Goal: Task Accomplishment & Management: Complete application form

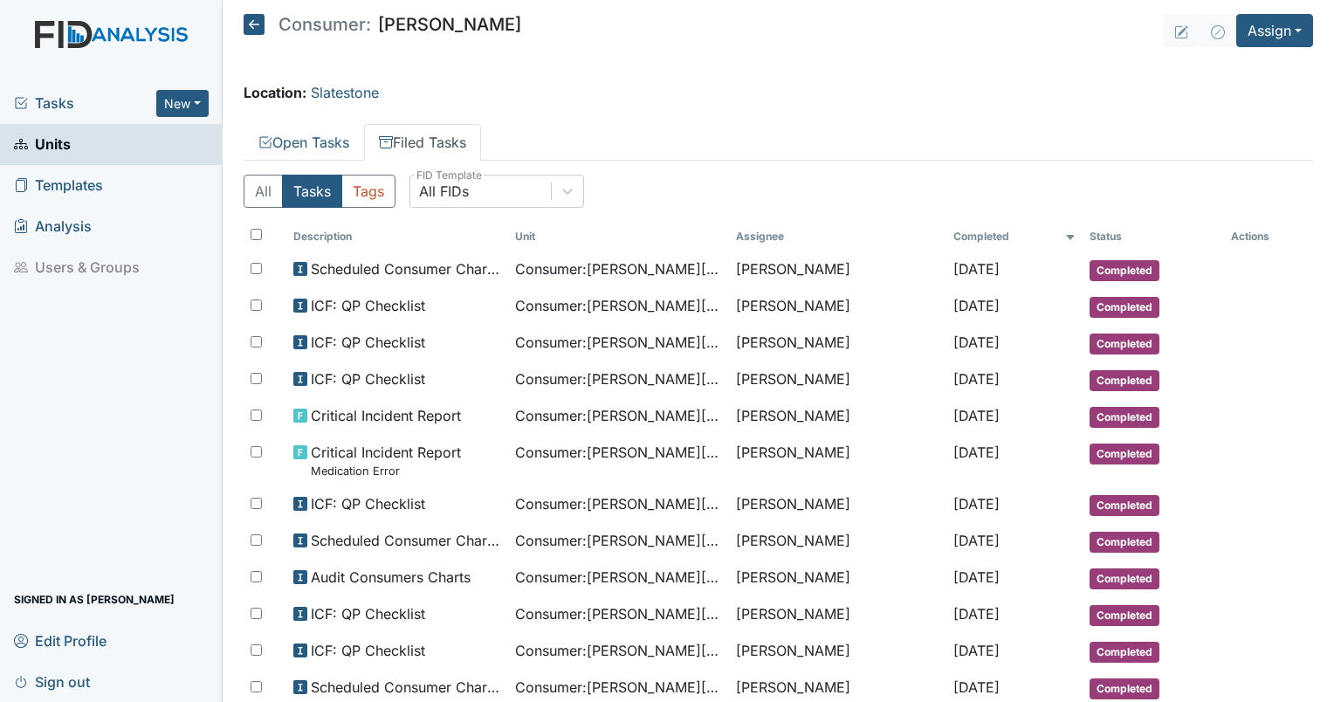
click at [48, 94] on span "Tasks" at bounding box center [85, 103] width 142 height 21
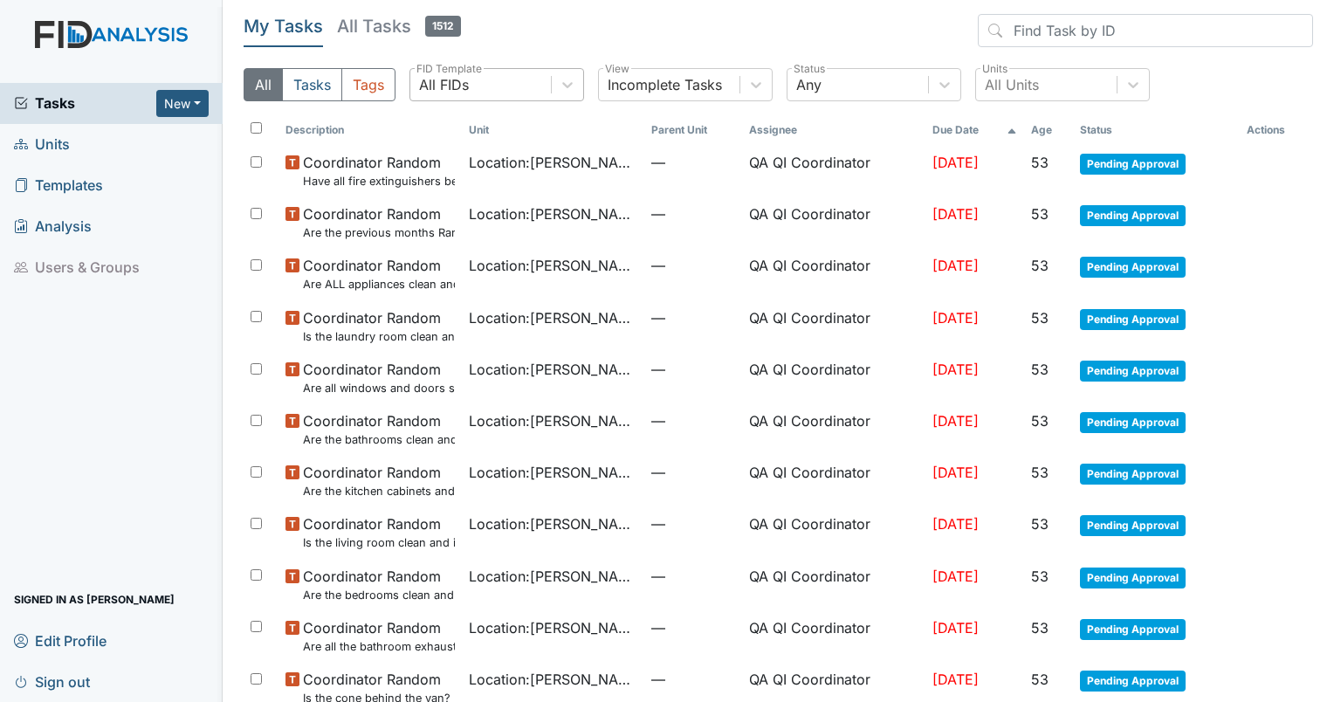
click at [461, 87] on div "All FIDs" at bounding box center [444, 84] width 50 height 21
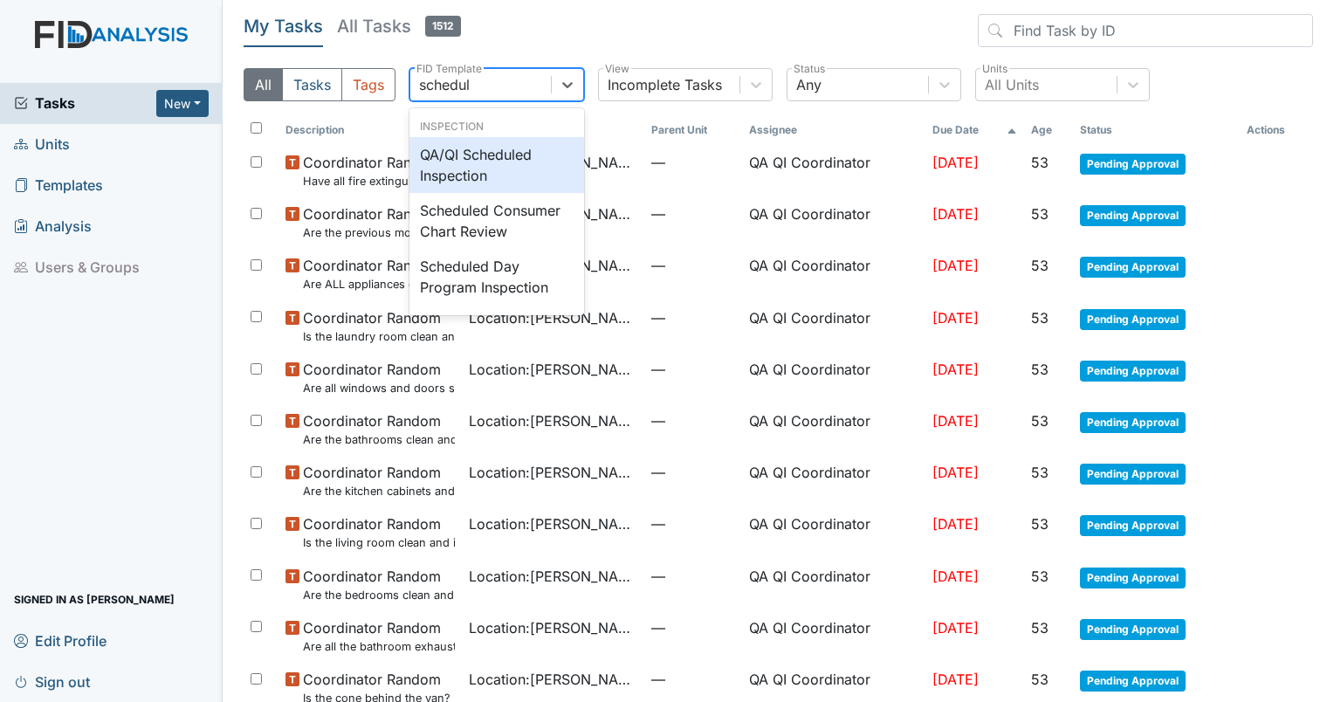
type input "schedule"
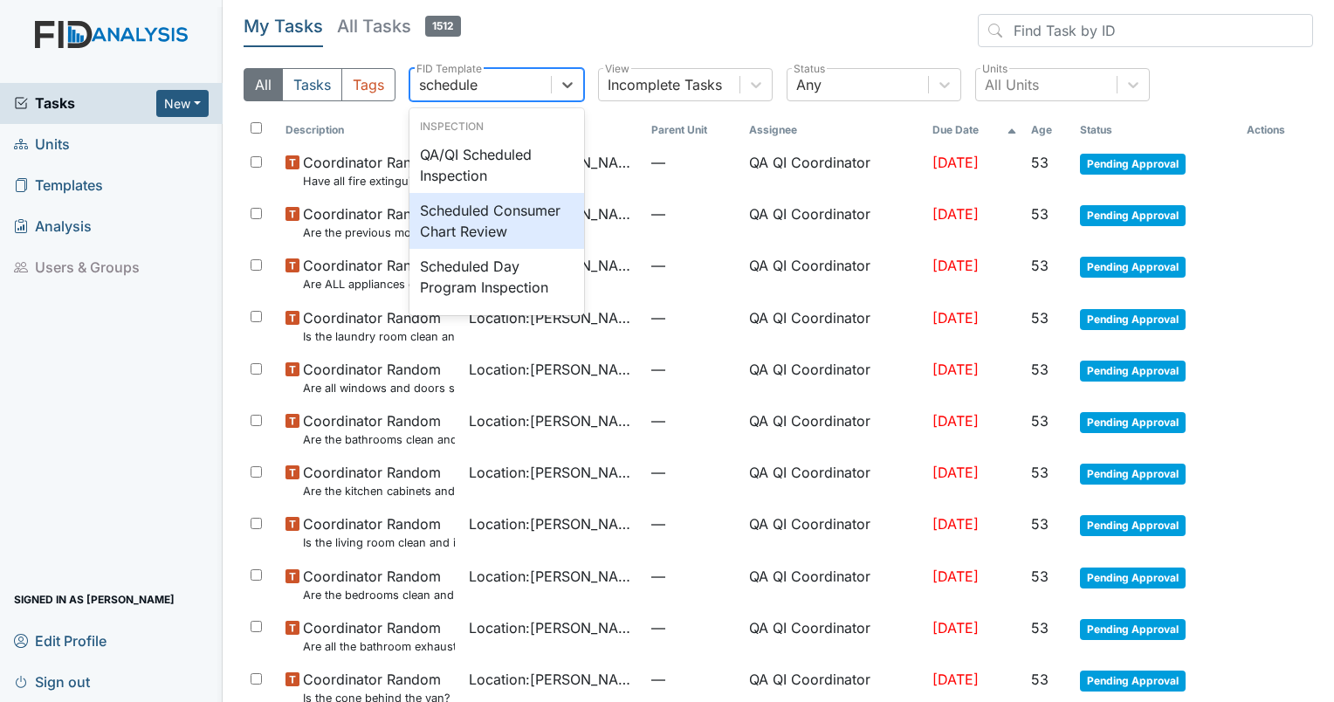
click at [468, 215] on div "Scheduled Consumer Chart Review" at bounding box center [496, 221] width 175 height 56
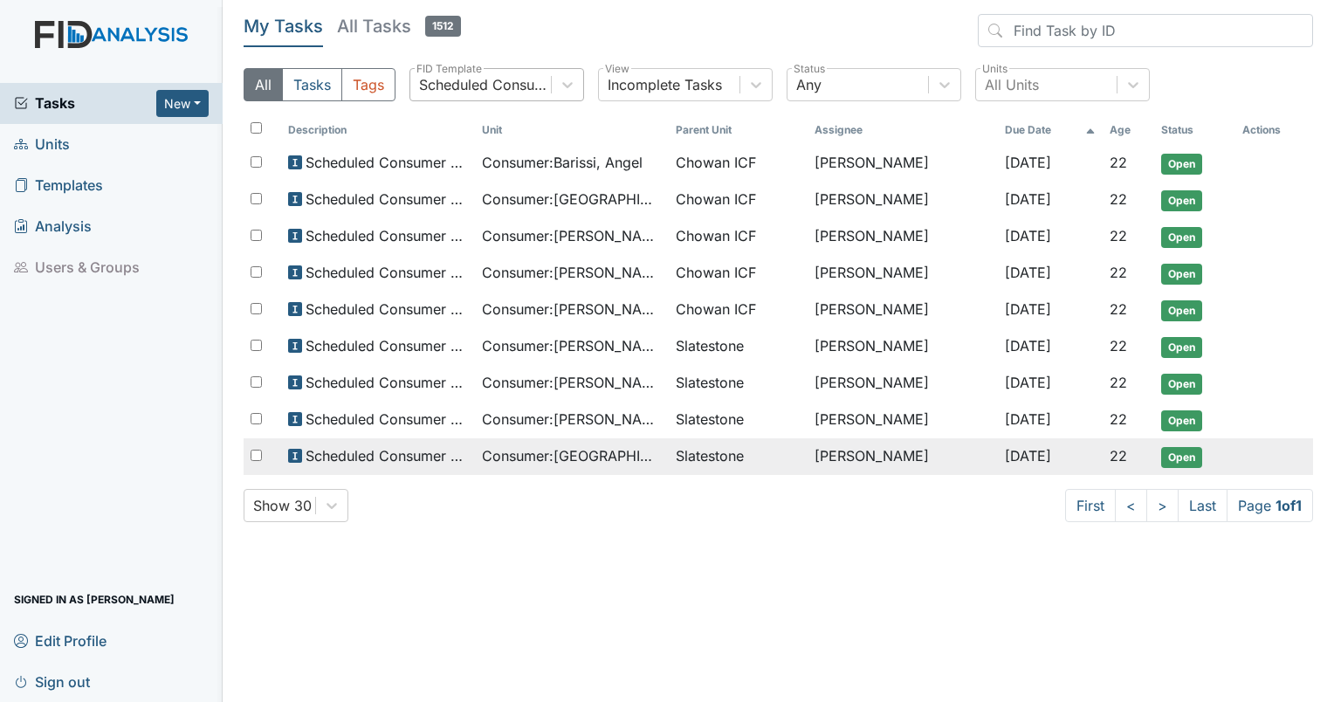
click at [608, 454] on span "Consumer : Houston, Deangelo" at bounding box center [572, 455] width 180 height 21
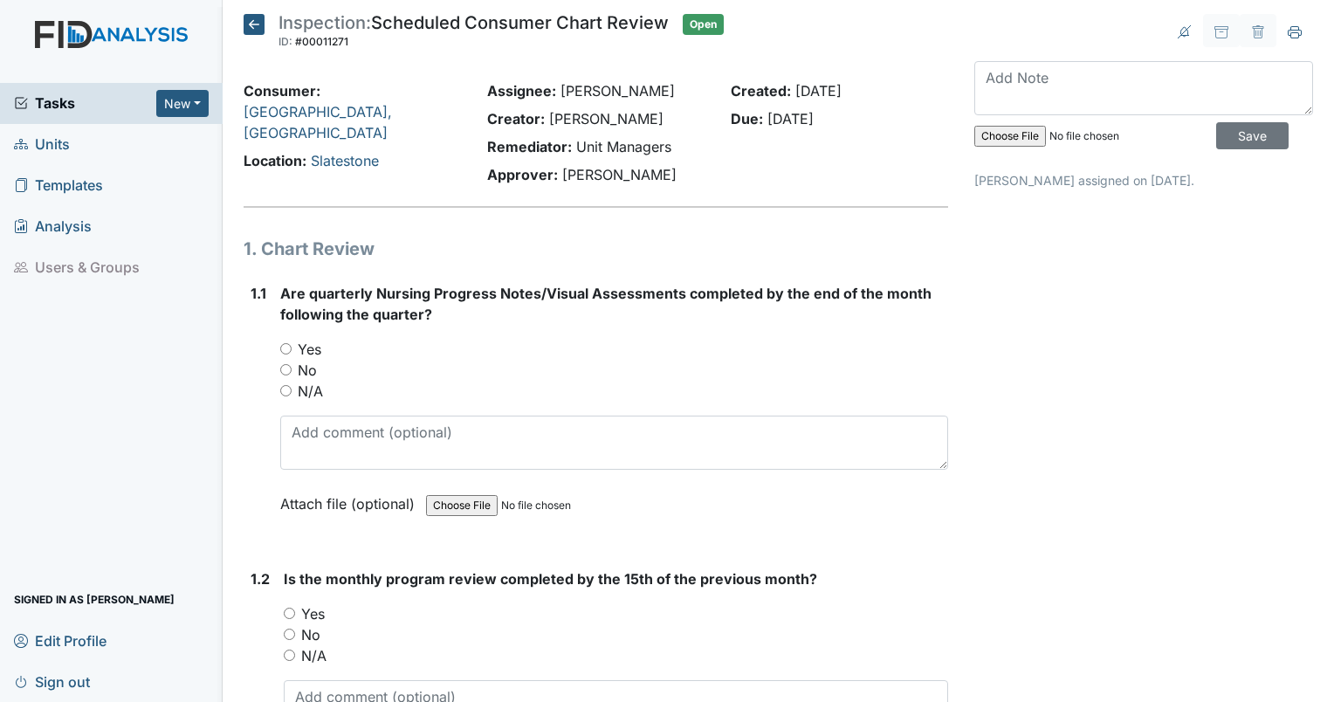
click at [283, 350] on input "Yes" at bounding box center [285, 348] width 11 height 11
radio input "true"
click at [287, 614] on input "Yes" at bounding box center [289, 613] width 11 height 11
radio input "true"
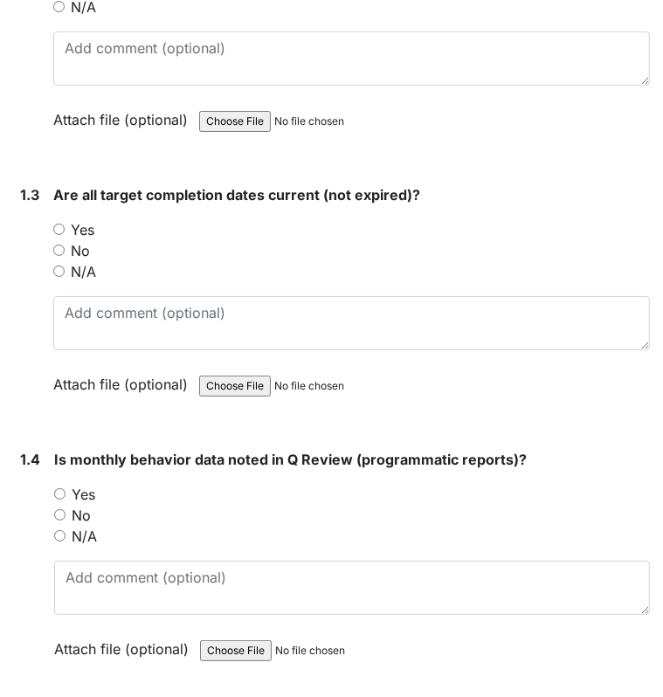
scroll to position [783, 0]
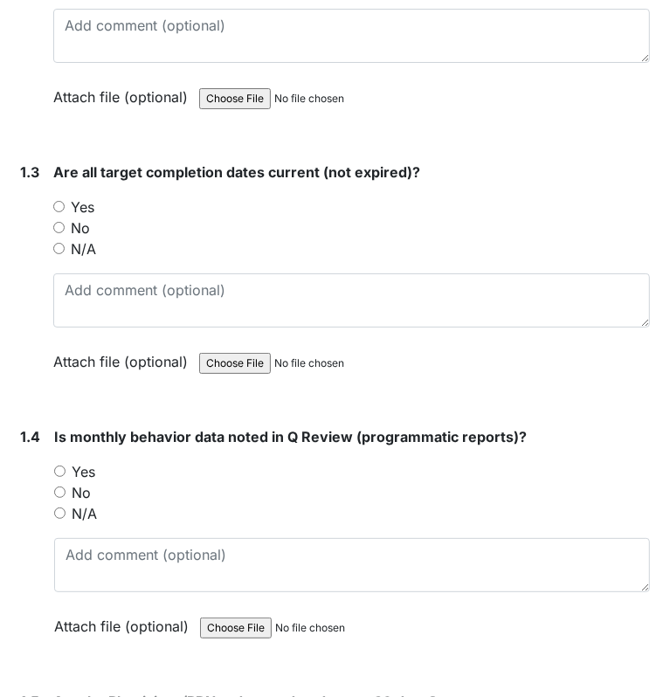
click at [60, 202] on input "Yes" at bounding box center [58, 206] width 11 height 11
radio input "true"
click at [60, 470] on input "Yes" at bounding box center [59, 470] width 11 height 11
radio input "true"
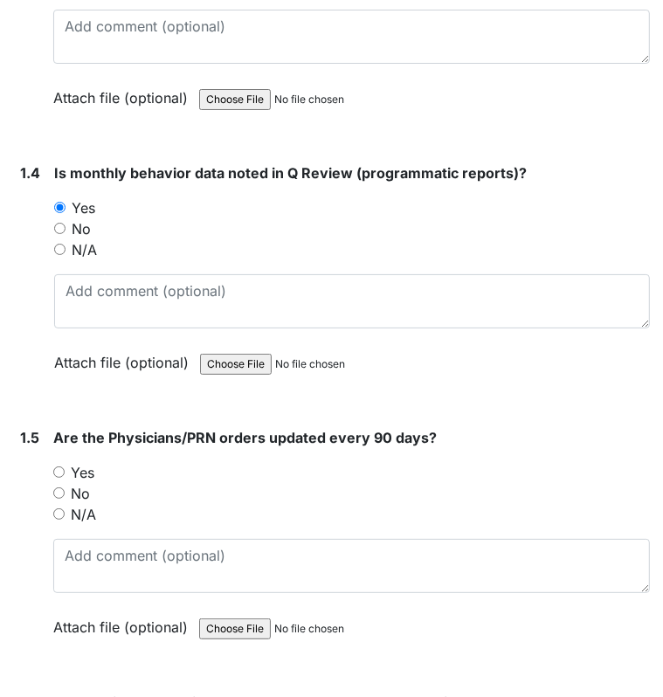
scroll to position [1053, 0]
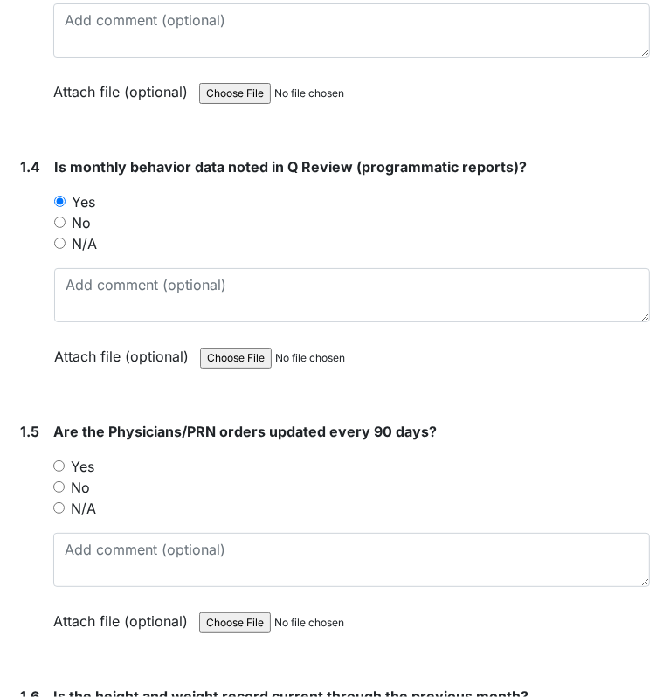
click at [61, 465] on input "Yes" at bounding box center [58, 465] width 11 height 11
radio input "true"
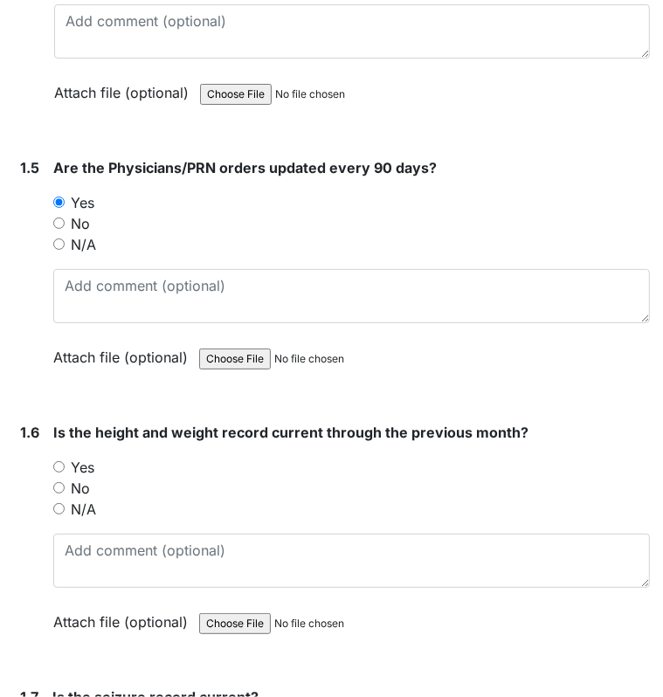
scroll to position [1378, 0]
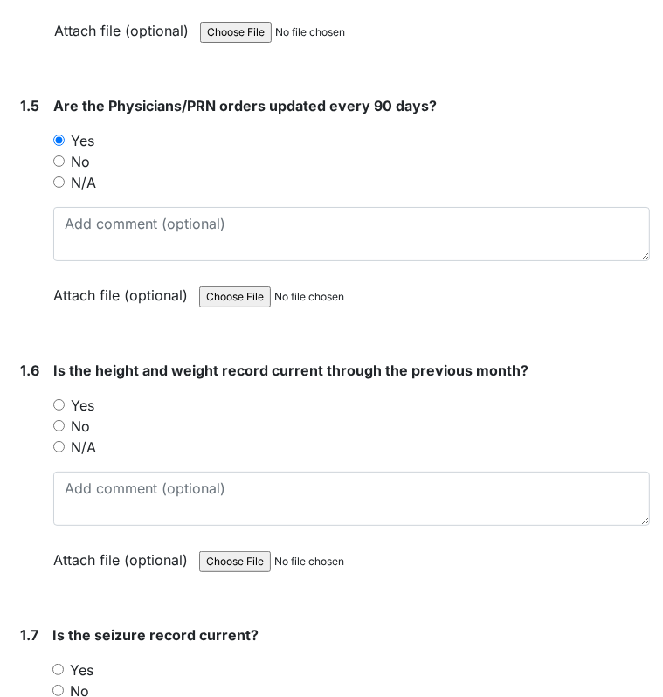
click at [58, 400] on input "Yes" at bounding box center [58, 404] width 11 height 11
radio input "true"
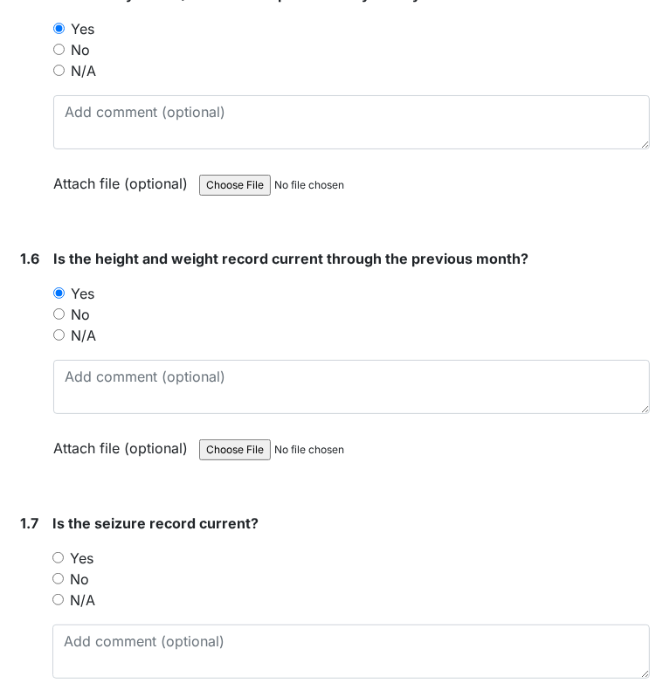
scroll to position [1512, 0]
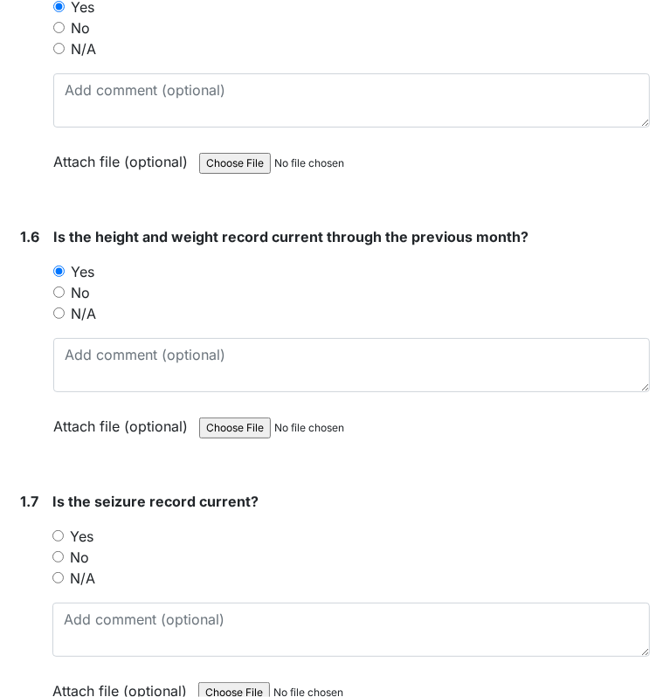
click at [56, 572] on input "N/A" at bounding box center [57, 577] width 11 height 11
radio input "true"
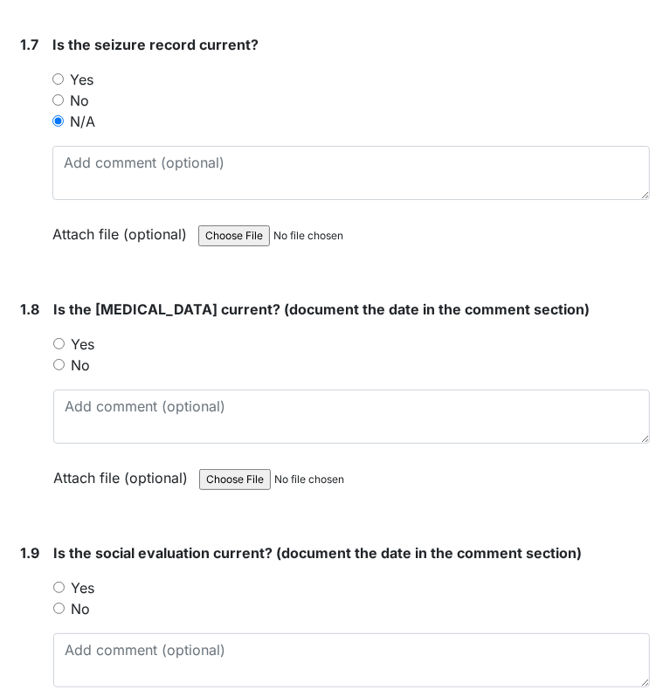
scroll to position [2014, 0]
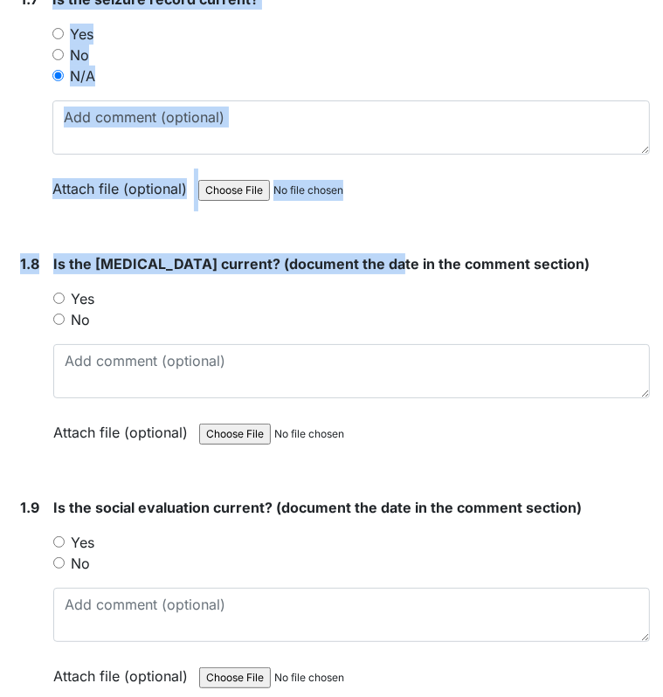
drag, startPoint x: 377, startPoint y: 225, endPoint x: 24, endPoint y: 182, distance: 355.3
click at [24, 182] on div "1.7" at bounding box center [29, 107] width 18 height 237
click at [67, 200] on div "Attach file (optional) You can upload .pdf, .txt, .jpg, .jpeg, .png, .csv, .xls…" at bounding box center [350, 189] width 597 height 43
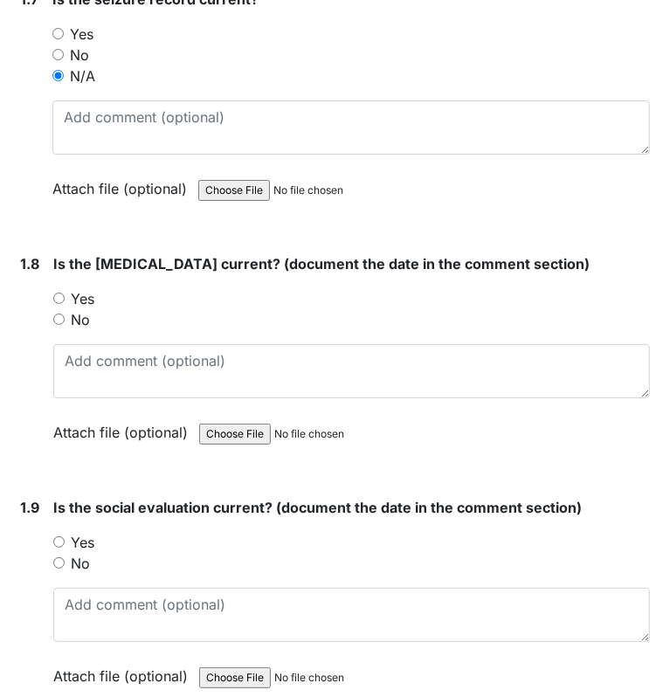
click at [56, 292] on input "Yes" at bounding box center [58, 297] width 11 height 11
radio input "true"
click at [56, 292] on input "Yes" at bounding box center [58, 297] width 11 height 11
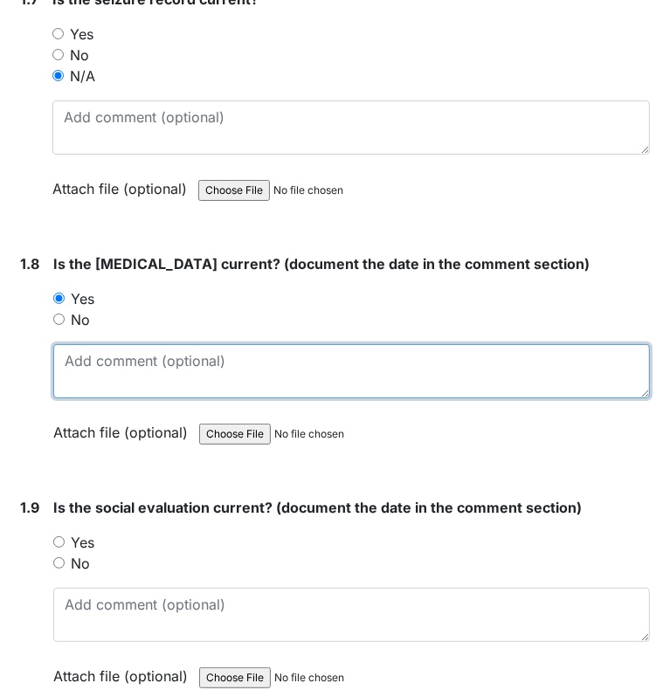
click at [98, 365] on textarea at bounding box center [351, 371] width 596 height 54
type textarea "8/24/09"
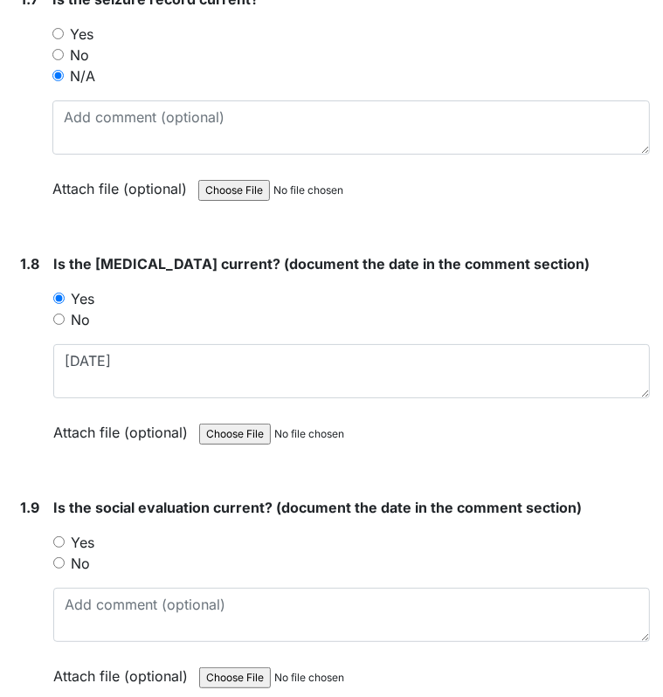
click at [54, 536] on input "Yes" at bounding box center [58, 541] width 11 height 11
radio input "true"
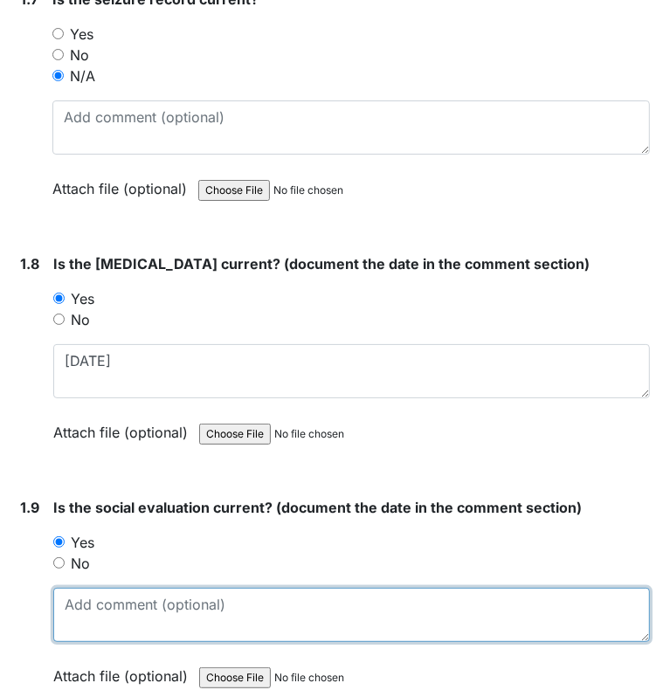
click at [91, 608] on textarea at bounding box center [351, 614] width 596 height 54
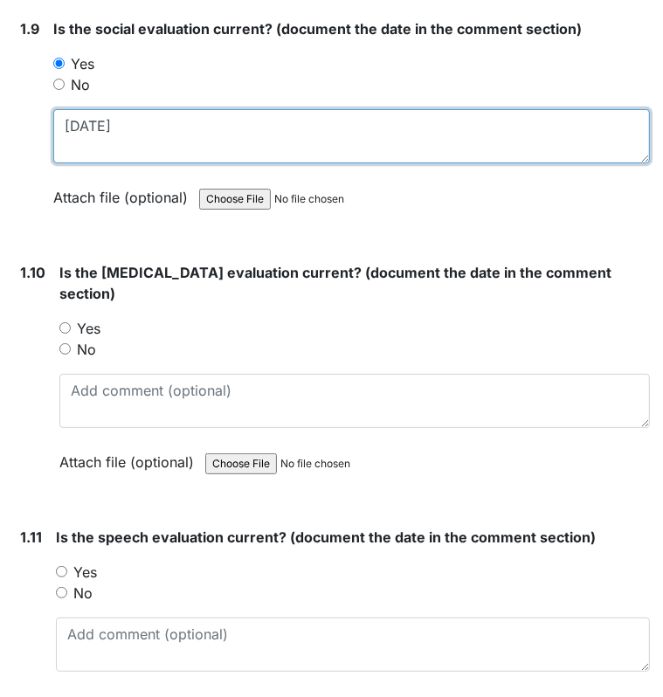
scroll to position [2497, 0]
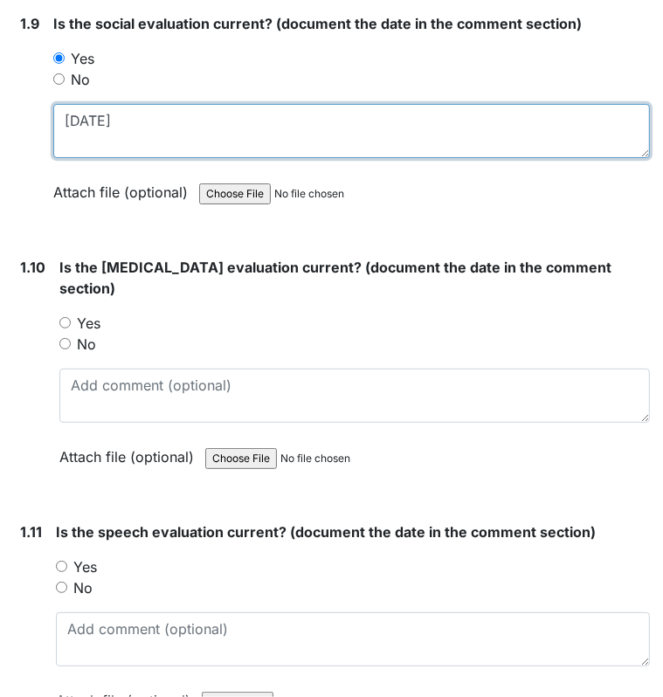
type textarea "01/18/11"
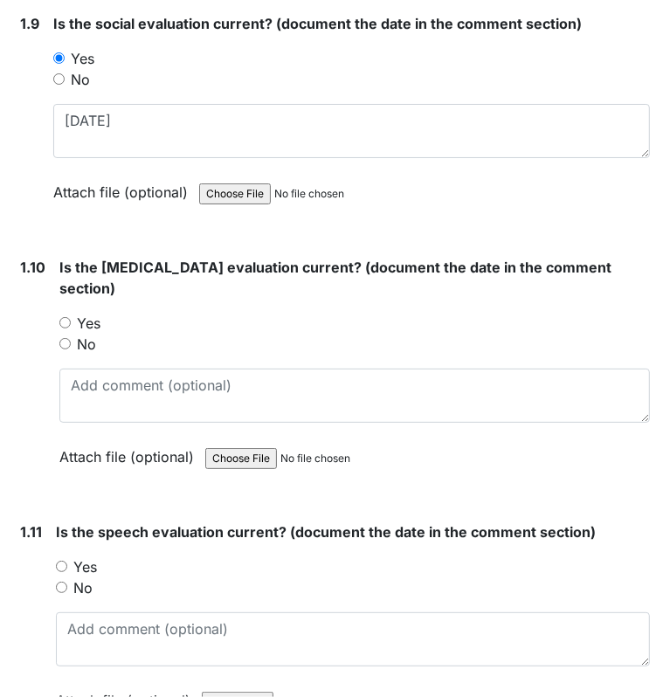
click at [60, 317] on input "Yes" at bounding box center [64, 322] width 11 height 11
radio input "true"
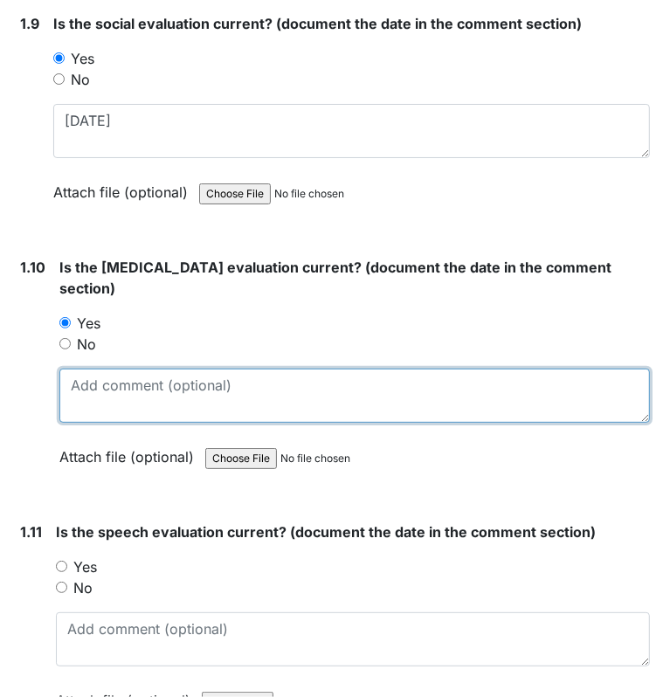
click at [90, 373] on textarea at bounding box center [354, 395] width 590 height 54
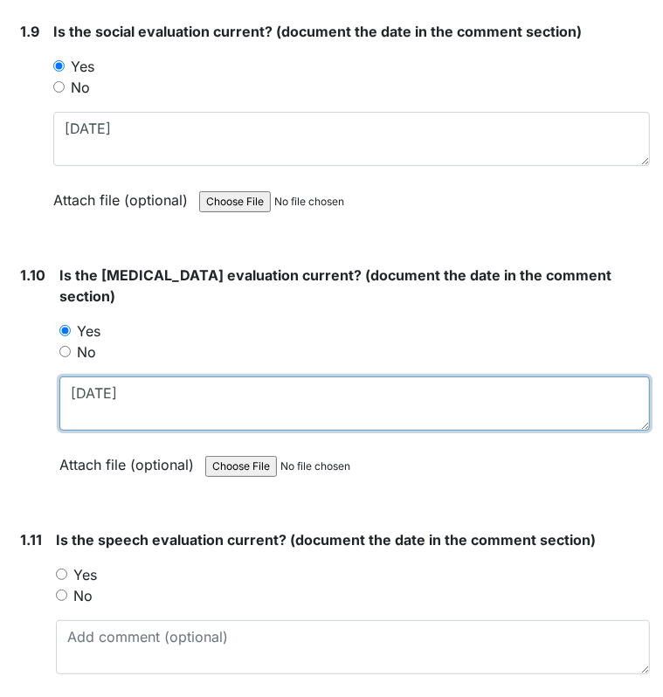
scroll to position [2492, 0]
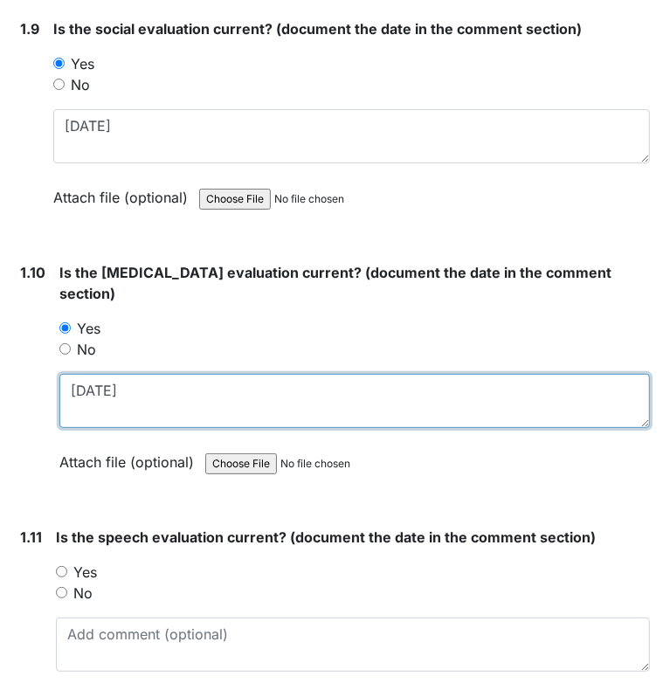
type textarea "3/9/17"
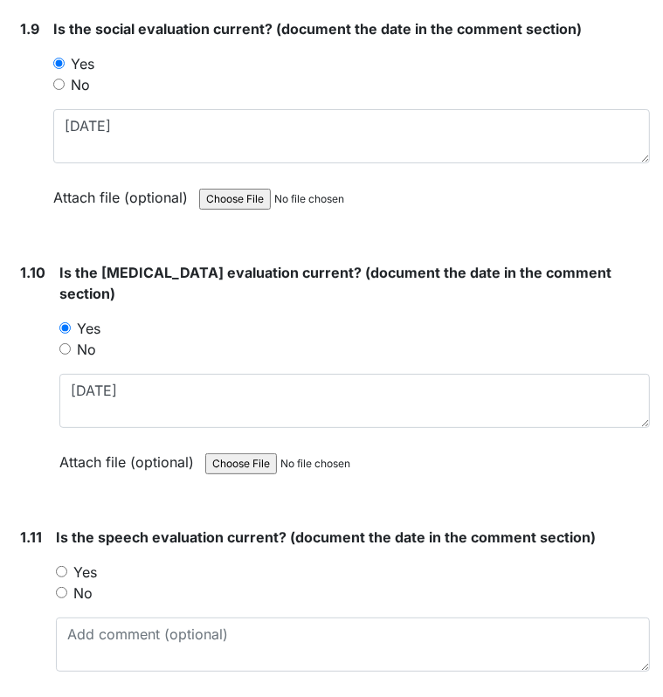
click at [59, 566] on input "Yes" at bounding box center [61, 571] width 11 height 11
radio input "true"
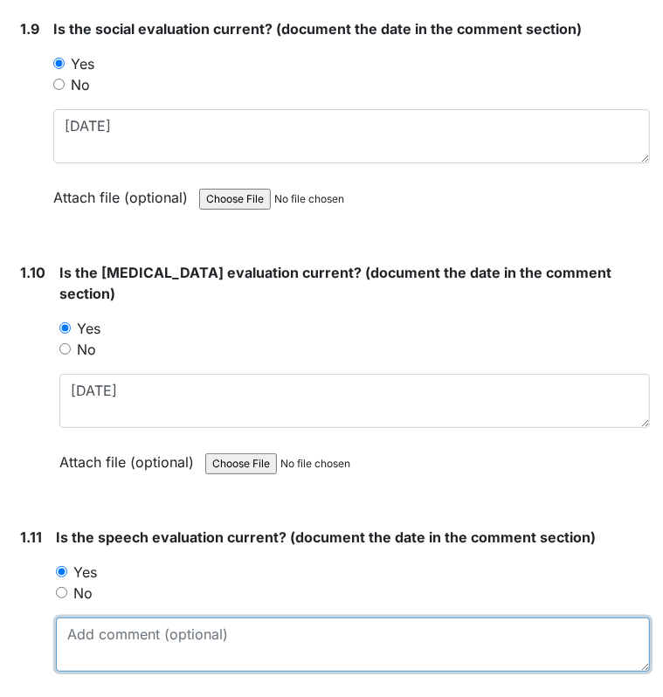
click at [90, 659] on textarea at bounding box center [353, 644] width 594 height 54
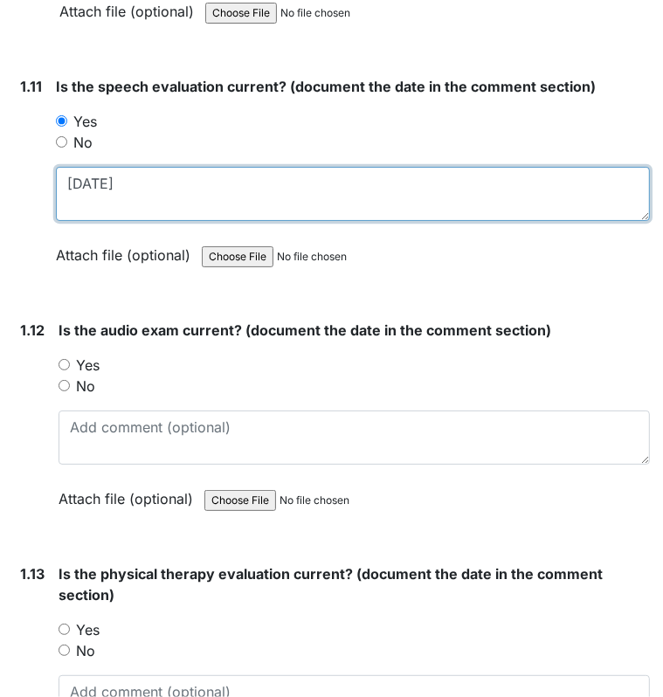
scroll to position [2982, 0]
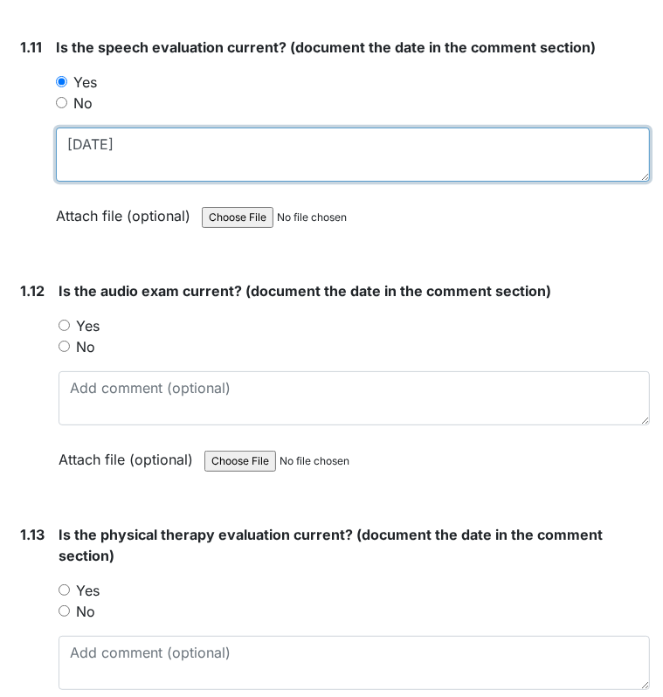
type textarea "4/15/11"
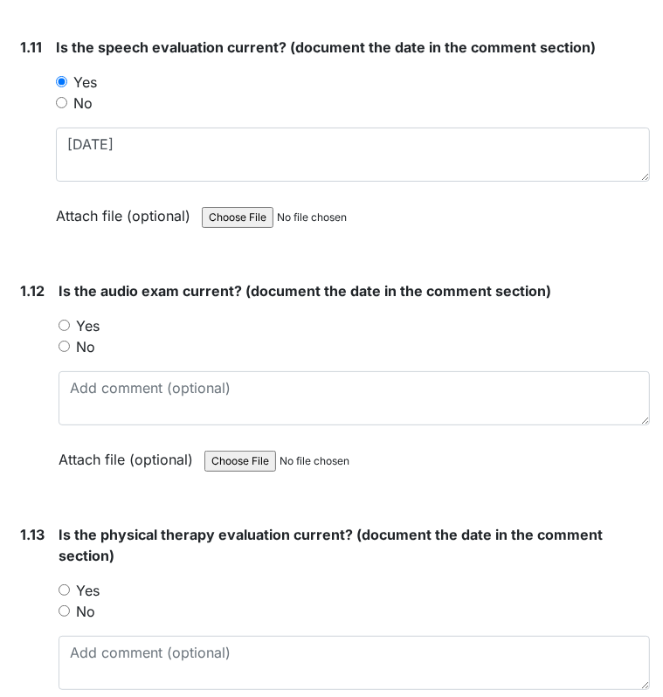
click at [60, 319] on input "Yes" at bounding box center [63, 324] width 11 height 11
radio input "true"
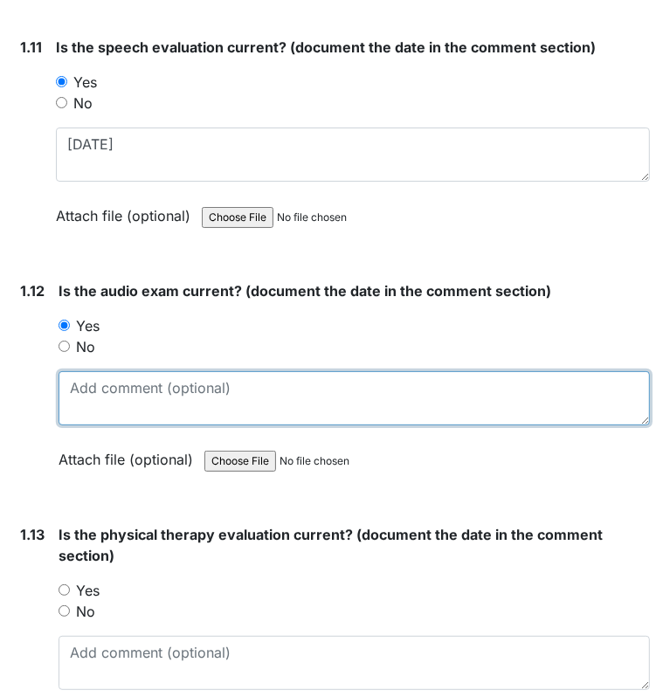
click at [93, 381] on textarea at bounding box center [353, 398] width 591 height 54
type textarea "01/25/11"
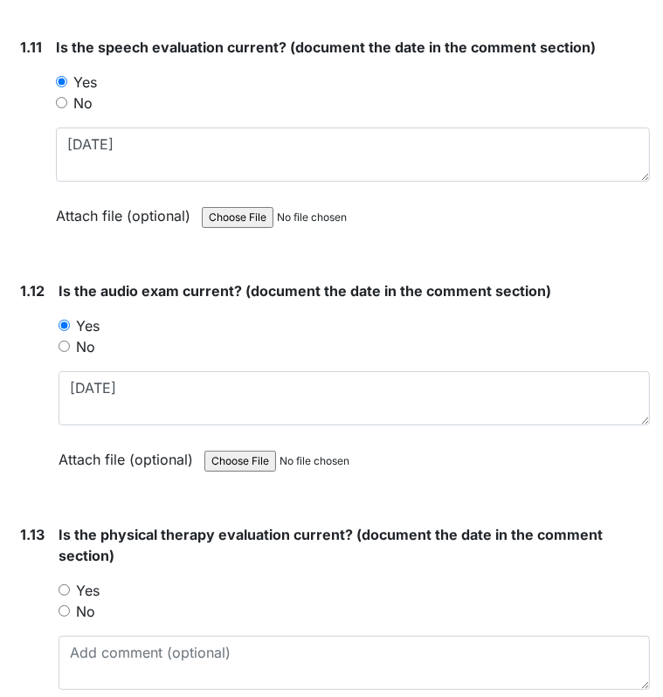
click at [63, 584] on input "Yes" at bounding box center [63, 589] width 11 height 11
radio input "true"
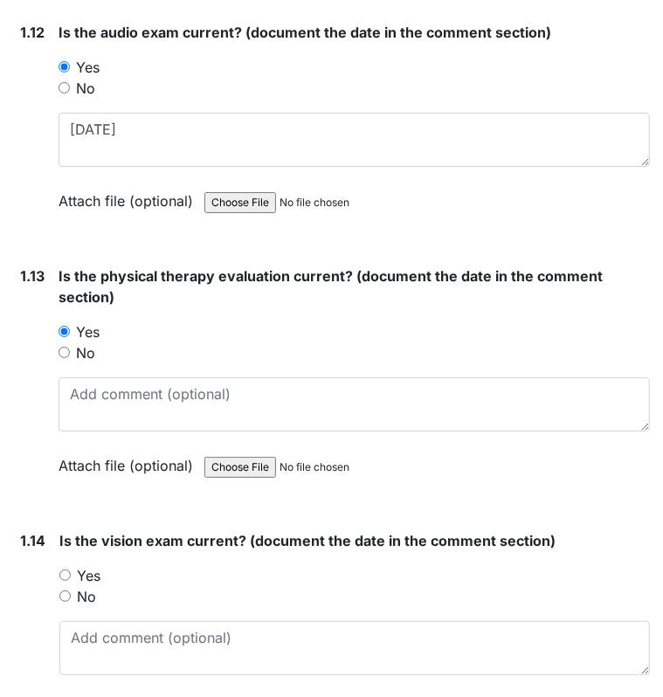
scroll to position [3245, 0]
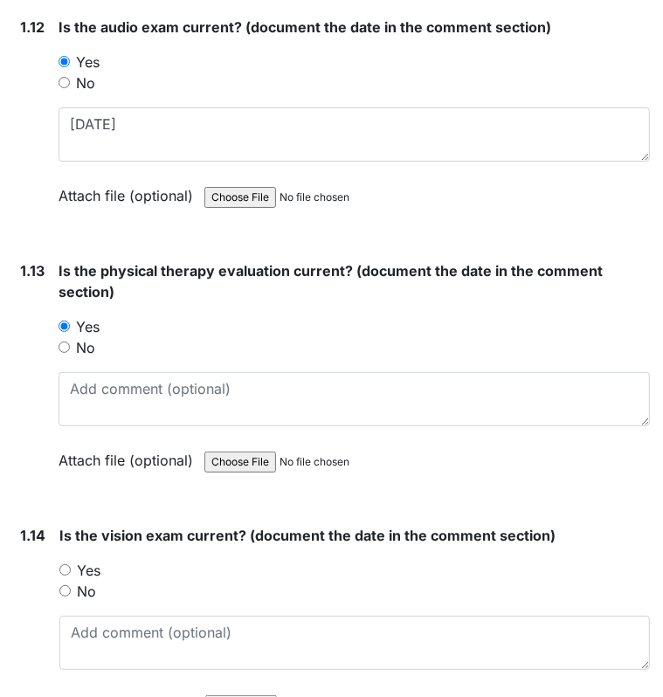
click at [65, 564] on input "Yes" at bounding box center [64, 569] width 11 height 11
radio input "true"
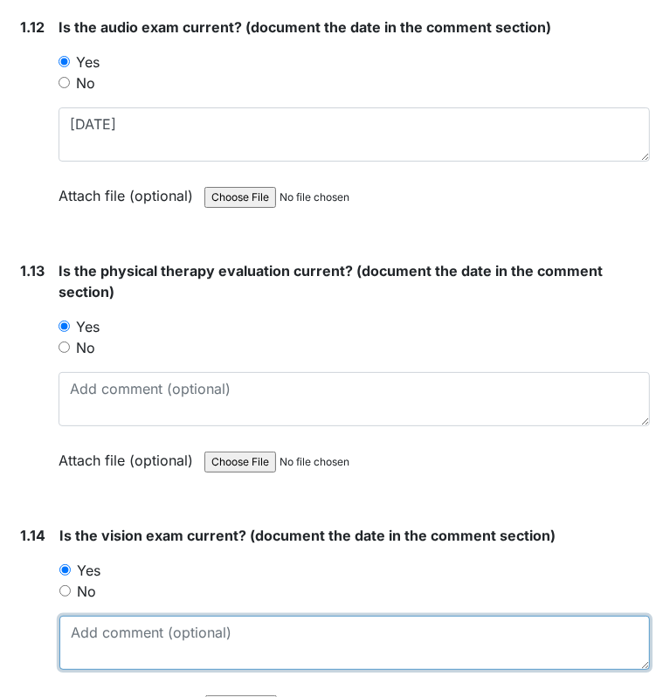
click at [90, 615] on textarea at bounding box center [354, 642] width 590 height 54
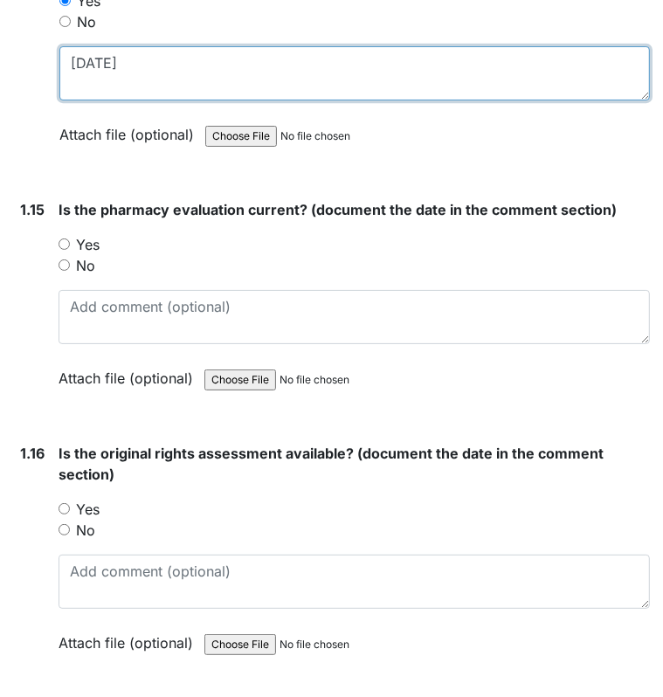
scroll to position [3826, 0]
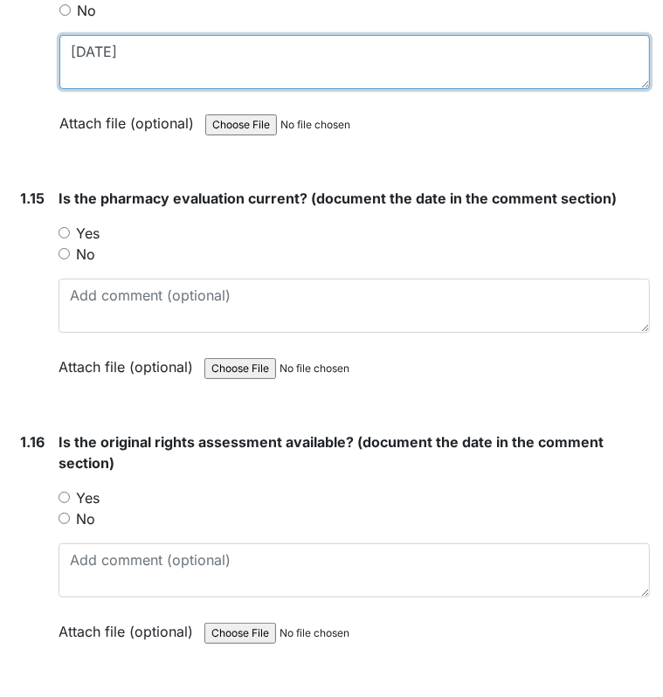
type textarea "10/13/25"
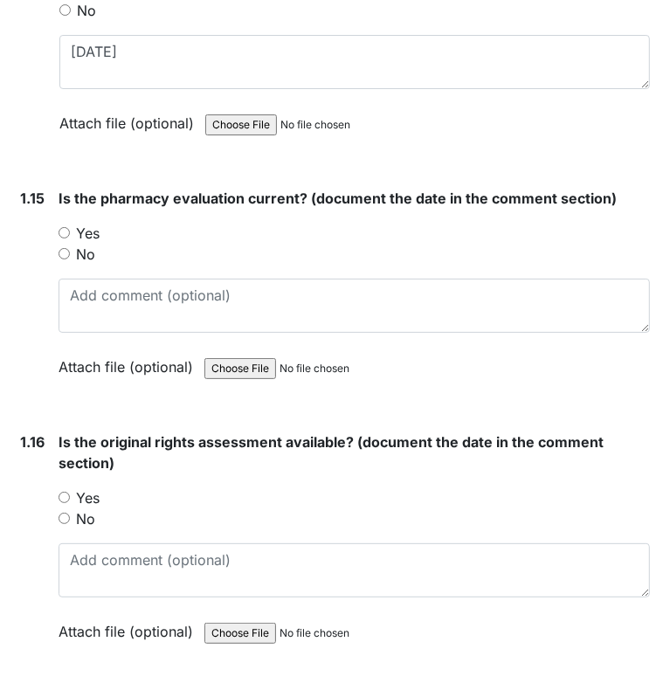
click at [59, 225] on div "Yes" at bounding box center [353, 233] width 591 height 21
click at [59, 227] on input "Yes" at bounding box center [63, 232] width 11 height 11
radio input "true"
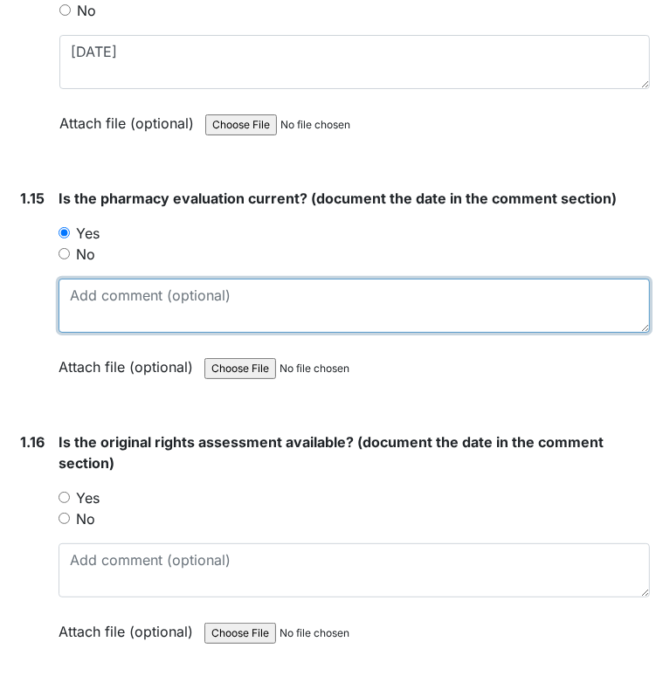
click at [136, 278] on textarea at bounding box center [353, 305] width 591 height 54
type textarea "expires [DATE]"
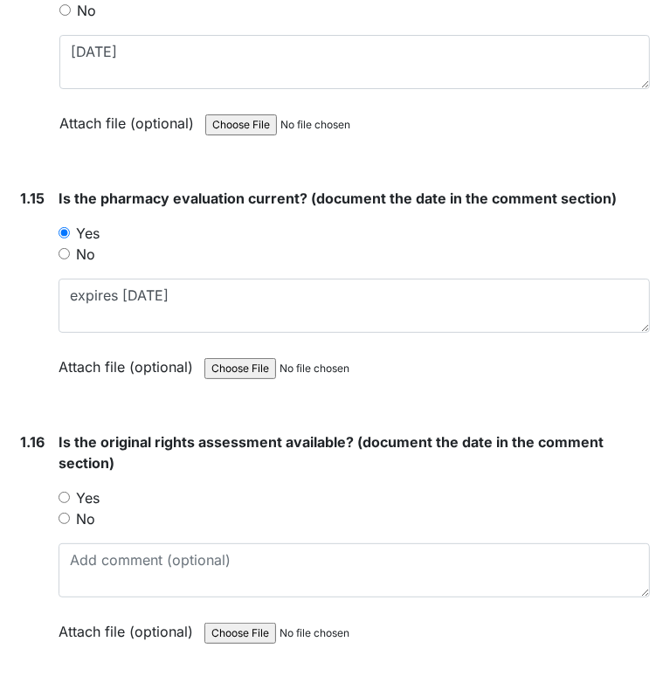
click at [57, 482] on div "1.16 Is the original rights assessment available? (document the date in the com…" at bounding box center [331, 549] width 636 height 237
click at [59, 491] on input "Yes" at bounding box center [63, 496] width 11 height 11
radio input "true"
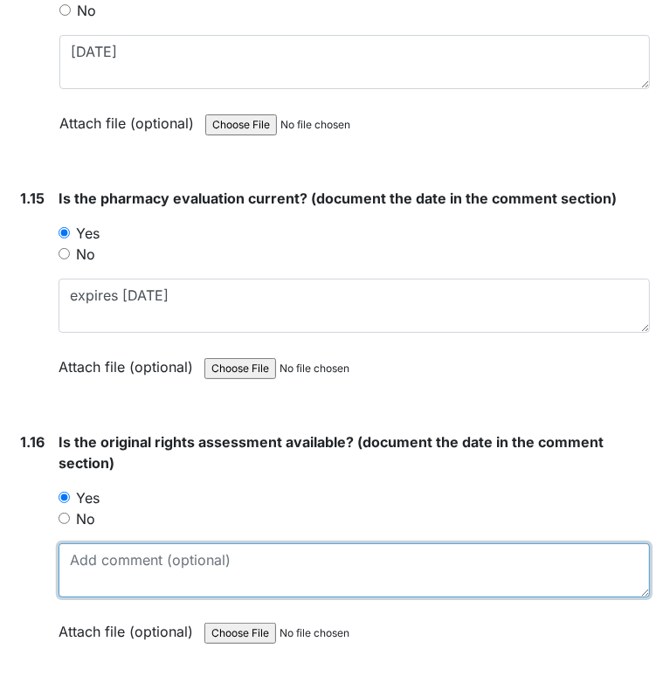
click at [96, 543] on textarea at bounding box center [353, 570] width 591 height 54
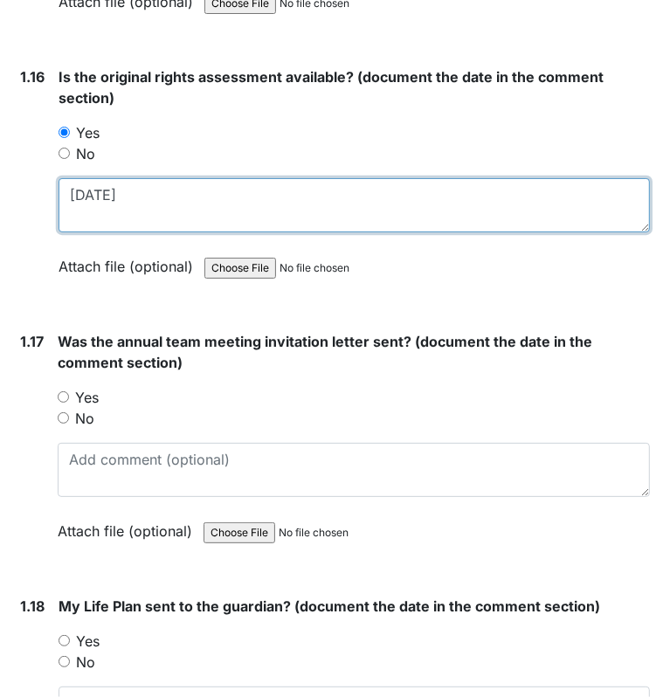
scroll to position [4236, 0]
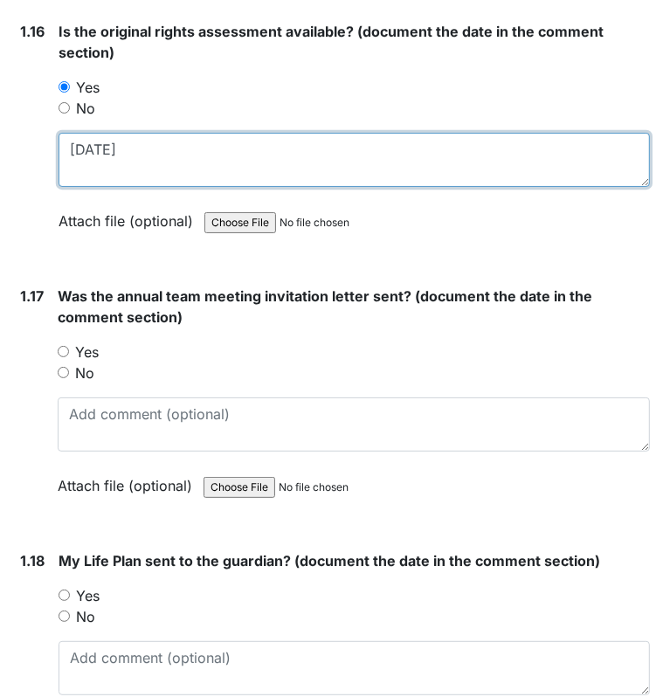
type textarea "1/18/11"
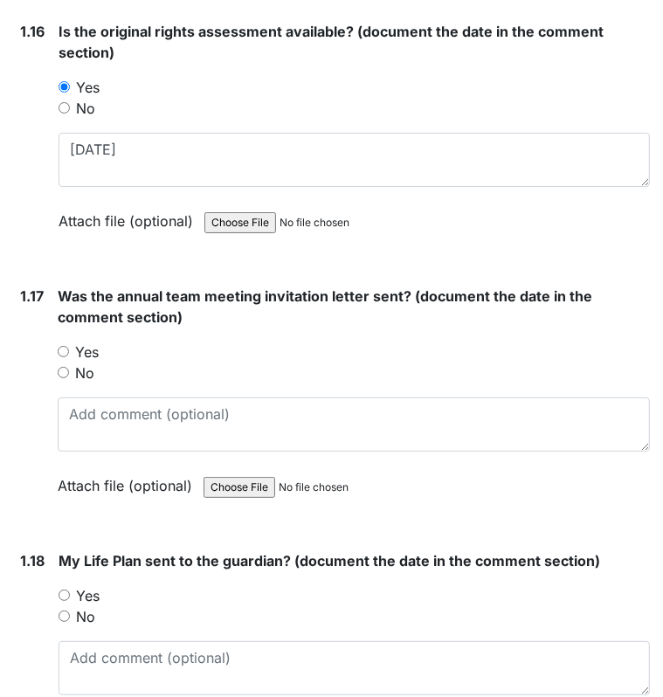
click at [63, 367] on input "No" at bounding box center [63, 372] width 11 height 11
radio input "true"
click at [65, 606] on div "No" at bounding box center [353, 616] width 591 height 21
click at [65, 610] on input "No" at bounding box center [63, 615] width 11 height 11
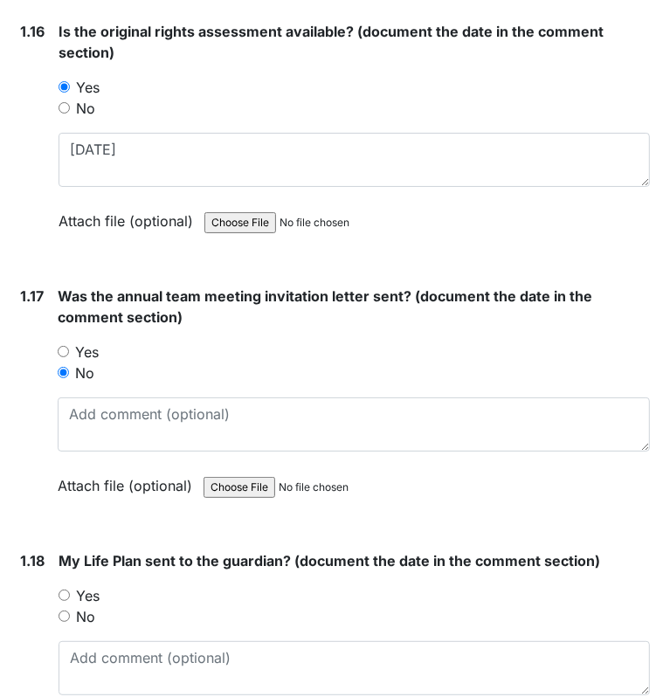
radio input "true"
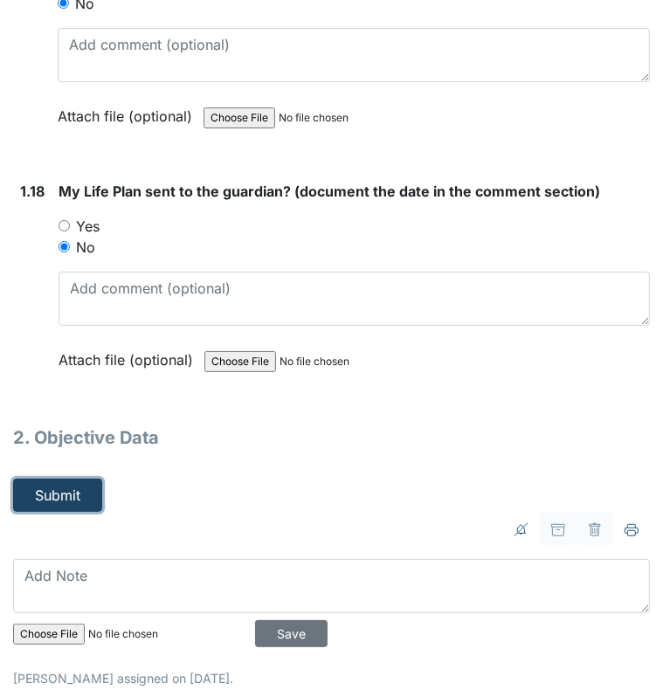
click at [62, 486] on button "Submit" at bounding box center [57, 494] width 89 height 33
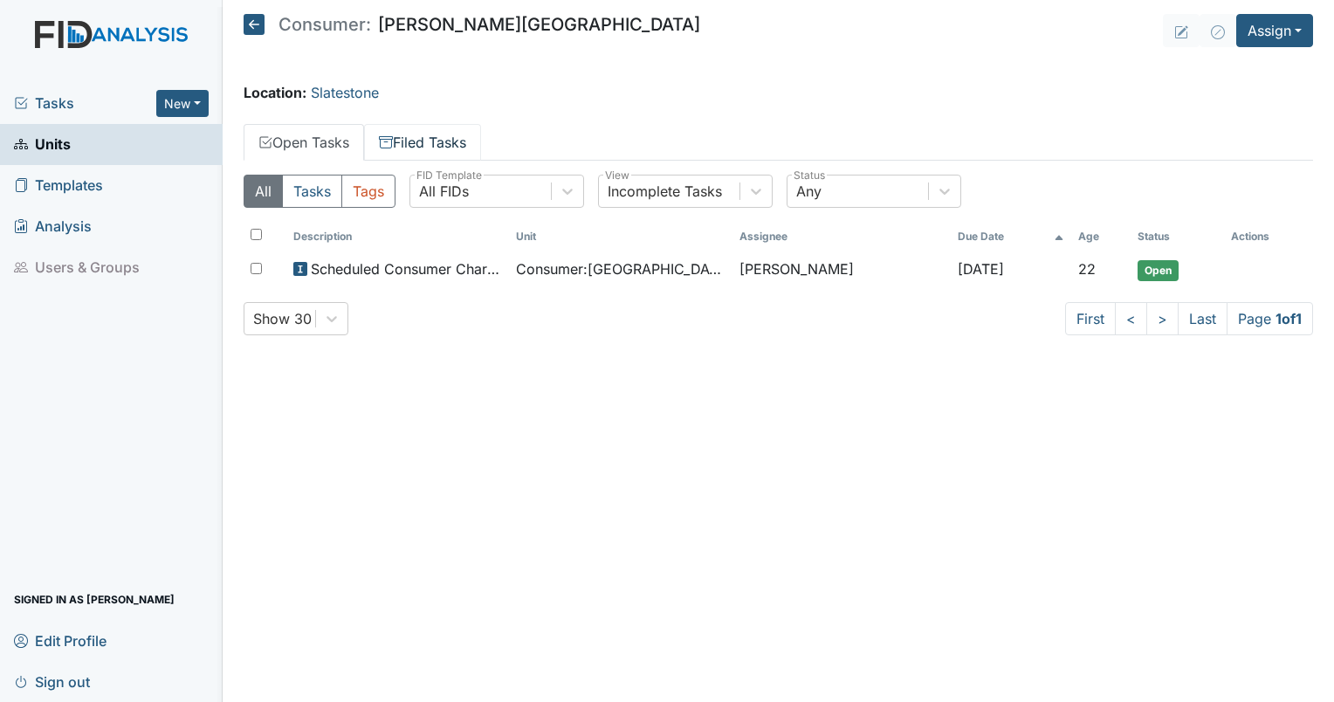
click at [419, 149] on link "Filed Tasks" at bounding box center [422, 142] width 117 height 37
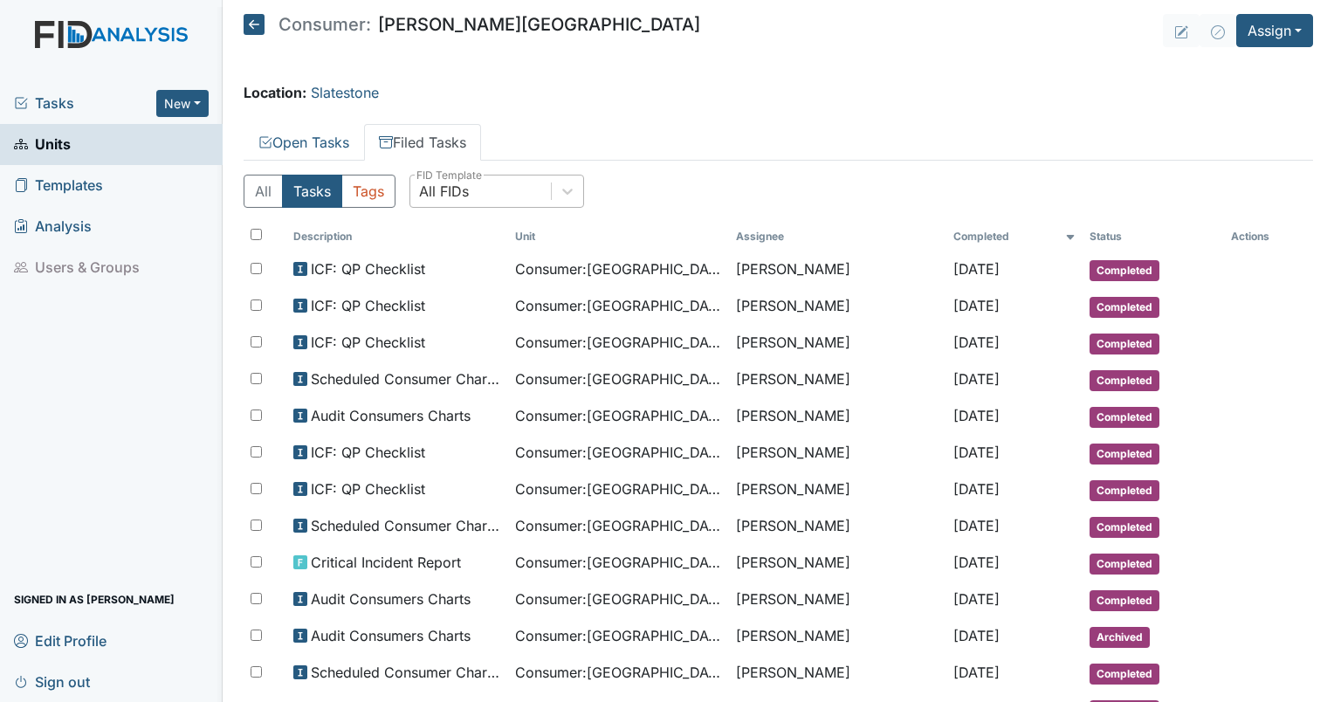
click at [440, 197] on div "All FIDs" at bounding box center [444, 191] width 50 height 21
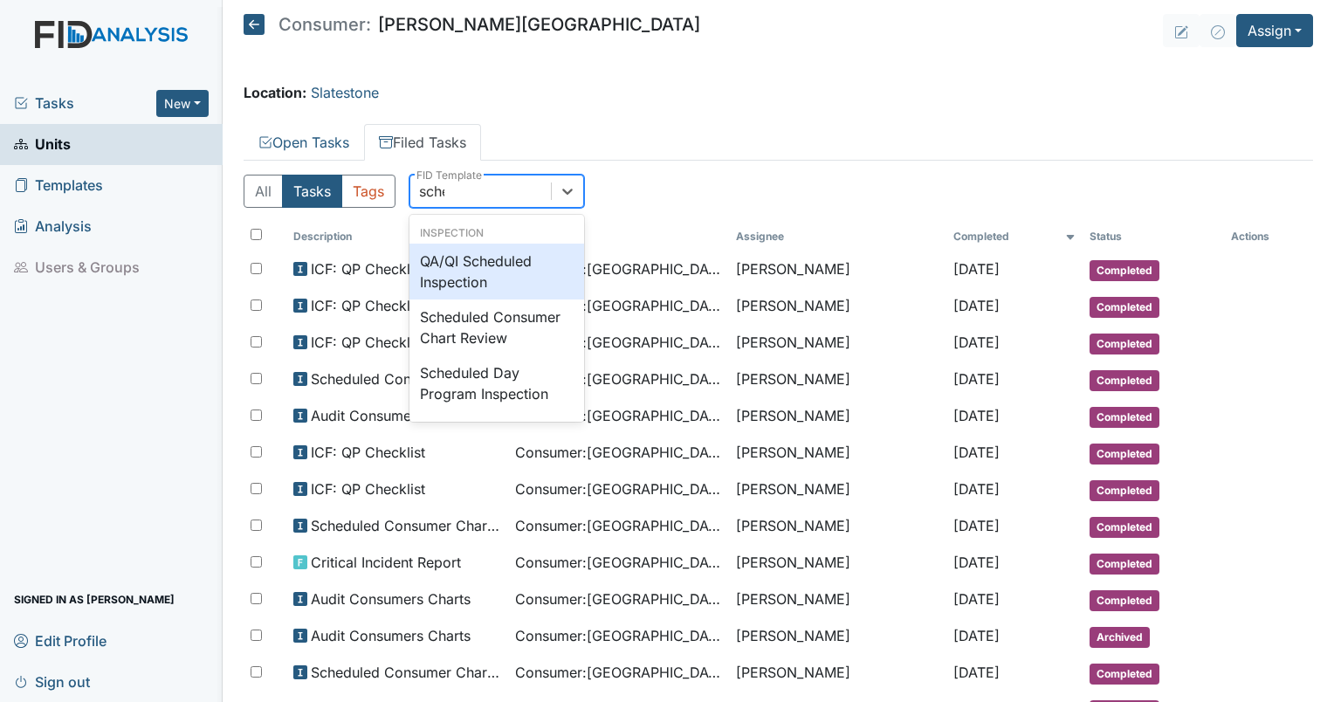
type input "sched"
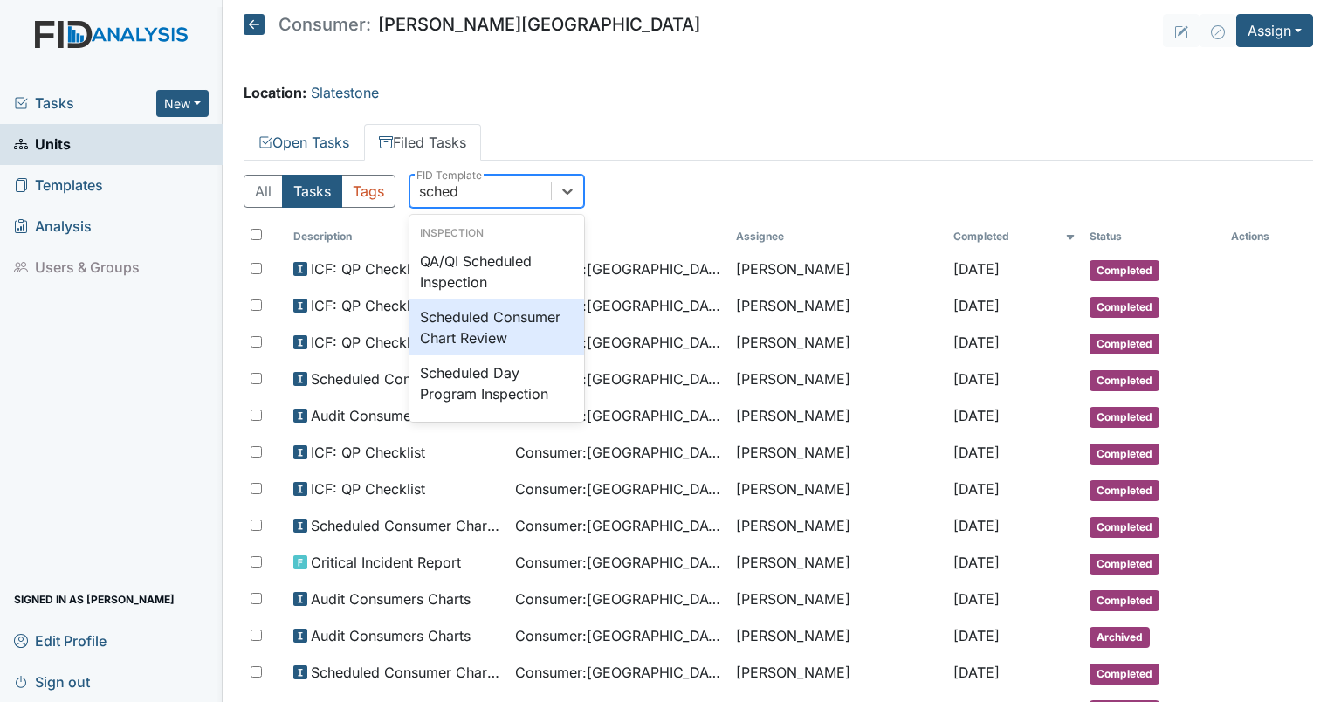
click at [498, 339] on div "Scheduled Consumer Chart Review" at bounding box center [496, 327] width 175 height 56
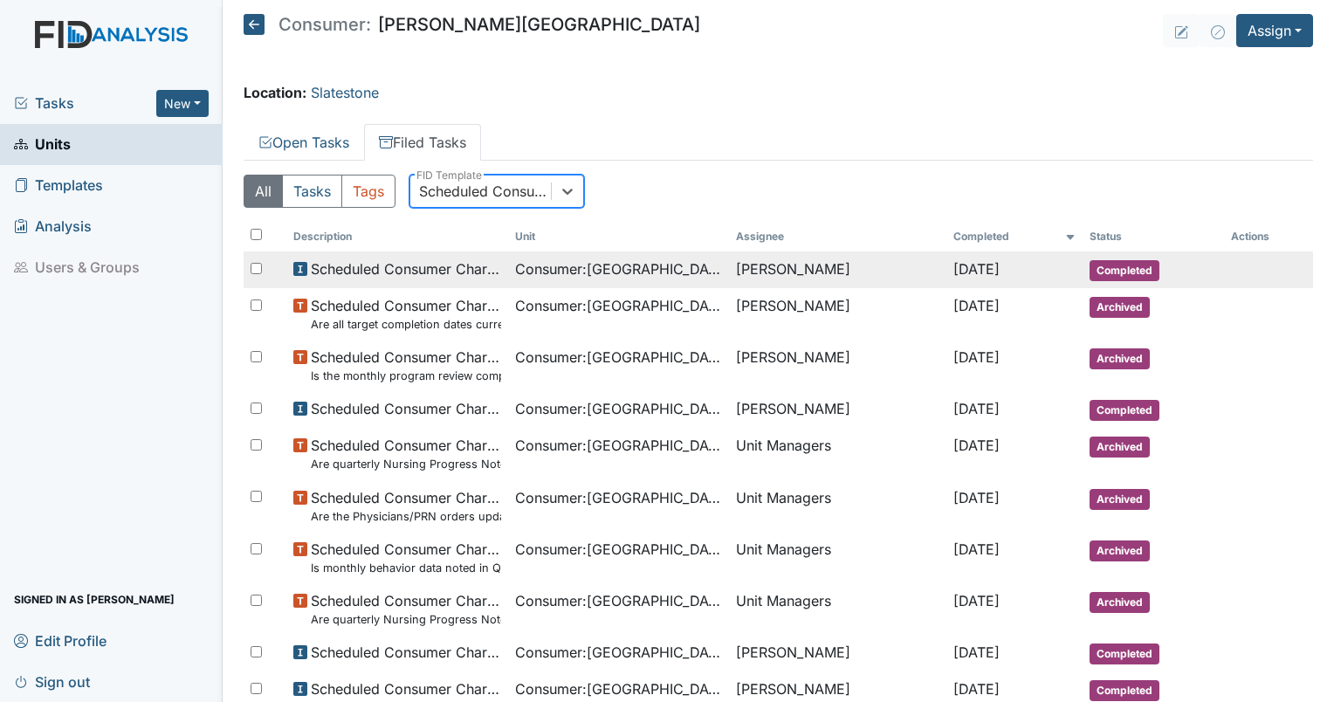
click at [594, 276] on span "Consumer : Houston, Deangelo" at bounding box center [619, 268] width 208 height 21
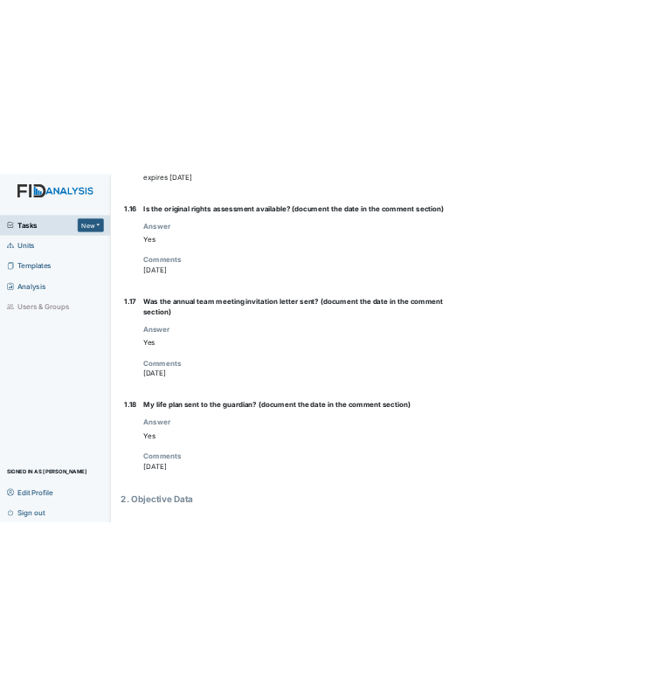
scroll to position [2709, 0]
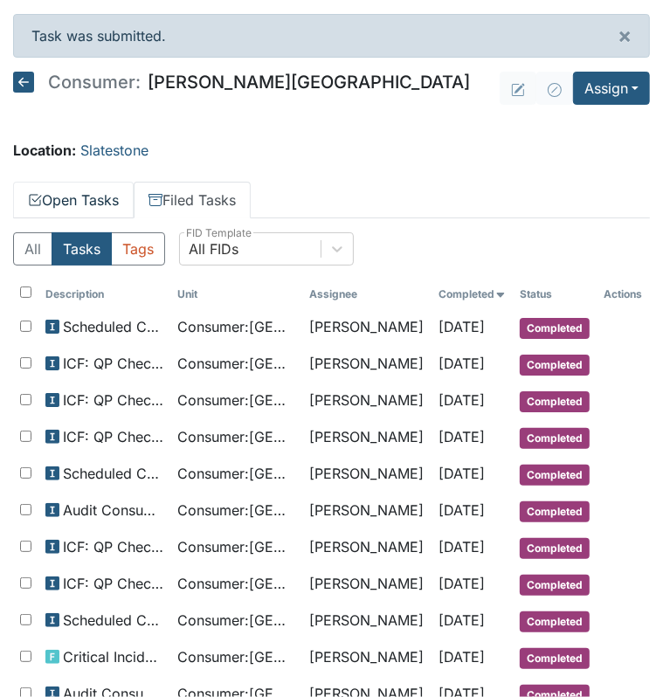
click at [69, 200] on link "Open Tasks" at bounding box center [73, 200] width 120 height 37
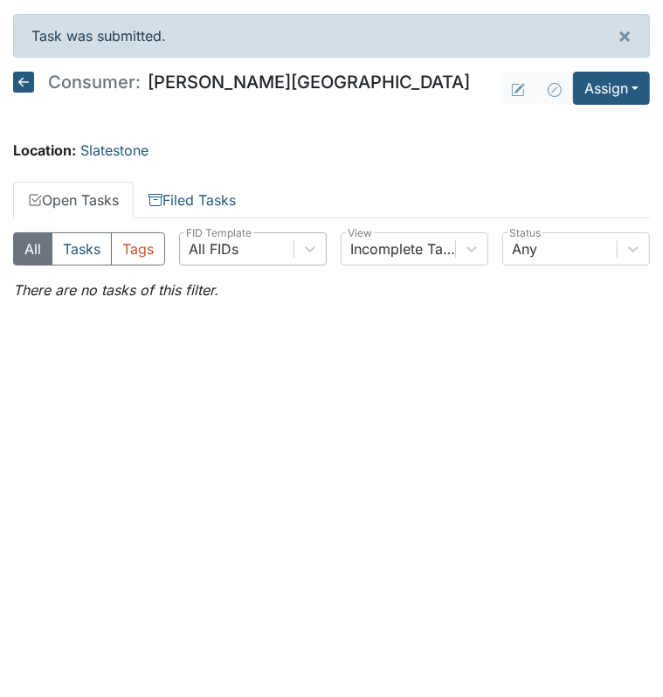
click at [224, 248] on div "All FIDs" at bounding box center [214, 248] width 50 height 21
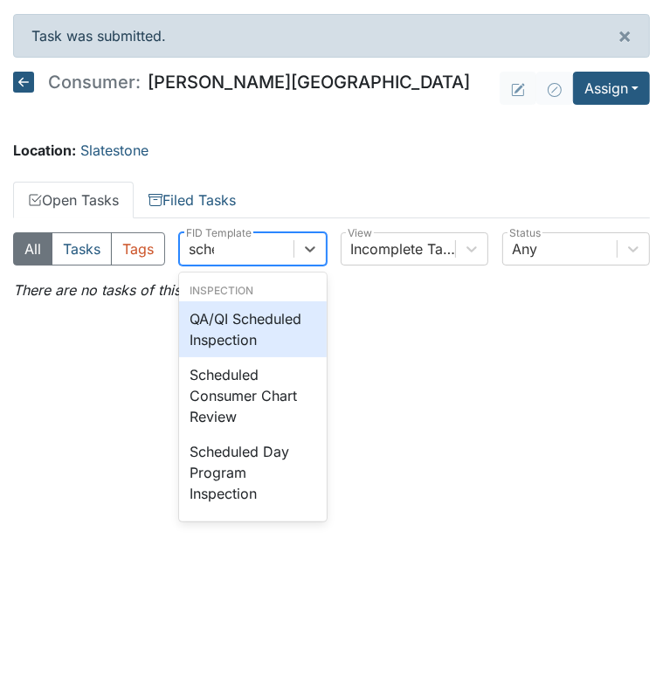
type input "sched"
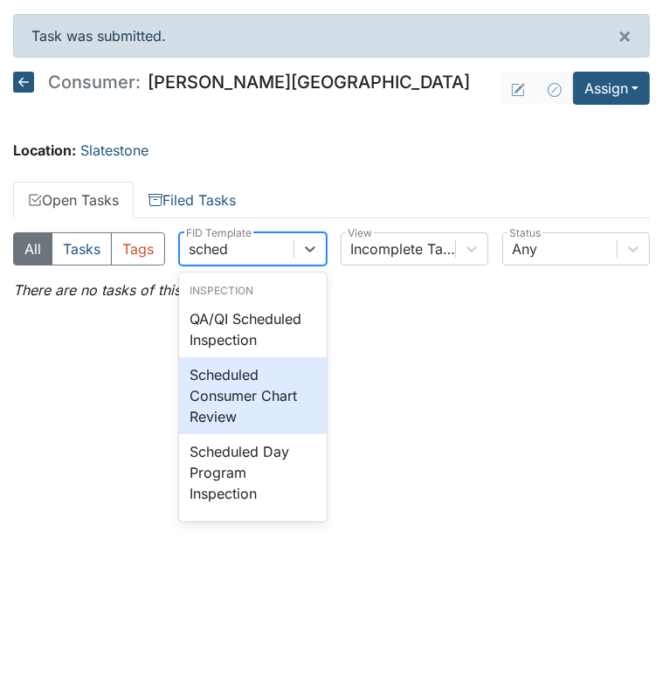
click at [234, 423] on div "Scheduled Consumer Chart Review" at bounding box center [253, 395] width 148 height 77
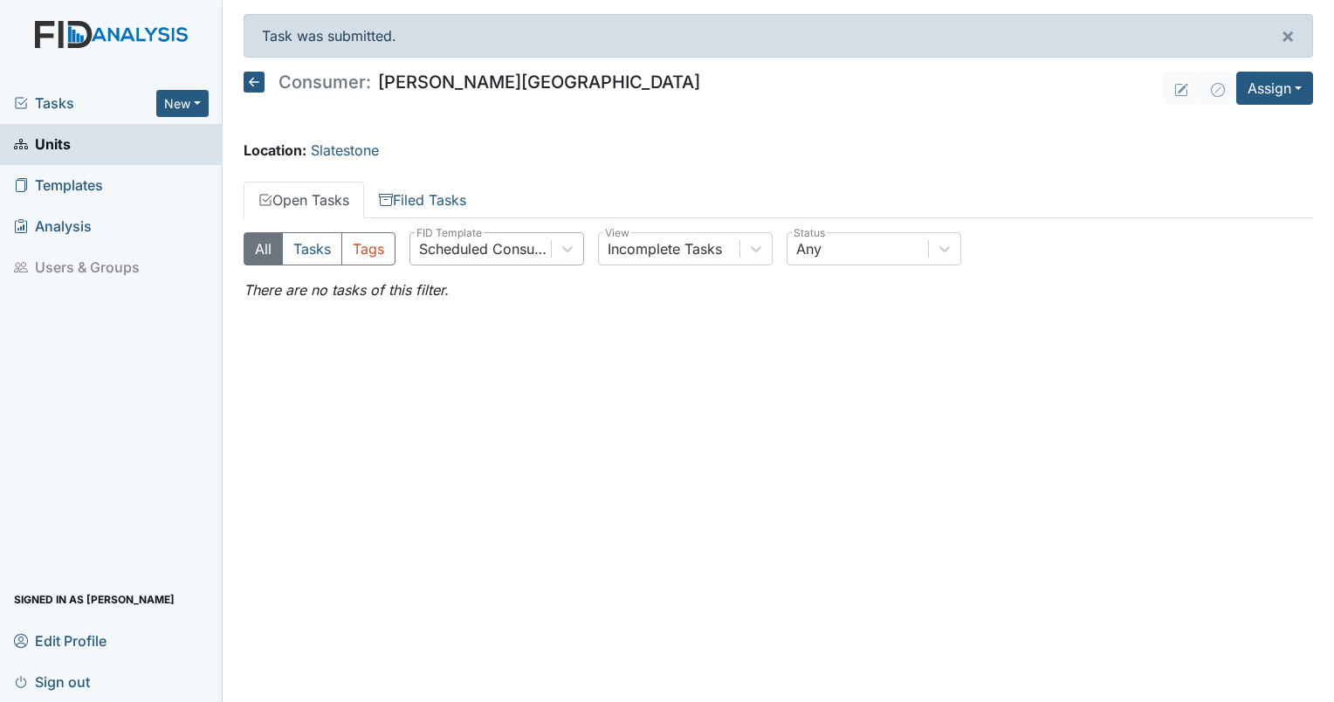
click at [55, 100] on span "Tasks" at bounding box center [85, 103] width 142 height 21
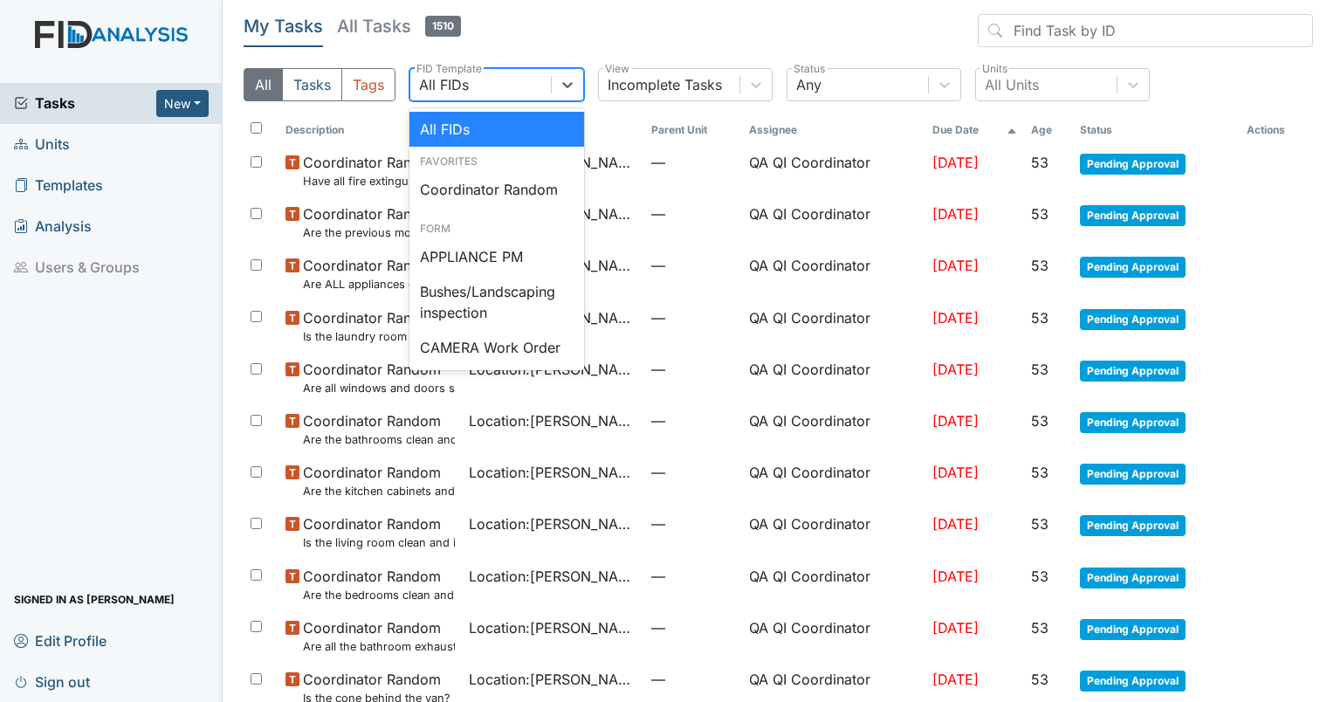
click at [458, 86] on div "All FIDs" at bounding box center [444, 84] width 50 height 21
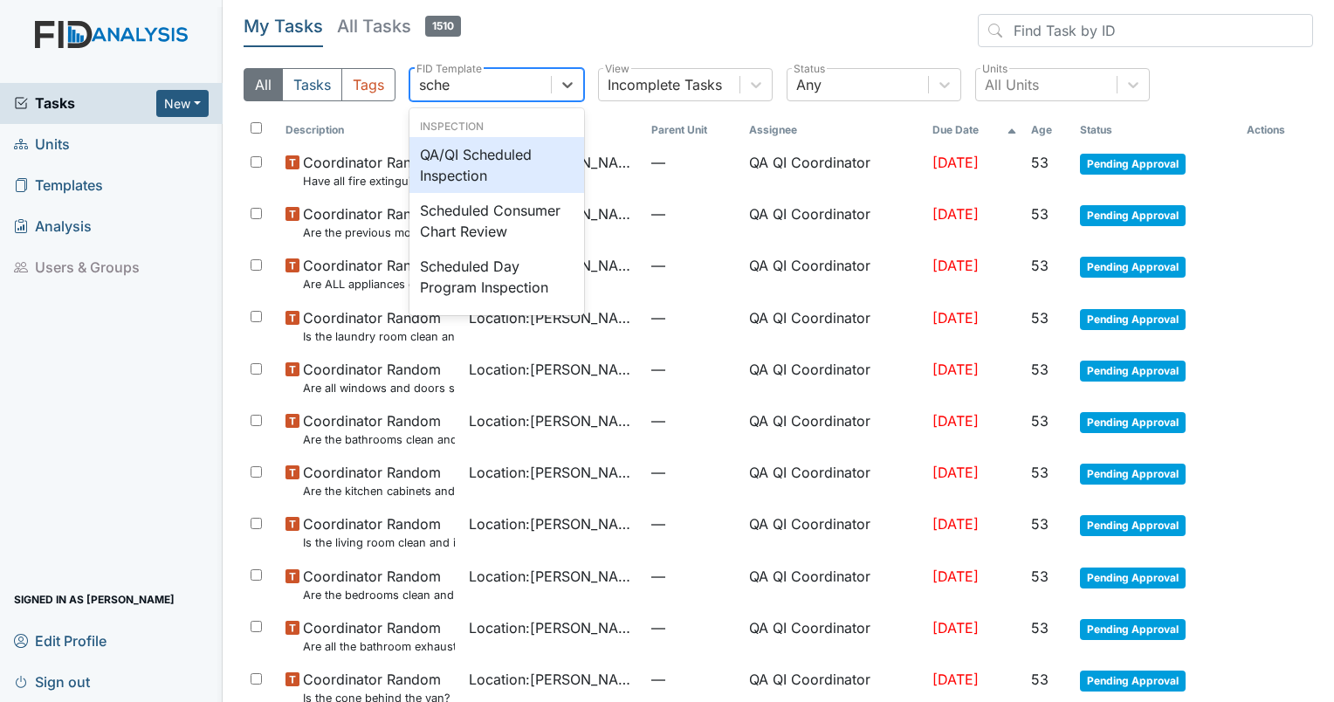
type input "sched"
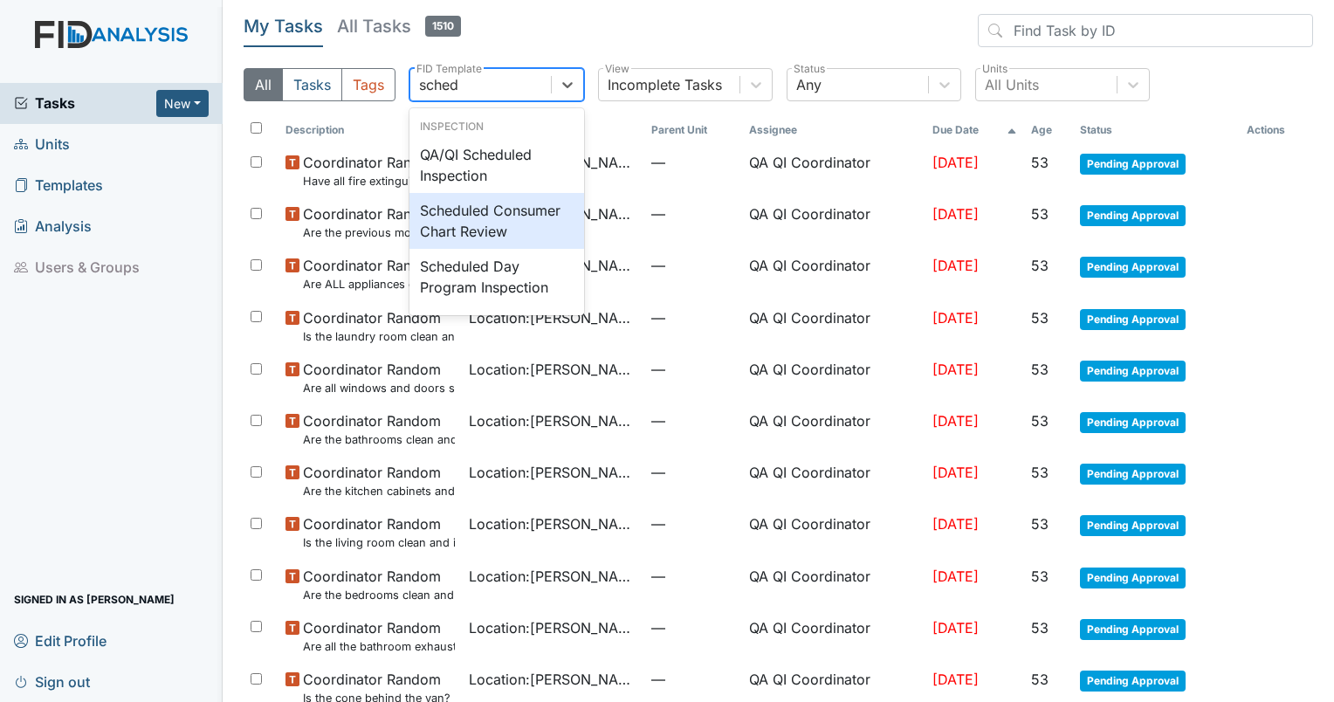
click at [469, 220] on div "Scheduled Consumer Chart Review" at bounding box center [496, 221] width 175 height 56
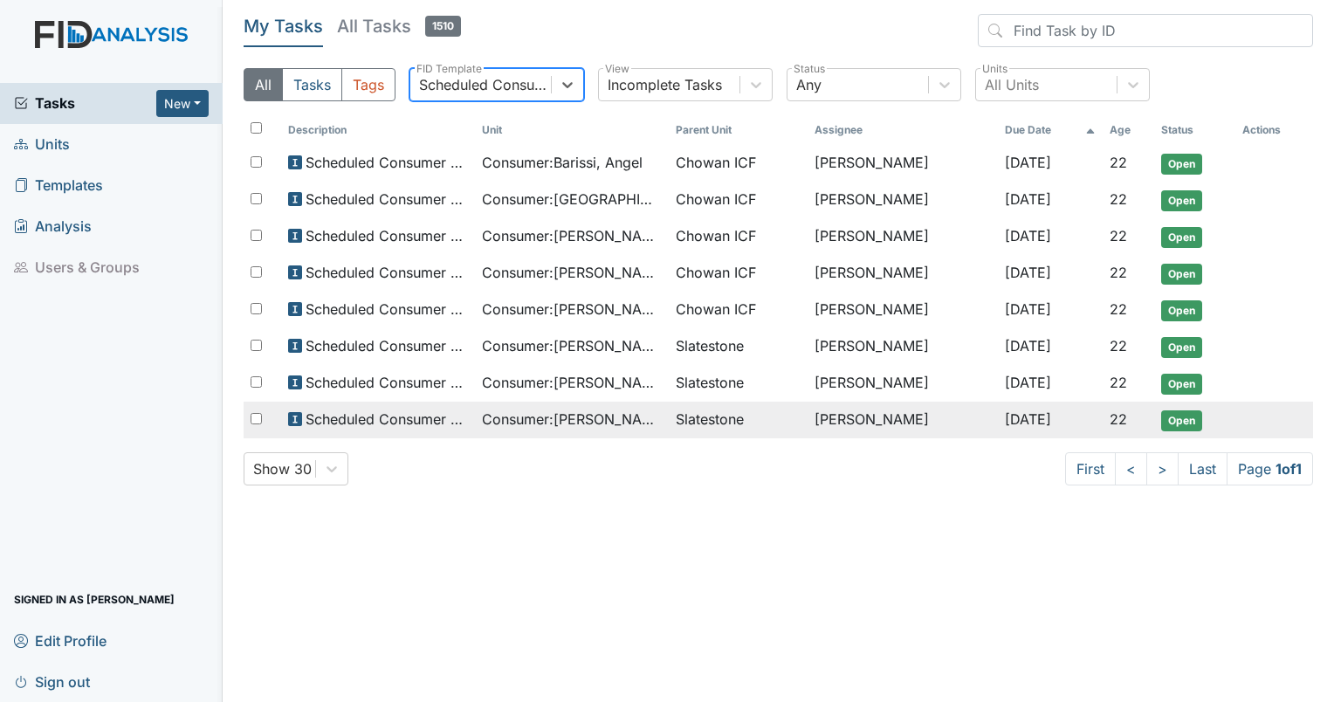
click at [548, 422] on span "Consumer : Fillingame, David" at bounding box center [572, 418] width 180 height 21
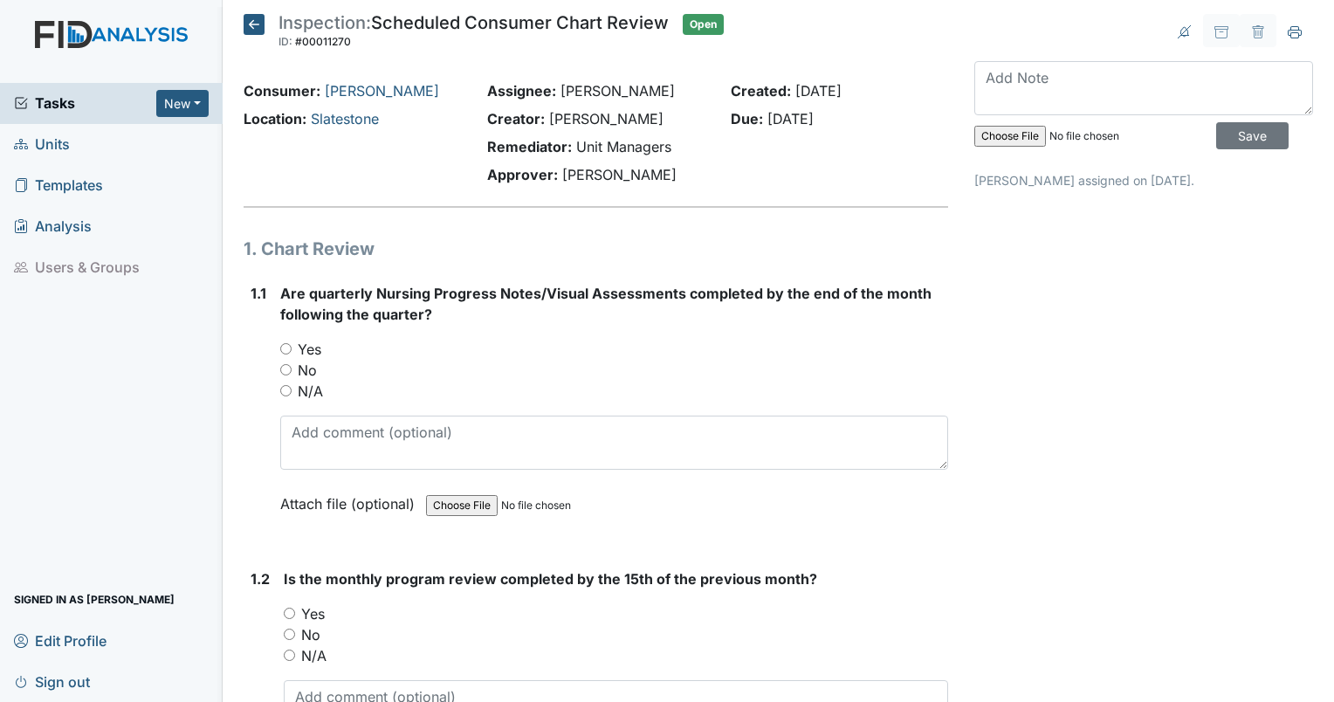
click at [283, 347] on input "Yes" at bounding box center [285, 348] width 11 height 11
radio input "true"
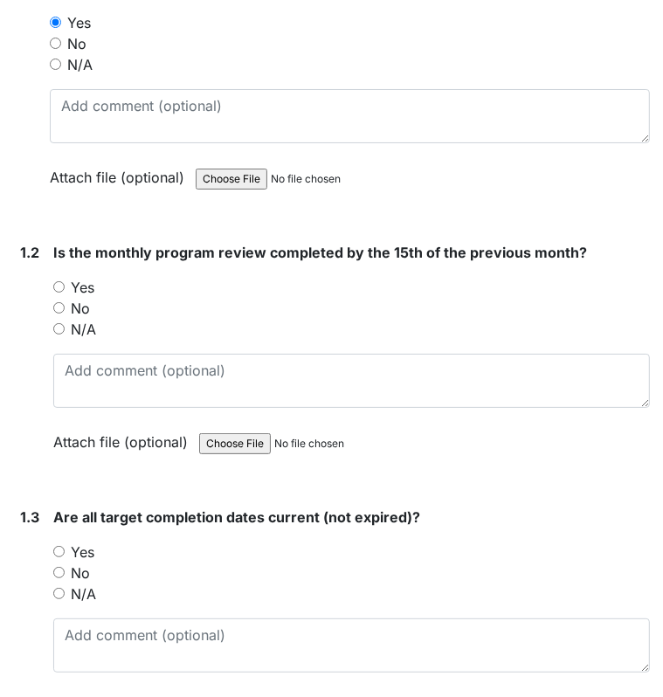
scroll to position [450, 0]
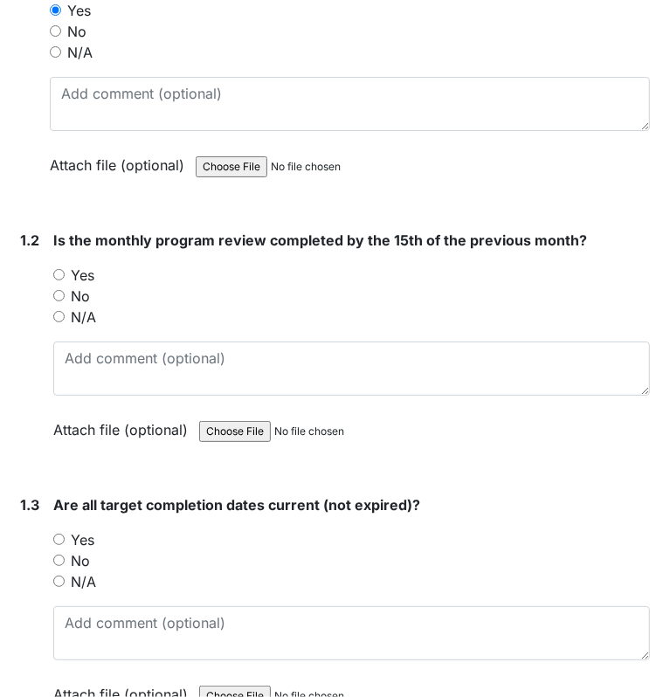
click at [54, 273] on input "Yes" at bounding box center [58, 274] width 11 height 11
radio input "true"
click at [60, 535] on input "Yes" at bounding box center [58, 538] width 11 height 11
radio input "true"
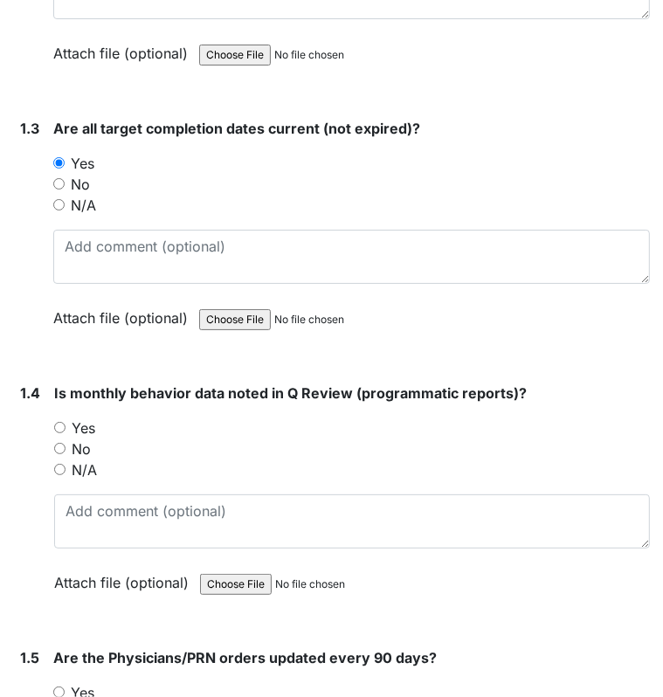
scroll to position [861, 0]
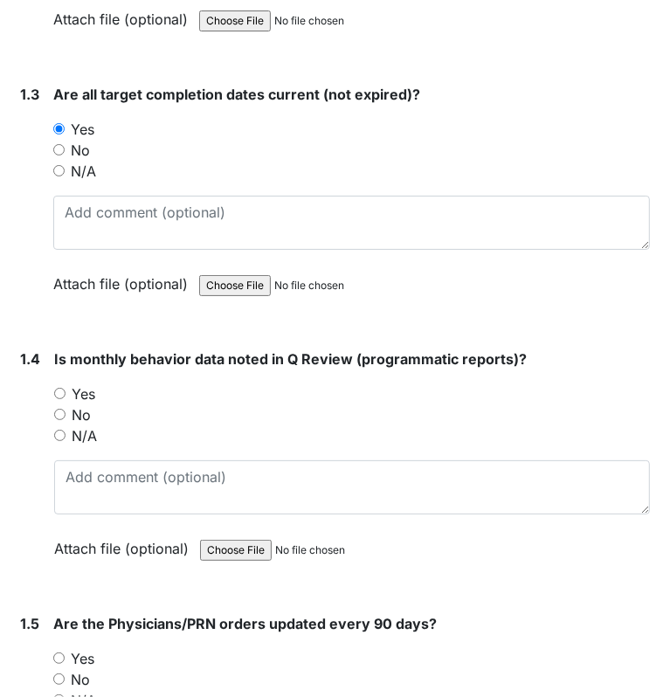
click at [66, 385] on div "Yes" at bounding box center [351, 393] width 595 height 21
click at [54, 389] on input "Yes" at bounding box center [59, 393] width 11 height 11
radio input "true"
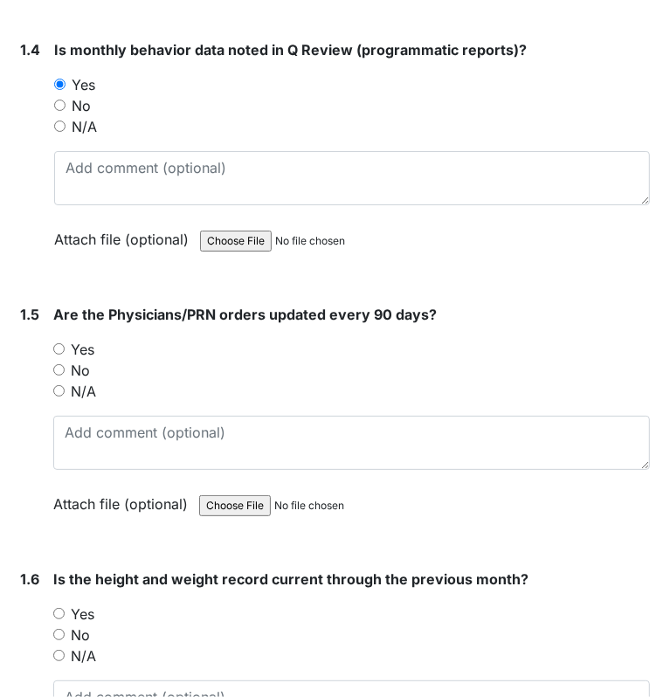
scroll to position [1198, 0]
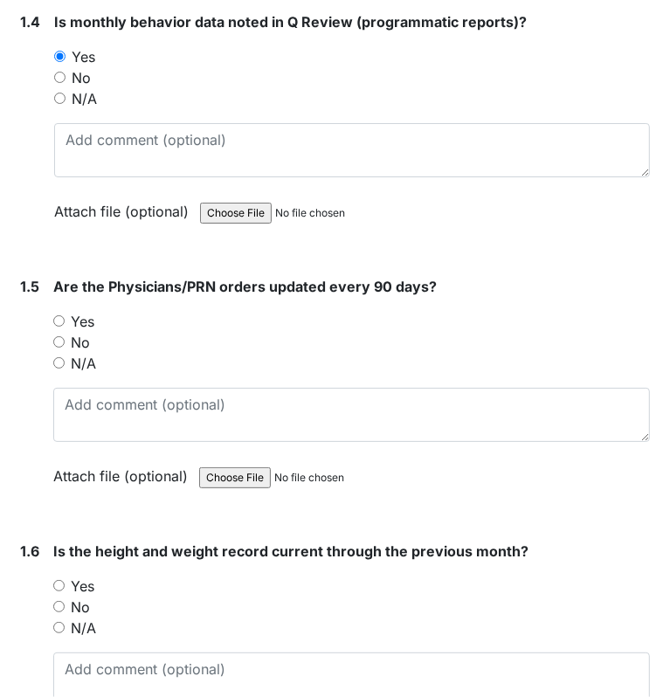
click at [58, 317] on input "Yes" at bounding box center [58, 320] width 11 height 11
radio input "true"
click at [53, 580] on input "Yes" at bounding box center [58, 585] width 11 height 11
radio input "true"
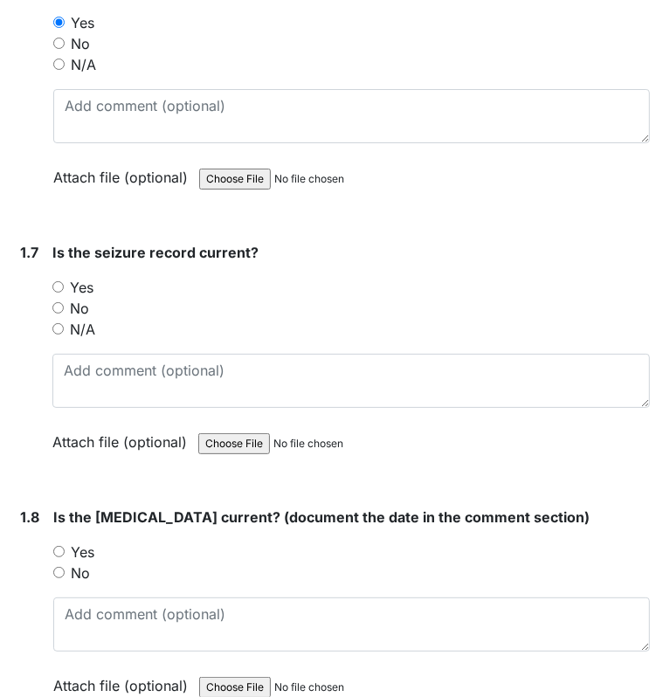
scroll to position [1817, 0]
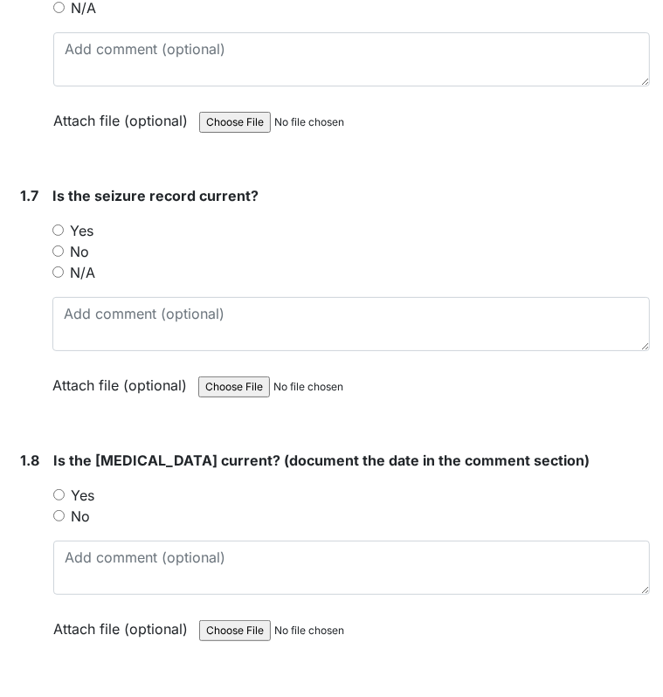
click at [56, 266] on input "N/A" at bounding box center [57, 271] width 11 height 11
radio input "true"
click at [59, 489] on input "Yes" at bounding box center [58, 494] width 11 height 11
radio input "true"
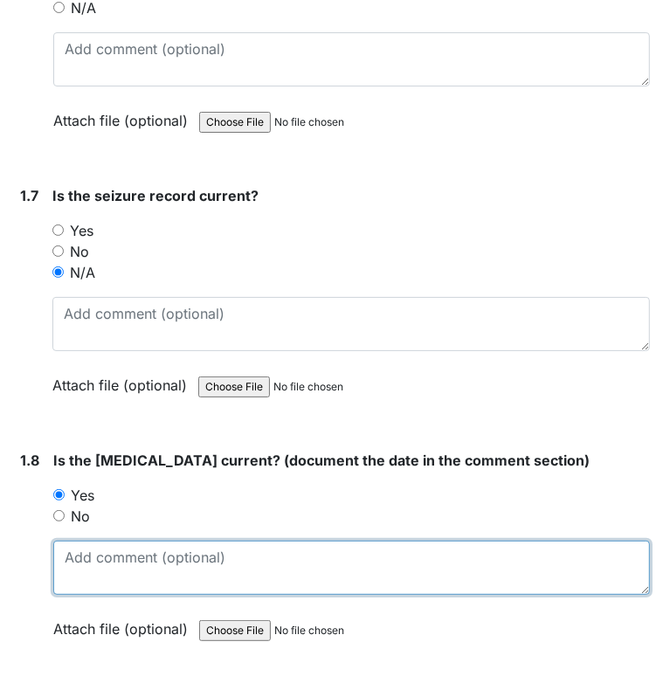
click at [91, 555] on textarea at bounding box center [351, 567] width 596 height 54
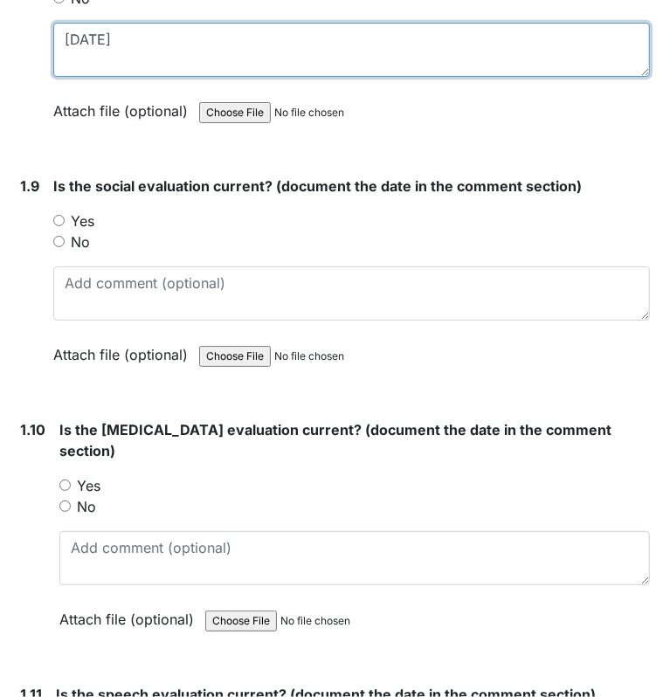
scroll to position [2402, 0]
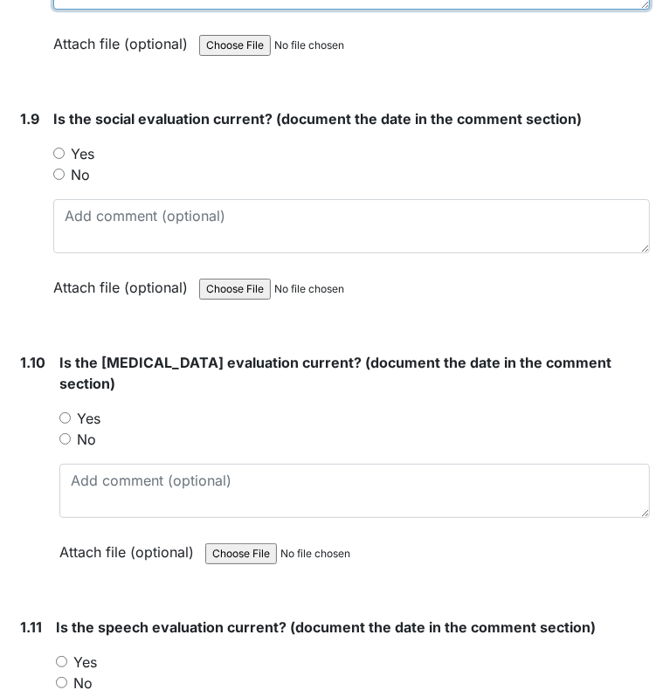
type textarea "10/19/01"
click at [58, 148] on input "Yes" at bounding box center [58, 153] width 11 height 11
radio input "true"
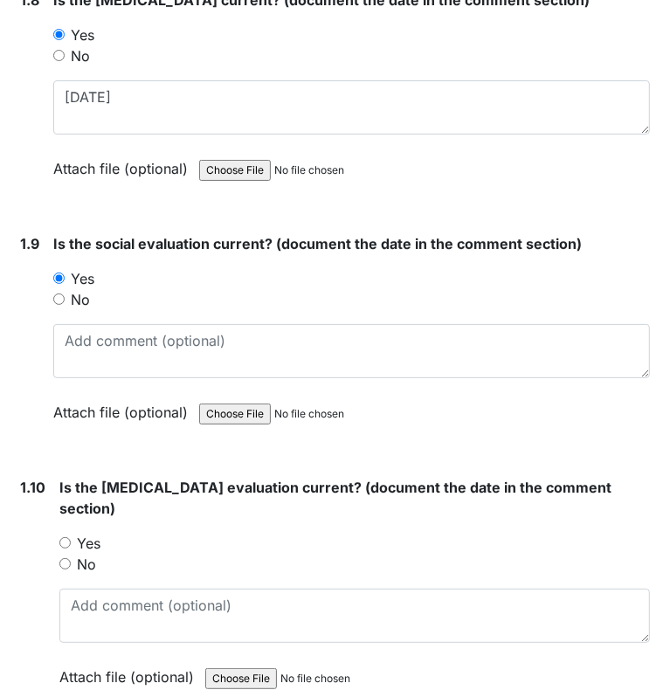
scroll to position [2289, 0]
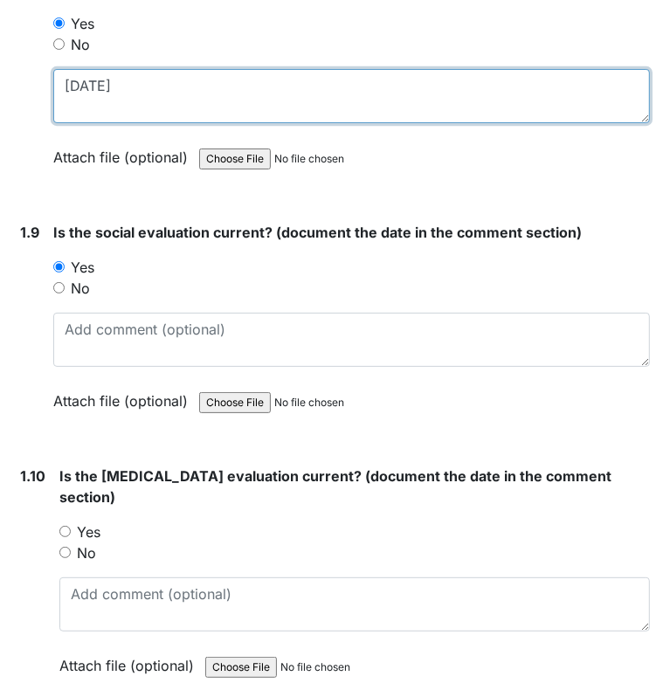
click at [98, 75] on textarea "10/19/01" at bounding box center [351, 96] width 596 height 54
type textarea "10/13/01"
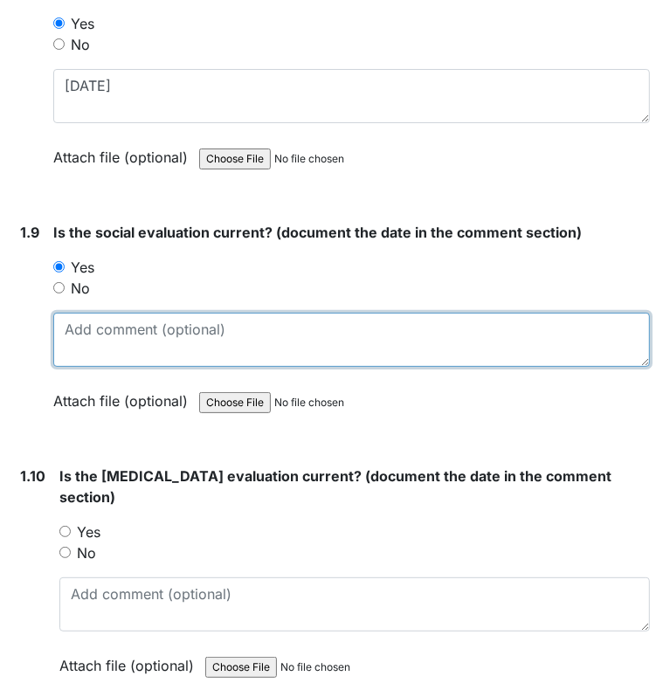
click at [83, 334] on textarea at bounding box center [351, 339] width 596 height 54
type textarea "10/19/01"
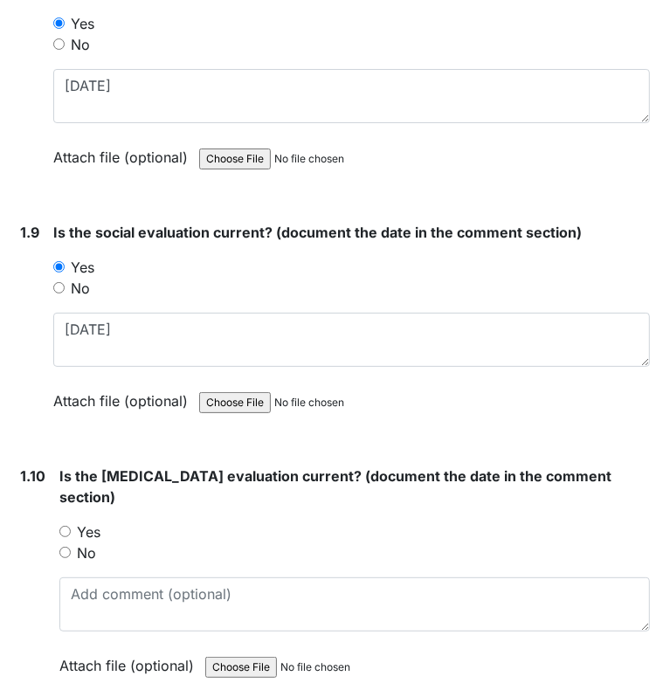
click at [66, 525] on input "Yes" at bounding box center [64, 530] width 11 height 11
radio input "true"
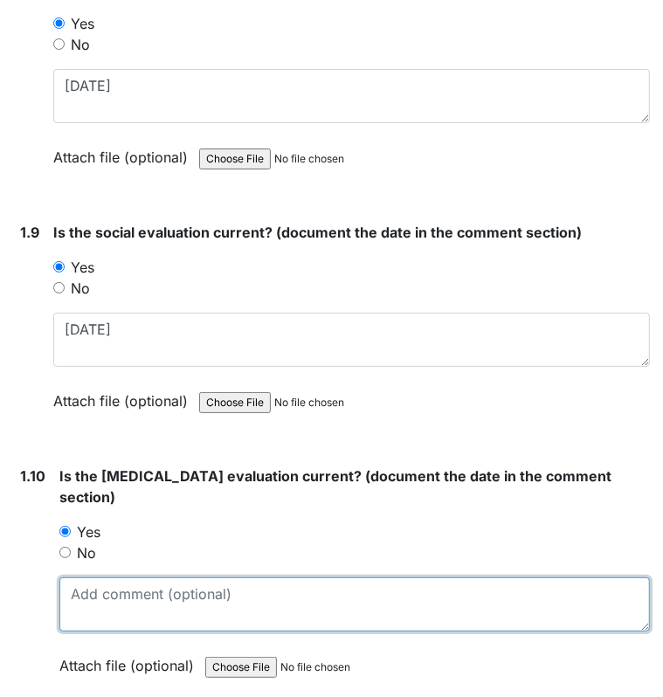
click at [135, 591] on textarea at bounding box center [354, 604] width 590 height 54
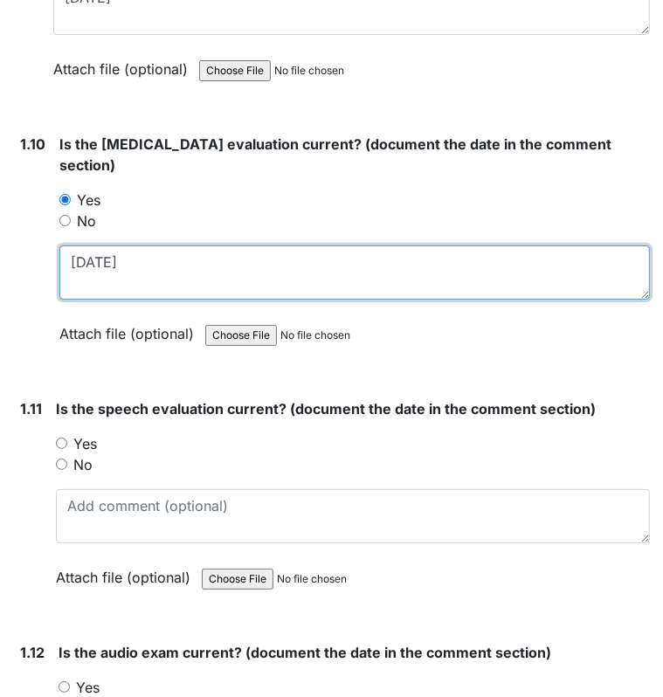
scroll to position [2626, 0]
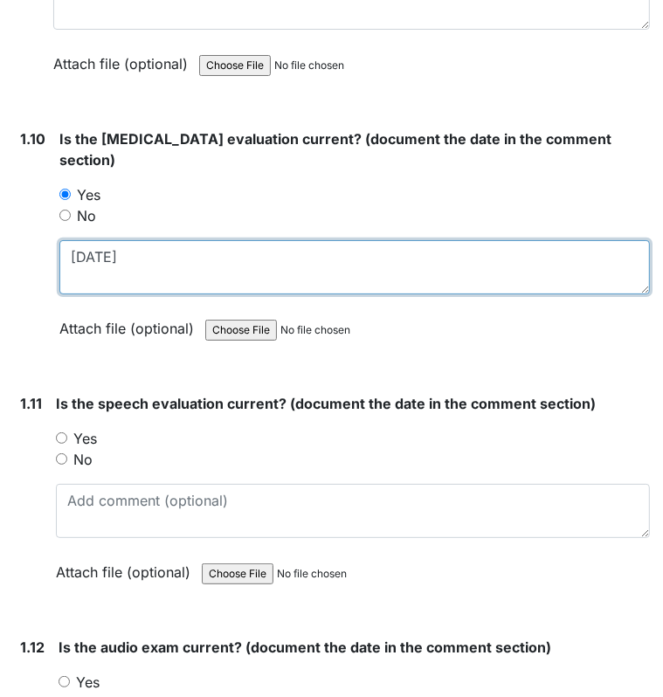
type textarea "9/5/97"
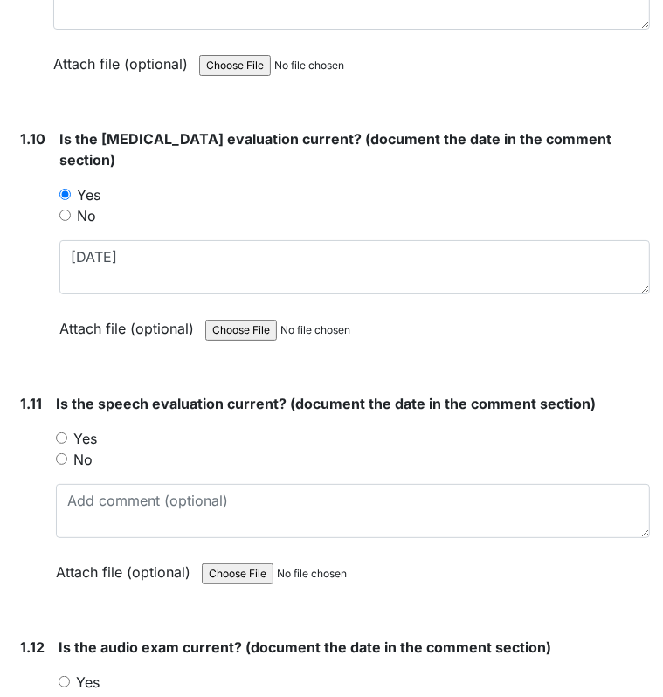
click at [66, 429] on div "Yes" at bounding box center [353, 438] width 594 height 21
click at [54, 426] on div "1.11 Is the speech evaluation current? (document the date in the comment sectio…" at bounding box center [331, 501] width 636 height 216
click at [61, 432] on input "Yes" at bounding box center [61, 437] width 11 height 11
radio input "true"
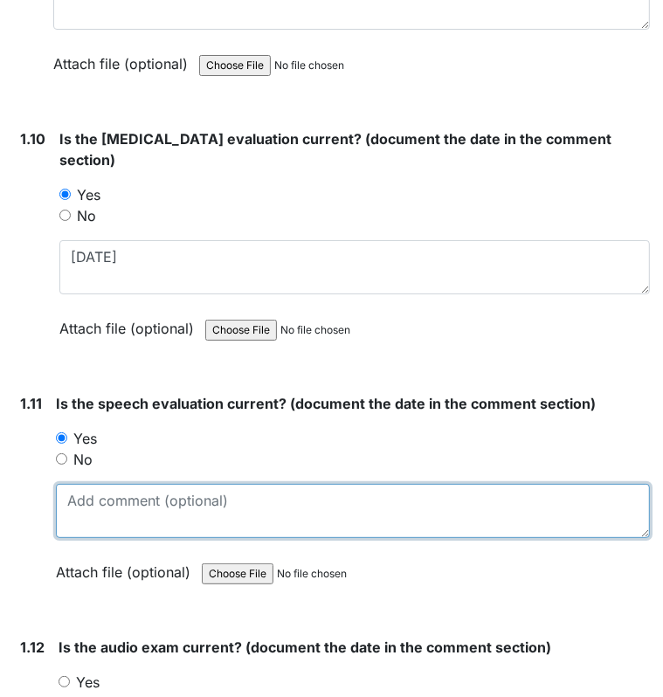
click at [97, 488] on textarea at bounding box center [353, 511] width 594 height 54
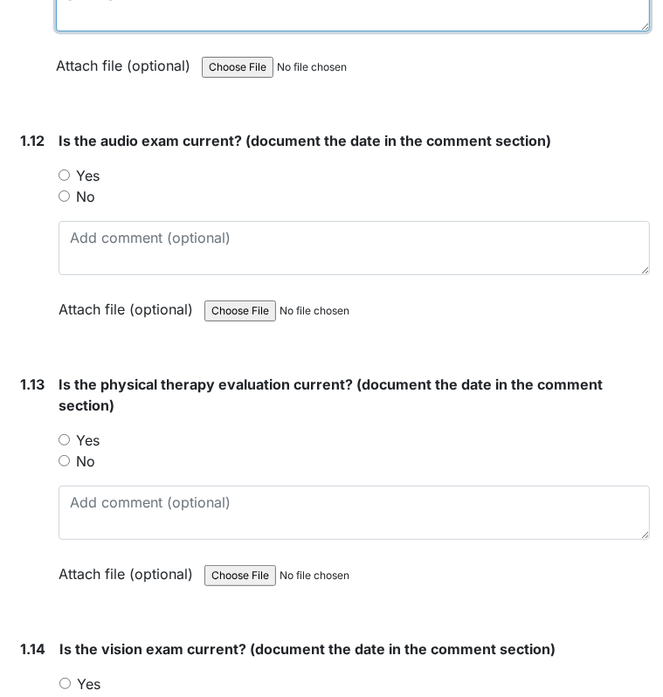
scroll to position [3195, 0]
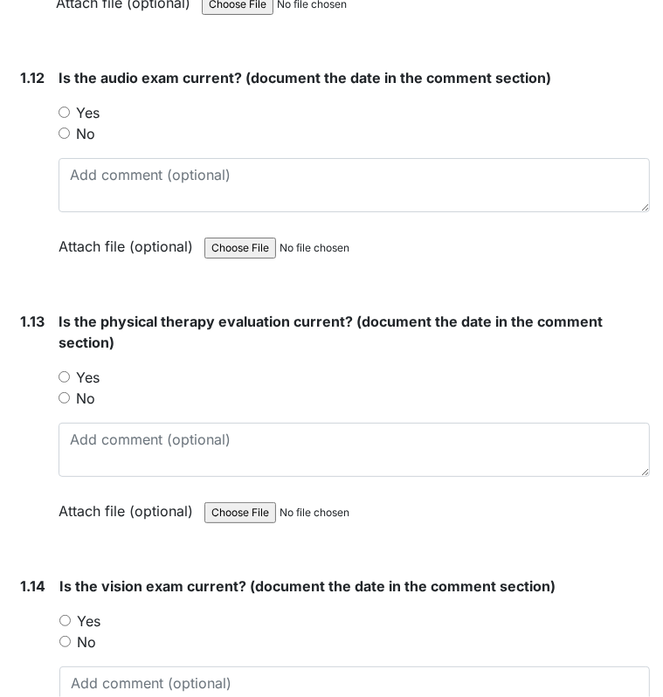
type textarea "11/8/04"
click at [69, 106] on input "Yes" at bounding box center [63, 111] width 11 height 11
radio input "true"
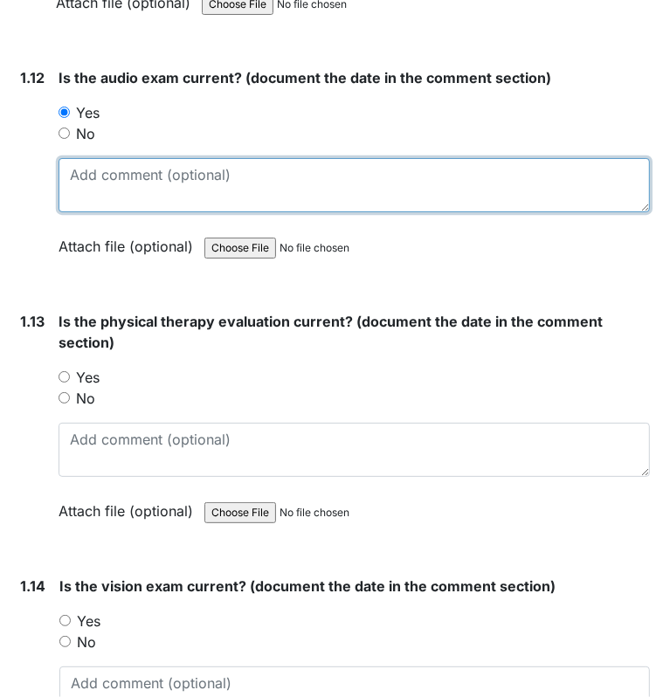
click at [118, 179] on textarea at bounding box center [353, 185] width 591 height 54
type textarea "11/11/09"
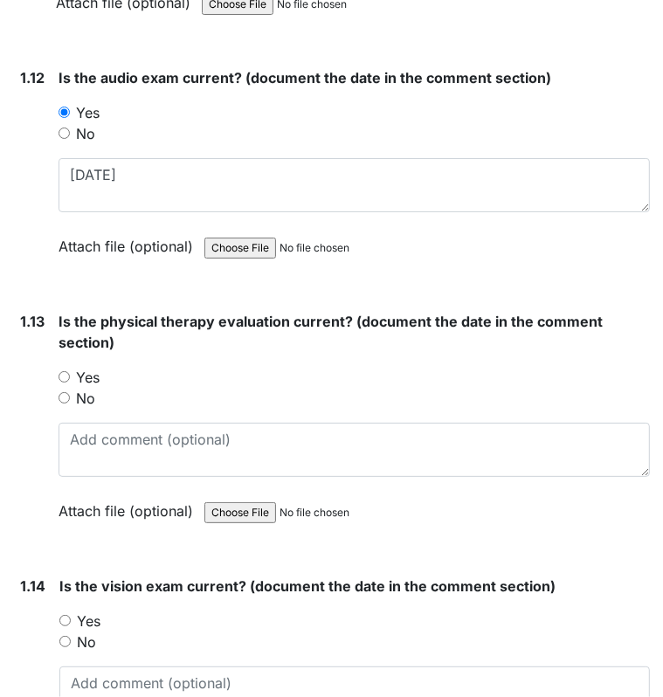
click at [62, 371] on input "Yes" at bounding box center [63, 376] width 11 height 11
radio input "true"
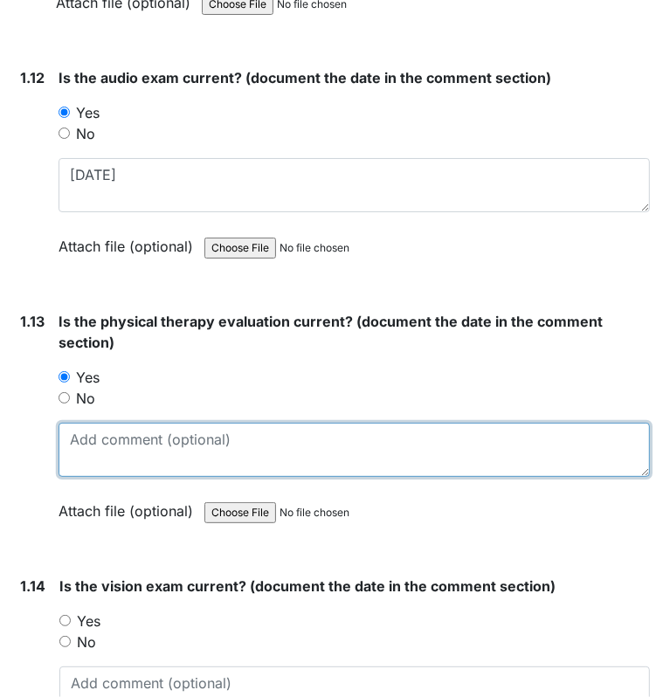
click at [115, 437] on textarea at bounding box center [353, 449] width 591 height 54
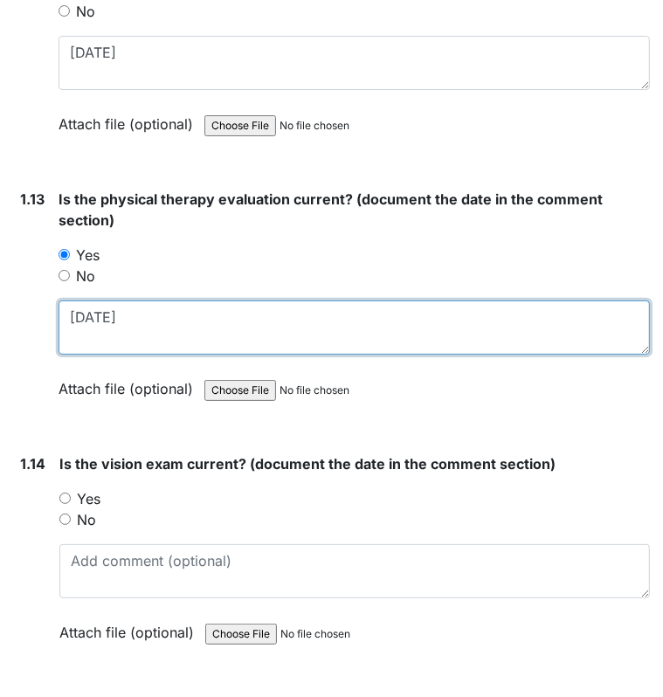
scroll to position [3323, 0]
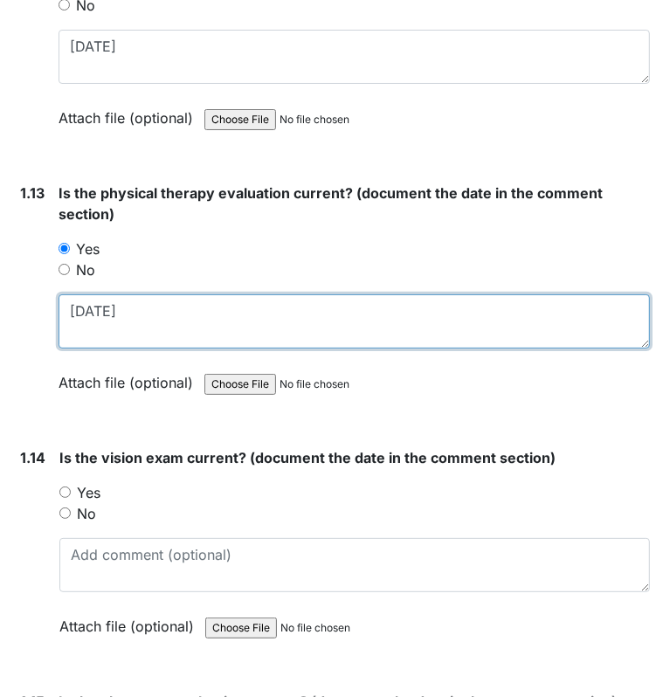
type textarea "11/14/24"
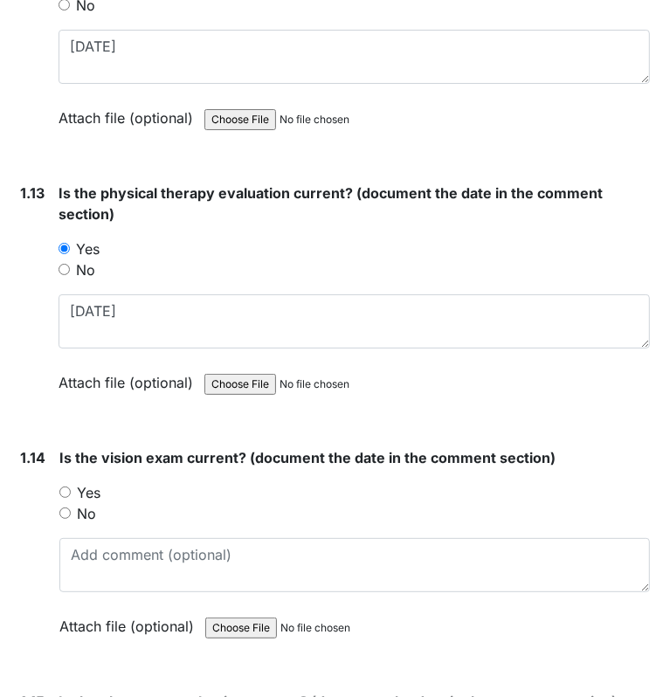
click at [65, 486] on input "Yes" at bounding box center [64, 491] width 11 height 11
radio input "true"
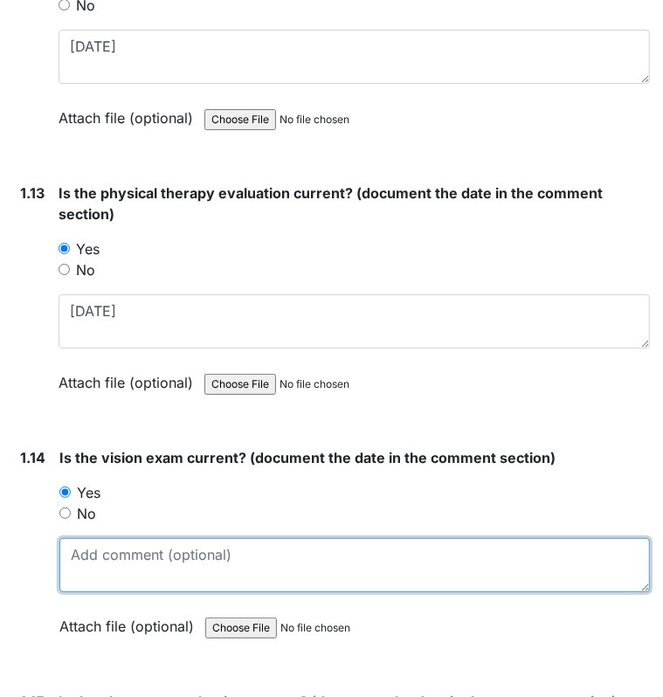
click at [117, 554] on textarea at bounding box center [354, 565] width 590 height 54
click at [112, 550] on textarea at bounding box center [354, 565] width 590 height 54
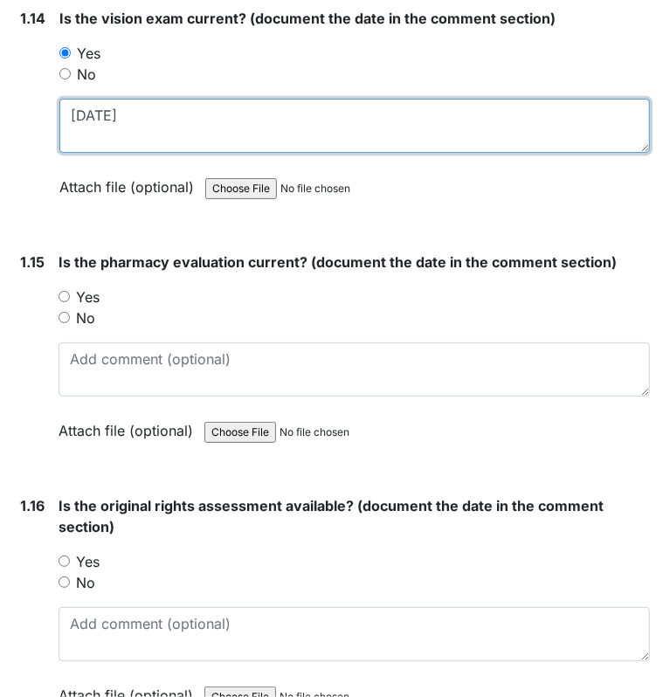
scroll to position [3818, 0]
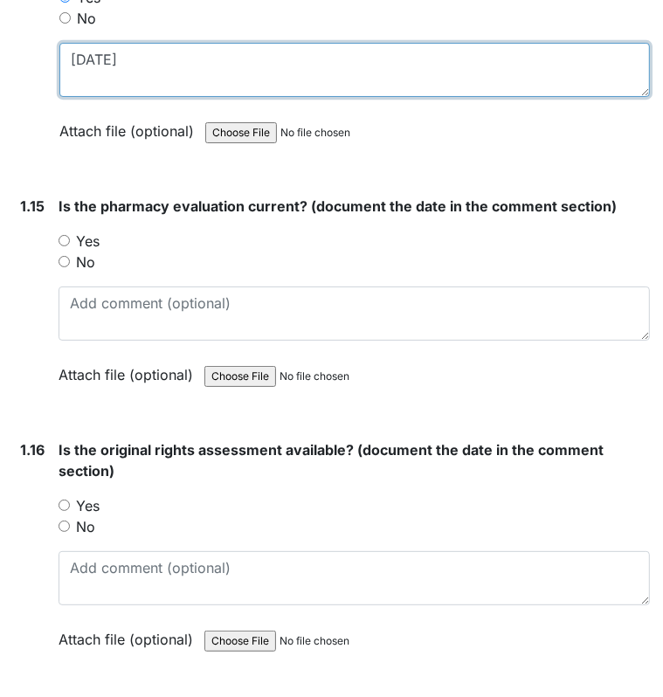
type textarea "4/21/25"
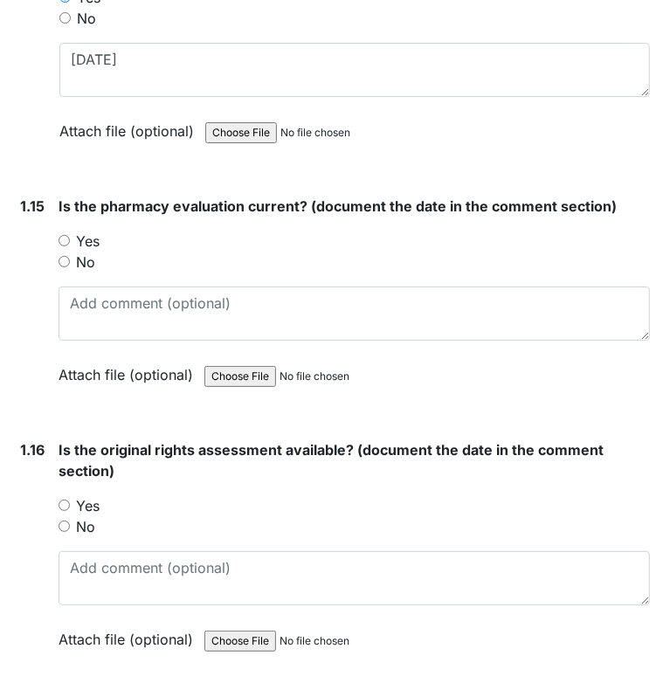
click at [59, 235] on input "Yes" at bounding box center [63, 240] width 11 height 11
radio input "true"
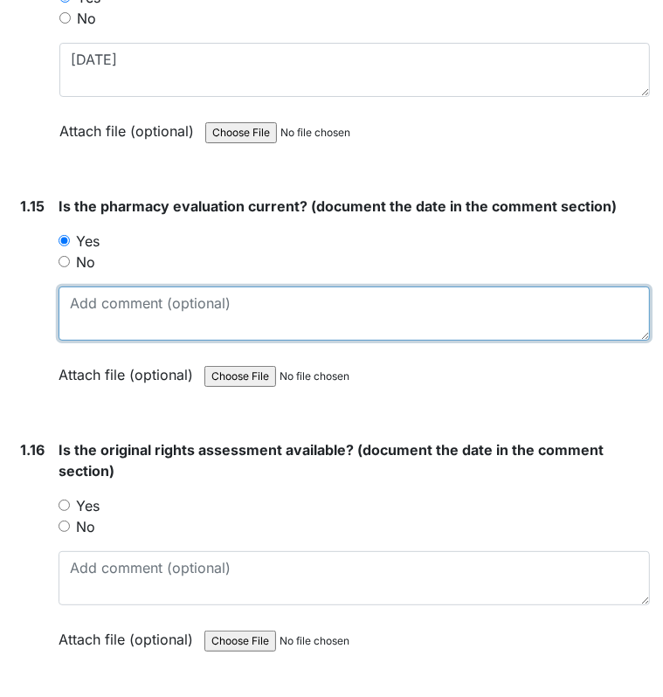
click at [96, 294] on textarea at bounding box center [353, 313] width 591 height 54
type textarea "expires 10/14/25"
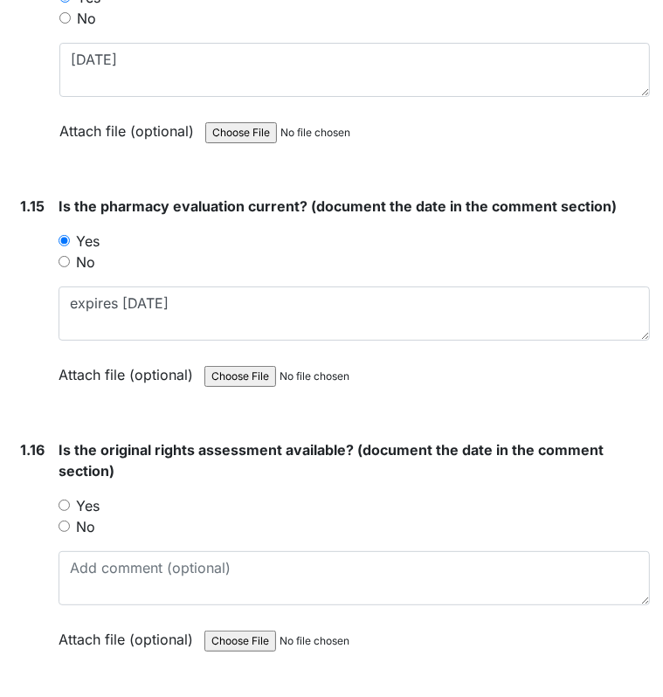
click at [66, 499] on input "Yes" at bounding box center [63, 504] width 11 height 11
radio input "true"
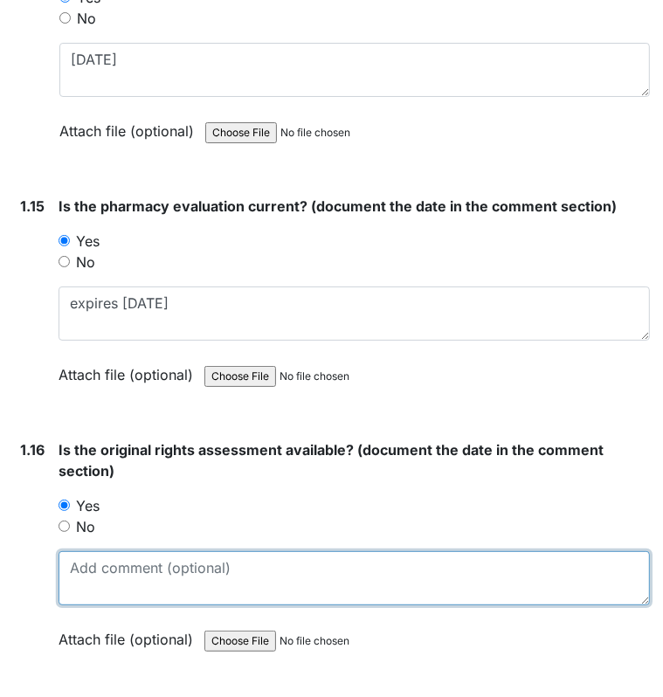
click at [81, 551] on textarea at bounding box center [353, 578] width 591 height 54
type textarea "11/8/95"
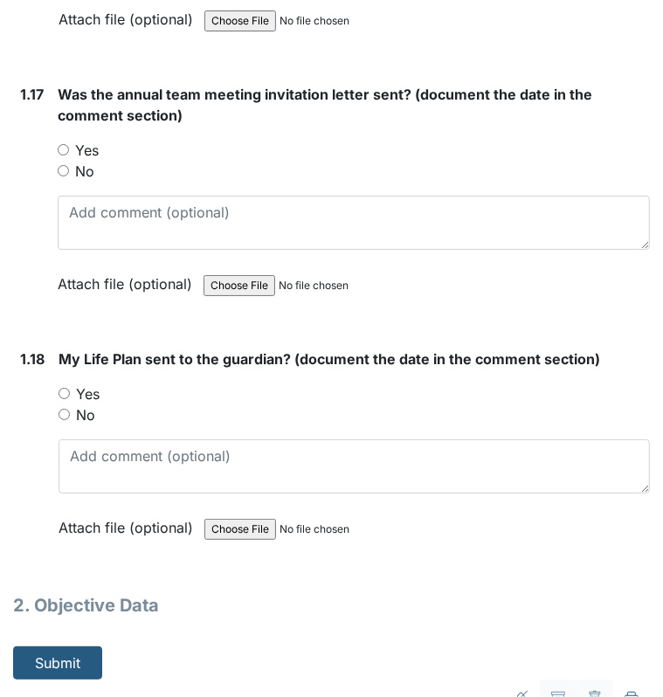
scroll to position [4472, 0]
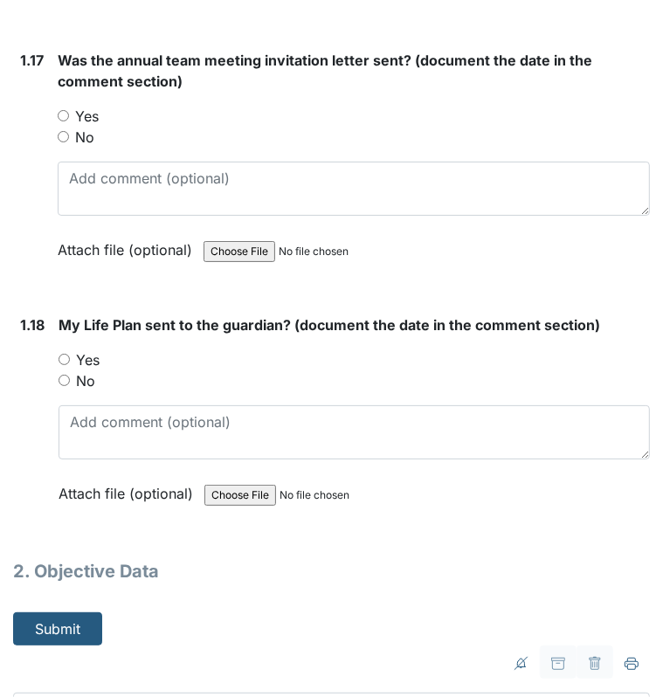
click at [63, 131] on input "No" at bounding box center [63, 136] width 11 height 11
radio input "true"
click at [61, 354] on input "Yes" at bounding box center [63, 359] width 11 height 11
radio input "true"
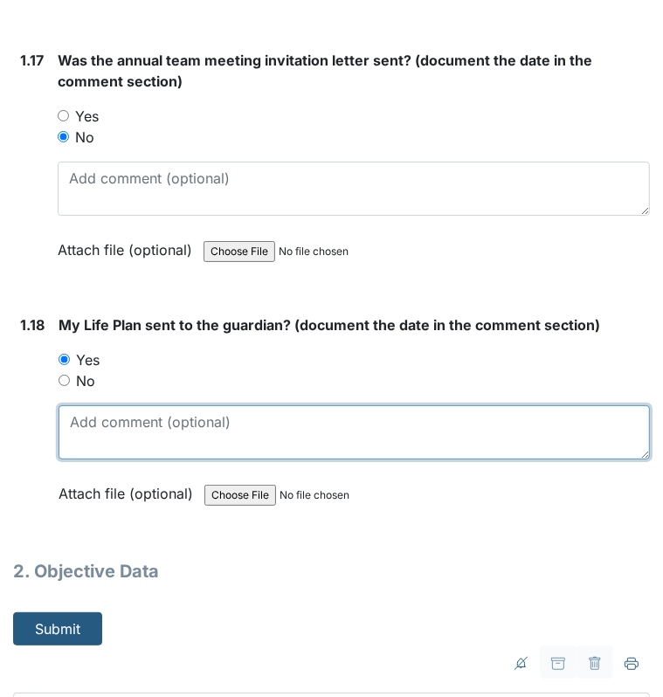
click at [91, 430] on textarea at bounding box center [353, 432] width 591 height 54
type textarea "4/17/25"
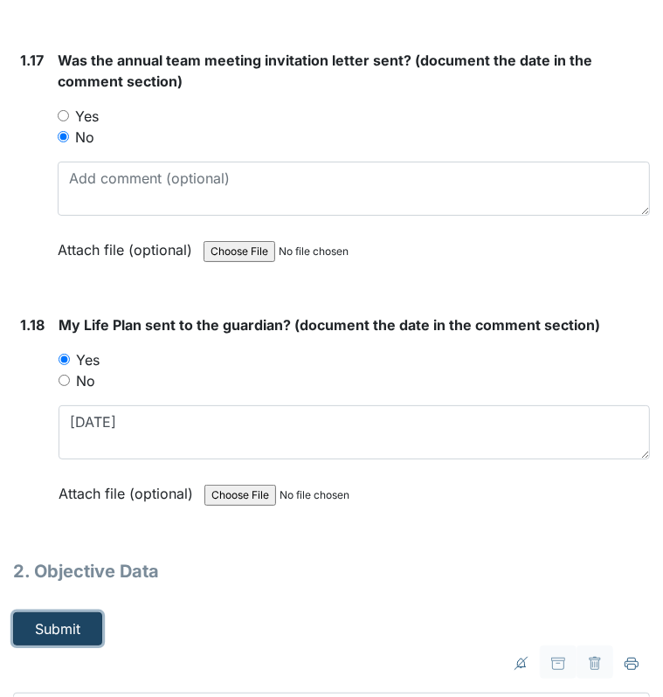
click at [67, 612] on button "Submit" at bounding box center [57, 628] width 89 height 33
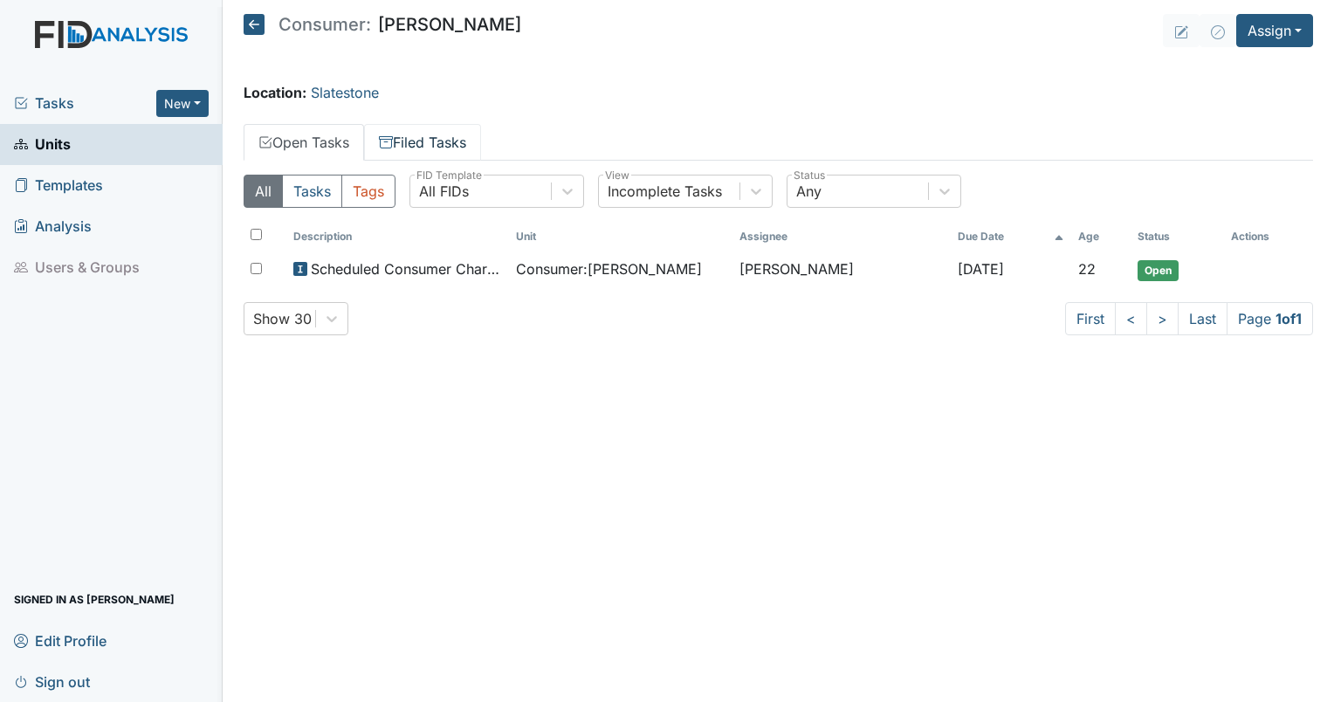
click at [404, 149] on link "Filed Tasks" at bounding box center [422, 142] width 117 height 37
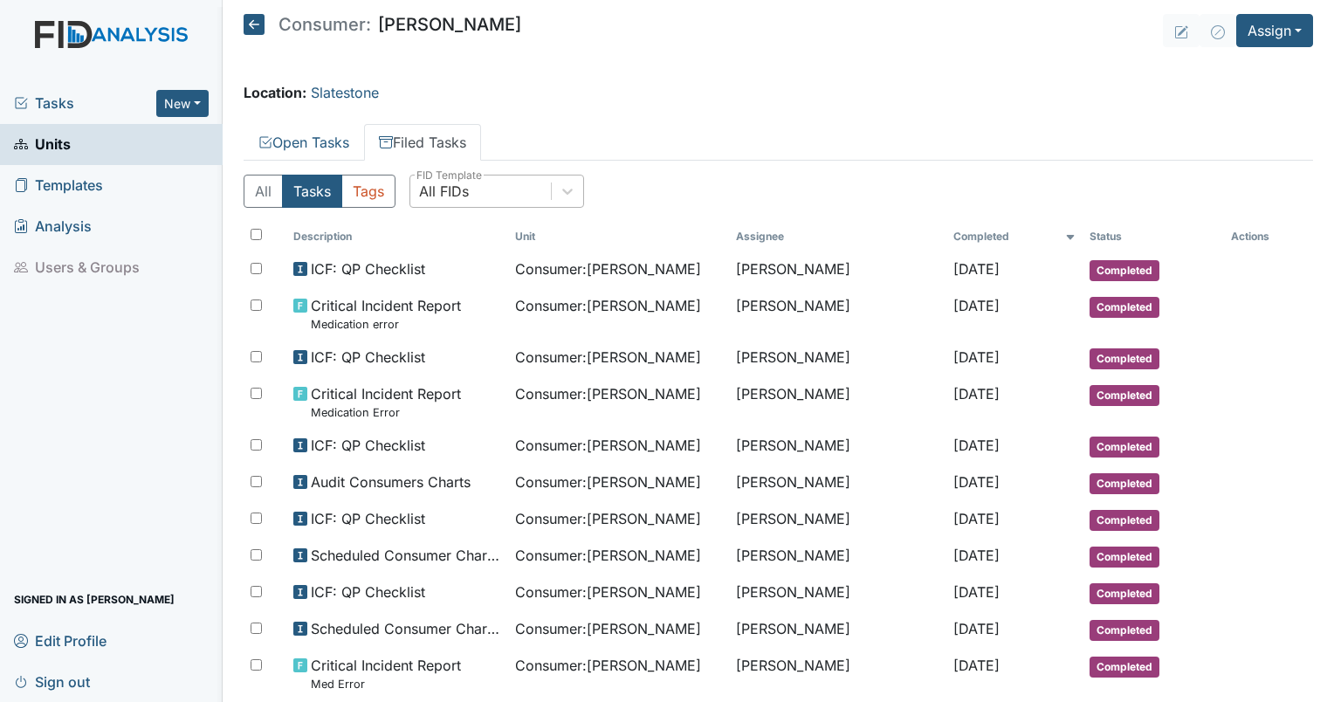
click at [464, 199] on div "All FIDs" at bounding box center [444, 191] width 50 height 21
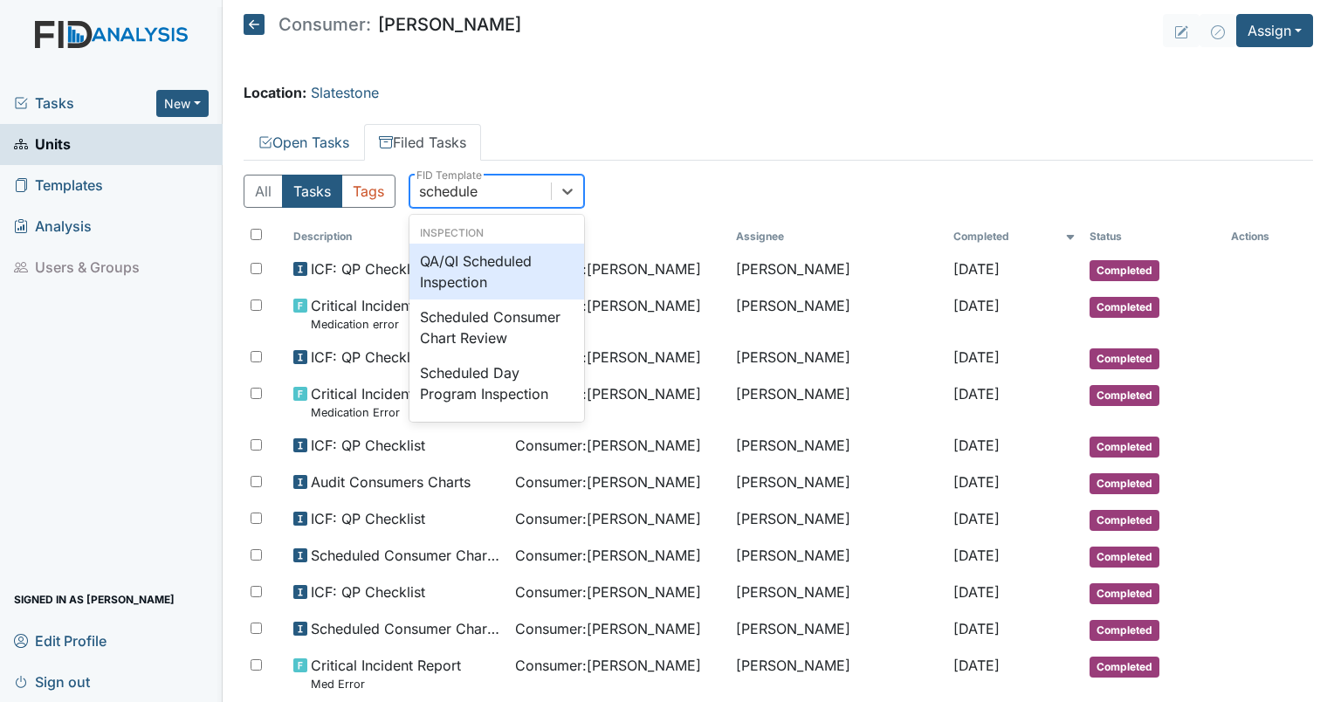
type input "scheduled"
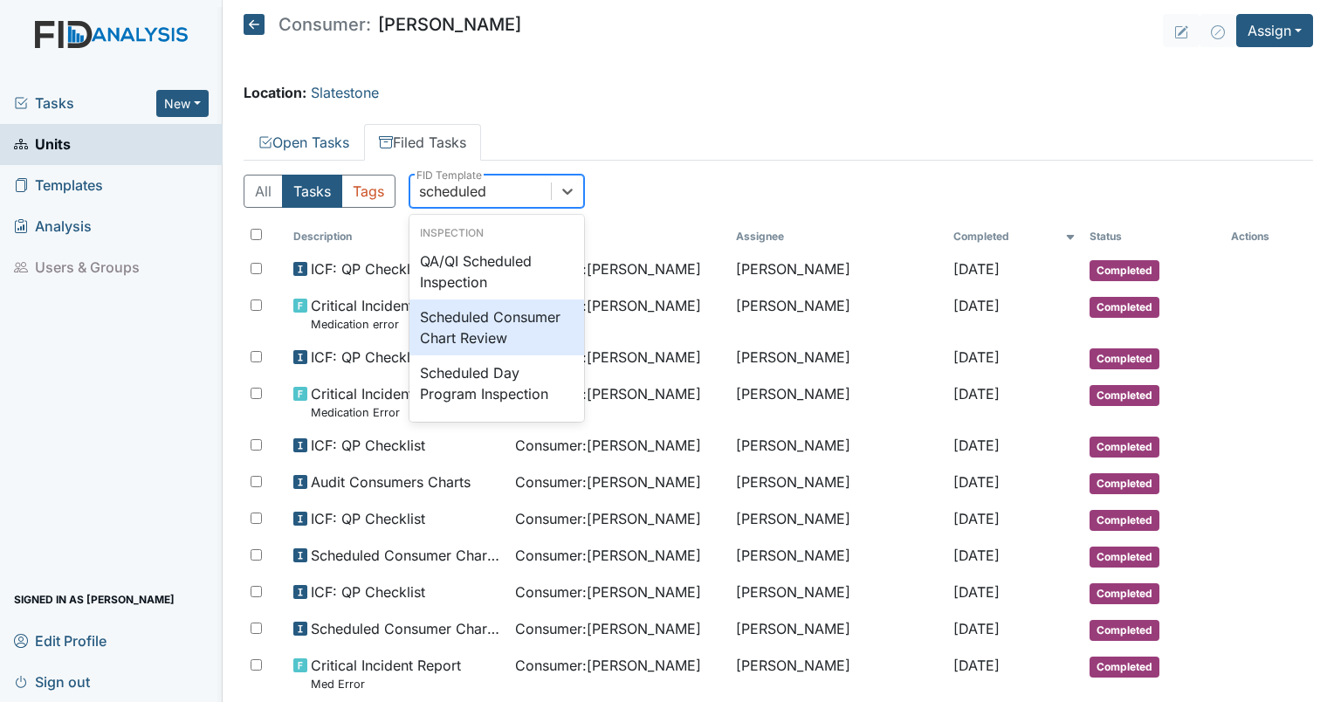
click at [487, 320] on div "Scheduled Consumer Chart Review" at bounding box center [496, 327] width 175 height 56
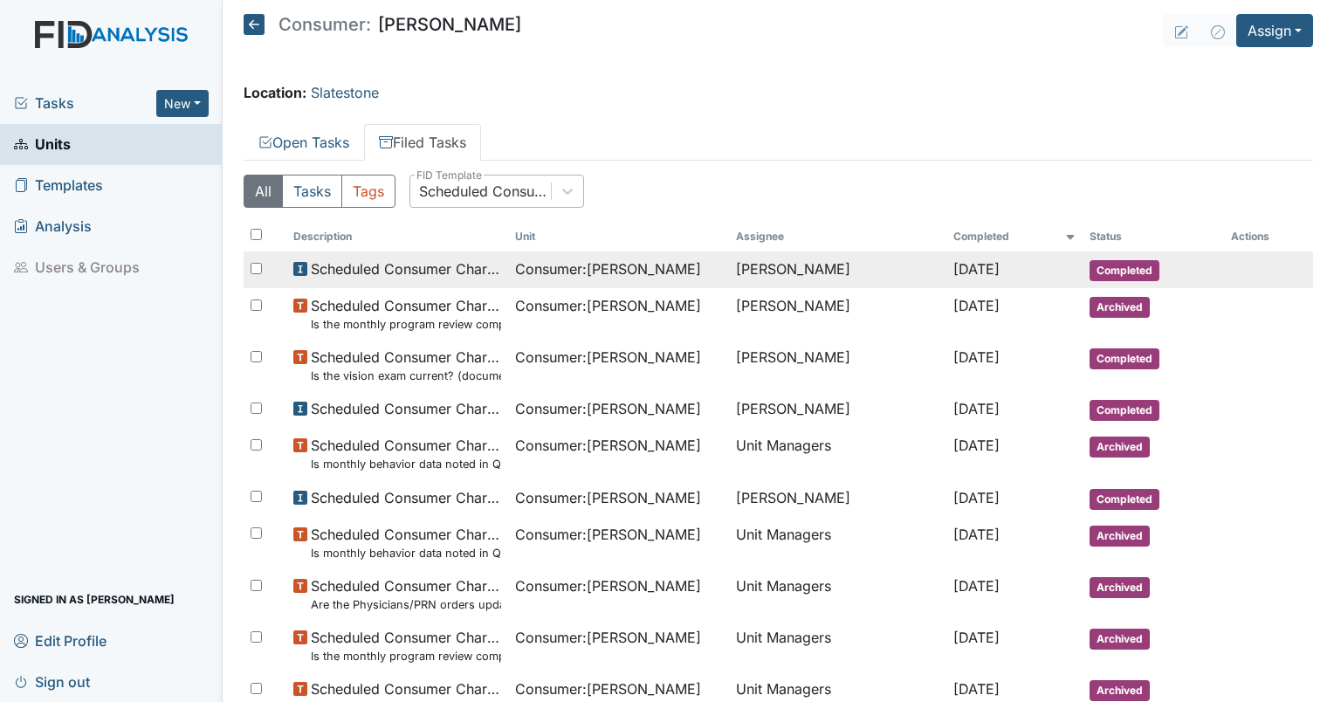
click at [587, 261] on span "Consumer : [PERSON_NAME]" at bounding box center [608, 268] width 186 height 21
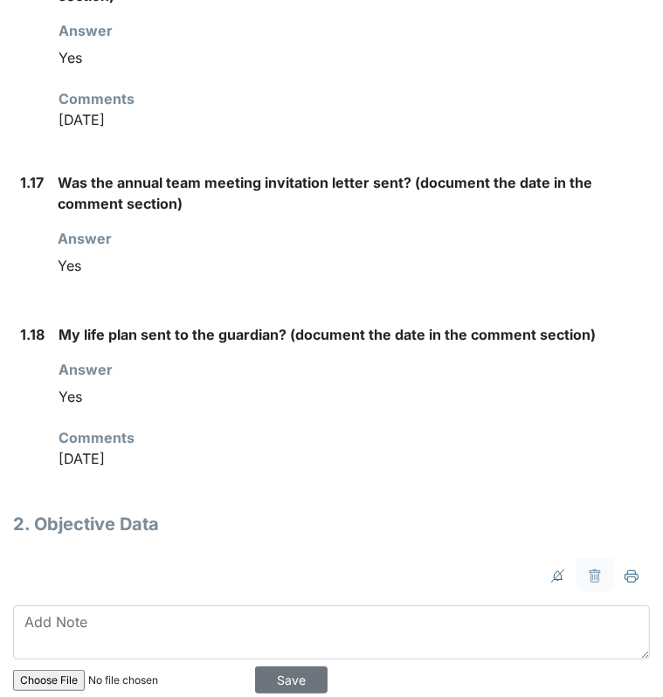
scroll to position [3021, 0]
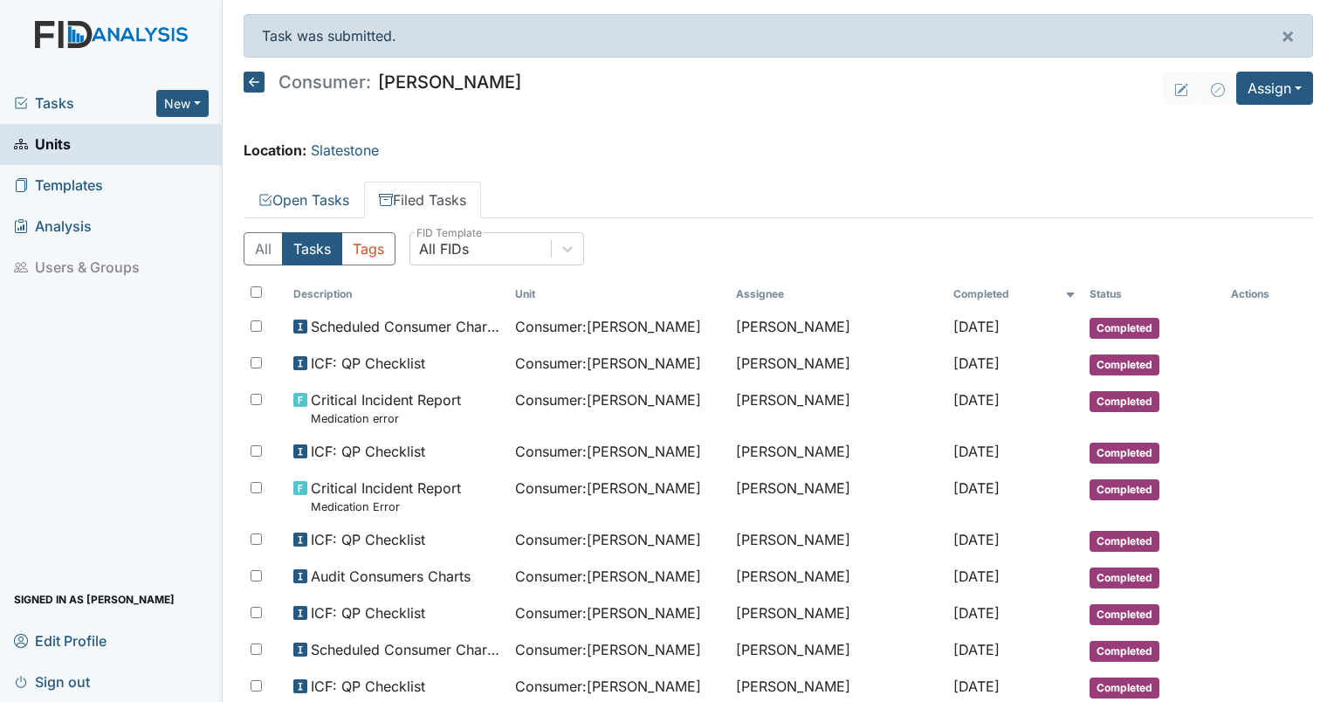
click at [65, 108] on span "Tasks" at bounding box center [85, 103] width 142 height 21
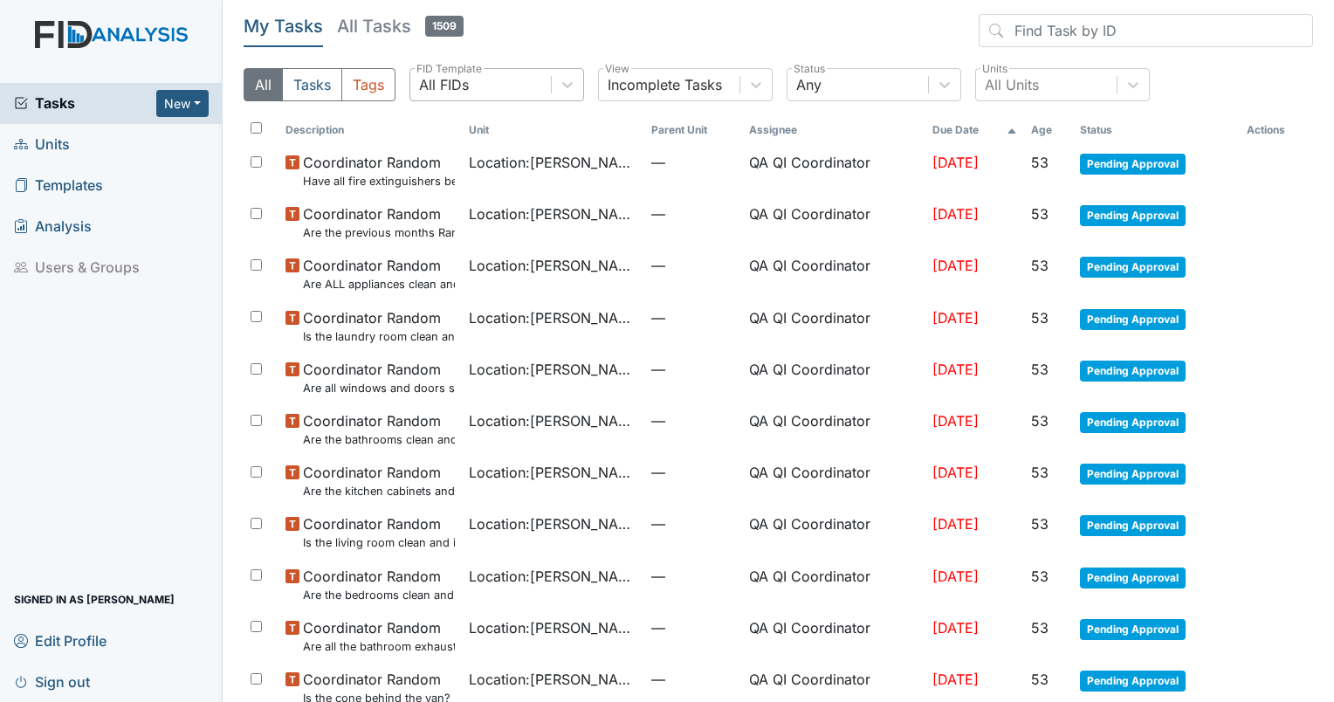
click at [473, 88] on div "All FIDs" at bounding box center [480, 84] width 141 height 31
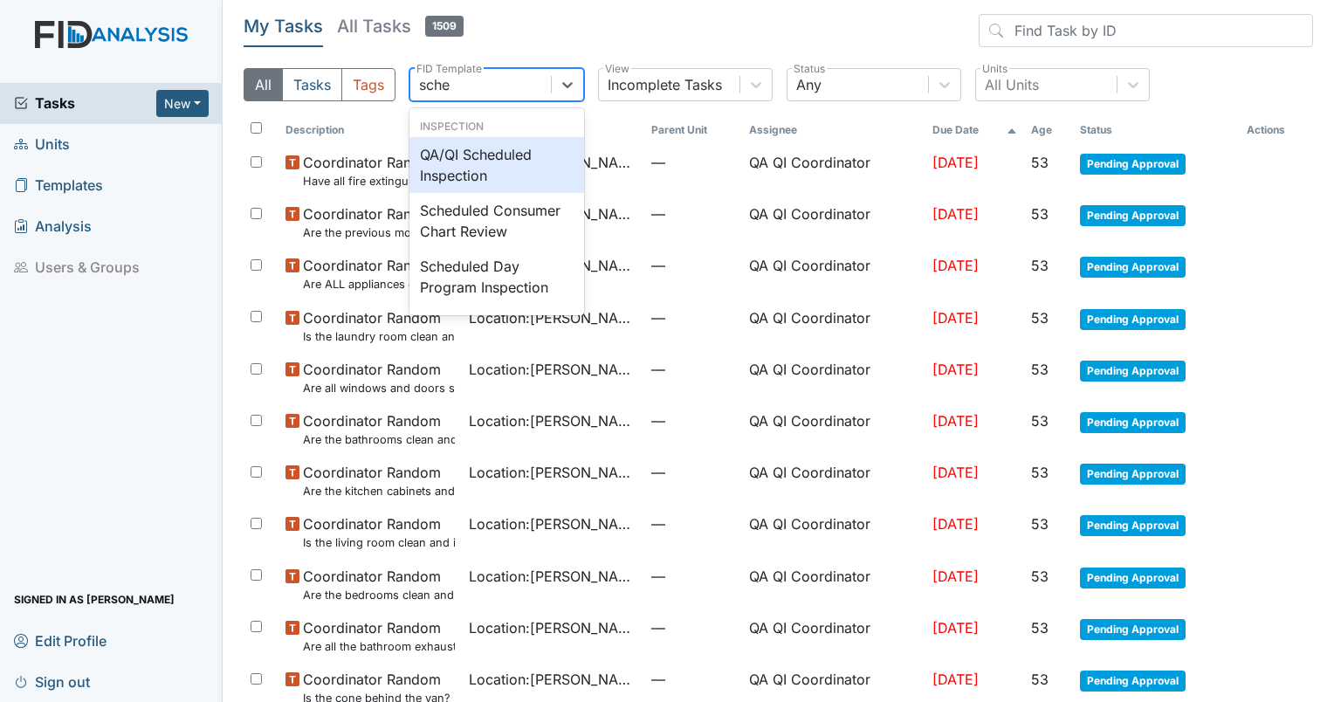
type input "sched"
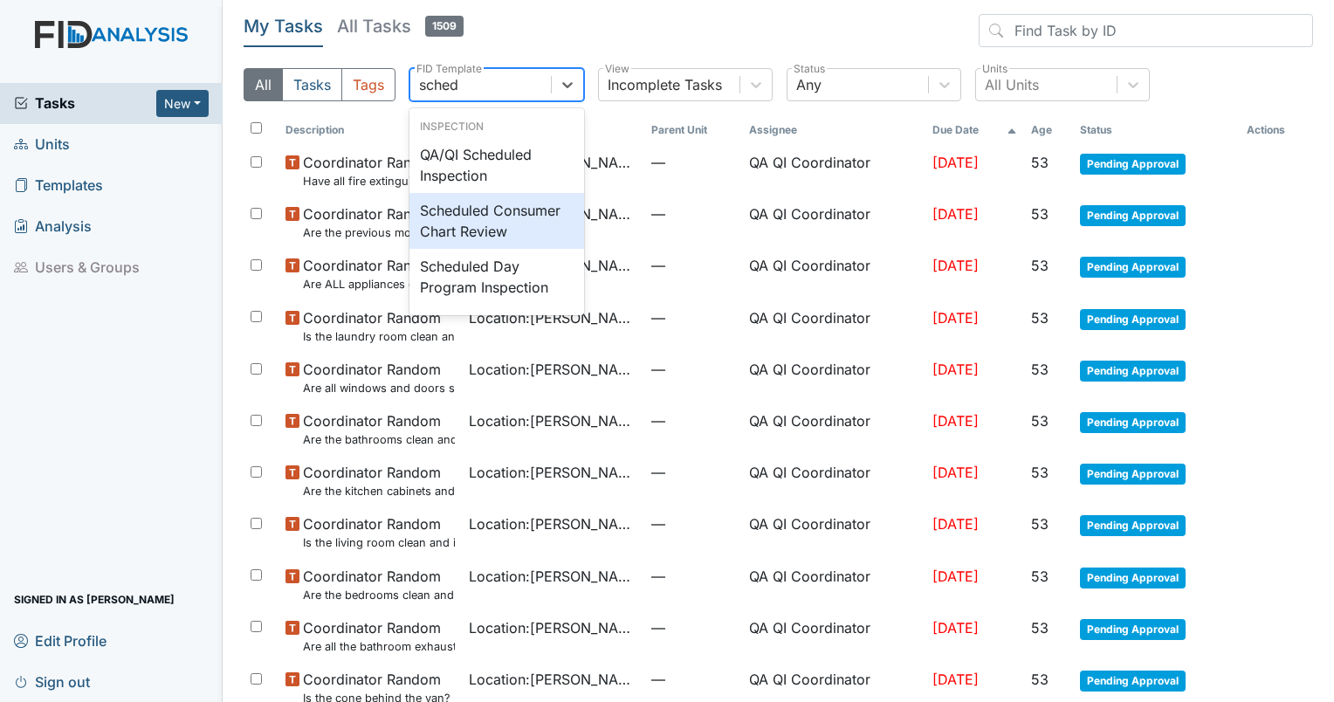
click at [492, 227] on div "Scheduled Consumer Chart Review" at bounding box center [496, 221] width 175 height 56
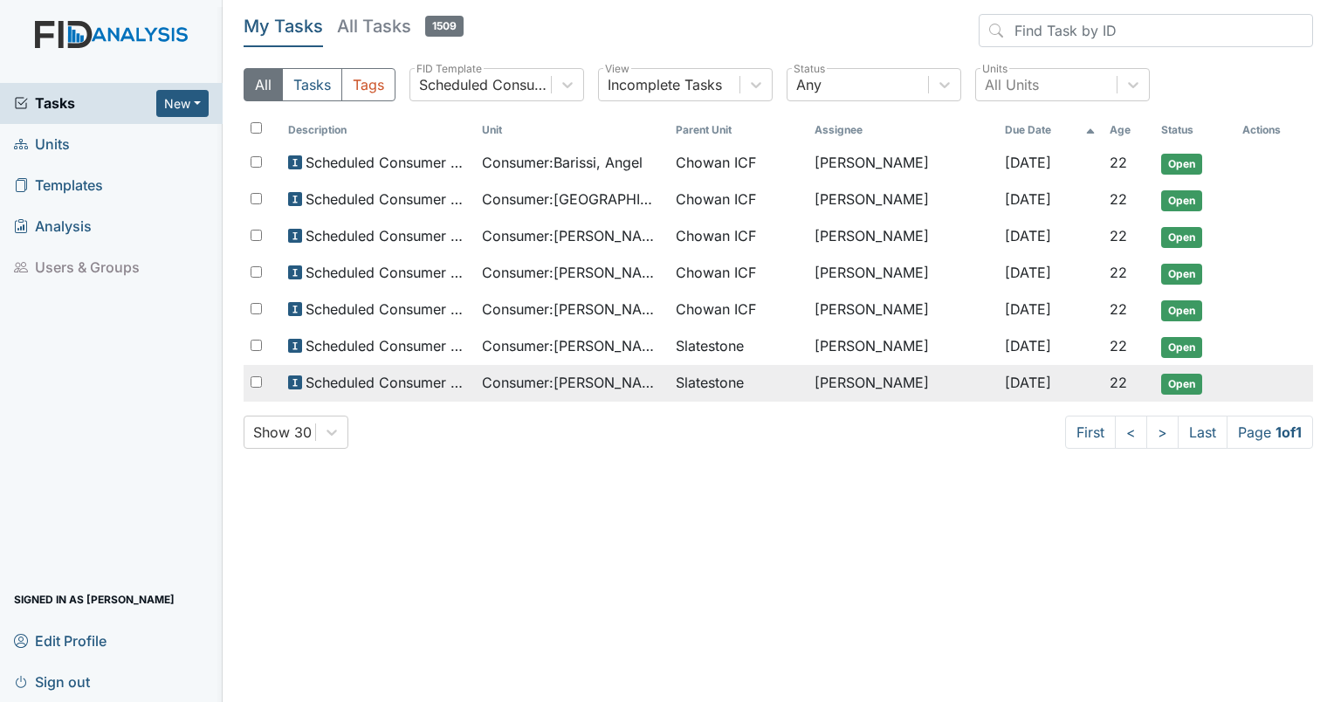
click at [566, 375] on span "Consumer : [PERSON_NAME]" at bounding box center [572, 382] width 180 height 21
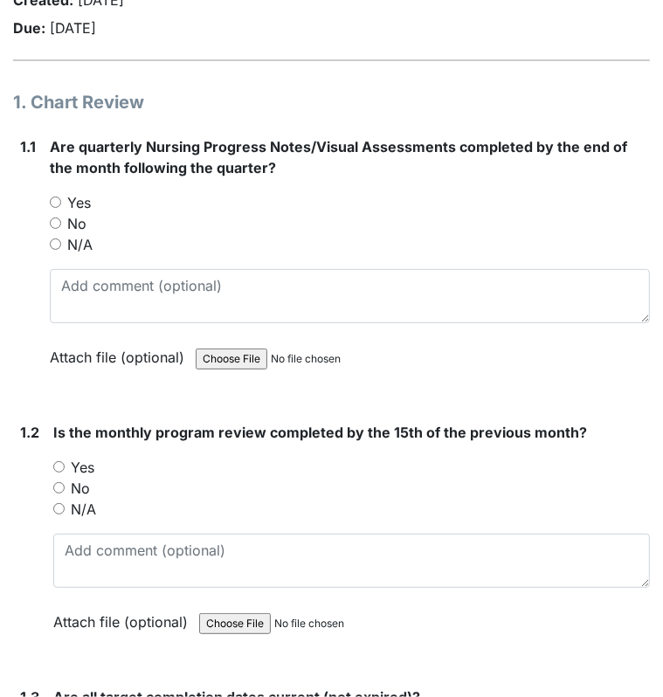
scroll to position [247, 0]
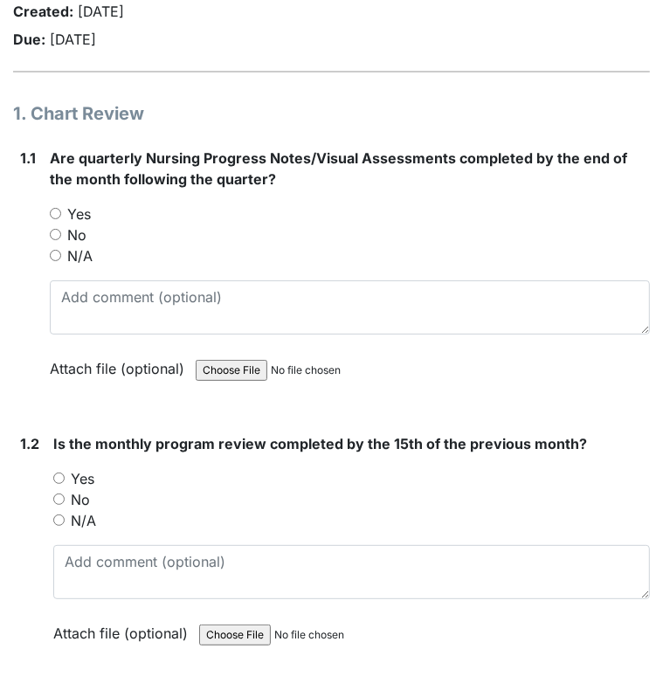
click at [55, 216] on input "Yes" at bounding box center [55, 213] width 11 height 11
radio input "true"
click at [51, 479] on div "1.2 Is the monthly program review completed by the 15th of the previous month? …" at bounding box center [331, 551] width 636 height 237
click at [62, 479] on input "Yes" at bounding box center [58, 477] width 11 height 11
radio input "true"
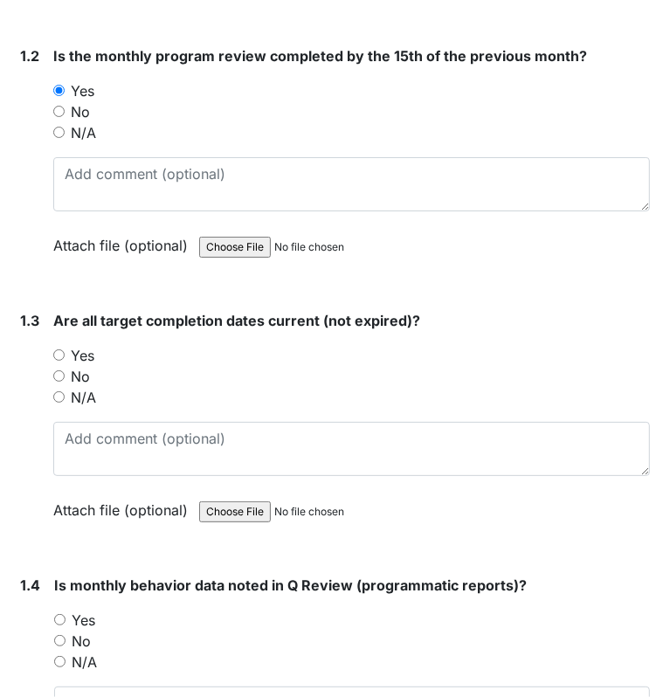
scroll to position [635, 0]
click at [63, 355] on input "Yes" at bounding box center [58, 354] width 11 height 11
radio input "true"
click at [61, 614] on input "Yes" at bounding box center [59, 619] width 11 height 11
radio input "true"
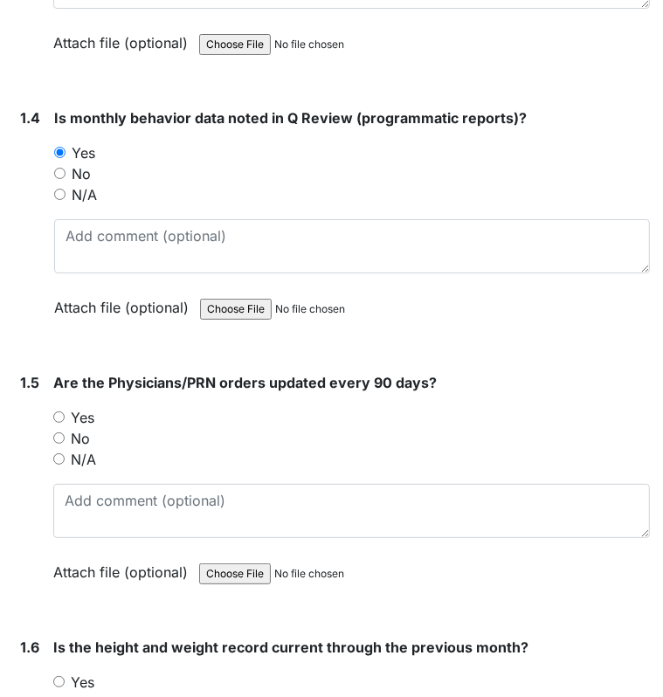
scroll to position [1090, 0]
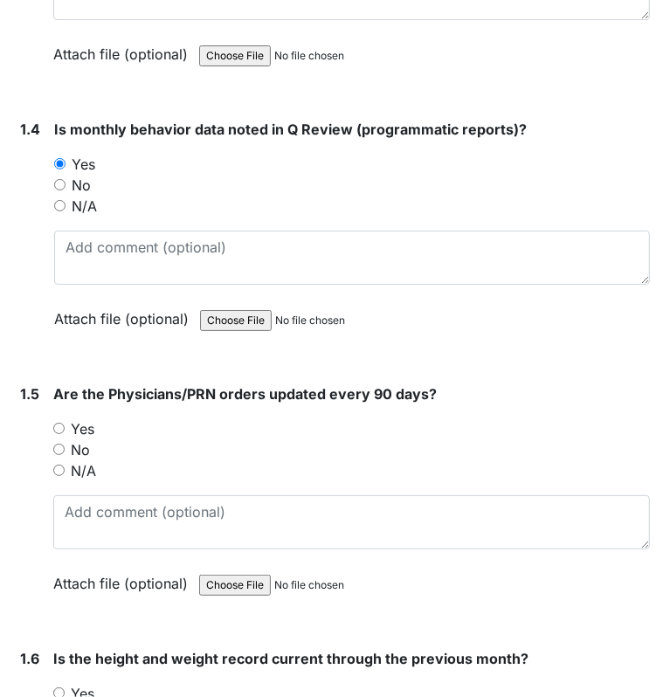
click at [63, 423] on input "Yes" at bounding box center [58, 427] width 11 height 11
radio input "true"
click at [60, 687] on input "Yes" at bounding box center [58, 692] width 11 height 11
radio input "true"
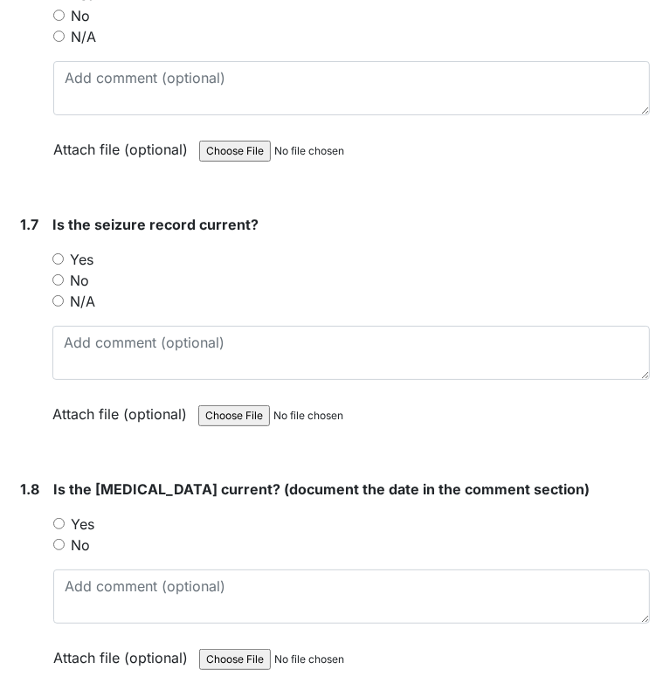
scroll to position [1857, 0]
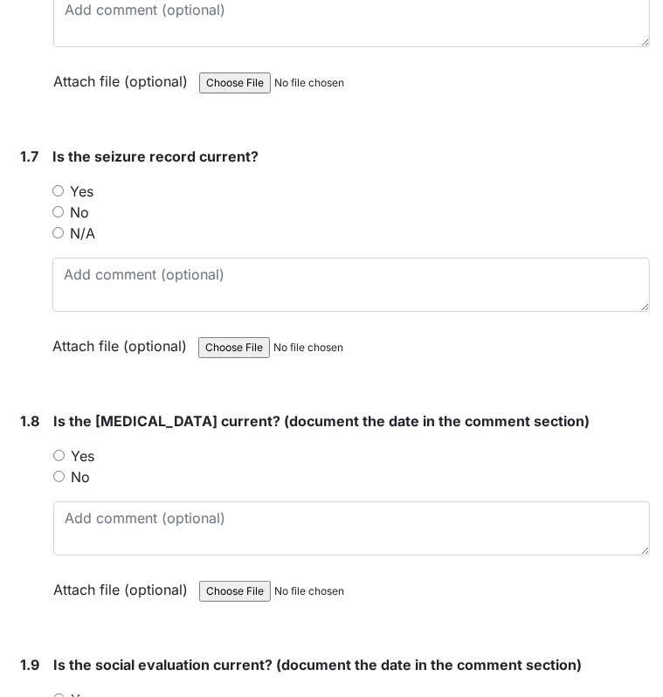
click at [53, 231] on input "N/A" at bounding box center [57, 232] width 11 height 11
radio input "true"
click at [63, 450] on input "Yes" at bounding box center [58, 455] width 11 height 11
radio input "true"
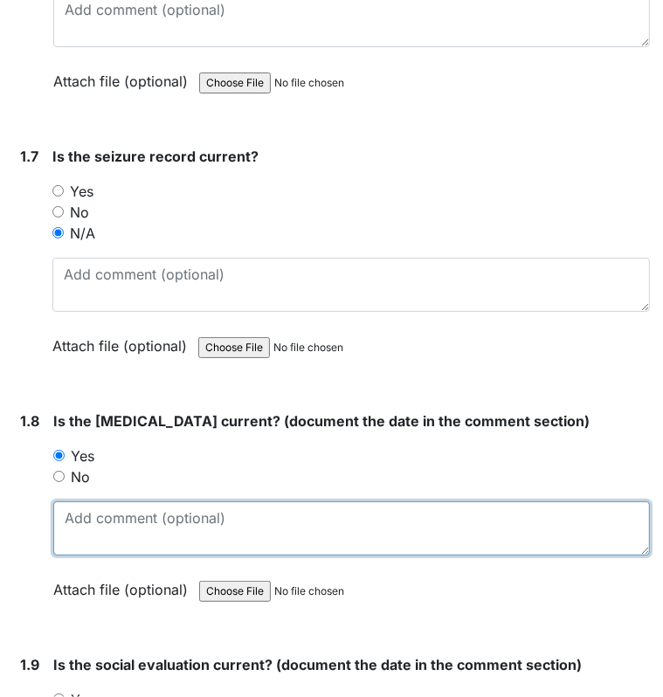
click at [91, 505] on textarea at bounding box center [351, 528] width 596 height 54
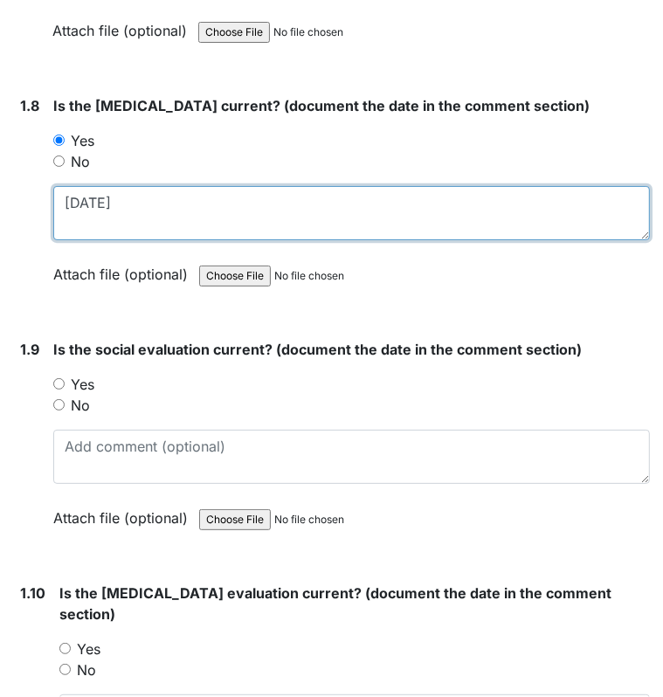
scroll to position [2228, 0]
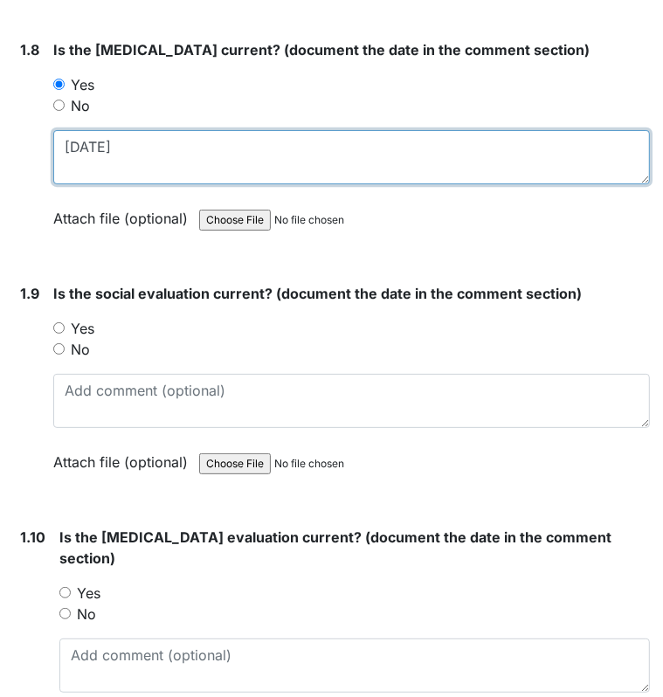
type textarea "7/11/01"
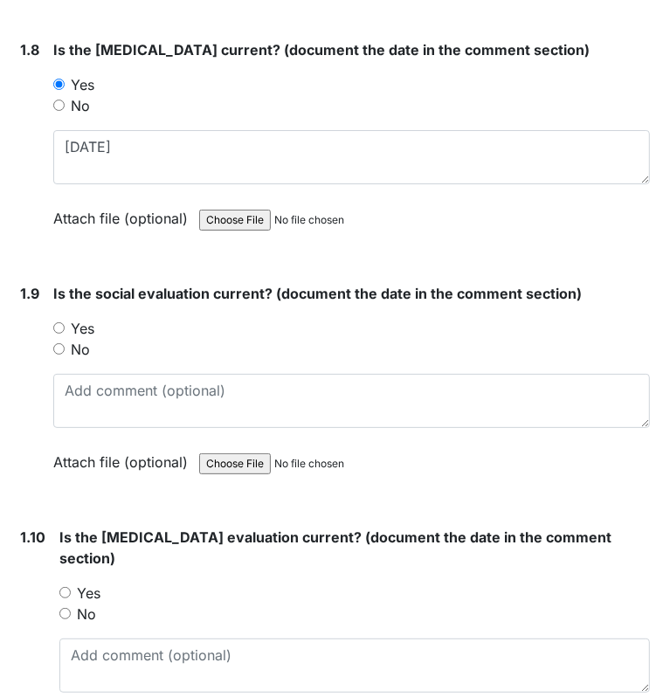
click at [56, 322] on input "Yes" at bounding box center [58, 327] width 11 height 11
radio input "true"
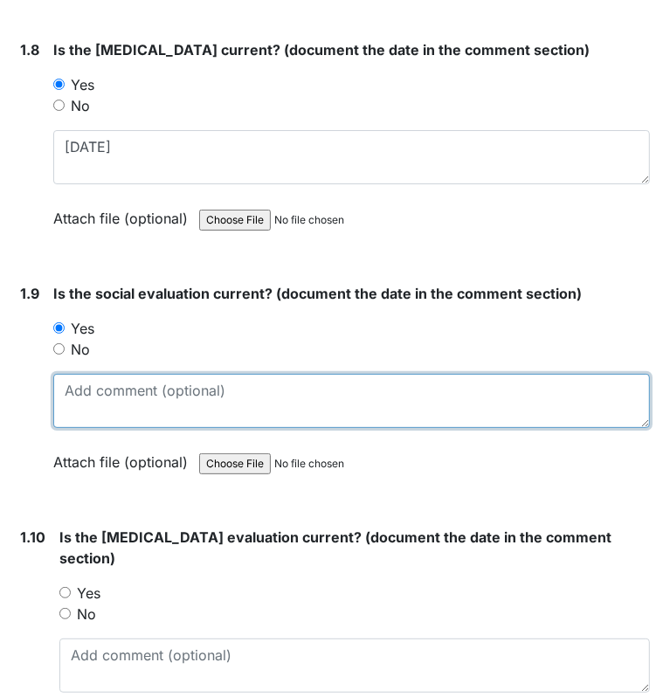
click at [89, 386] on textarea at bounding box center [351, 401] width 596 height 54
type textarea "7/12/2002"
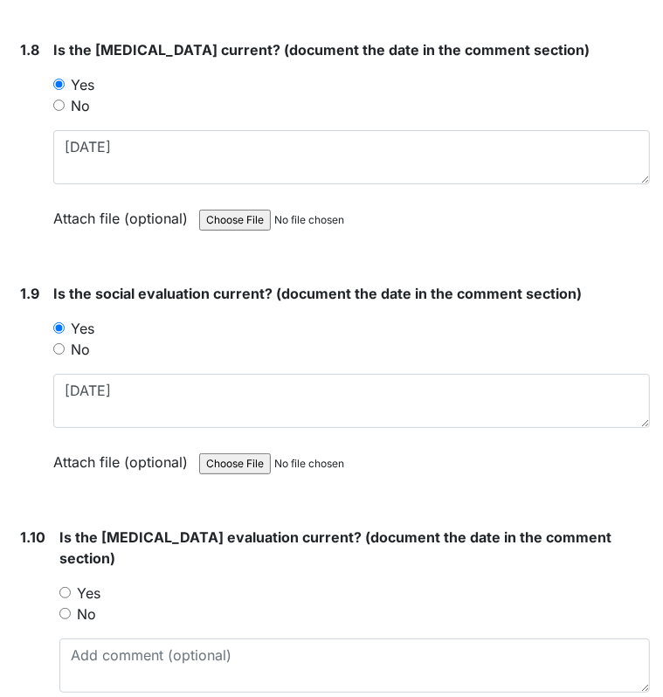
click at [63, 587] on input "Yes" at bounding box center [64, 592] width 11 height 11
radio input "true"
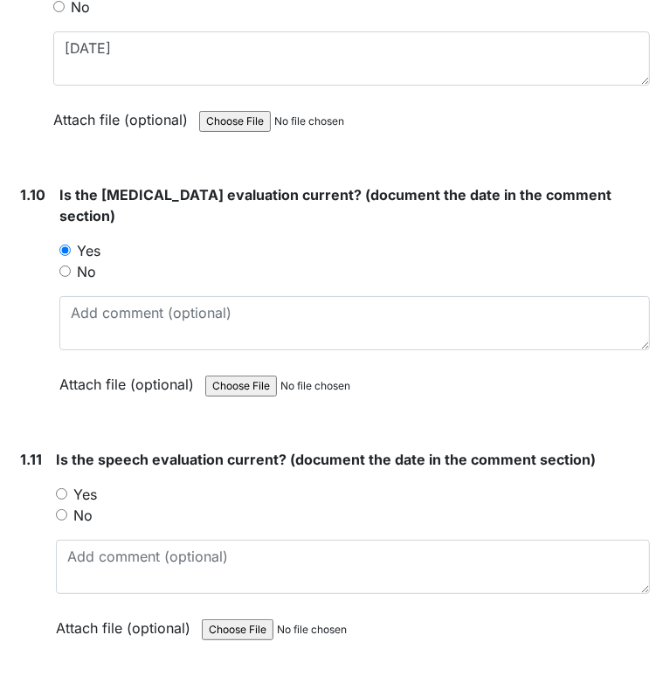
scroll to position [2615, 0]
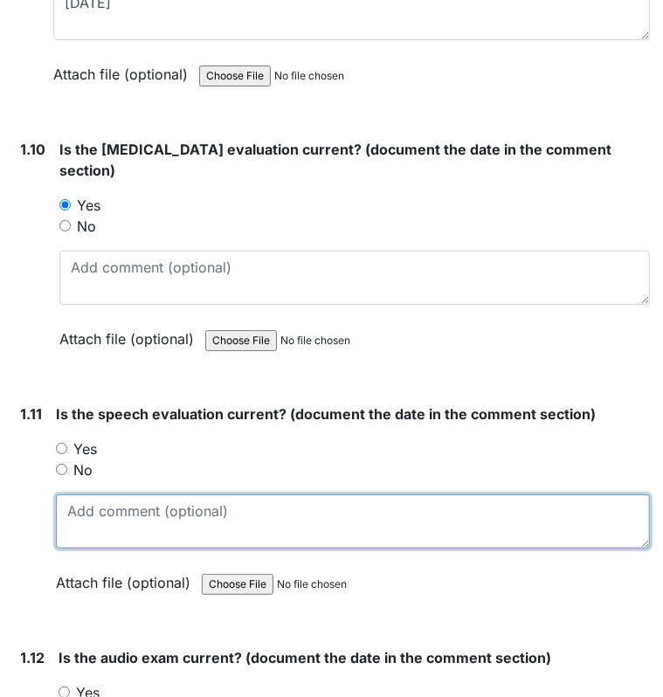
click at [321, 511] on textarea at bounding box center [353, 521] width 594 height 54
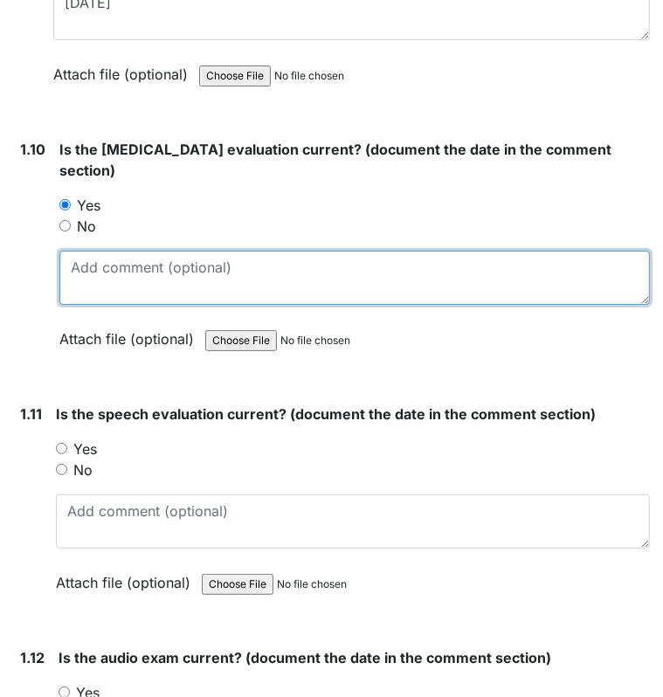
click at [77, 283] on textarea at bounding box center [354, 278] width 590 height 54
type textarea "9/9/94"
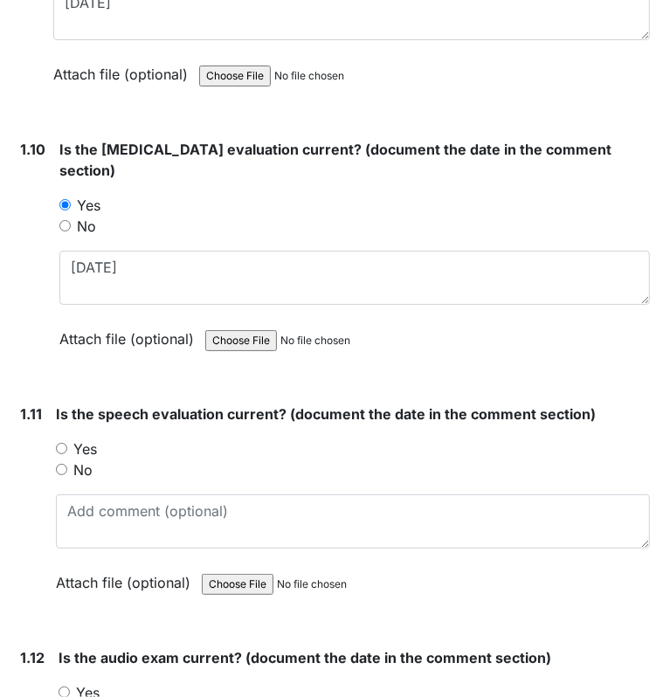
click at [63, 444] on input "Yes" at bounding box center [61, 448] width 11 height 11
radio input "true"
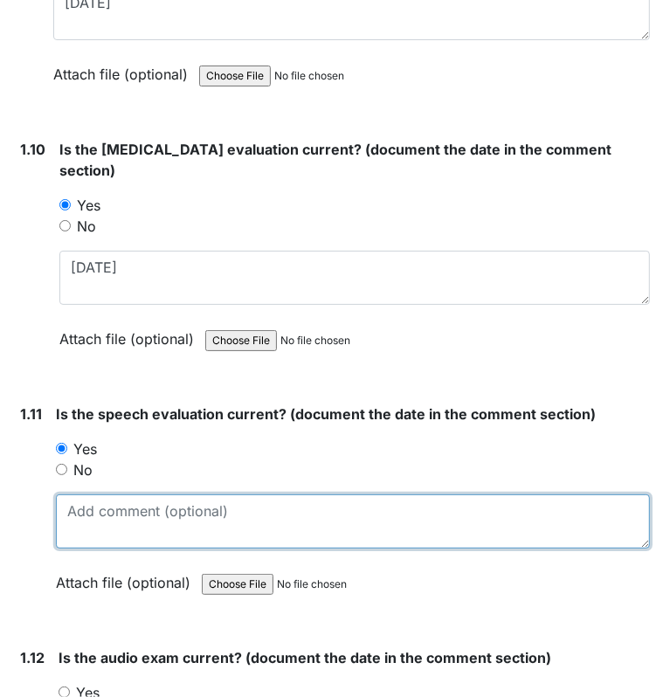
click at [98, 530] on textarea at bounding box center [353, 521] width 594 height 54
type textarea "7/31/96"
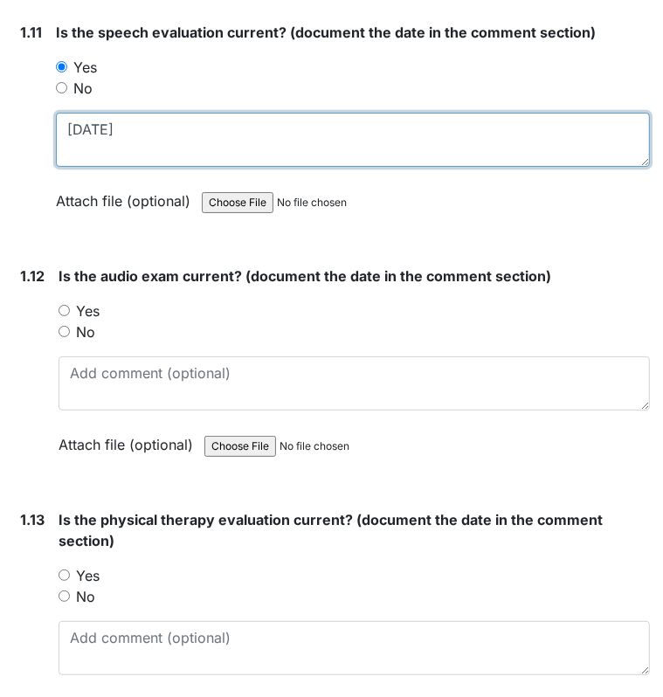
scroll to position [3008, 0]
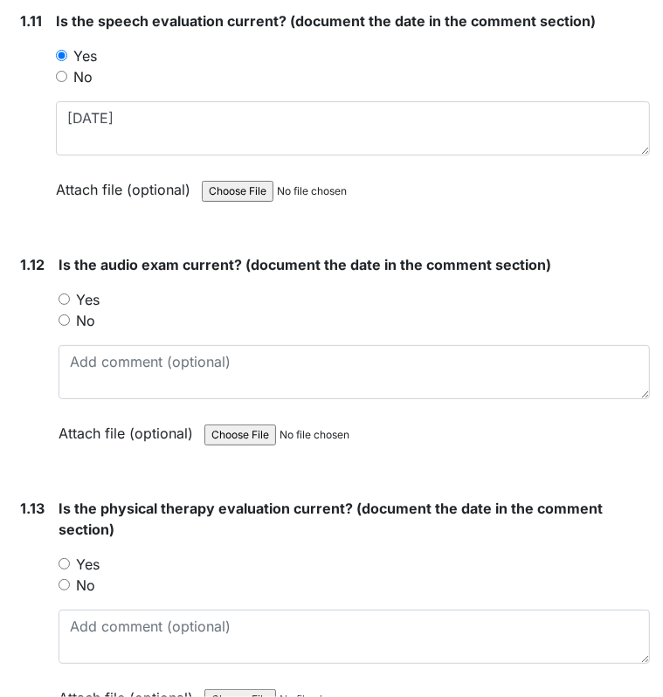
click at [66, 310] on div "No" at bounding box center [353, 320] width 591 height 21
click at [64, 314] on input "No" at bounding box center [63, 319] width 11 height 11
radio input "true"
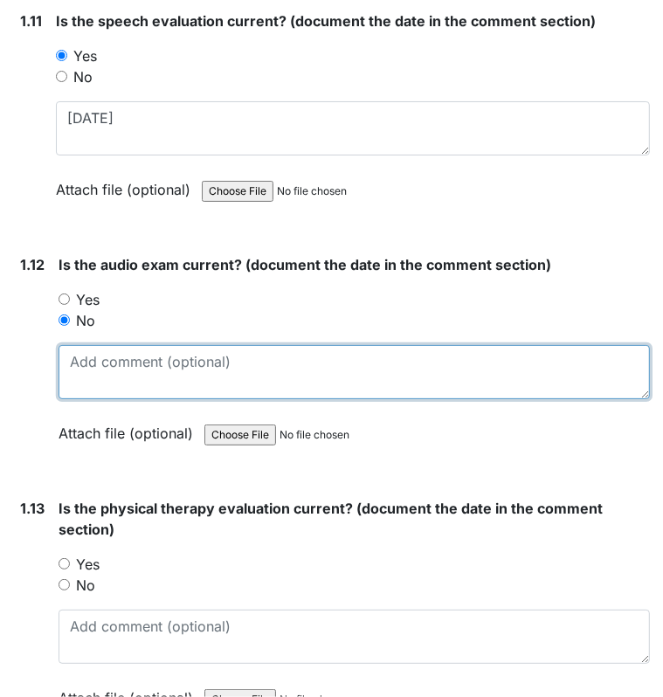
click at [90, 367] on textarea at bounding box center [353, 372] width 591 height 54
type textarea "I could not find an Audio exam."
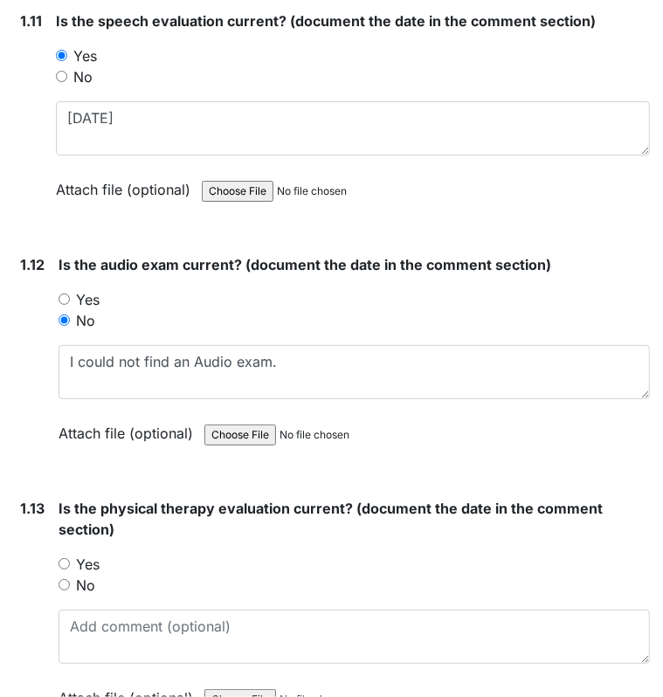
click at [59, 558] on input "Yes" at bounding box center [63, 563] width 11 height 11
radio input "true"
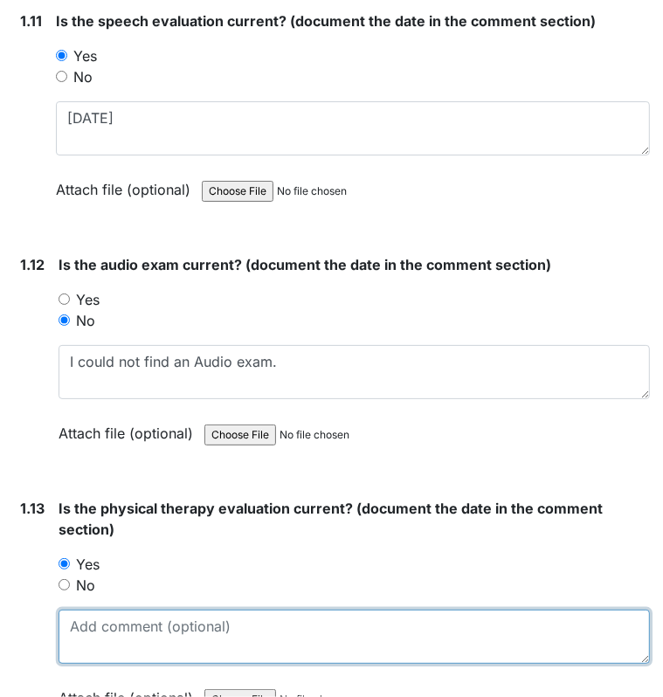
click at [105, 626] on textarea at bounding box center [353, 636] width 591 height 54
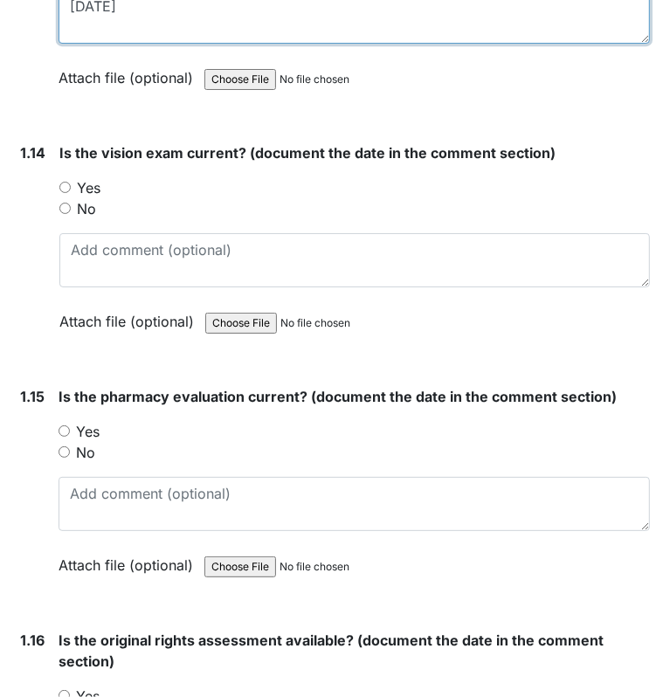
scroll to position [3634, 0]
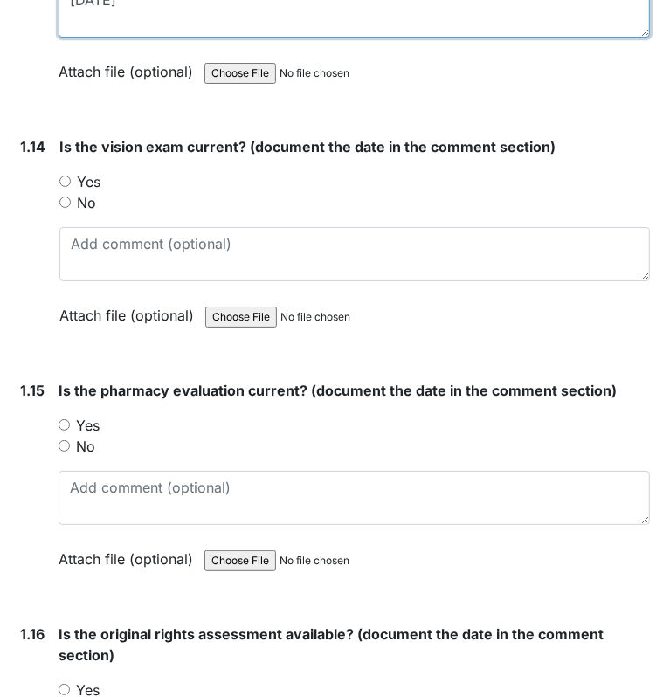
type textarea "6/9/25"
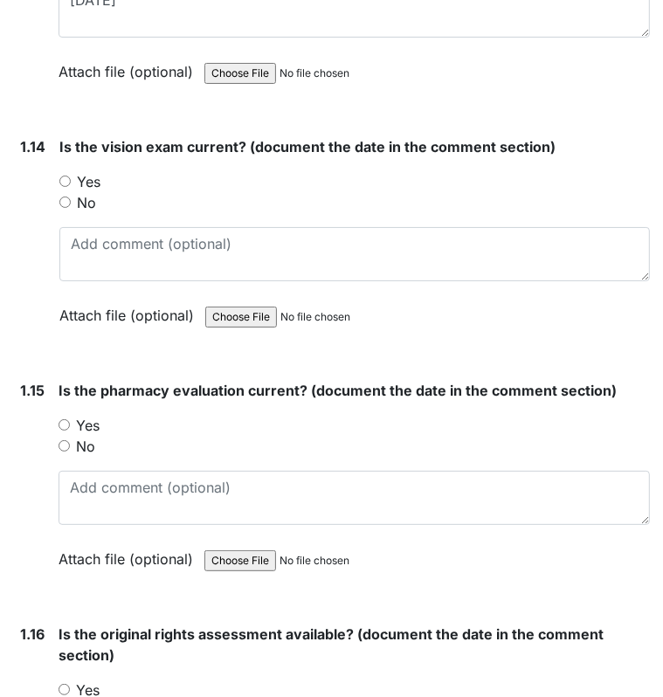
click at [59, 175] on input "Yes" at bounding box center [64, 180] width 11 height 11
radio input "true"
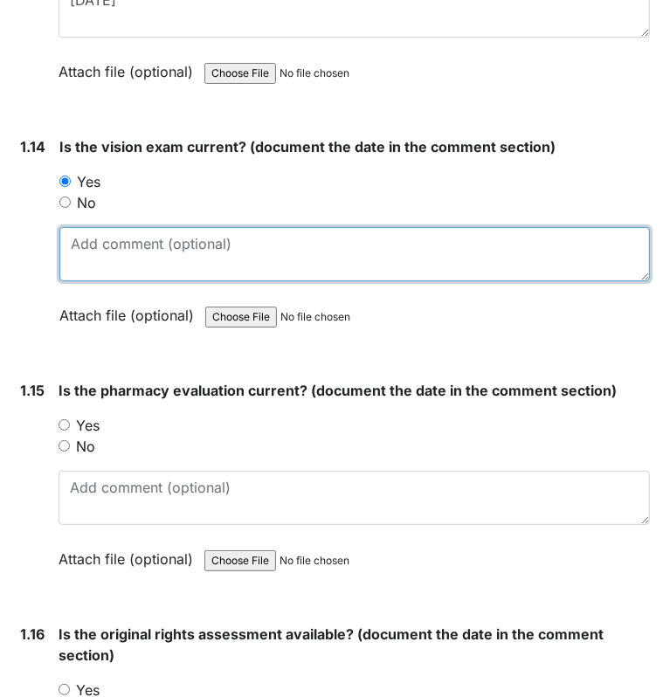
click at [87, 238] on textarea at bounding box center [354, 254] width 590 height 54
type textarea "11/27/23"
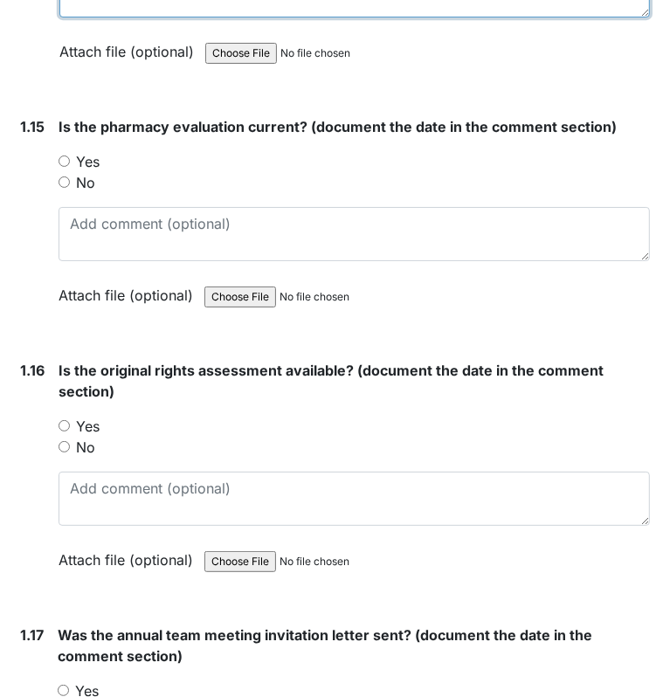
scroll to position [3909, 0]
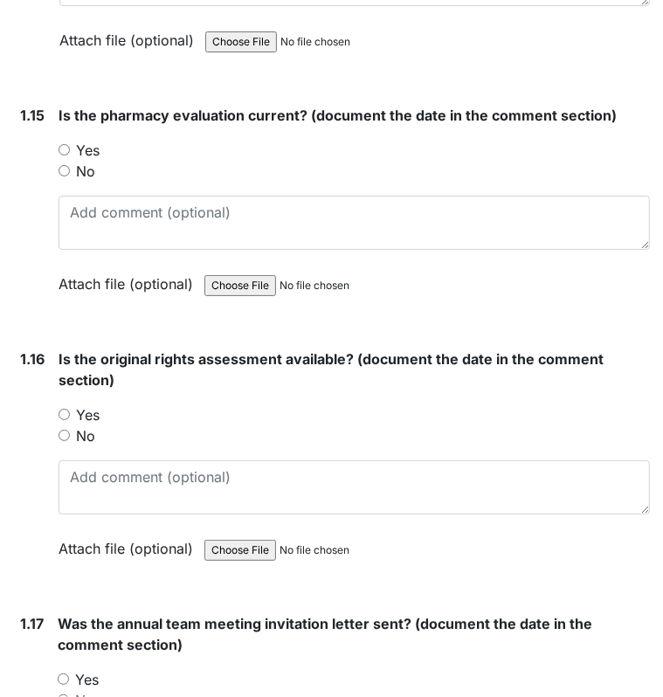
click at [62, 144] on input "Yes" at bounding box center [63, 149] width 11 height 11
radio input "true"
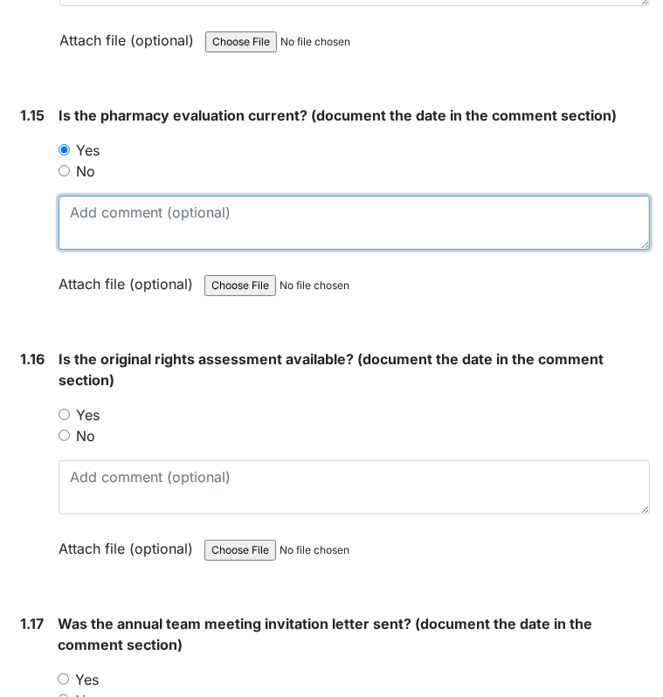
click at [87, 203] on textarea at bounding box center [353, 223] width 591 height 54
type textarea "expires 10/14/25"
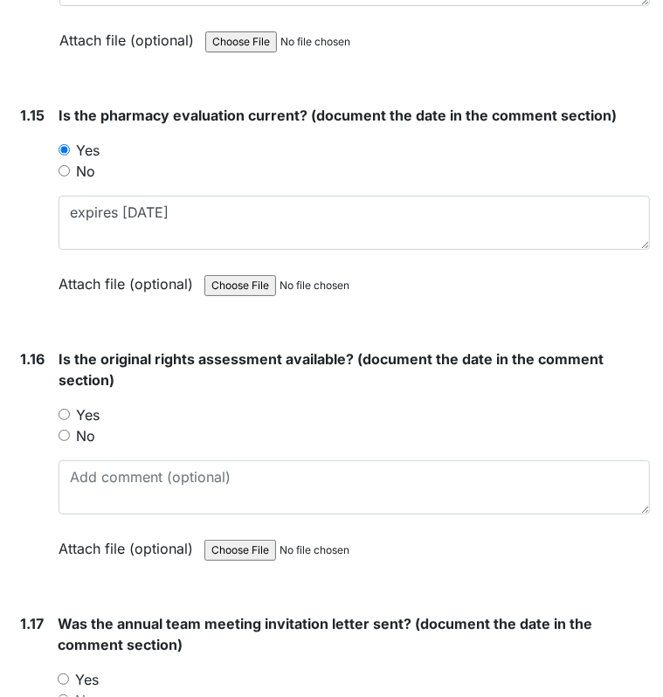
click at [60, 408] on input "Yes" at bounding box center [63, 413] width 11 height 11
radio input "true"
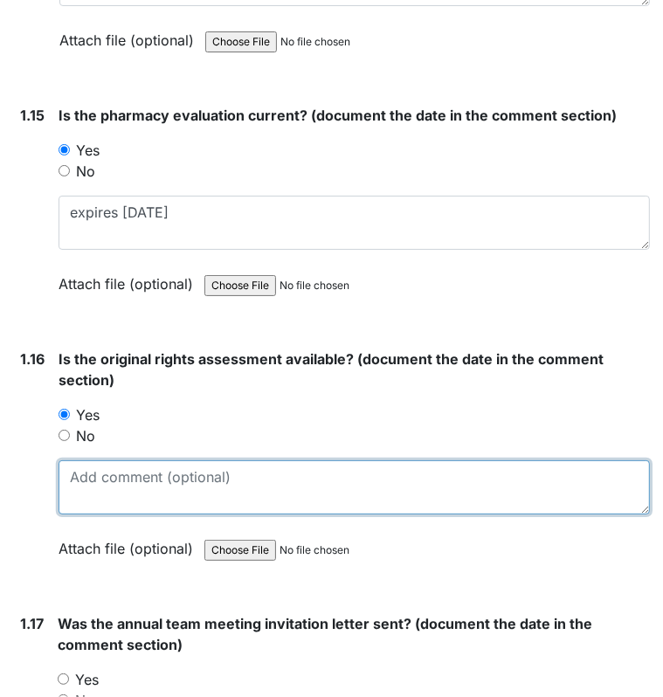
click at [82, 460] on textarea at bounding box center [353, 487] width 591 height 54
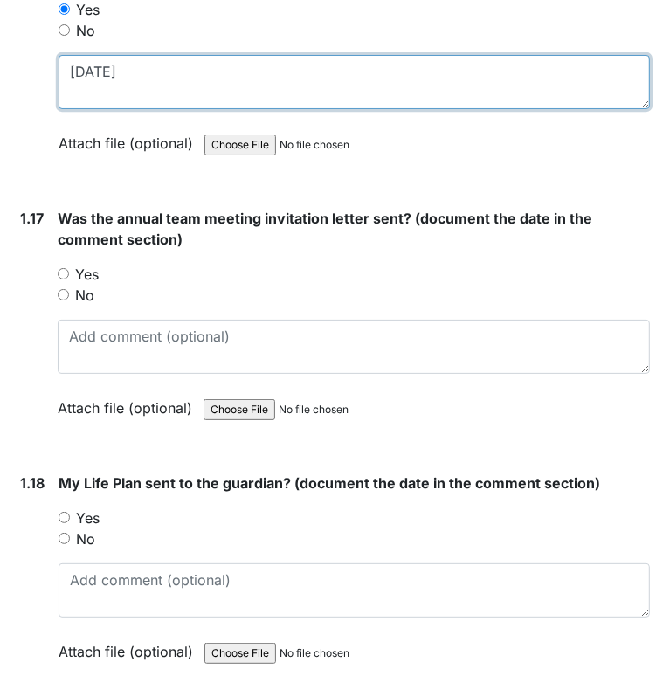
scroll to position [4330, 0]
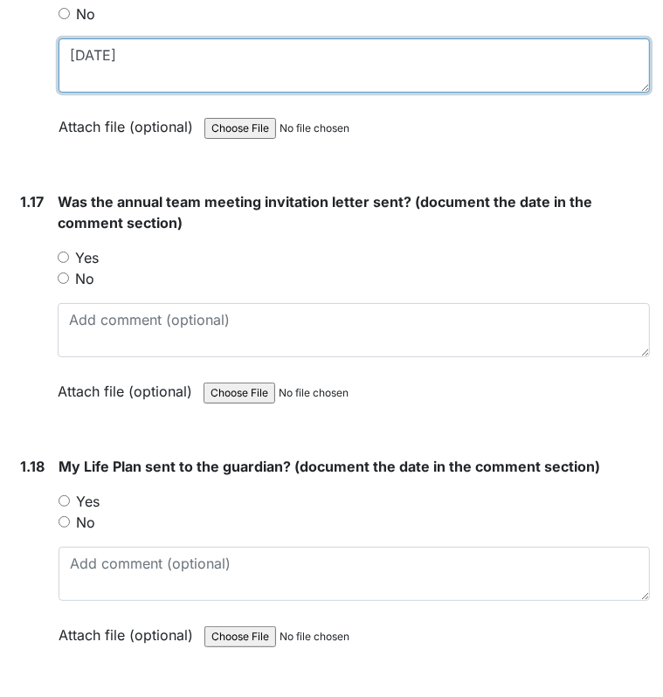
type textarea "10/20/1997"
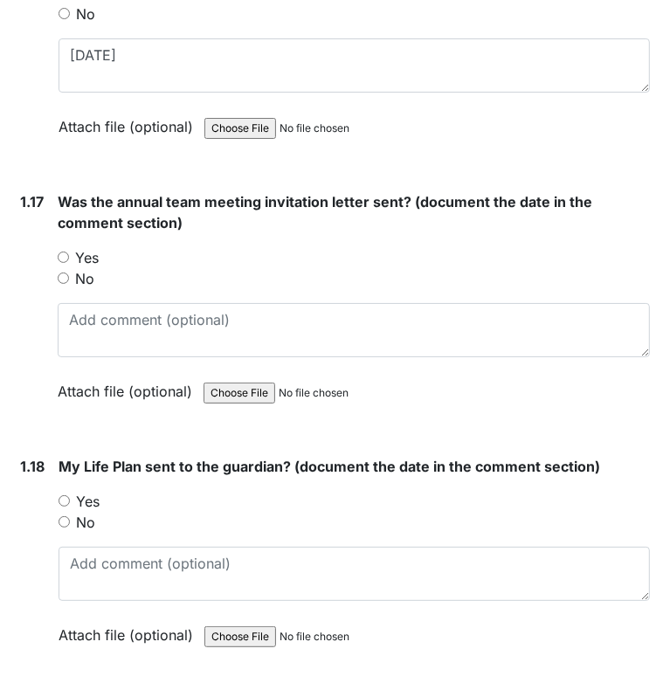
click at [62, 272] on input "No" at bounding box center [63, 277] width 11 height 11
radio input "true"
click at [63, 516] on input "No" at bounding box center [63, 521] width 11 height 11
radio input "true"
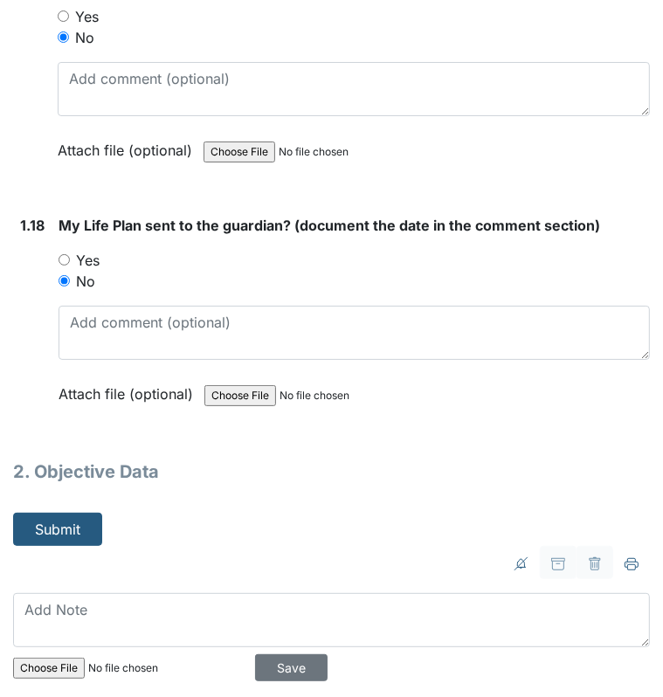
scroll to position [4605, 0]
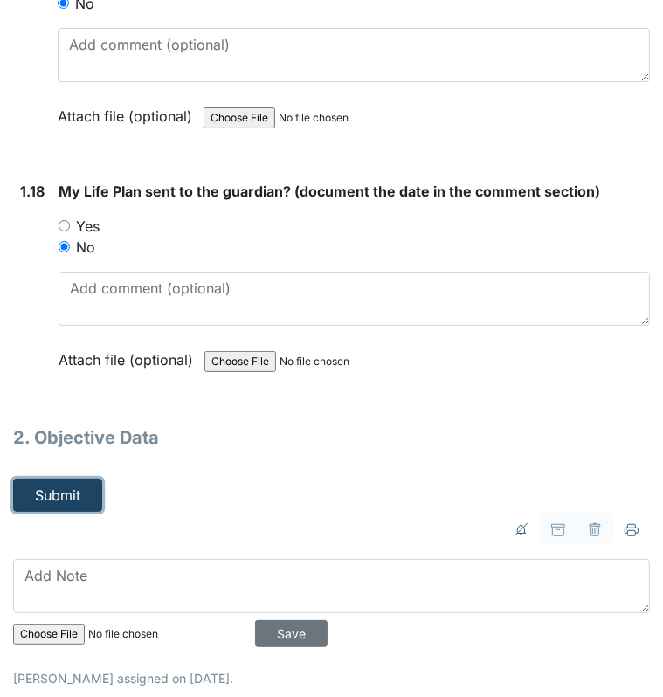
click at [49, 483] on button "Submit" at bounding box center [57, 494] width 89 height 33
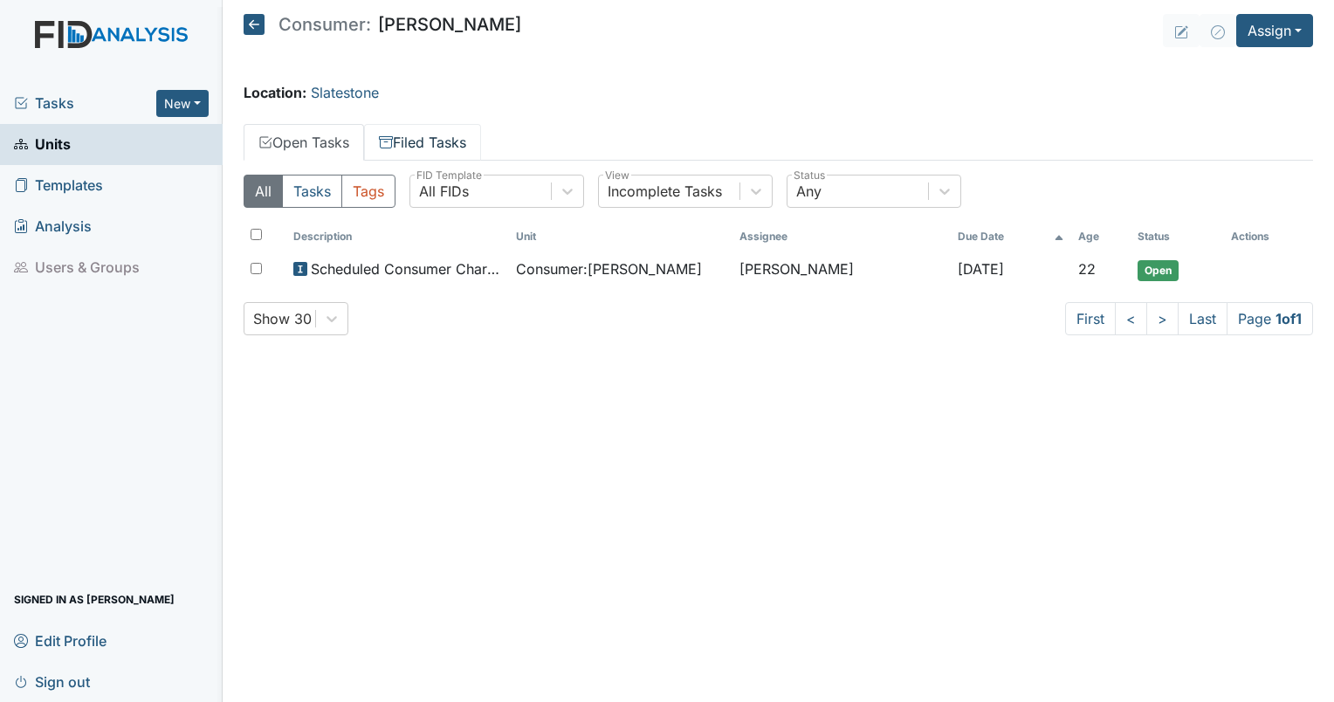
click at [415, 129] on link "Filed Tasks" at bounding box center [422, 142] width 117 height 37
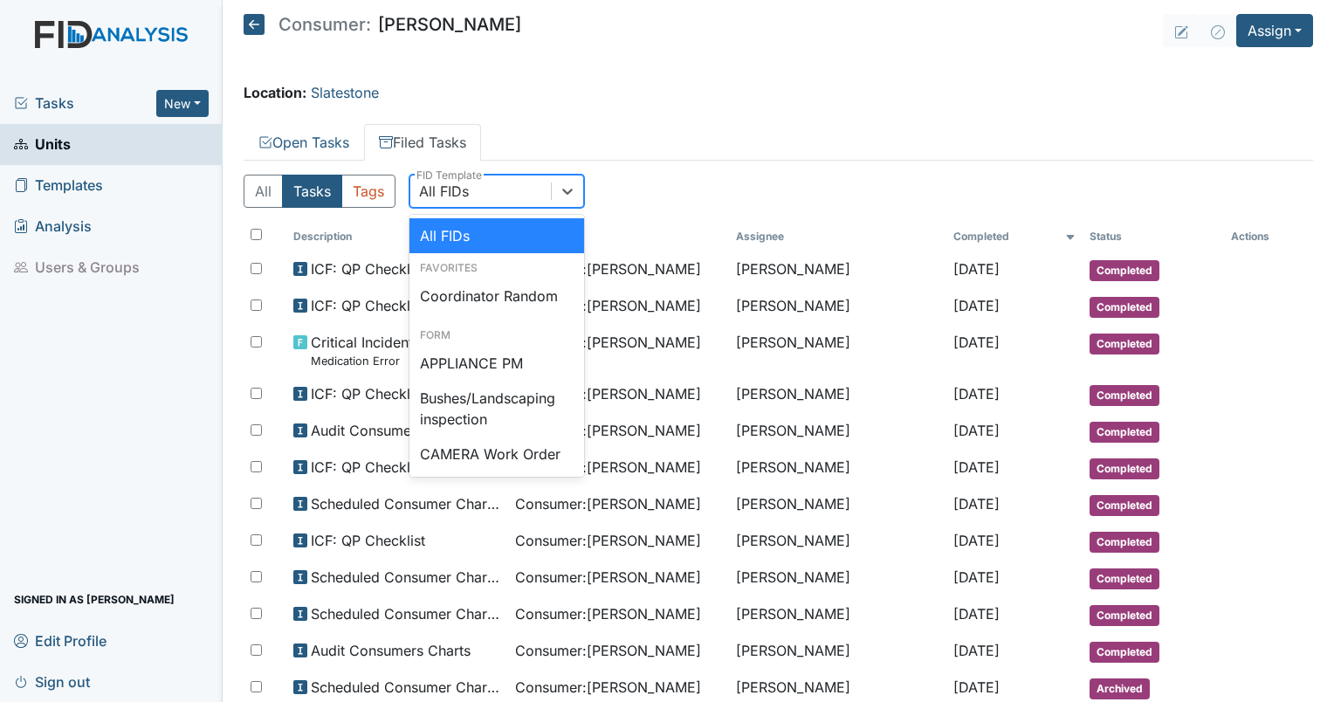
click at [449, 192] on div "All FIDs" at bounding box center [444, 191] width 50 height 21
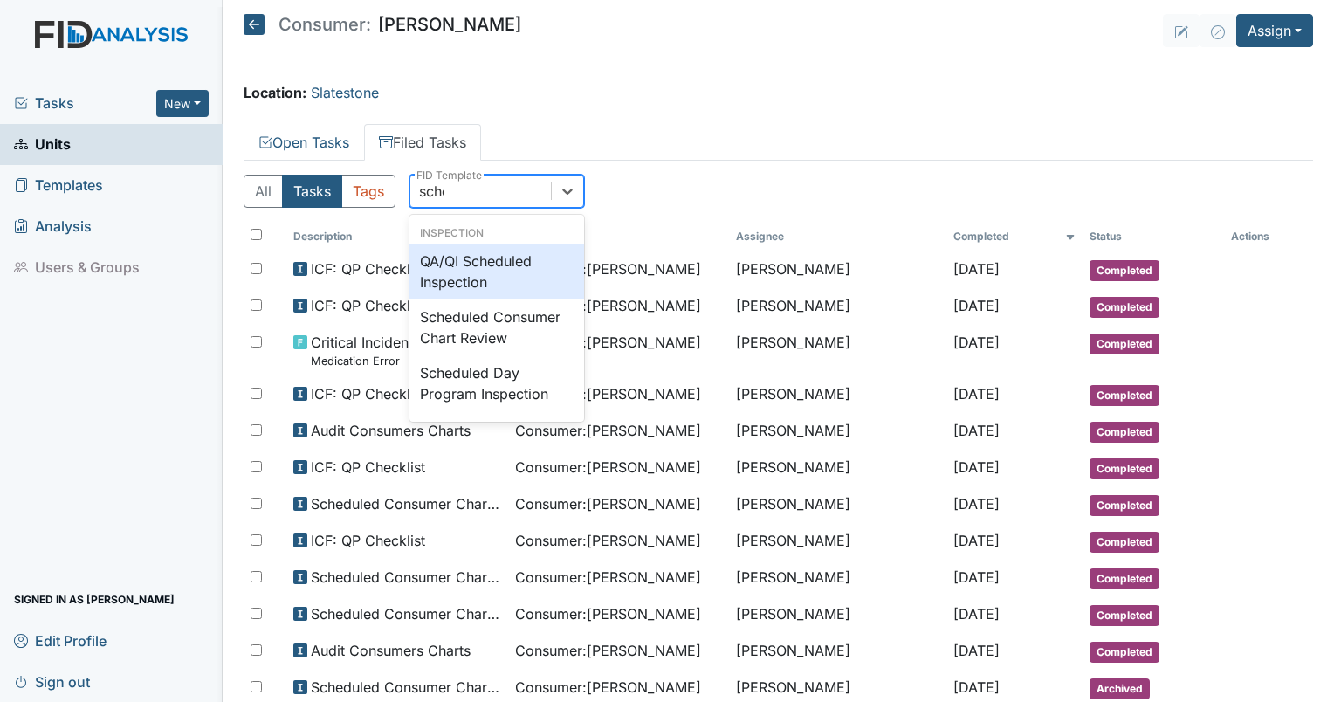
type input "sched"
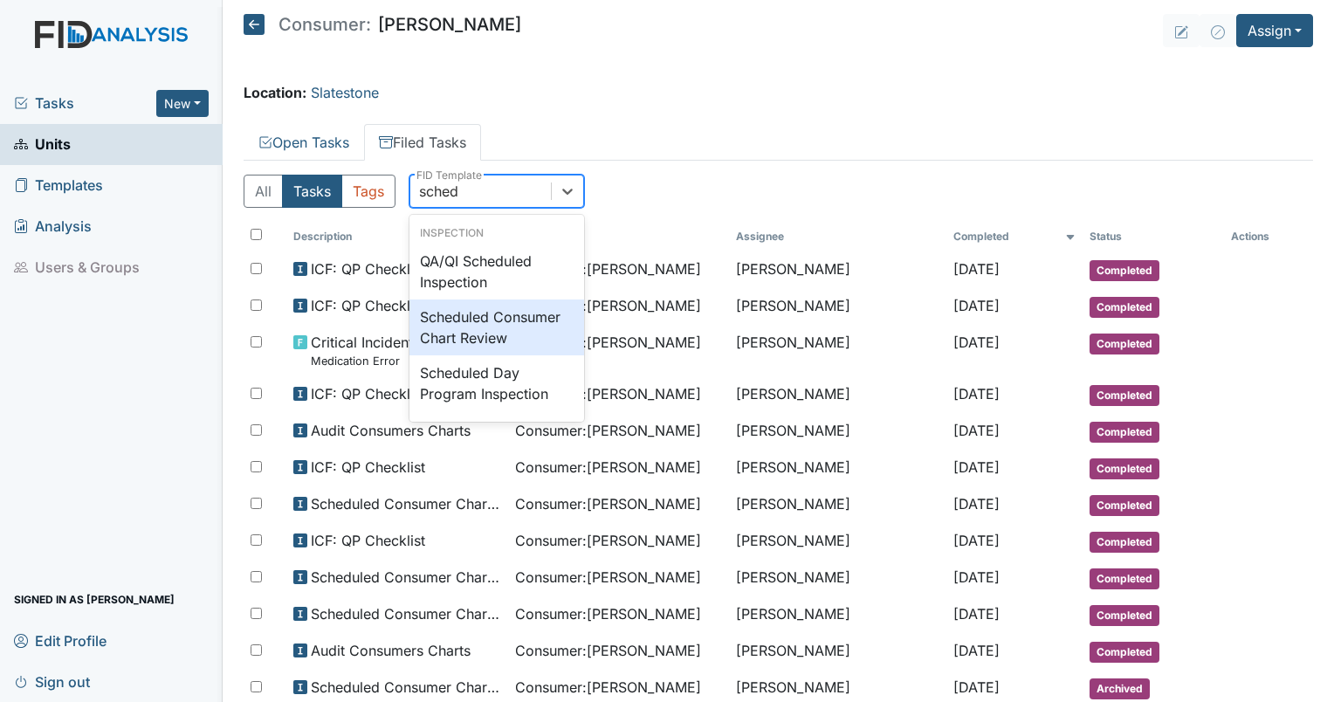
click at [475, 305] on div "Scheduled Consumer Chart Review" at bounding box center [496, 327] width 175 height 56
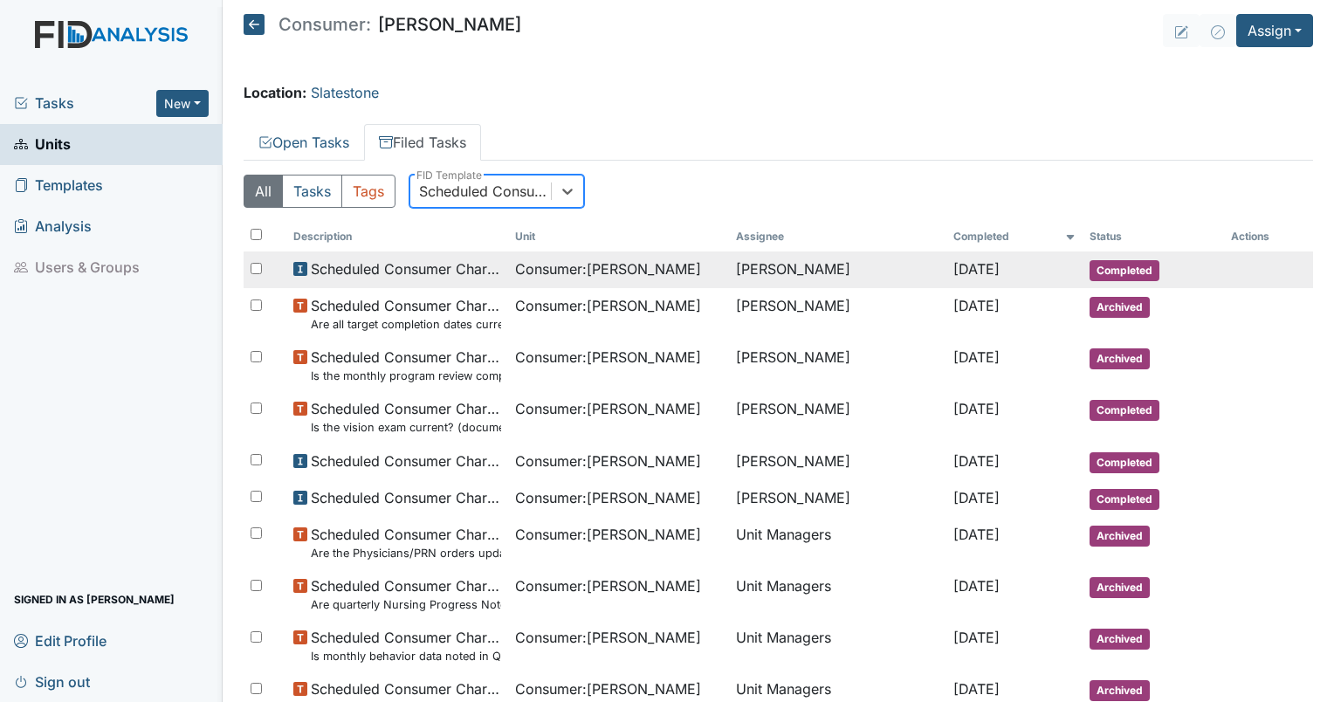
click at [451, 262] on span "Scheduled Consumer Chart Review" at bounding box center [406, 268] width 190 height 21
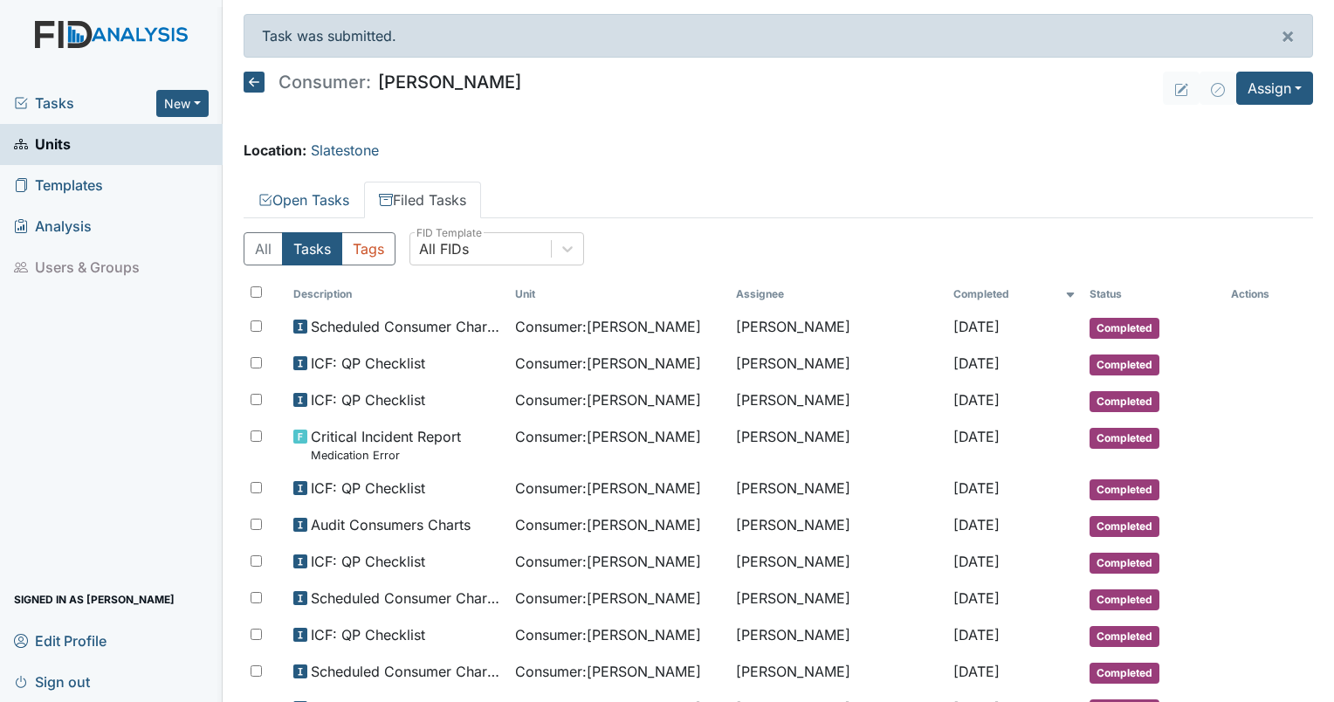
click at [75, 100] on span "Tasks" at bounding box center [85, 103] width 142 height 21
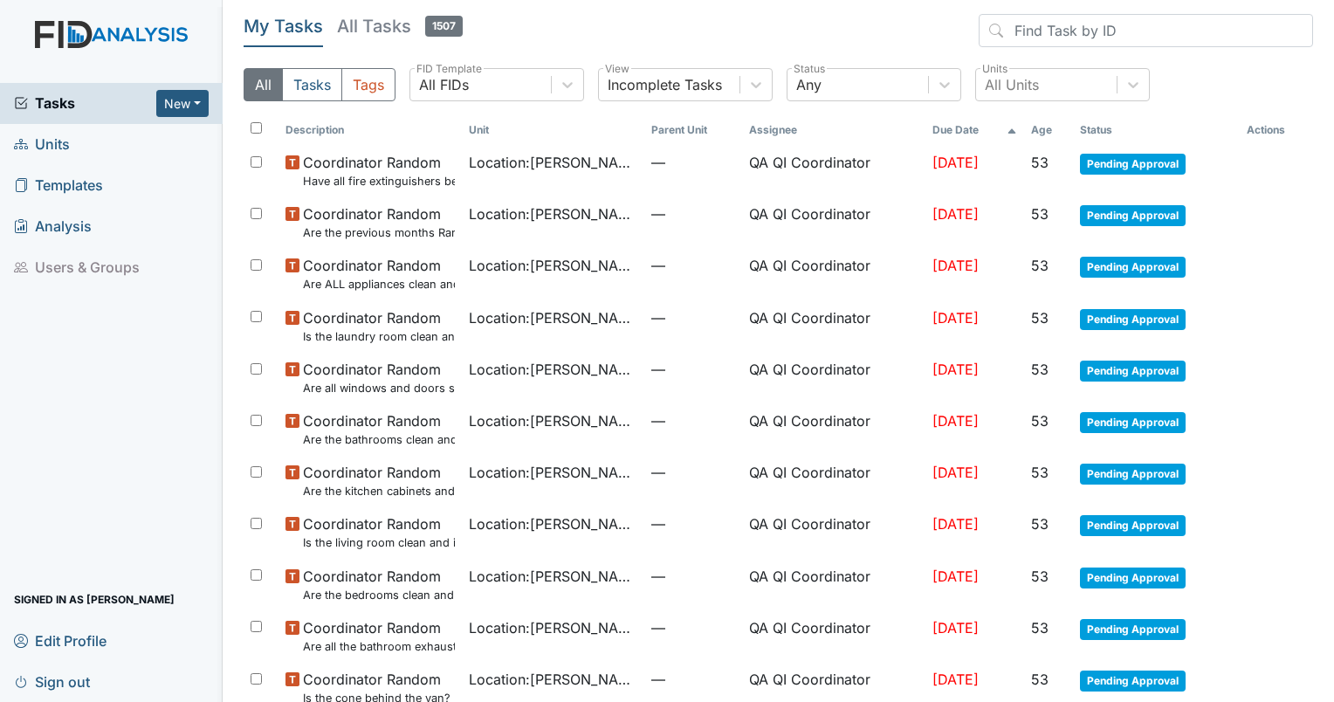
click at [451, 101] on div "All Tasks Tags All FIDs FID Template Incomplete Tasks View Any Status All Units…" at bounding box center [778, 91] width 1069 height 47
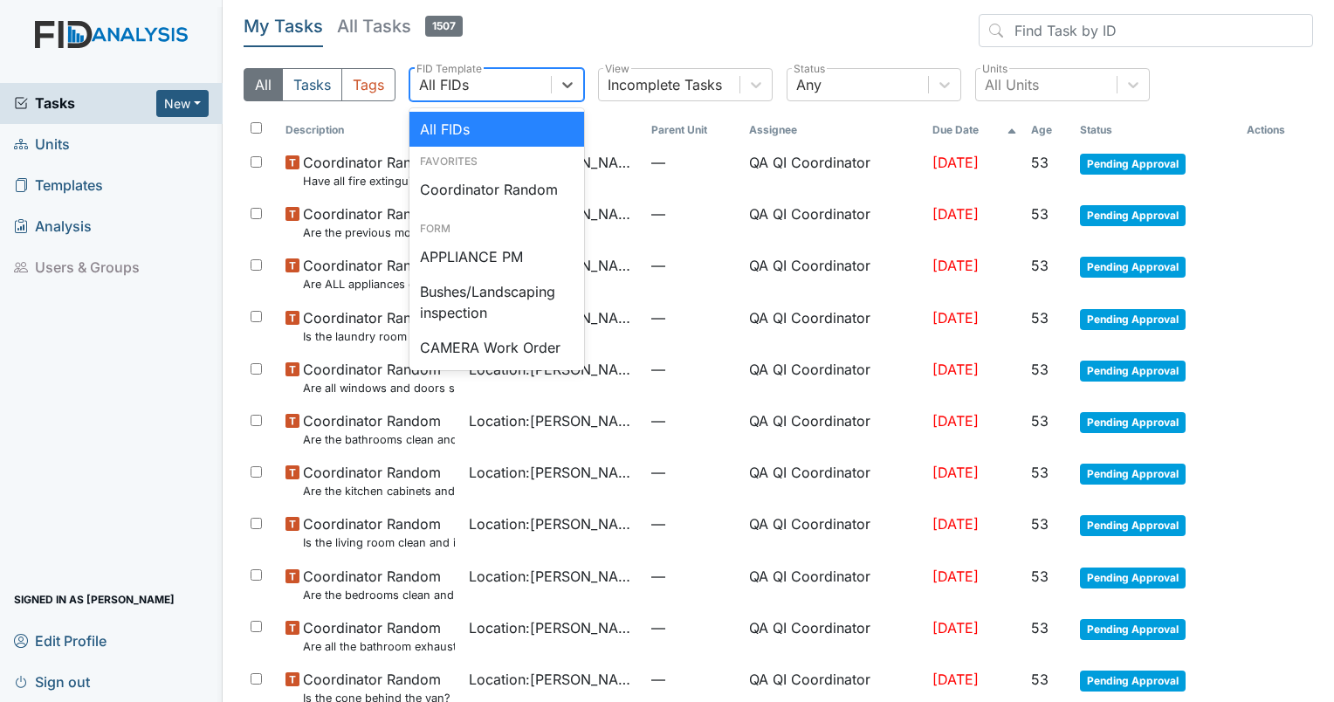
drag, startPoint x: 451, startPoint y: 101, endPoint x: 455, endPoint y: 91, distance: 11.0
click at [455, 91] on div "All FIDs" at bounding box center [444, 84] width 50 height 21
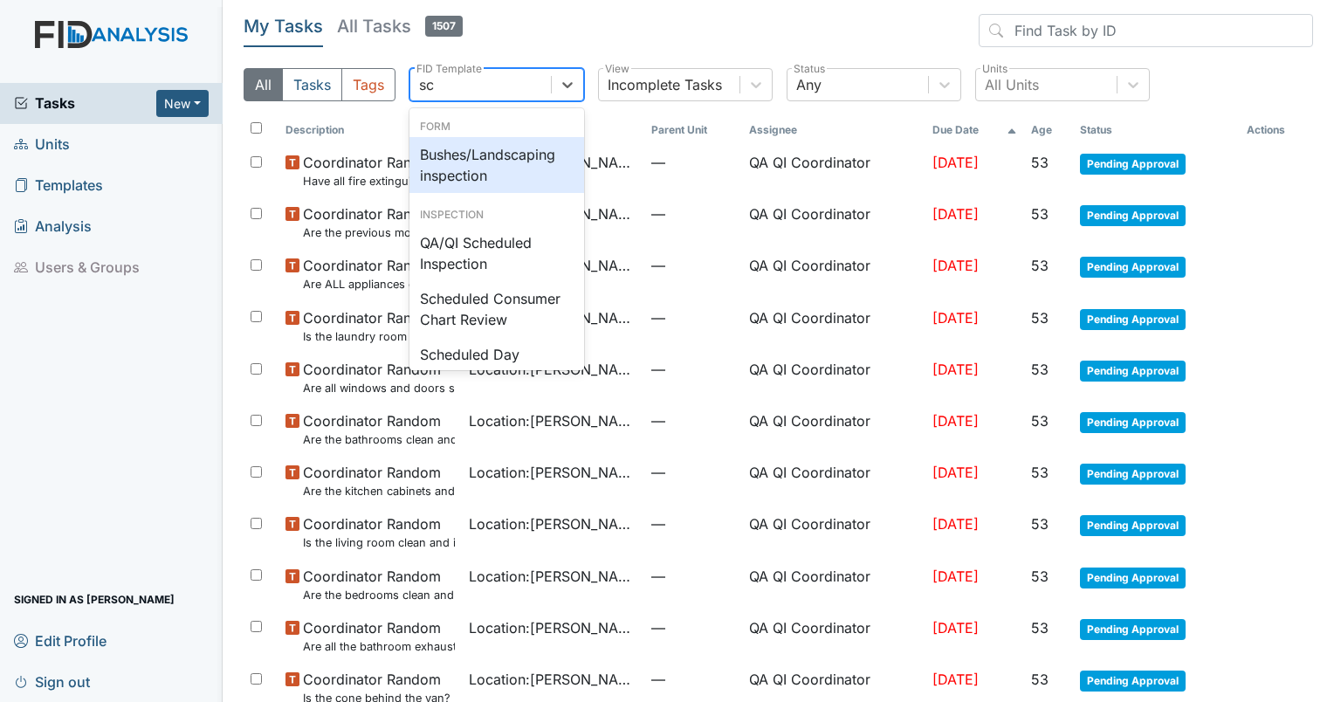
type input "sch"
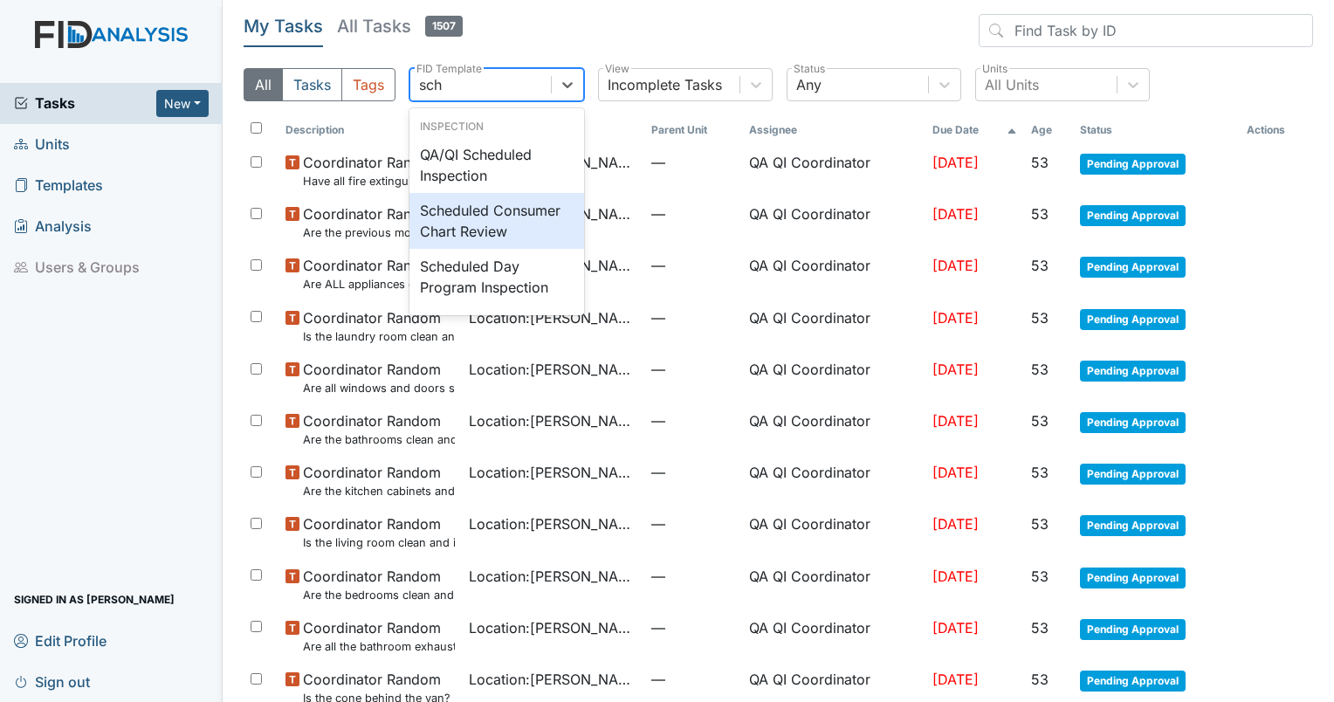
drag, startPoint x: 461, startPoint y: 187, endPoint x: 455, endPoint y: 225, distance: 38.9
click at [455, 225] on div "QA/QI Scheduled Inspection Scheduled Consumer Chart Review Scheduled Day Progra…" at bounding box center [496, 221] width 175 height 168
click at [455, 225] on div "Scheduled Consumer Chart Review" at bounding box center [496, 221] width 175 height 56
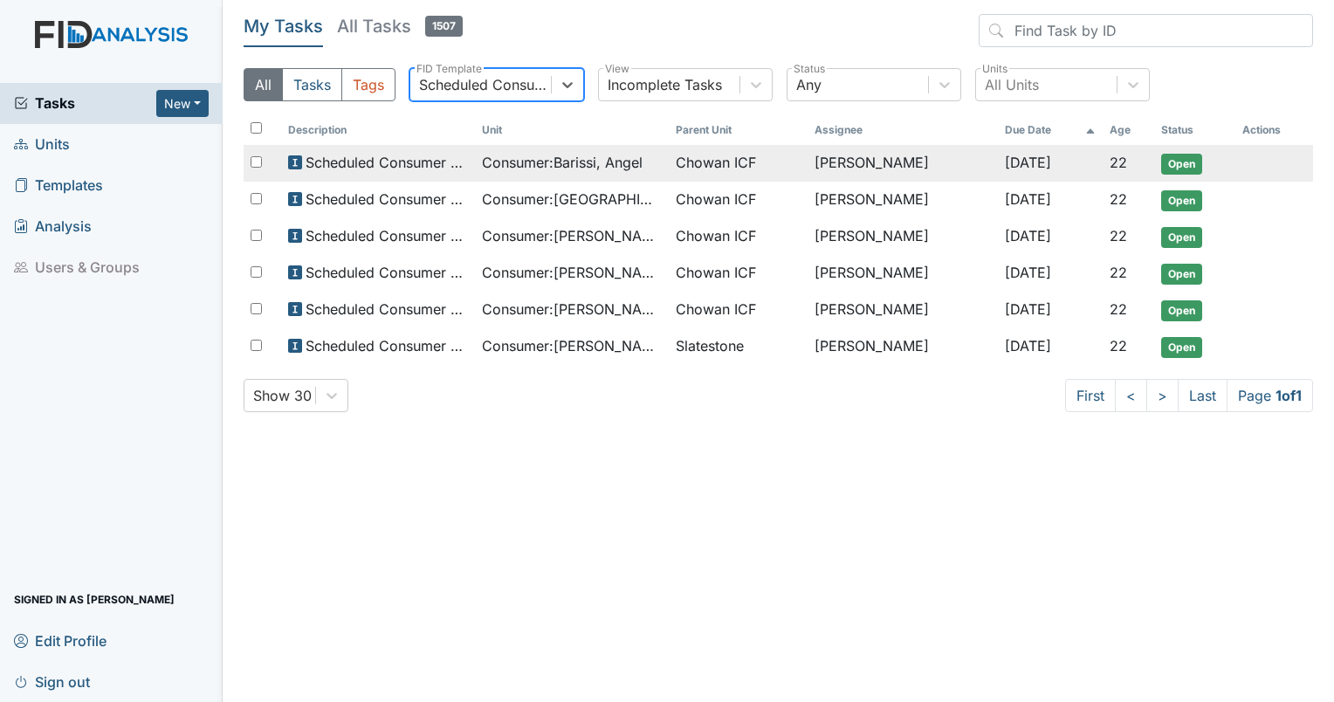
click at [595, 168] on span "Consumer : Barissi, Angel" at bounding box center [562, 162] width 161 height 21
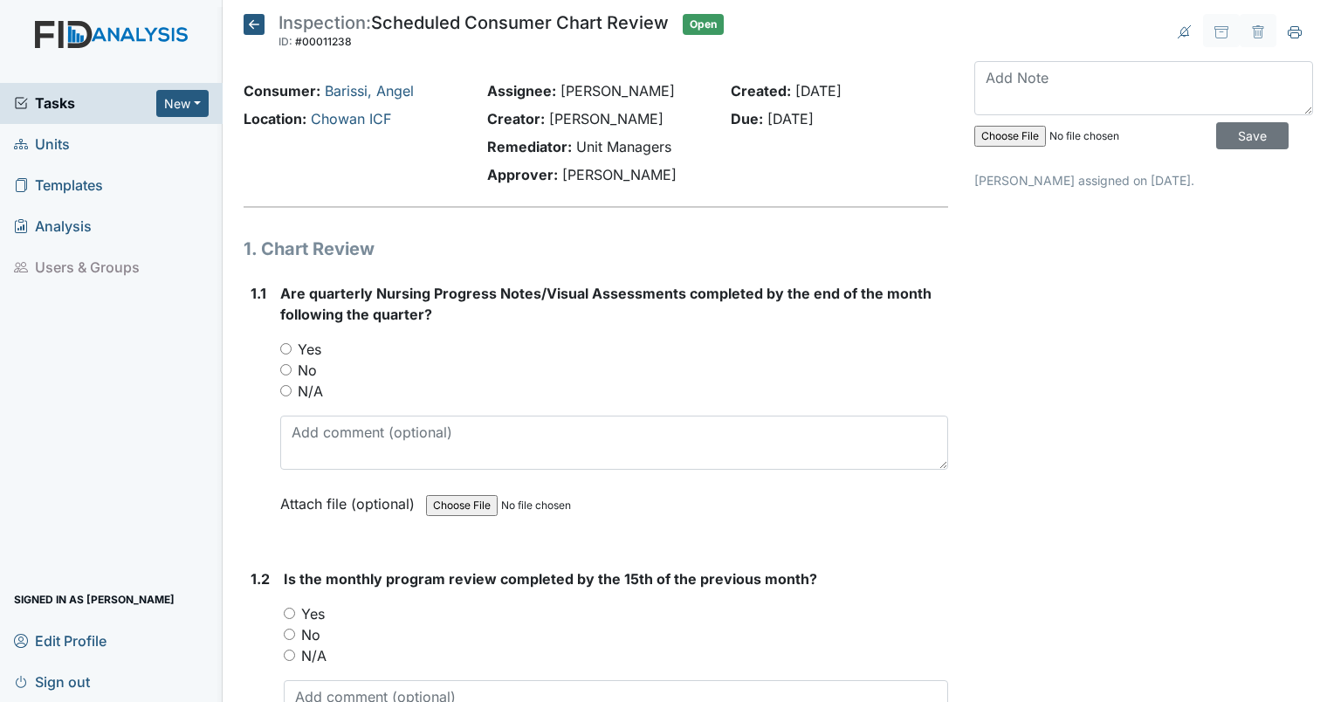
click at [283, 368] on input "No" at bounding box center [285, 369] width 11 height 11
radio input "true"
click at [289, 608] on input "Yes" at bounding box center [289, 613] width 11 height 11
radio input "true"
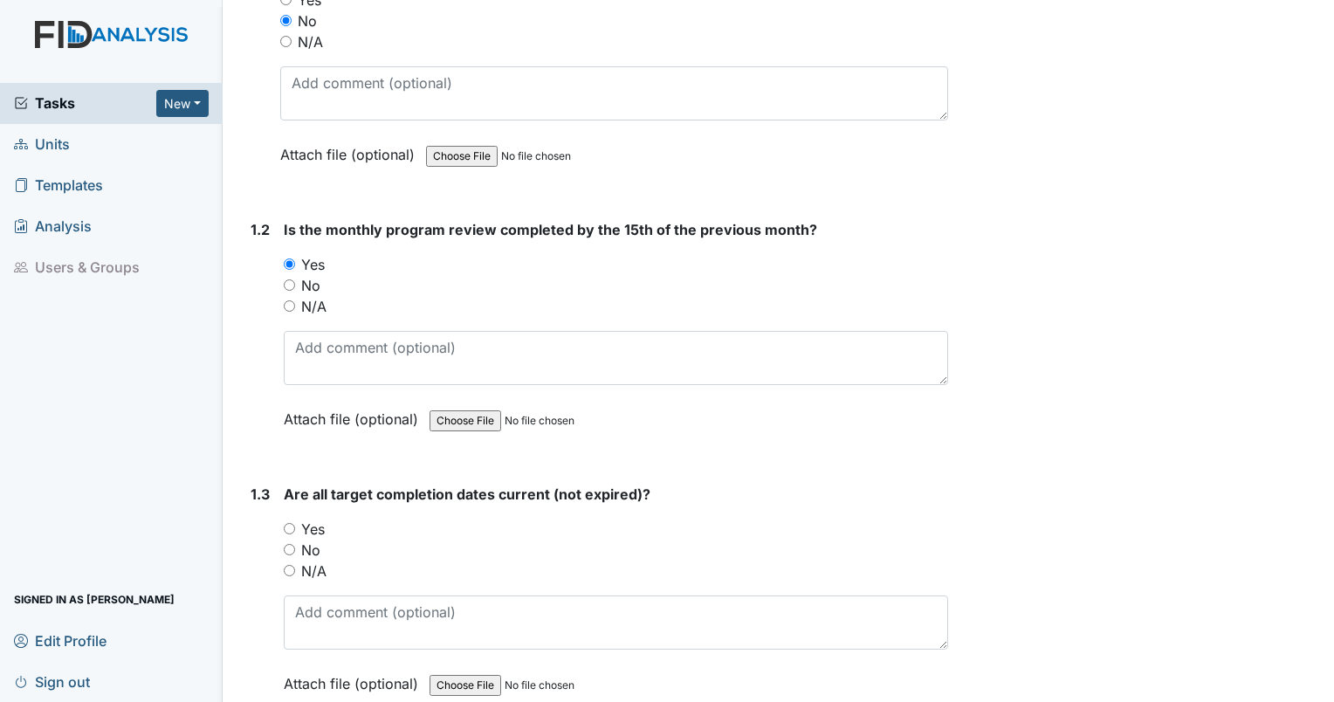
scroll to position [375, 0]
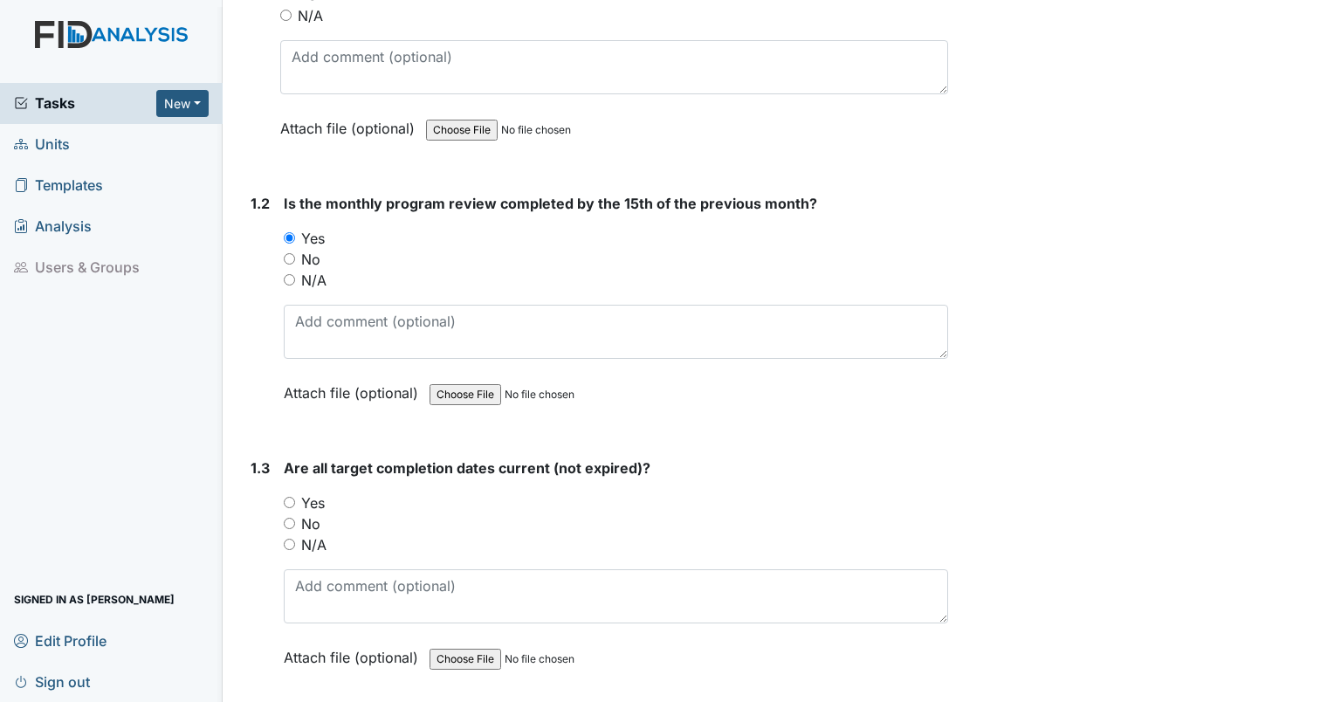
click at [291, 503] on input "Yes" at bounding box center [289, 502] width 11 height 11
radio input "true"
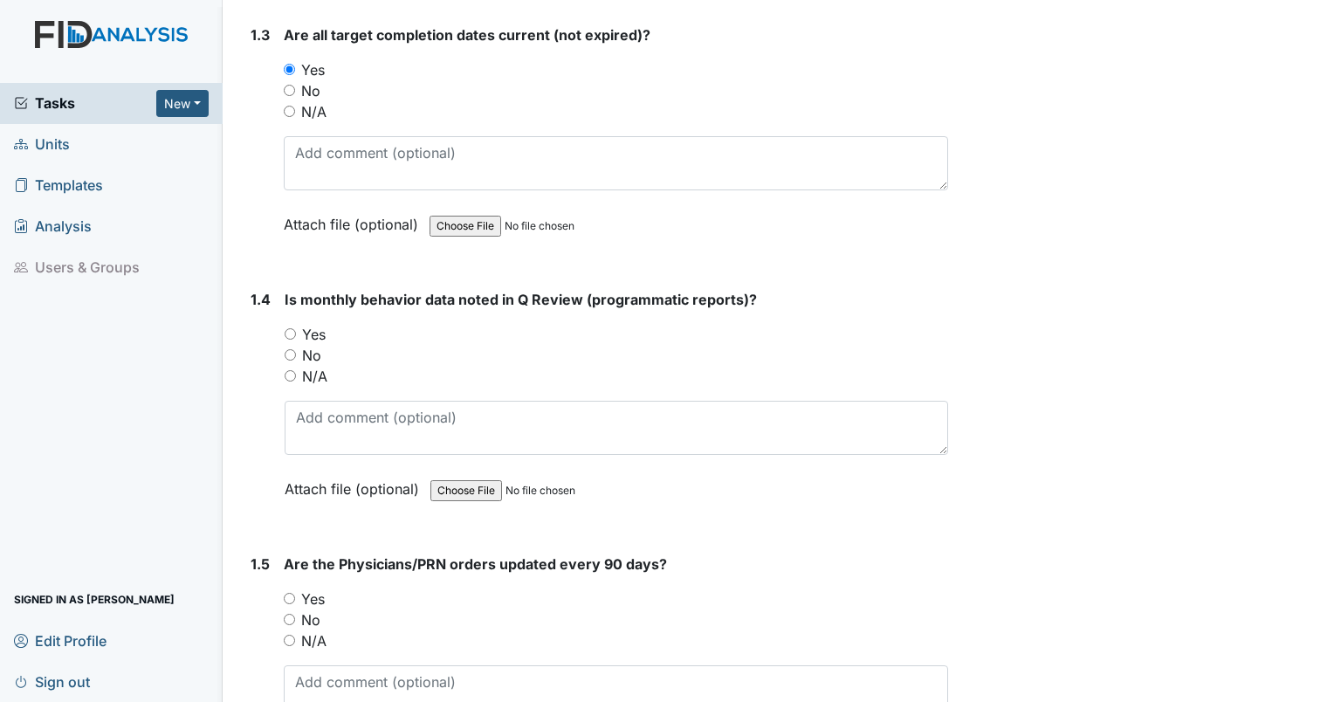
scroll to position [871, 0]
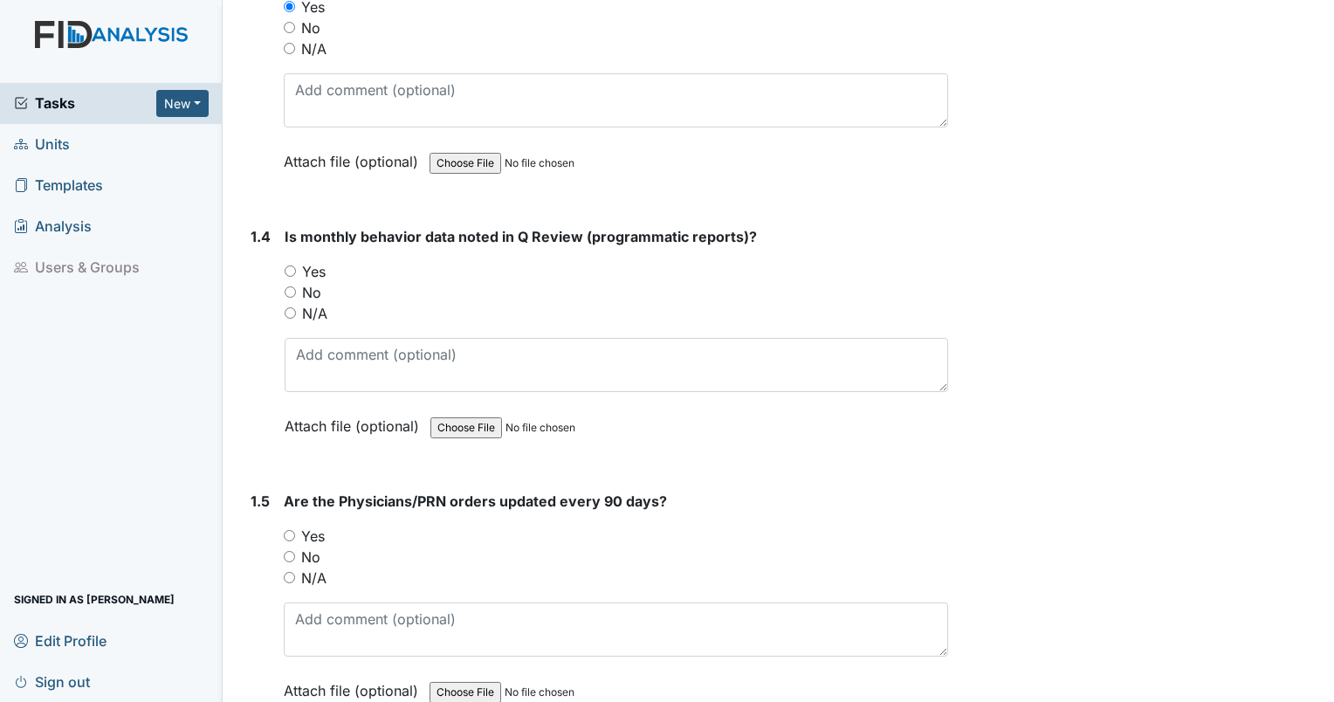
click at [286, 271] on input "Yes" at bounding box center [290, 270] width 11 height 11
radio input "true"
click at [288, 534] on input "Yes" at bounding box center [289, 535] width 11 height 11
radio input "true"
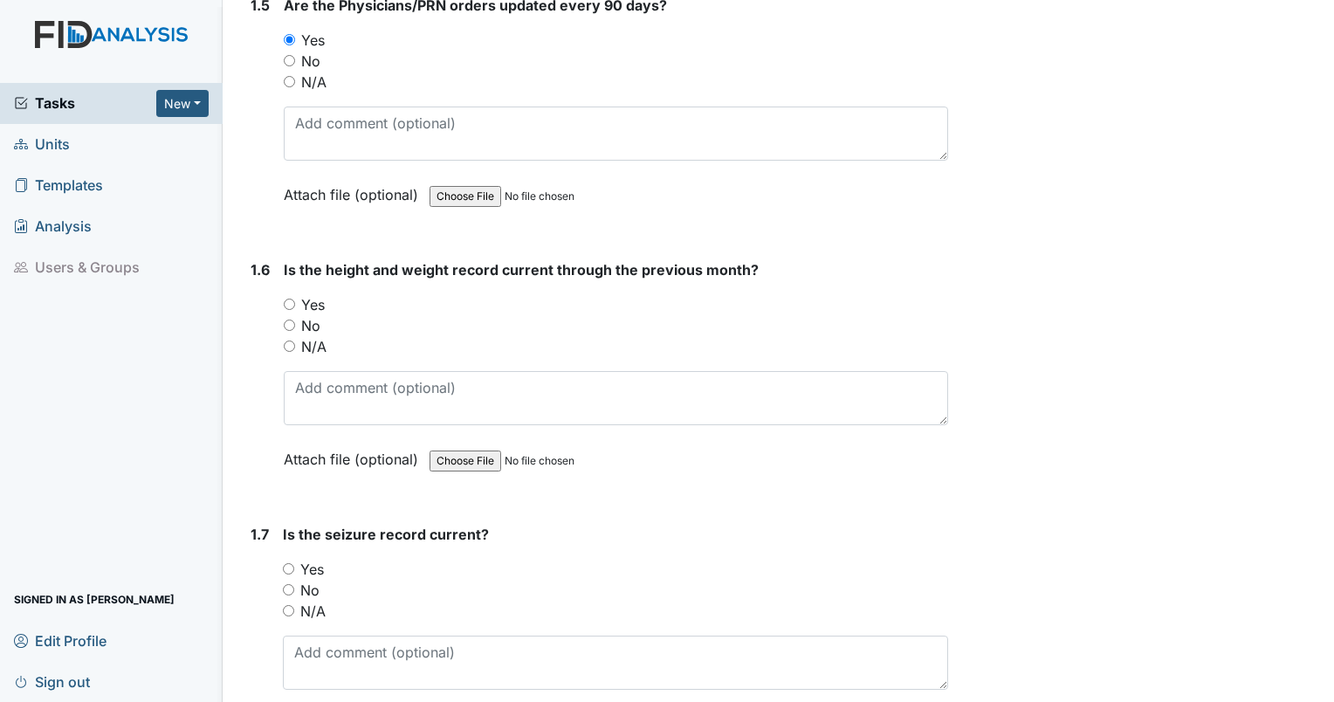
scroll to position [1372, 0]
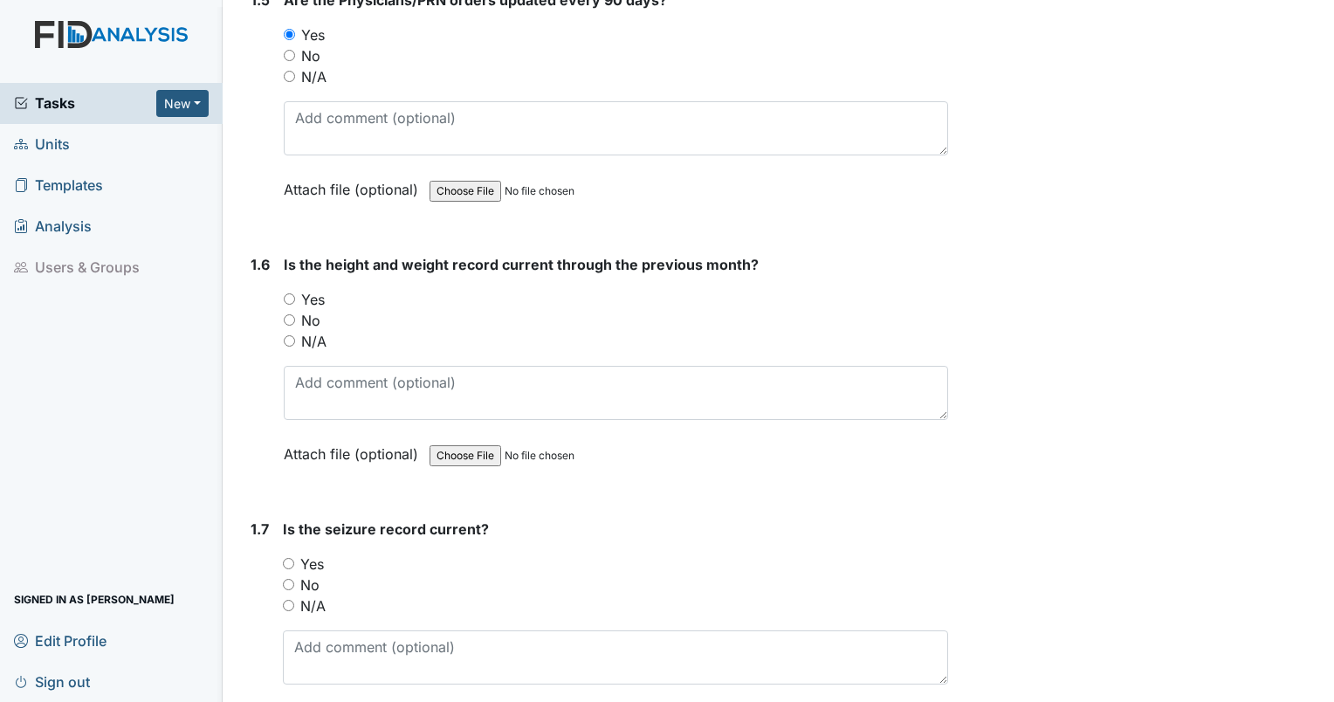
click at [286, 293] on input "Yes" at bounding box center [289, 298] width 11 height 11
radio input "true"
click at [286, 600] on input "N/A" at bounding box center [288, 605] width 11 height 11
radio input "true"
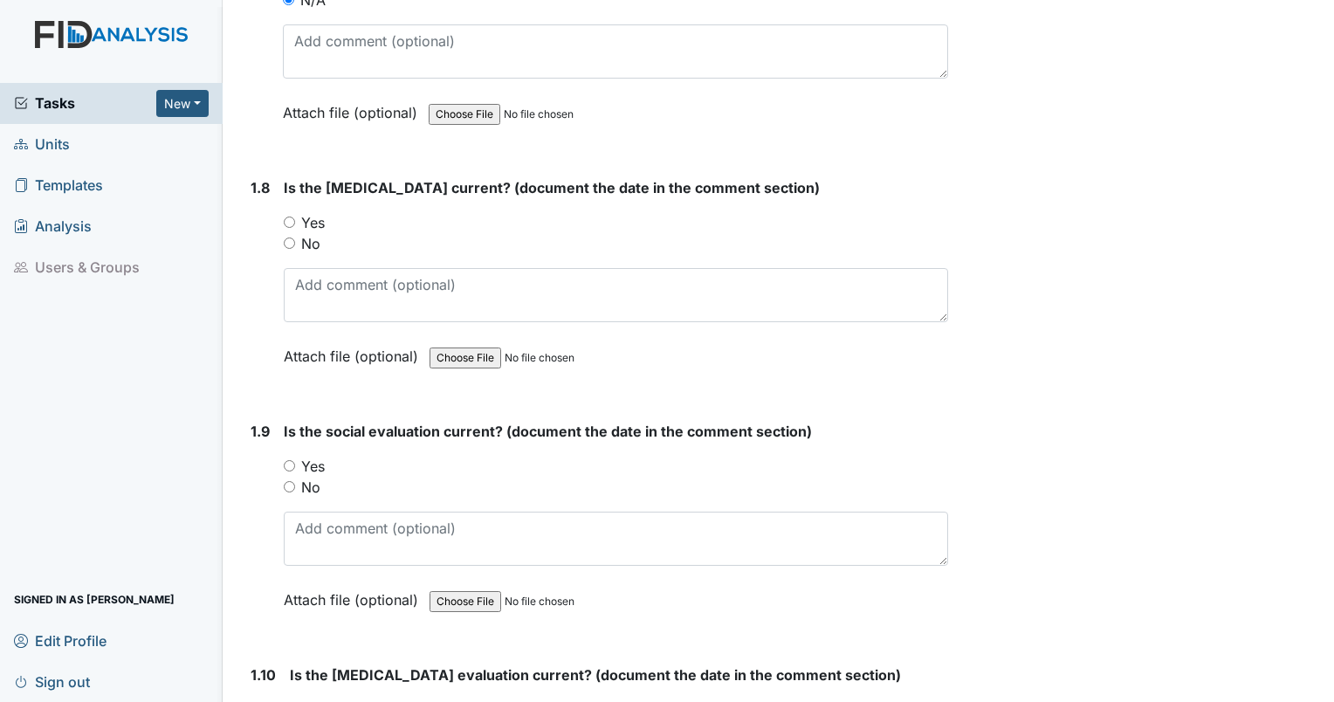
scroll to position [2019, 0]
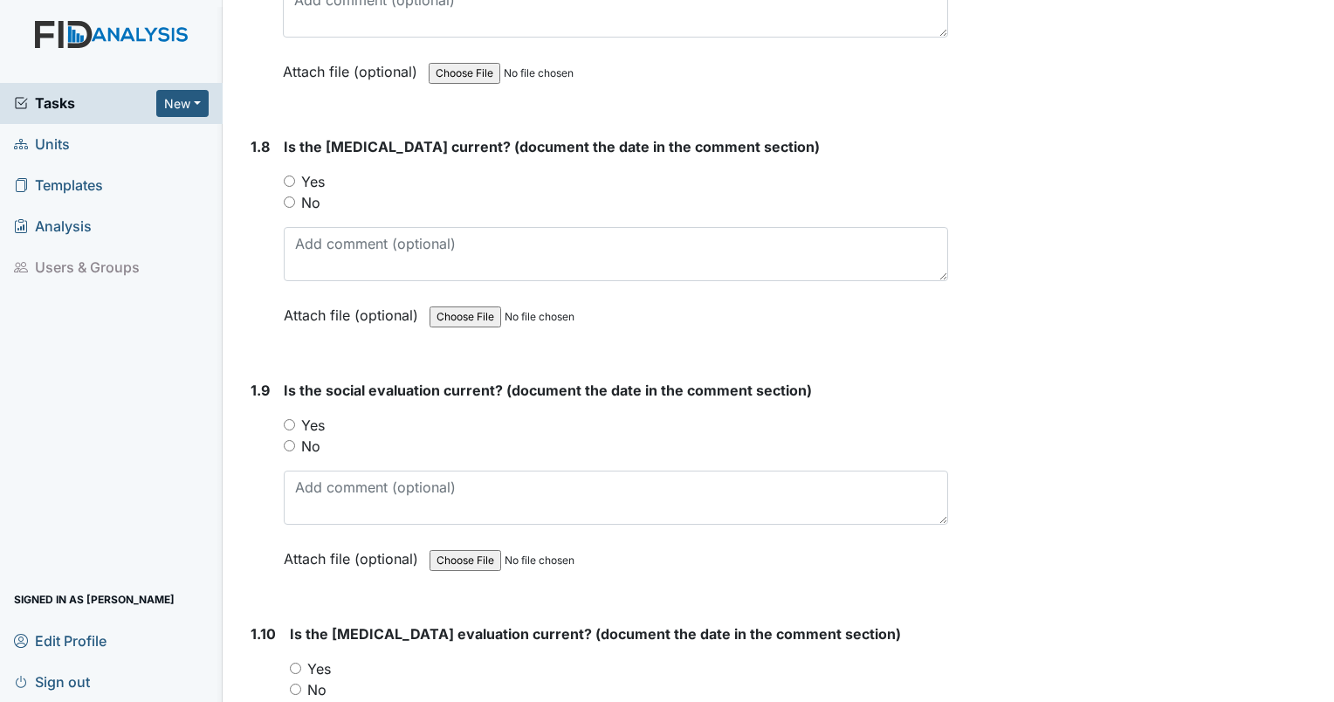
click at [289, 175] on input "Yes" at bounding box center [289, 180] width 11 height 11
radio input "true"
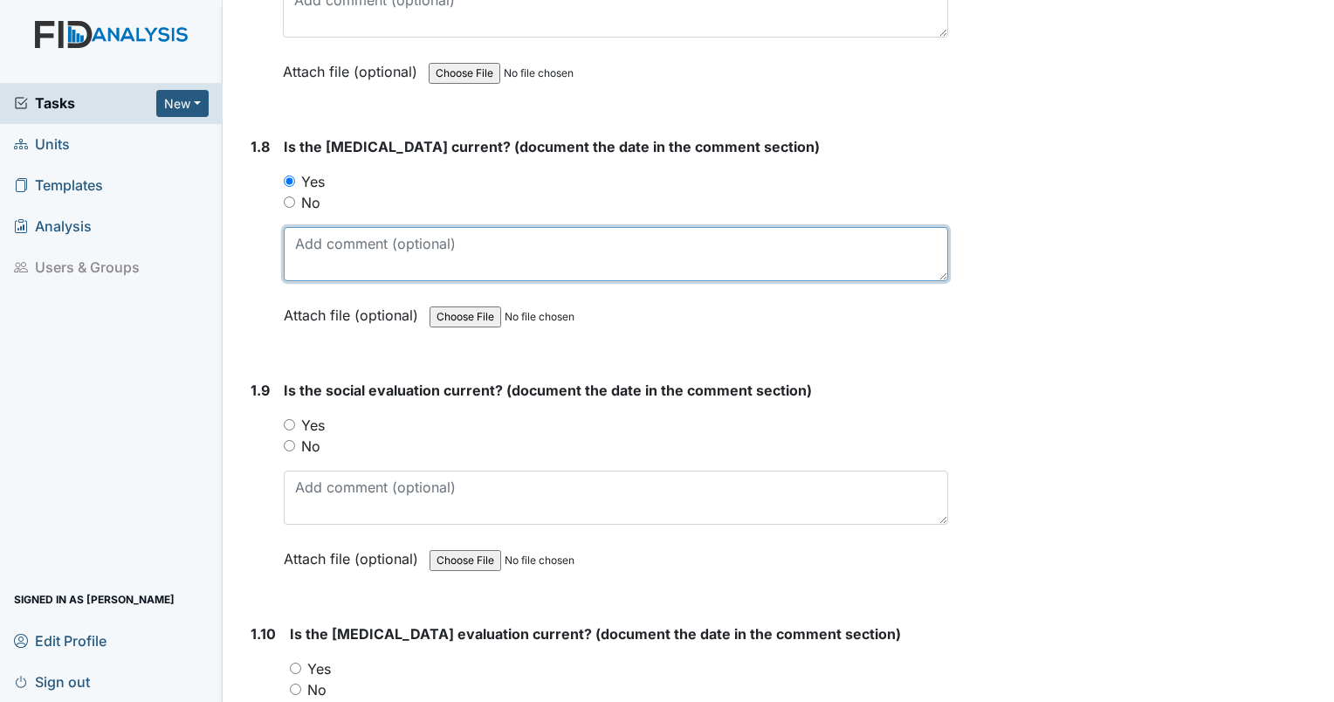
click at [299, 253] on textarea at bounding box center [616, 254] width 664 height 54
type textarea "6/7/21"
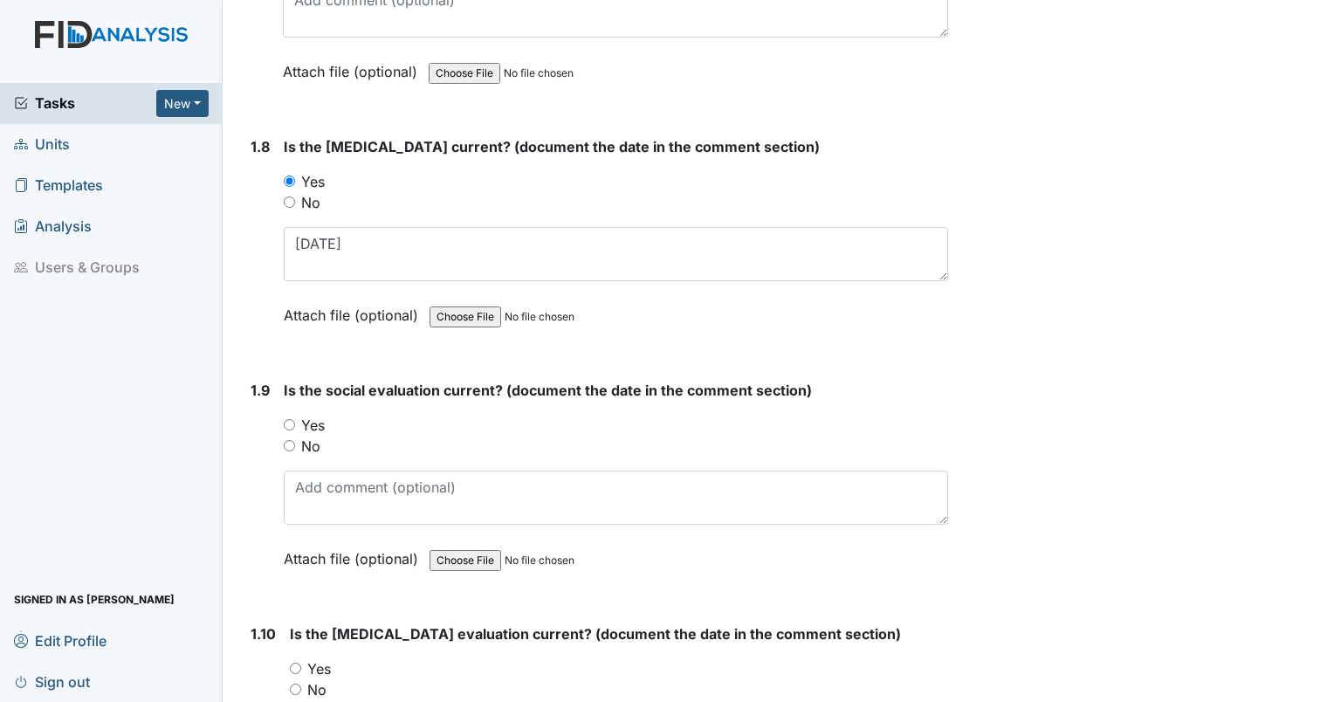
click at [352, 447] on div "No" at bounding box center [616, 446] width 664 height 21
click at [284, 419] on input "Yes" at bounding box center [289, 424] width 11 height 11
radio input "true"
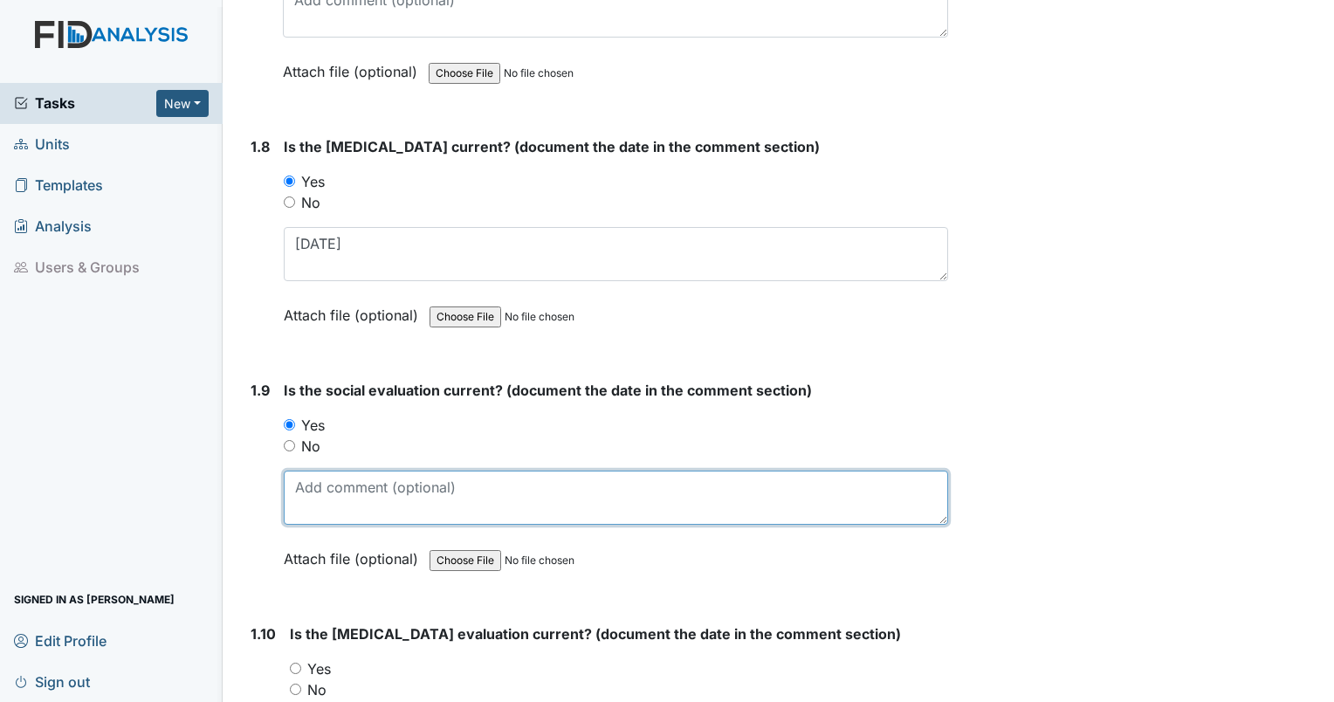
click at [305, 483] on textarea at bounding box center [616, 497] width 664 height 54
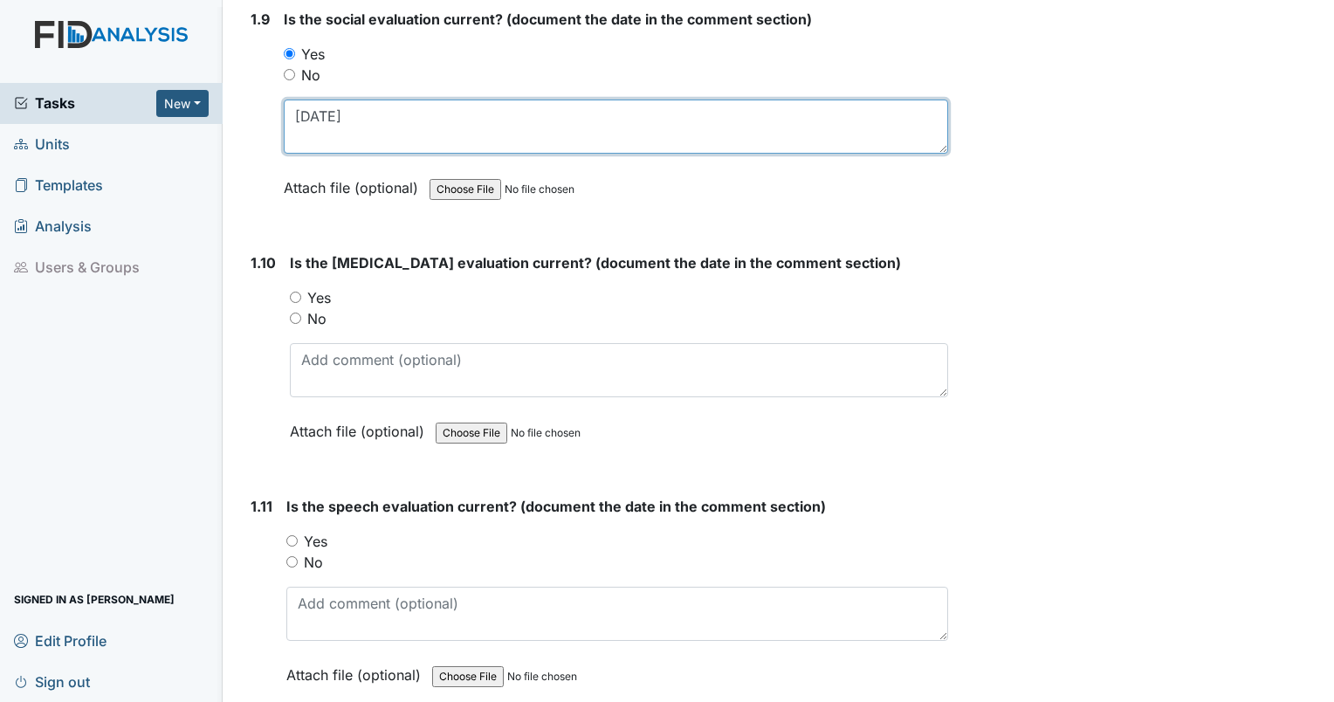
scroll to position [2484, 0]
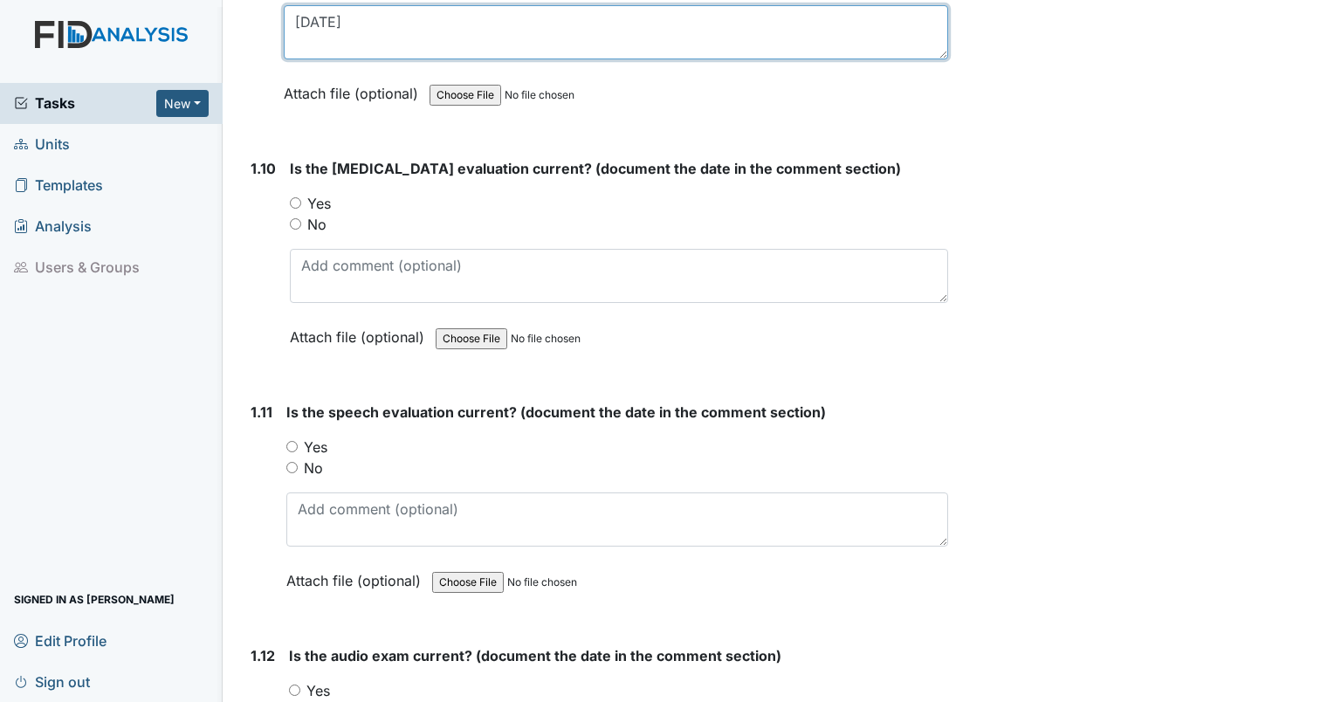
type textarea "8/14/25"
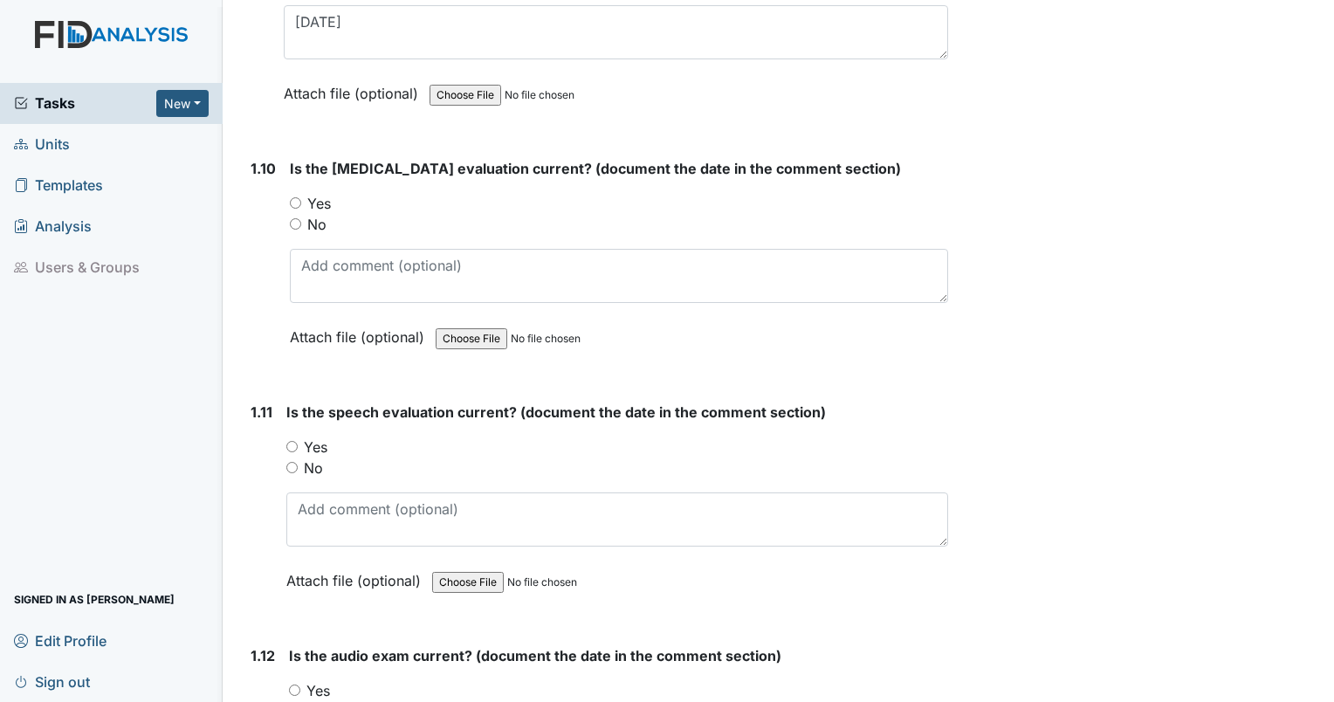
click at [304, 196] on div "Yes" at bounding box center [619, 203] width 658 height 21
click at [299, 197] on input "Yes" at bounding box center [295, 202] width 11 height 11
radio input "true"
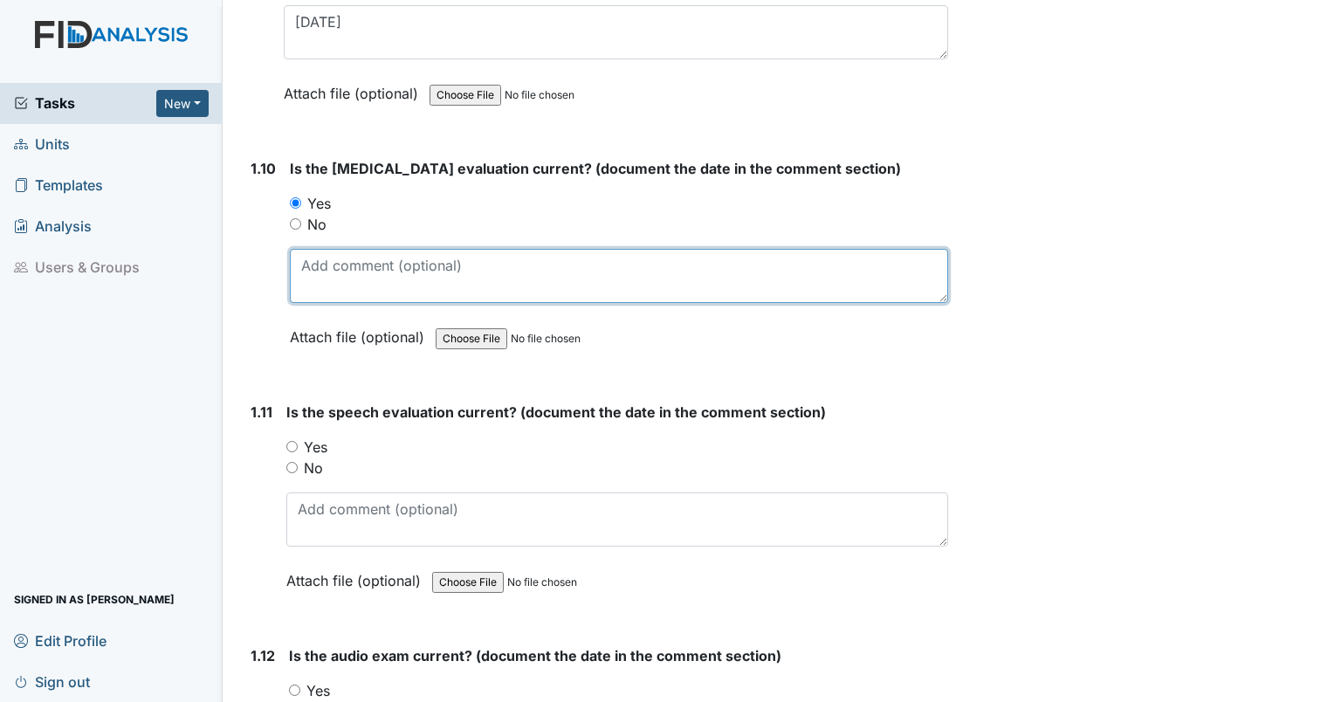
click at [330, 279] on textarea at bounding box center [619, 276] width 658 height 54
type textarea "11/3/24"
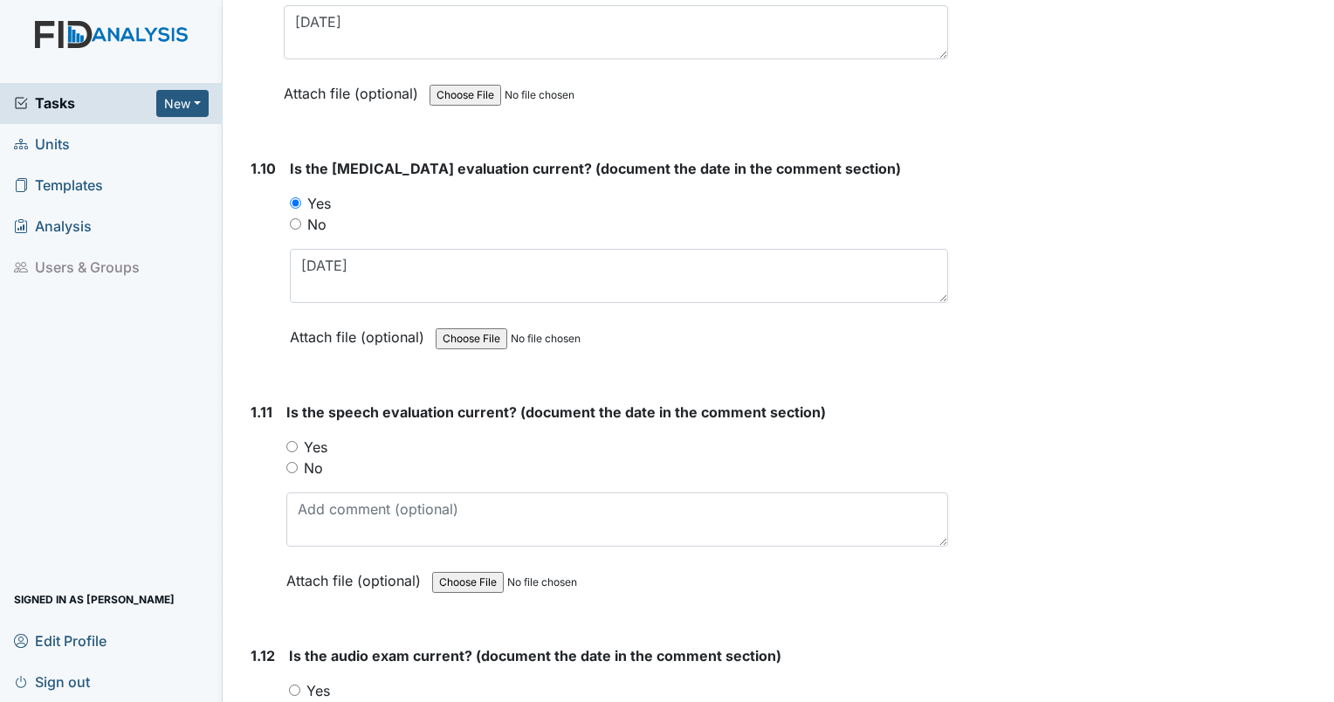
click at [295, 441] on input "Yes" at bounding box center [291, 446] width 11 height 11
radio input "true"
click at [345, 539] on div "Is the speech evaluation current? (document the date in the comment section) Yo…" at bounding box center [617, 503] width 662 height 202
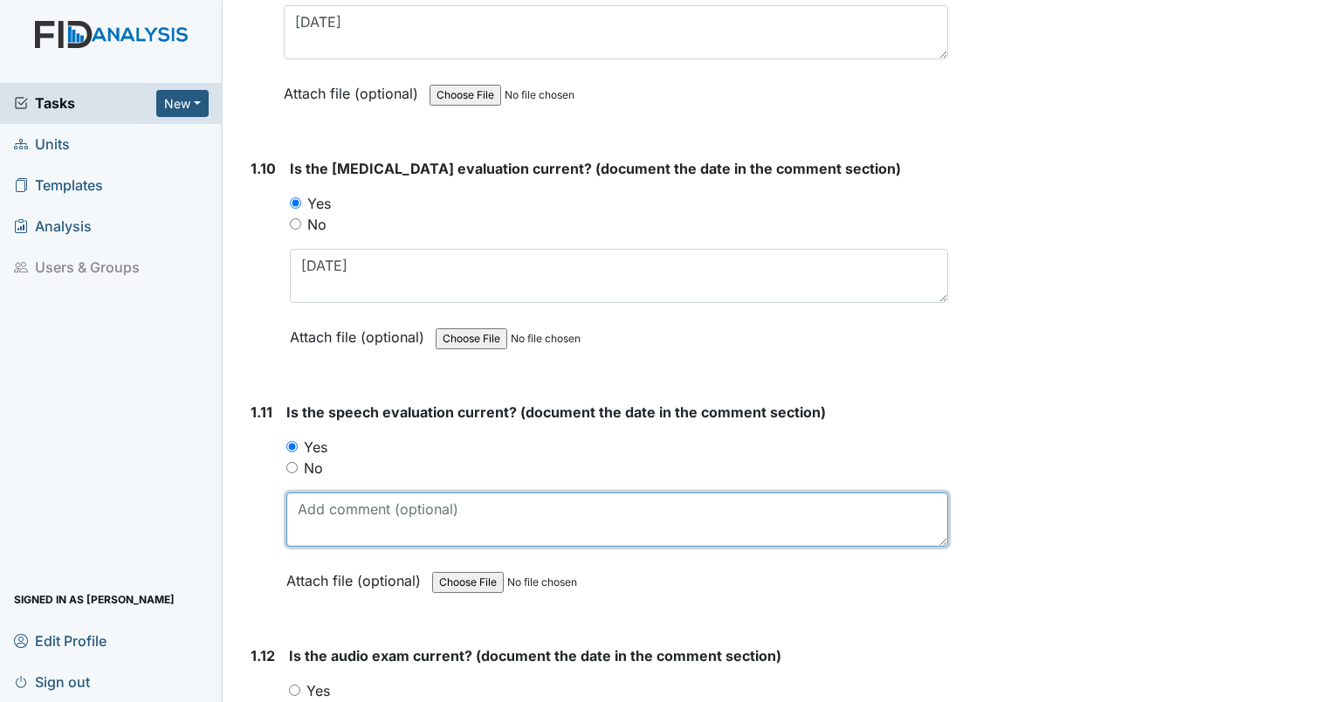
click at [341, 527] on textarea at bounding box center [617, 519] width 662 height 54
type textarea "10/15/24"
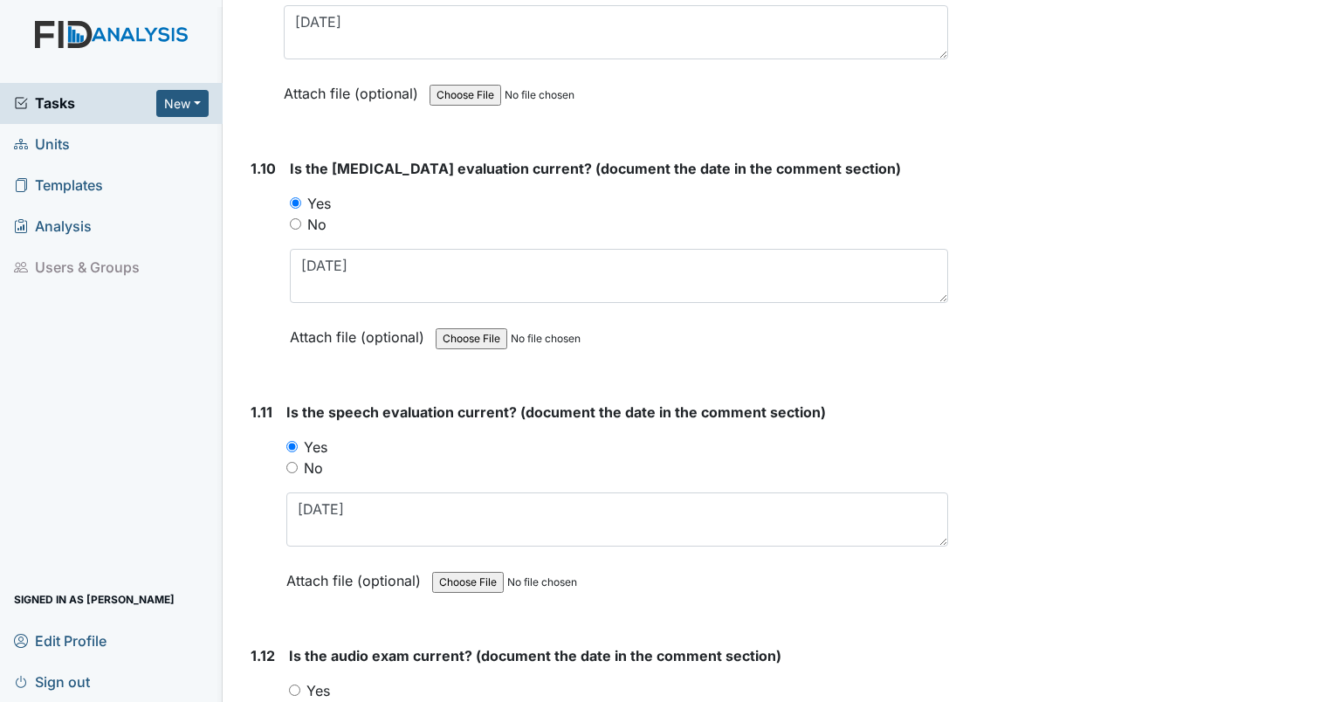
click at [289, 684] on input "Yes" at bounding box center [294, 689] width 11 height 11
radio input "true"
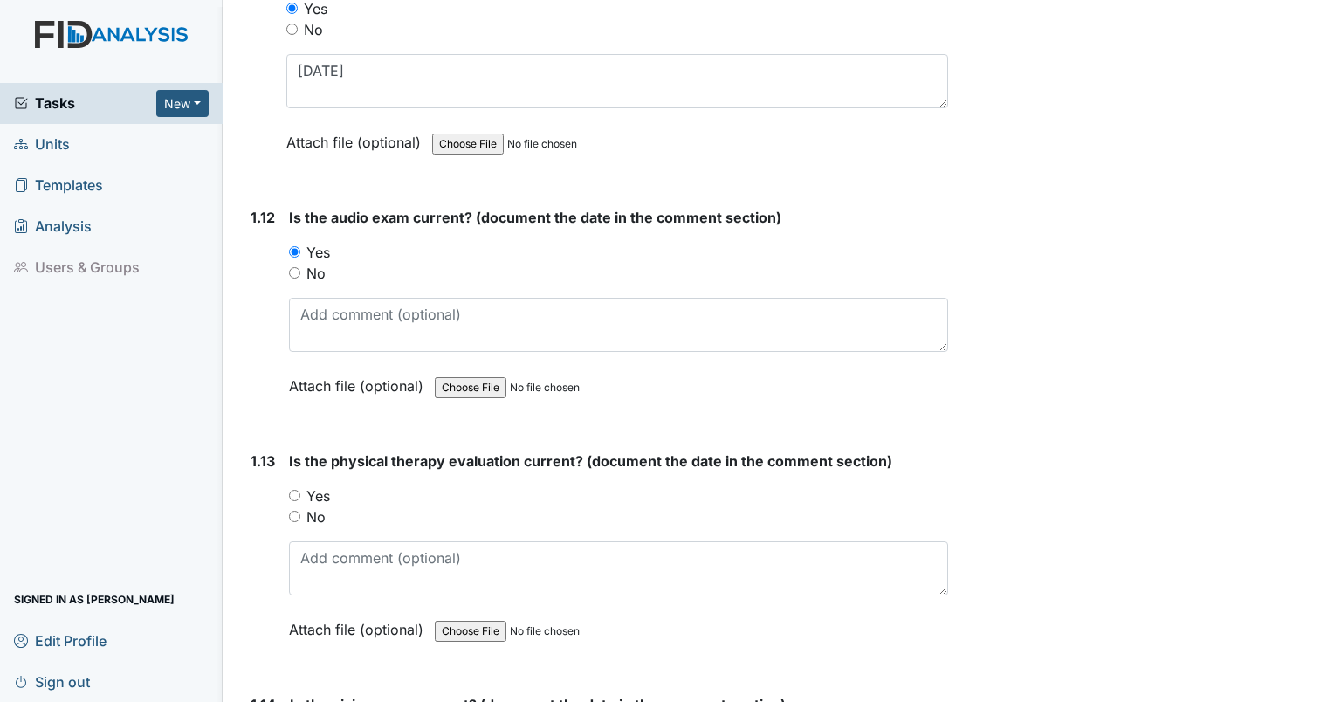
scroll to position [2949, 0]
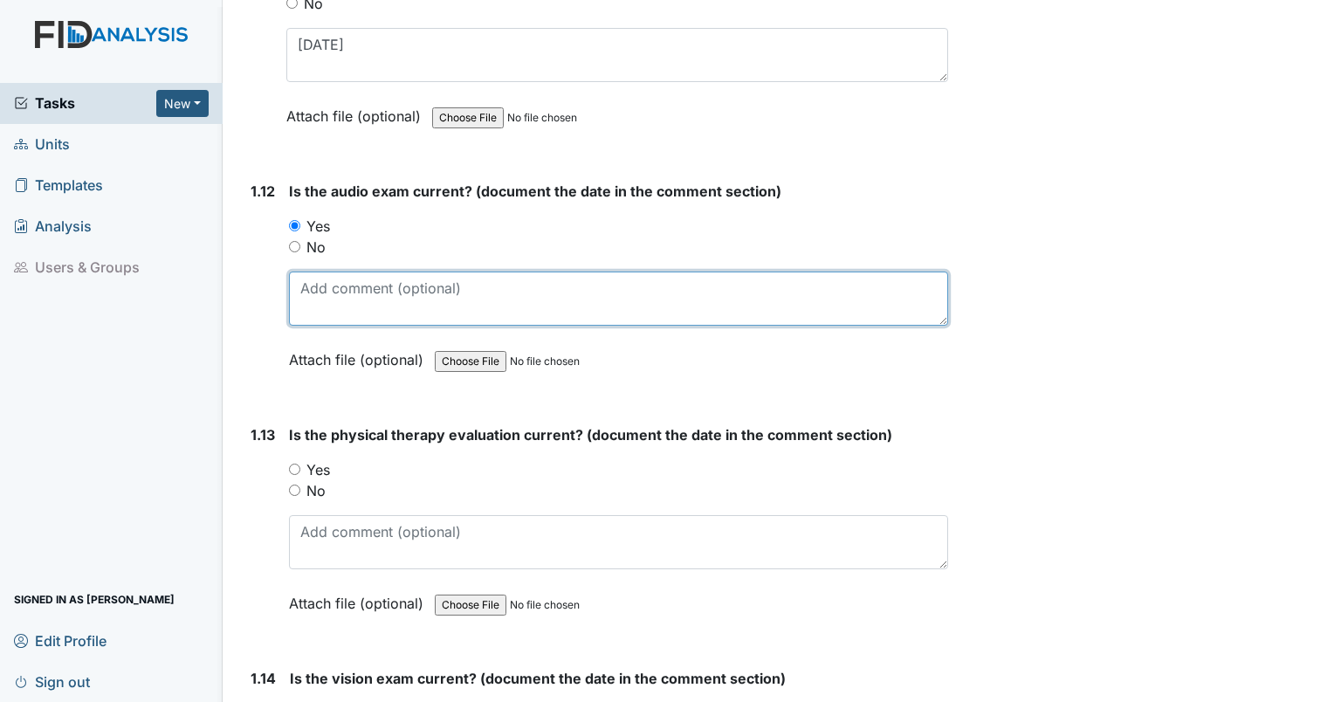
click at [620, 278] on textarea at bounding box center [618, 298] width 659 height 54
type textarea "12/12/24"
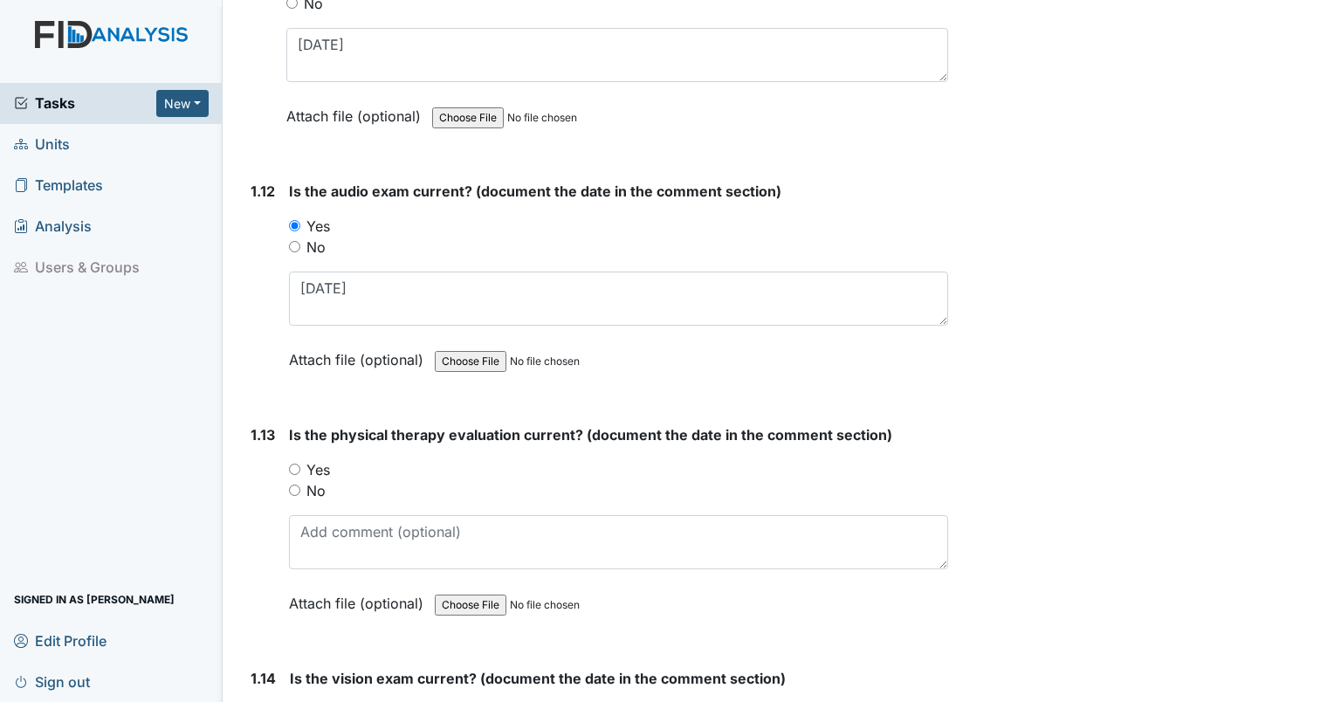
click at [293, 463] on input "Yes" at bounding box center [294, 468] width 11 height 11
radio input "true"
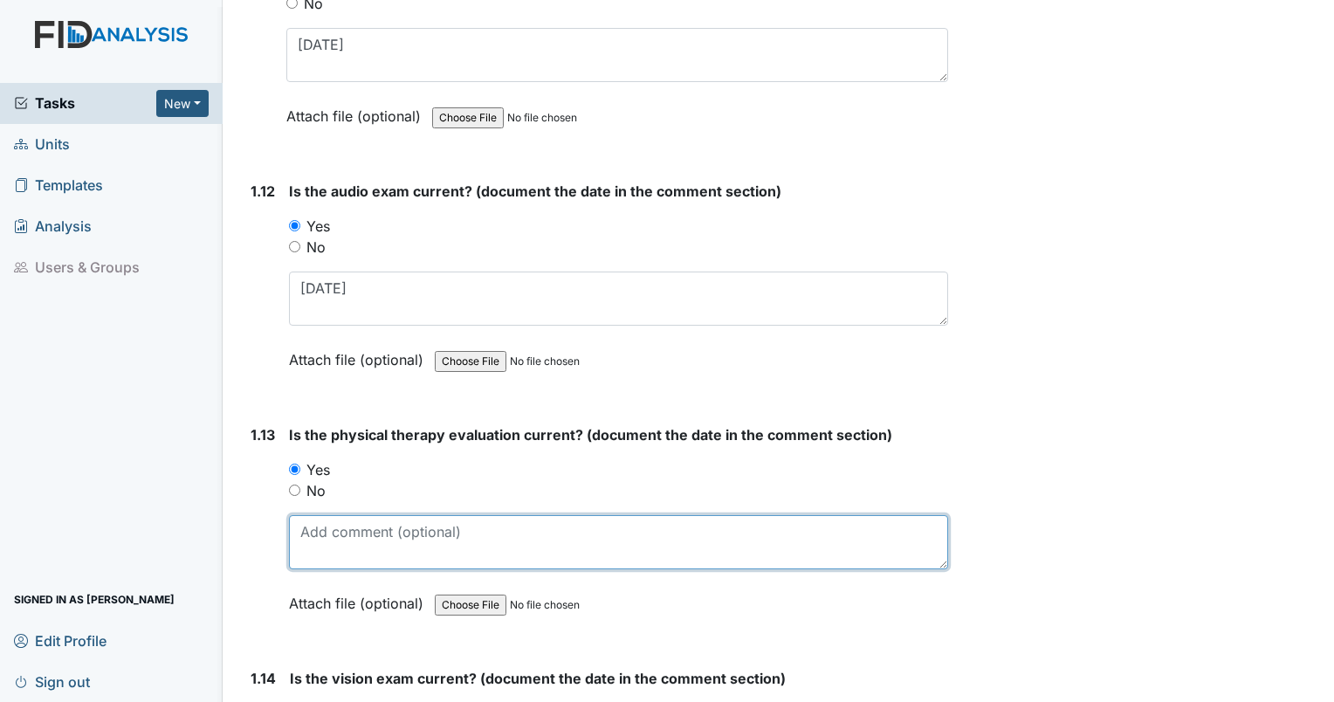
click at [310, 526] on textarea at bounding box center [618, 542] width 659 height 54
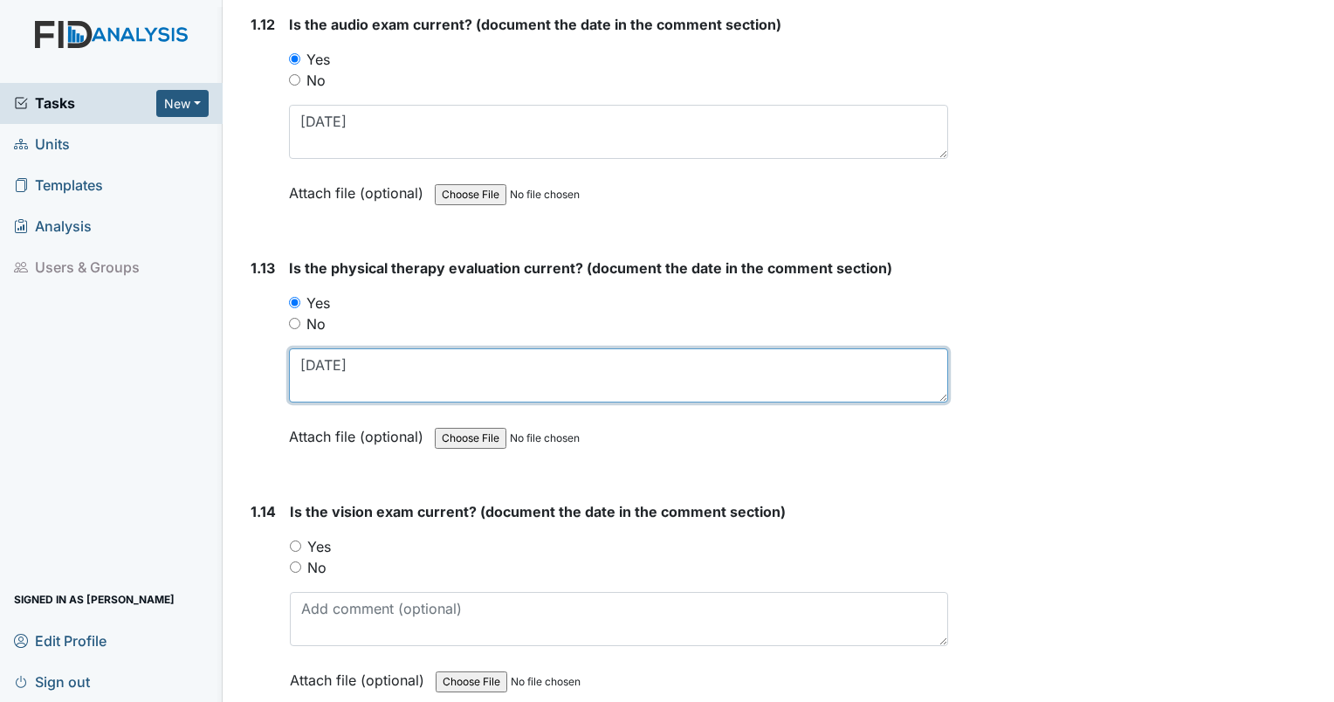
scroll to position [3246, 0]
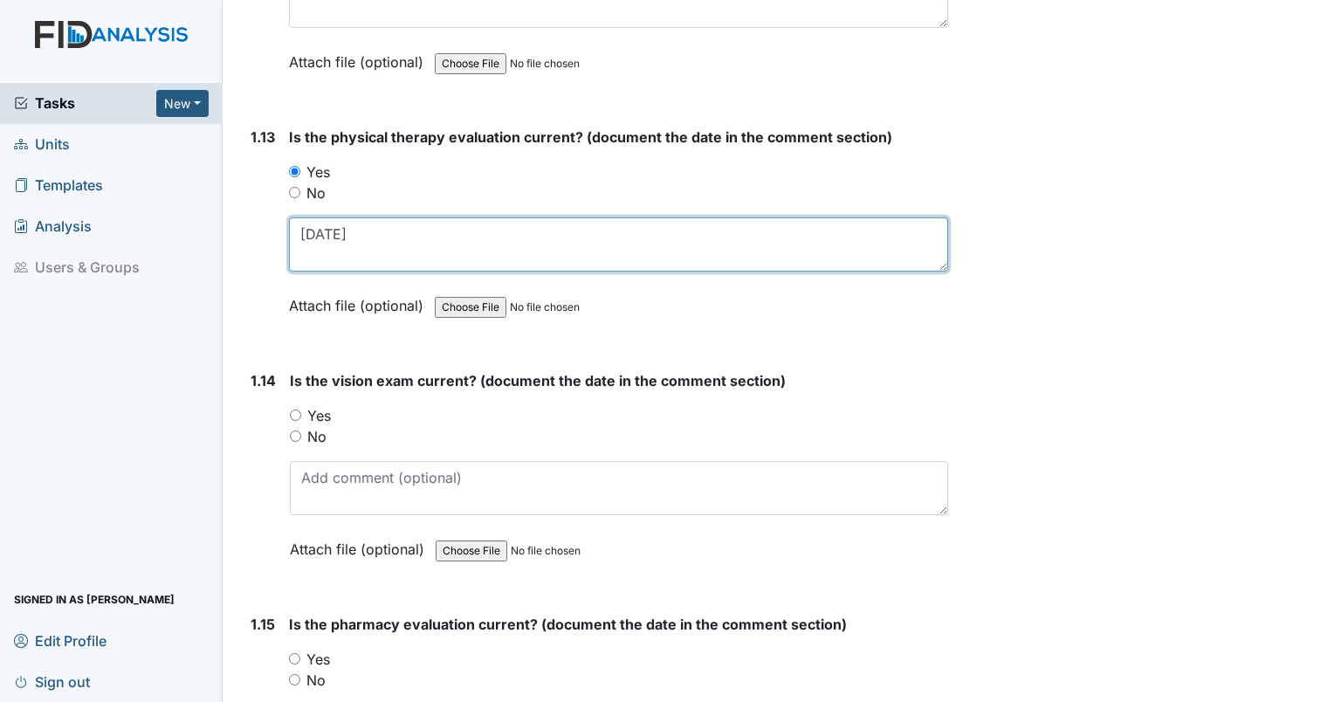
type textarea "9/23/24"
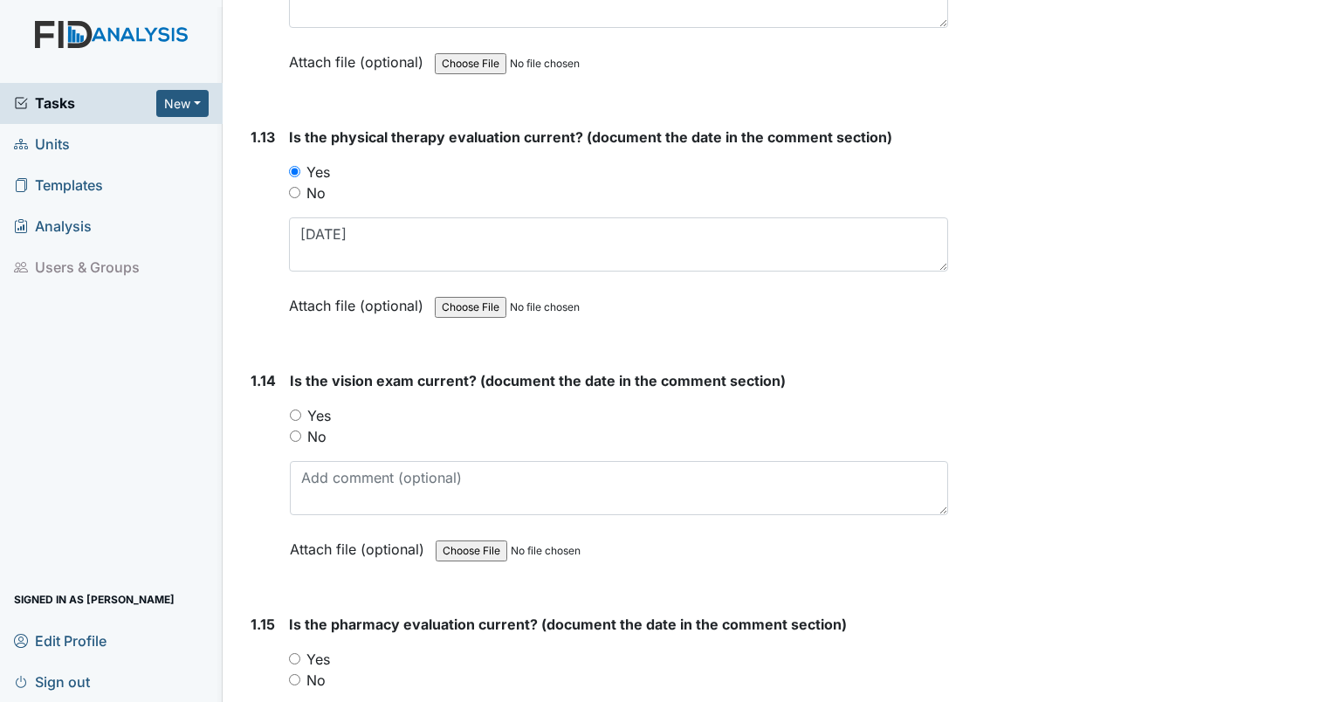
click at [292, 409] on input "Yes" at bounding box center [295, 414] width 11 height 11
radio input "true"
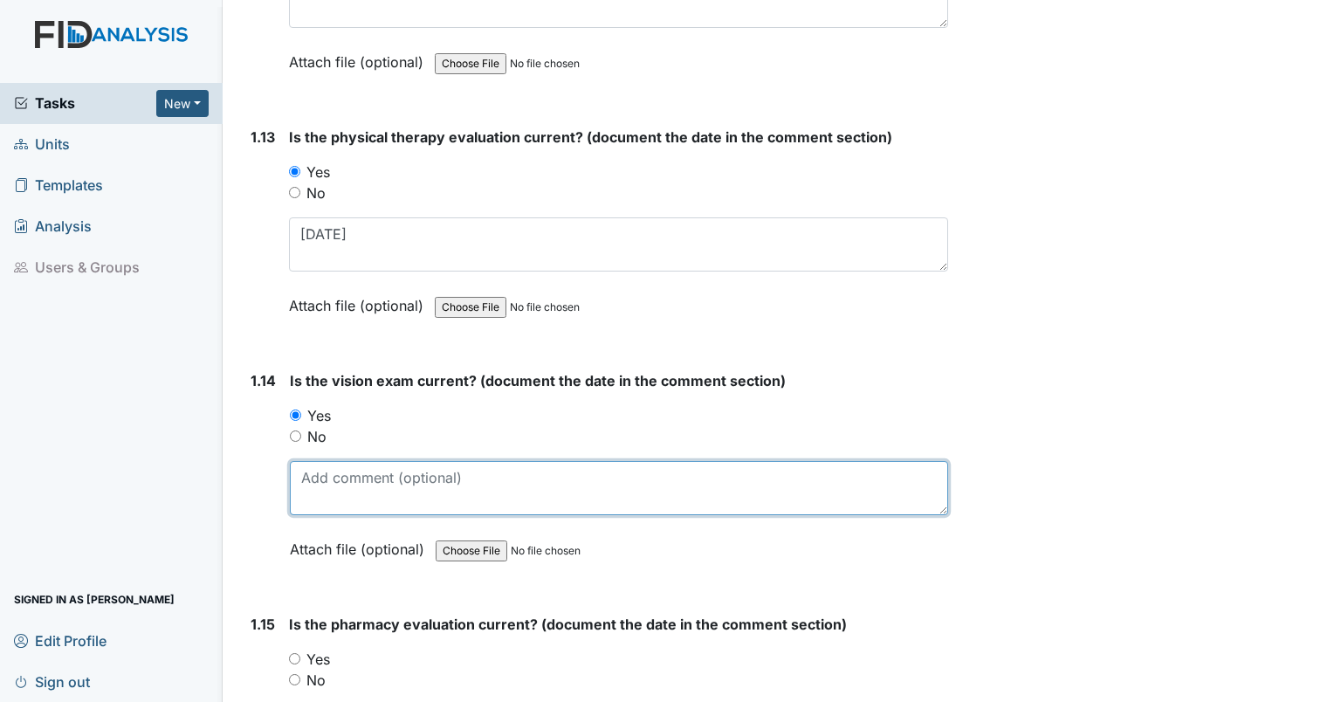
click at [315, 470] on textarea at bounding box center [619, 488] width 658 height 54
type textarea "12/30/24"
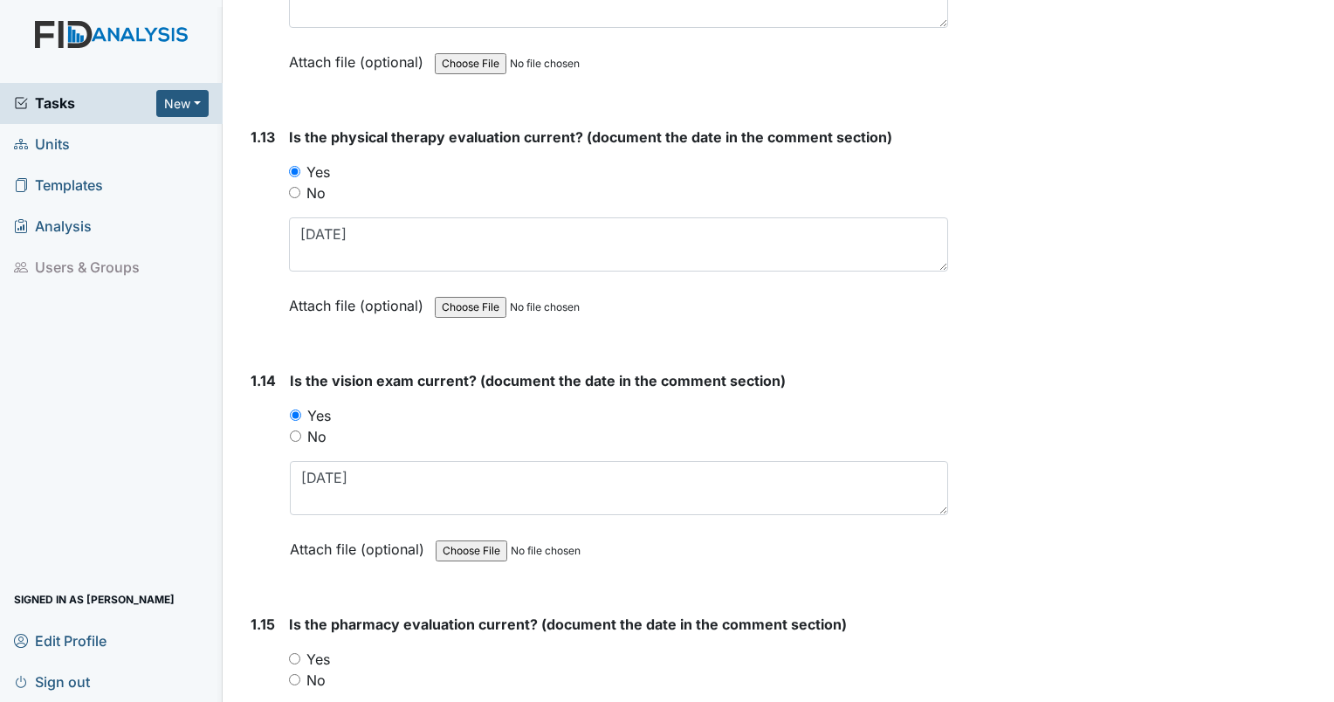
click at [291, 669] on div "No" at bounding box center [618, 679] width 659 height 21
click at [298, 674] on div "No" at bounding box center [618, 679] width 659 height 21
click at [293, 674] on input "No" at bounding box center [294, 679] width 11 height 11
radio input "true"
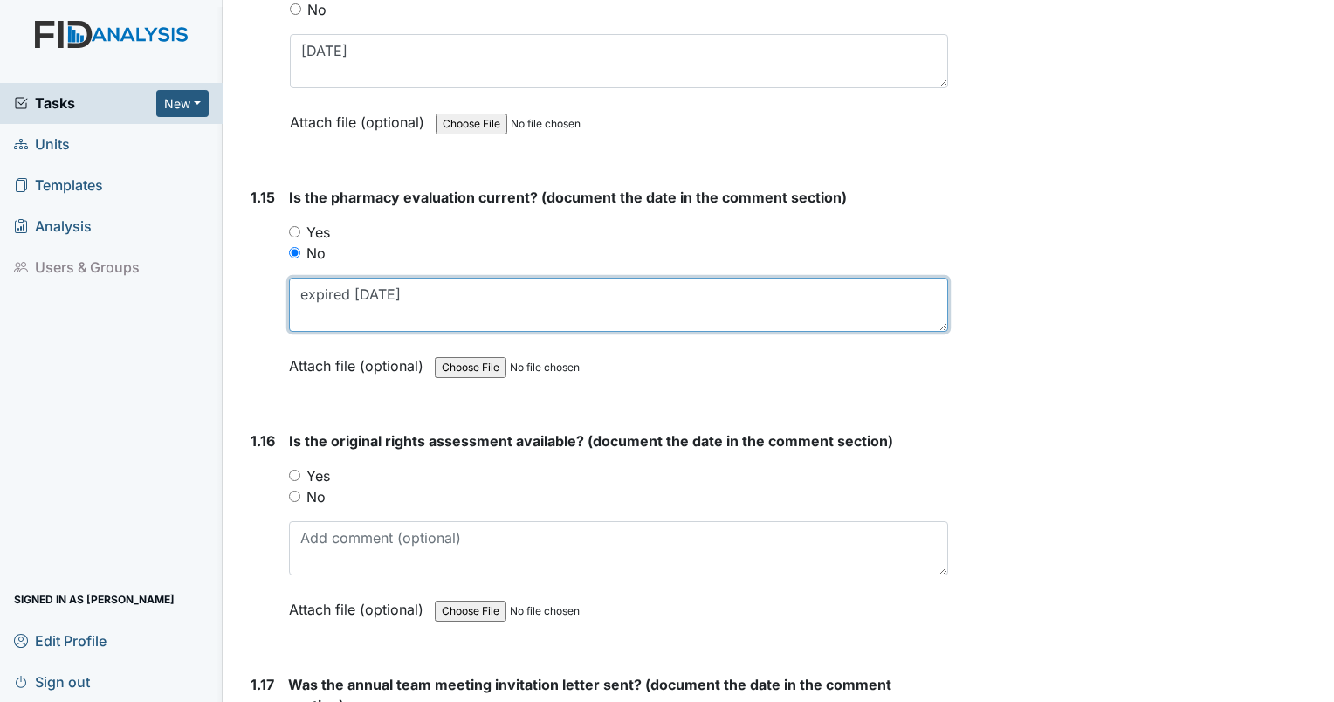
scroll to position [3751, 0]
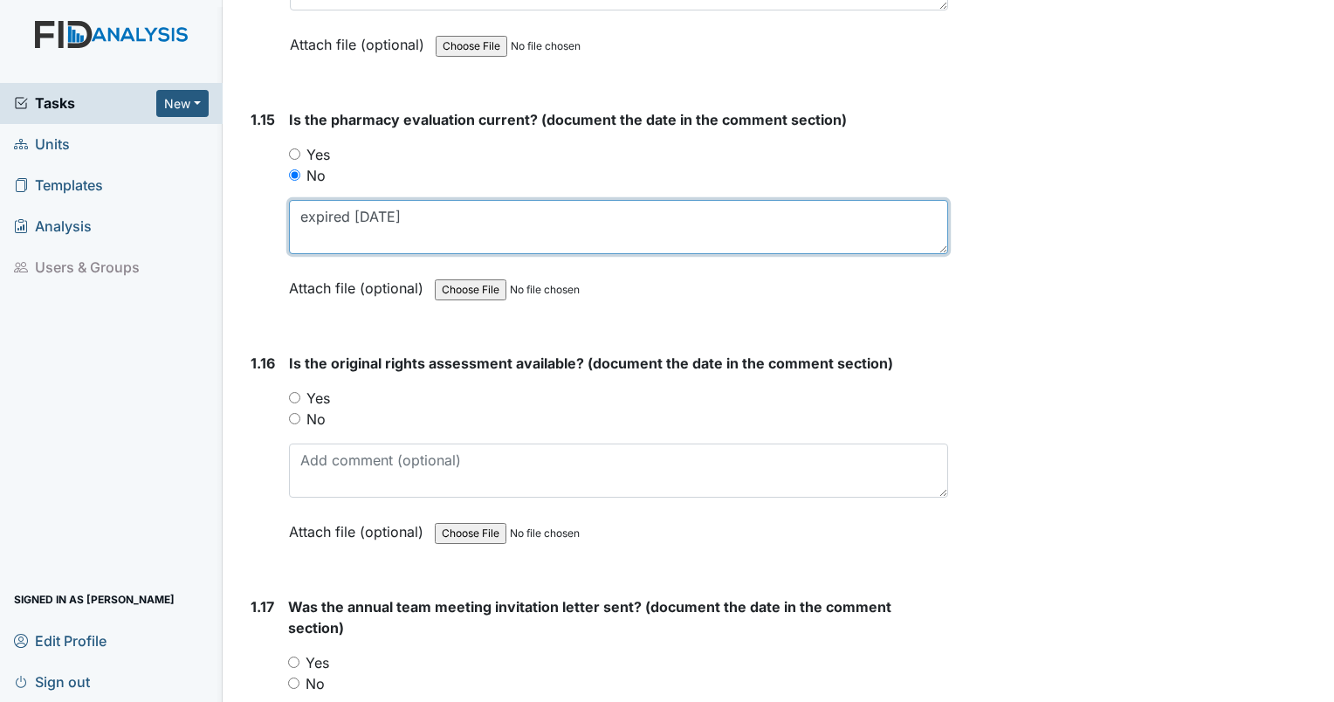
type textarea "expired 8/31/25"
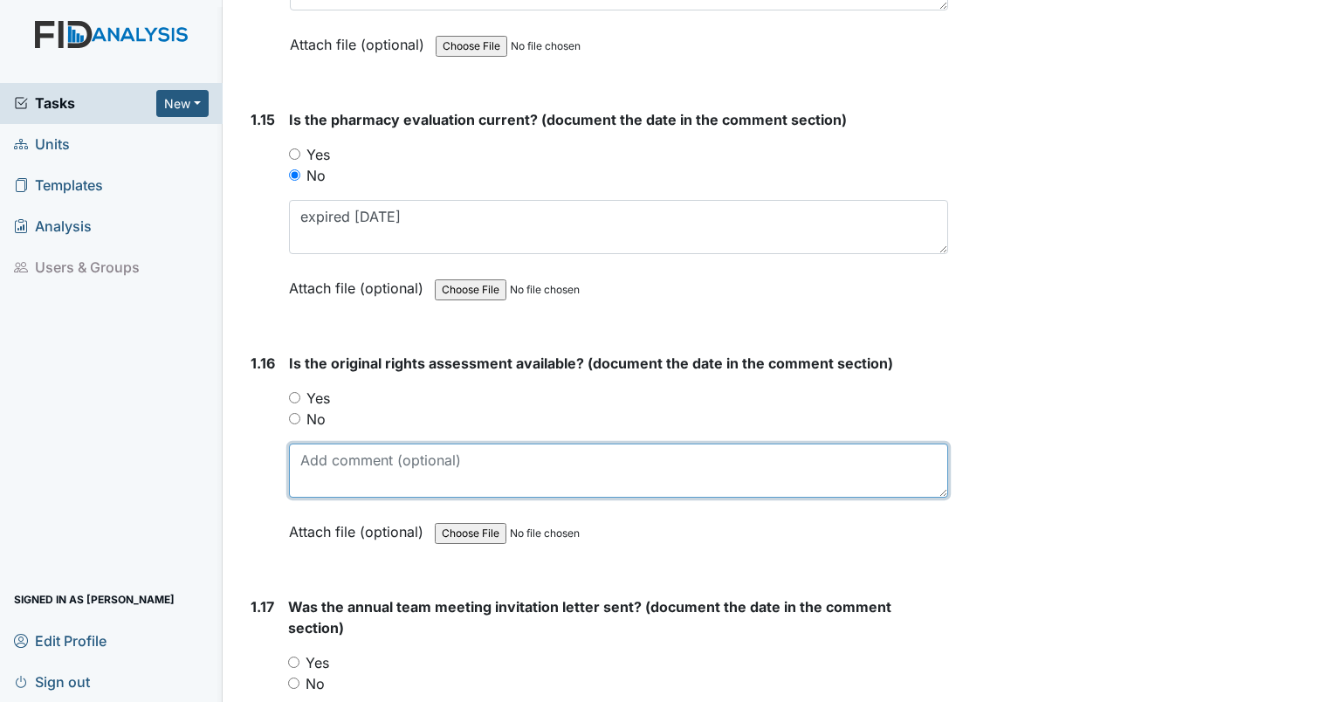
click at [377, 461] on textarea at bounding box center [618, 470] width 659 height 54
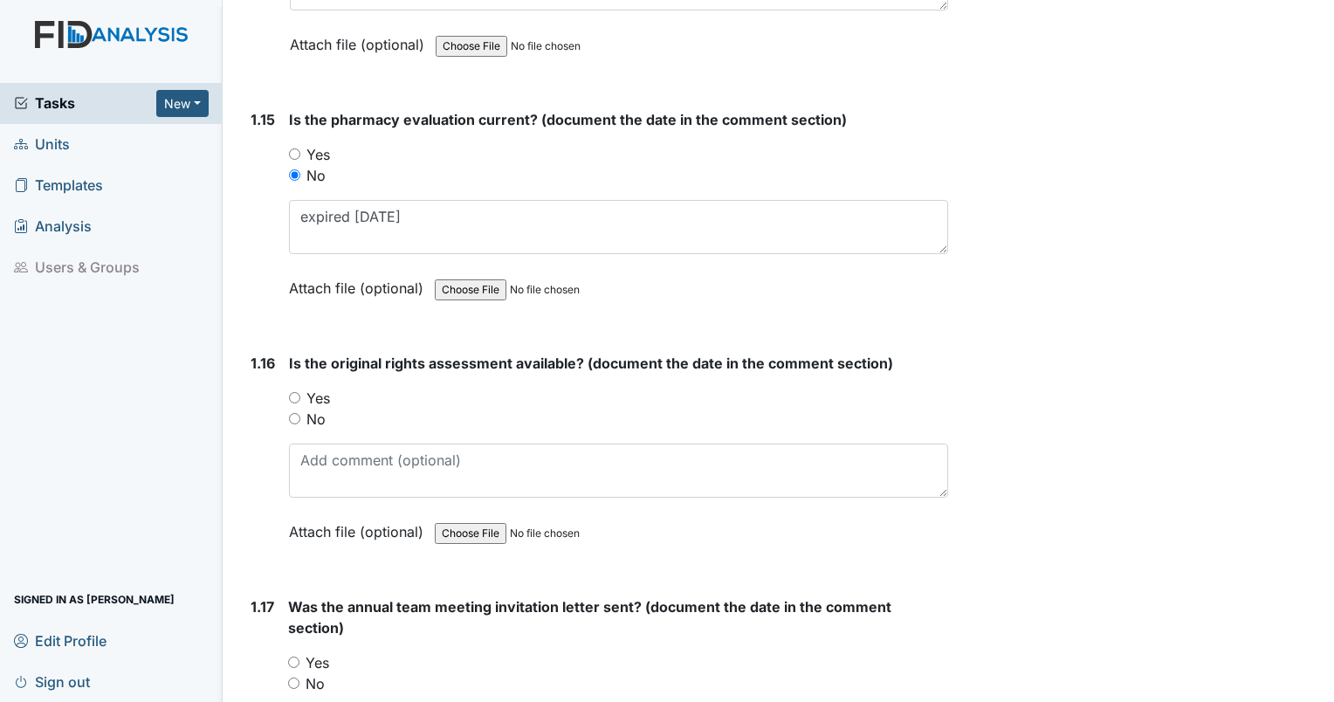
click at [290, 392] on input "Yes" at bounding box center [294, 397] width 11 height 11
radio input "true"
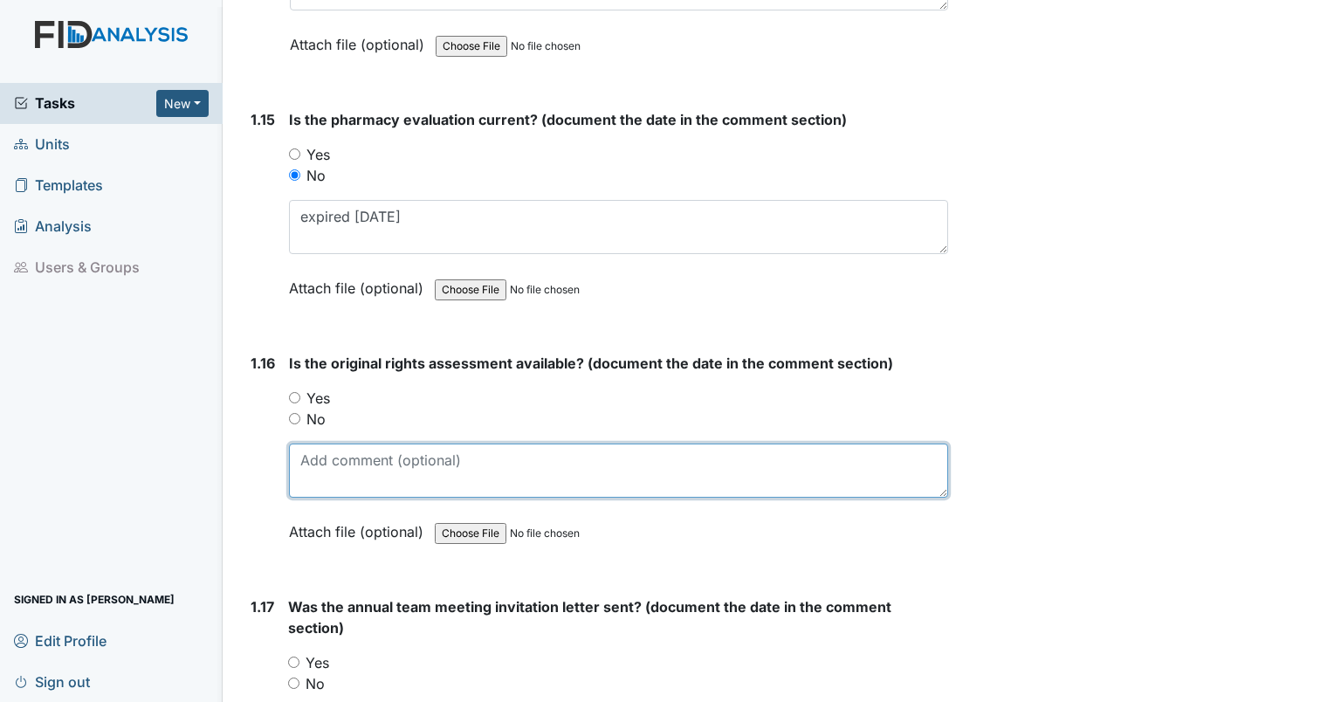
click at [328, 445] on textarea at bounding box center [618, 470] width 659 height 54
type textarea "10/1/24"
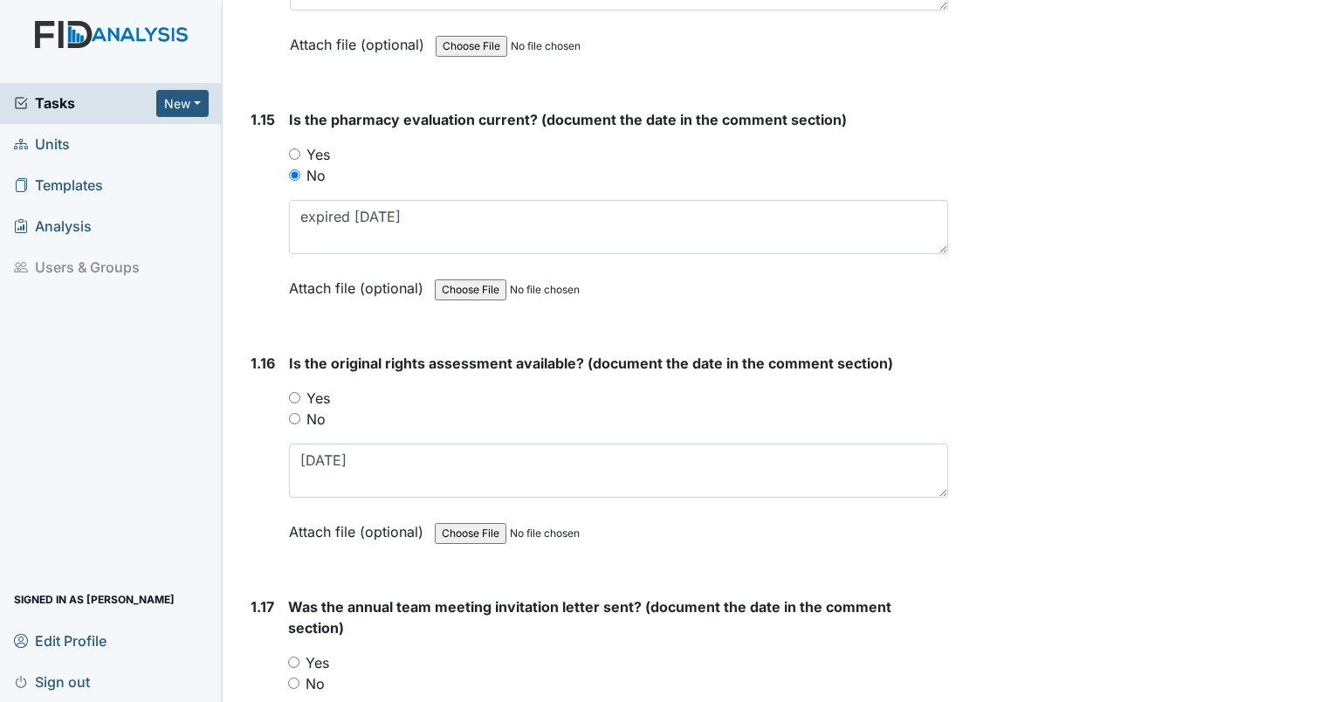
click at [297, 391] on div "Yes" at bounding box center [618, 398] width 659 height 21
click at [293, 392] on input "Yes" at bounding box center [294, 397] width 11 height 11
radio input "true"
click at [293, 677] on input "No" at bounding box center [293, 682] width 11 height 11
radio input "true"
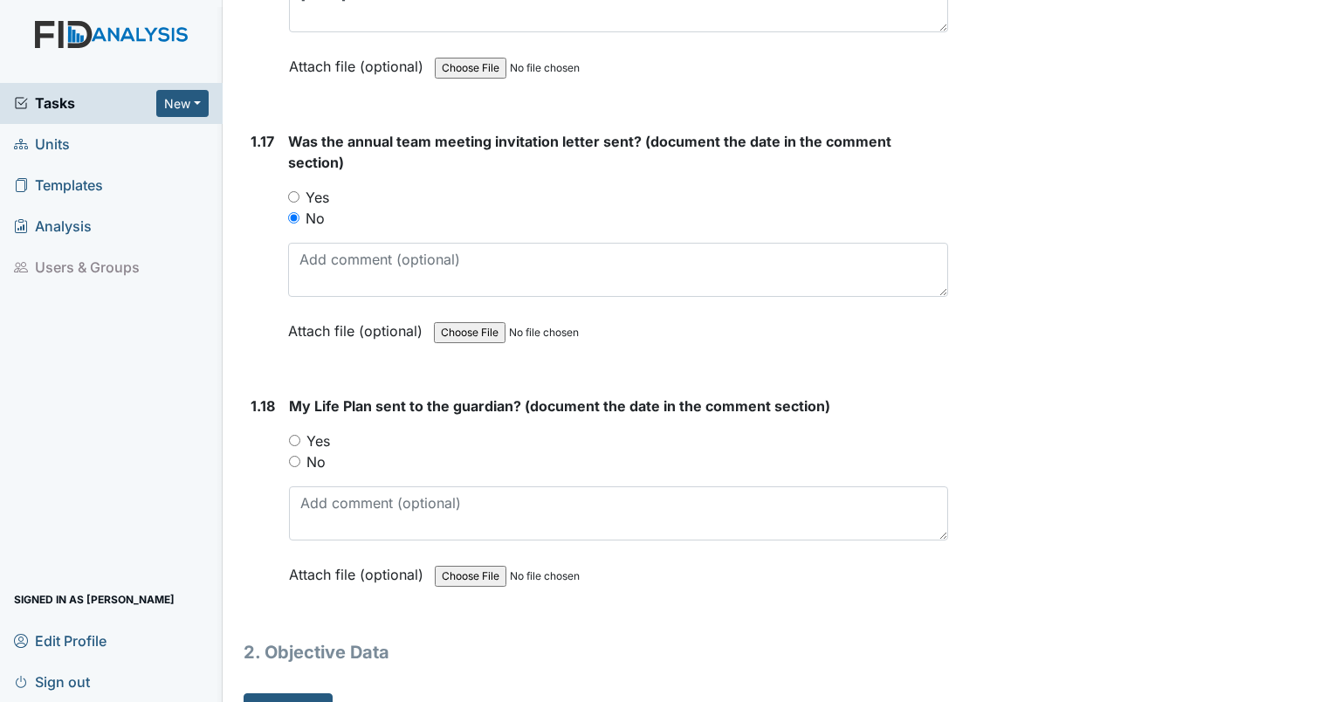
scroll to position [4238, 0]
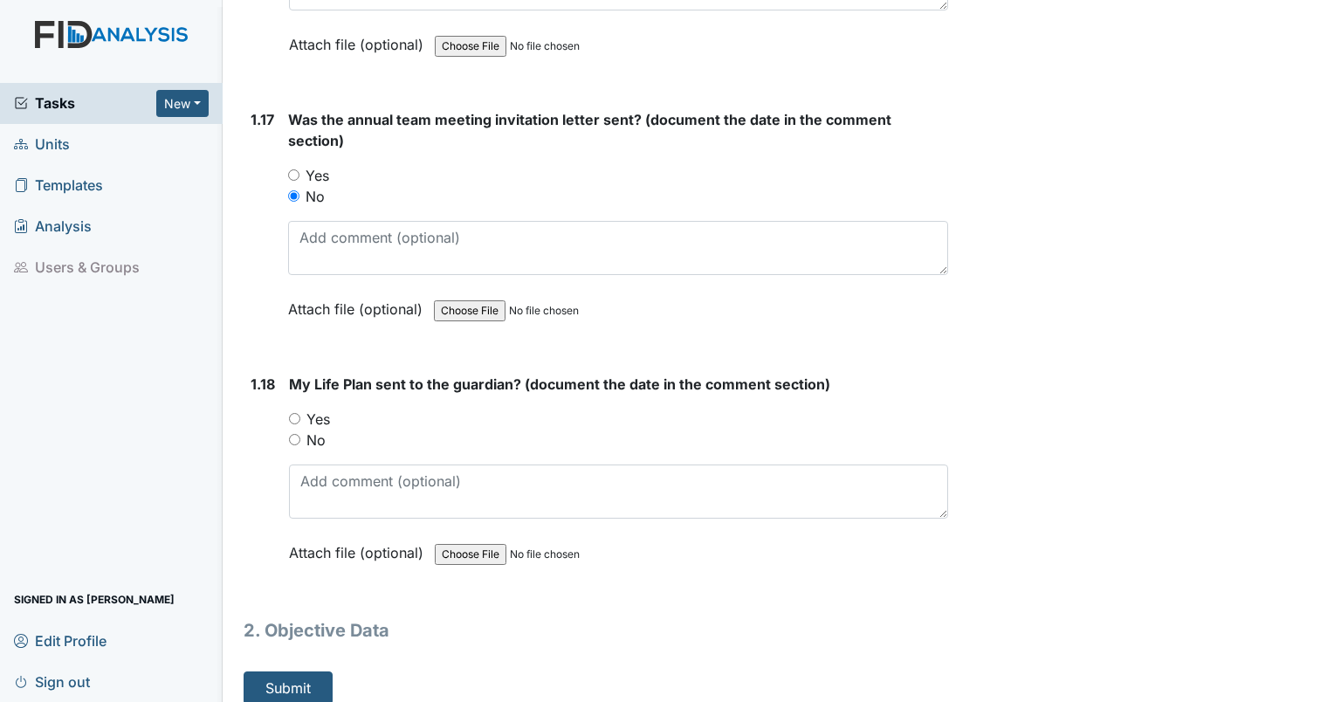
click at [292, 413] on input "Yes" at bounding box center [294, 418] width 11 height 11
radio input "true"
click at [284, 686] on button "Submit" at bounding box center [288, 687] width 89 height 33
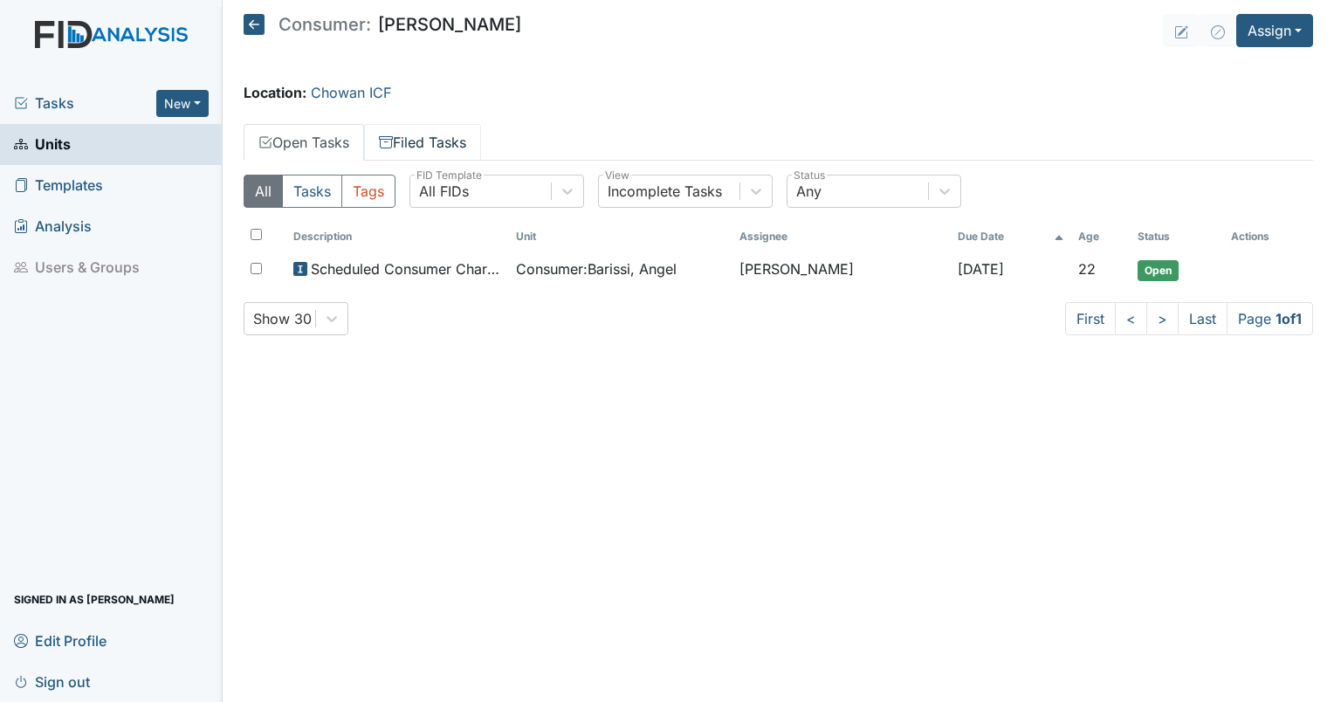
click at [391, 141] on icon at bounding box center [386, 142] width 14 height 14
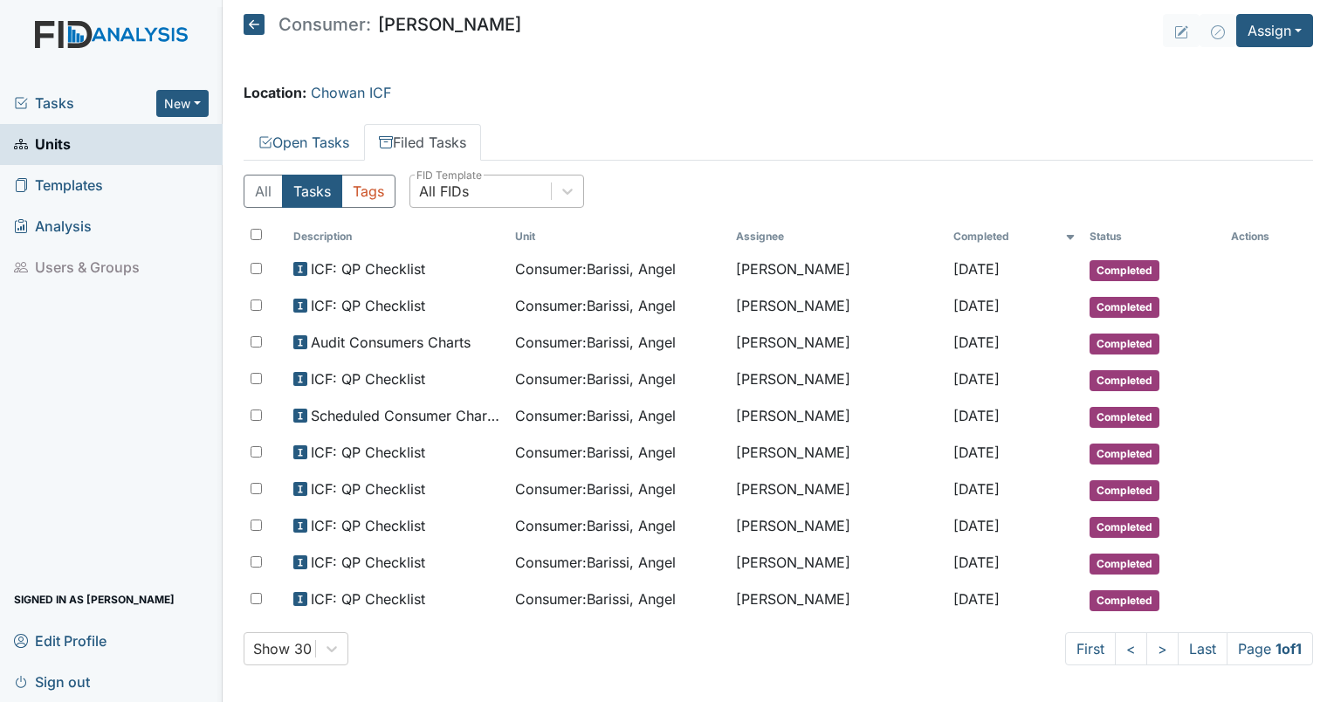
click at [461, 200] on div "All FIDs" at bounding box center [444, 191] width 50 height 21
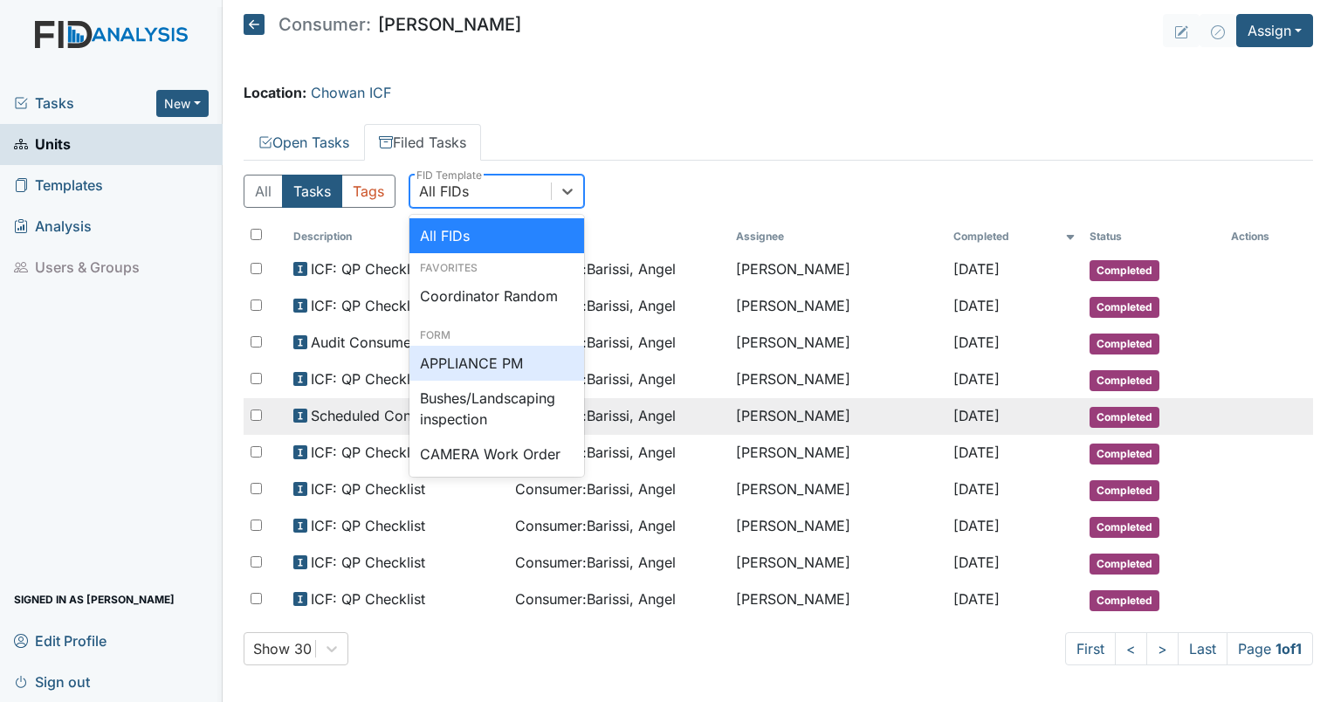
click at [646, 408] on span "Consumer : Barissi, Angel" at bounding box center [595, 415] width 161 height 21
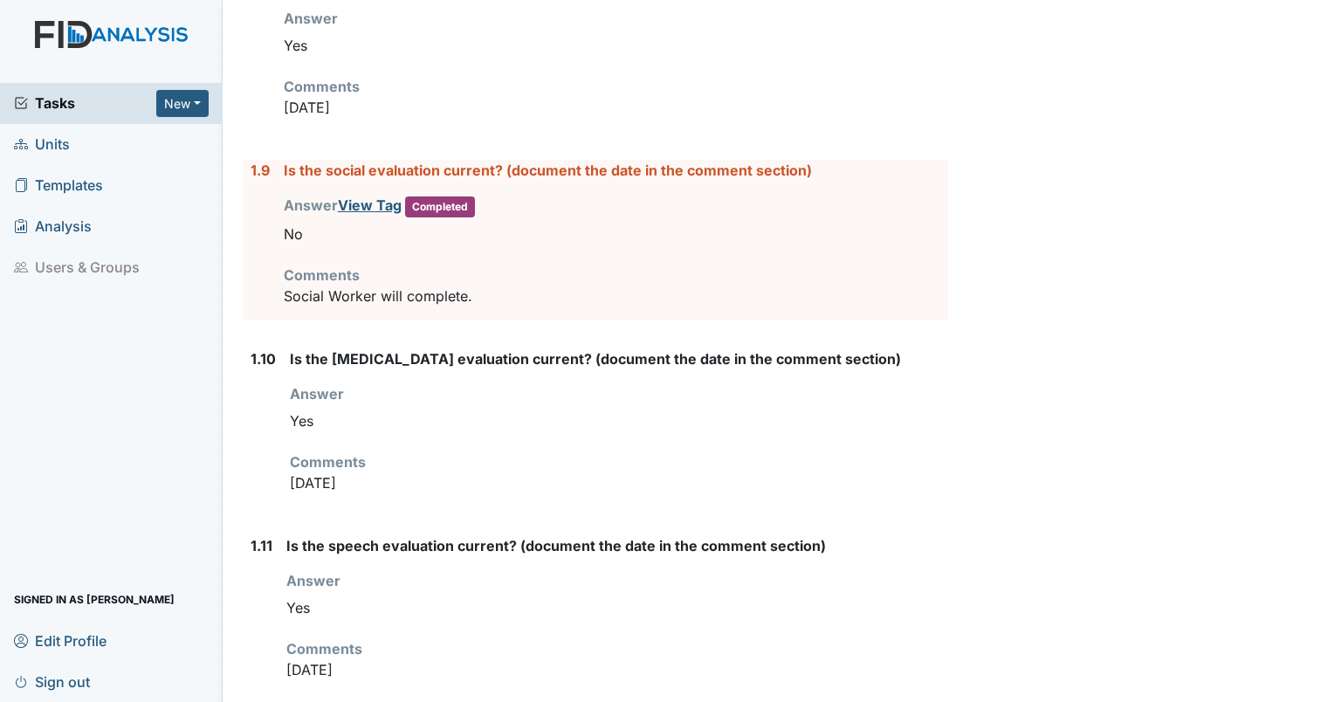
scroll to position [1301, 0]
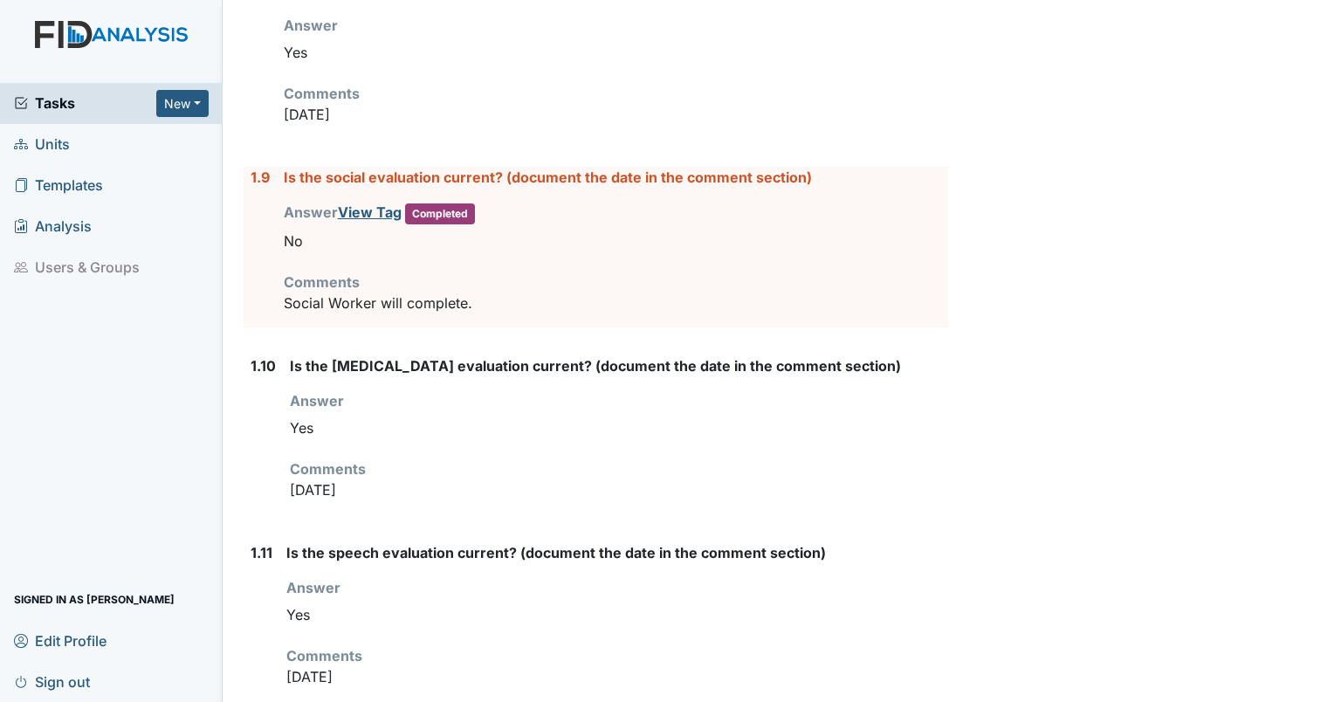
click at [52, 94] on span "Tasks" at bounding box center [85, 103] width 142 height 21
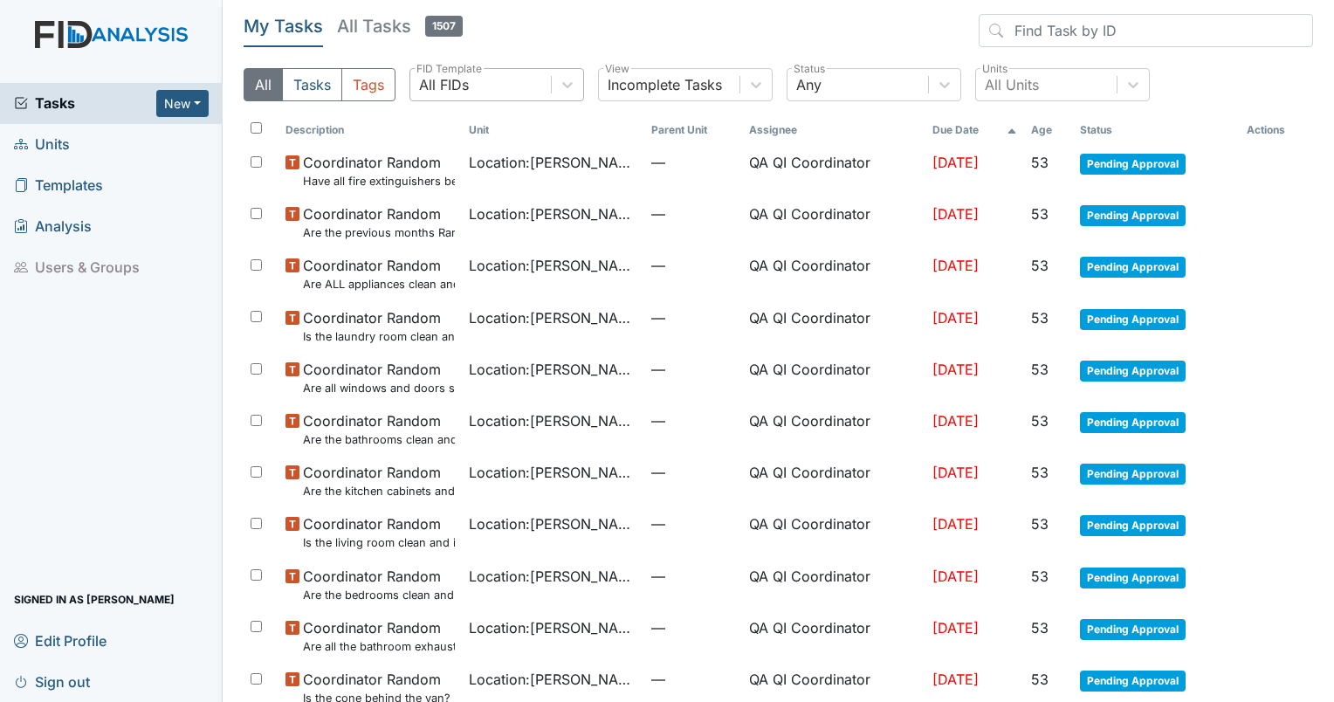
click at [464, 92] on div "All FIDs" at bounding box center [444, 84] width 50 height 21
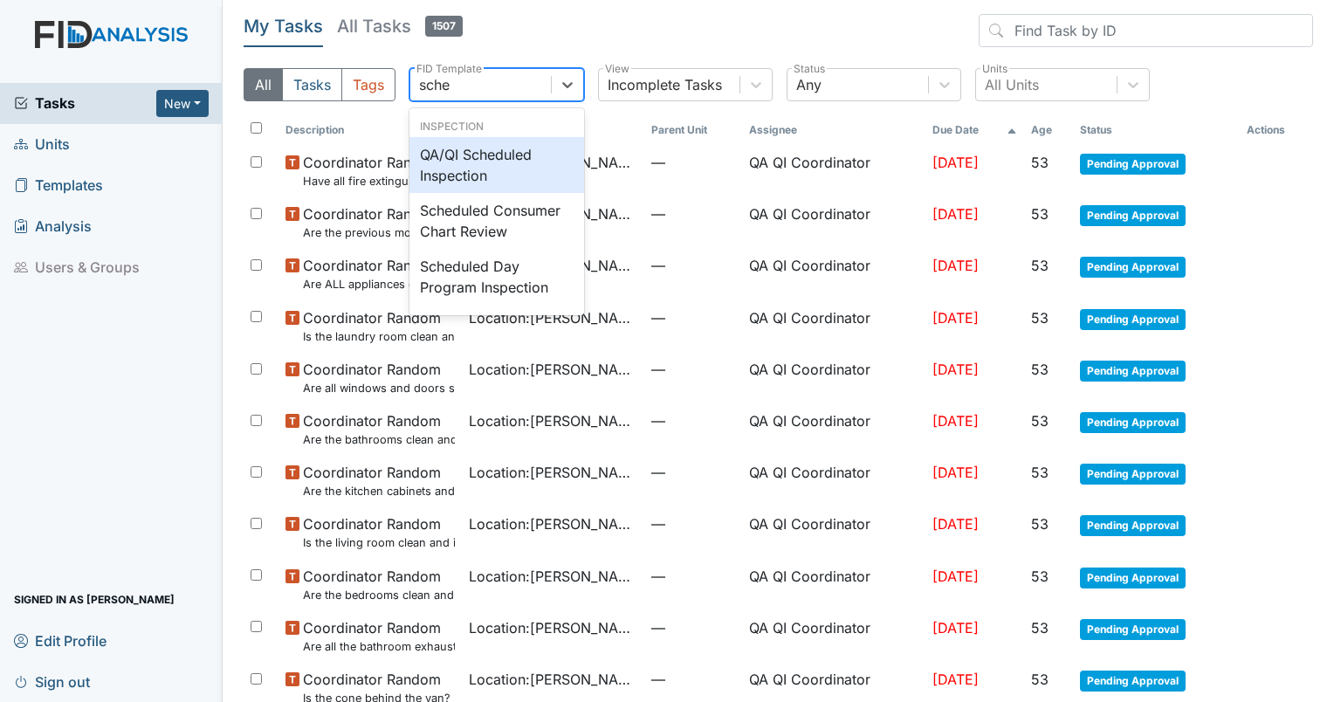
type input "sched"
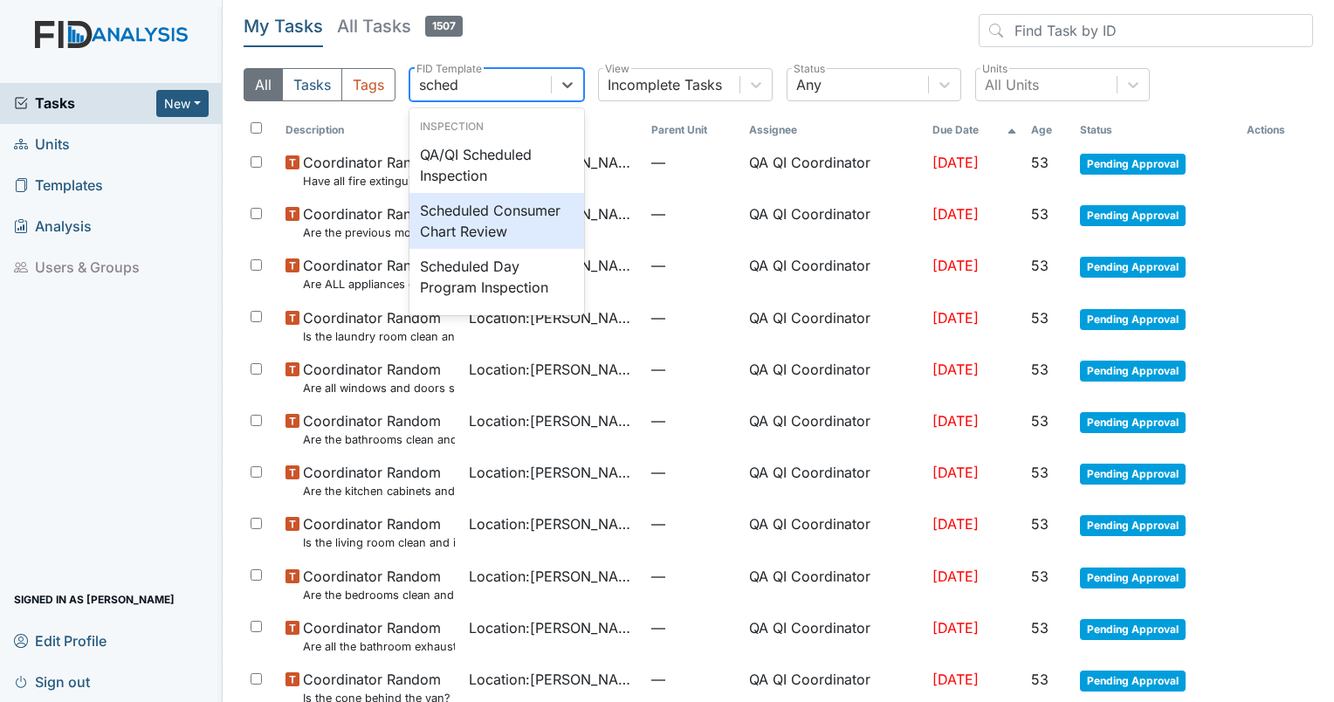
click at [466, 234] on div "Scheduled Consumer Chart Review" at bounding box center [496, 221] width 175 height 56
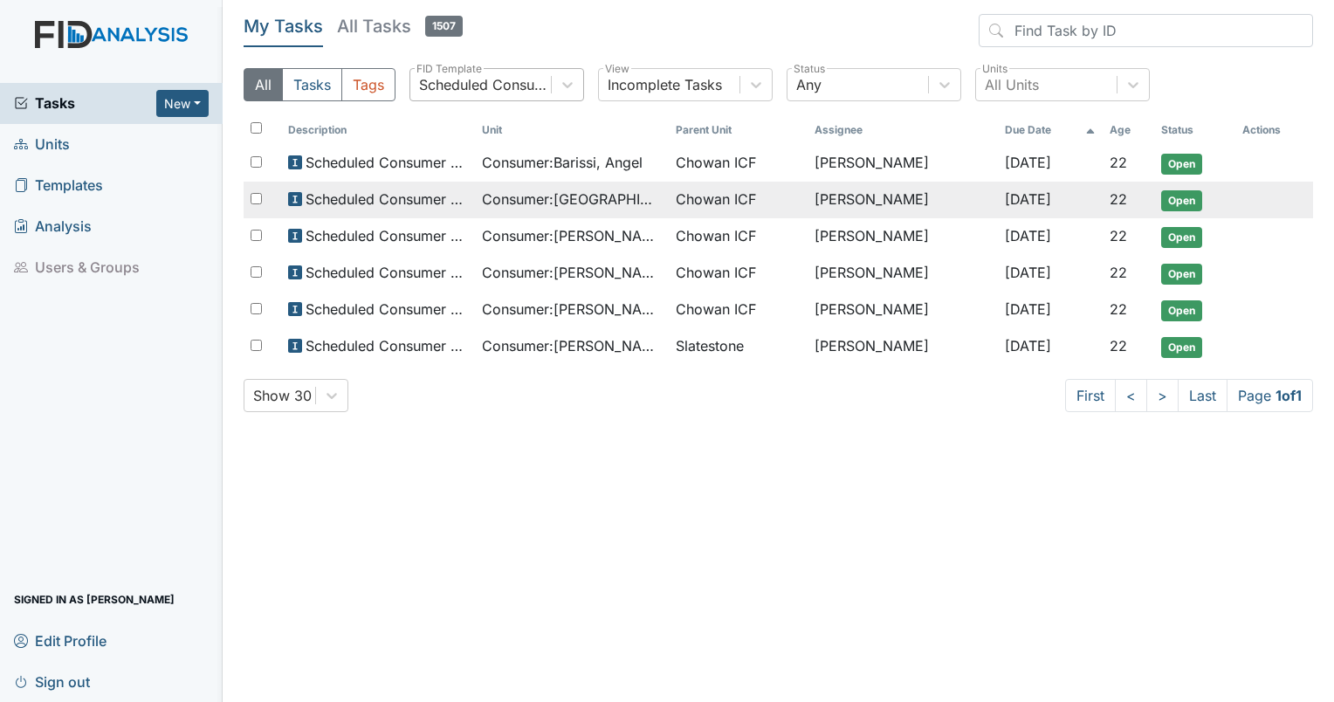
click at [534, 203] on span "Consumer : Copeland, Virginia" at bounding box center [572, 199] width 180 height 21
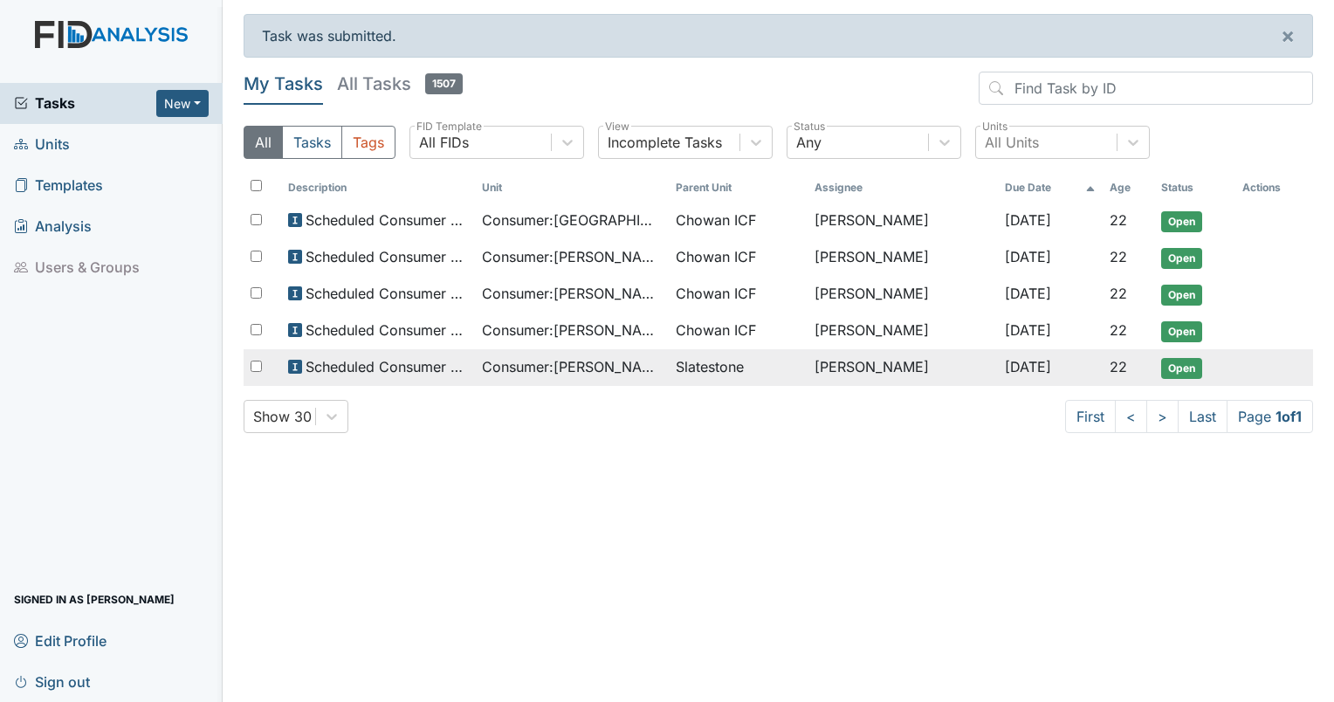
click at [533, 370] on span "Consumer : [PERSON_NAME]" at bounding box center [572, 366] width 180 height 21
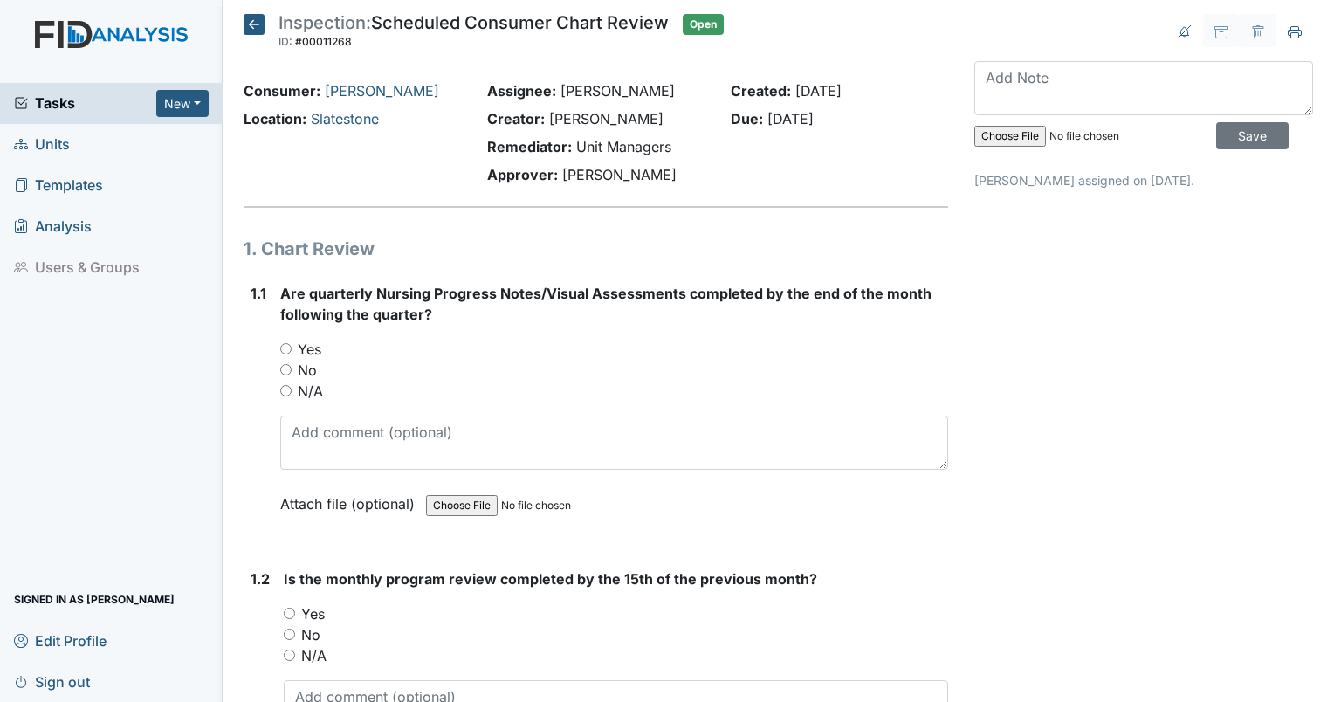
click at [285, 347] on input "Yes" at bounding box center [285, 348] width 11 height 11
radio input "true"
click at [289, 367] on input "No" at bounding box center [285, 369] width 11 height 11
radio input "true"
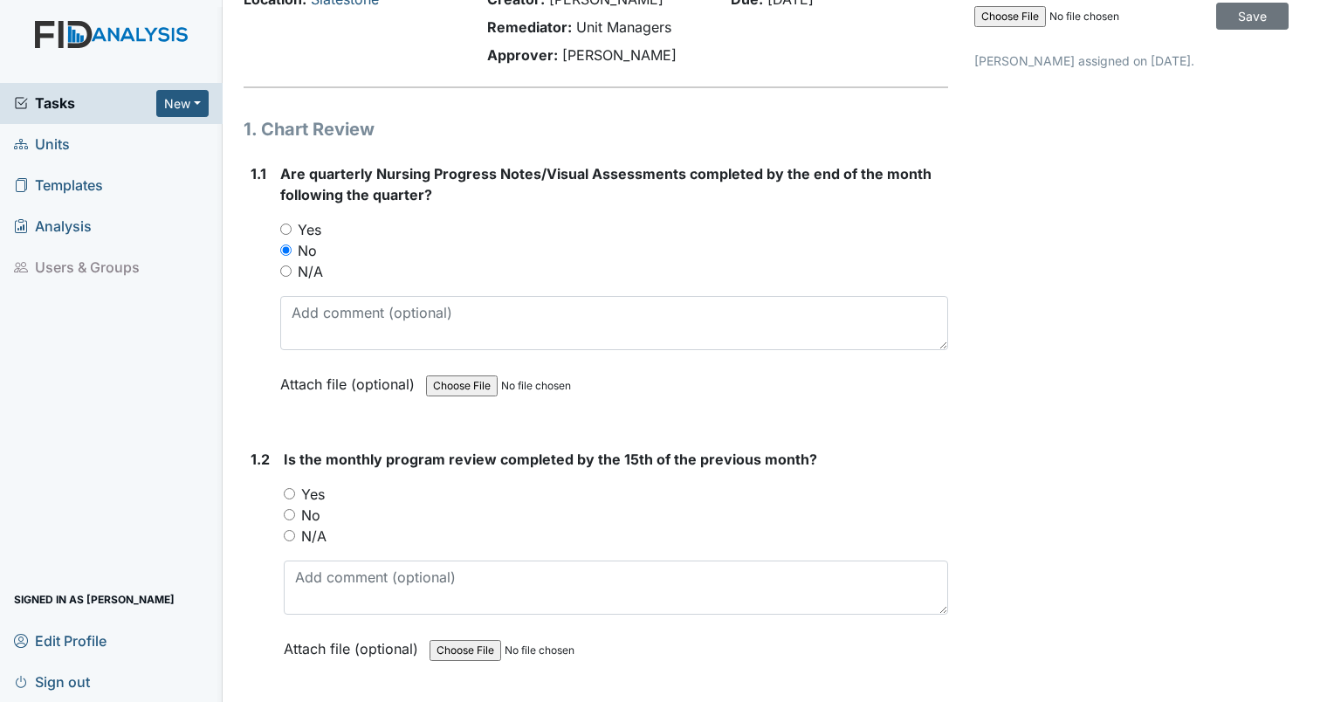
scroll to position [130, 0]
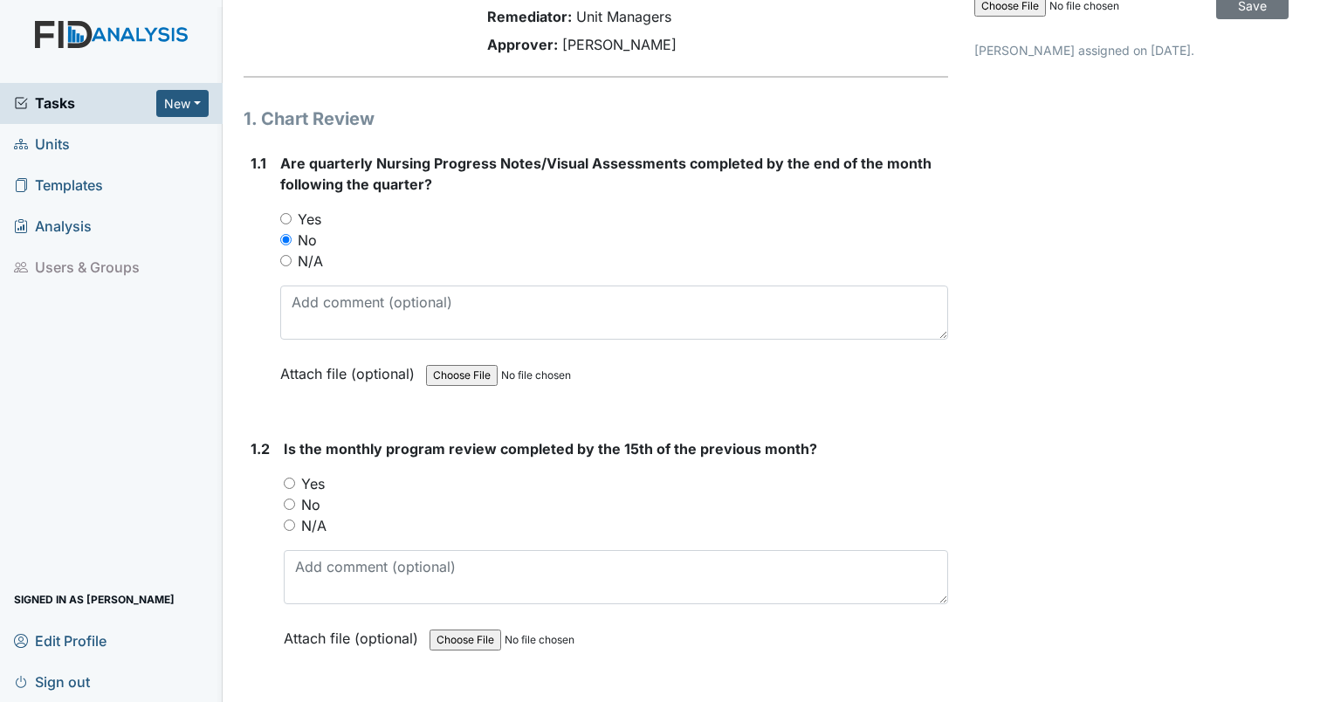
click at [287, 483] on input "Yes" at bounding box center [289, 482] width 11 height 11
radio input "true"
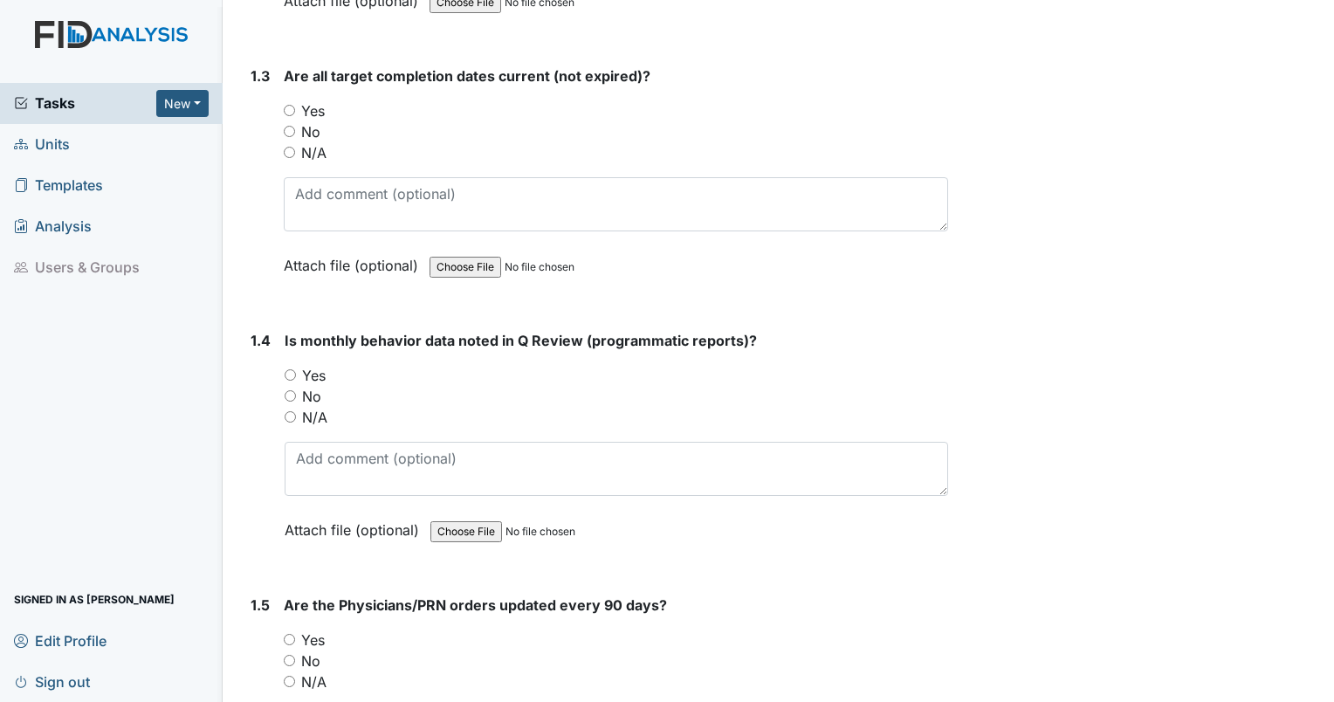
scroll to position [793, 0]
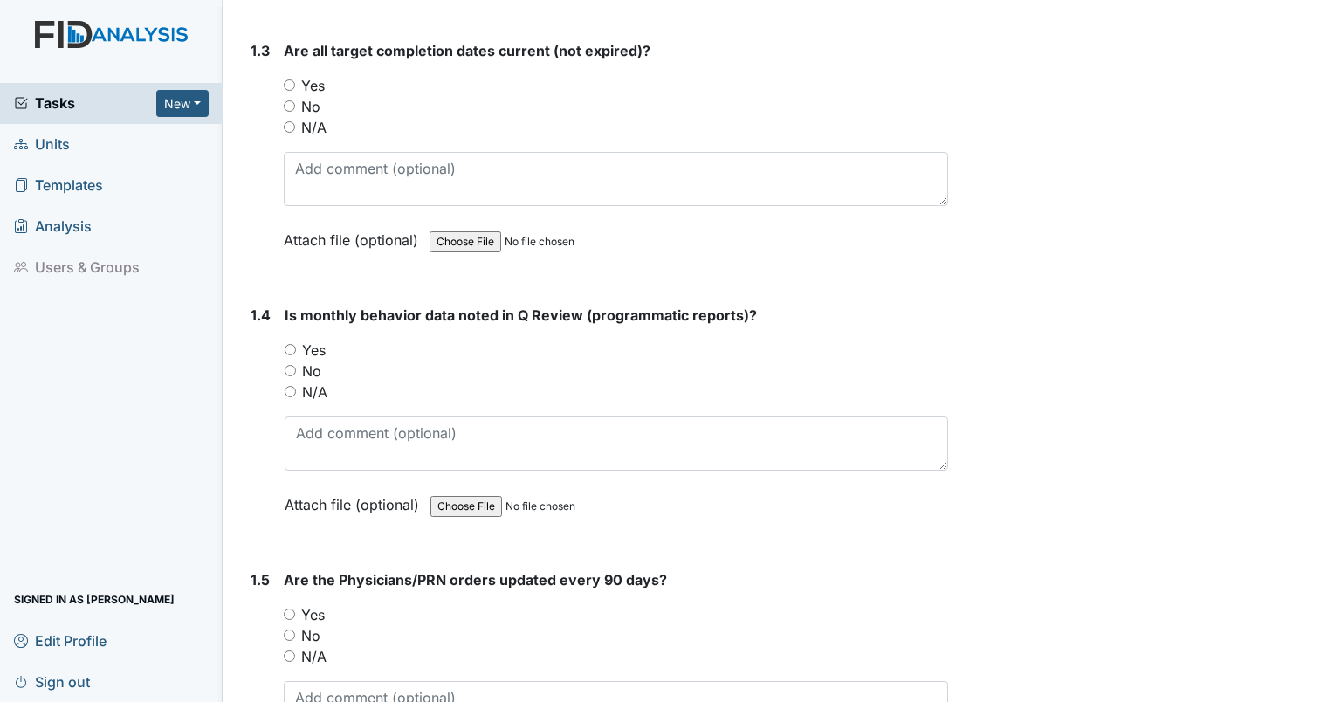
click at [285, 80] on input "Yes" at bounding box center [289, 84] width 11 height 11
radio input "true"
click at [286, 346] on input "Yes" at bounding box center [290, 349] width 11 height 11
radio input "true"
click at [287, 608] on input "Yes" at bounding box center [289, 613] width 11 height 11
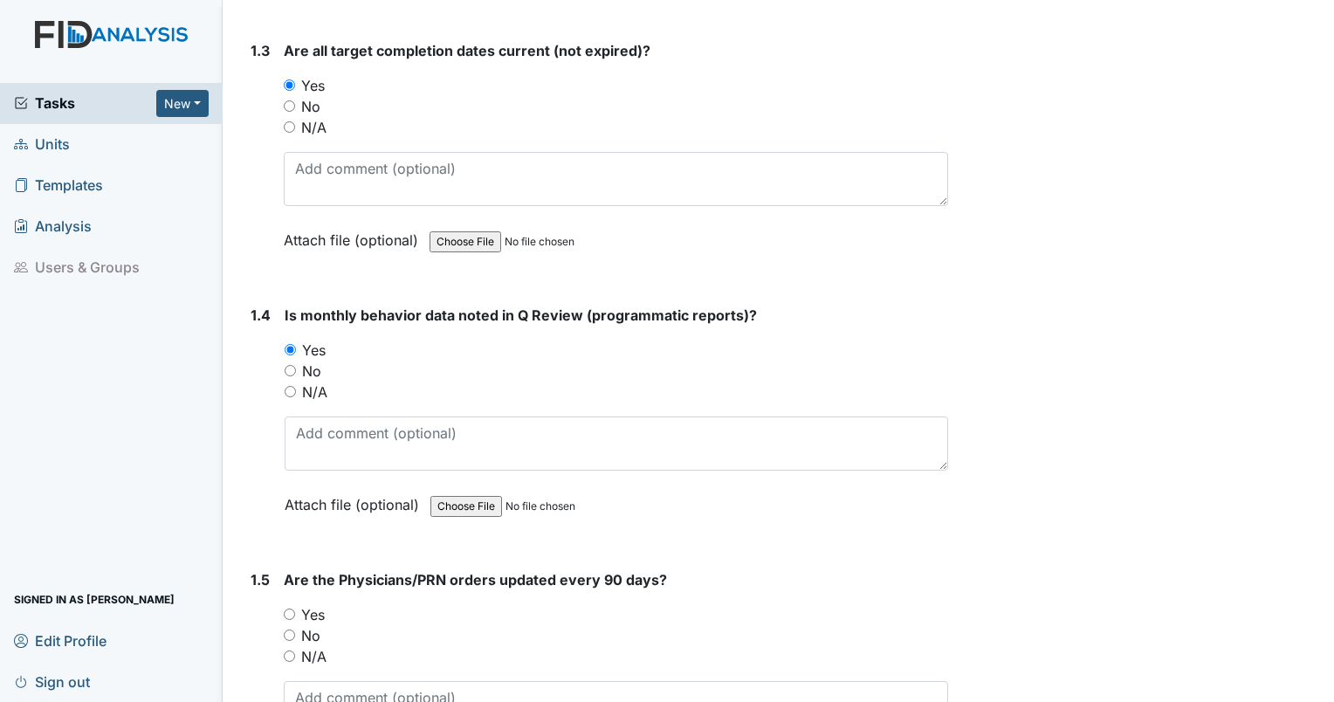
radio input "true"
click at [286, 365] on input "No" at bounding box center [290, 370] width 11 height 11
radio input "true"
click at [290, 346] on input "Yes" at bounding box center [290, 349] width 11 height 11
radio input "true"
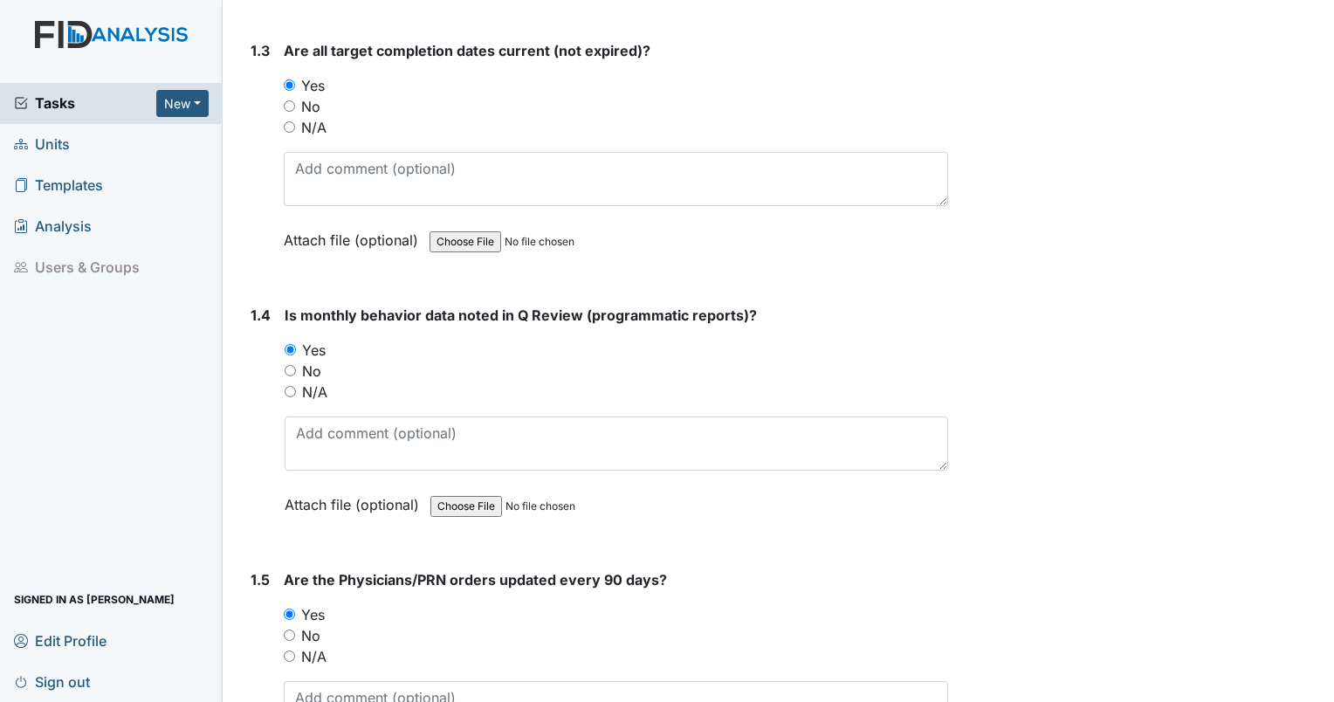
click at [286, 631] on input "No" at bounding box center [289, 634] width 11 height 11
radio input "true"
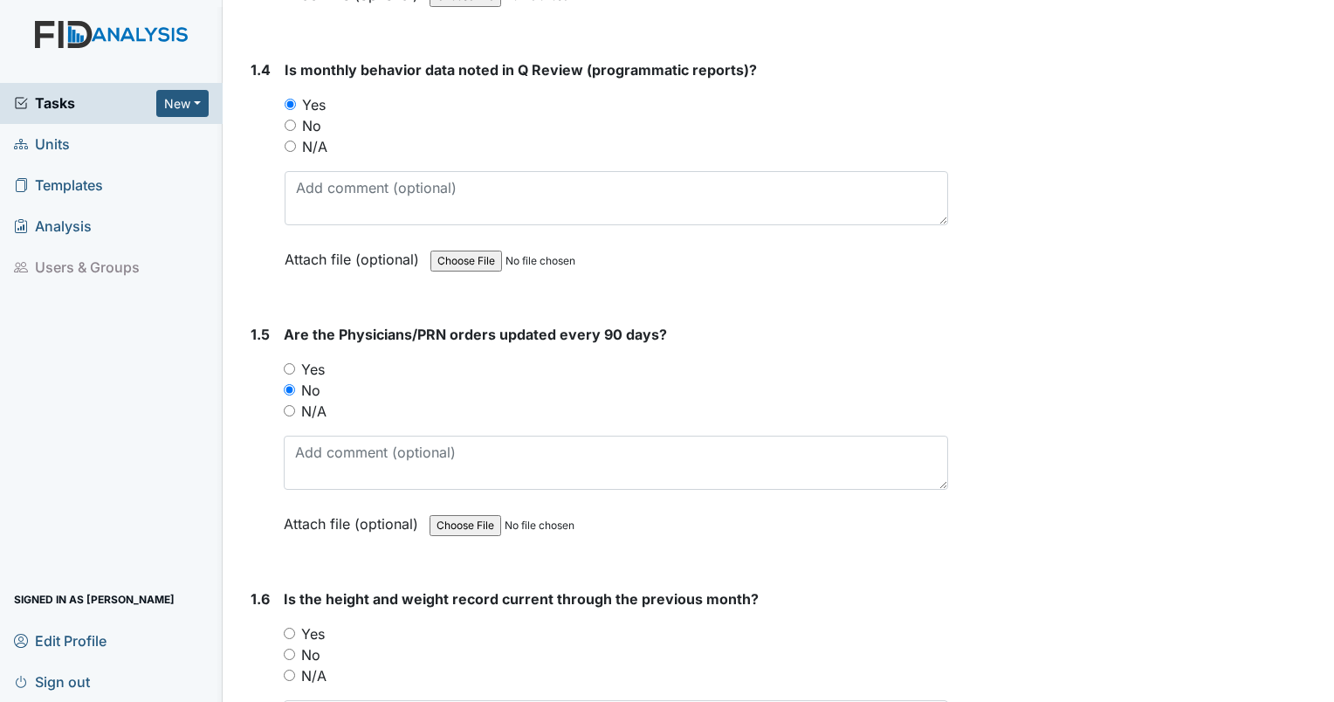
scroll to position [1075, 0]
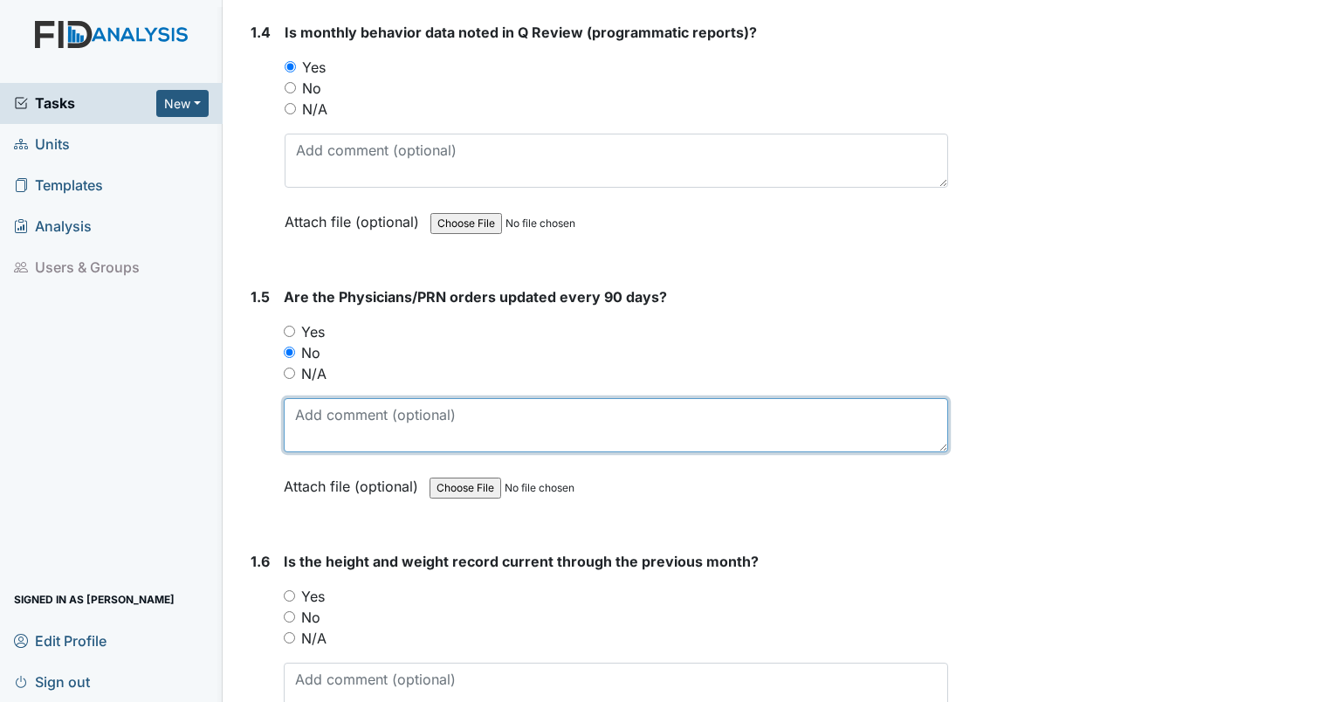
click at [649, 447] on textarea at bounding box center [616, 425] width 664 height 54
type textarea "expired 4/30/25"
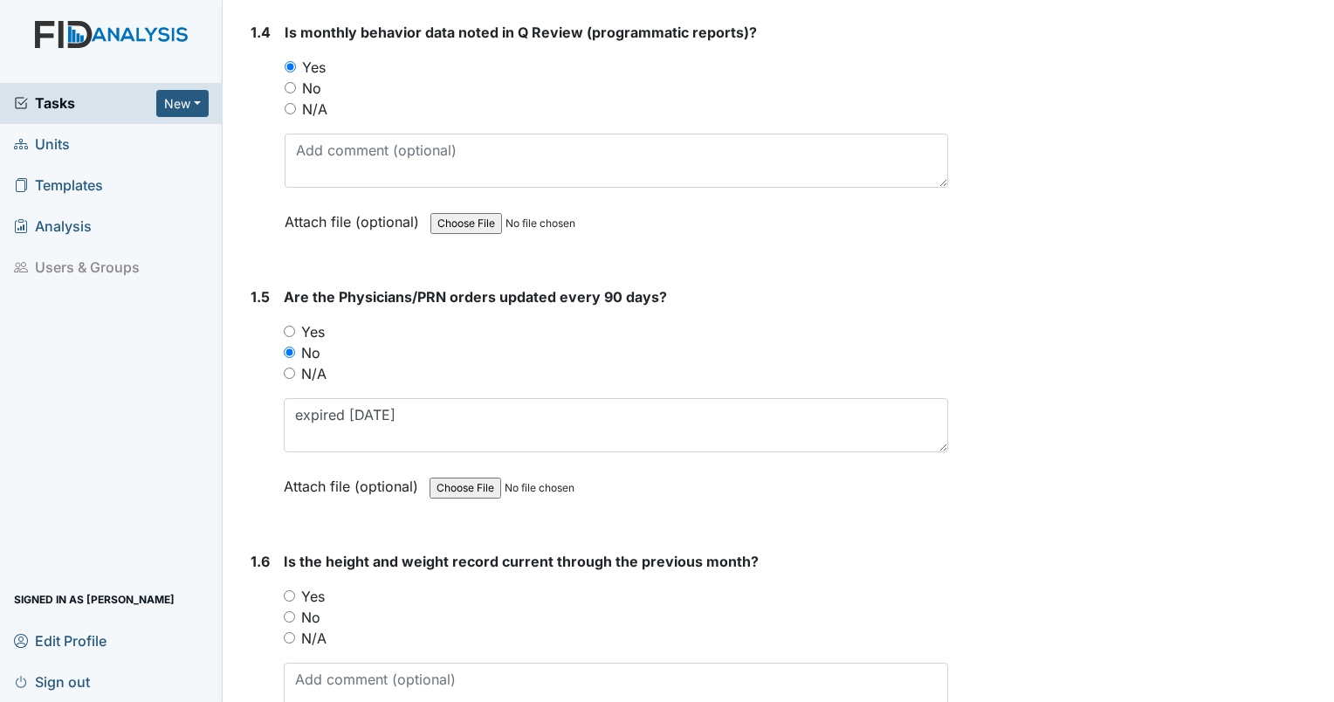
click at [286, 594] on input "Yes" at bounding box center [289, 595] width 11 height 11
radio input "true"
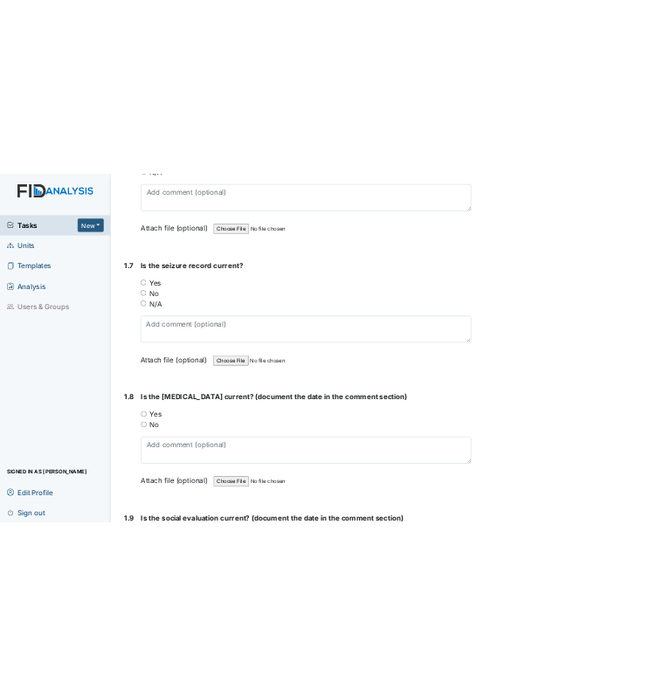
scroll to position [1727, 0]
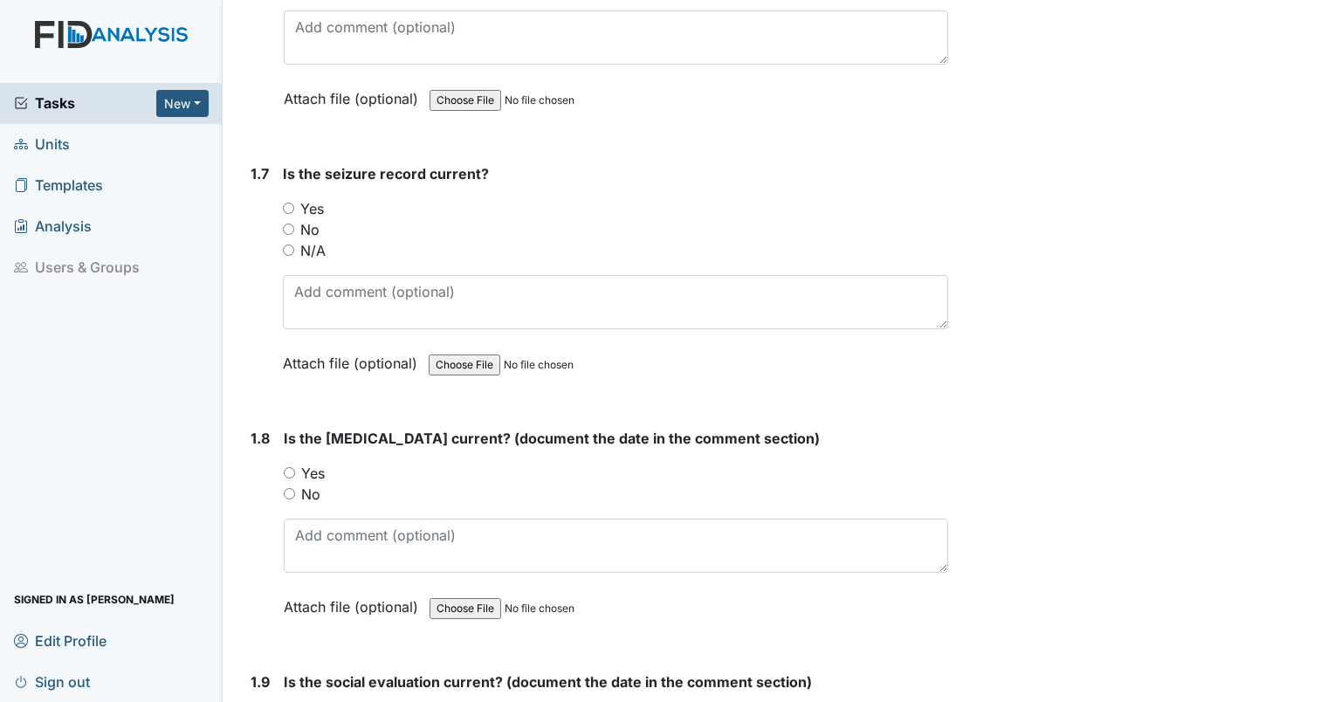
click at [286, 244] on input "N/A" at bounding box center [288, 249] width 11 height 11
radio input "true"
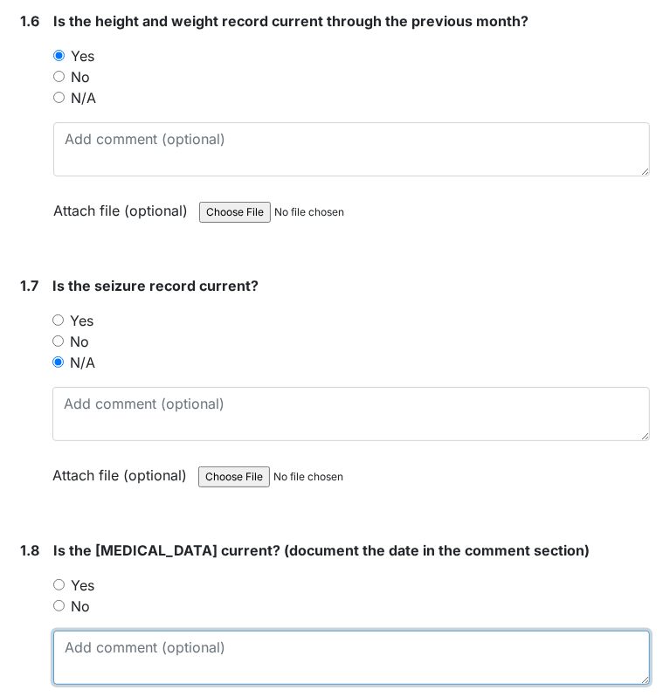
click at [134, 631] on textarea at bounding box center [351, 657] width 596 height 54
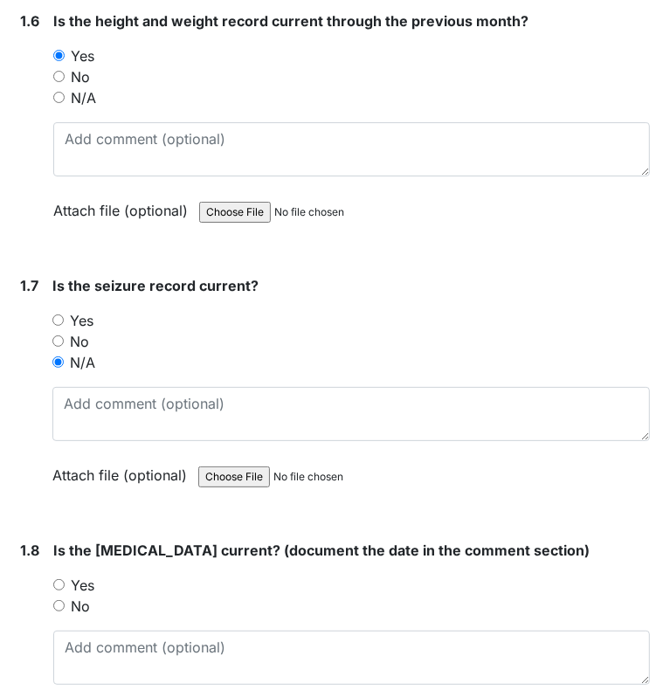
click at [59, 579] on input "Yes" at bounding box center [58, 584] width 11 height 11
radio input "true"
click at [59, 583] on div "Yes" at bounding box center [351, 584] width 596 height 21
click at [58, 579] on input "Yes" at bounding box center [58, 584] width 11 height 11
radio input "true"
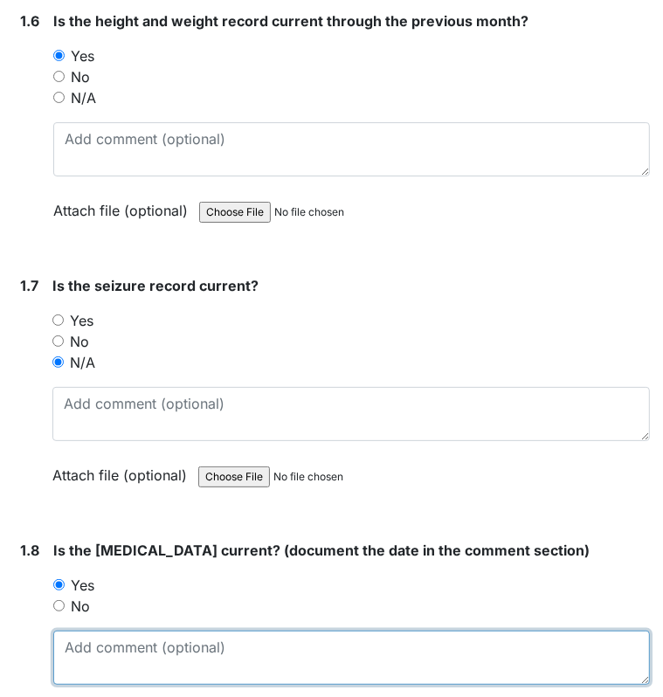
click at [99, 650] on textarea at bounding box center [351, 657] width 596 height 54
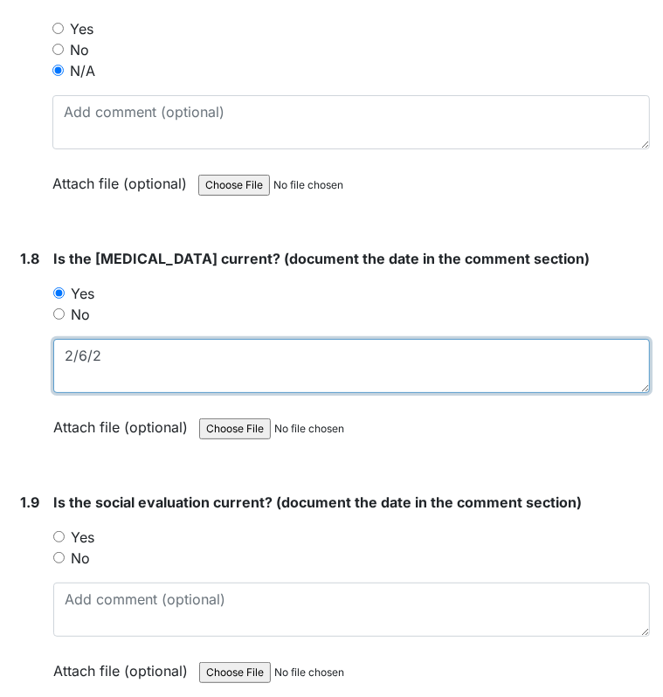
scroll to position [2110, 0]
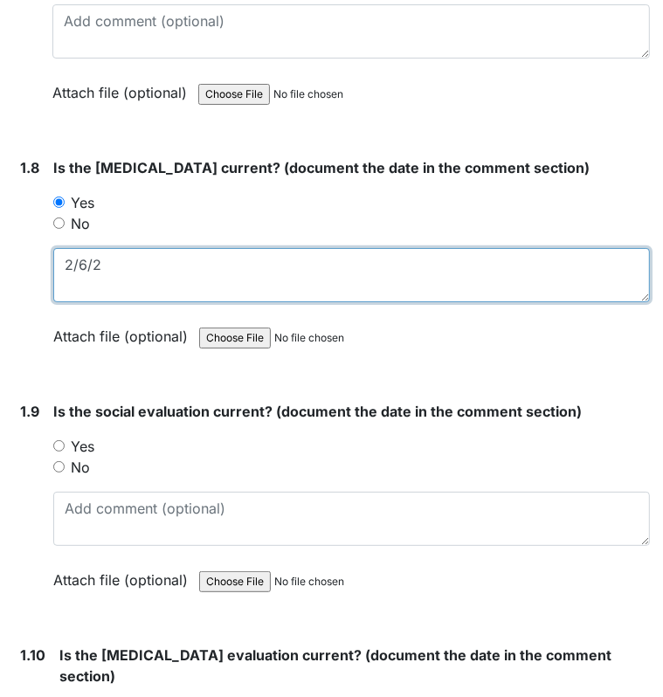
type textarea "2/6/2"
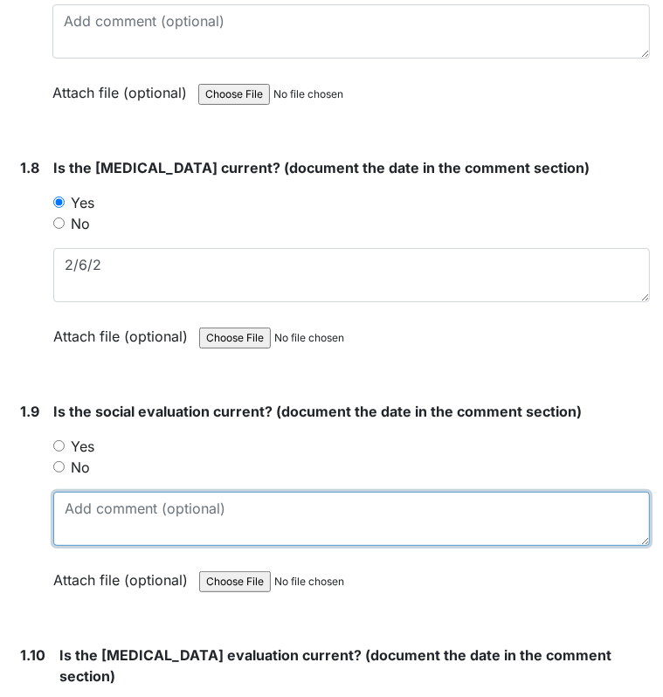
click at [440, 508] on textarea at bounding box center [351, 518] width 596 height 54
type textarea "2/13/2"
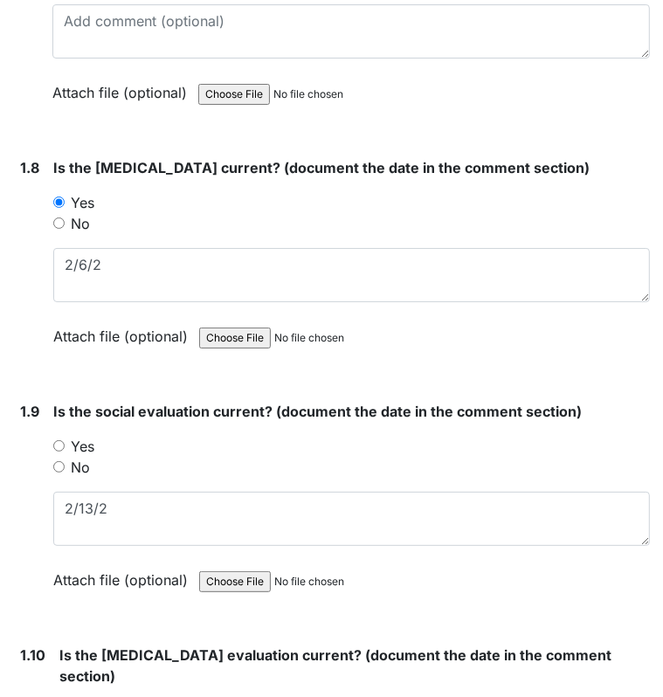
click at [56, 440] on input "Yes" at bounding box center [58, 445] width 11 height 11
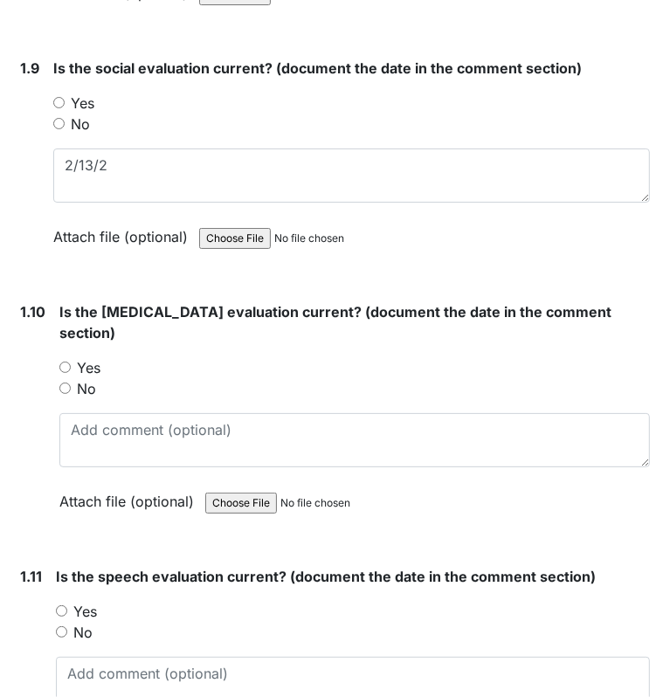
scroll to position [2458, 0]
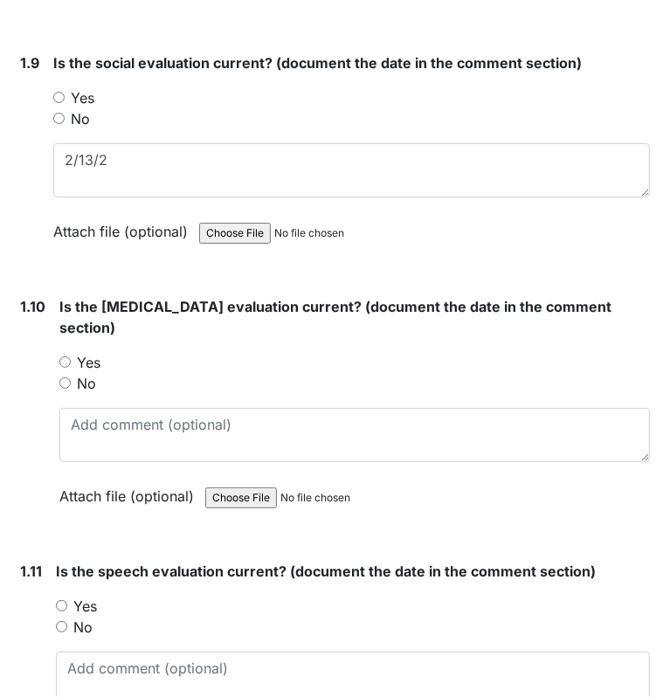
click at [66, 357] on input "Yes" at bounding box center [64, 361] width 11 height 11
radio input "true"
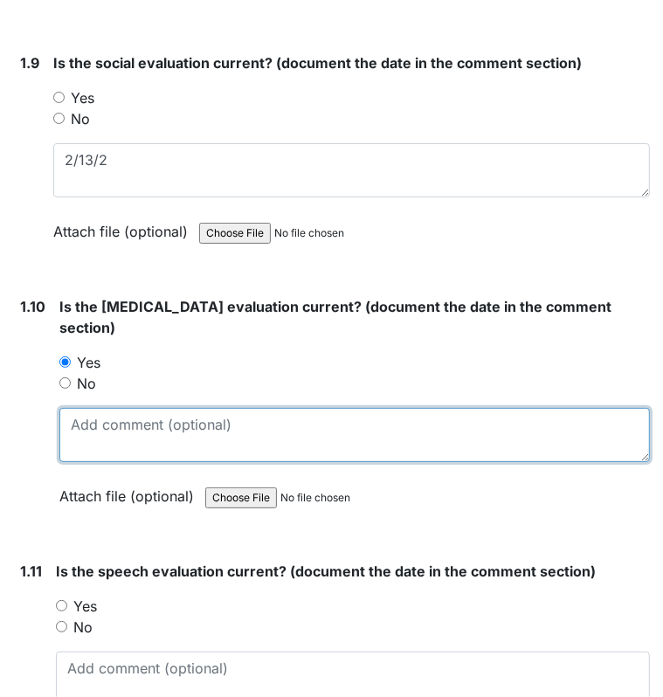
click at [84, 419] on textarea at bounding box center [354, 435] width 590 height 54
type textarea "3"
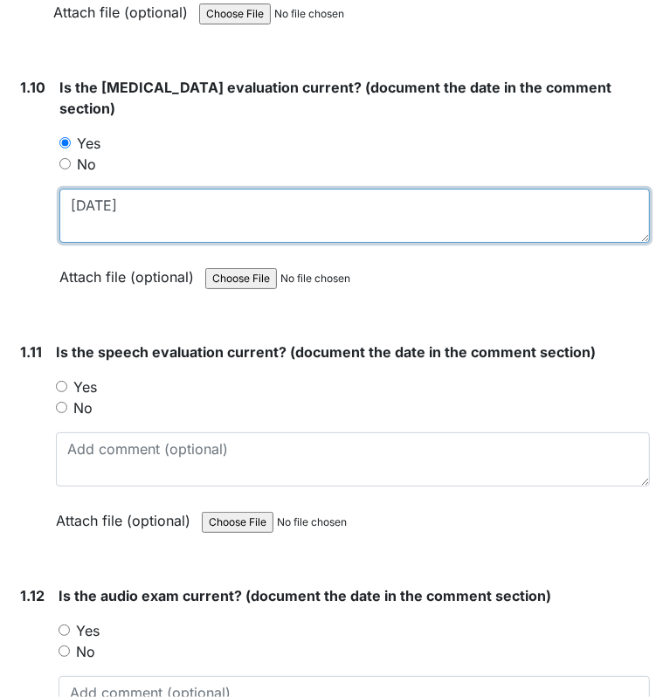
scroll to position [2688, 0]
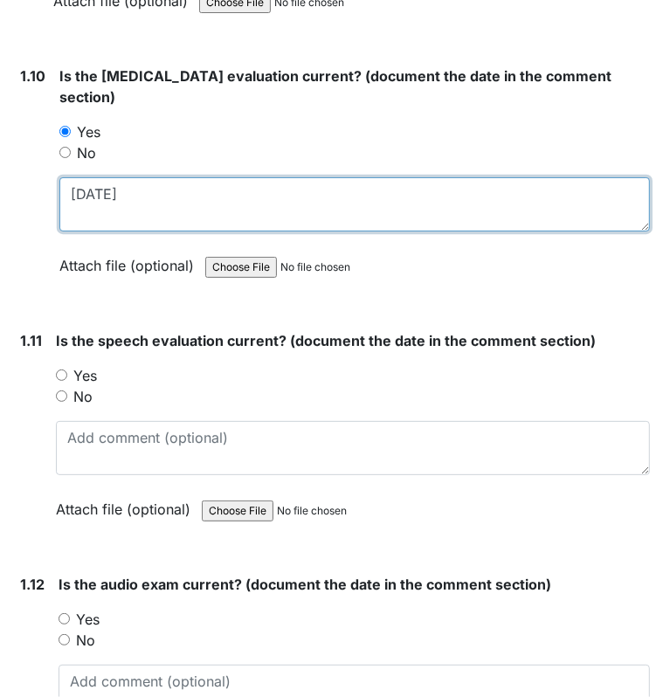
type textarea "3/24/85"
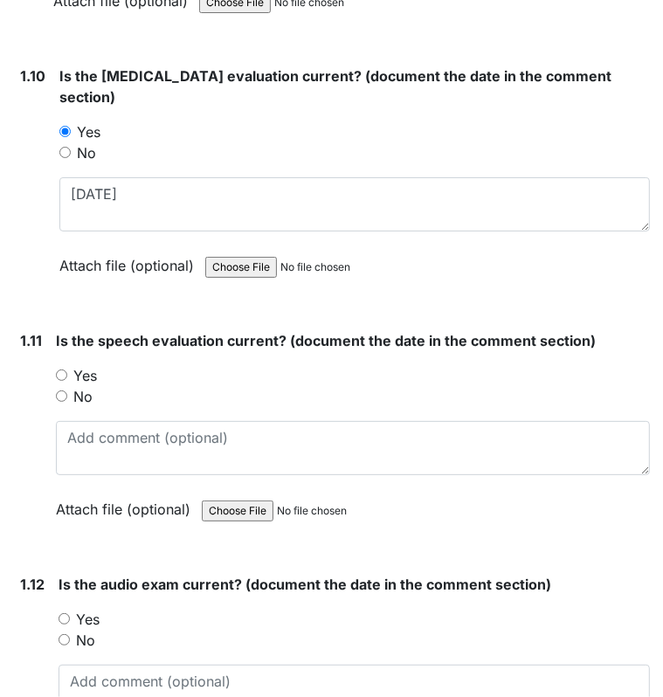
click at [61, 369] on input "Yes" at bounding box center [61, 374] width 11 height 11
radio input "true"
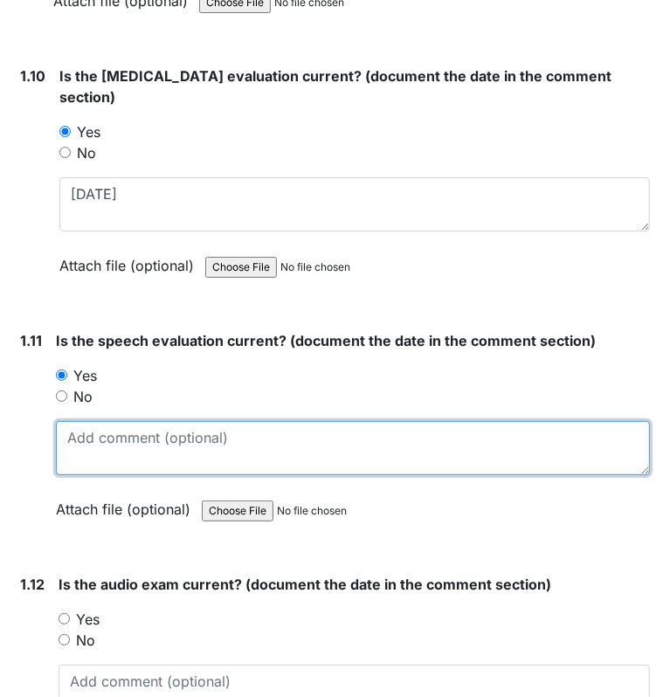
click at [102, 445] on textarea at bounding box center [353, 448] width 594 height 54
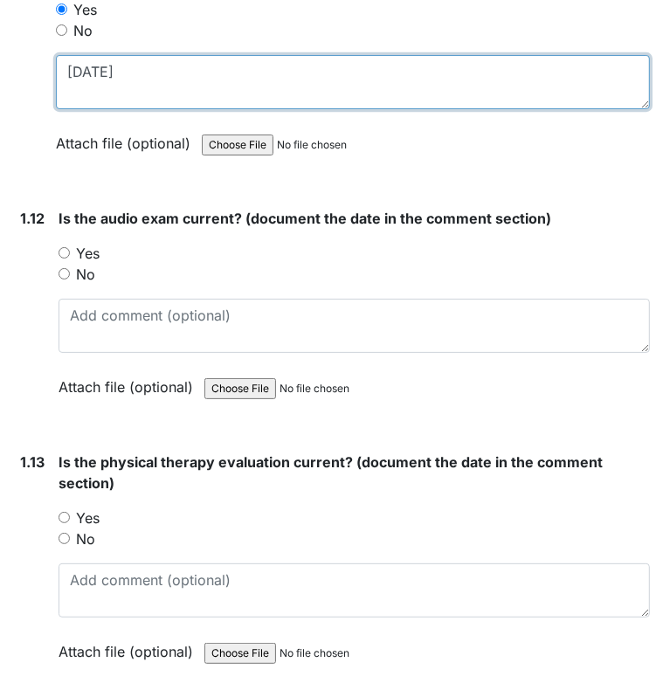
scroll to position [3048, 0]
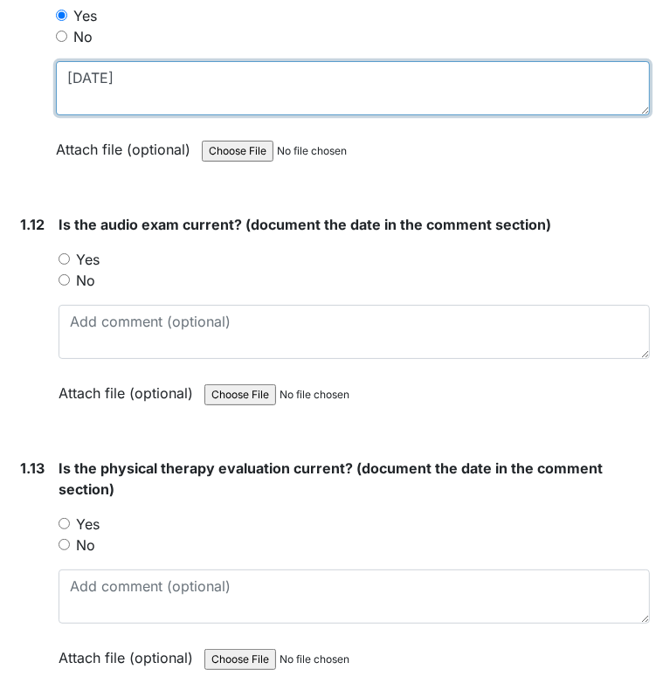
type textarea "3/15/85"
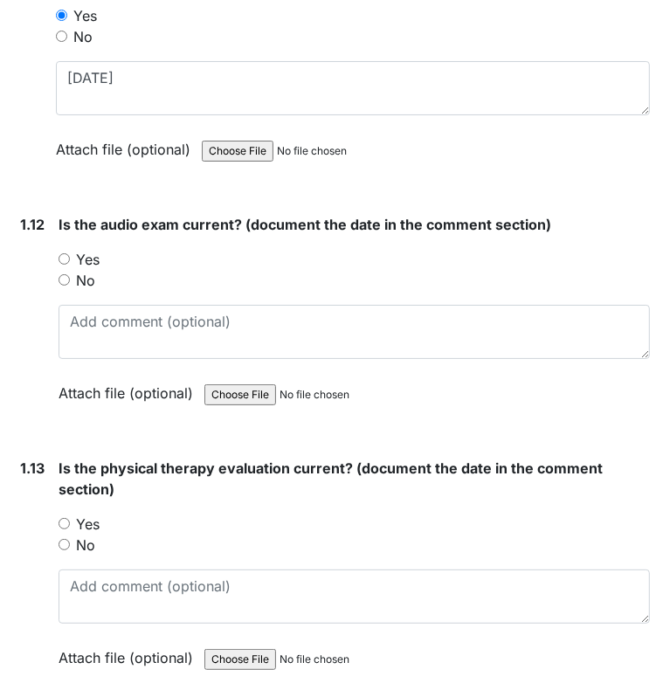
click at [69, 253] on input "Yes" at bounding box center [63, 258] width 11 height 11
radio input "true"
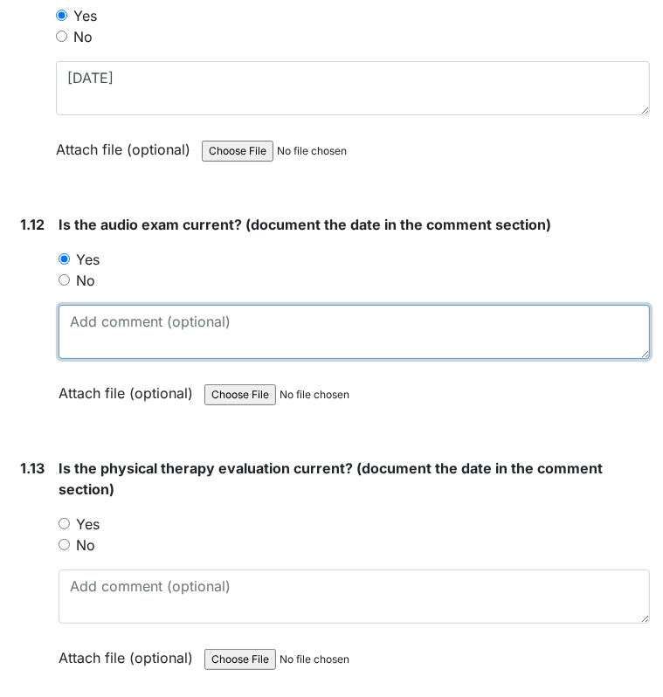
click at [72, 312] on textarea at bounding box center [353, 332] width 591 height 54
type textarea "11/30/11"
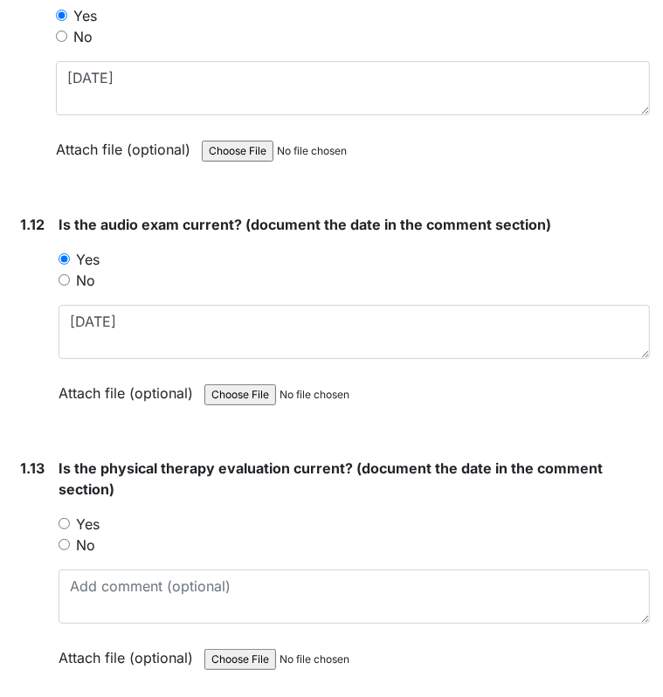
click at [60, 518] on input "Yes" at bounding box center [63, 523] width 11 height 11
radio input "true"
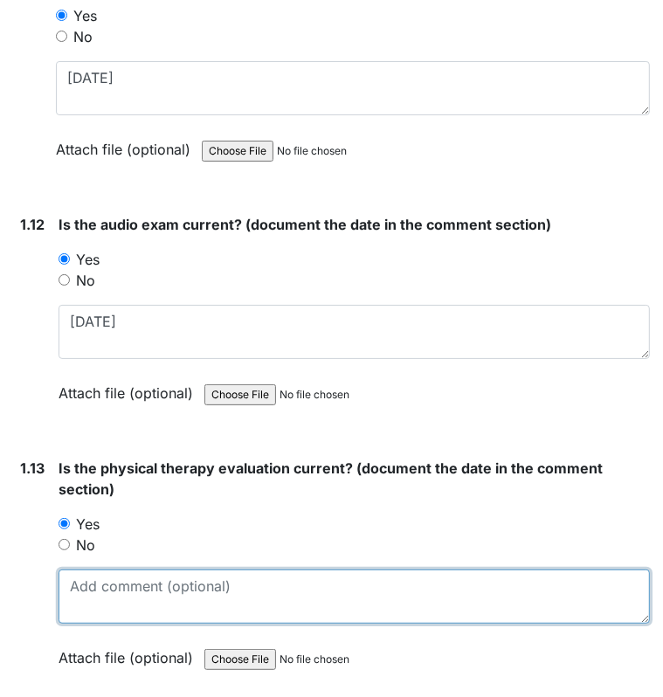
click at [98, 569] on textarea at bounding box center [353, 596] width 591 height 54
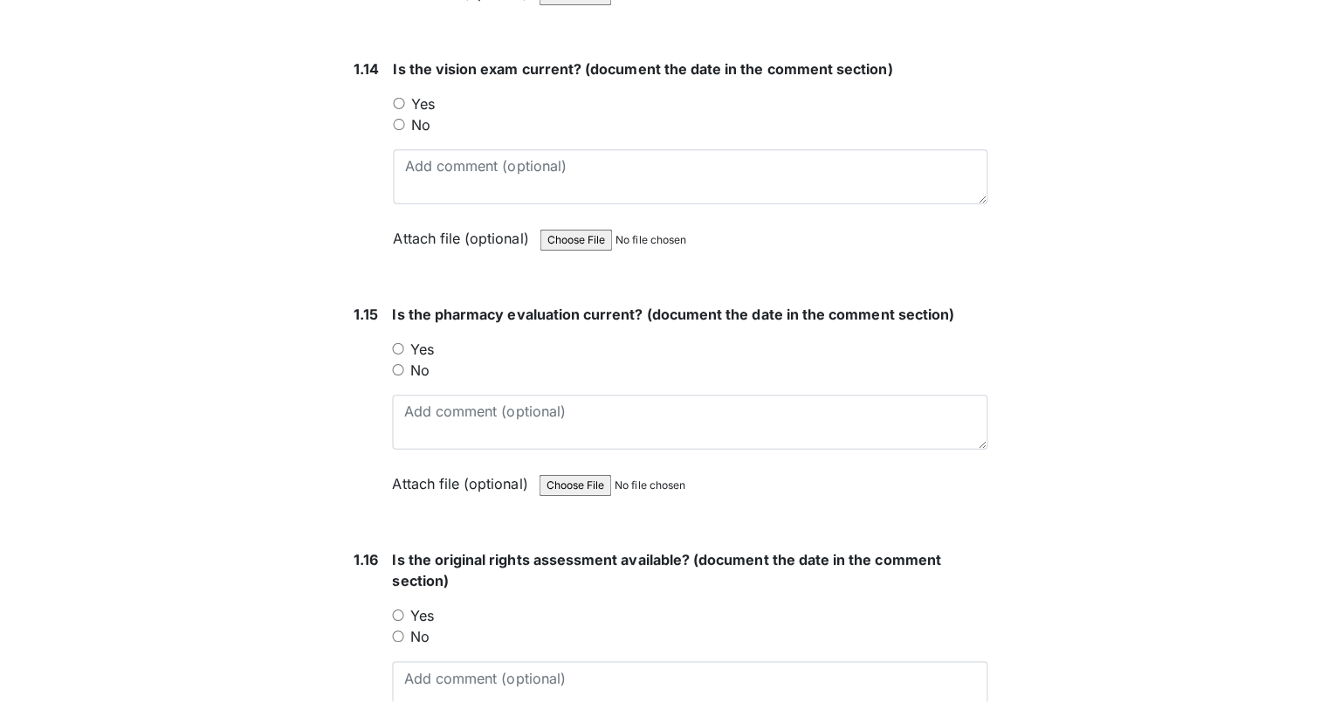
scroll to position [3718, 0]
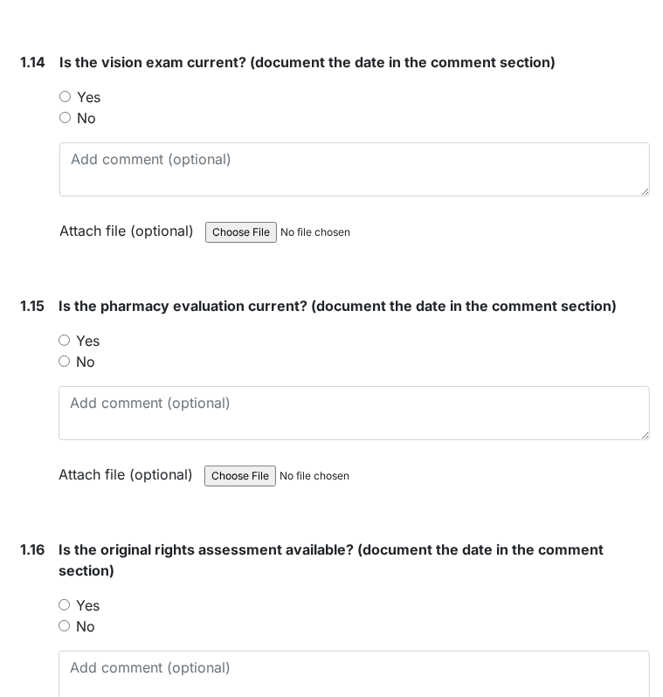
type textarea "9/5/23"
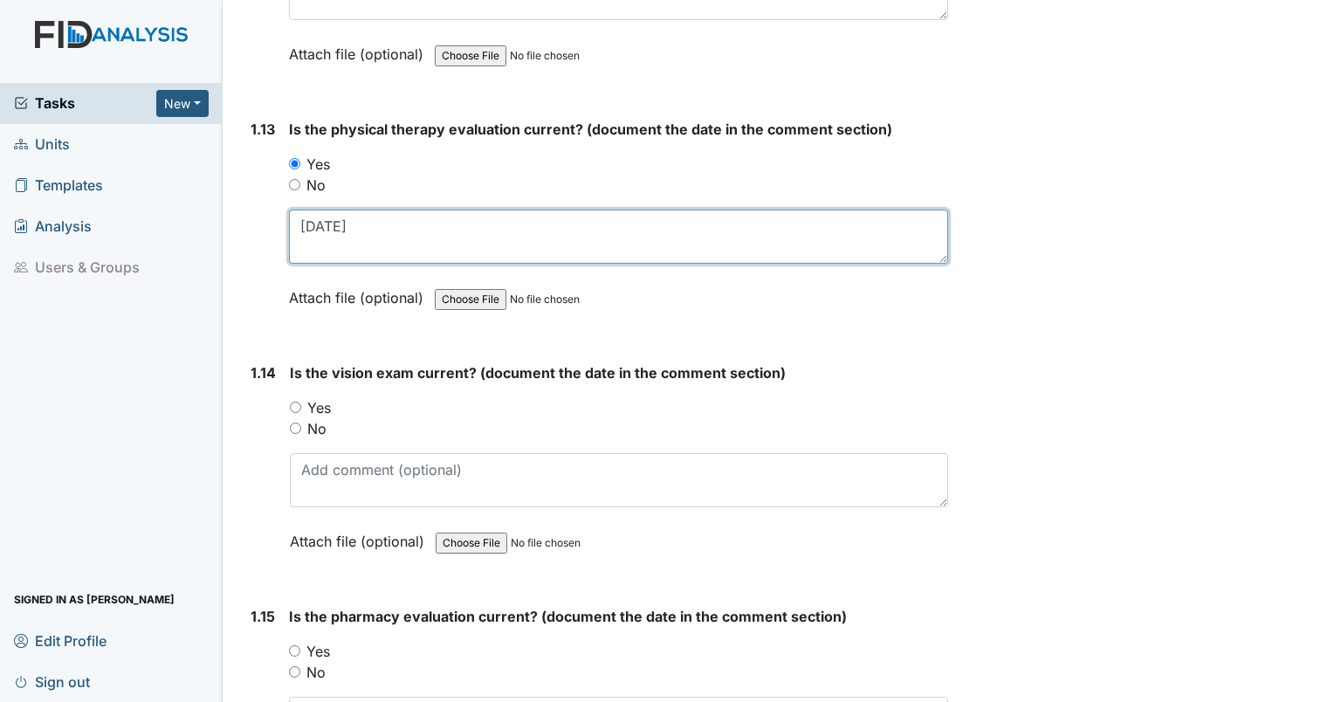
scroll to position [3264, 0]
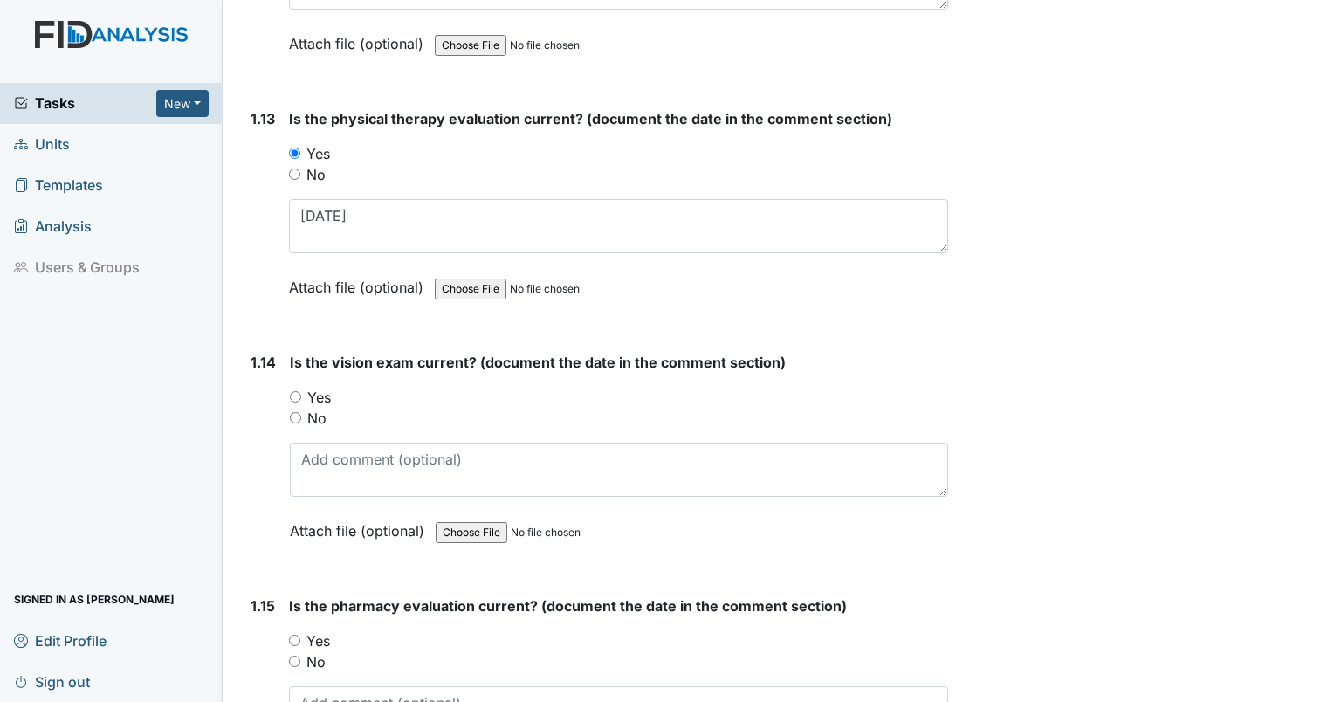
click at [293, 391] on input "Yes" at bounding box center [295, 396] width 11 height 11
radio input "true"
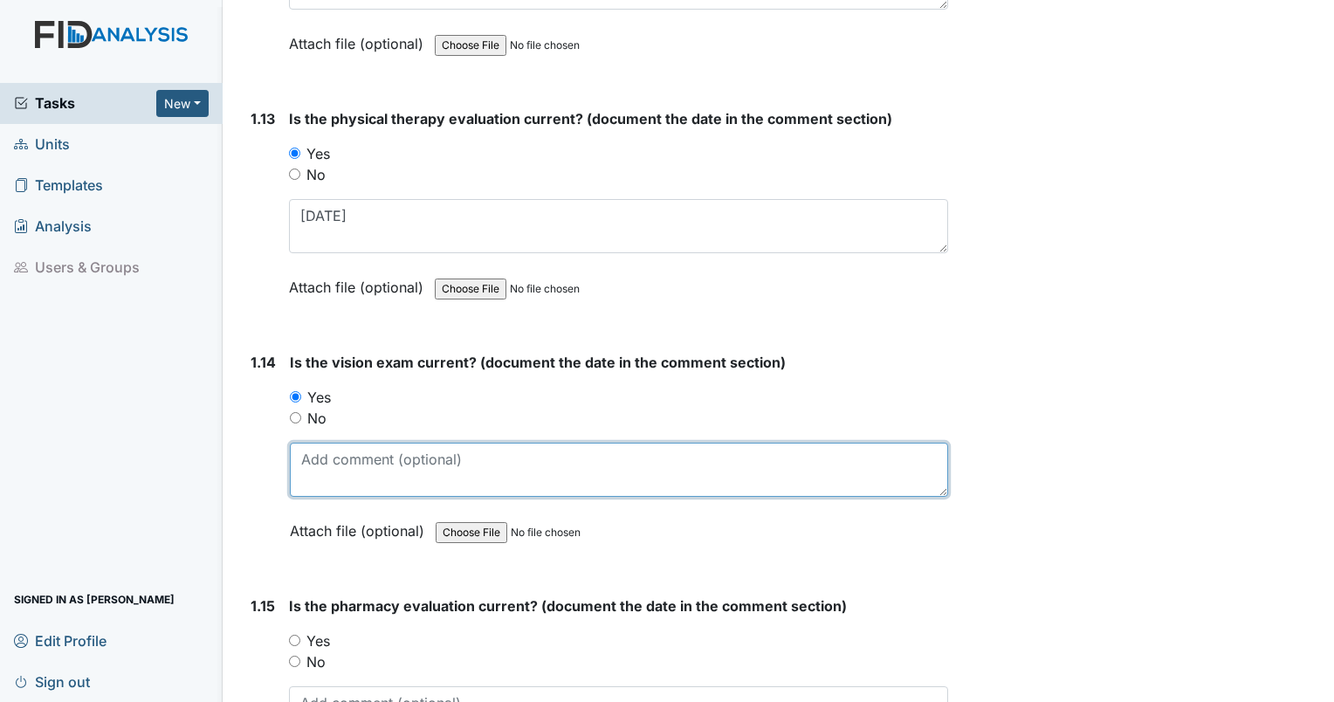
click at [313, 443] on textarea at bounding box center [619, 470] width 658 height 54
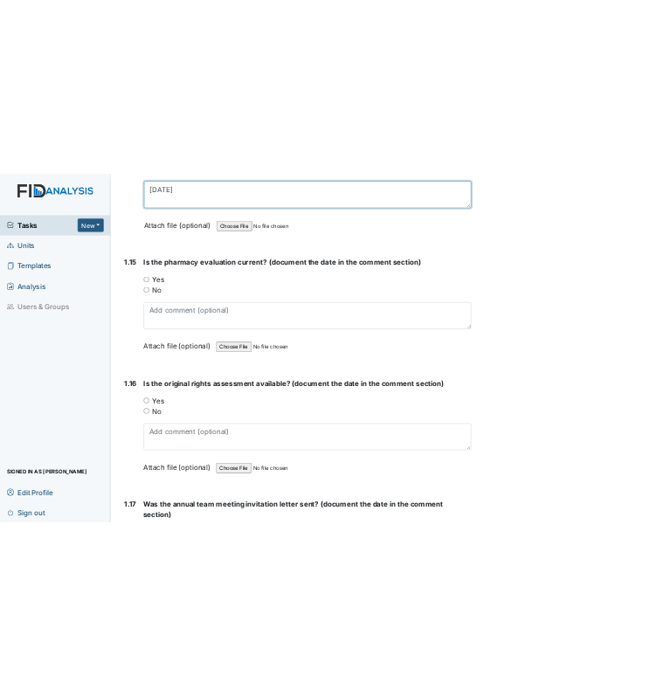
scroll to position [3760, 0]
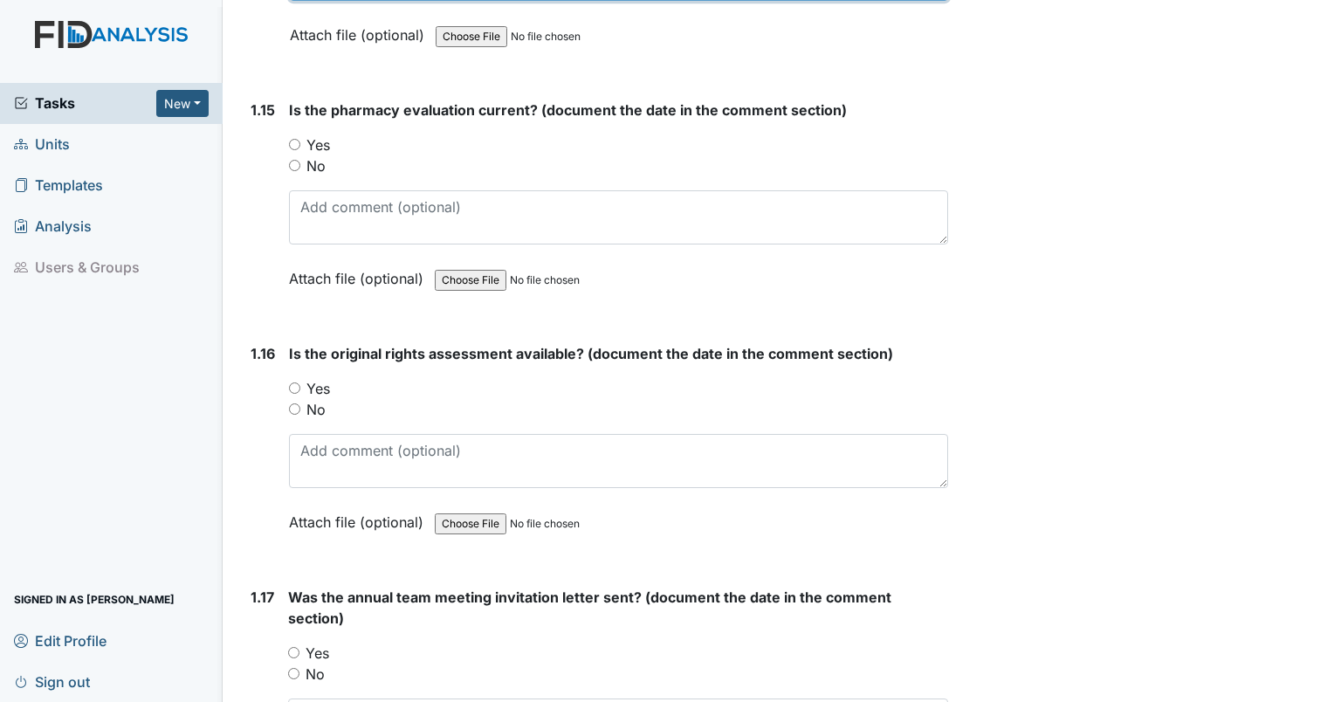
type textarea "11/28/23"
click at [293, 139] on input "Yes" at bounding box center [294, 144] width 11 height 11
radio input "true"
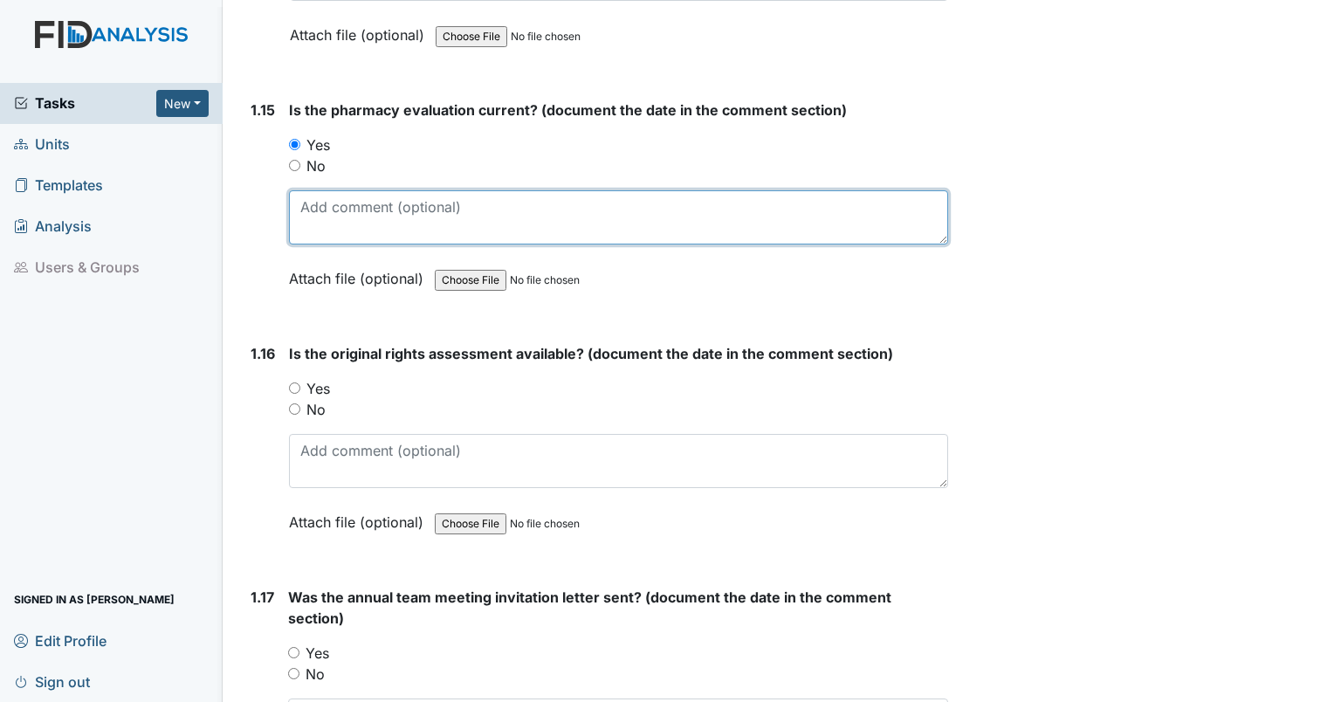
click at [313, 190] on textarea at bounding box center [618, 217] width 659 height 54
type textarea "expires 10/14/25"
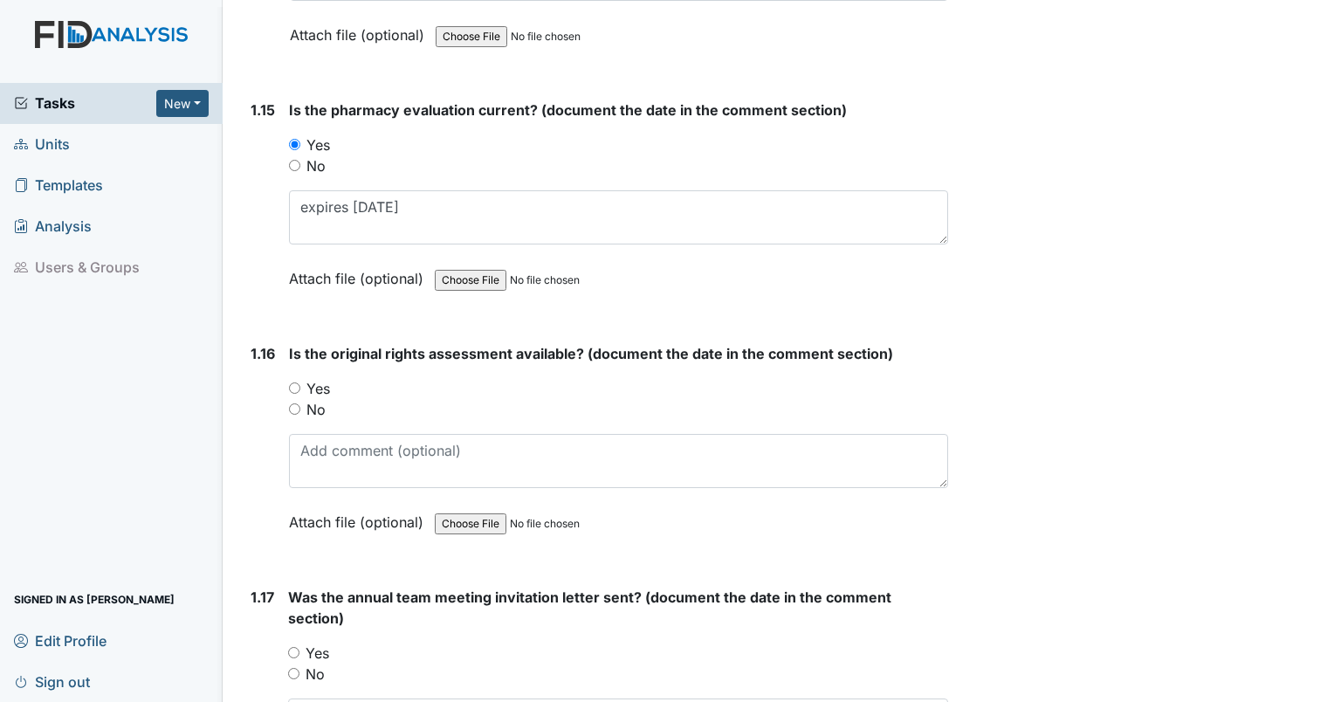
click at [293, 382] on input "Yes" at bounding box center [294, 387] width 11 height 11
radio input "true"
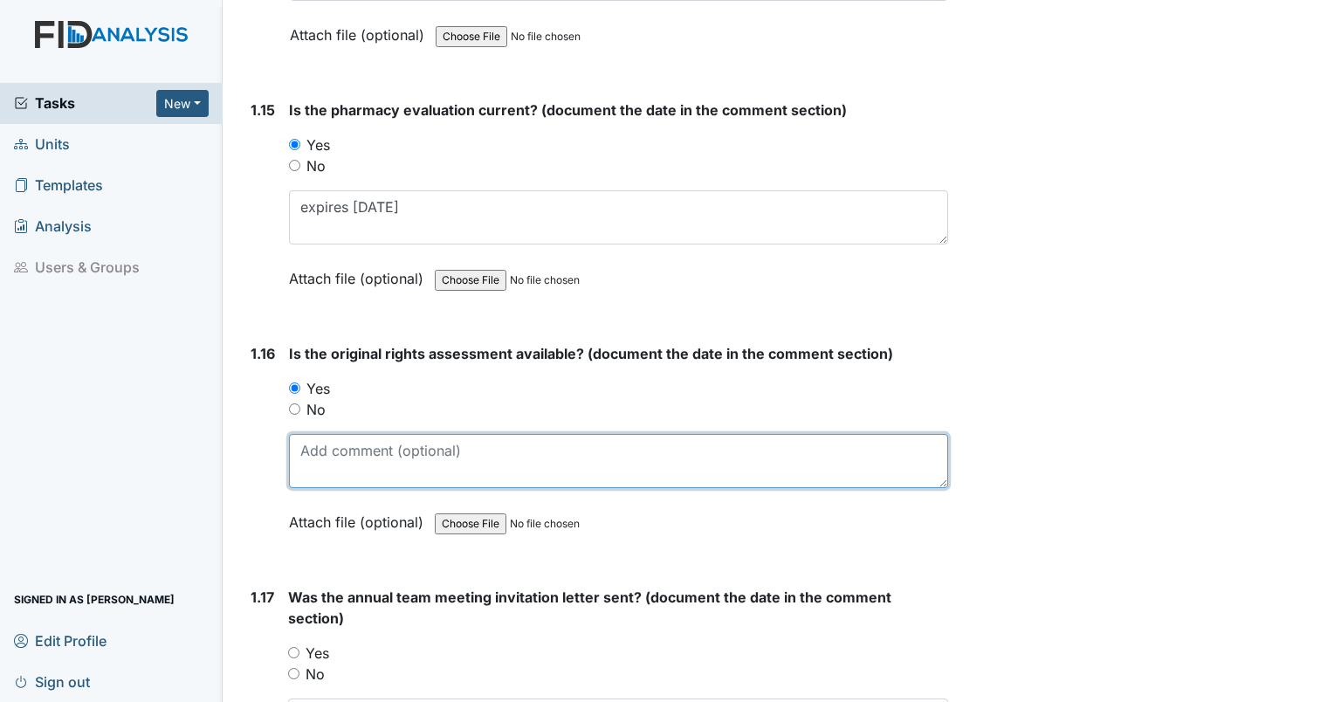
click at [412, 457] on textarea at bounding box center [618, 461] width 659 height 54
type textarea "3/15/95"
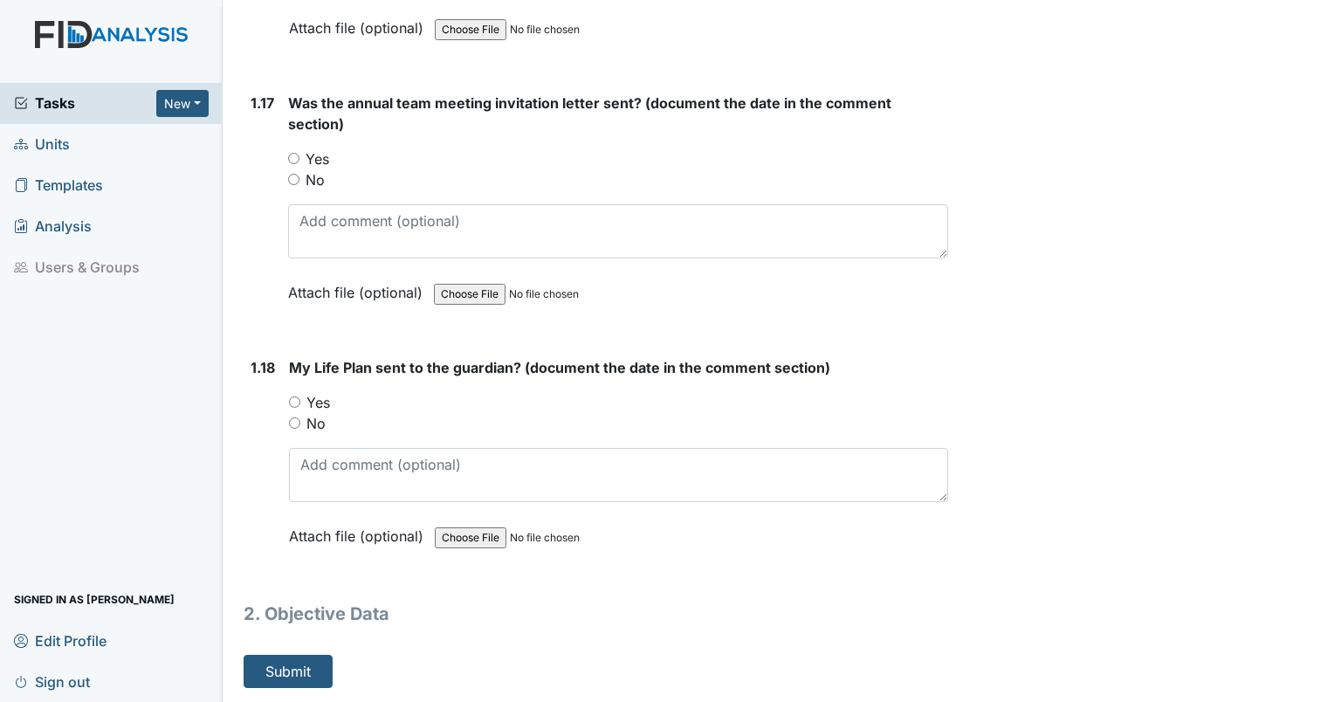
scroll to position [4238, 0]
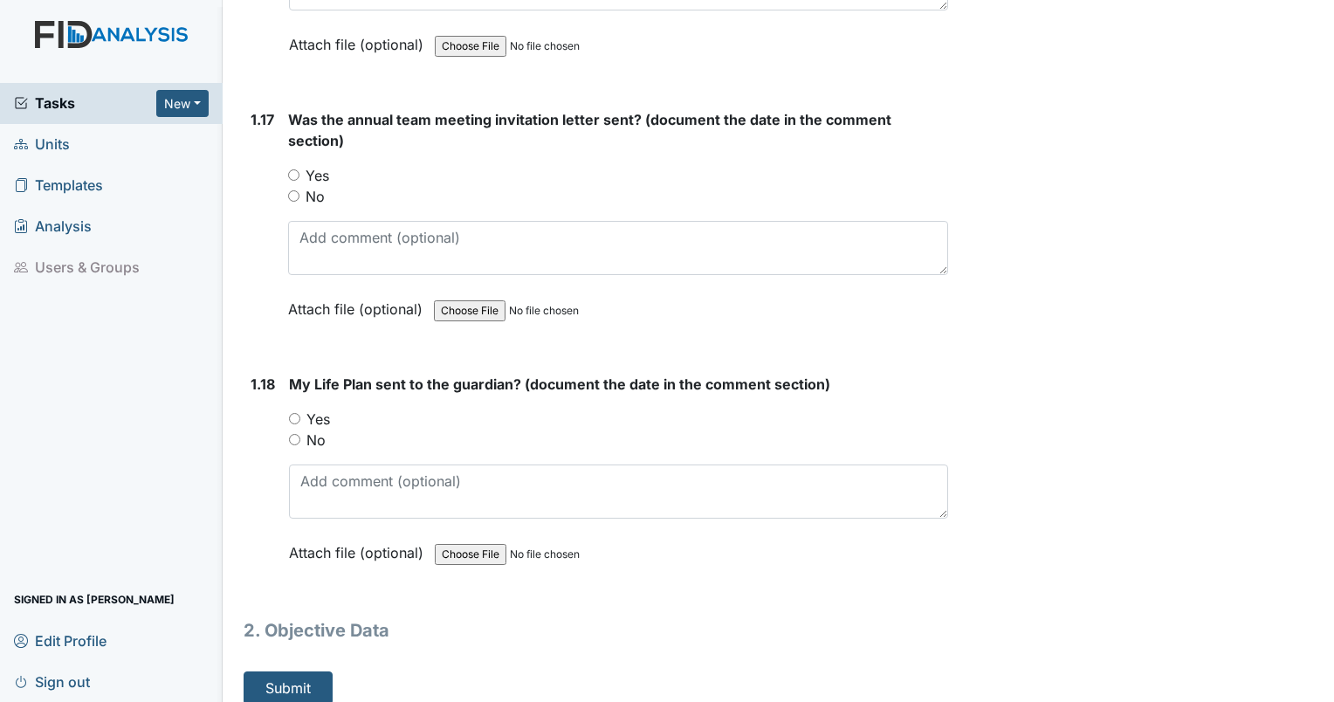
click at [297, 412] on div "Yes" at bounding box center [618, 418] width 659 height 21
click at [293, 434] on input "No" at bounding box center [294, 439] width 11 height 11
radio input "true"
click at [292, 190] on input "No" at bounding box center [293, 195] width 11 height 11
radio input "true"
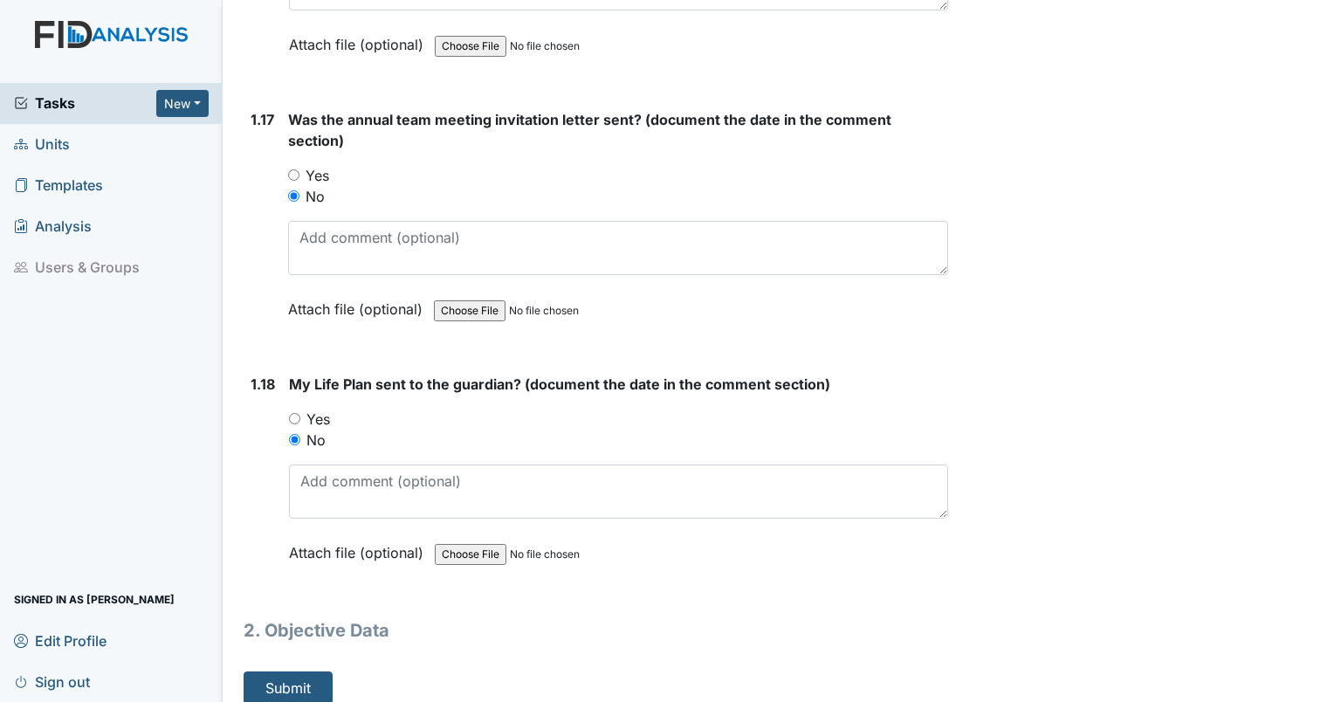
click at [292, 190] on input "No" at bounding box center [293, 195] width 11 height 11
click at [290, 675] on button "Submit" at bounding box center [288, 687] width 89 height 33
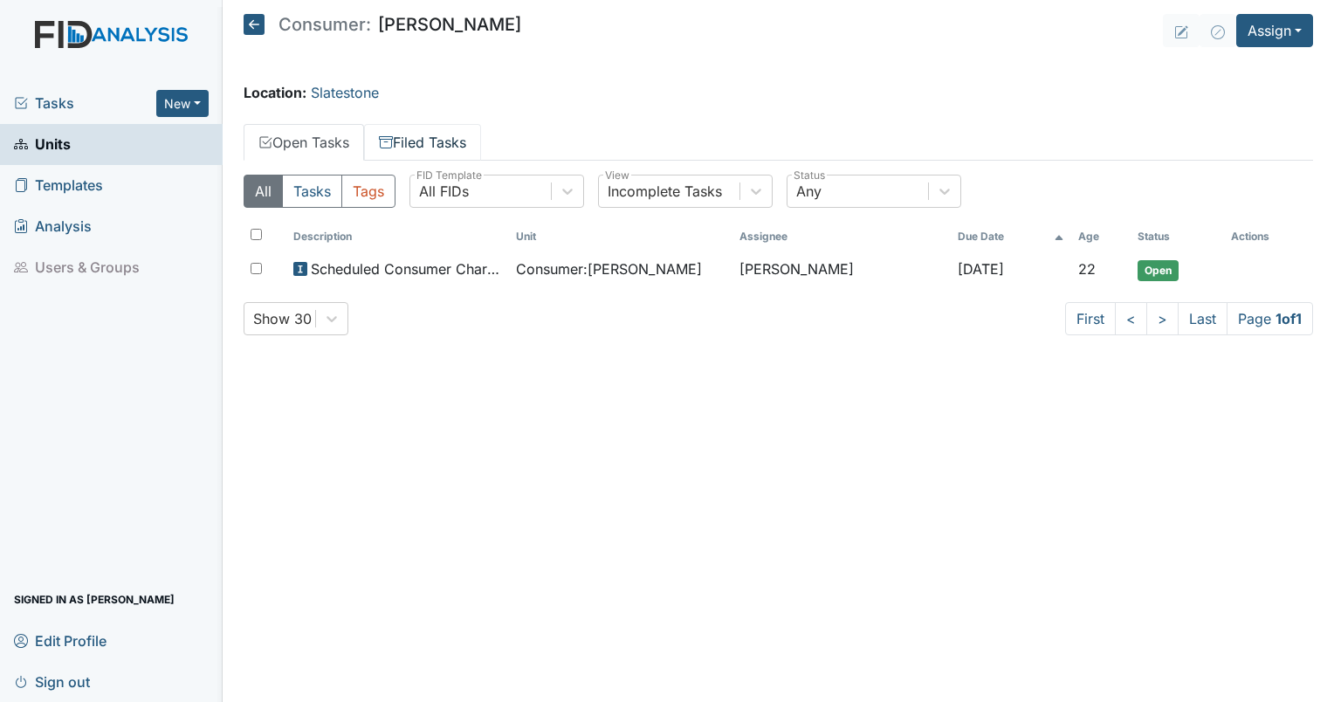
click at [439, 133] on link "Filed Tasks" at bounding box center [422, 142] width 117 height 37
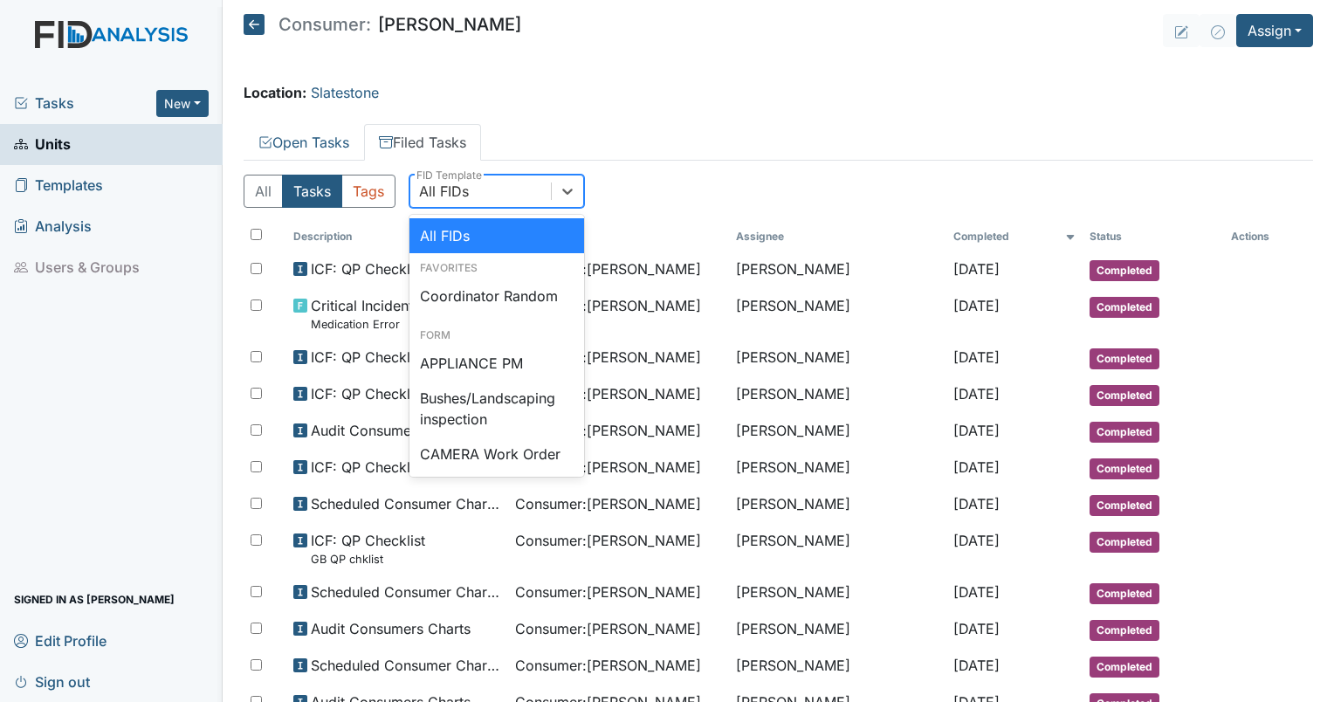
click at [450, 178] on div "All FIDs" at bounding box center [480, 190] width 141 height 31
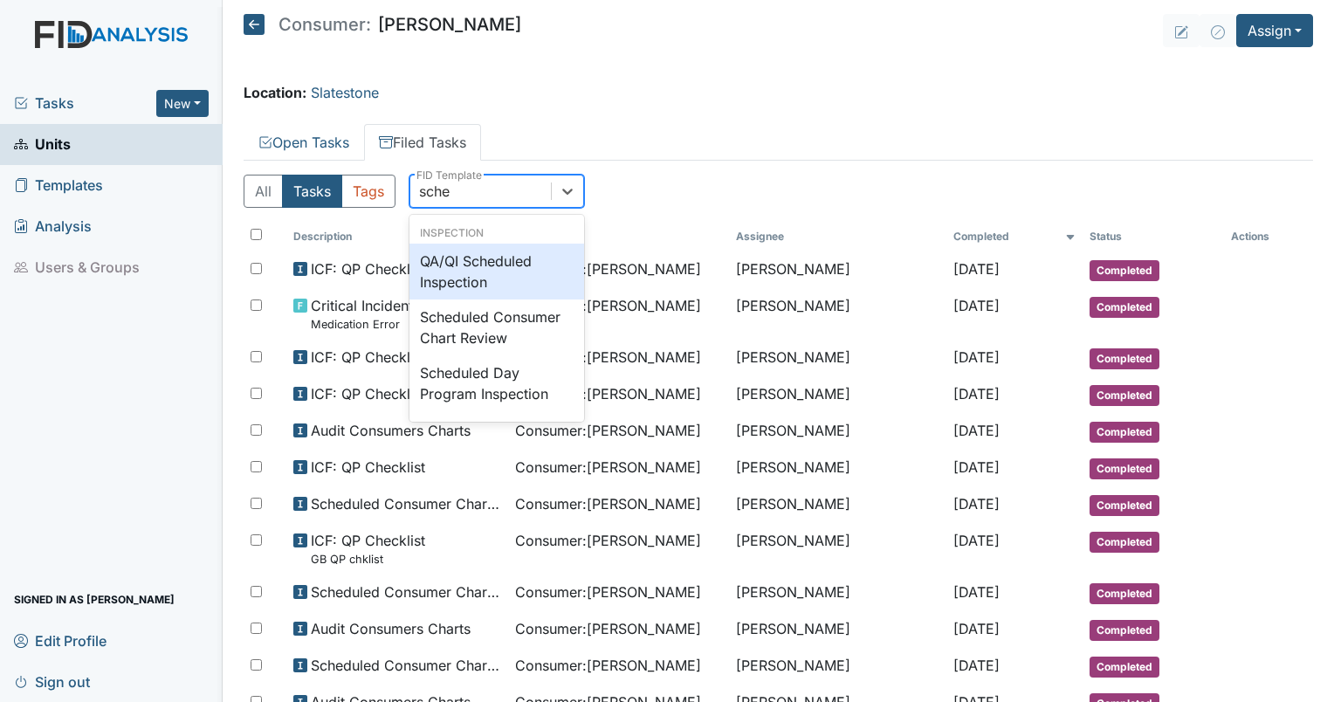
type input "sched"
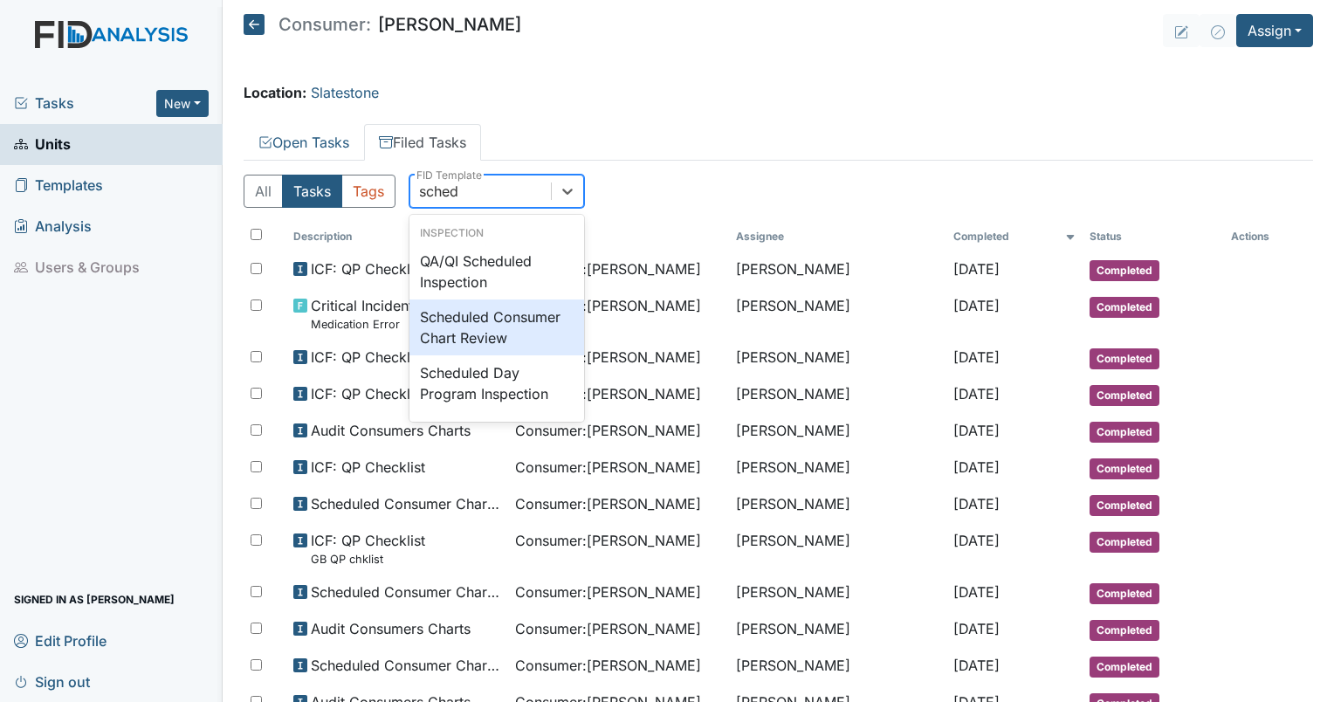
click at [457, 342] on div "Scheduled Consumer Chart Review" at bounding box center [496, 327] width 175 height 56
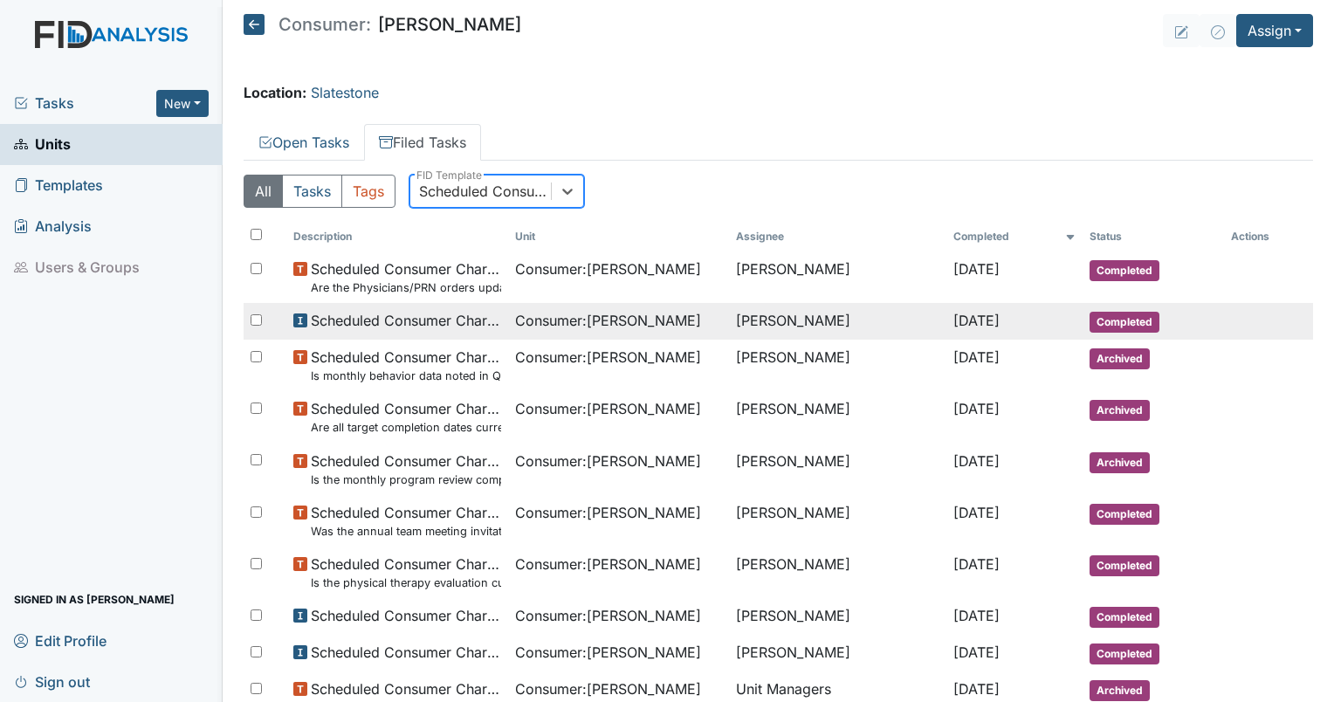
click at [587, 325] on span "Consumer : [PERSON_NAME]" at bounding box center [608, 320] width 186 height 21
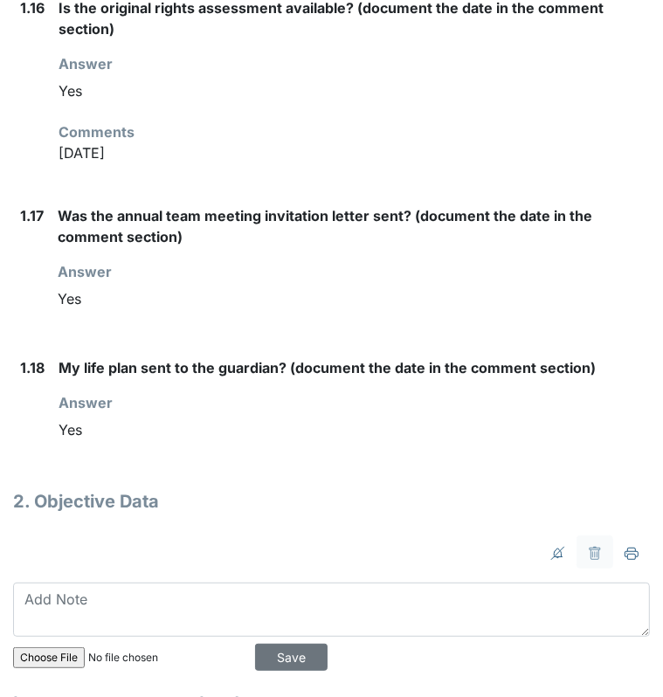
scroll to position [3079, 0]
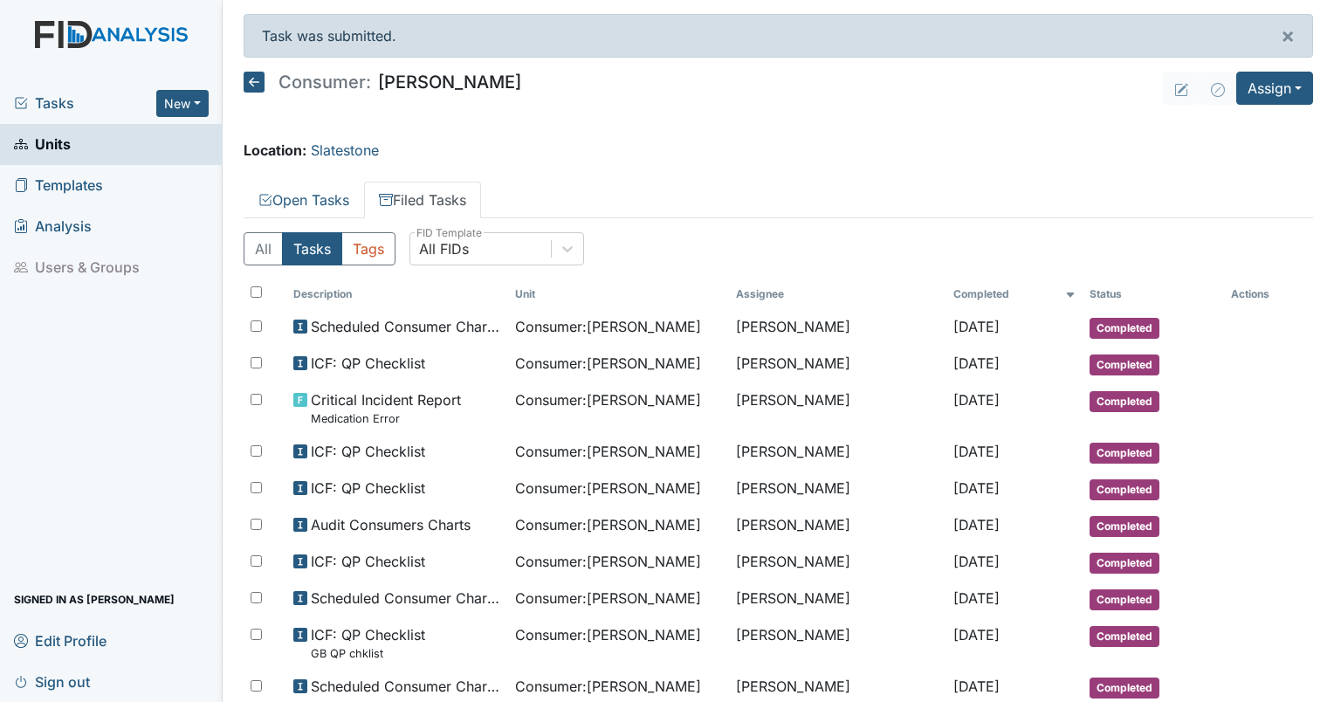
click at [52, 94] on span "Tasks" at bounding box center [85, 103] width 142 height 21
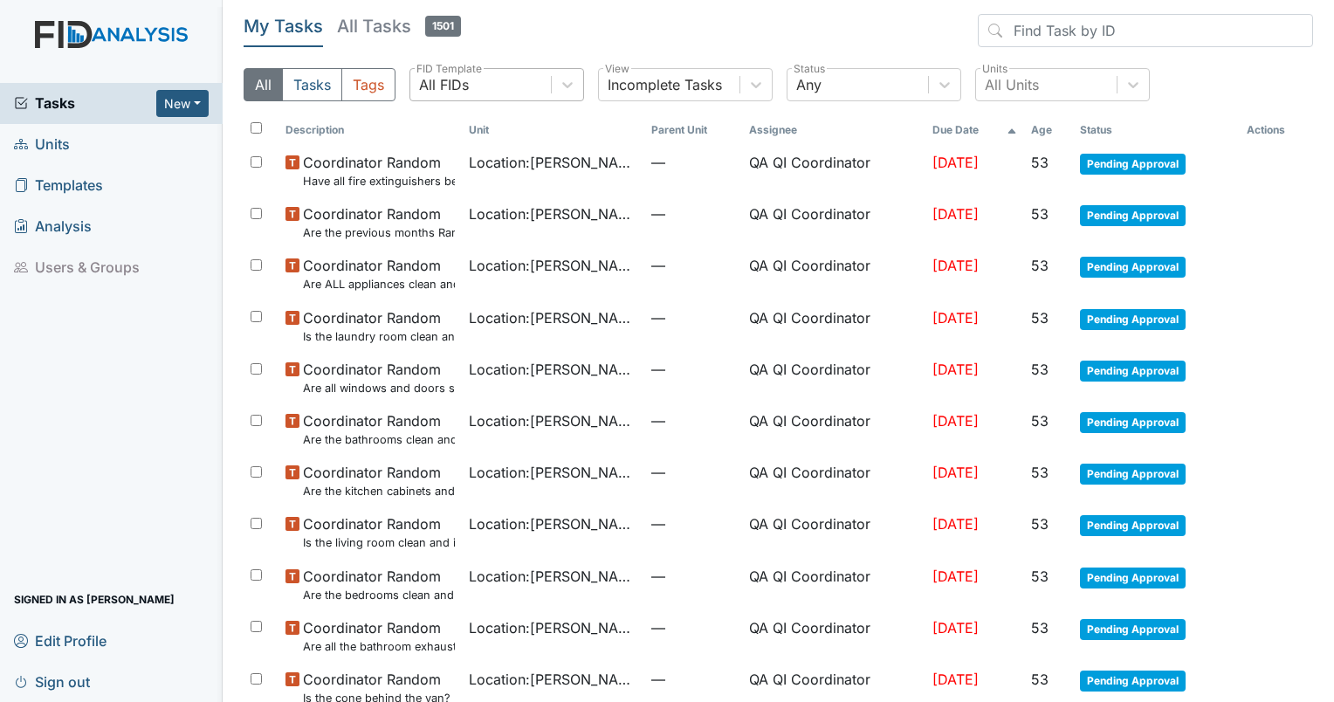
click at [440, 81] on div "All FIDs" at bounding box center [444, 84] width 50 height 21
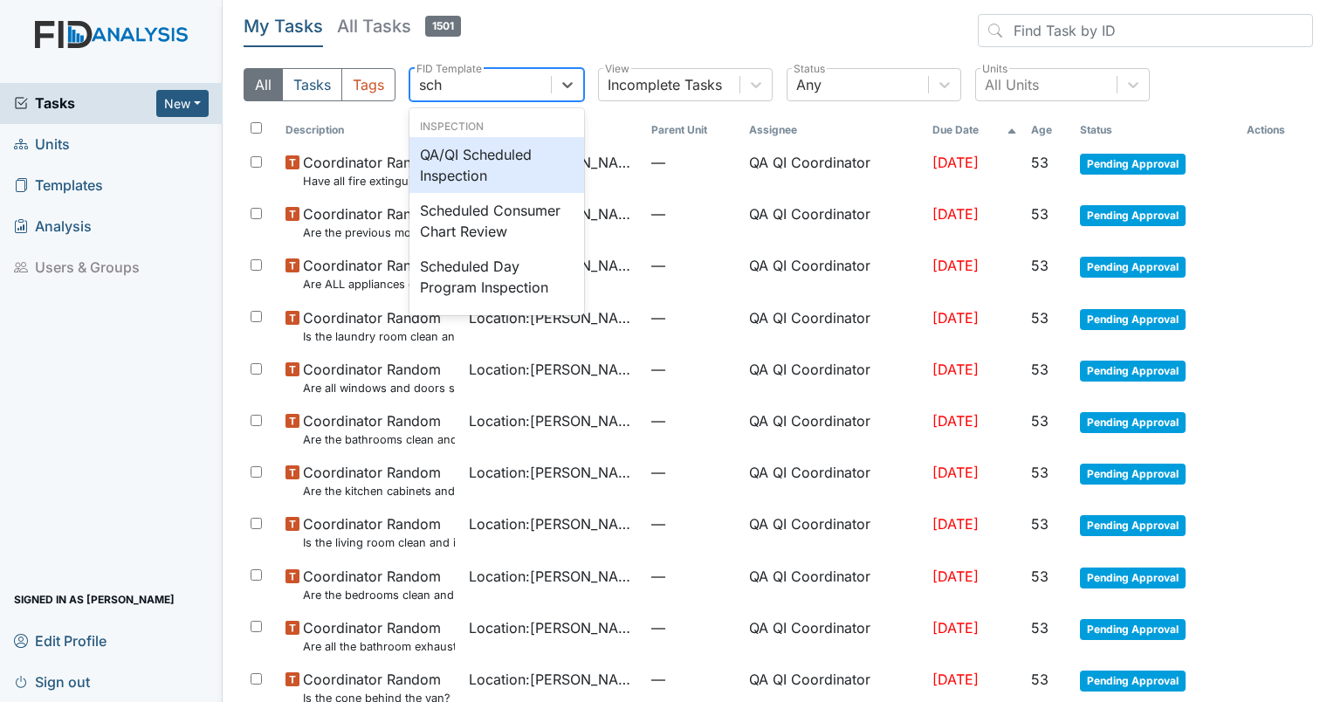
type input "sche"
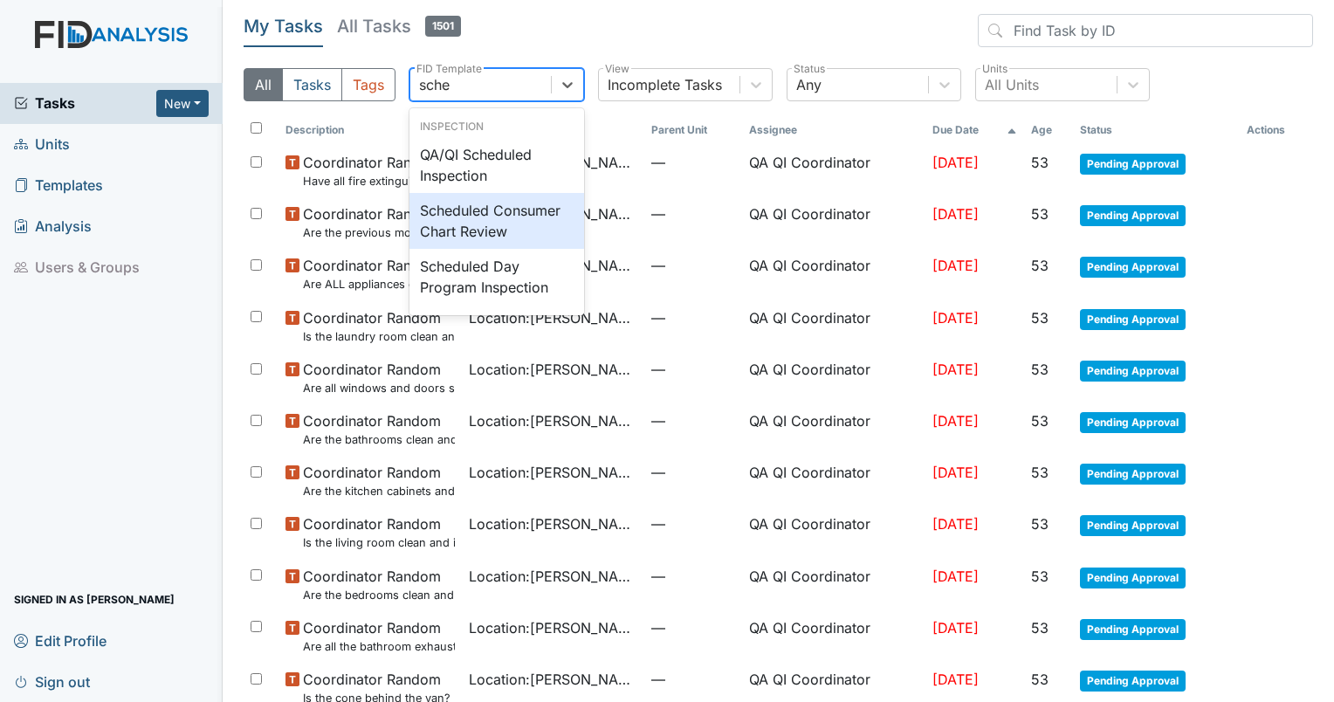
click at [484, 230] on div "Scheduled Consumer Chart Review" at bounding box center [496, 221] width 175 height 56
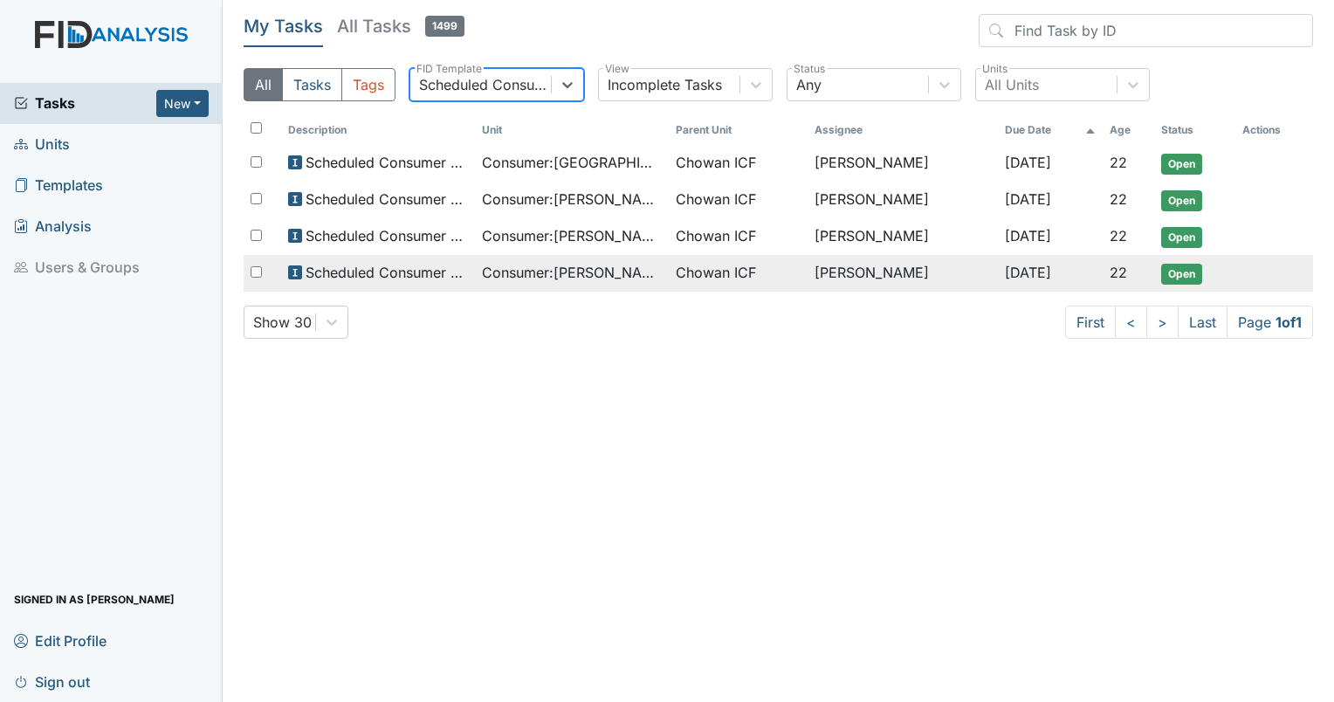
click at [584, 271] on span "Consumer : Seyler, Heather" at bounding box center [572, 272] width 180 height 21
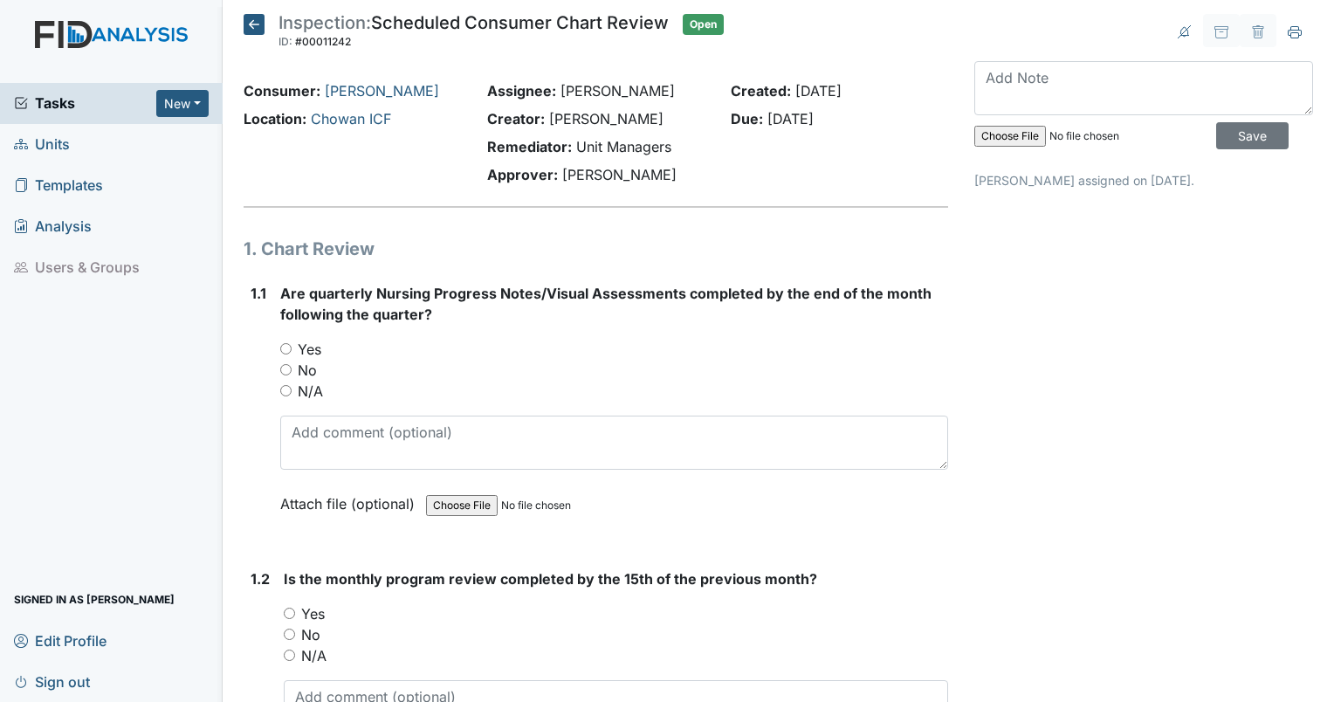
click at [286, 345] on input "Yes" at bounding box center [285, 348] width 11 height 11
radio input "true"
click at [286, 609] on input "Yes" at bounding box center [289, 613] width 11 height 11
radio input "true"
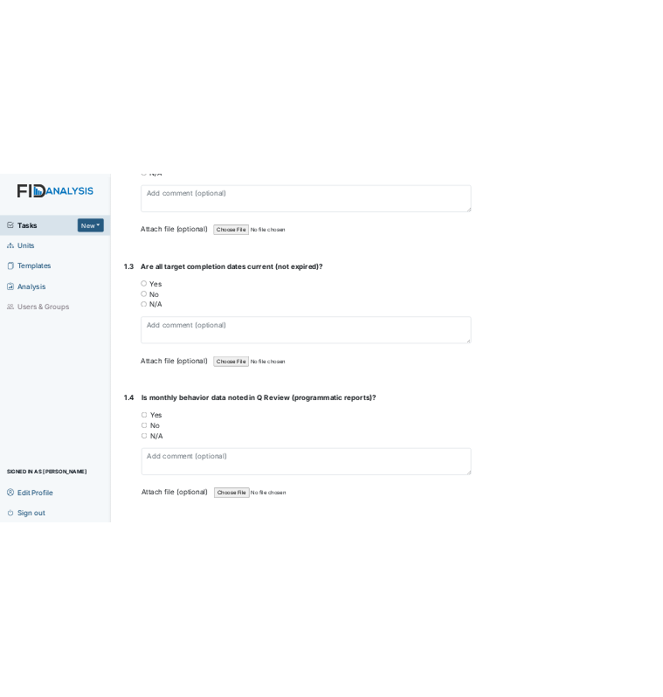
scroll to position [663, 0]
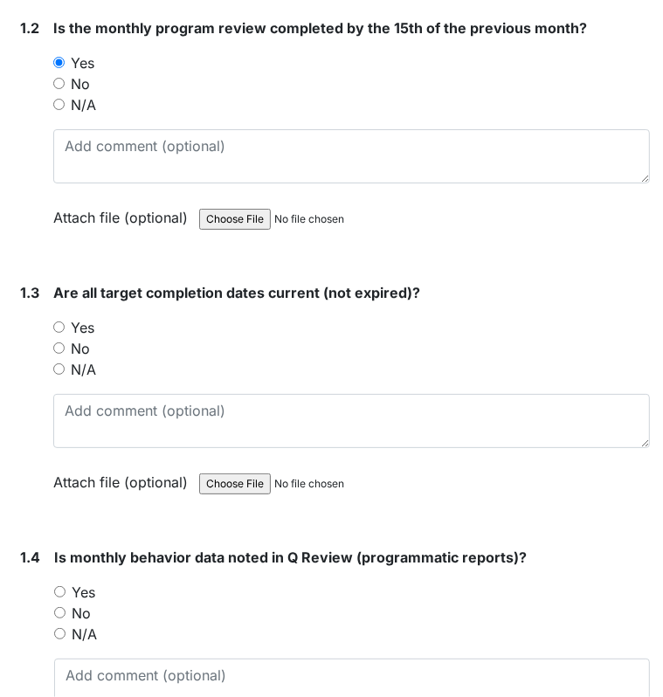
click at [58, 322] on input "Yes" at bounding box center [58, 326] width 11 height 11
radio input "true"
click at [54, 590] on input "Yes" at bounding box center [59, 591] width 11 height 11
radio input "true"
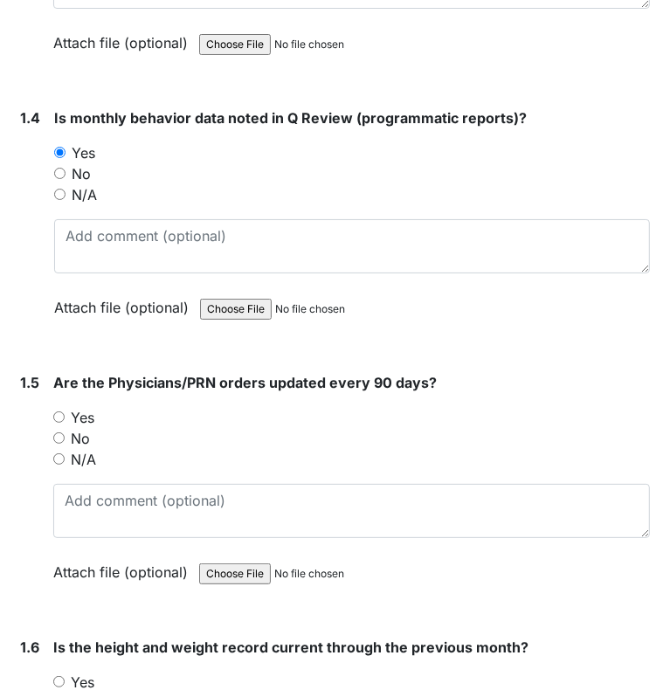
scroll to position [1146, 0]
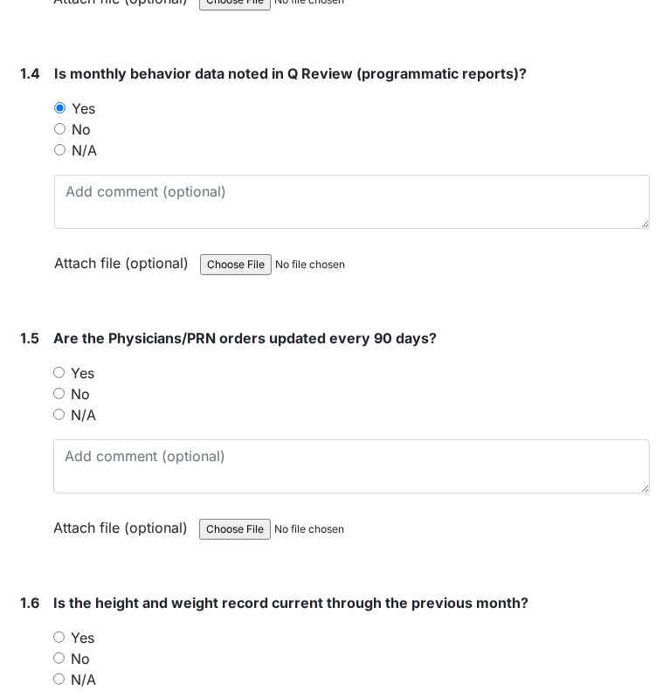
click at [54, 367] on input "Yes" at bounding box center [58, 372] width 11 height 11
radio input "true"
click at [61, 631] on input "Yes" at bounding box center [58, 636] width 11 height 11
radio input "true"
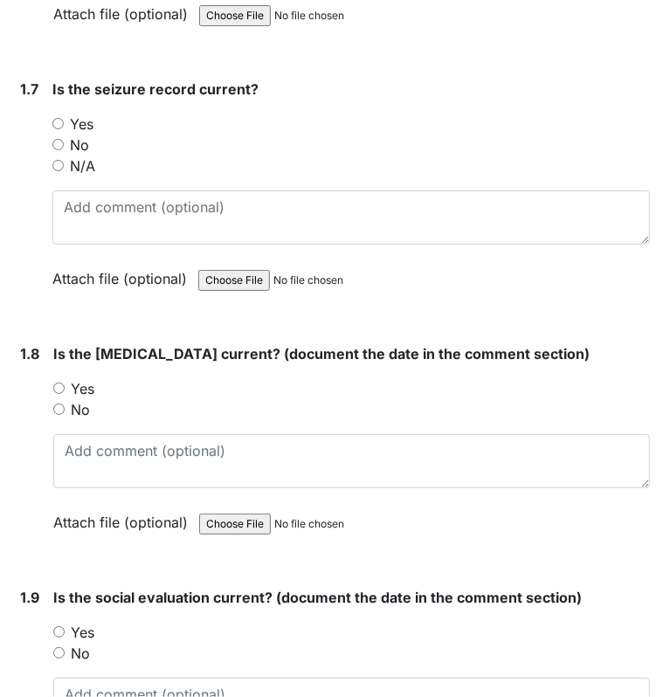
scroll to position [1935, 0]
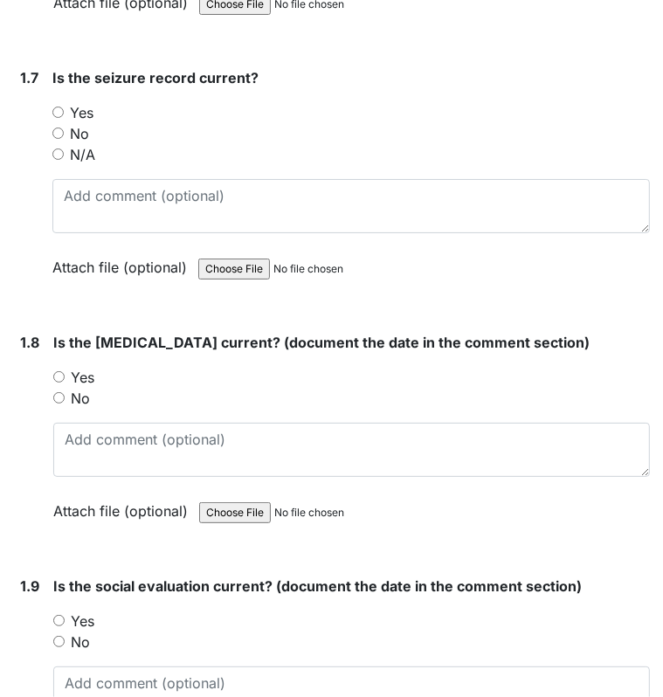
click at [61, 149] on input "N/A" at bounding box center [57, 153] width 11 height 11
radio input "true"
click at [55, 371] on input "Yes" at bounding box center [58, 376] width 11 height 11
radio input "true"
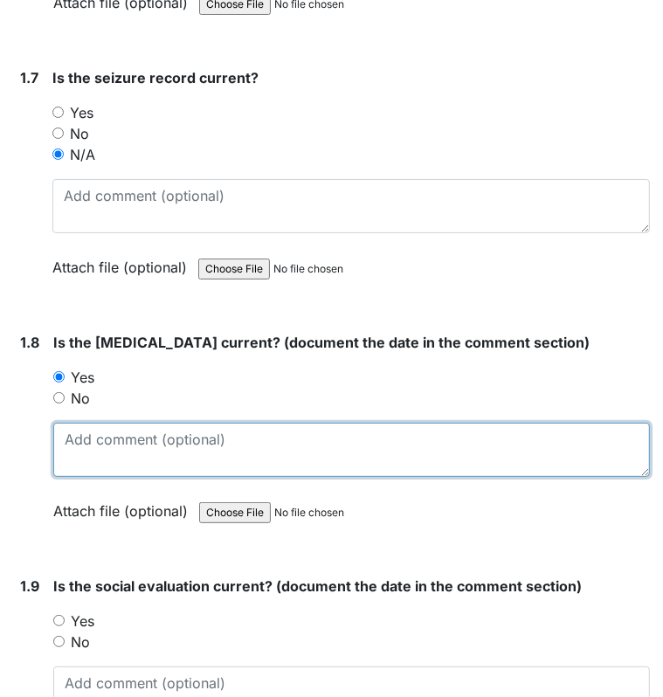
click at [87, 430] on textarea at bounding box center [351, 449] width 596 height 54
type textarea "3/6/01"
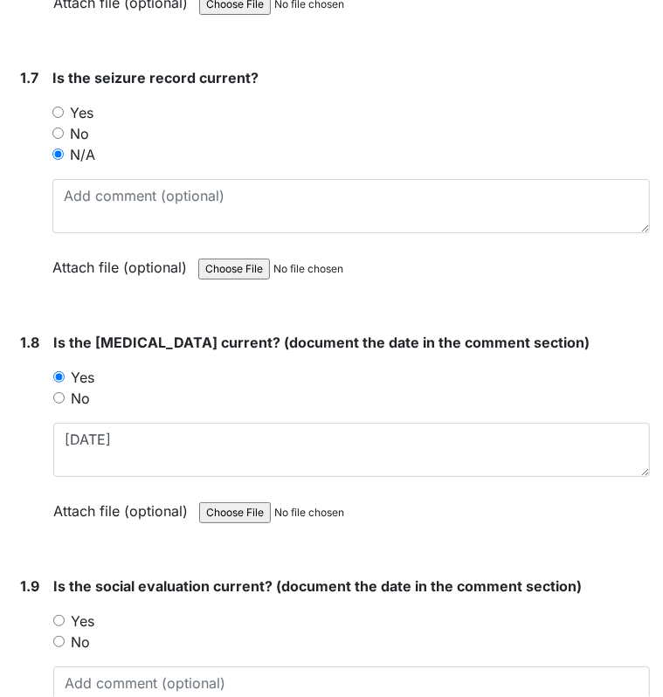
click at [60, 614] on input "Yes" at bounding box center [58, 619] width 11 height 11
radio input "true"
click at [84, 683] on textarea at bounding box center [351, 693] width 596 height 54
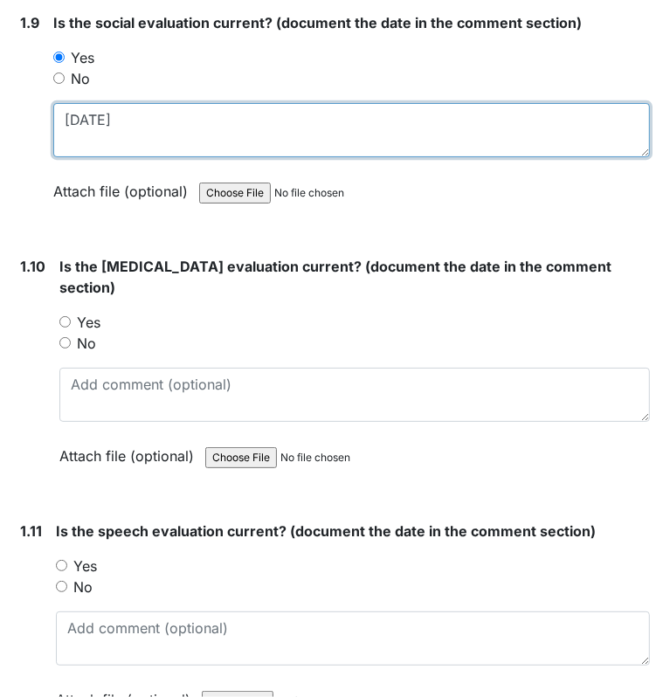
scroll to position [2555, 0]
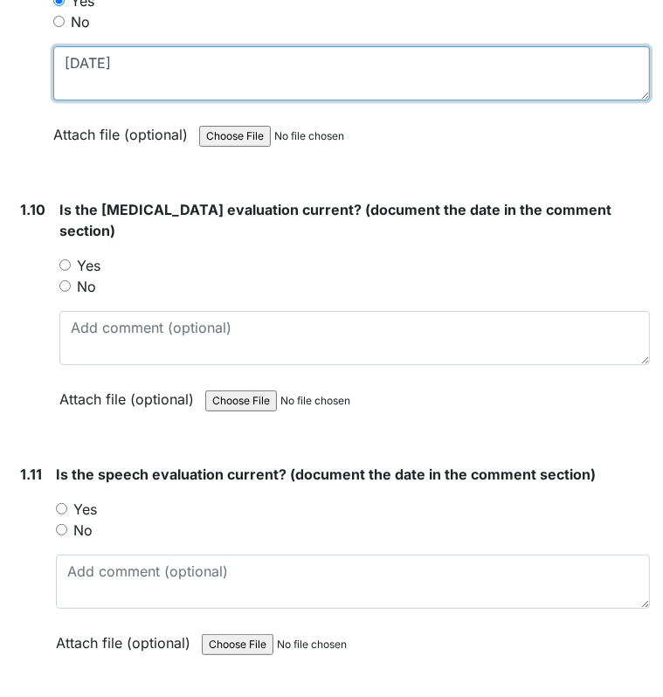
type textarea "[DATE]"
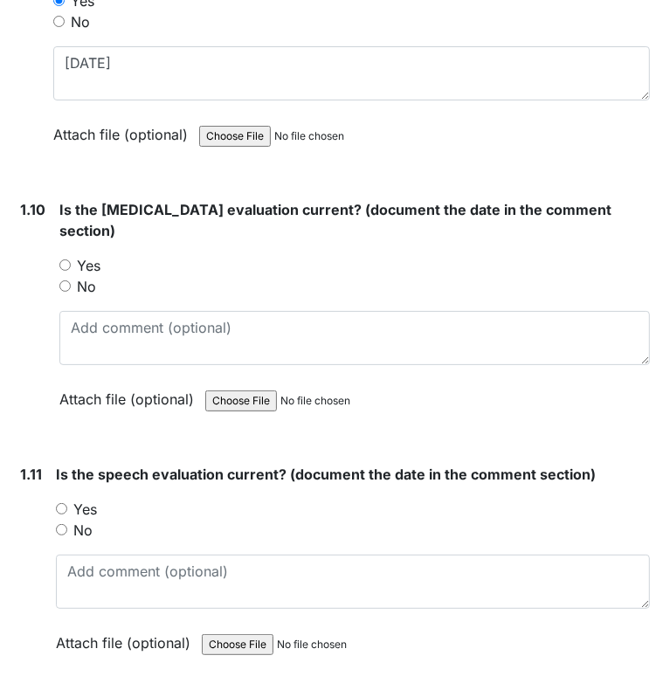
click at [65, 259] on input "Yes" at bounding box center [64, 264] width 11 height 11
radio input "true"
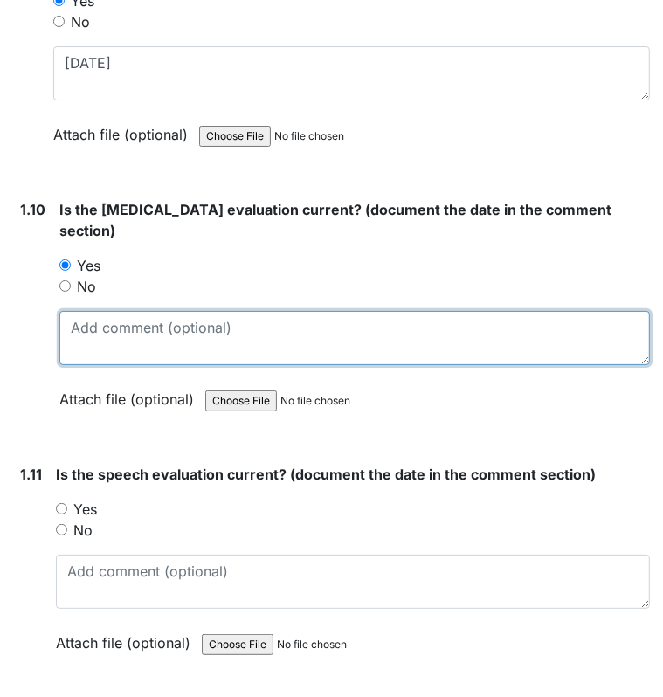
click at [98, 312] on textarea at bounding box center [354, 338] width 590 height 54
drag, startPoint x: 654, startPoint y: 348, endPoint x: 169, endPoint y: 329, distance: 484.8
click at [169, 329] on textarea at bounding box center [354, 338] width 590 height 54
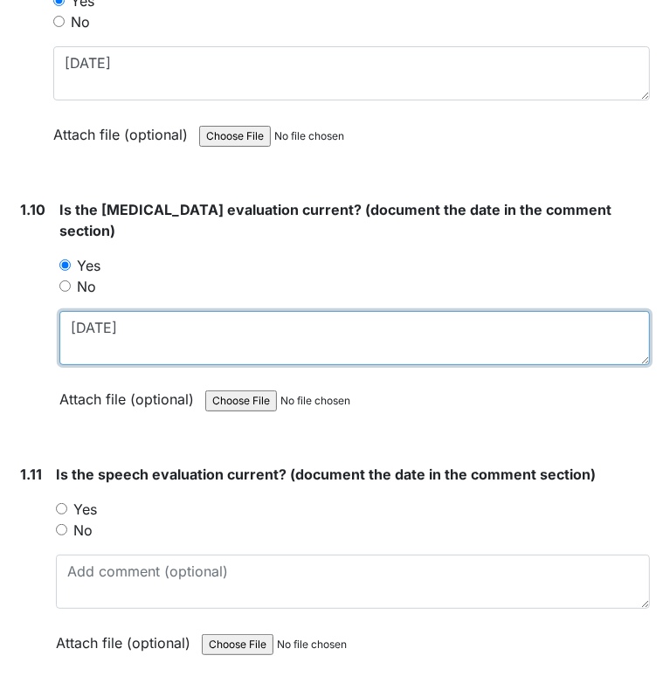
type textarea "11/3/24"
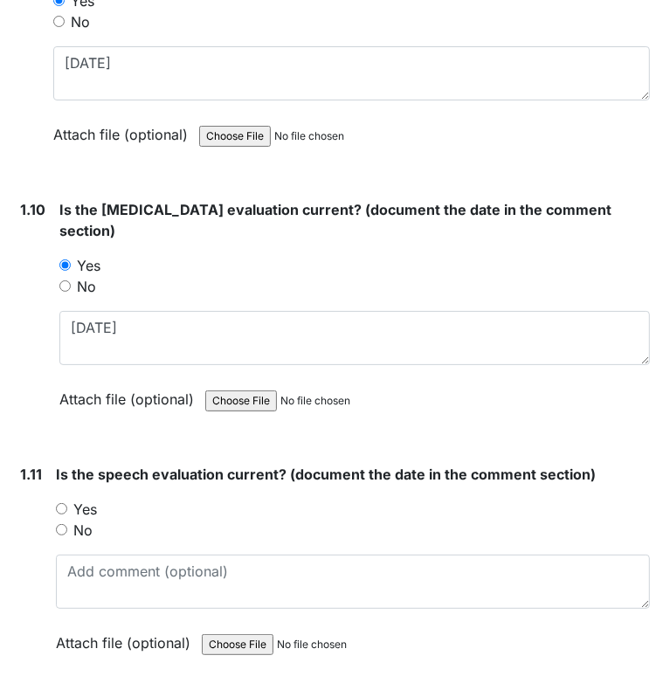
click at [60, 503] on input "Yes" at bounding box center [61, 508] width 11 height 11
radio input "true"
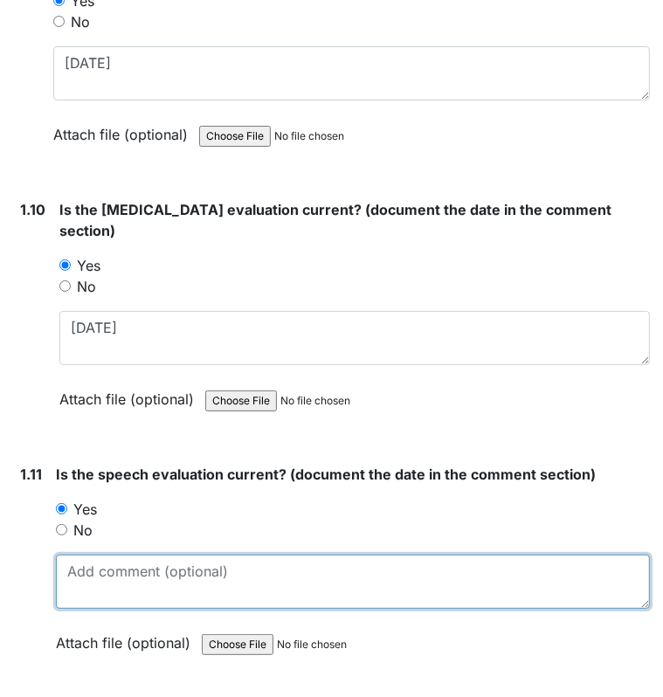
click at [83, 554] on textarea at bounding box center [353, 581] width 594 height 54
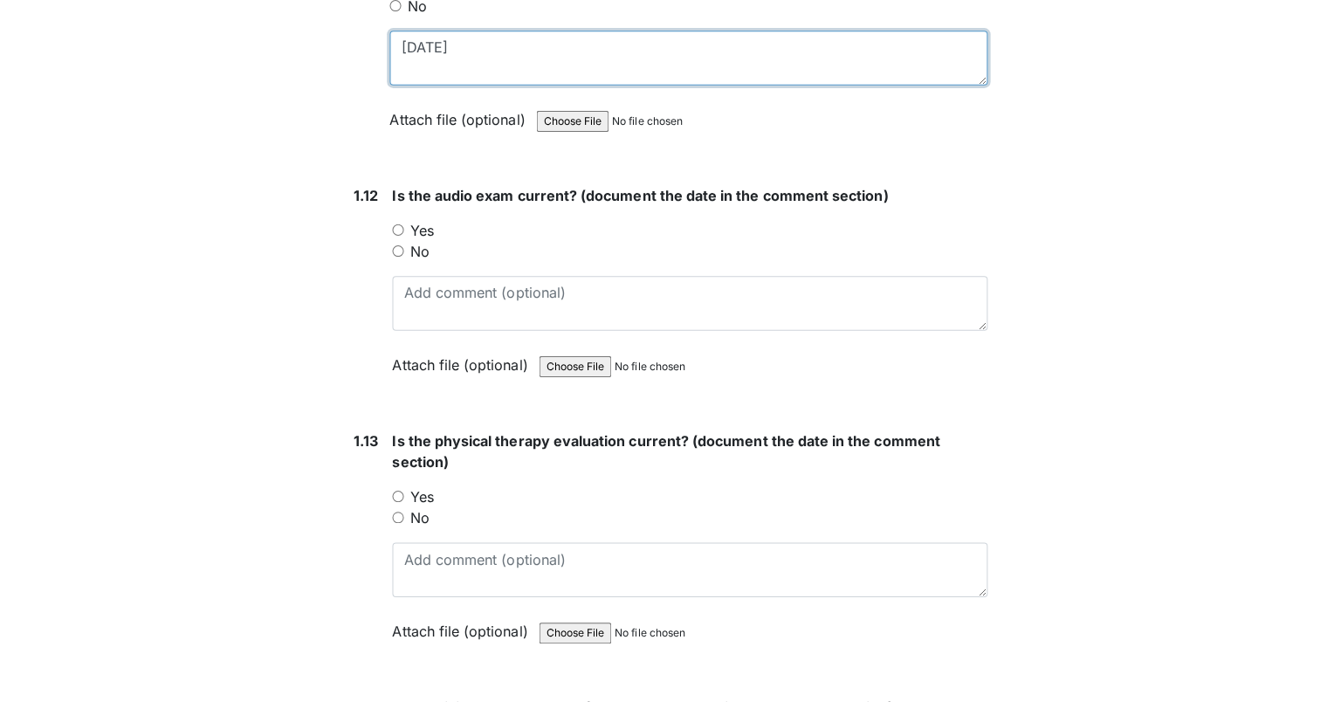
scroll to position [3095, 0]
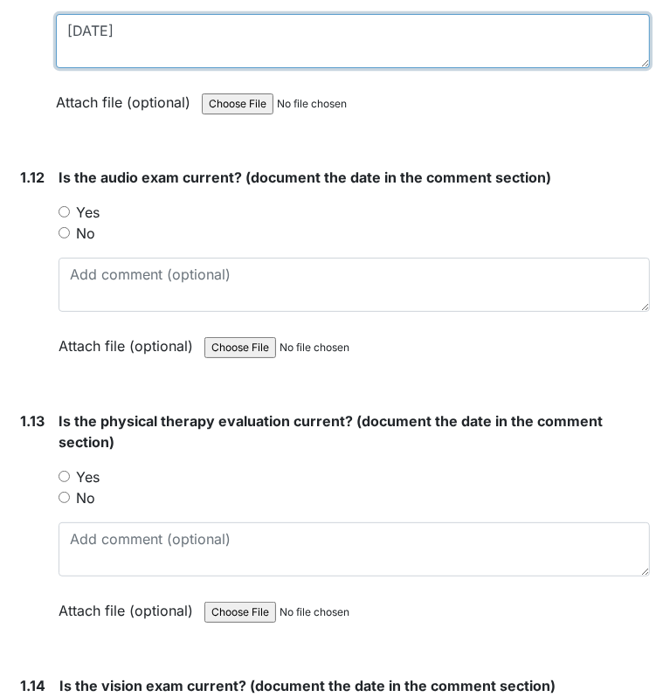
type textarea "1/12/93"
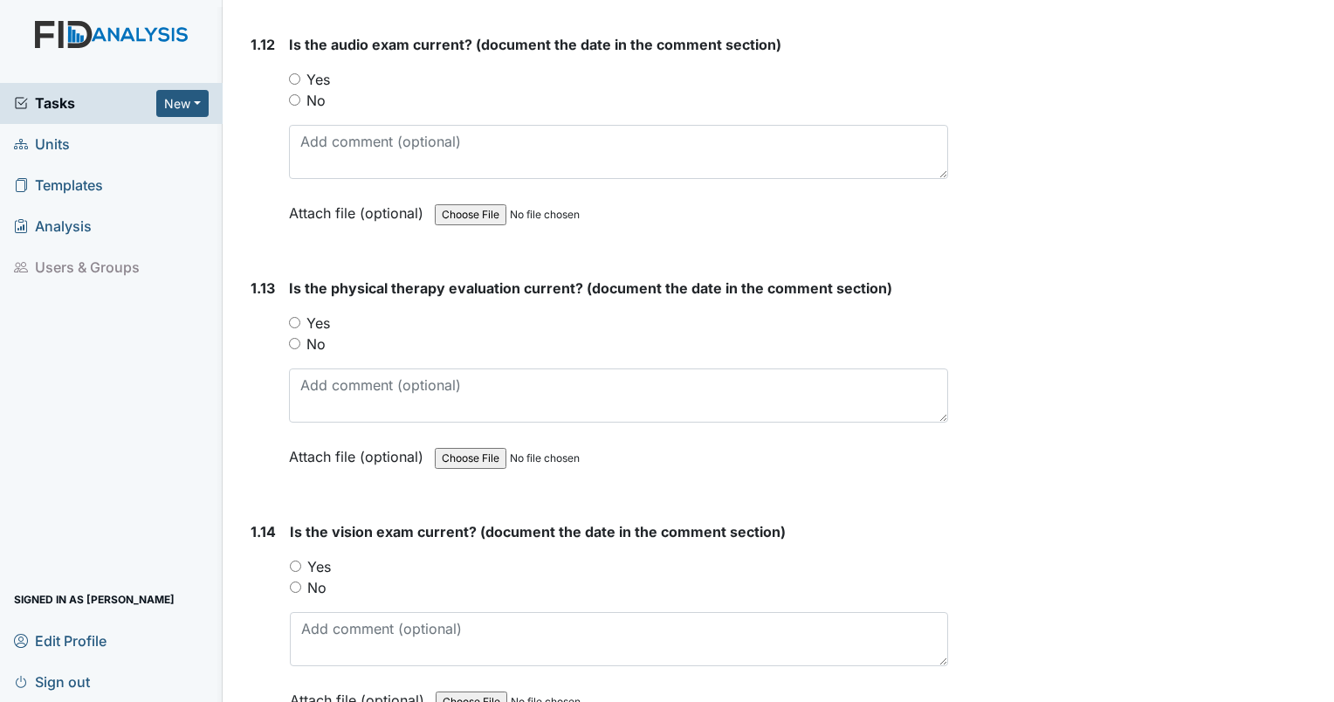
click at [295, 73] on input "Yes" at bounding box center [294, 78] width 11 height 11
radio input "true"
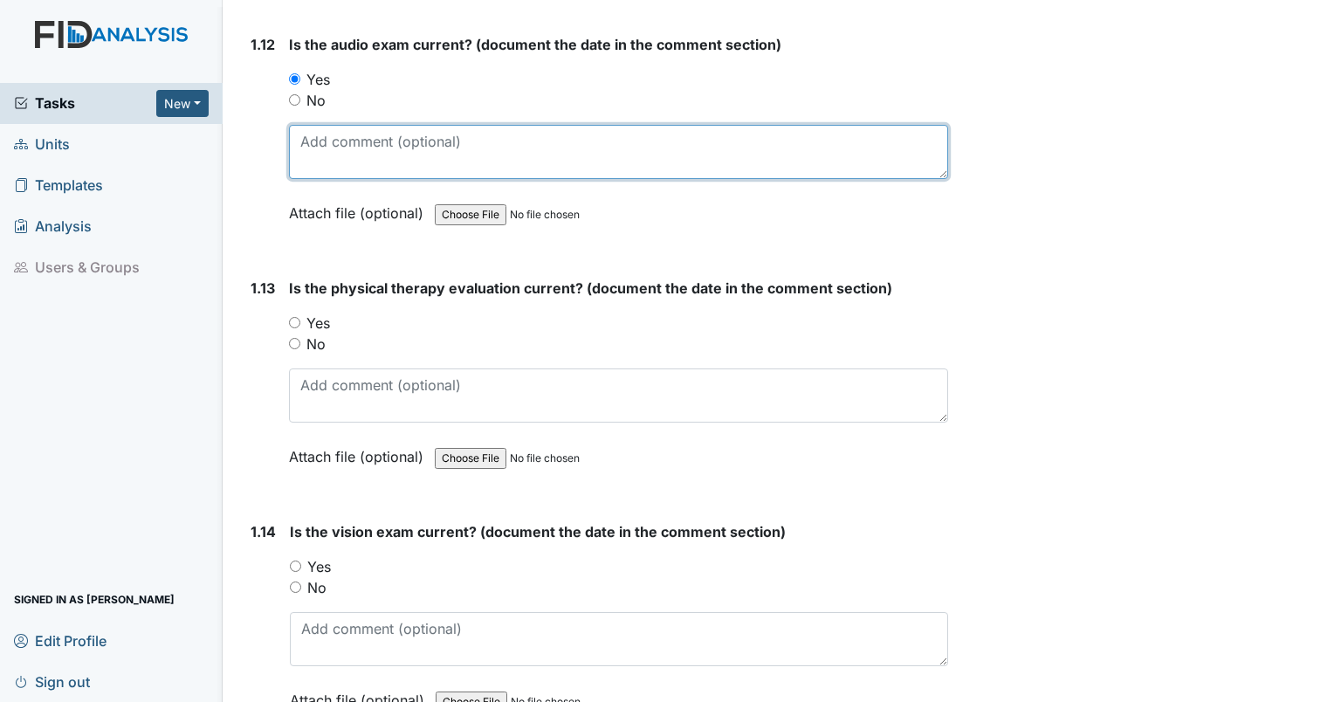
click at [308, 145] on textarea at bounding box center [618, 152] width 659 height 54
type textarea "10/13/2008"
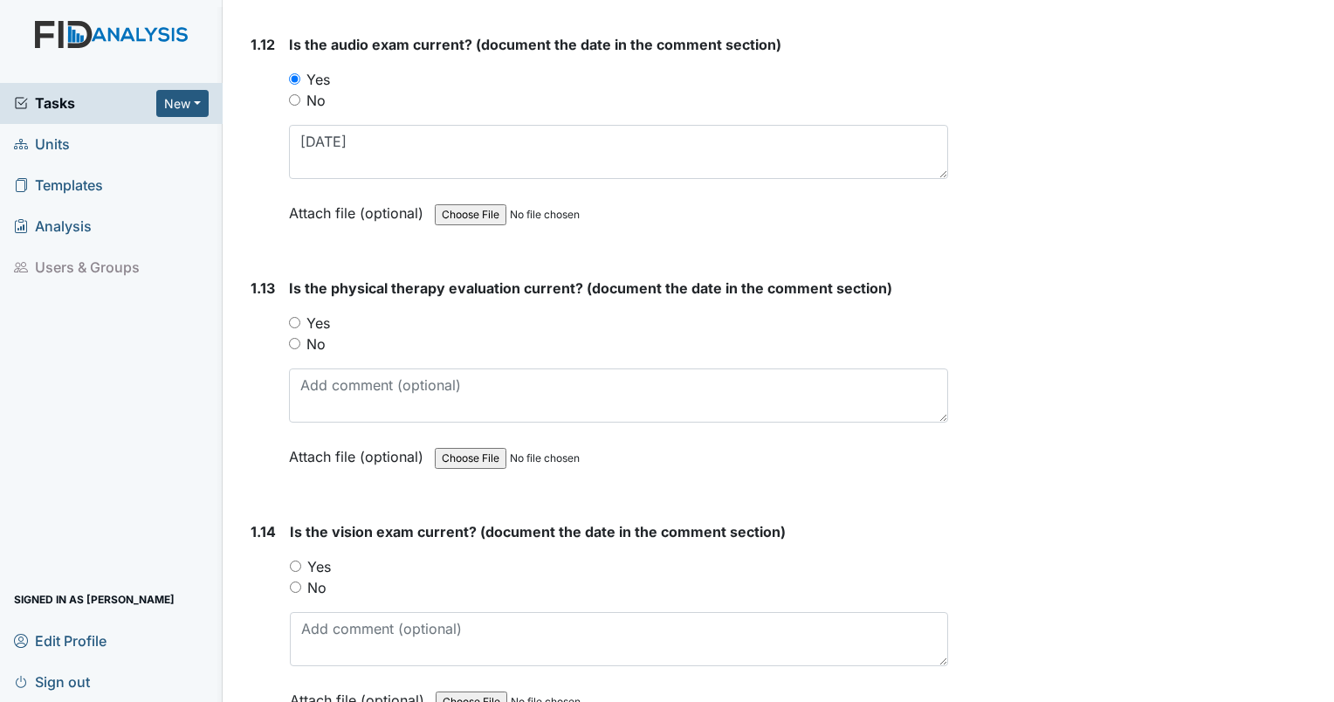
click at [321, 421] on div "Is the physical therapy evaluation current? (document the date in the comment s…" at bounding box center [618, 379] width 659 height 202
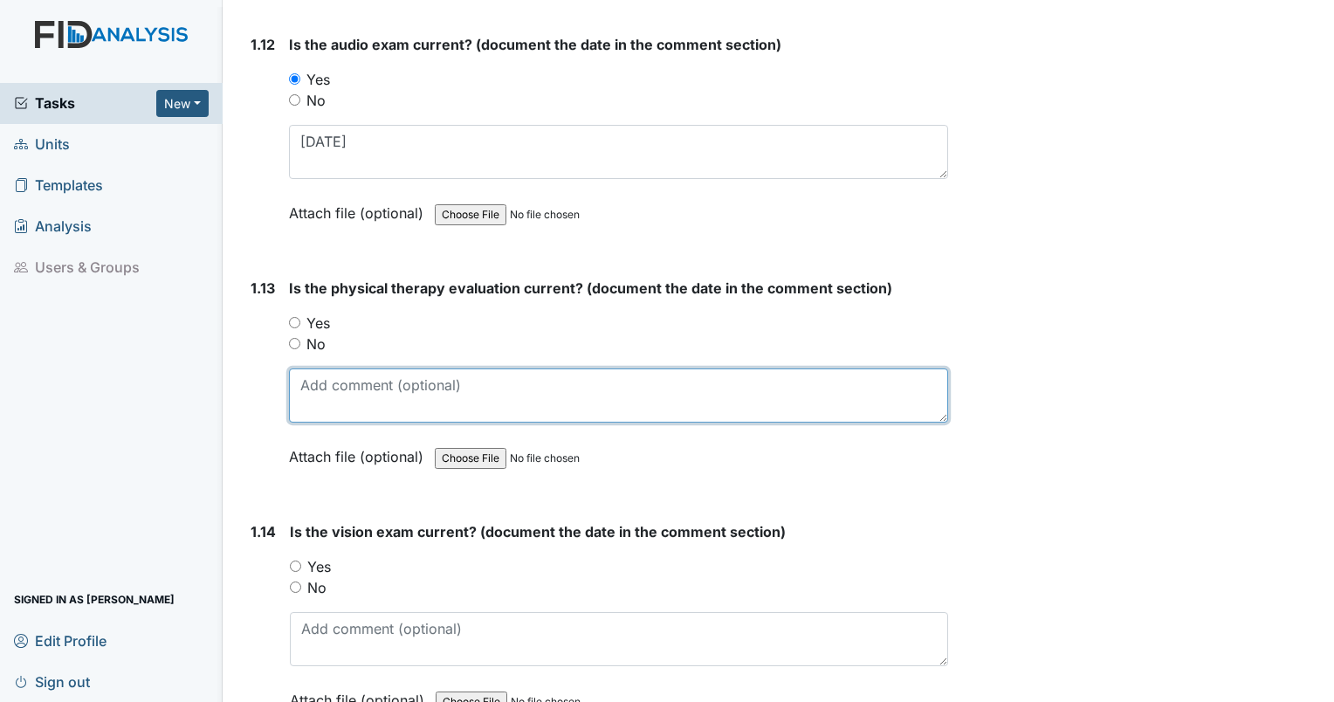
click at [321, 374] on textarea at bounding box center [618, 395] width 659 height 54
type textarea "[DATE]"
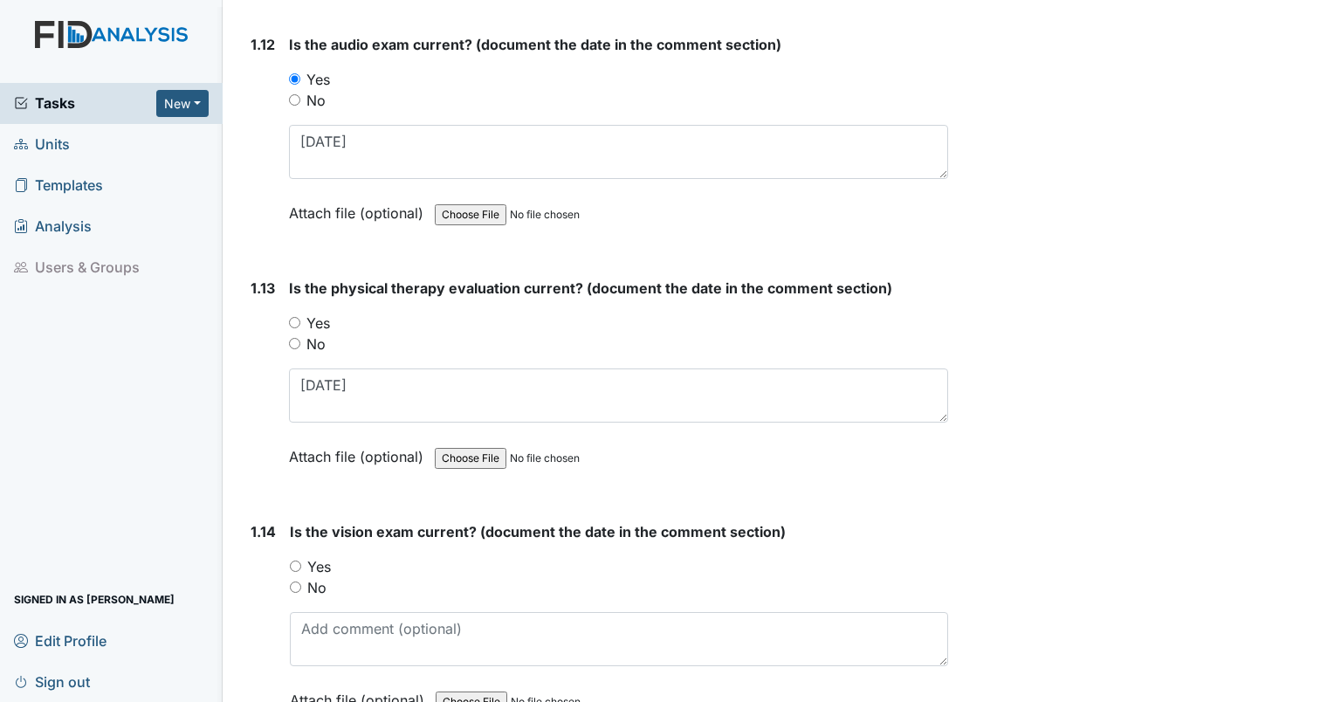
click at [292, 317] on input "Yes" at bounding box center [294, 322] width 11 height 11
click at [296, 317] on input "Yes" at bounding box center [294, 322] width 11 height 11
radio input "true"
click at [290, 560] on input "Yes" at bounding box center [295, 565] width 11 height 11
radio input "true"
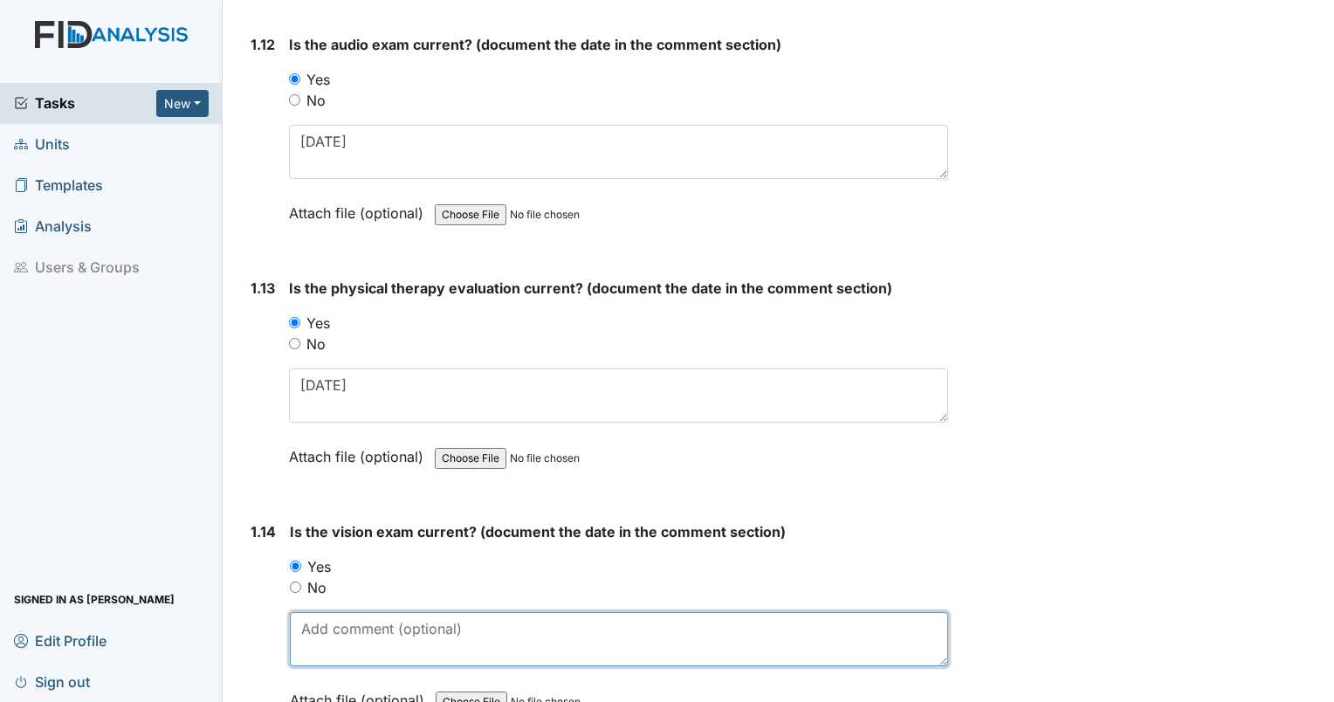
click at [325, 622] on textarea at bounding box center [619, 639] width 658 height 54
type textarea "1/28/2020"
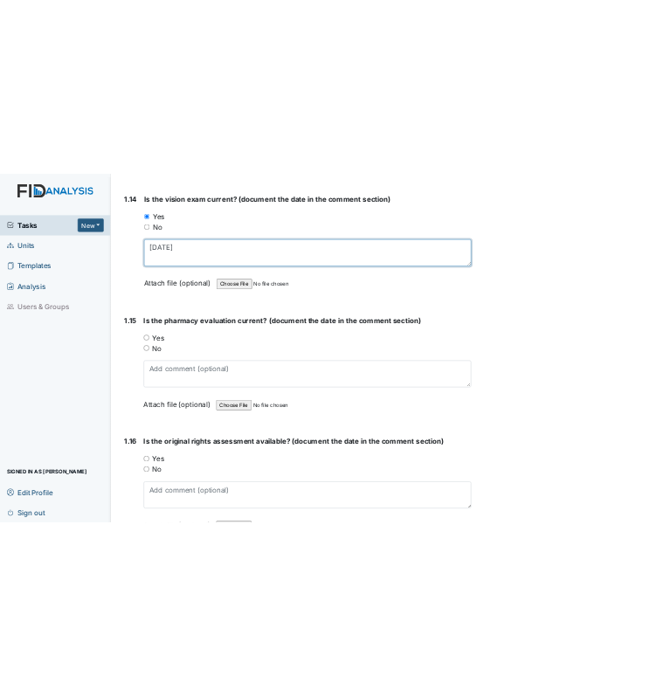
scroll to position [3622, 0]
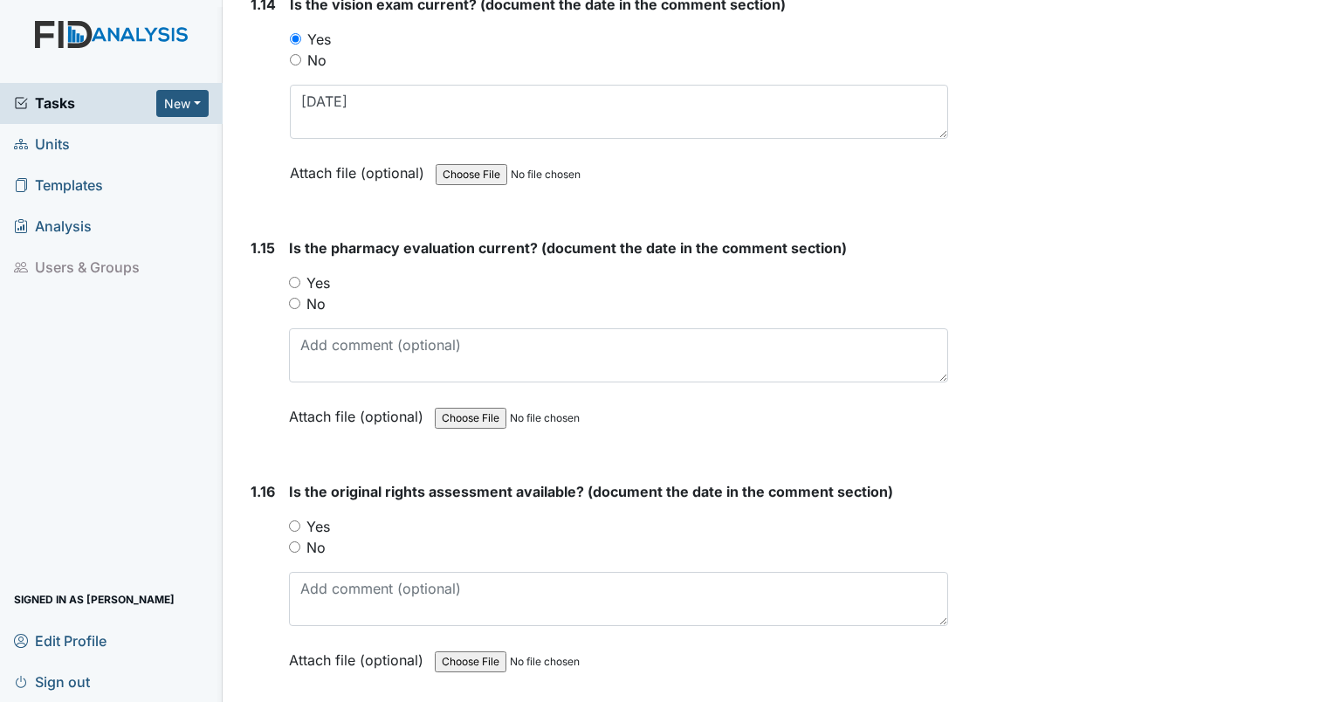
click at [291, 277] on input "Yes" at bounding box center [294, 282] width 11 height 11
radio input "true"
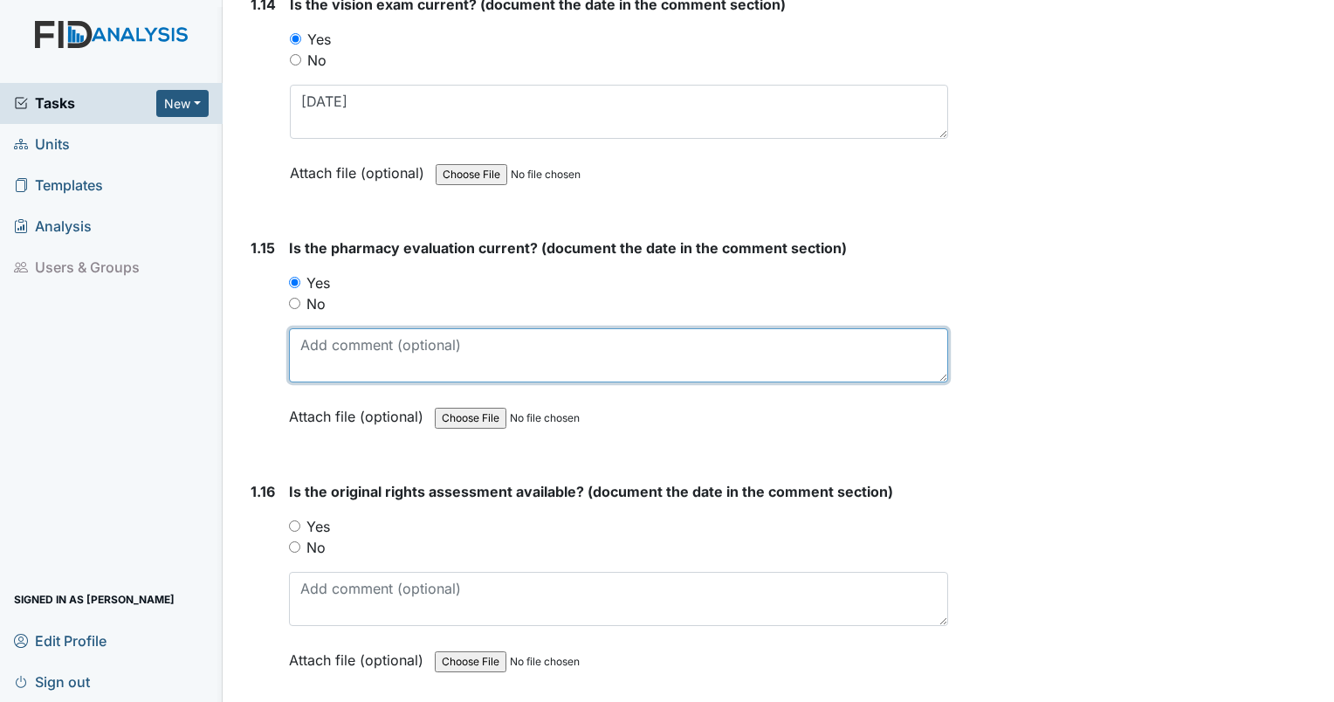
click at [308, 328] on textarea at bounding box center [618, 355] width 659 height 54
type textarea "[DATE]"
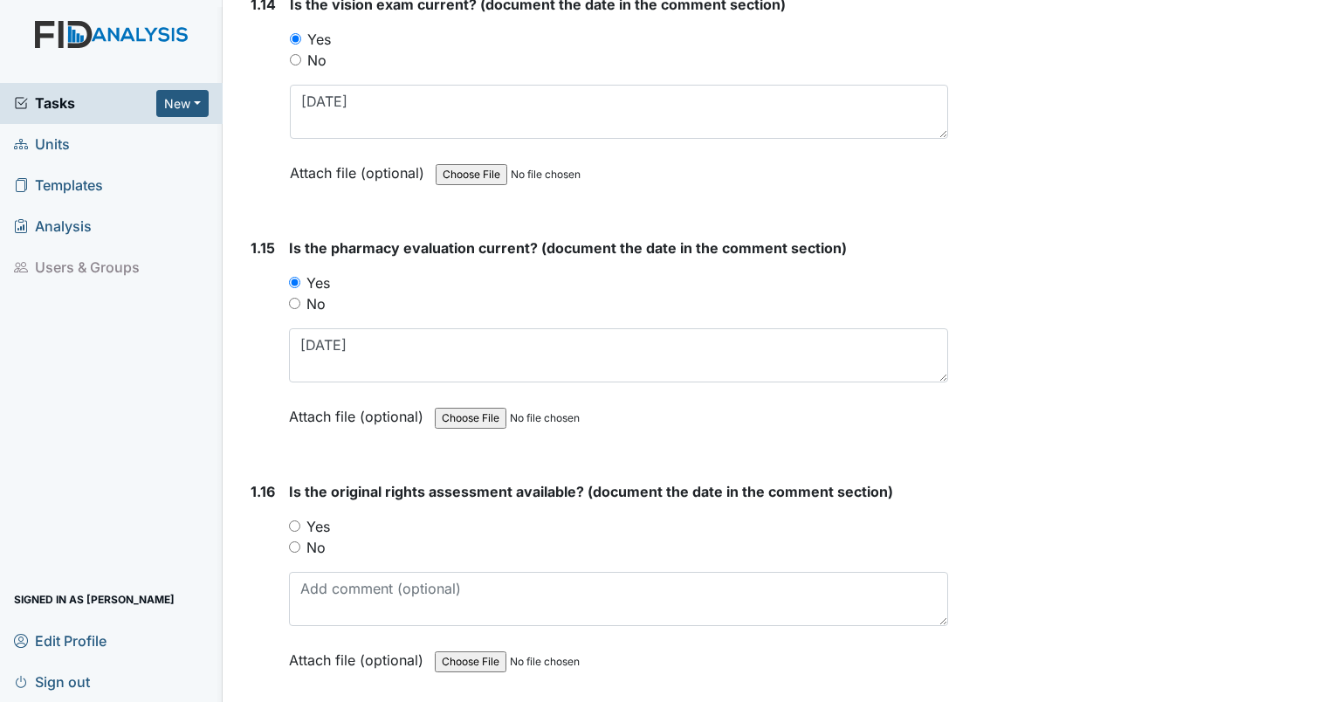
click at [290, 520] on input "Yes" at bounding box center [294, 525] width 11 height 11
radio input "true"
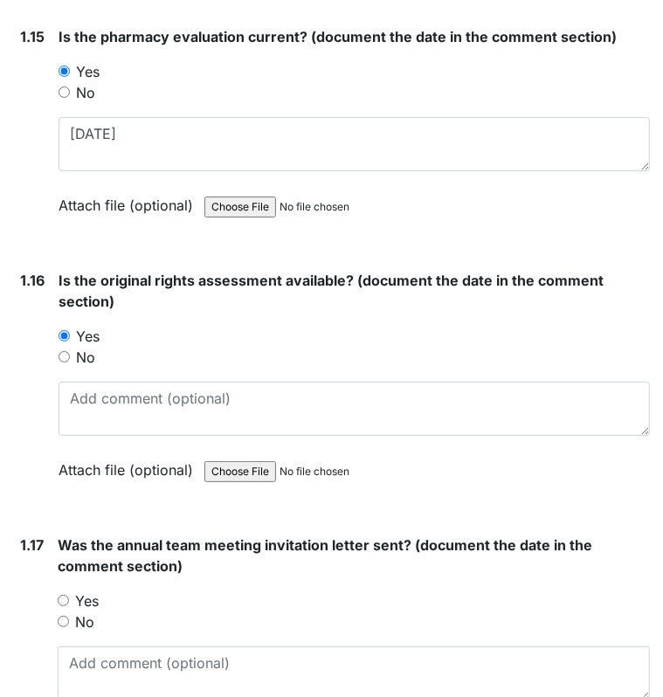
scroll to position [4044, 0]
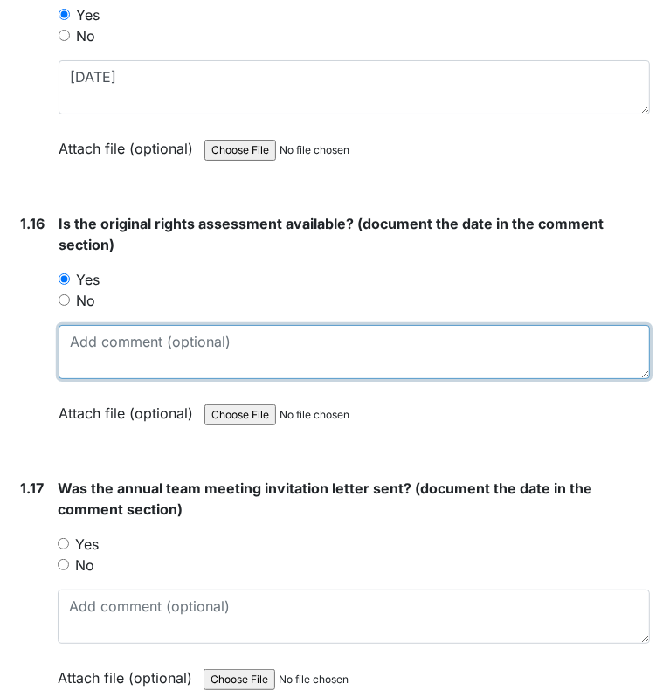
click at [135, 340] on textarea at bounding box center [353, 352] width 591 height 54
type textarea "[DATE]"
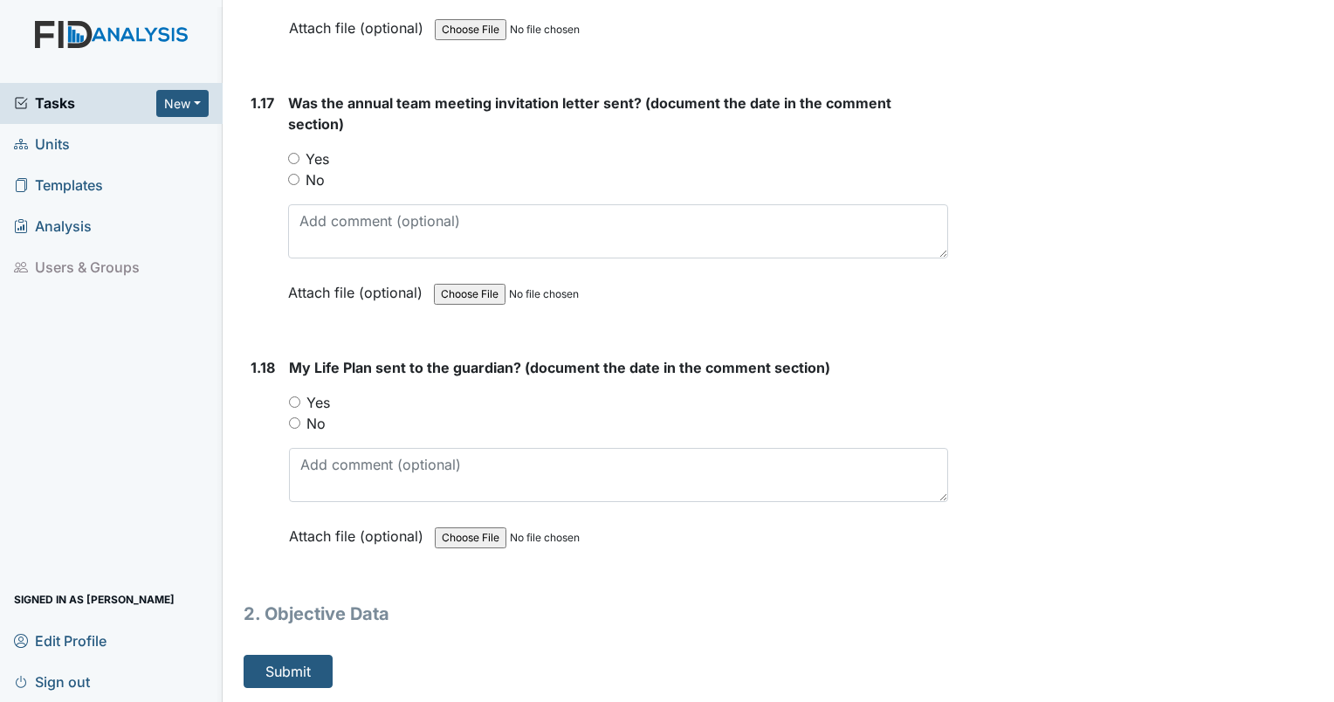
scroll to position [4238, 0]
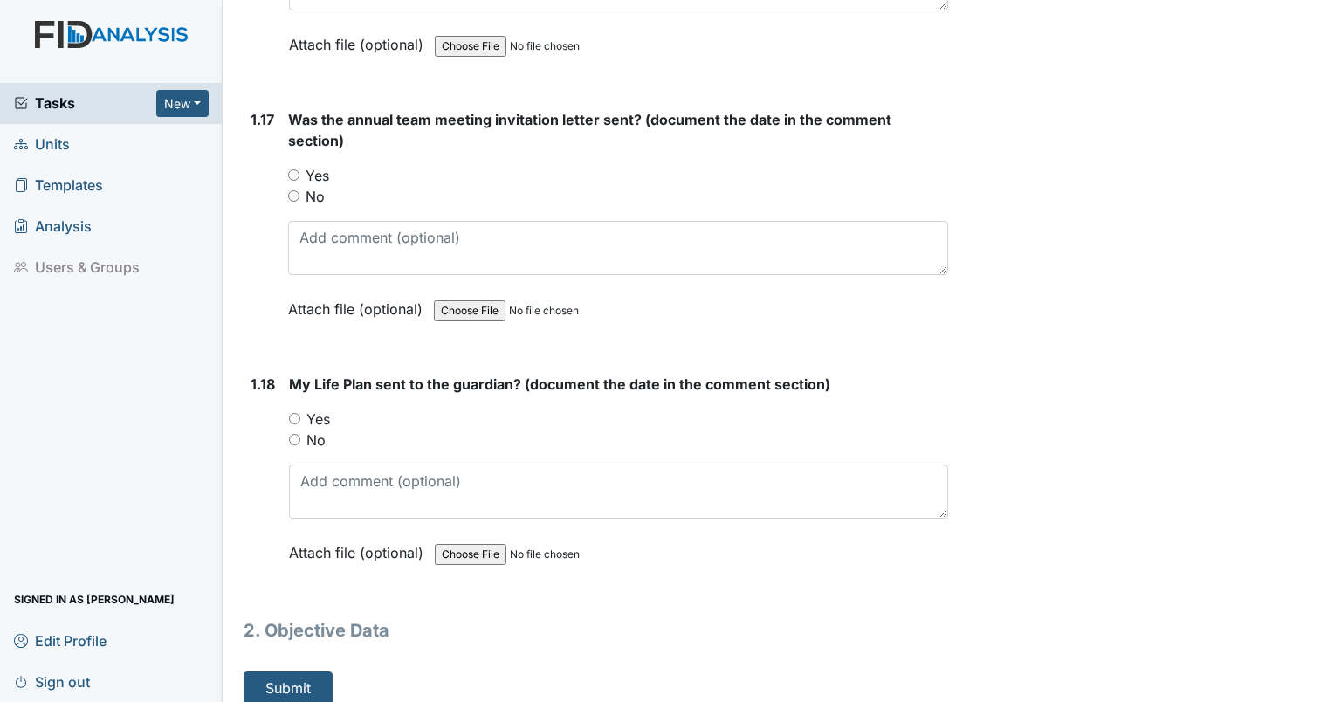
click at [335, 315] on div "Attach file (optional) You can upload .pdf, .txt, .jpg, .jpeg, .png, .csv, .xls…" at bounding box center [618, 310] width 660 height 43
click at [290, 169] on input "Yes" at bounding box center [293, 174] width 11 height 11
radio input "true"
click at [295, 413] on input "Yes" at bounding box center [294, 418] width 11 height 11
radio input "true"
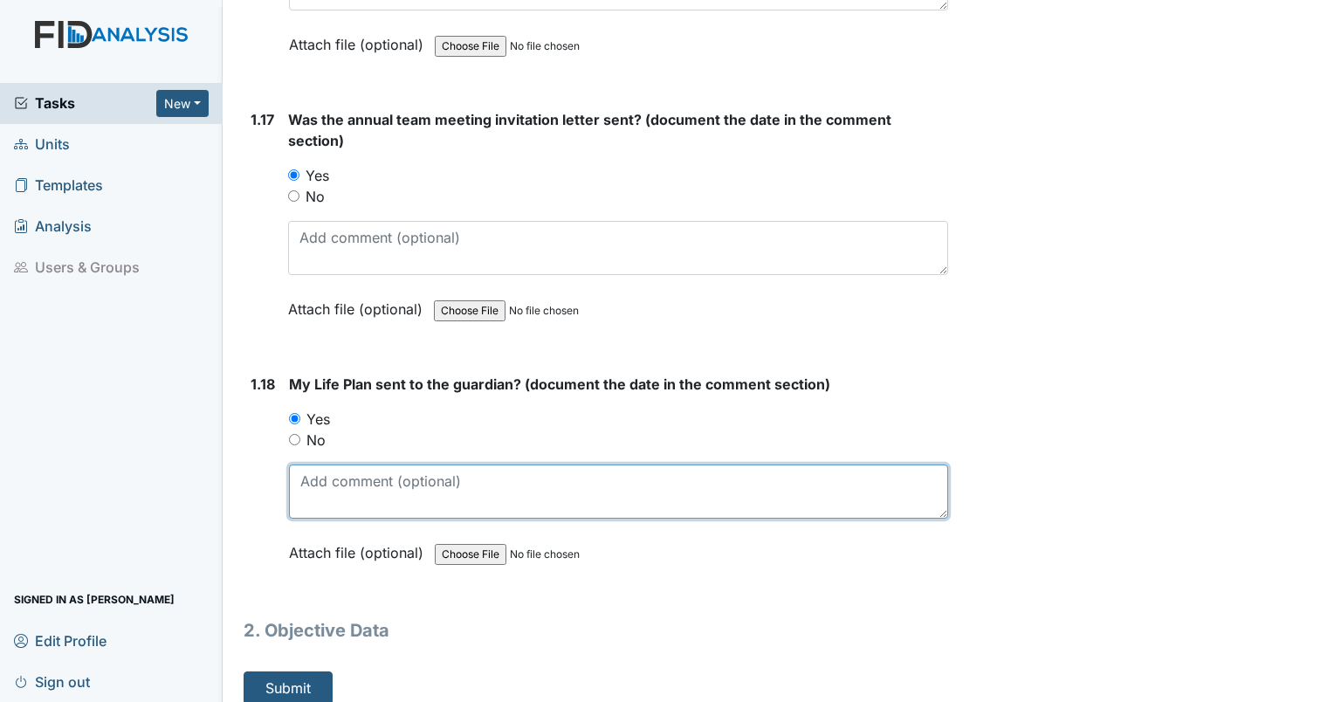
click at [311, 487] on textarea at bounding box center [618, 491] width 659 height 54
type textarea "1/20/2025"
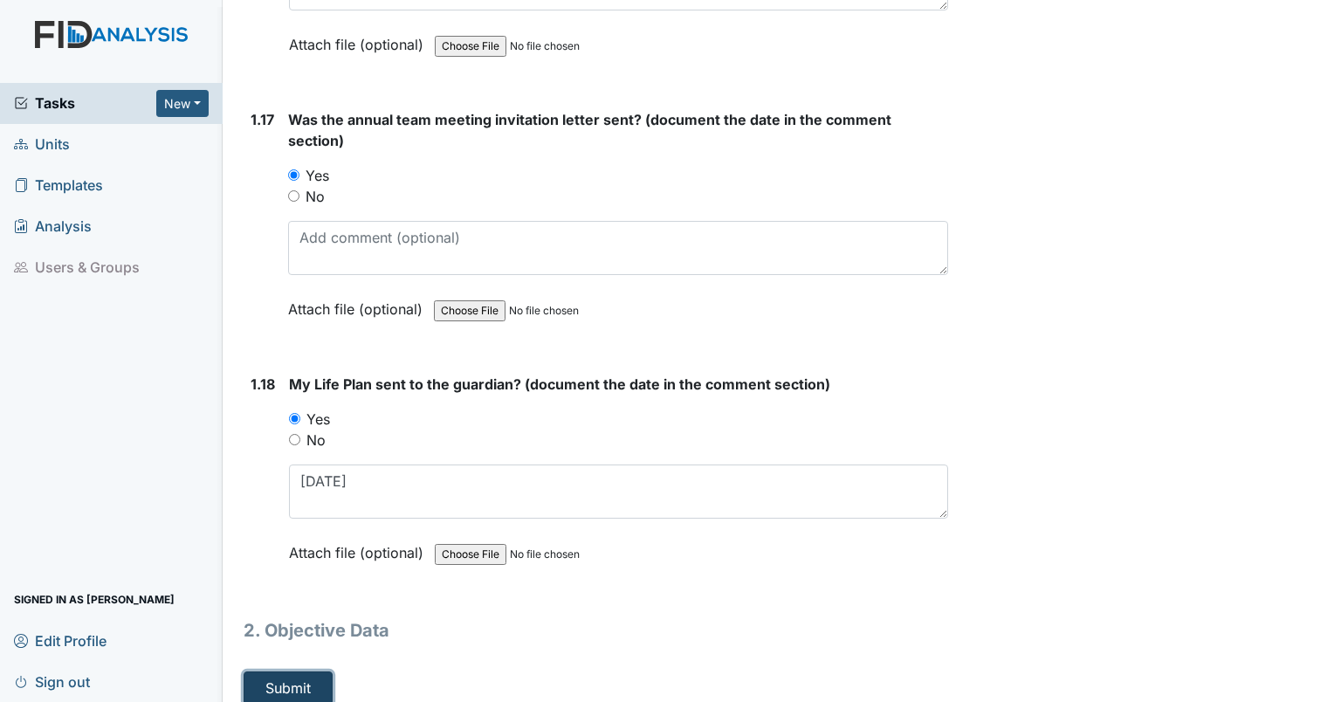
click at [319, 672] on button "Submit" at bounding box center [288, 687] width 89 height 33
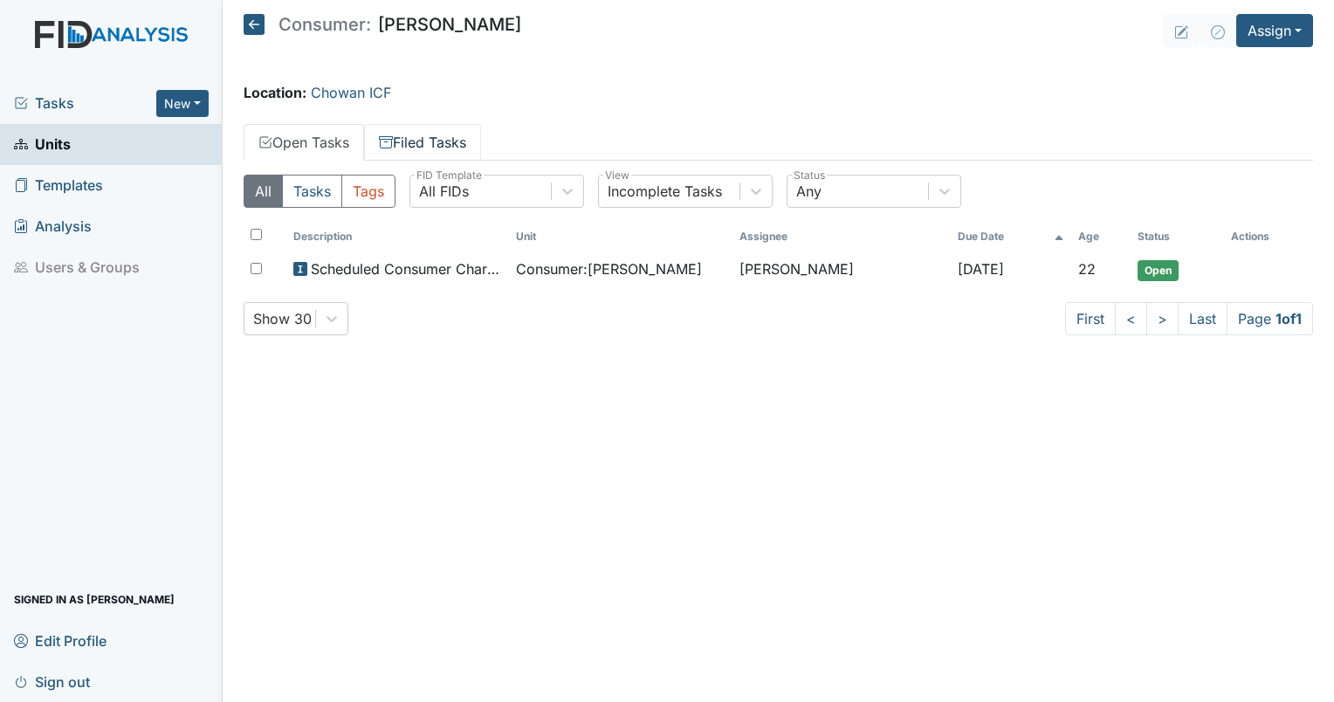
click at [415, 143] on link "Filed Tasks" at bounding box center [422, 142] width 117 height 37
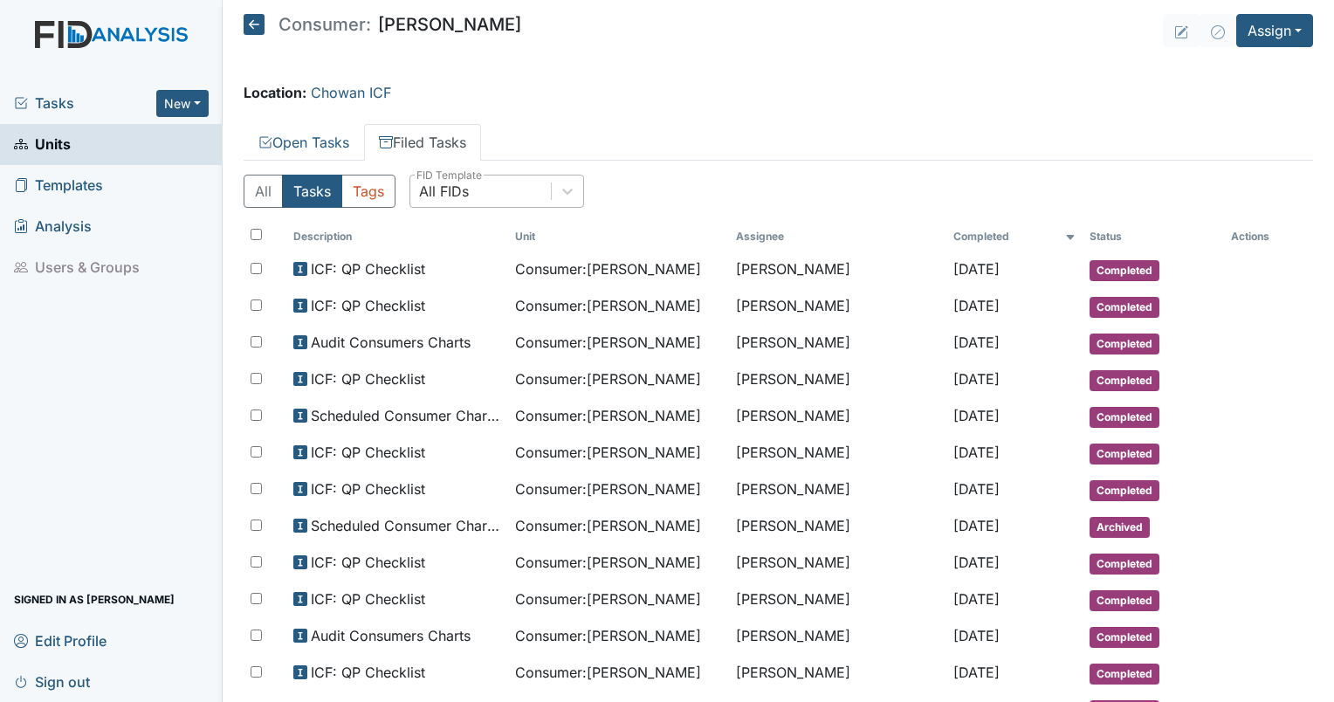
click at [461, 189] on div "All FIDs" at bounding box center [444, 191] width 50 height 21
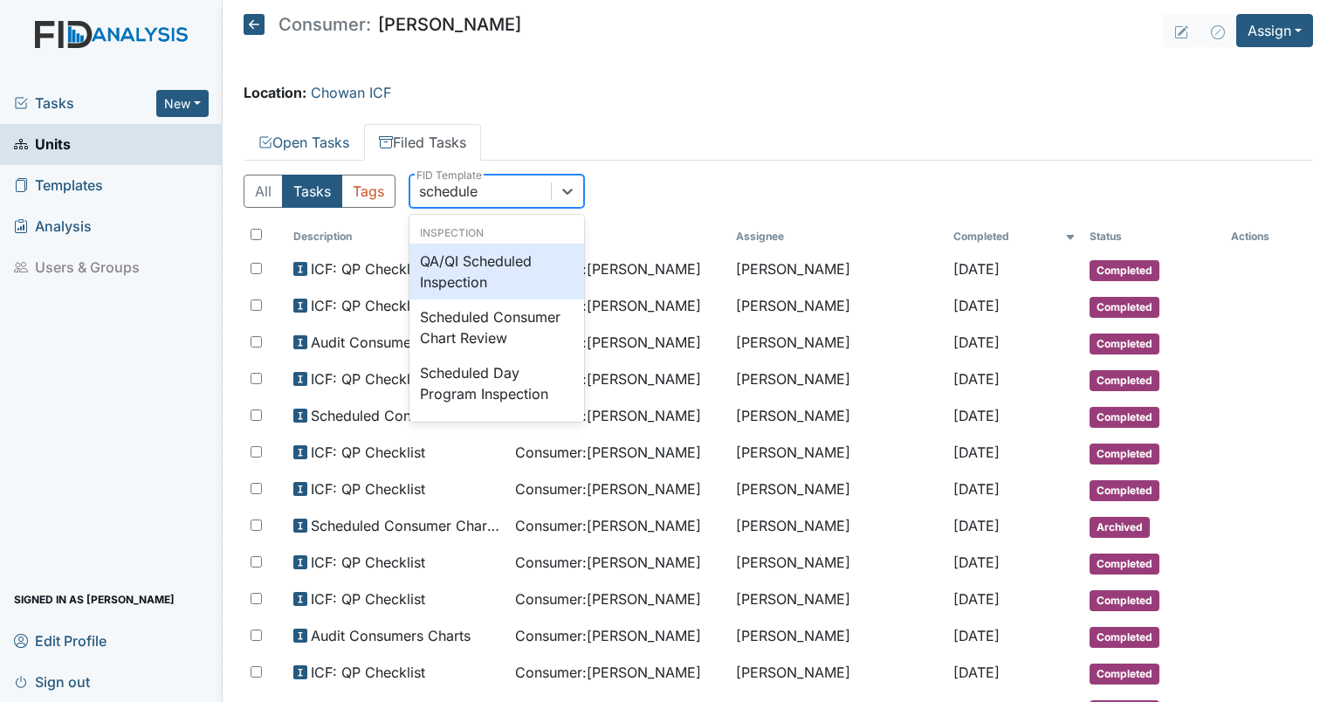
type input "scheduled"
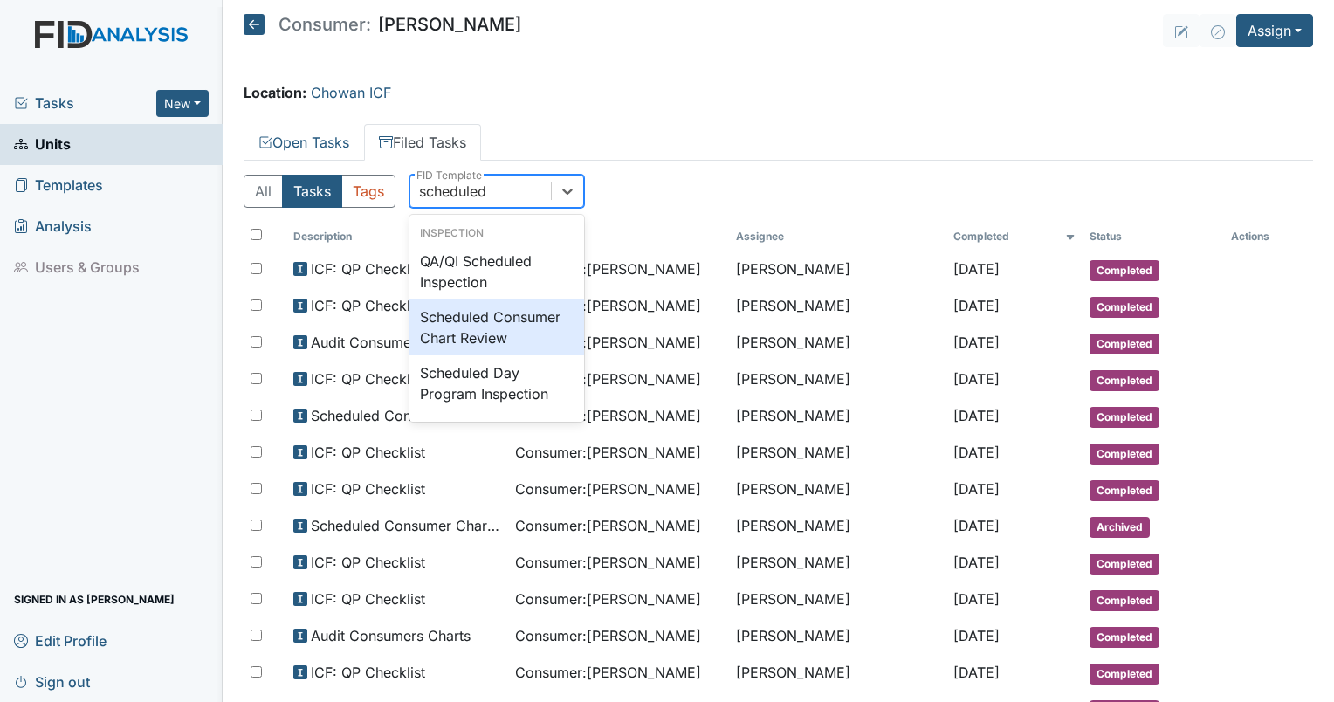
click at [469, 311] on div "Scheduled Consumer Chart Review" at bounding box center [496, 327] width 175 height 56
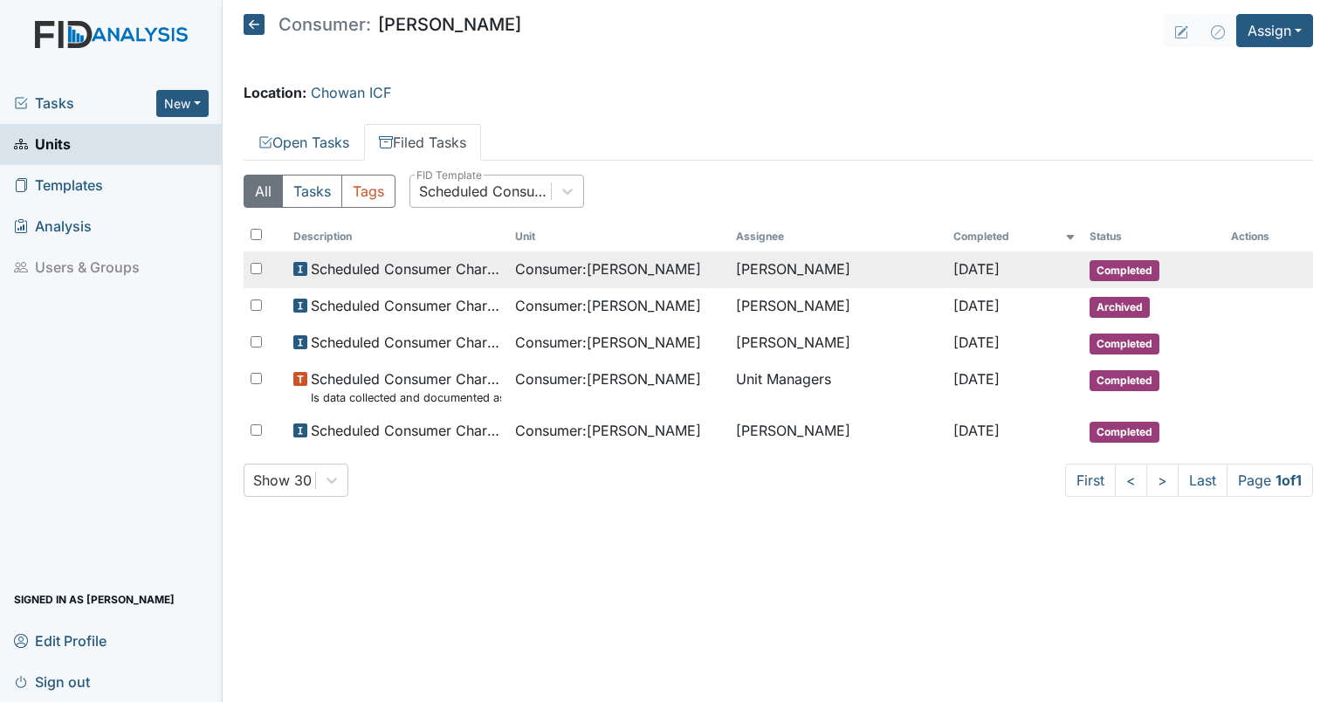
click at [592, 264] on span "Consumer : [PERSON_NAME]" at bounding box center [608, 268] width 186 height 21
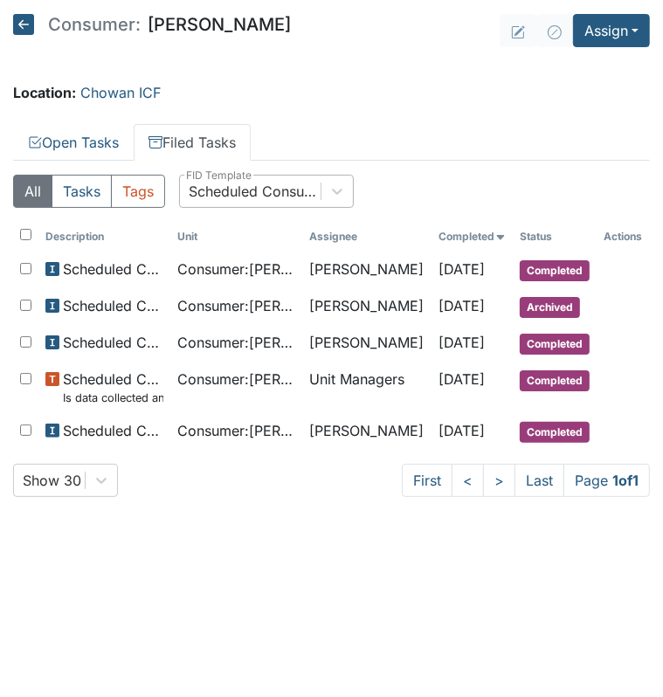
click at [22, 29] on icon at bounding box center [23, 24] width 21 height 21
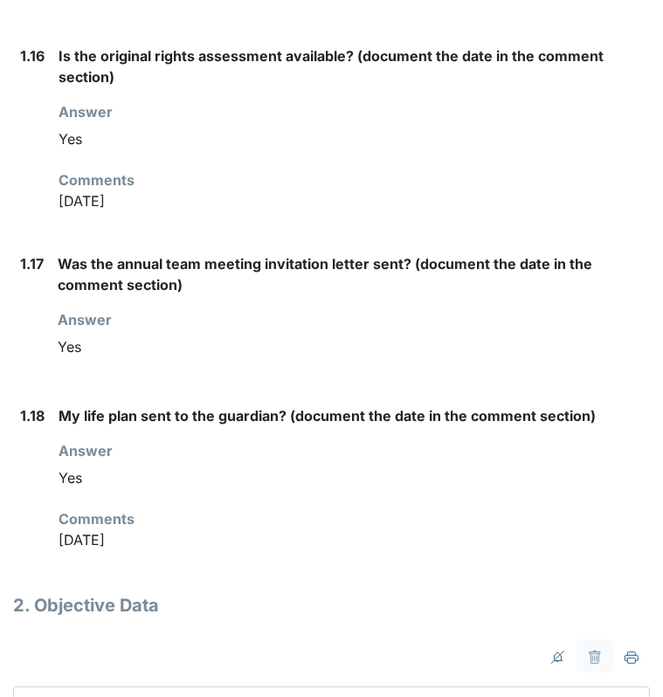
scroll to position [2879, 0]
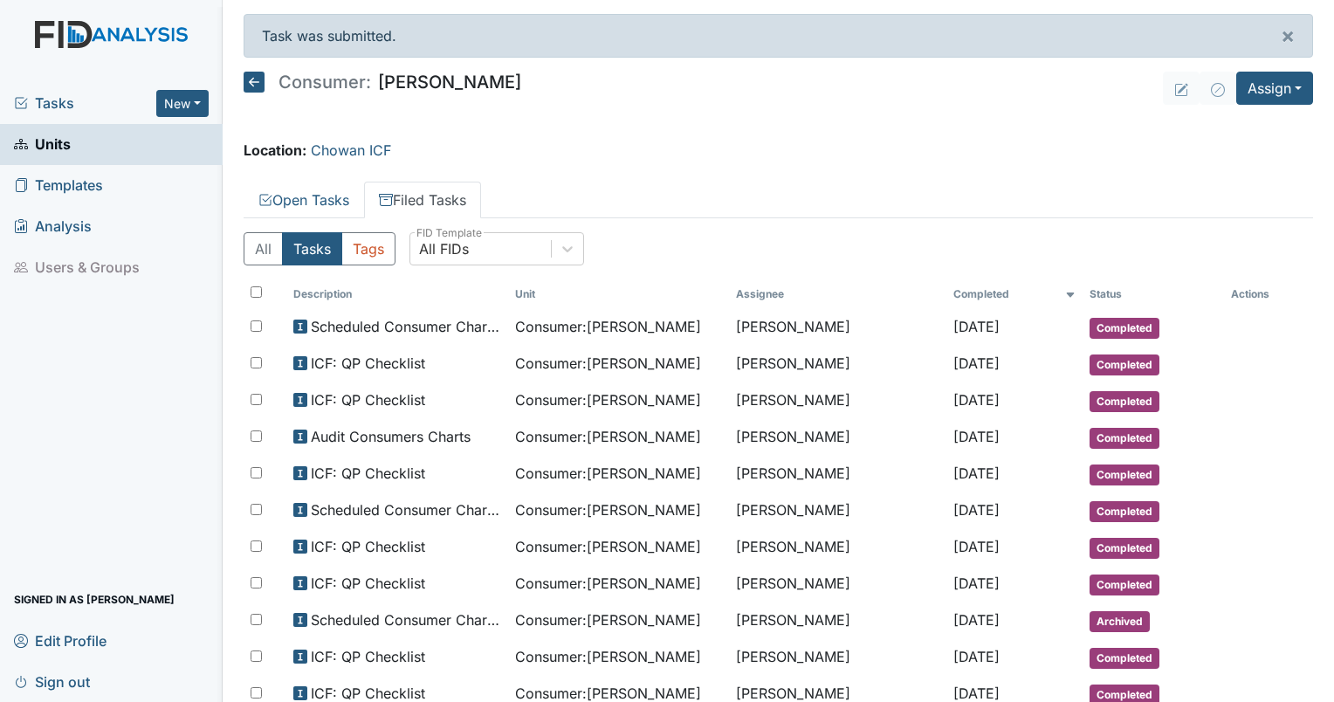
click at [70, 119] on div "Tasks New Form Inspection Document Bundle" at bounding box center [111, 103] width 223 height 41
click at [56, 104] on span "Tasks" at bounding box center [85, 103] width 142 height 21
click at [45, 108] on span "Tasks" at bounding box center [85, 103] width 142 height 21
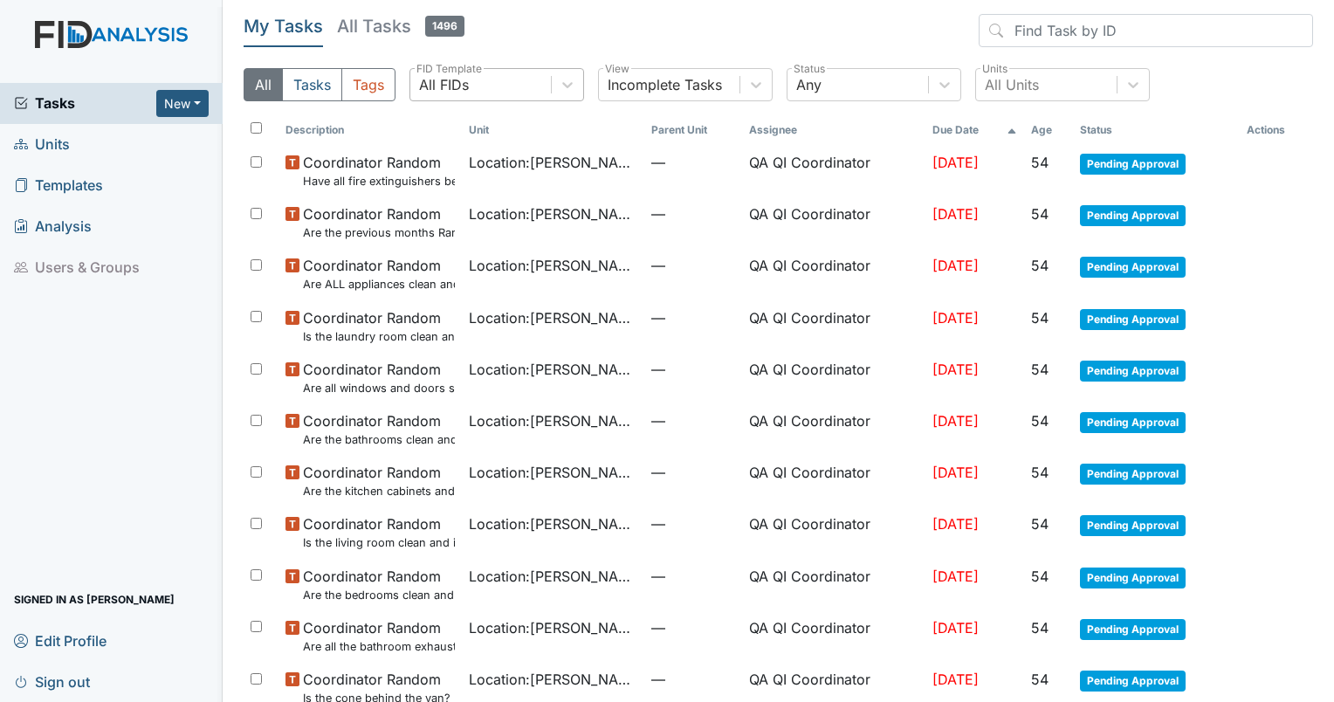
click at [470, 77] on div "All FIDs" at bounding box center [480, 84] width 141 height 31
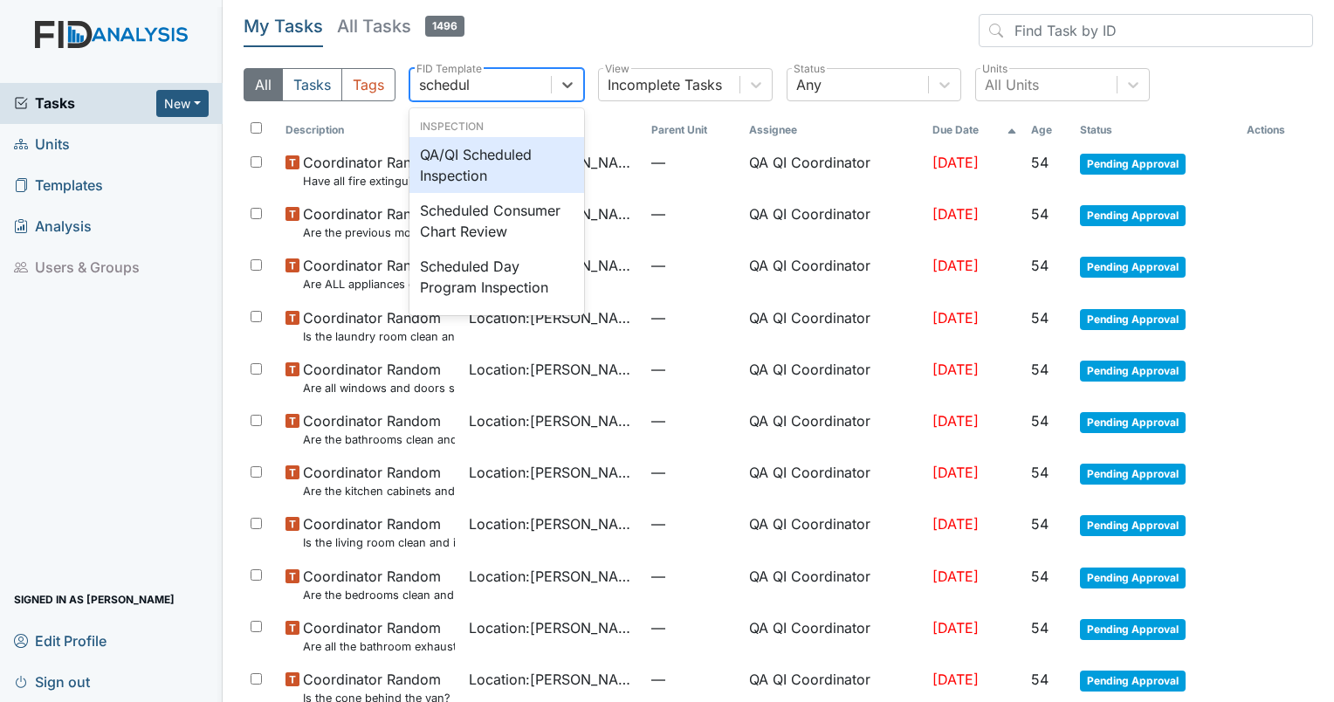
type input "schedule"
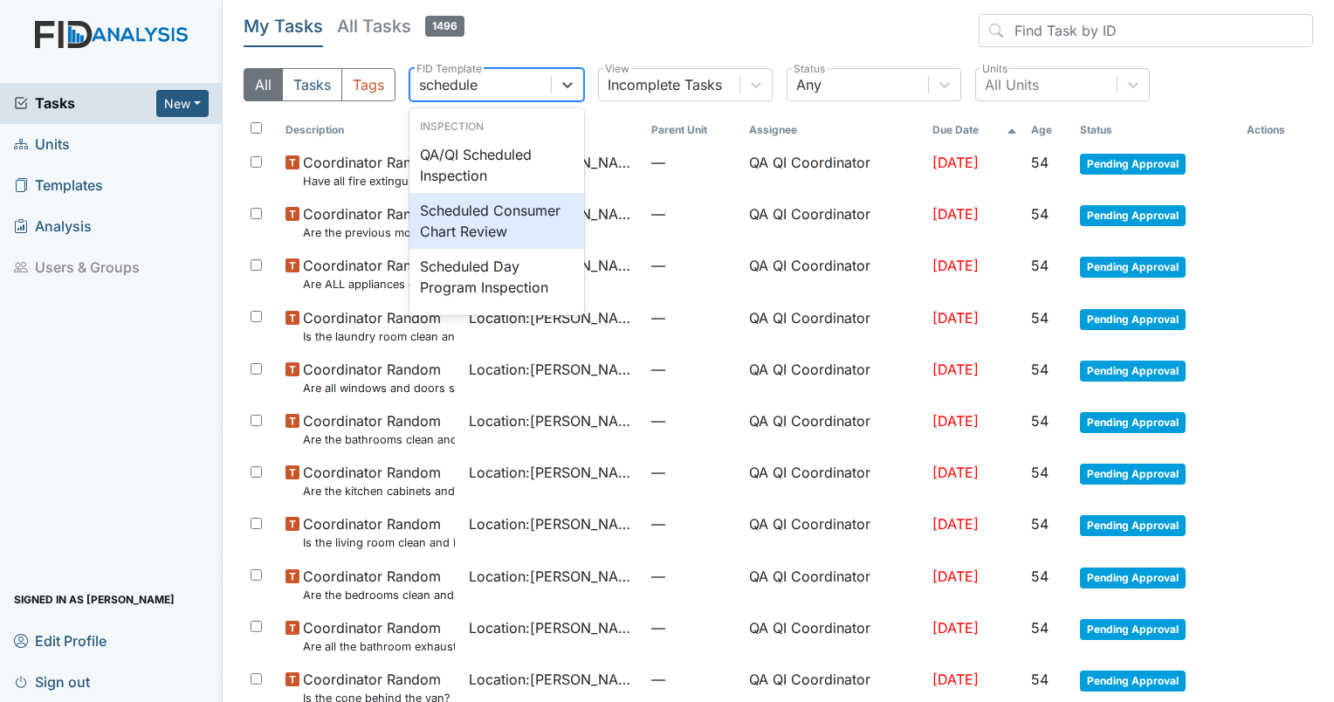
click at [484, 240] on div "Scheduled Consumer Chart Review" at bounding box center [496, 221] width 175 height 56
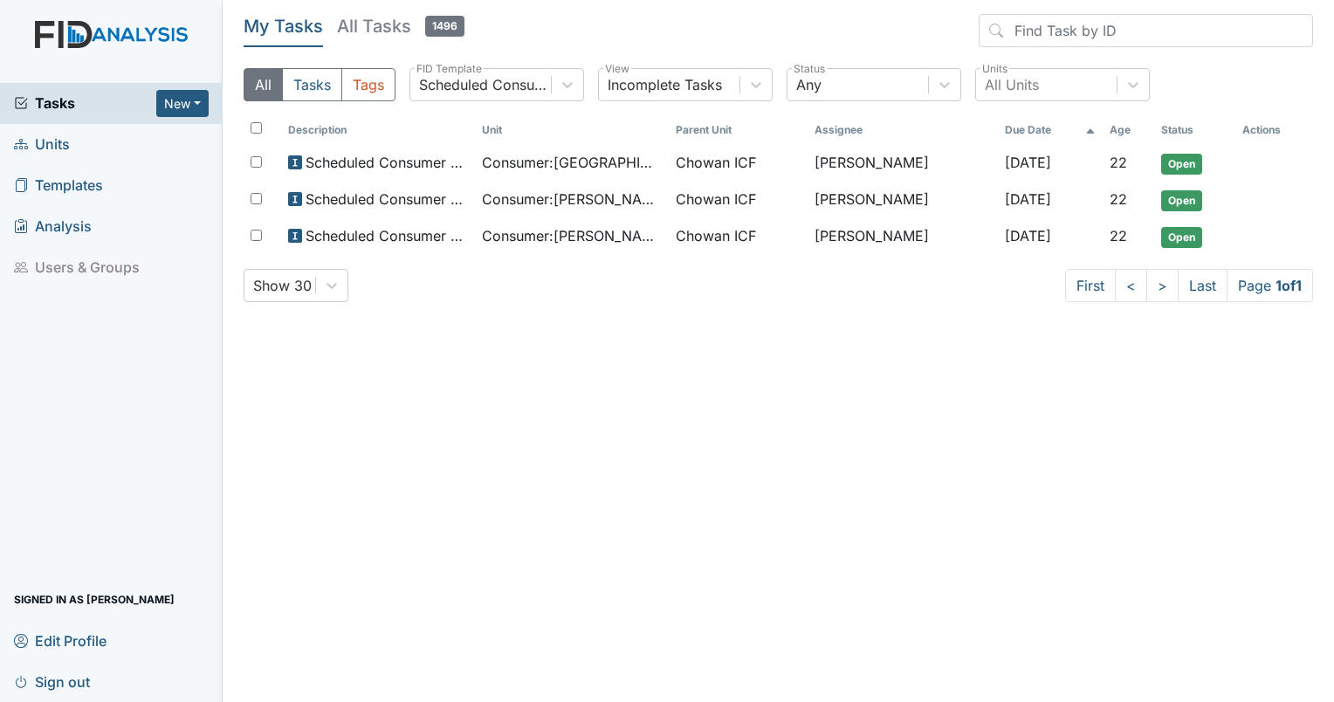
click at [484, 240] on td "Consumer : [PERSON_NAME]" at bounding box center [572, 236] width 194 height 37
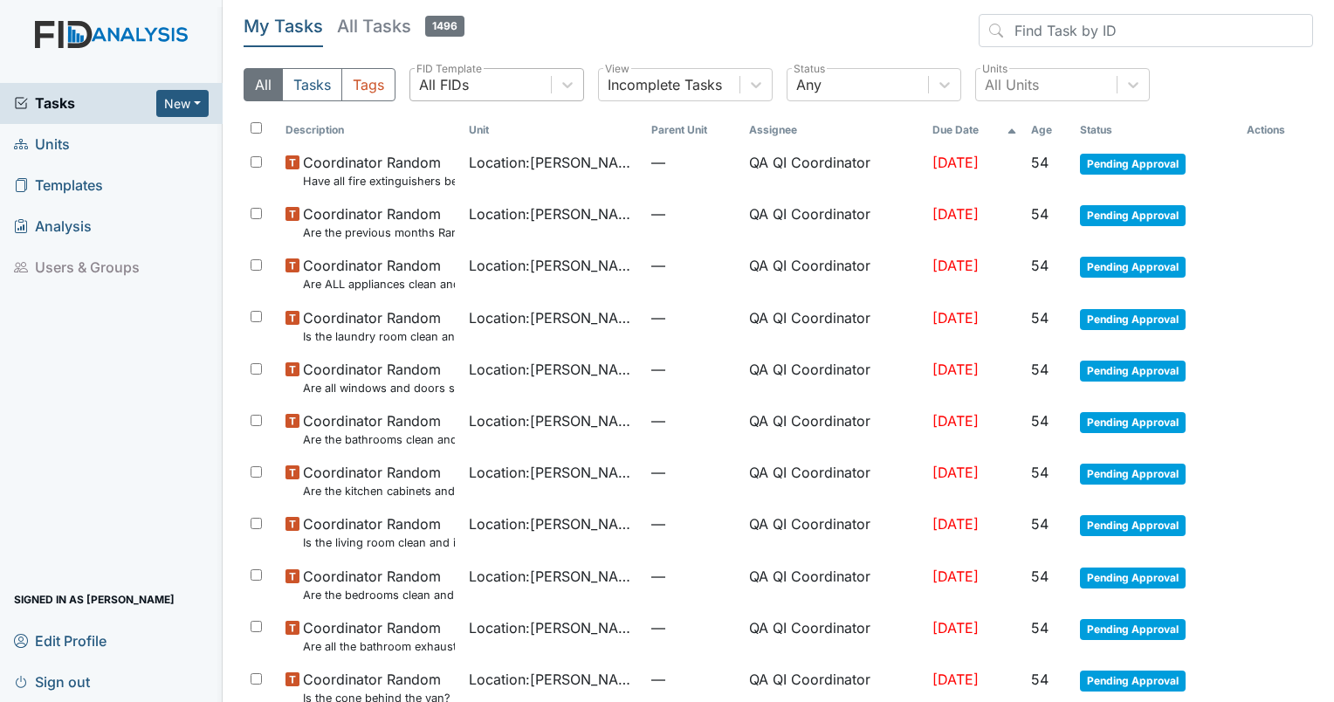
click at [471, 87] on div "All FIDs" at bounding box center [480, 84] width 141 height 31
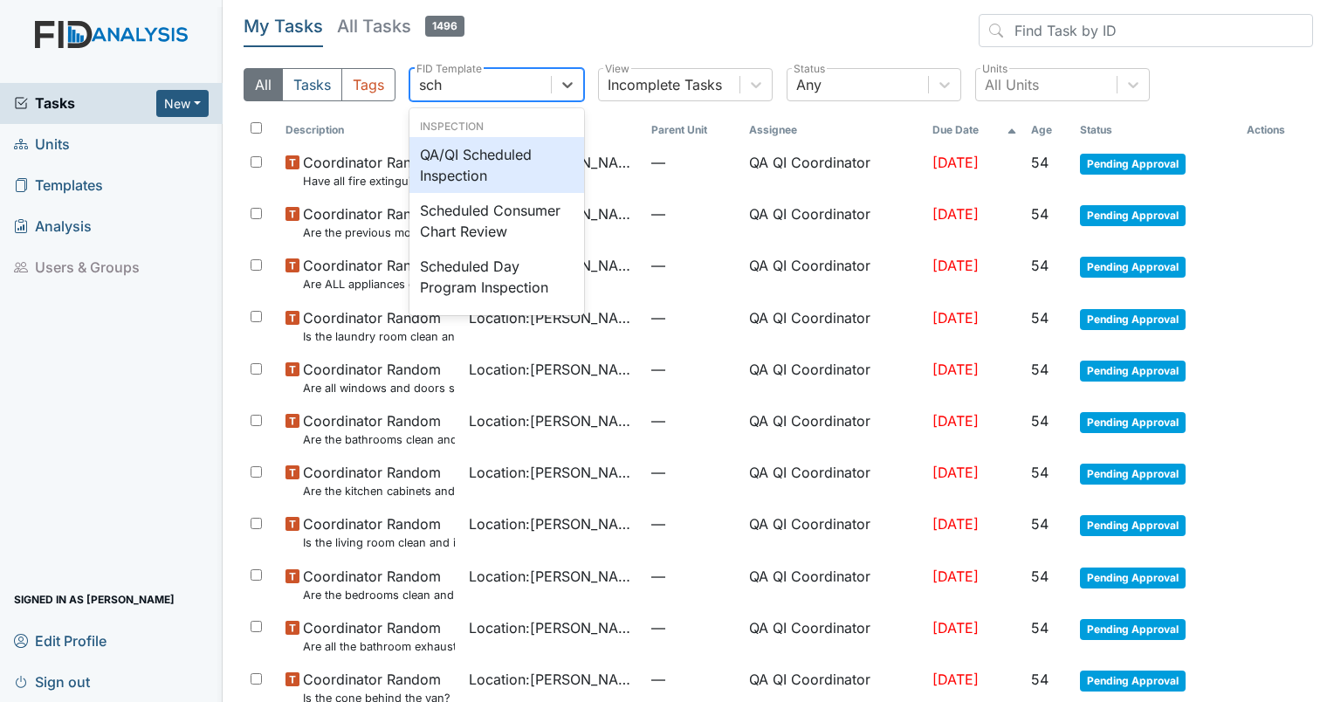
type input "sche"
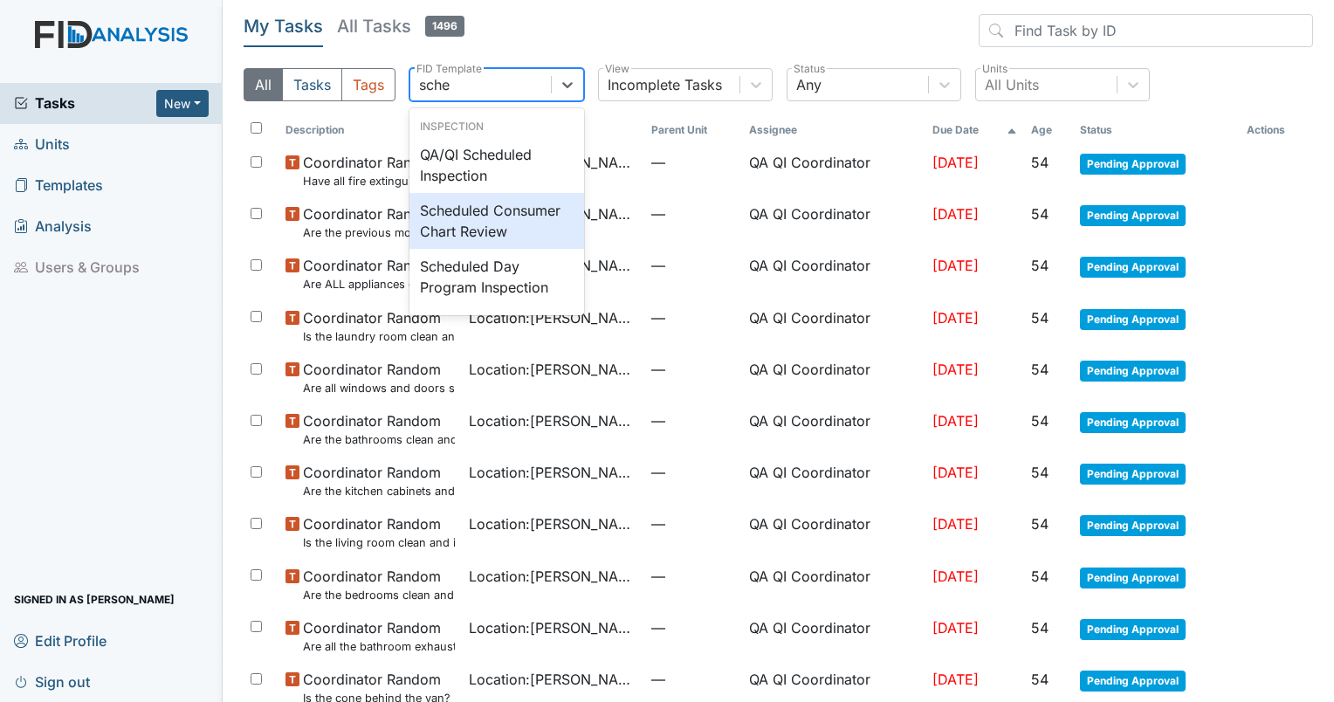
click at [491, 221] on div "Scheduled Consumer Chart Review" at bounding box center [496, 221] width 175 height 56
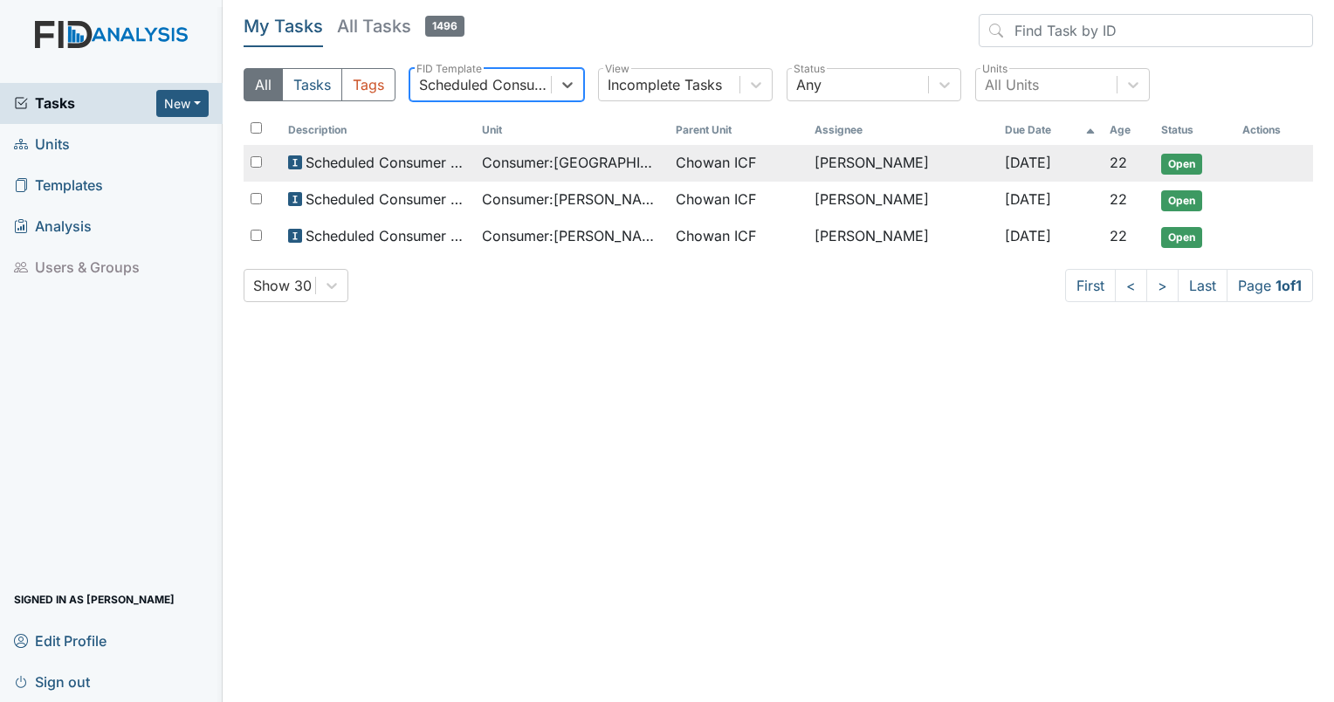
click at [545, 161] on span "Consumer : Copeland, Virginia" at bounding box center [572, 162] width 180 height 21
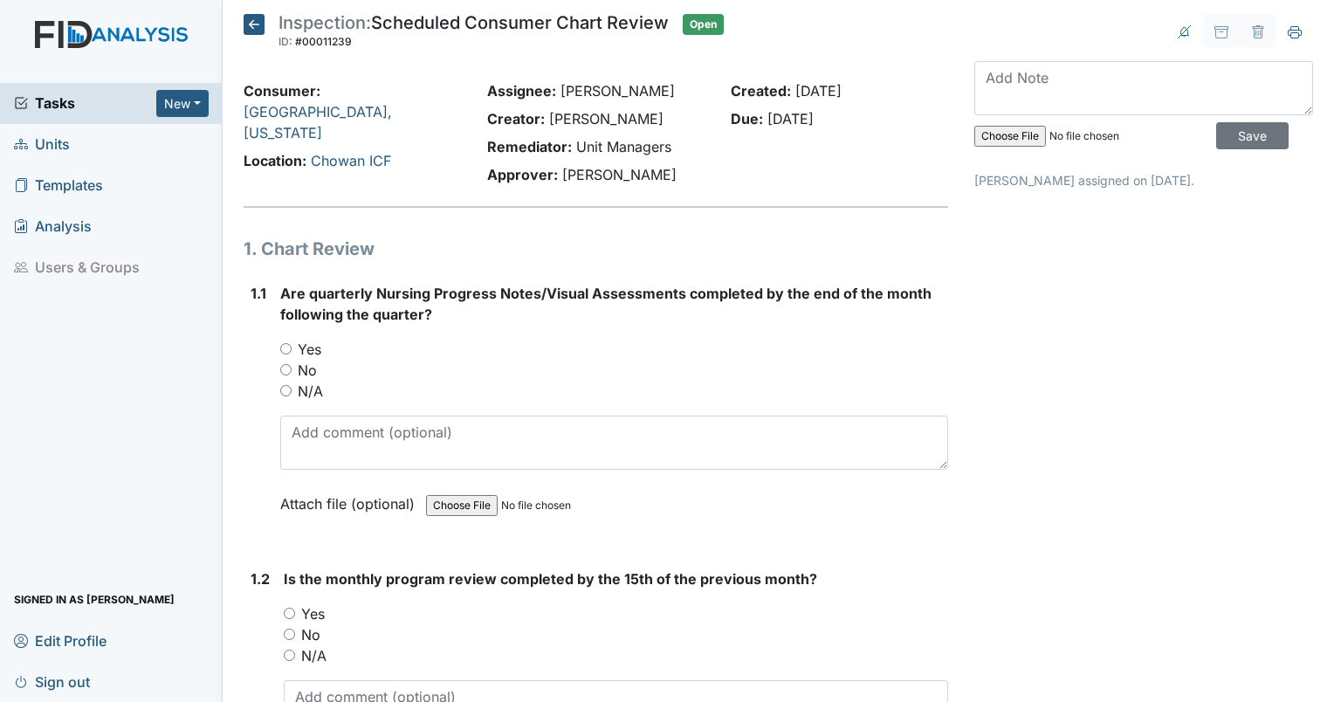
click at [285, 349] on input "Yes" at bounding box center [285, 348] width 11 height 11
radio input "true"
click at [290, 615] on input "Yes" at bounding box center [289, 613] width 11 height 11
radio input "true"
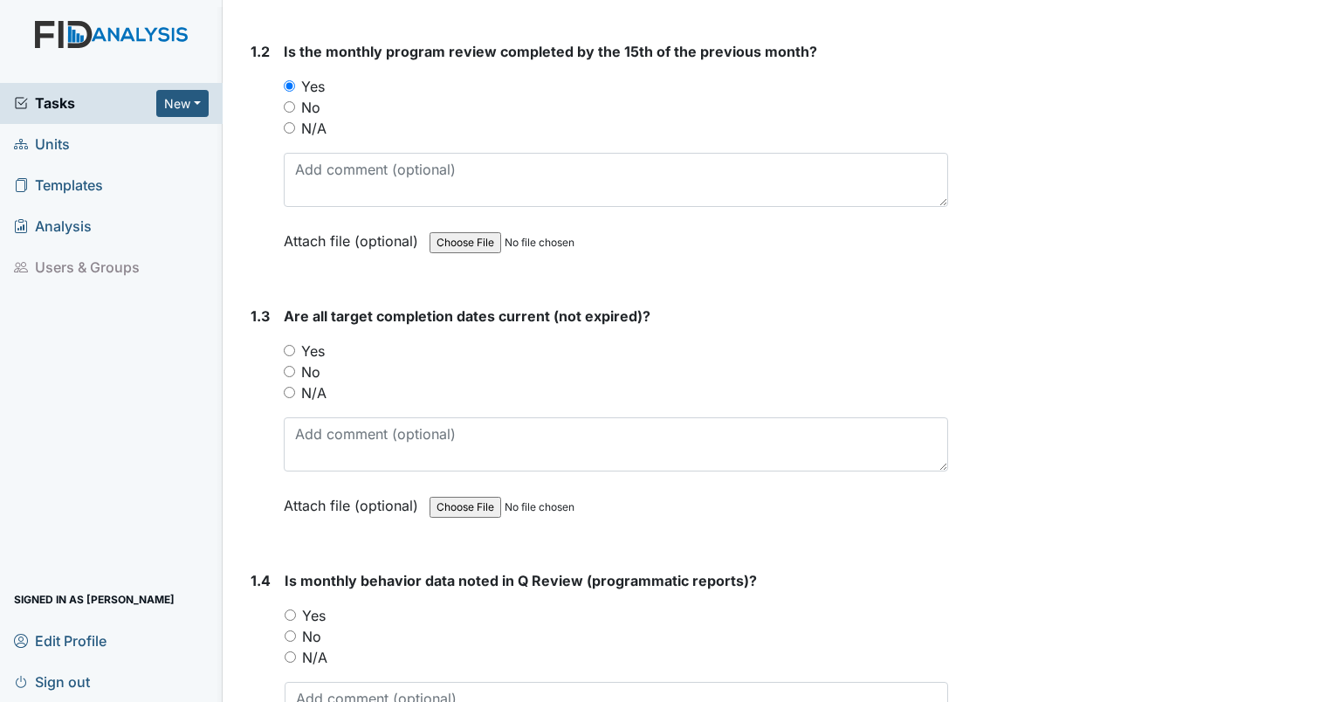
scroll to position [538, 0]
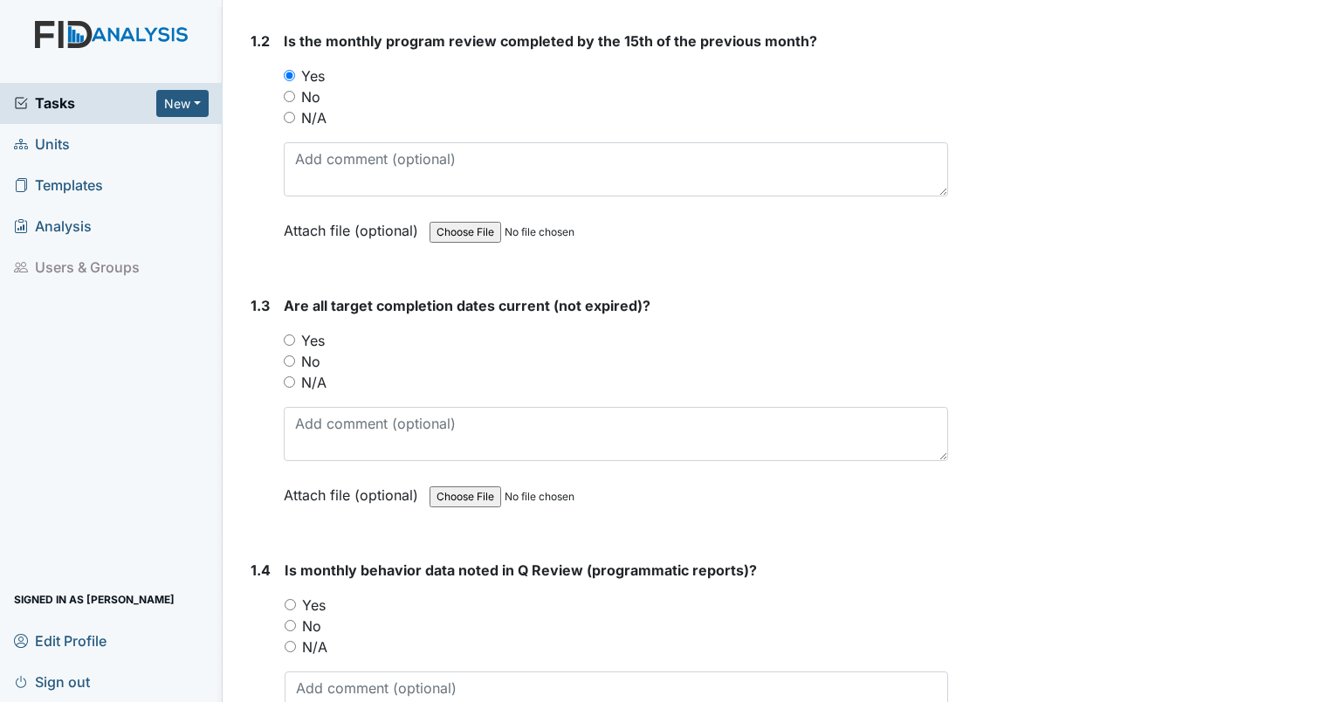
click at [290, 342] on input "Yes" at bounding box center [289, 339] width 11 height 11
radio input "true"
click at [285, 607] on input "Yes" at bounding box center [290, 604] width 11 height 11
radio input "true"
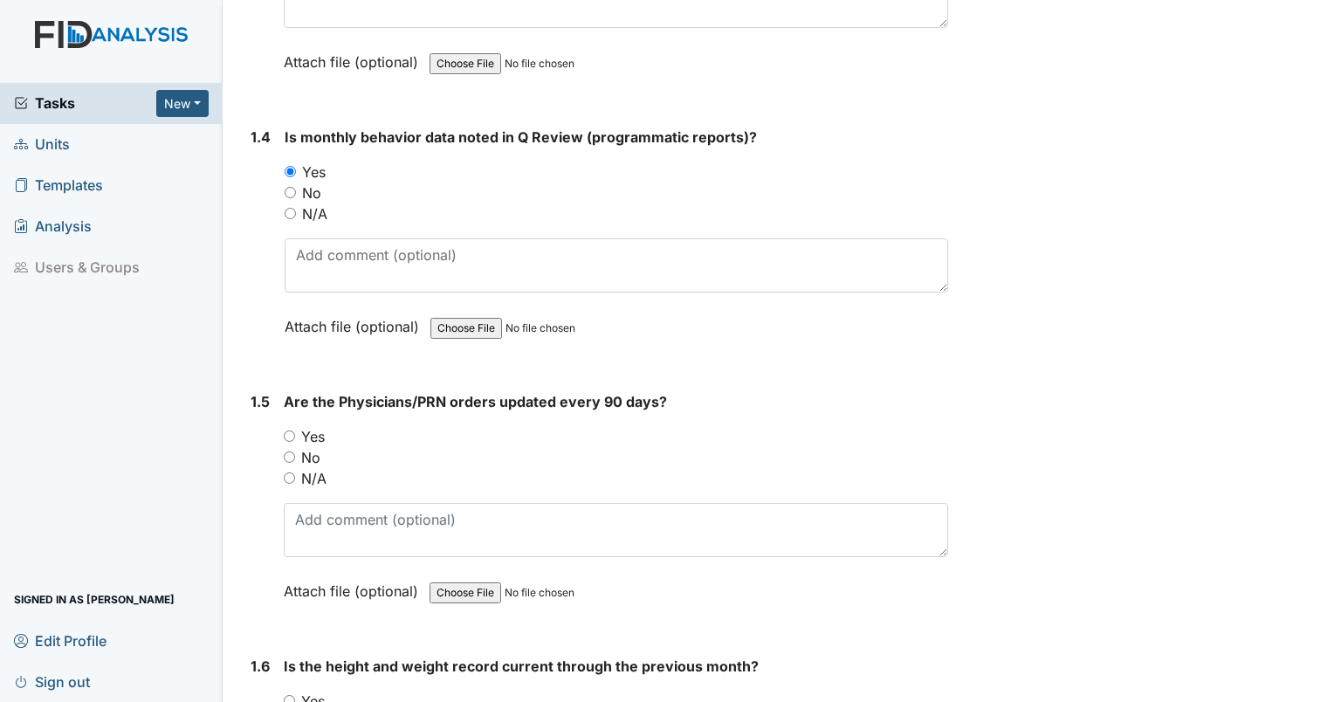
scroll to position [1044, 0]
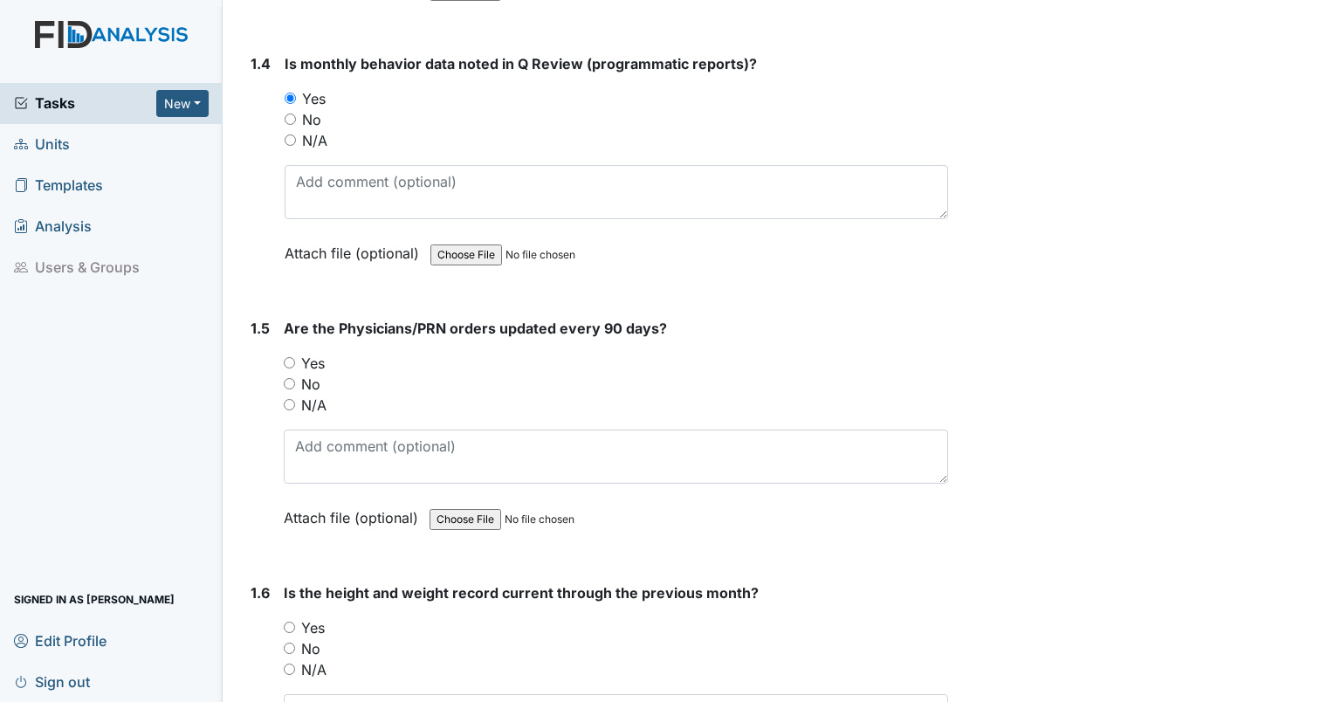
click at [290, 360] on input "Yes" at bounding box center [289, 362] width 11 height 11
radio input "true"
click at [290, 622] on input "Yes" at bounding box center [289, 626] width 11 height 11
radio input "true"
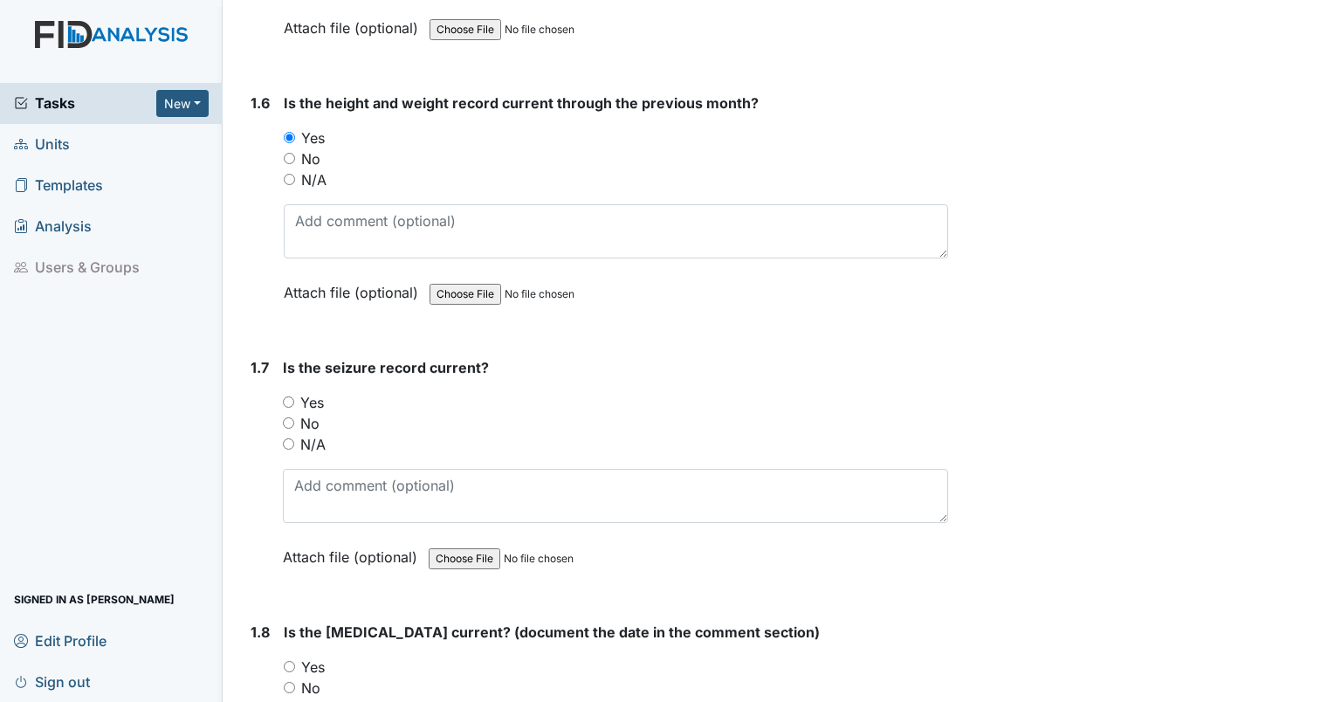
scroll to position [1596, 0]
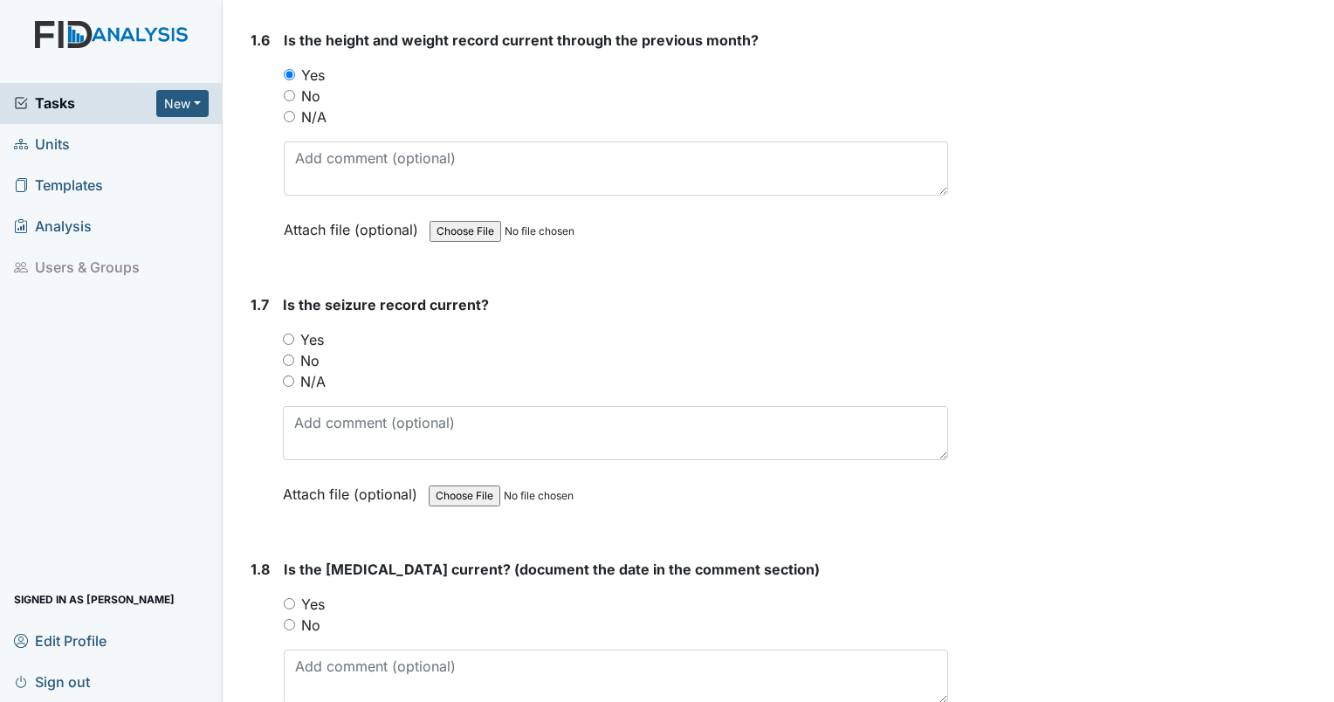
click at [291, 375] on input "N/A" at bounding box center [288, 380] width 11 height 11
radio input "true"
click at [285, 598] on input "Yes" at bounding box center [289, 603] width 11 height 11
radio input "true"
click at [312, 667] on textarea at bounding box center [616, 676] width 664 height 54
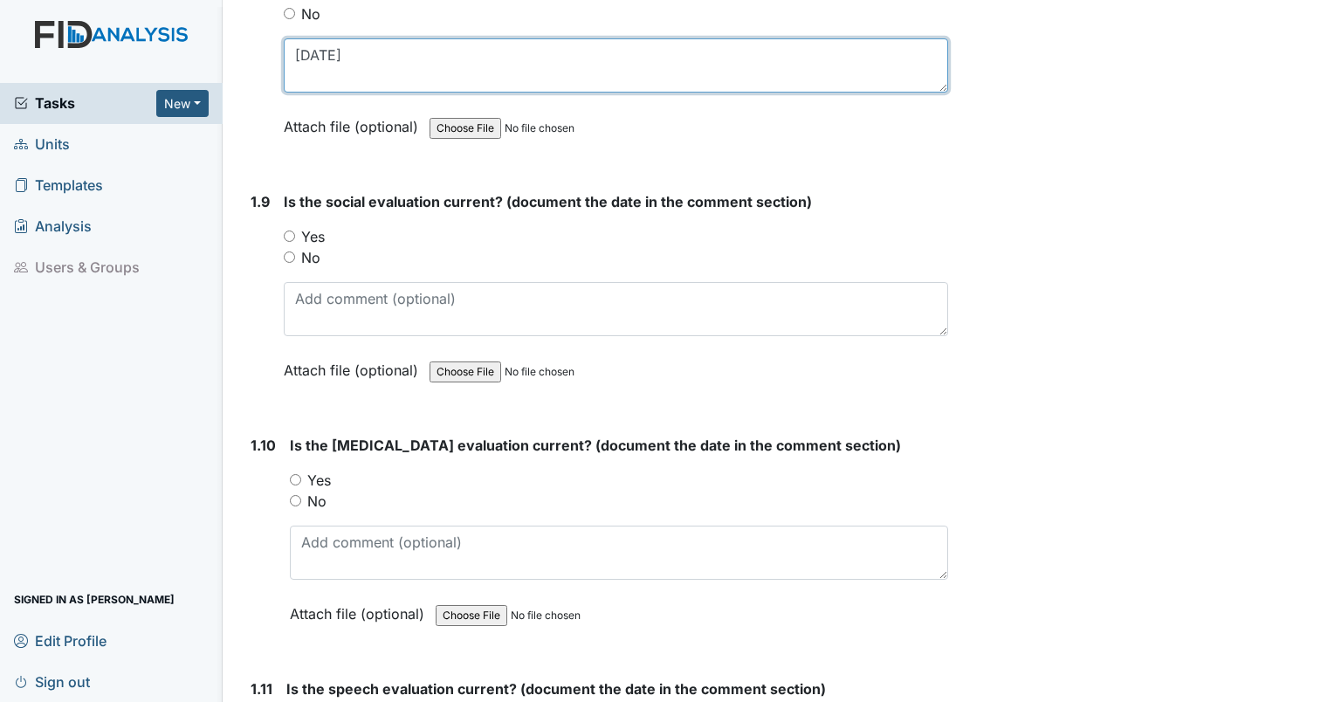
scroll to position [2228, 0]
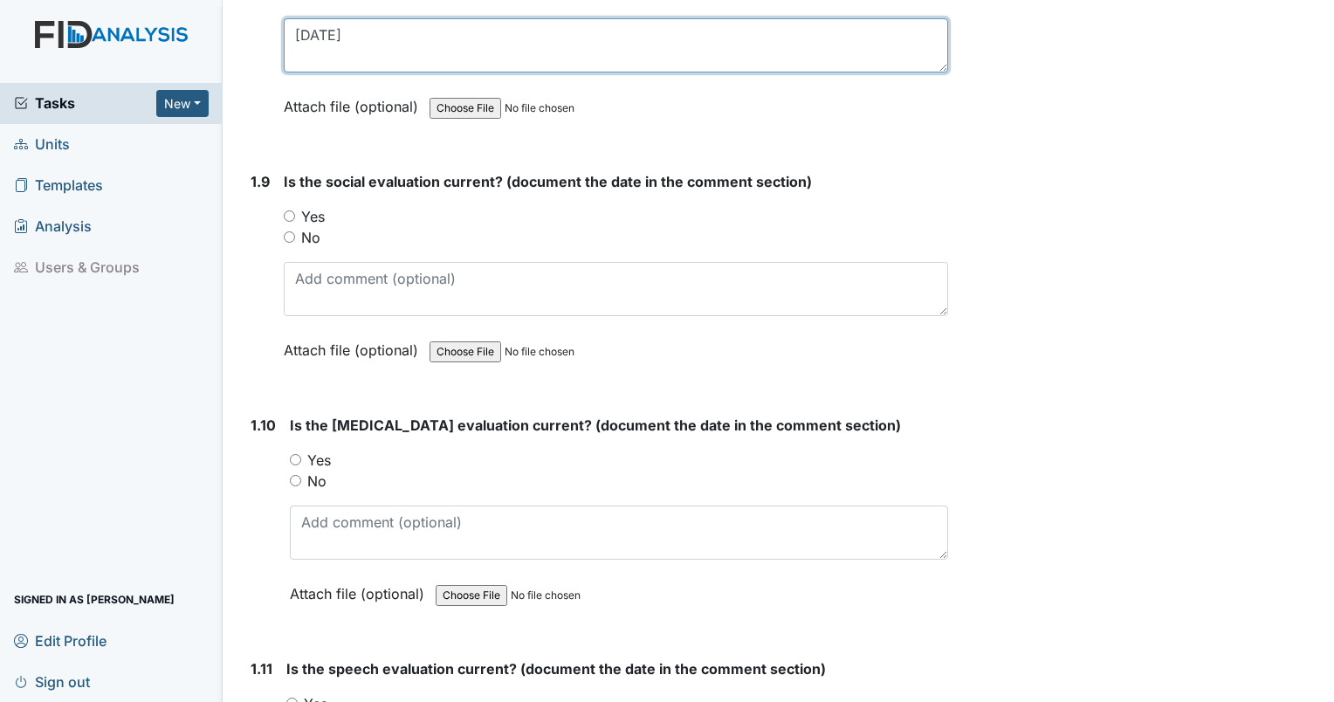
type textarea "1/4/02"
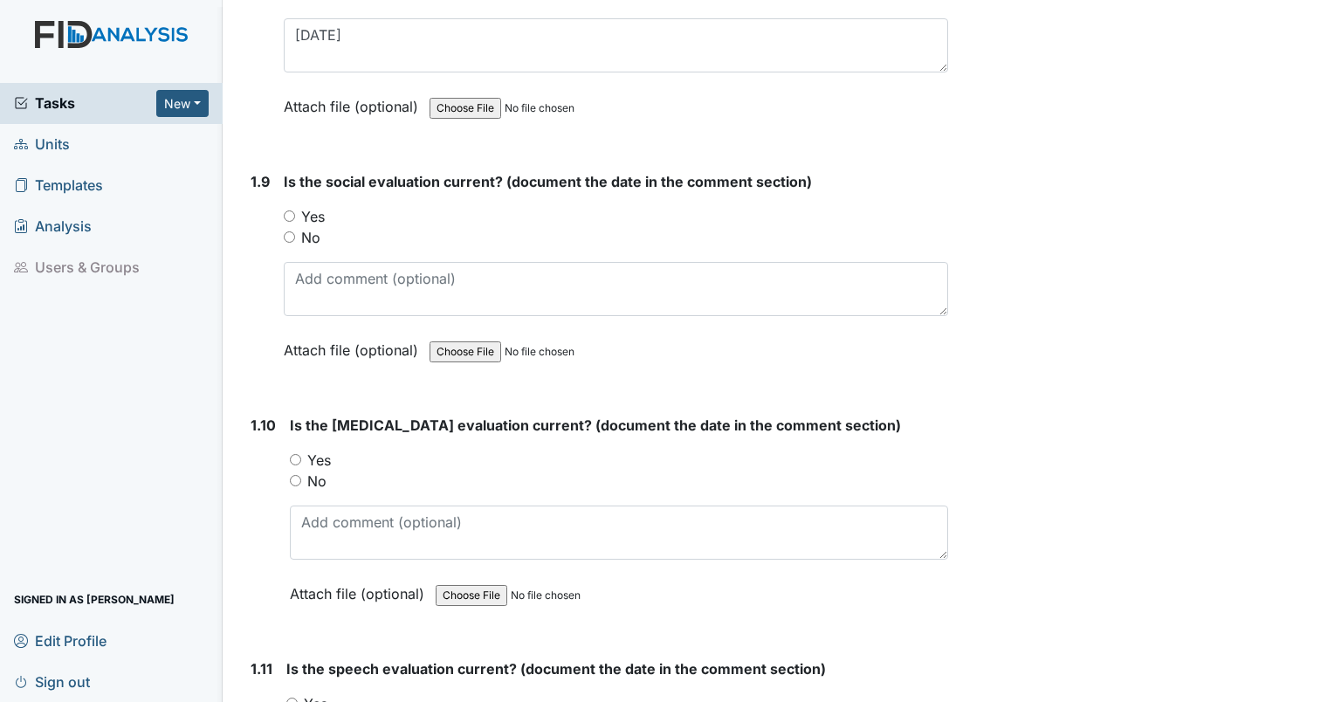
click at [286, 210] on input "Yes" at bounding box center [289, 215] width 11 height 11
radio input "true"
click at [286, 210] on input "Yes" at bounding box center [289, 215] width 11 height 11
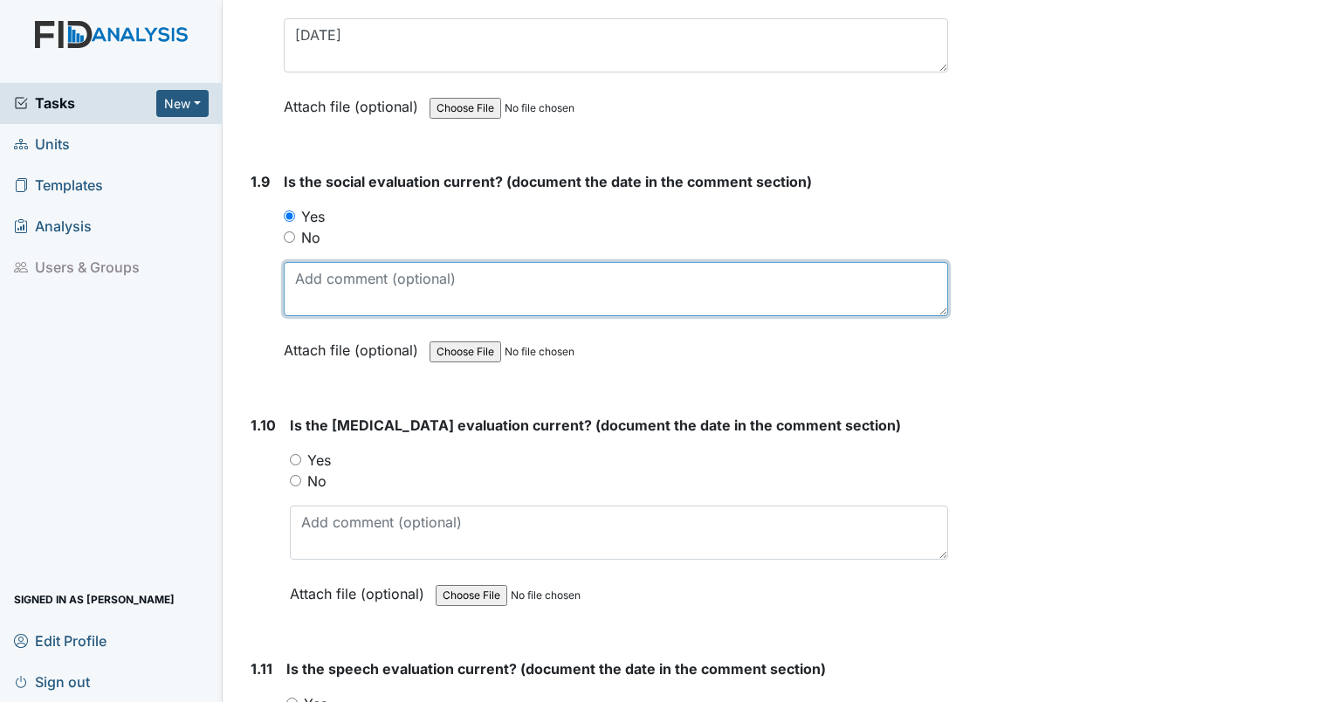
click at [299, 282] on textarea at bounding box center [616, 289] width 664 height 54
type textarea "1/8/02"
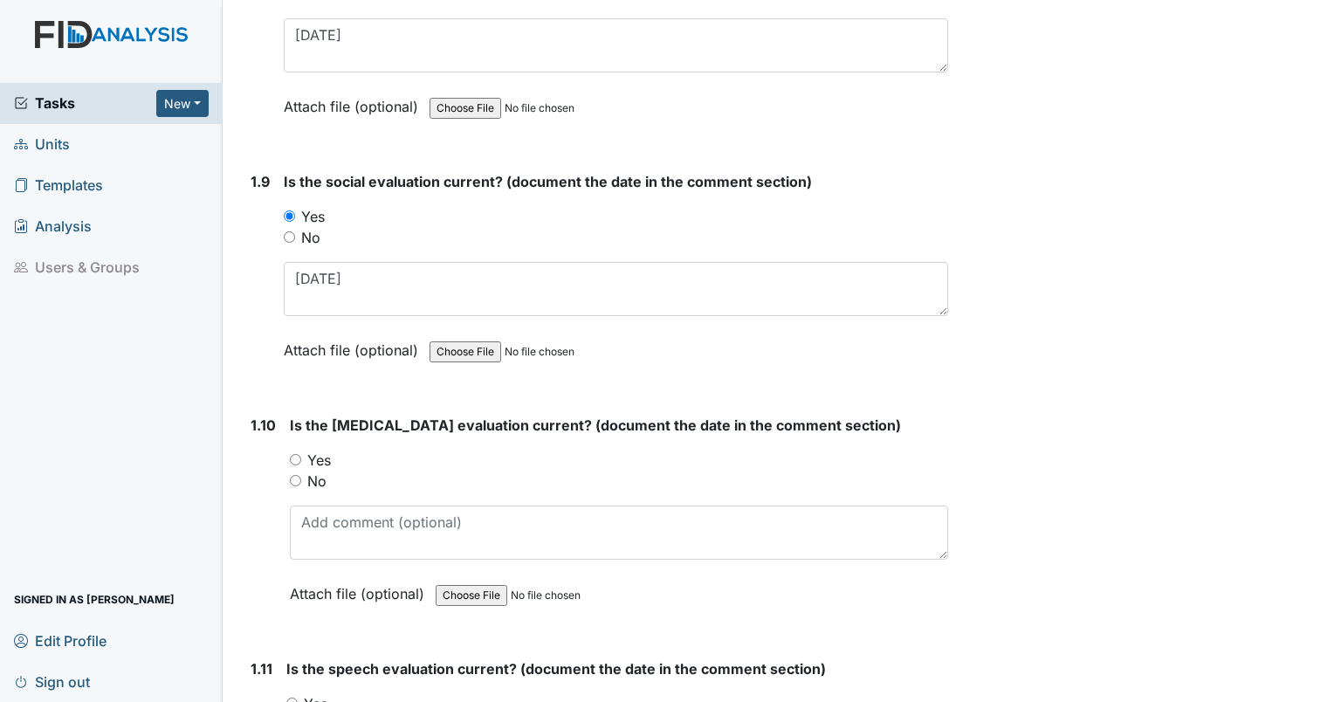
click at [293, 454] on input "Yes" at bounding box center [295, 459] width 11 height 11
radio input "true"
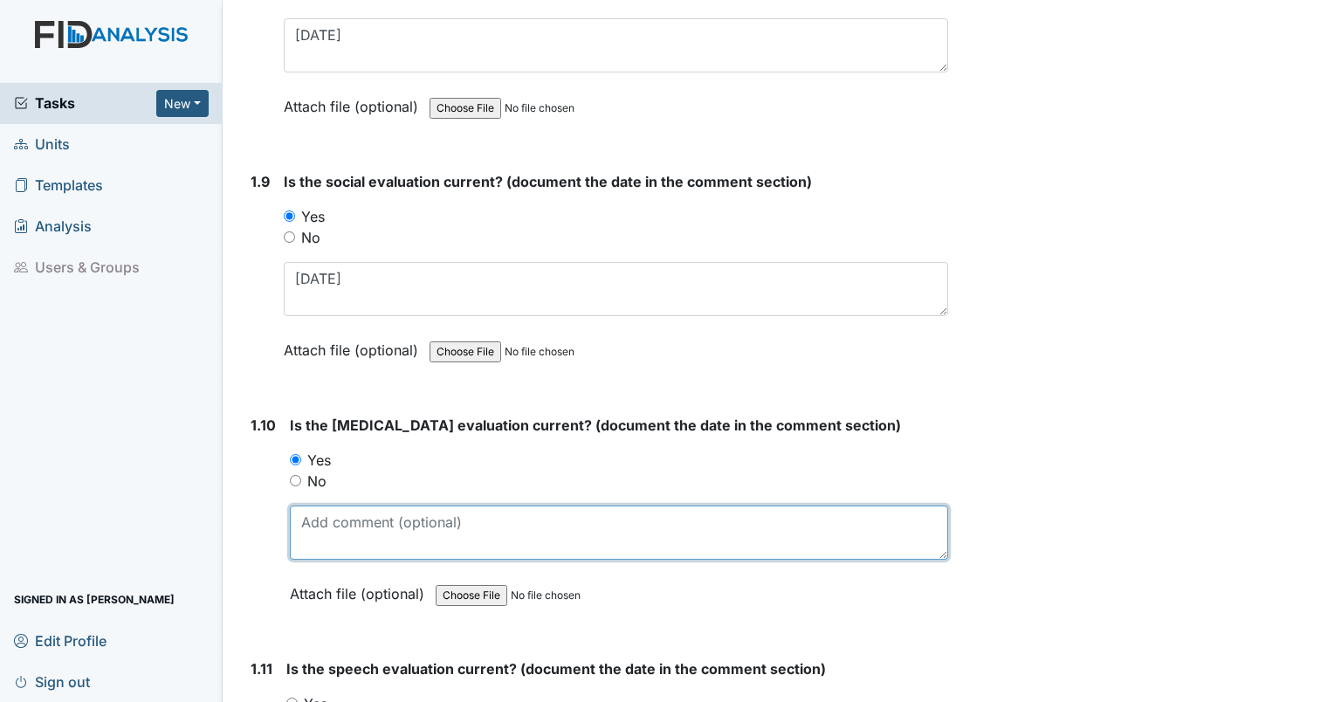
click at [302, 513] on textarea at bounding box center [619, 532] width 658 height 54
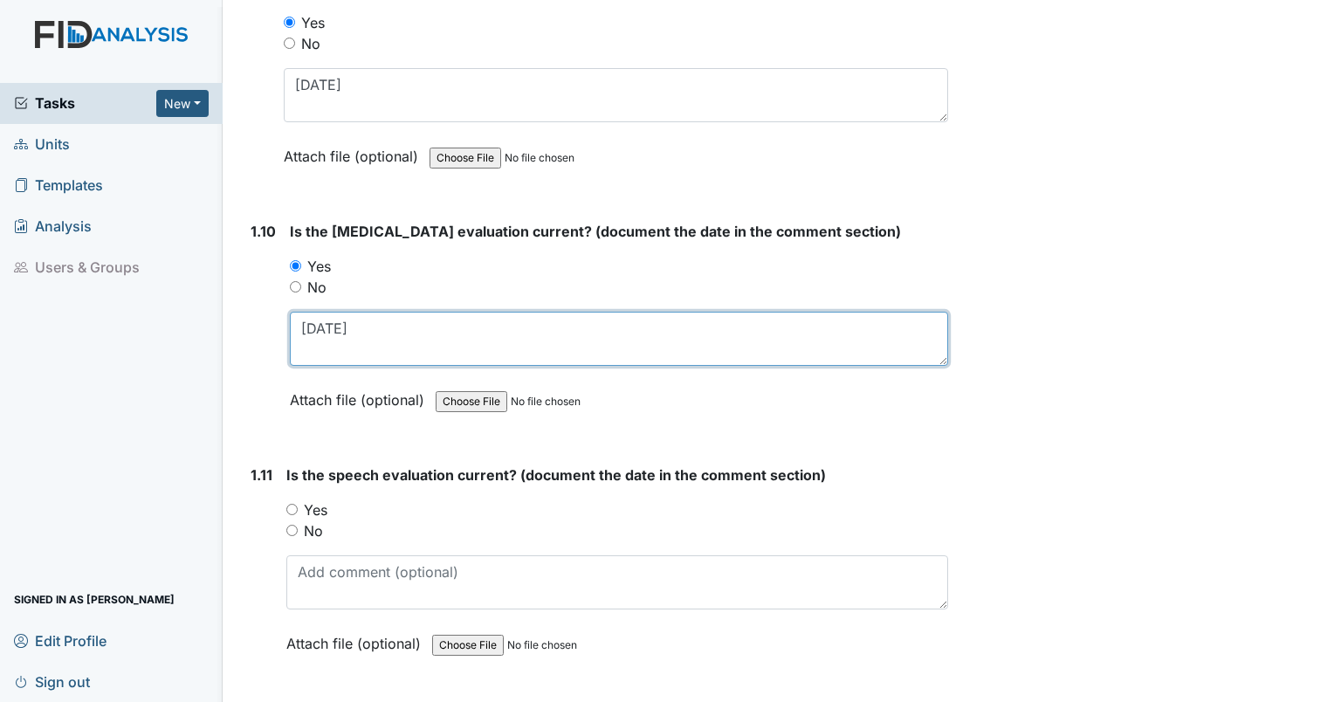
scroll to position [2427, 0]
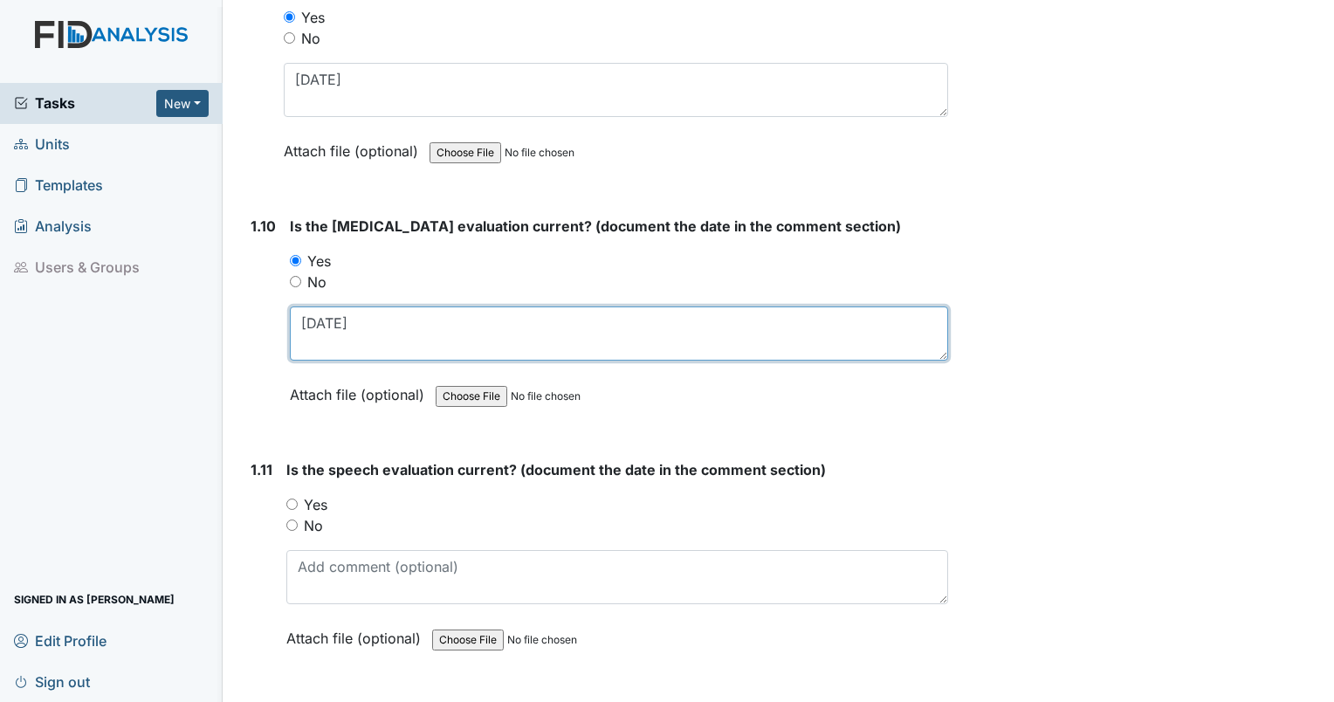
type textarea "[DATE]"
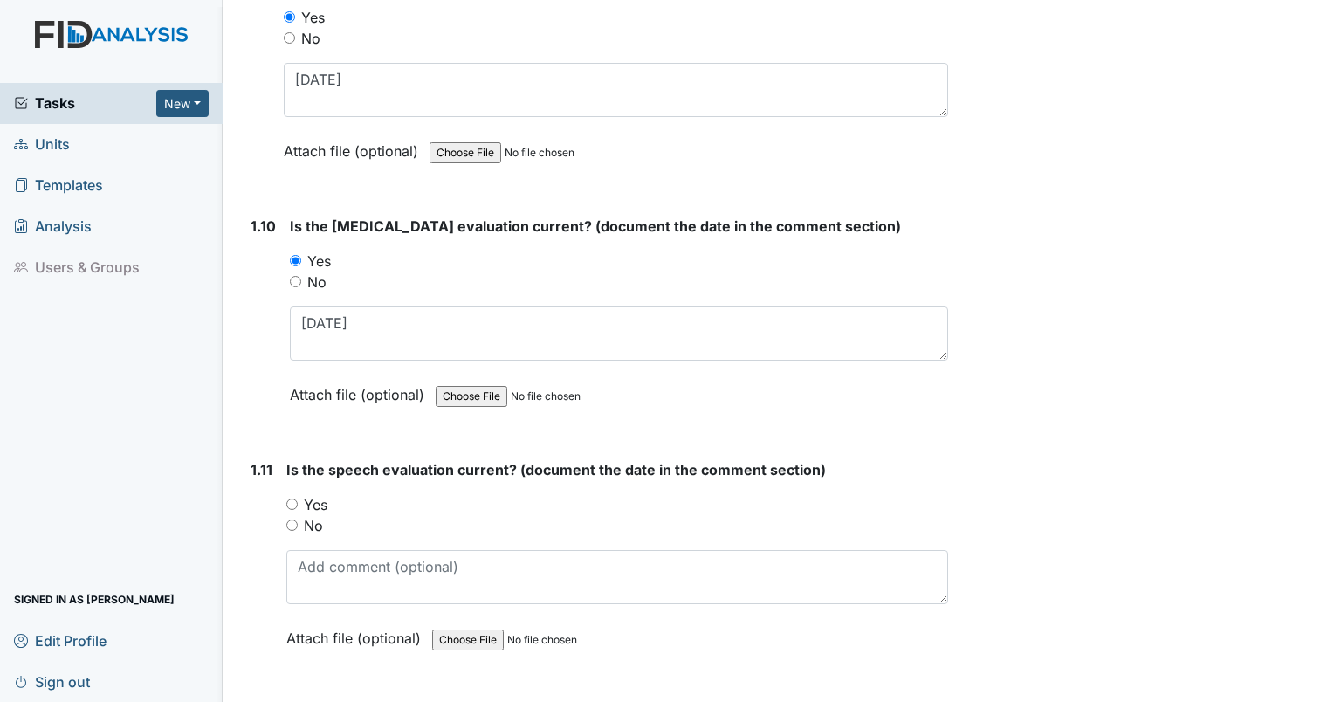
click at [293, 498] on input "Yes" at bounding box center [291, 503] width 11 height 11
radio input "true"
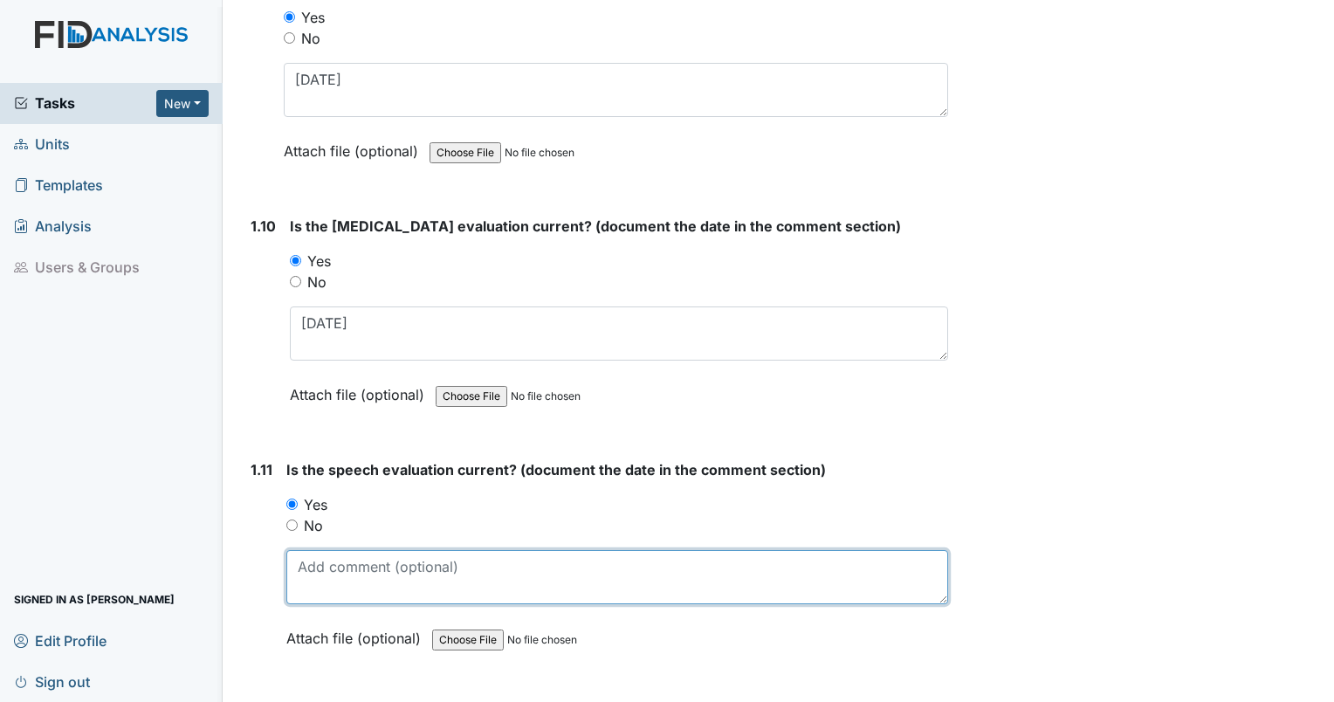
click at [303, 566] on textarea at bounding box center [617, 577] width 662 height 54
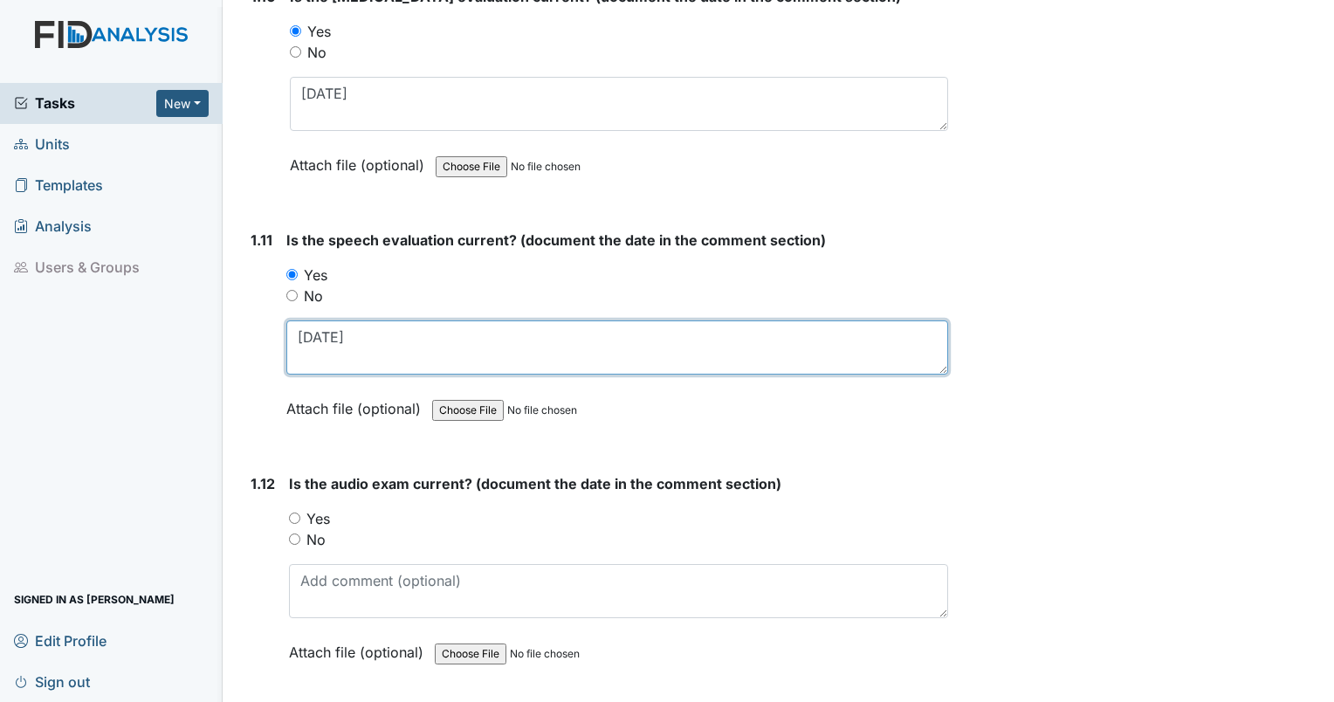
scroll to position [2786, 0]
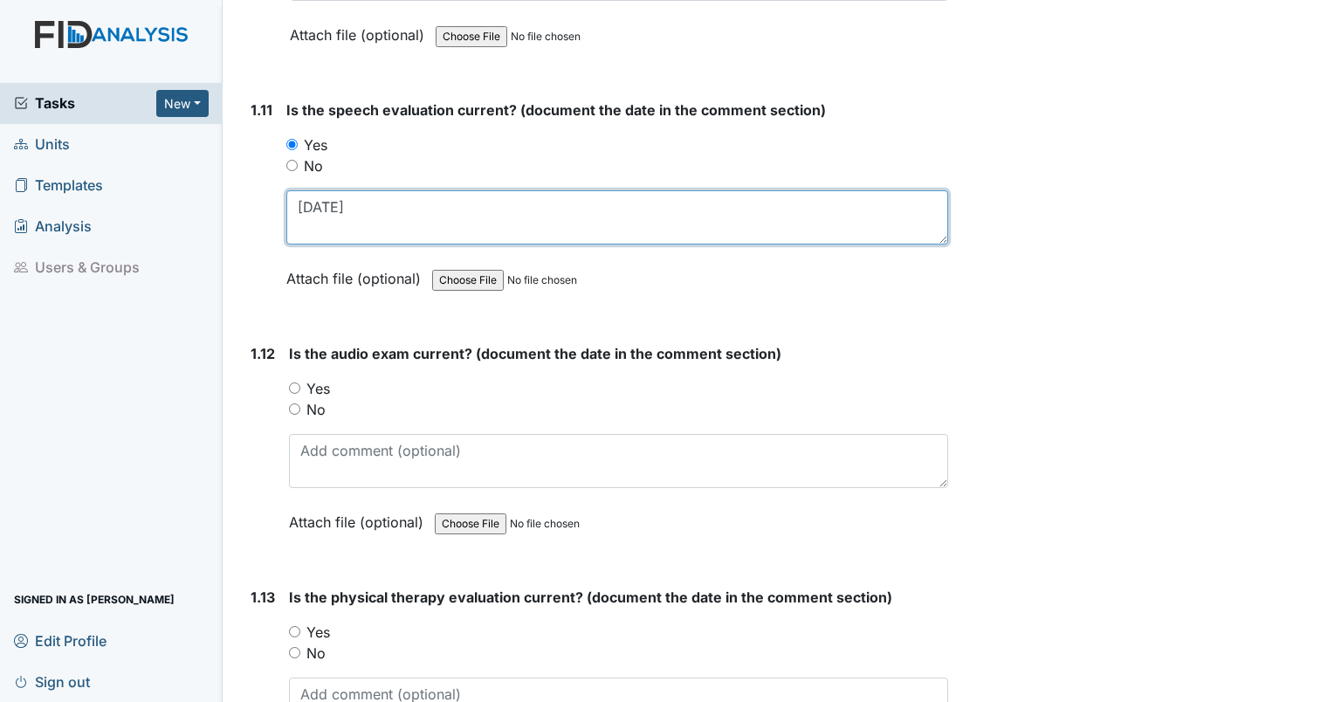
type textarea "11/22/91"
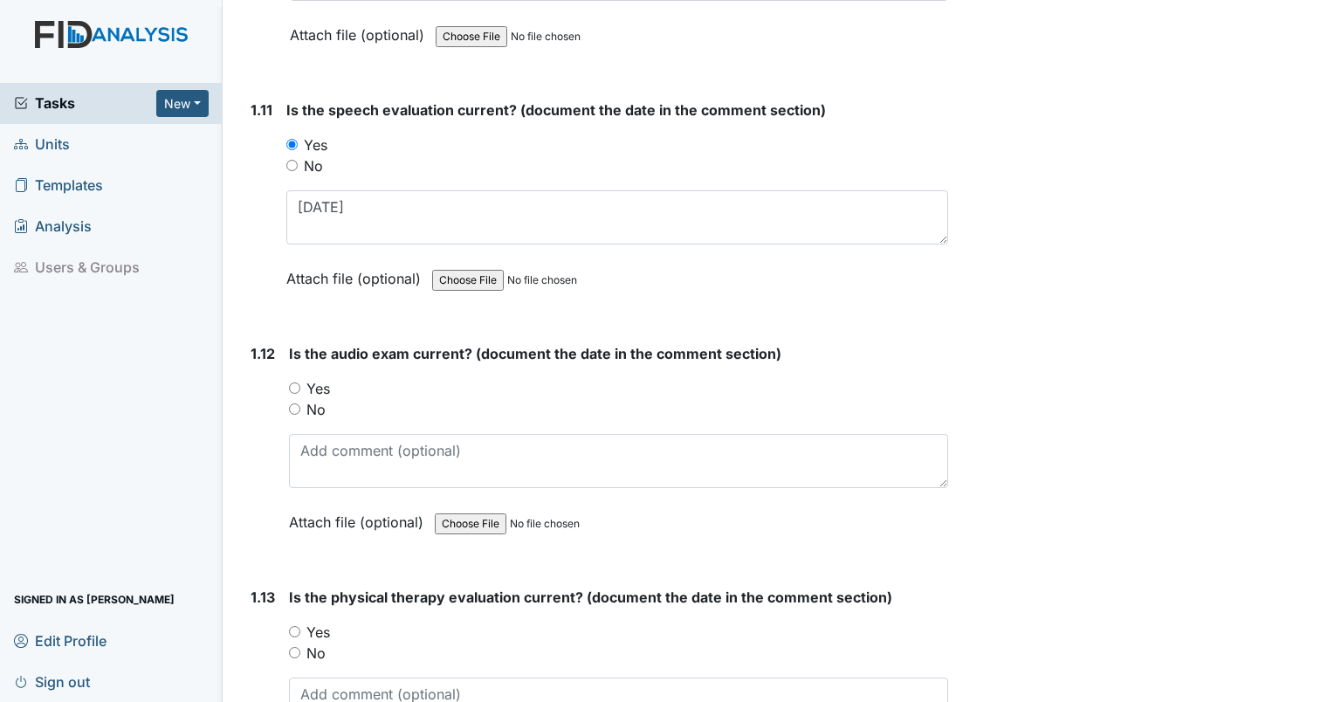
click at [293, 403] on input "No" at bounding box center [294, 408] width 11 height 11
radio input "true"
click at [299, 626] on input "Yes" at bounding box center [294, 631] width 11 height 11
radio input "true"
click at [314, 661] on div "Is the physical therapy evaluation current? (document the date in the comment s…" at bounding box center [618, 688] width 659 height 202
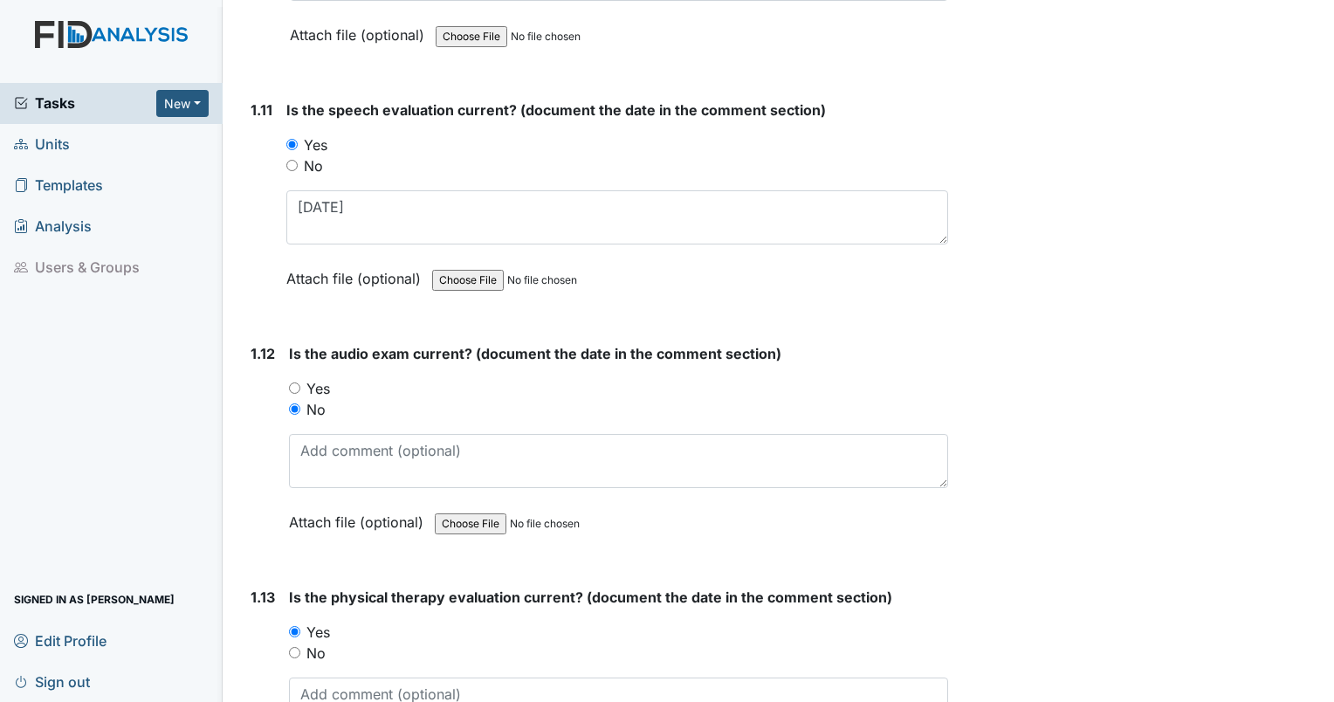
click at [314, 663] on div "Is the physical therapy evaluation current? (document the date in the comment s…" at bounding box center [618, 688] width 659 height 202
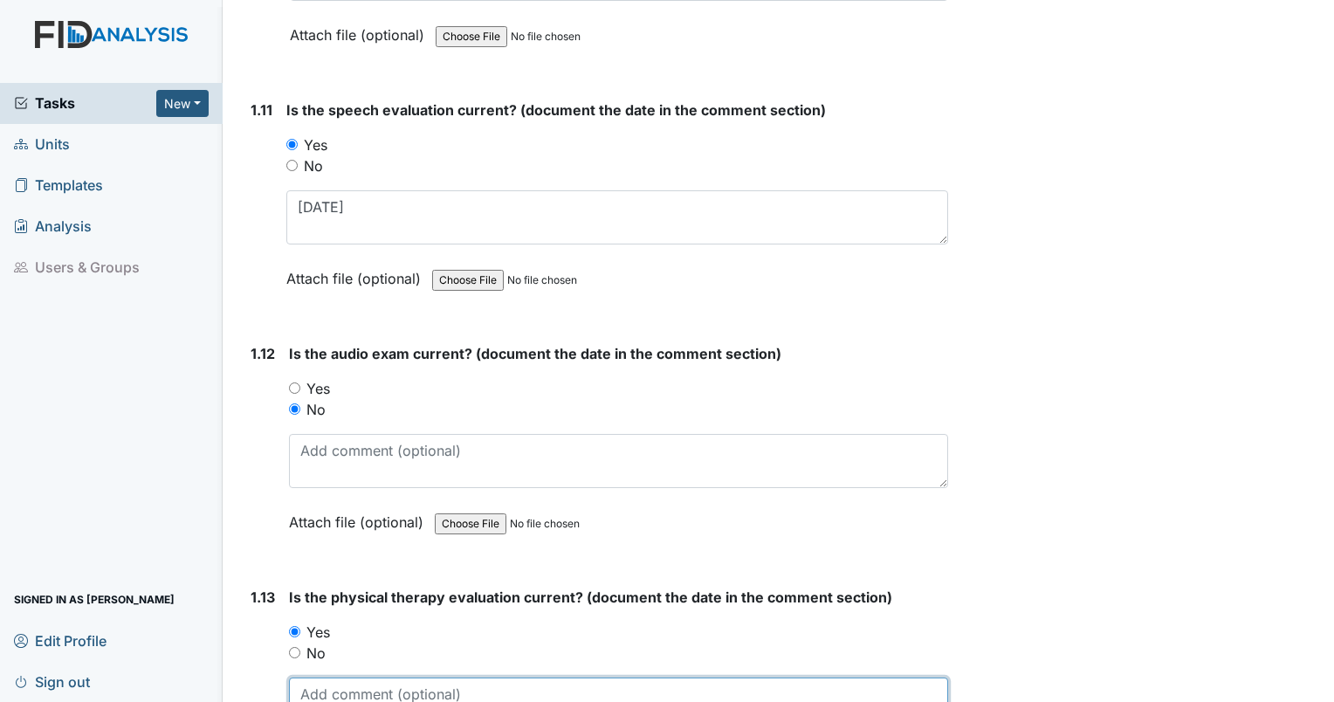
drag, startPoint x: 314, startPoint y: 663, endPoint x: 309, endPoint y: 684, distance: 22.4
click at [309, 684] on textarea at bounding box center [618, 704] width 659 height 54
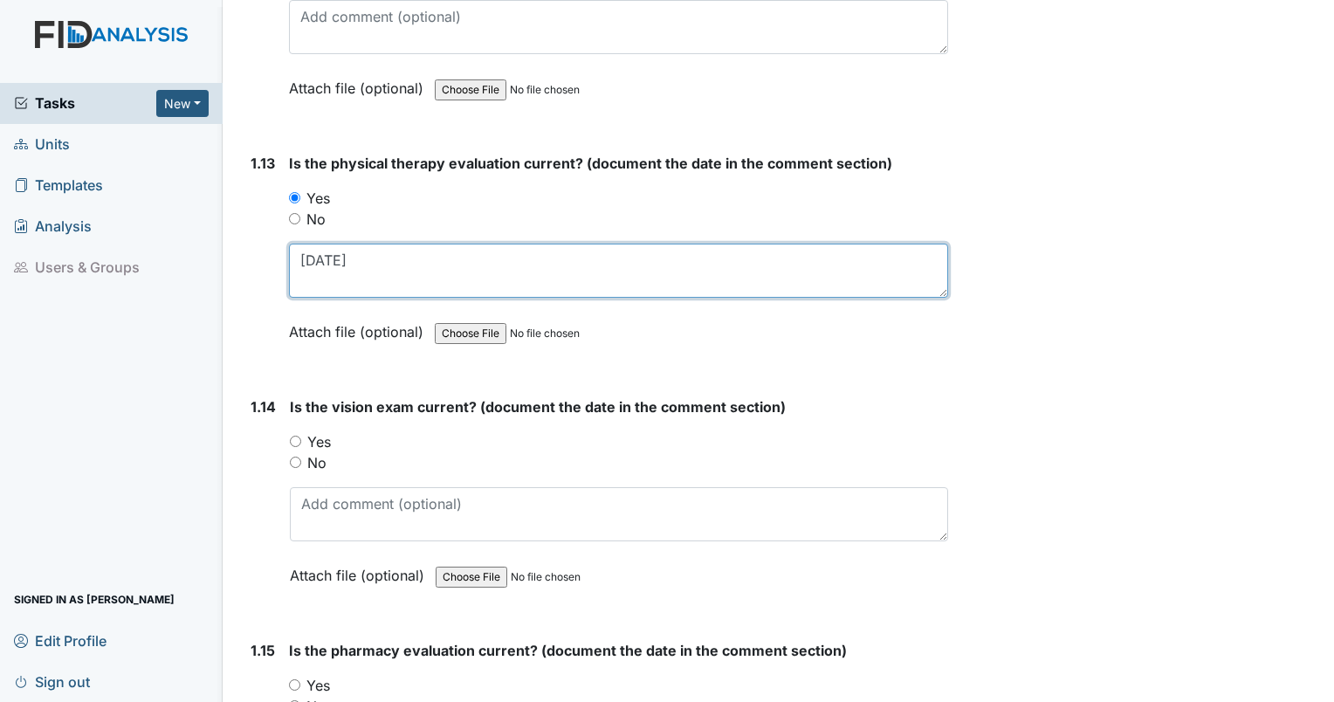
scroll to position [3257, 0]
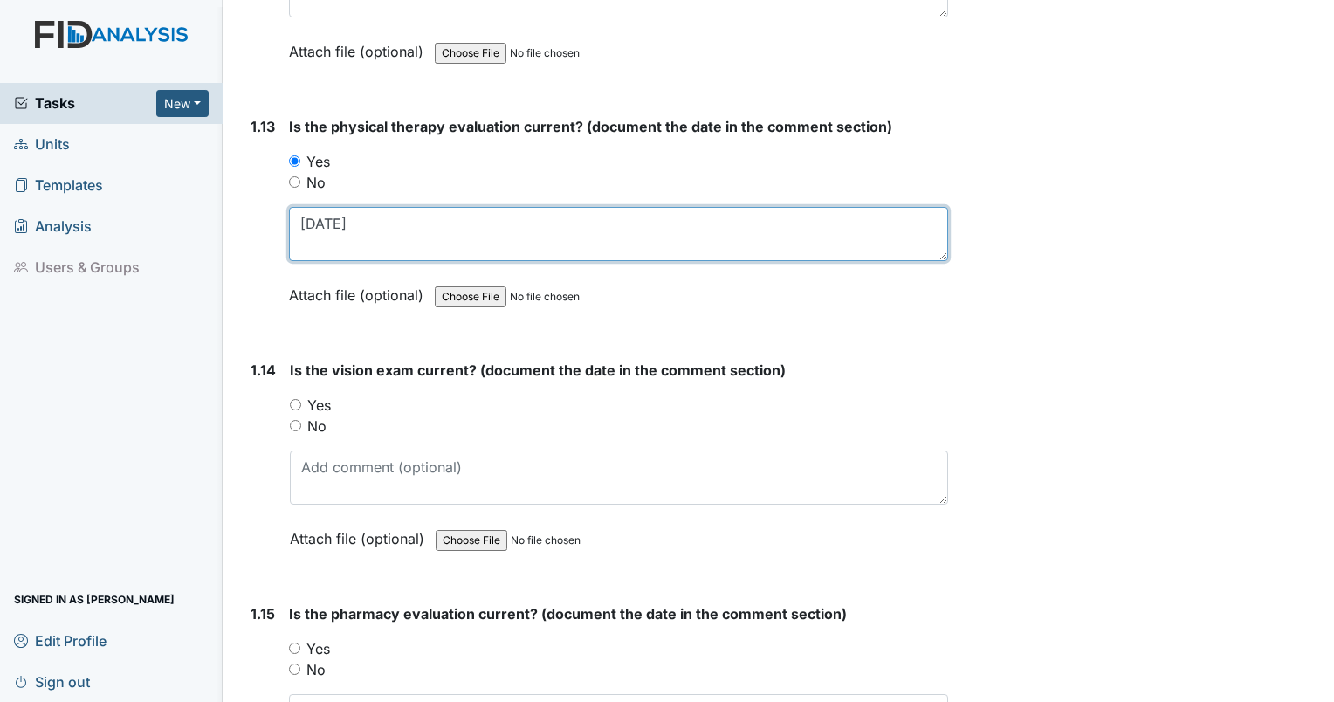
type textarea "[DATE]"
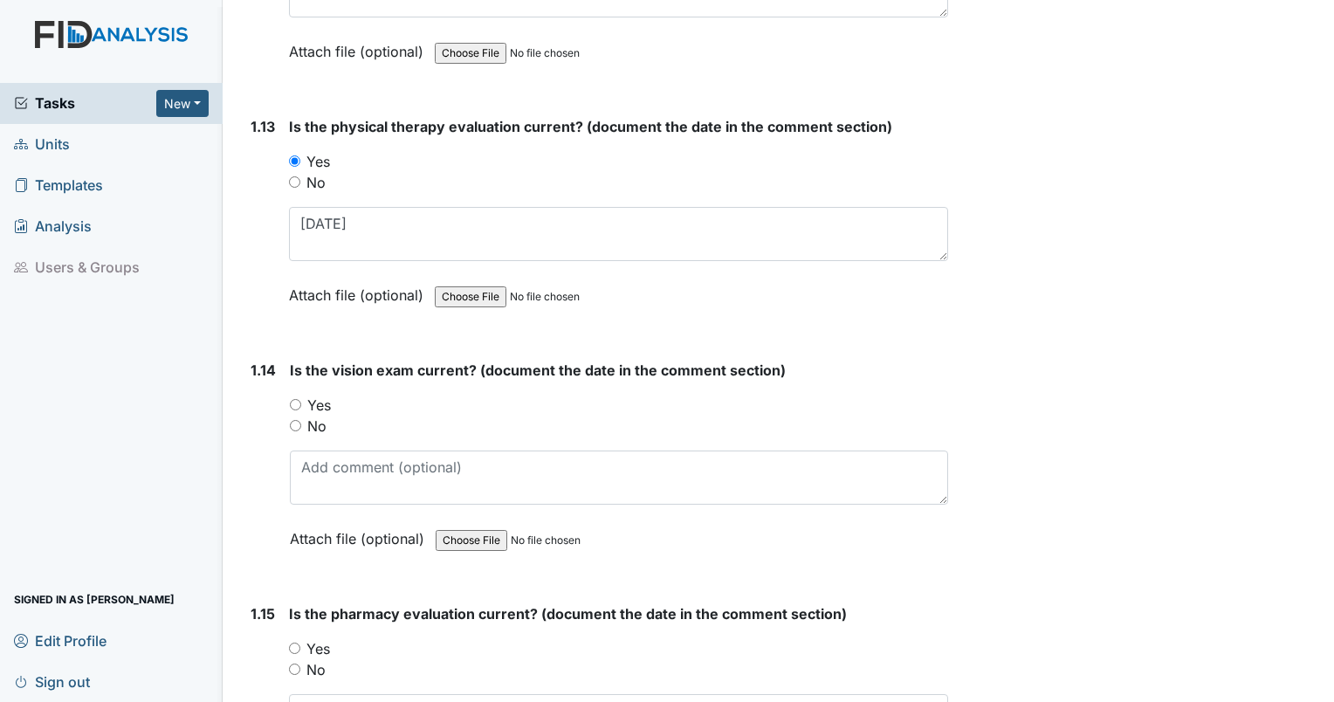
click at [291, 399] on input "Yes" at bounding box center [295, 404] width 11 height 11
radio input "true"
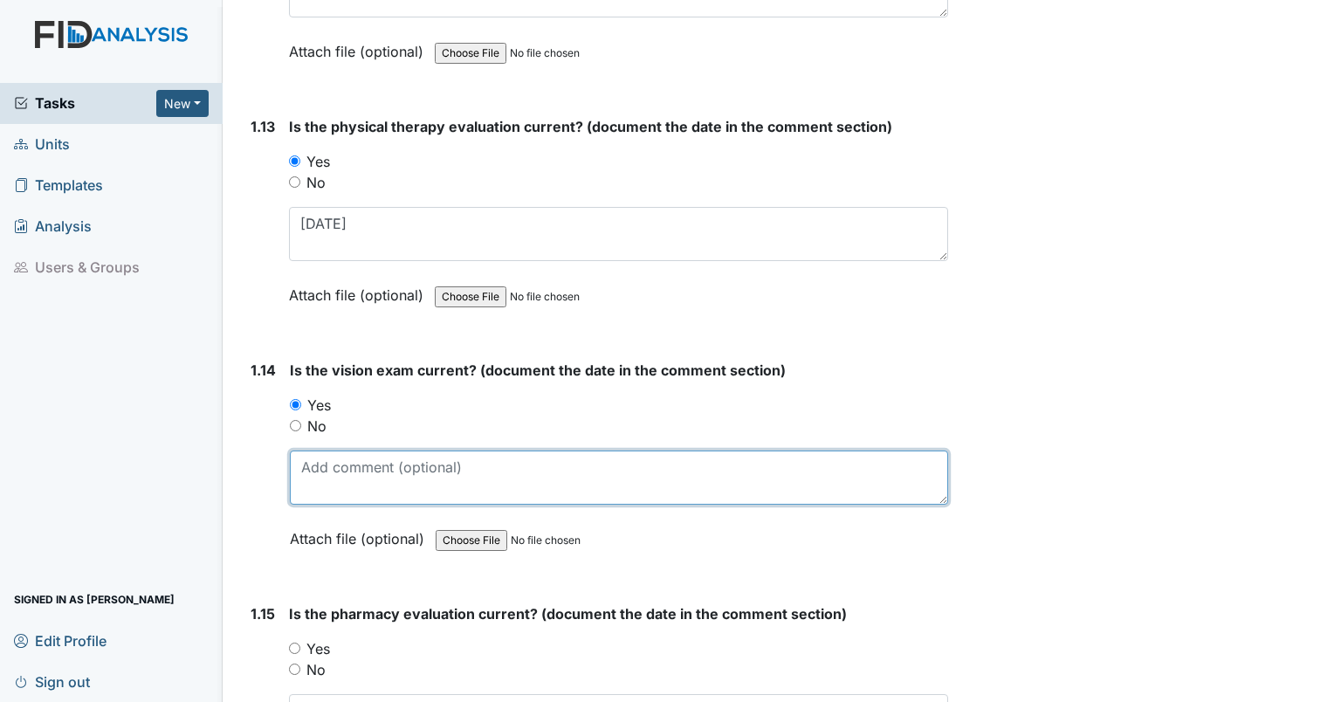
click at [318, 463] on textarea at bounding box center [619, 477] width 658 height 54
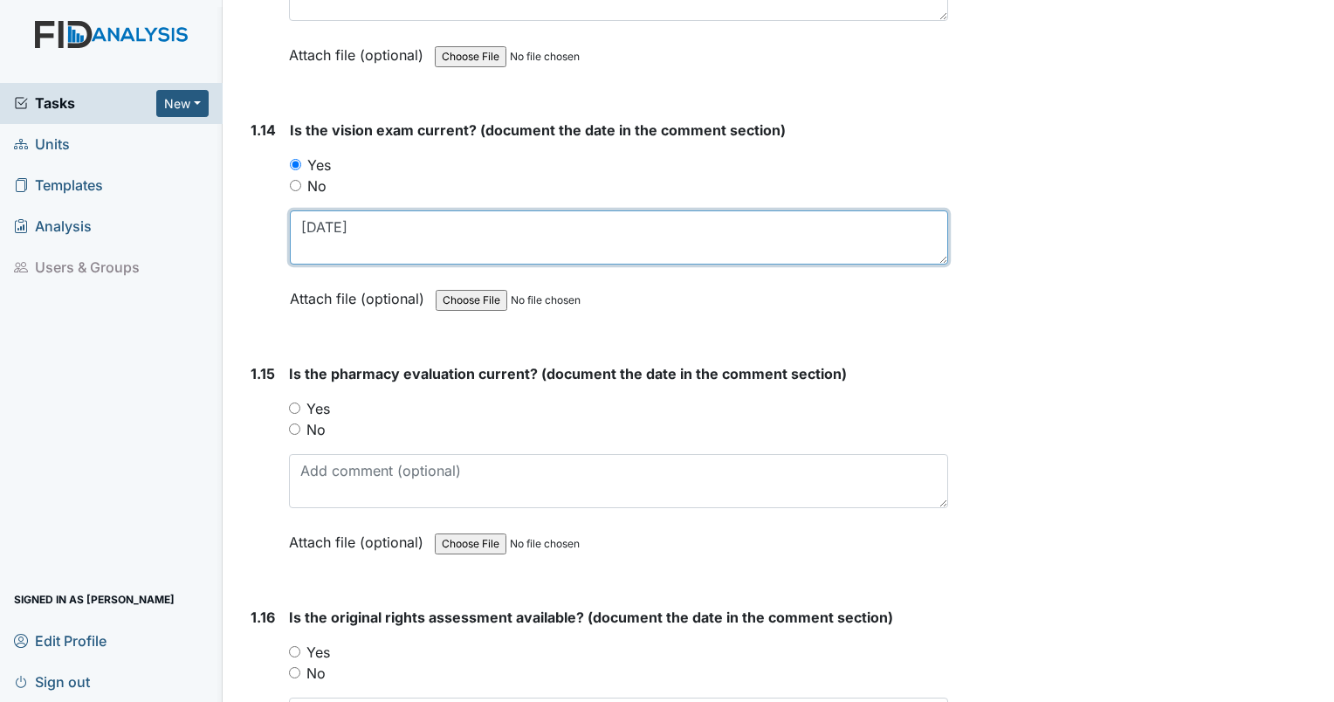
scroll to position [3491, 0]
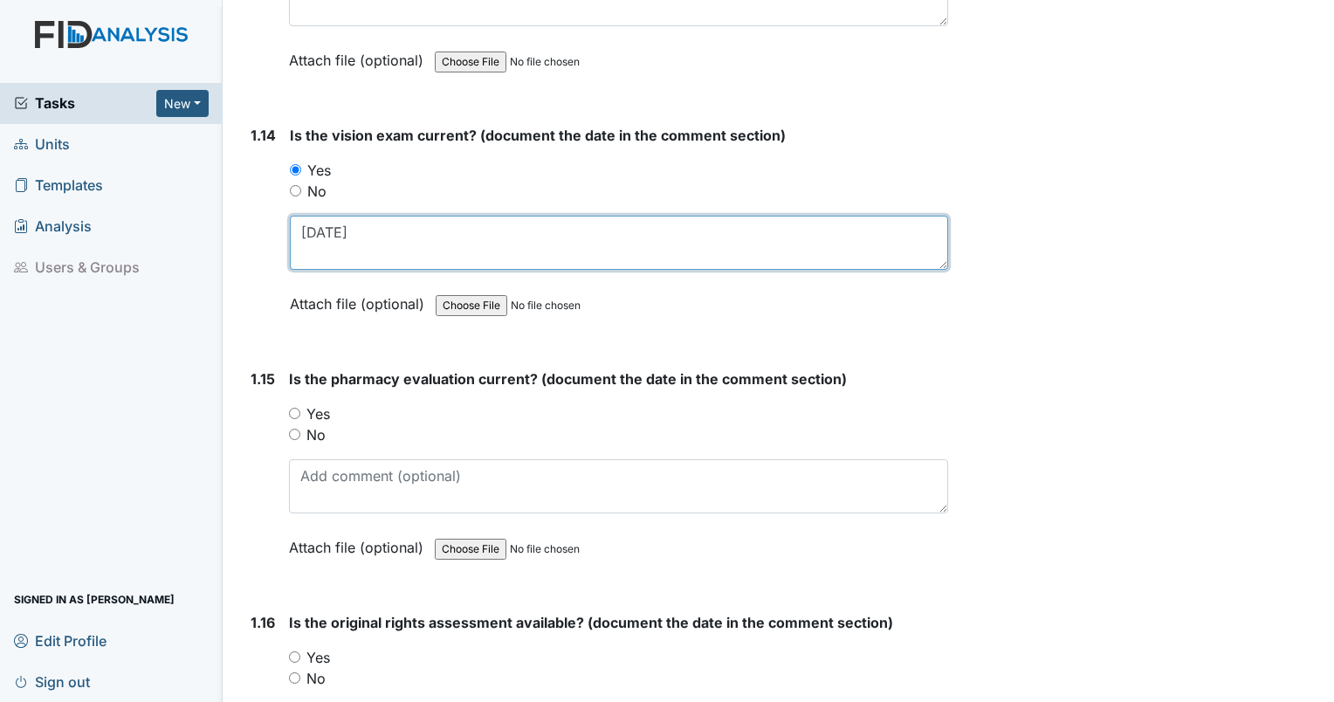
type textarea "5/1/24"
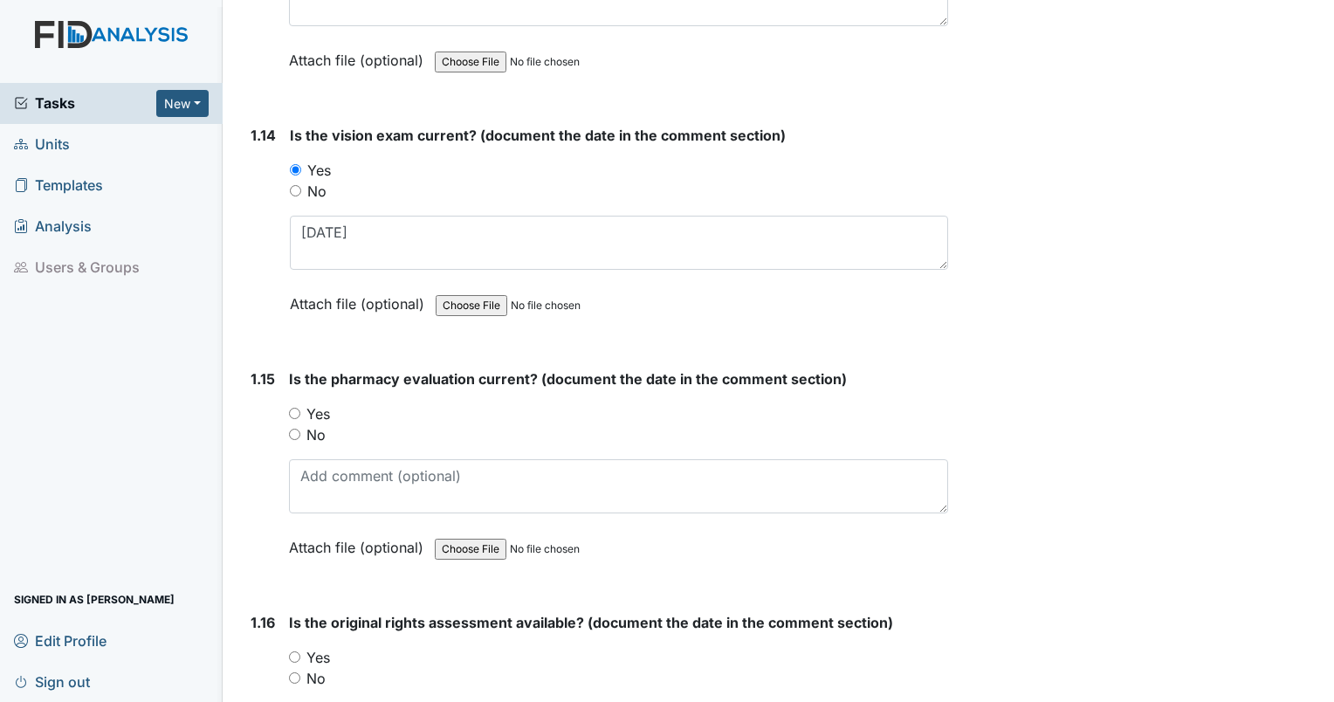
click at [292, 429] on input "No" at bounding box center [294, 434] width 11 height 11
radio input "true"
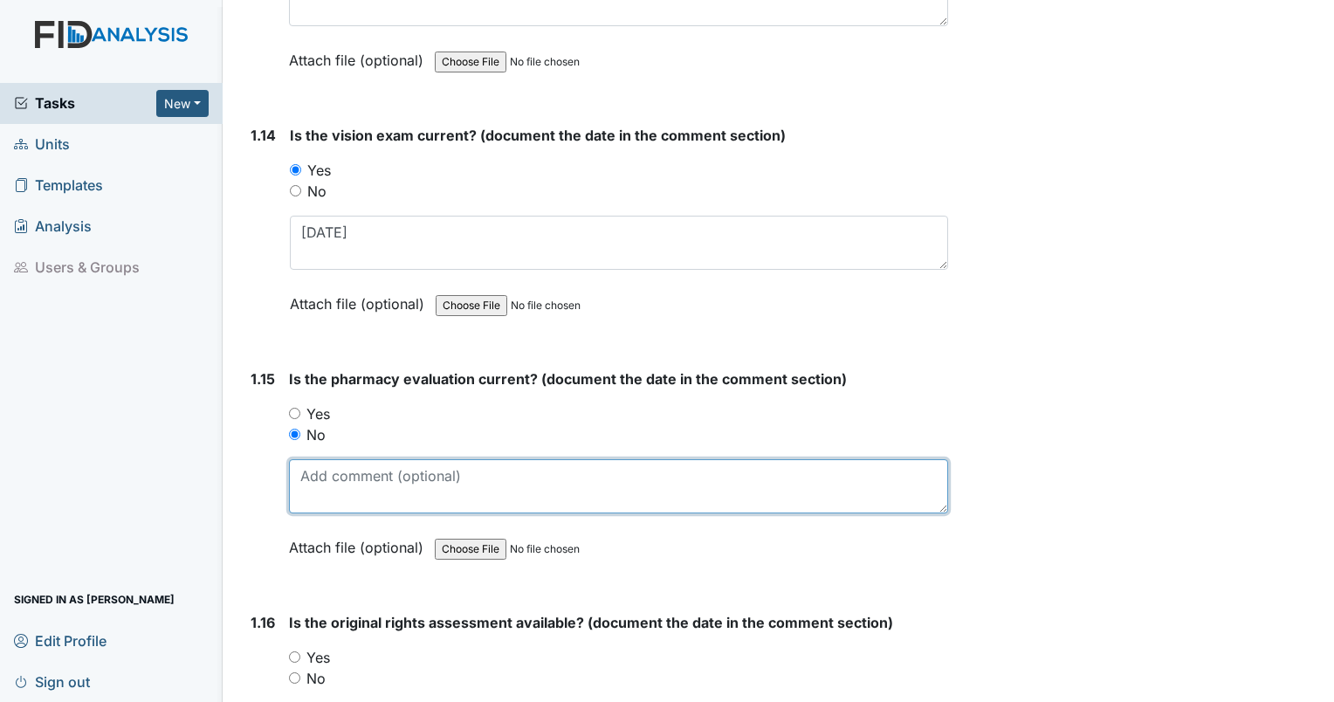
click at [309, 473] on textarea at bounding box center [618, 486] width 659 height 54
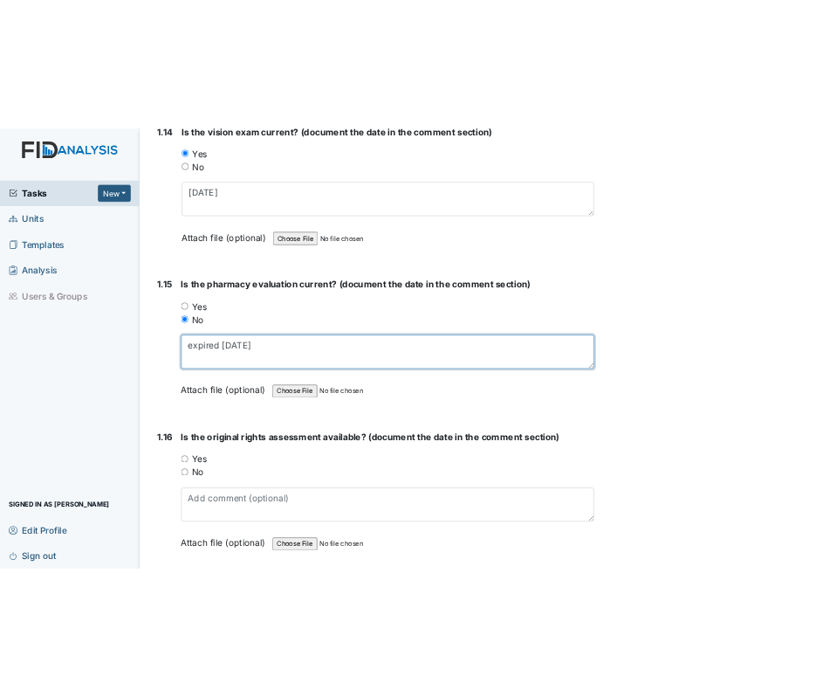
scroll to position [3721, 0]
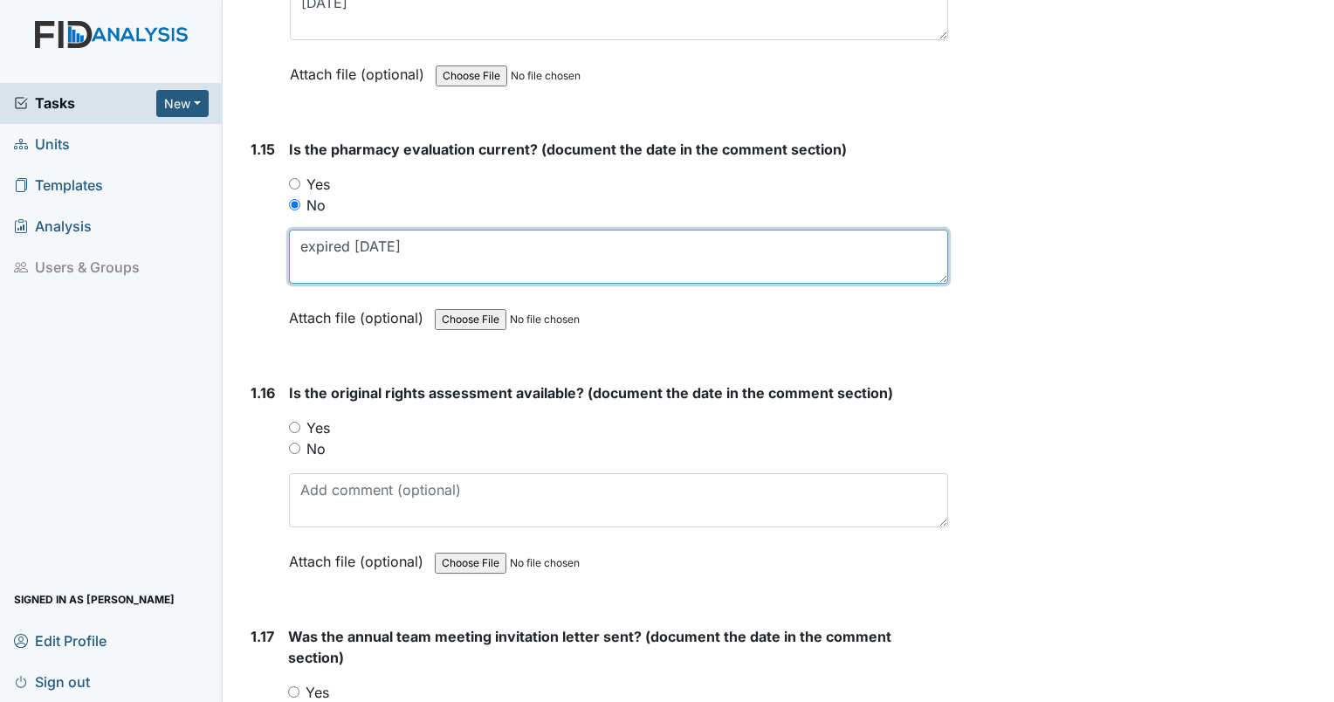
type textarea "expired 8/28/25"
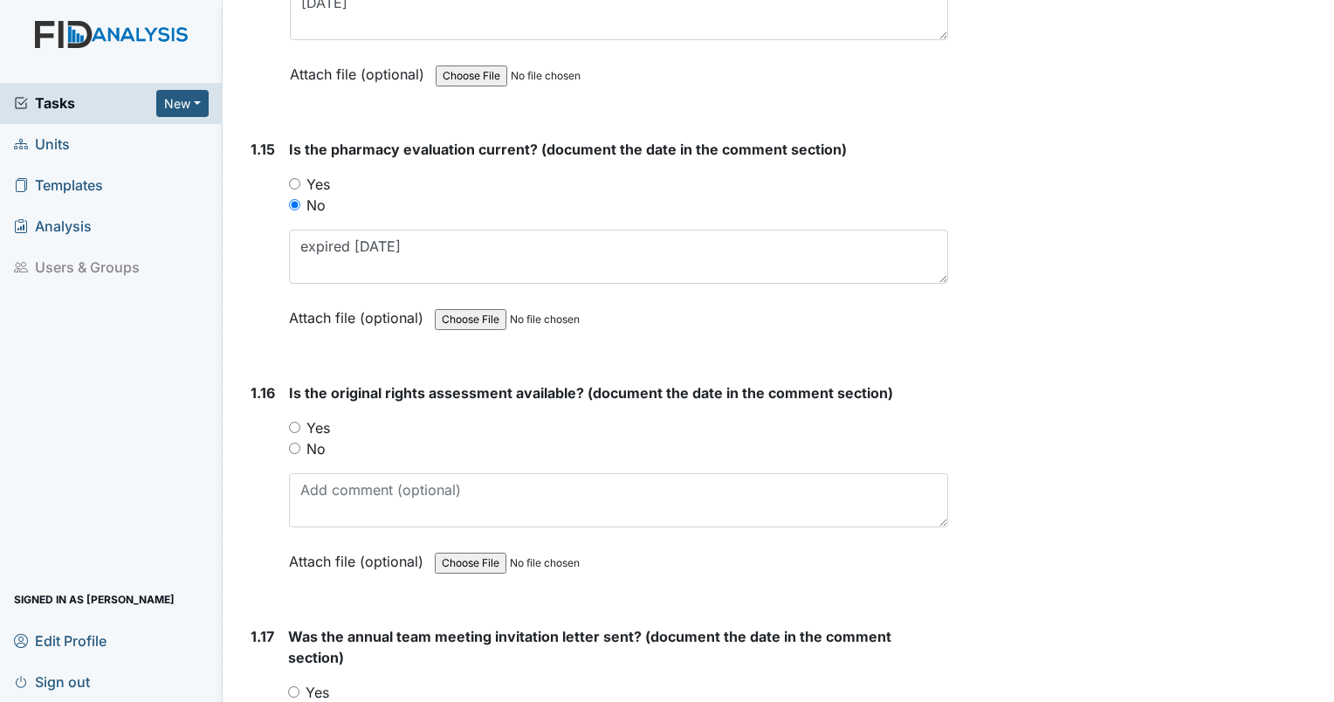
click at [292, 422] on input "Yes" at bounding box center [294, 427] width 11 height 11
radio input "true"
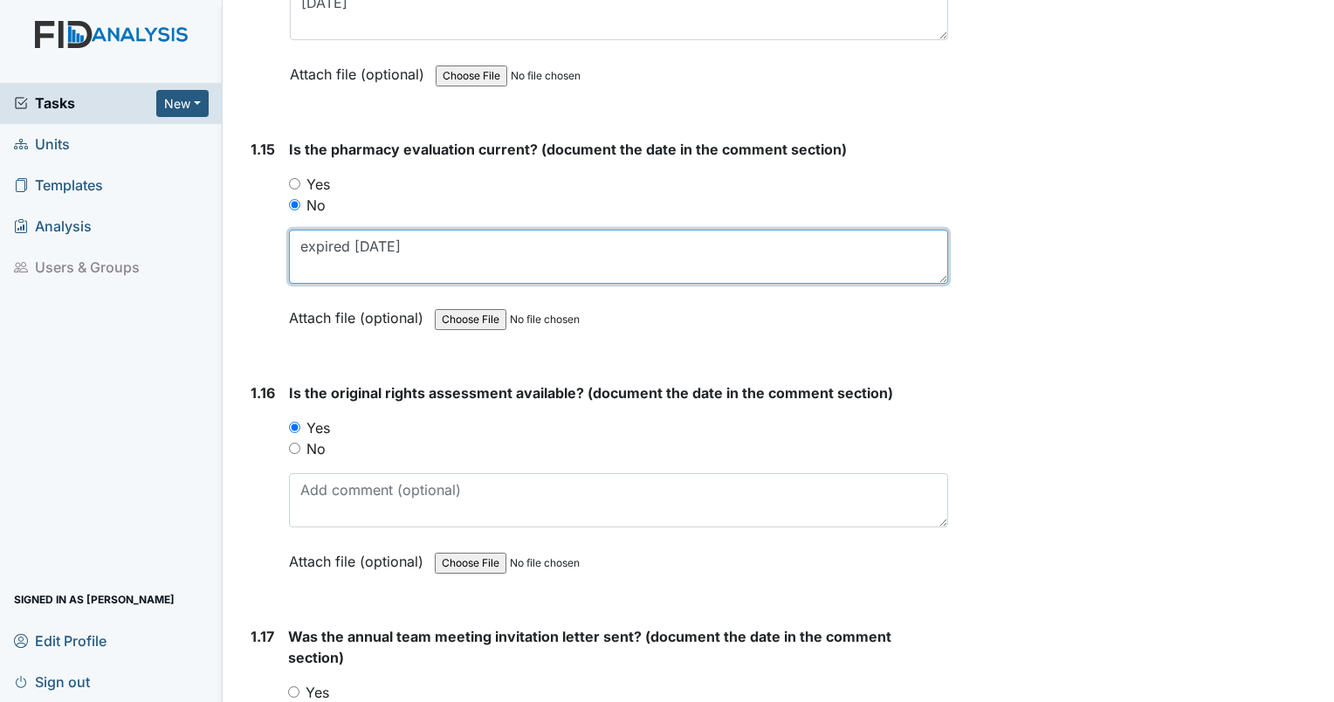
drag, startPoint x: 383, startPoint y: 234, endPoint x: 367, endPoint y: 235, distance: 15.7
click at [367, 235] on textarea "expired 8/28/25" at bounding box center [618, 257] width 659 height 54
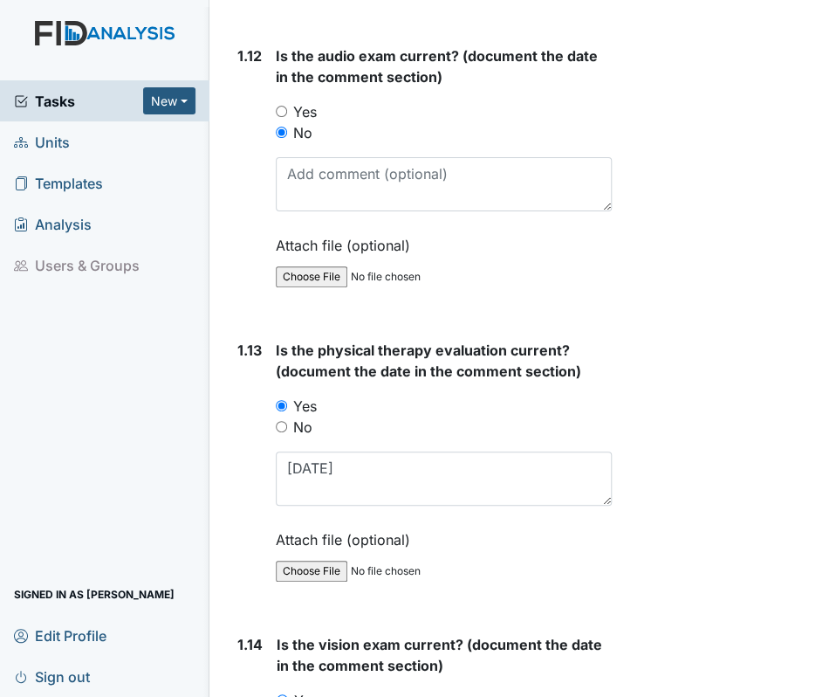
type textarea "expired 8/31/25"
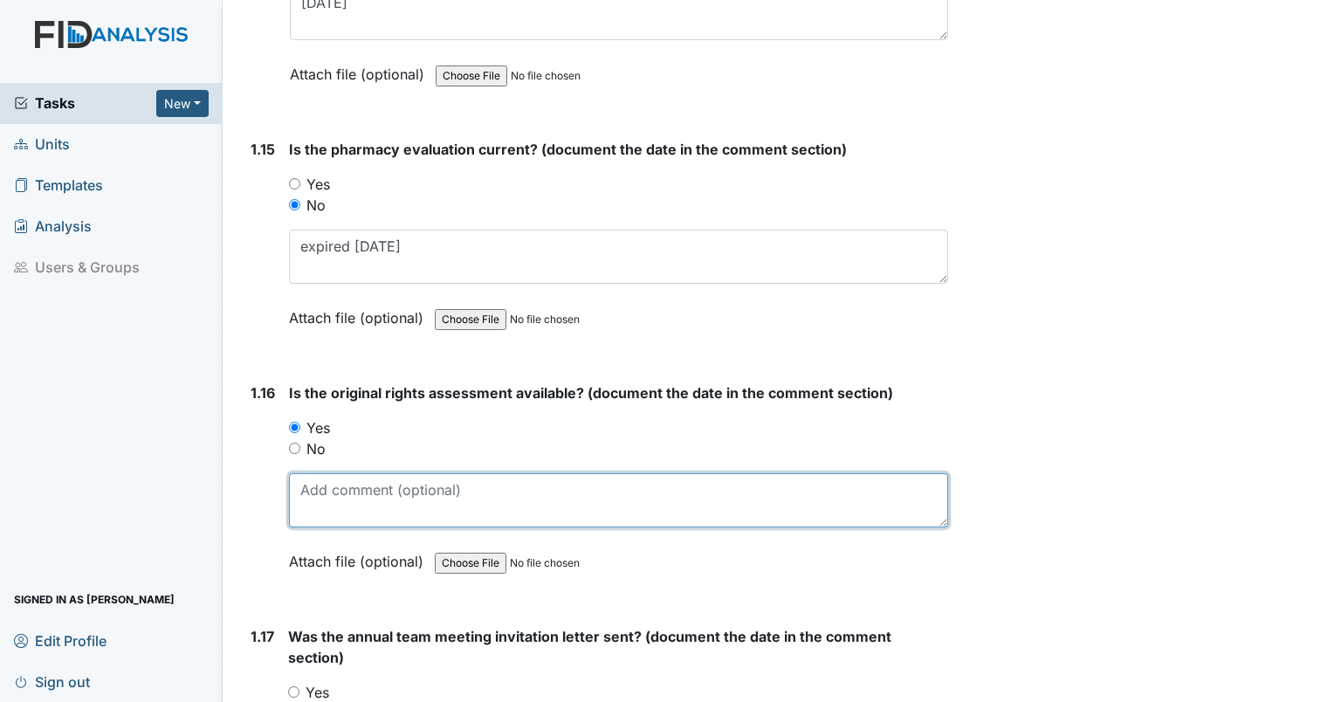
click at [339, 478] on textarea at bounding box center [618, 500] width 659 height 54
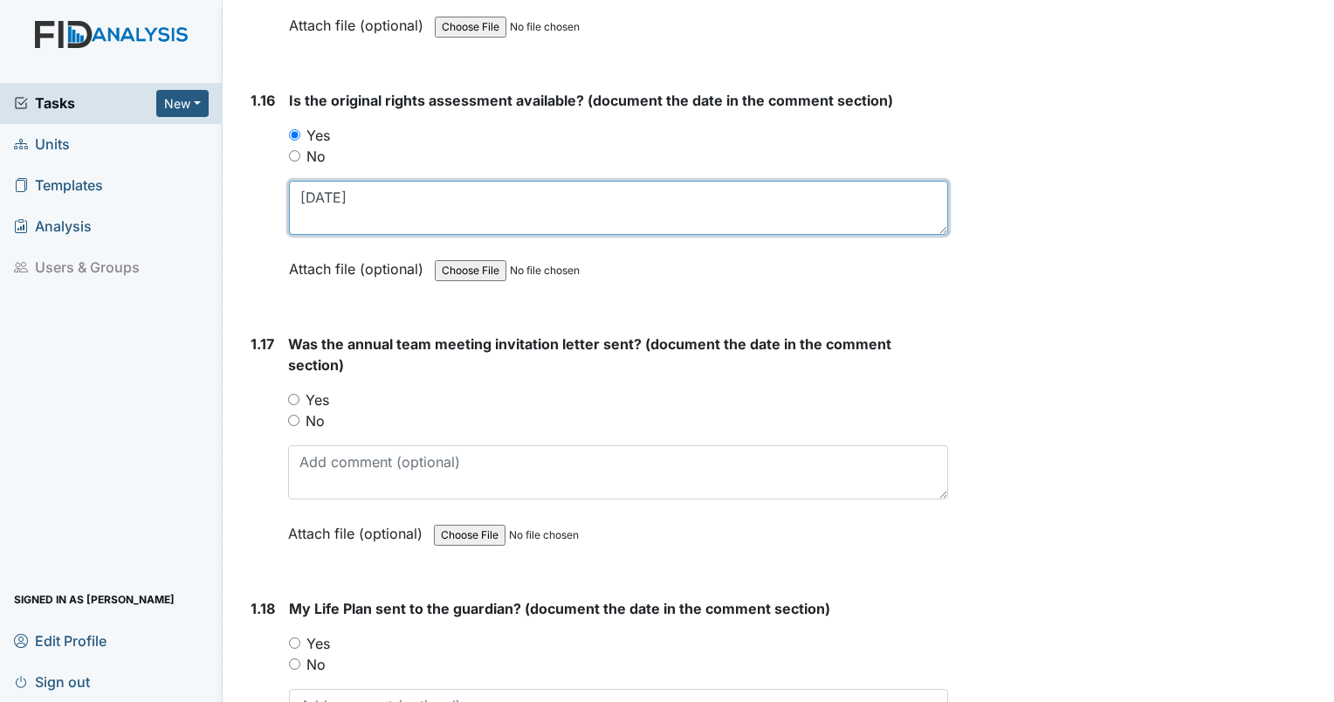
scroll to position [4044, 0]
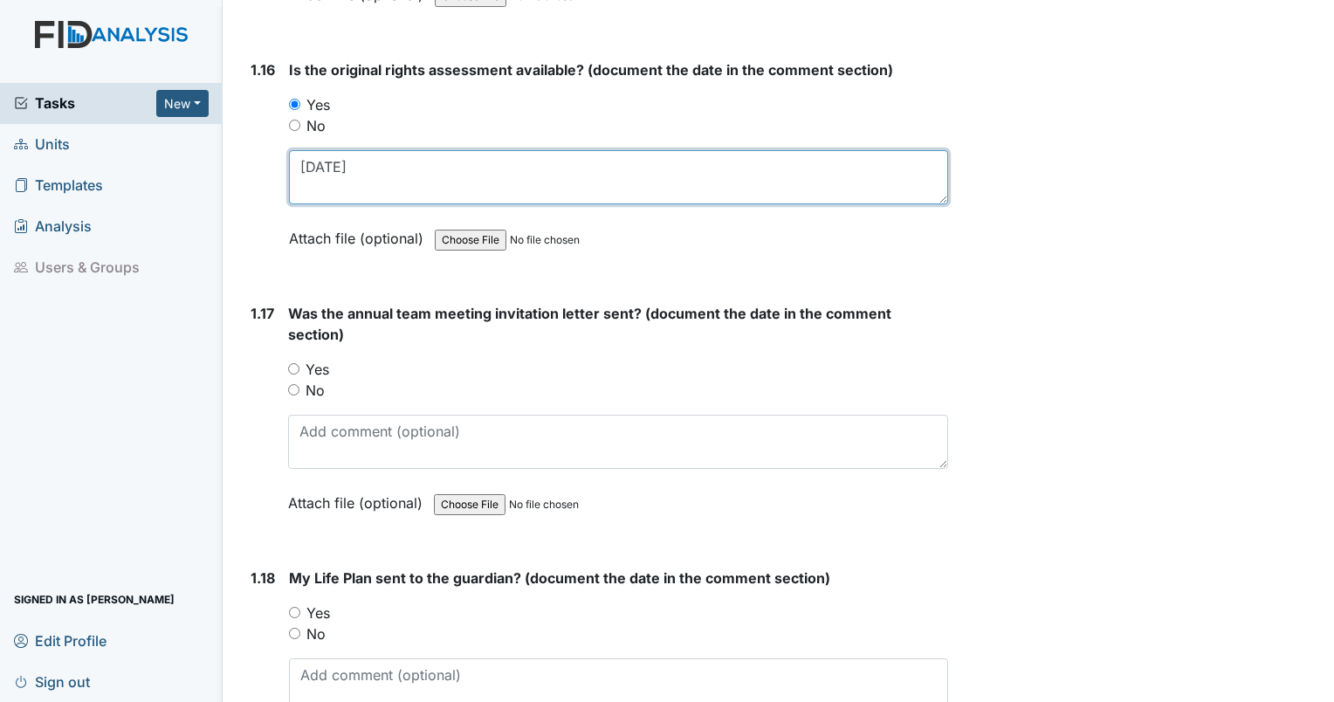
type textarea "8/28/25"
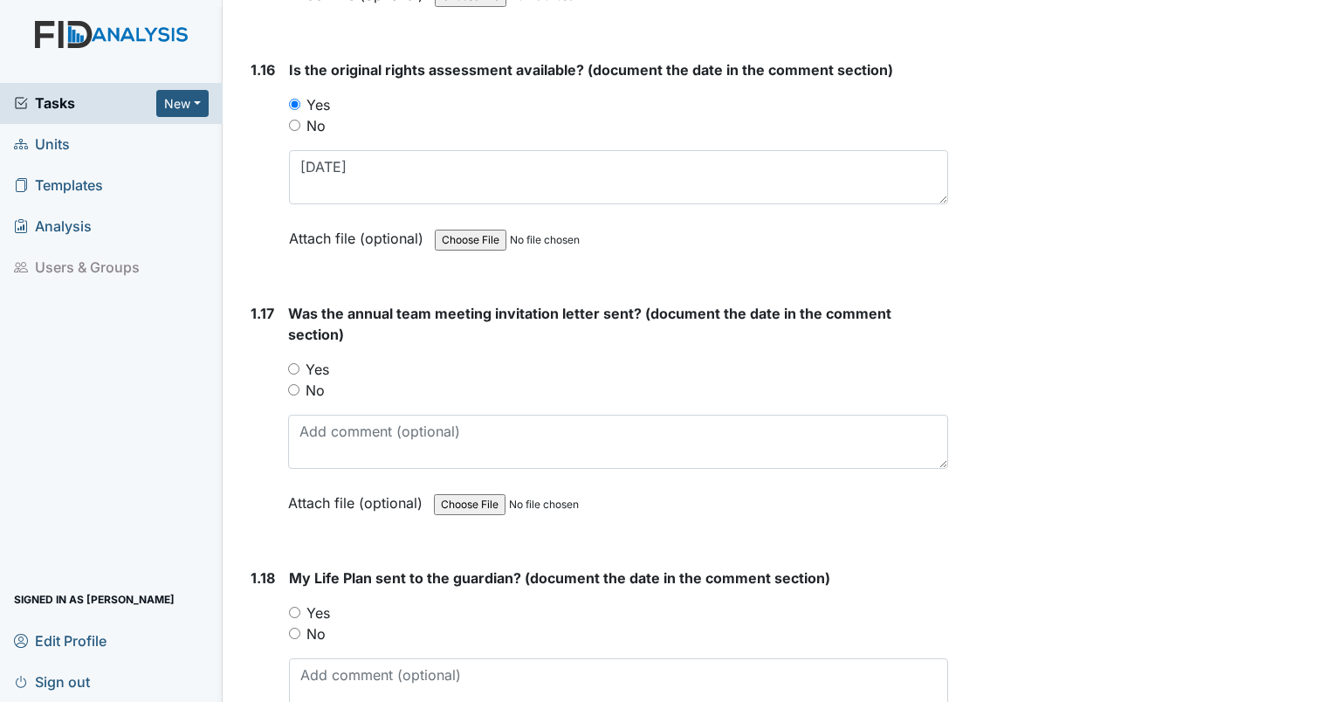
click at [290, 384] on input "No" at bounding box center [293, 389] width 11 height 11
radio input "true"
click at [296, 607] on input "Yes" at bounding box center [294, 612] width 11 height 11
radio input "true"
click at [324, 660] on textarea at bounding box center [618, 685] width 659 height 54
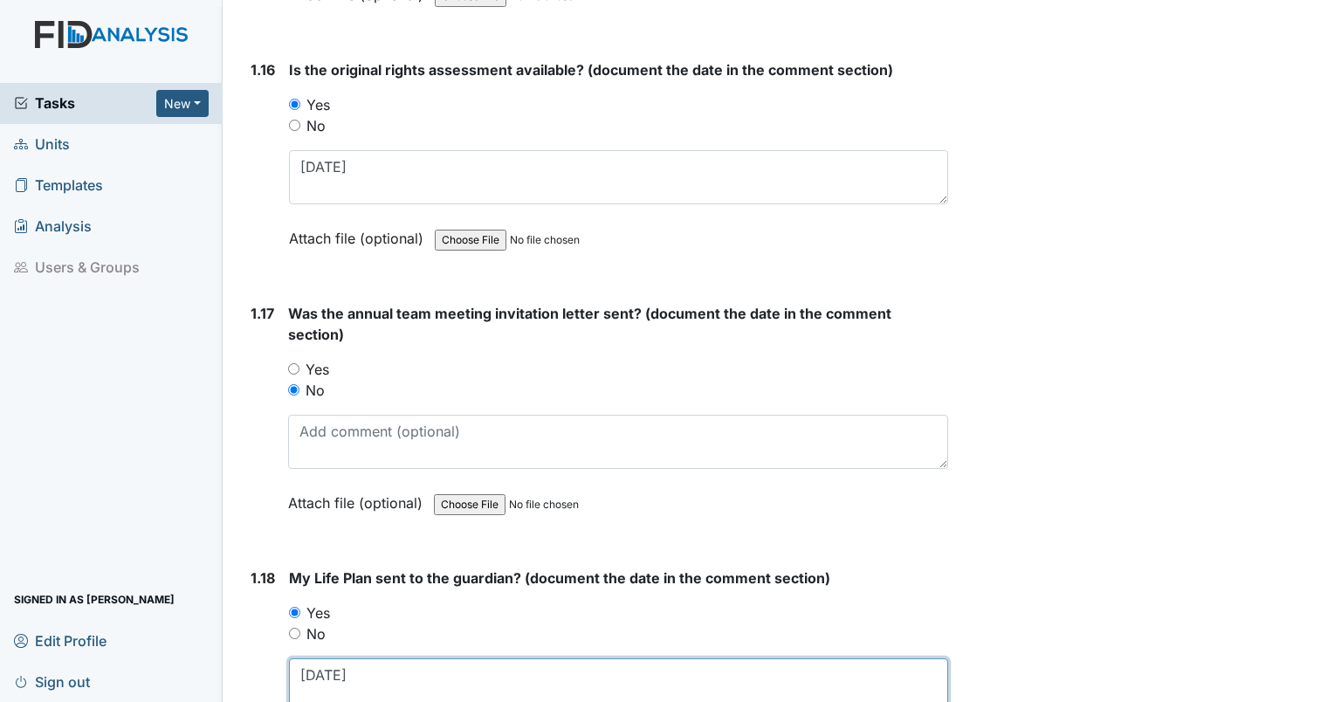
scroll to position [4238, 0]
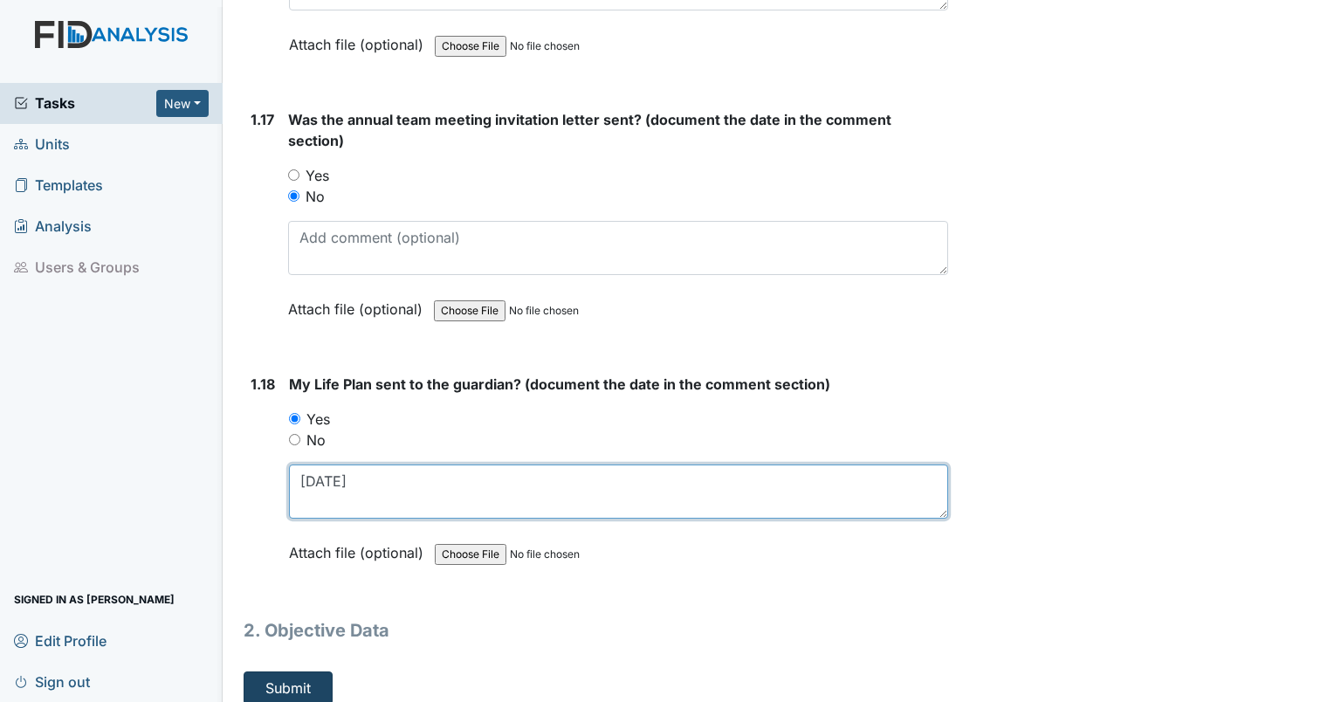
type textarea "9/4/25"
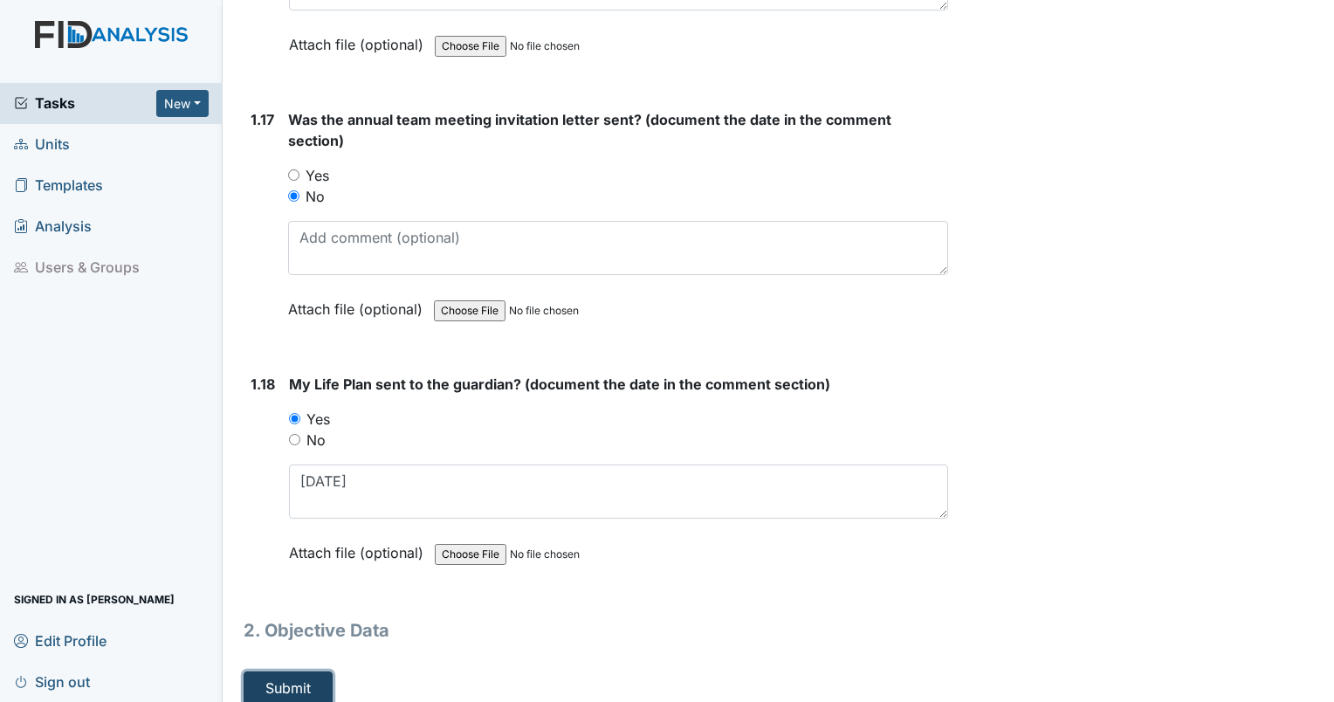
click at [301, 677] on button "Submit" at bounding box center [288, 687] width 89 height 33
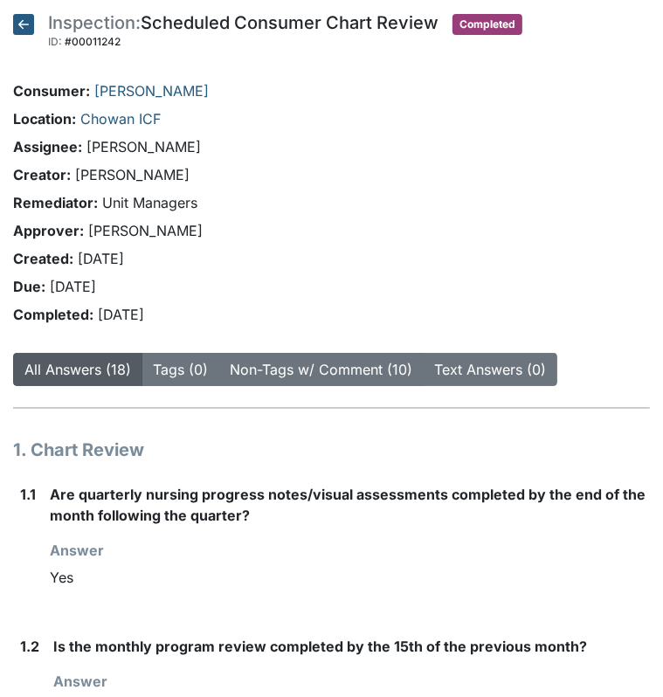
click at [210, 29] on div "Inspection: Scheduled Consumer Chart Review ID: #00011242" at bounding box center [243, 33] width 390 height 38
click at [27, 21] on icon at bounding box center [23, 24] width 21 height 21
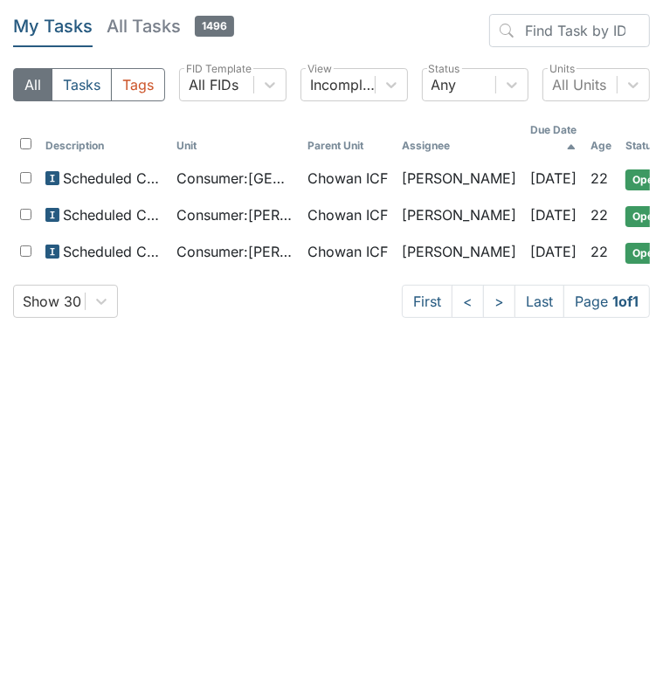
click at [27, 21] on h5 "My Tasks" at bounding box center [52, 26] width 79 height 24
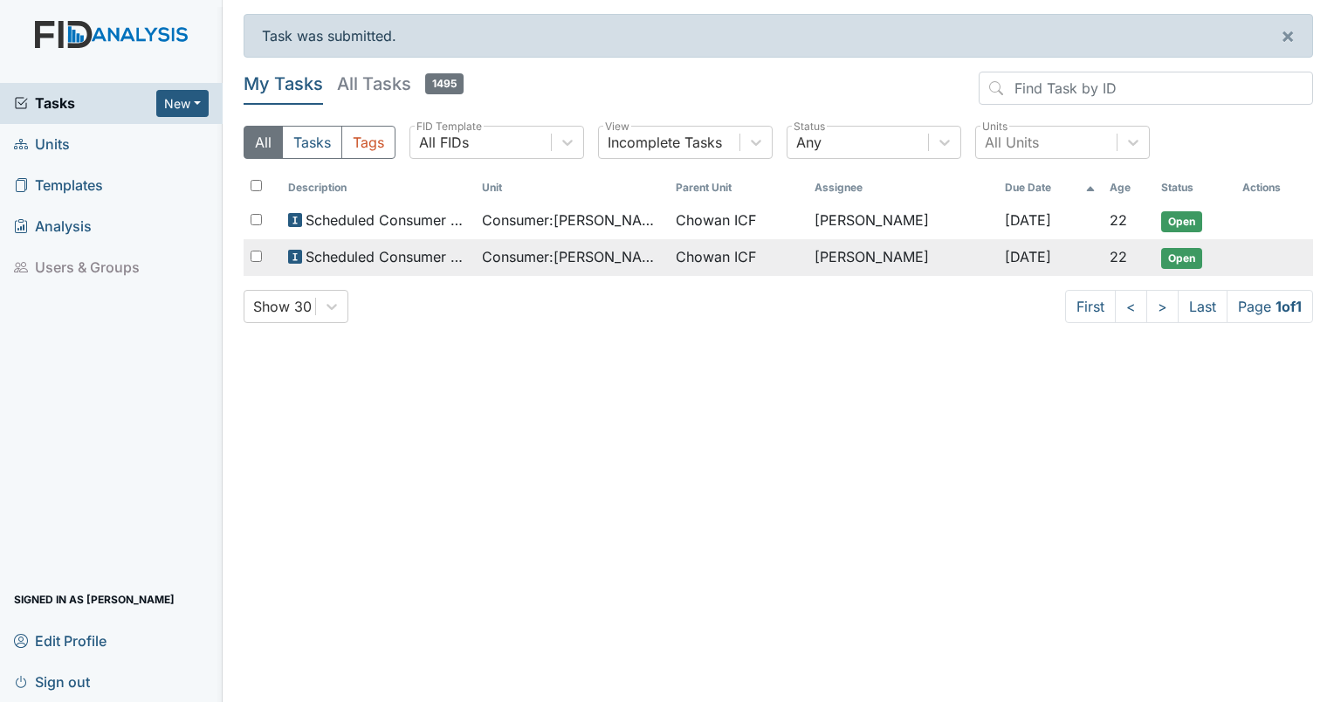
click at [598, 267] on td "Consumer : Oneal, Lori" at bounding box center [572, 257] width 194 height 37
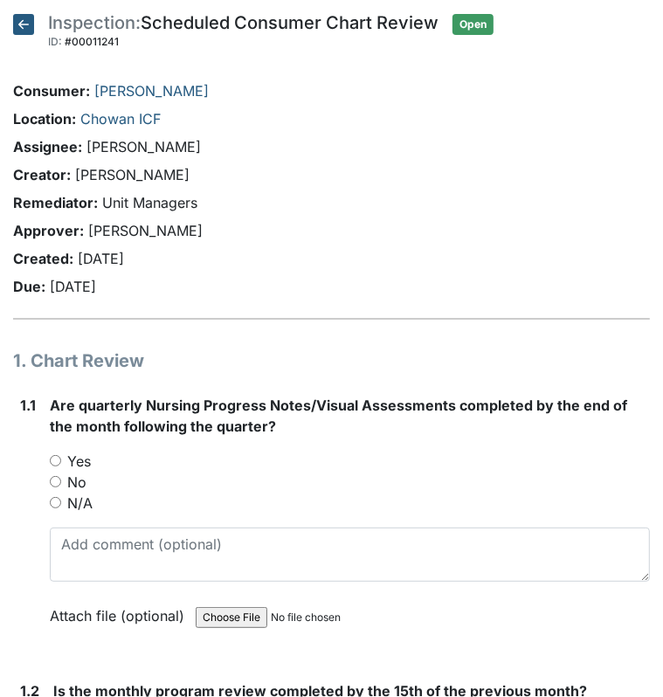
click at [54, 457] on input "Yes" at bounding box center [55, 460] width 11 height 11
radio input "true"
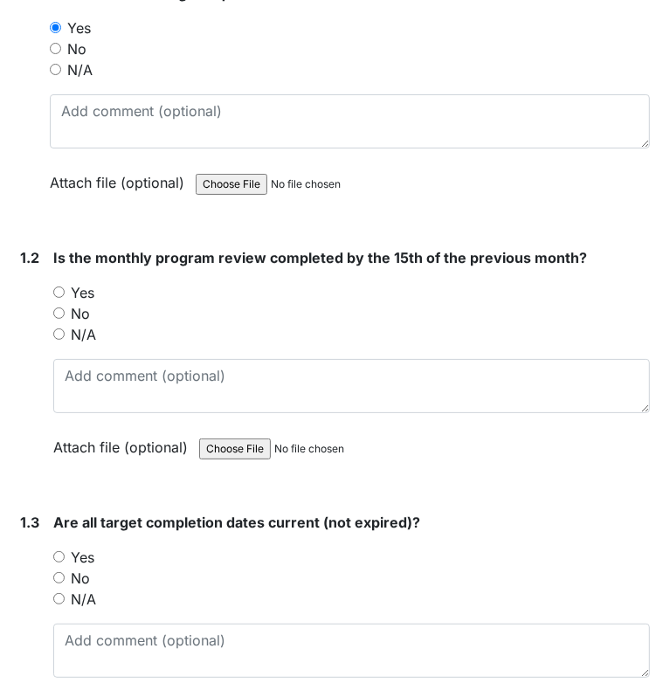
scroll to position [456, 0]
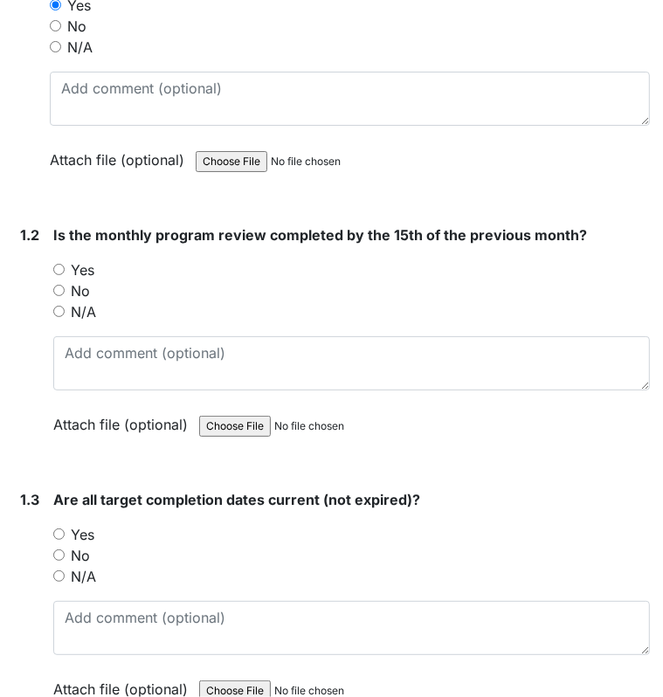
click at [60, 269] on input "Yes" at bounding box center [58, 269] width 11 height 11
radio input "true"
click at [57, 534] on input "Yes" at bounding box center [58, 533] width 11 height 11
radio input "true"
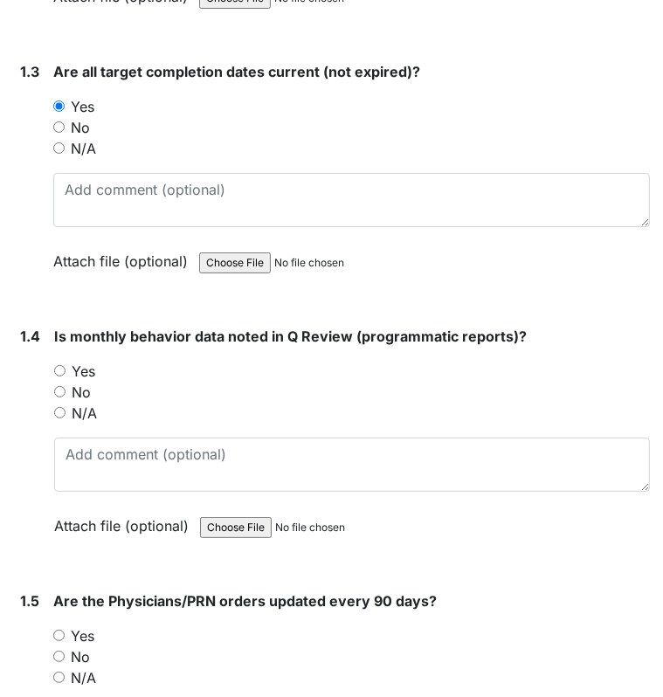
scroll to position [917, 0]
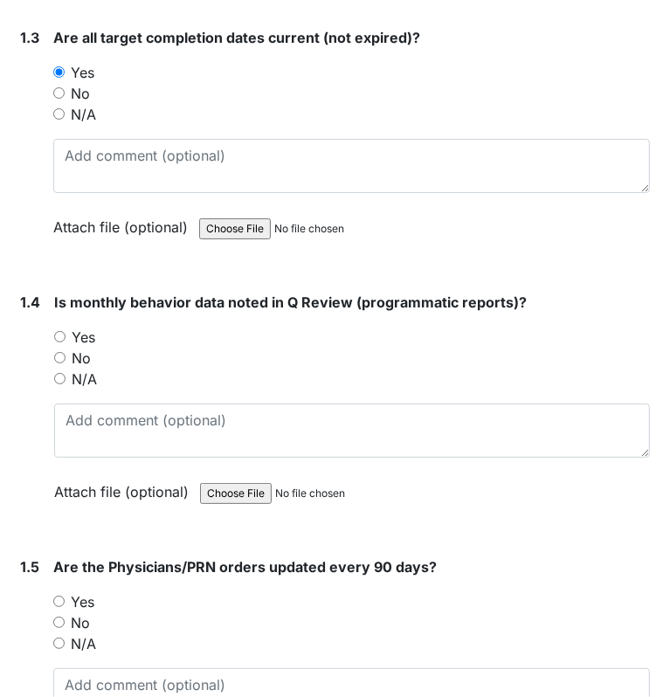
click at [55, 335] on input "Yes" at bounding box center [59, 336] width 11 height 11
radio input "true"
click at [56, 595] on input "Yes" at bounding box center [58, 600] width 11 height 11
radio input "true"
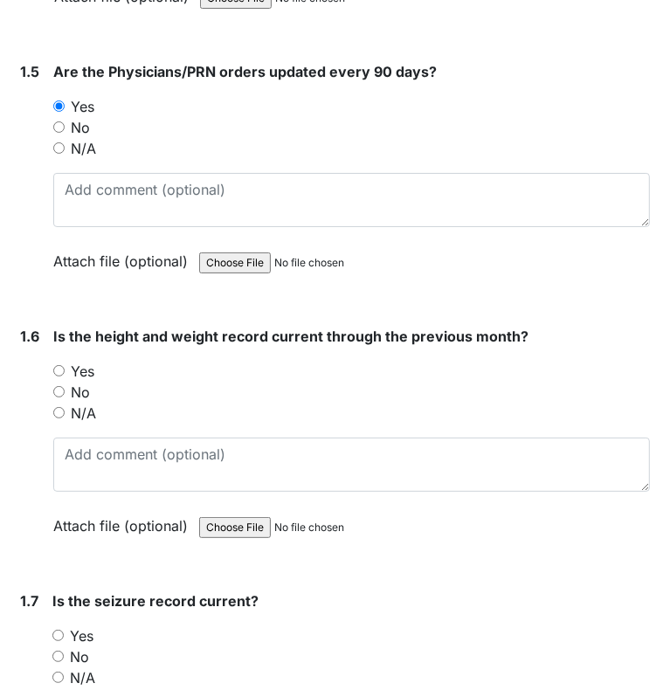
scroll to position [1424, 0]
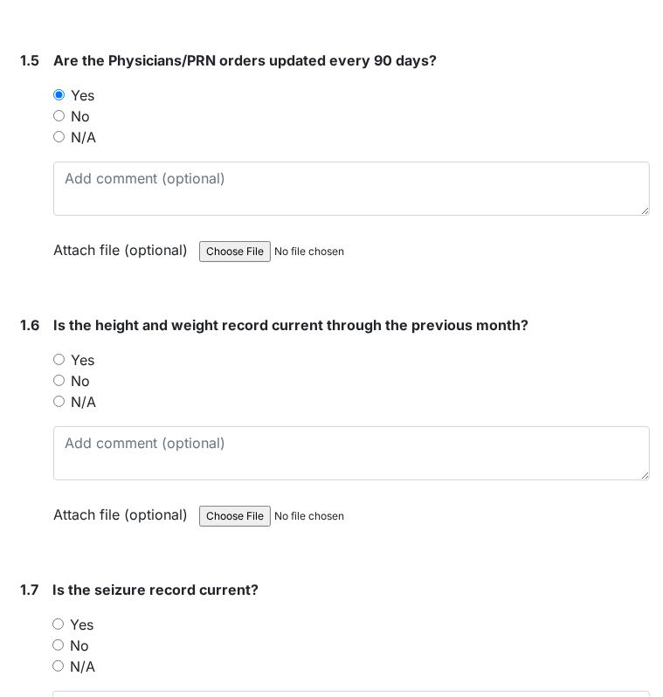
click at [58, 354] on input "Yes" at bounding box center [58, 359] width 11 height 11
radio input "true"
click at [62, 622] on input "Yes" at bounding box center [57, 623] width 11 height 11
radio input "true"
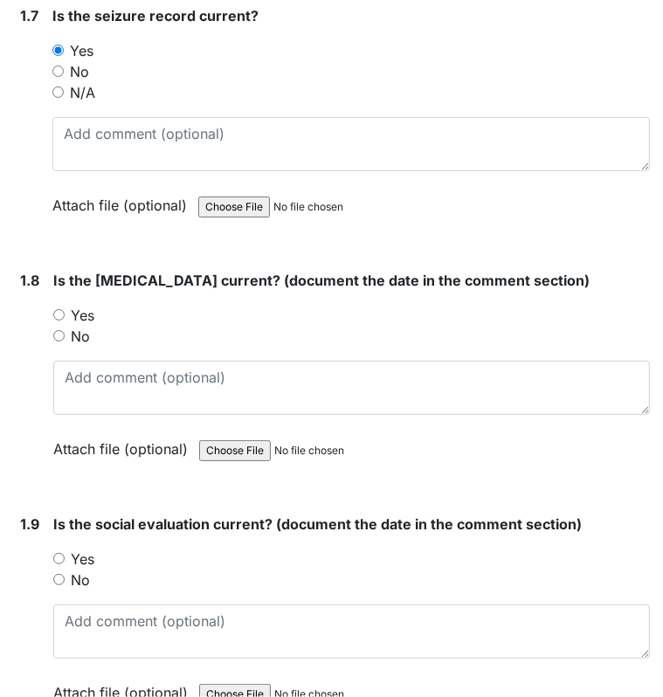
scroll to position [1981, 0]
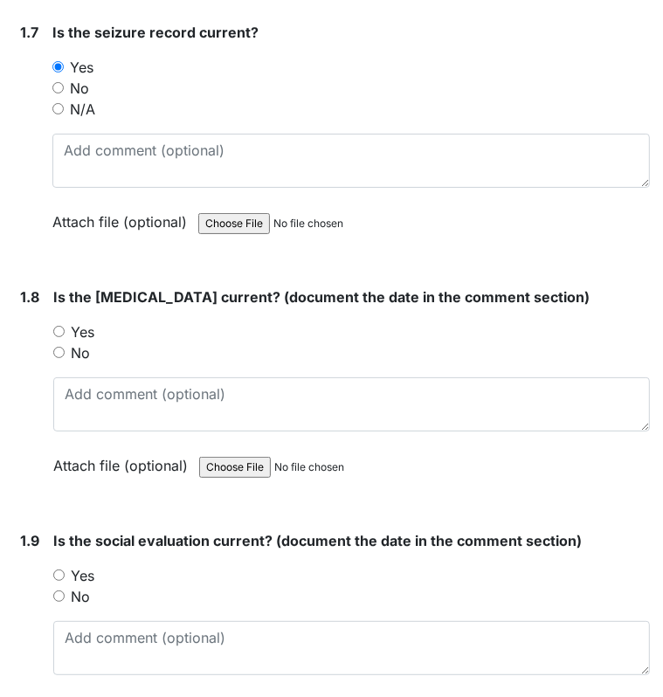
click at [71, 321] on label "Yes" at bounding box center [83, 331] width 24 height 21
click at [65, 326] on input "Yes" at bounding box center [58, 331] width 11 height 11
radio input "true"
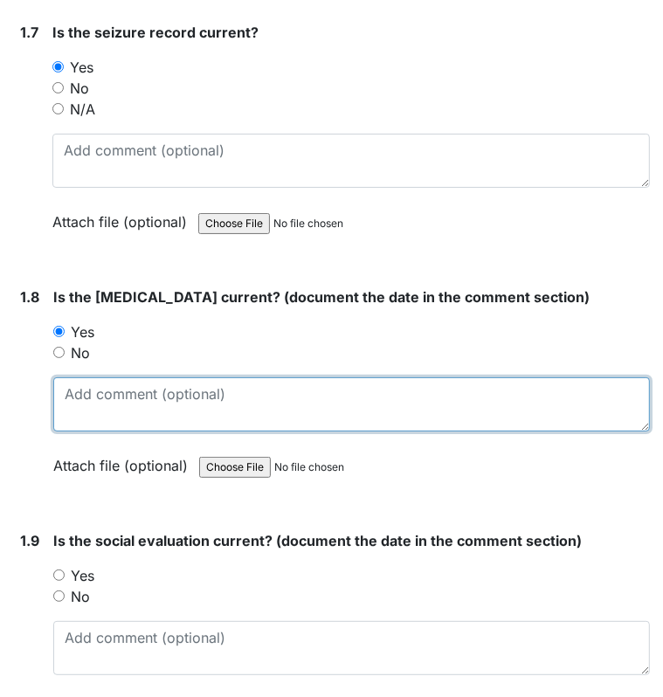
click at [112, 399] on textarea at bounding box center [351, 404] width 596 height 54
type textarea "2/6/2"
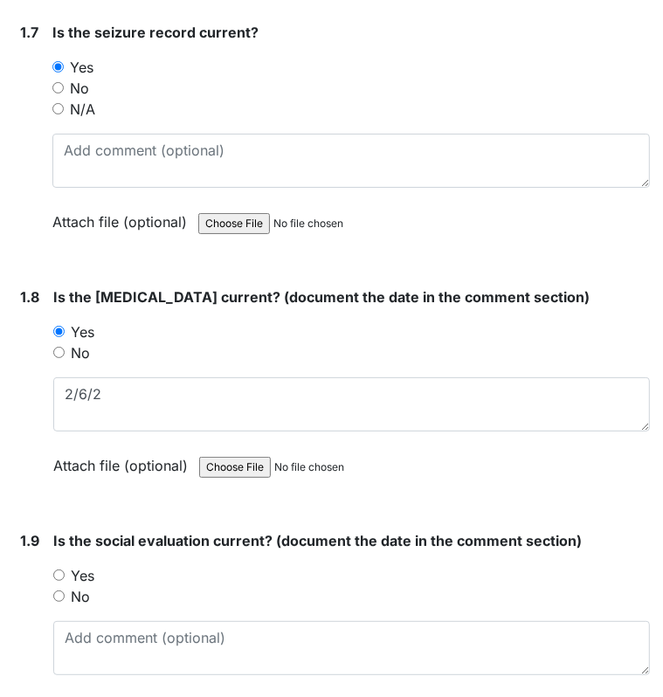
click at [54, 570] on input "Yes" at bounding box center [58, 574] width 11 height 11
radio input "true"
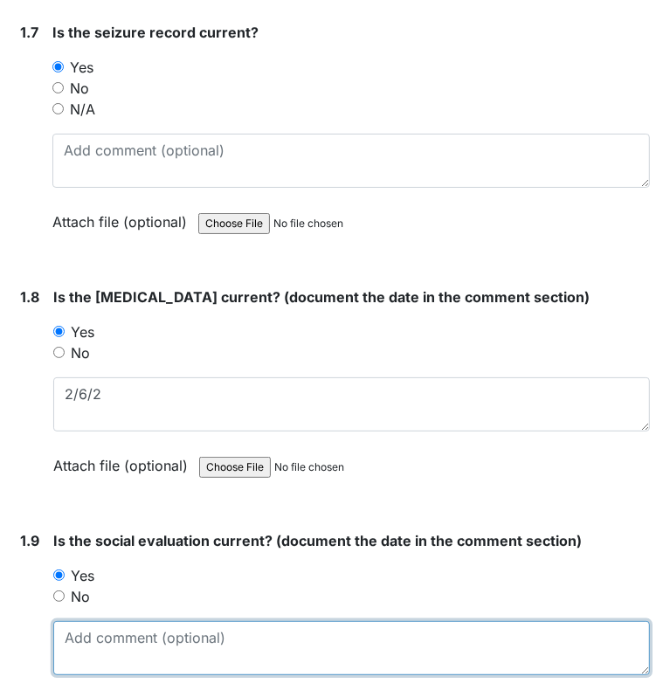
click at [80, 643] on textarea at bounding box center [351, 648] width 596 height 54
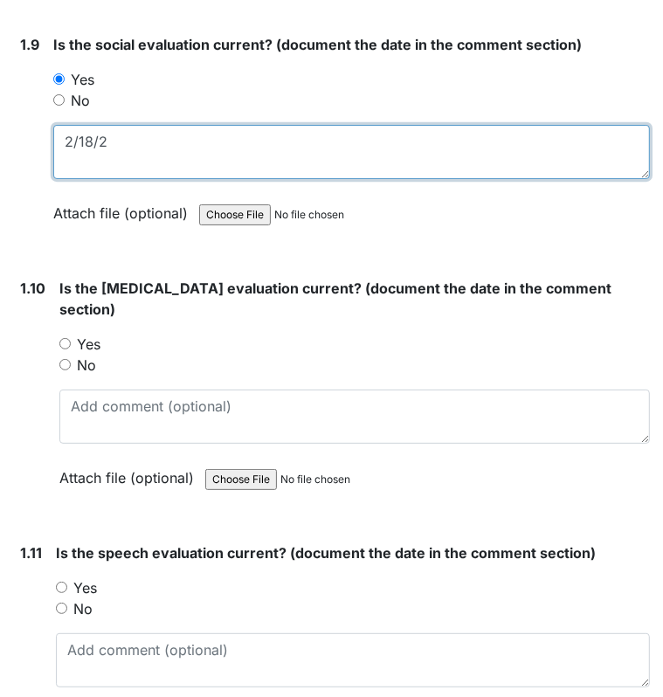
scroll to position [2527, 0]
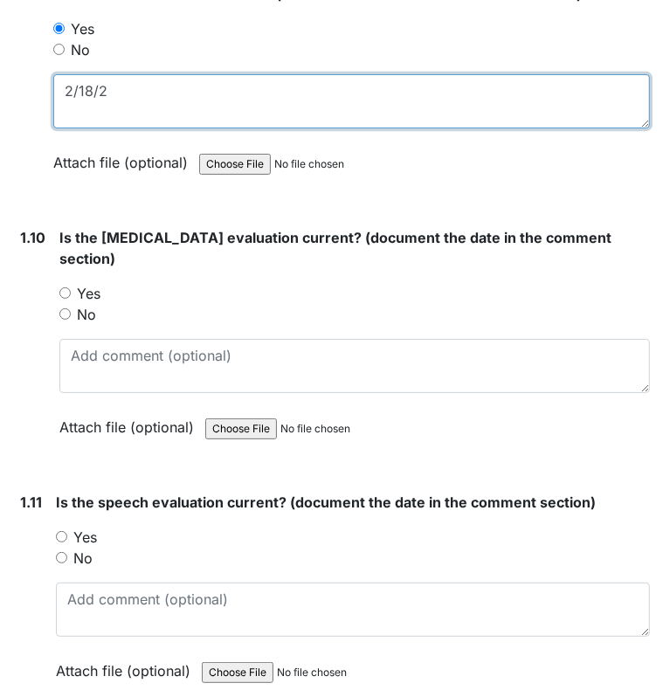
type textarea "2/18/2"
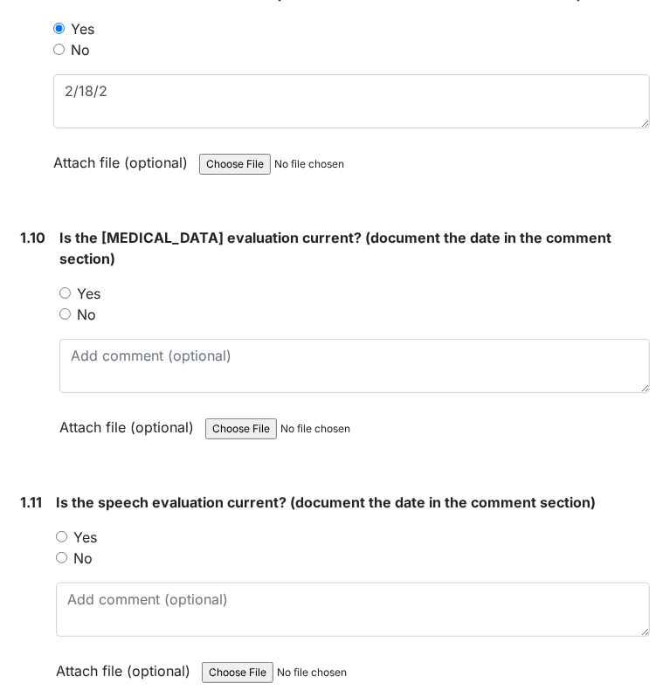
click at [65, 287] on input "Yes" at bounding box center [64, 292] width 11 height 11
radio input "true"
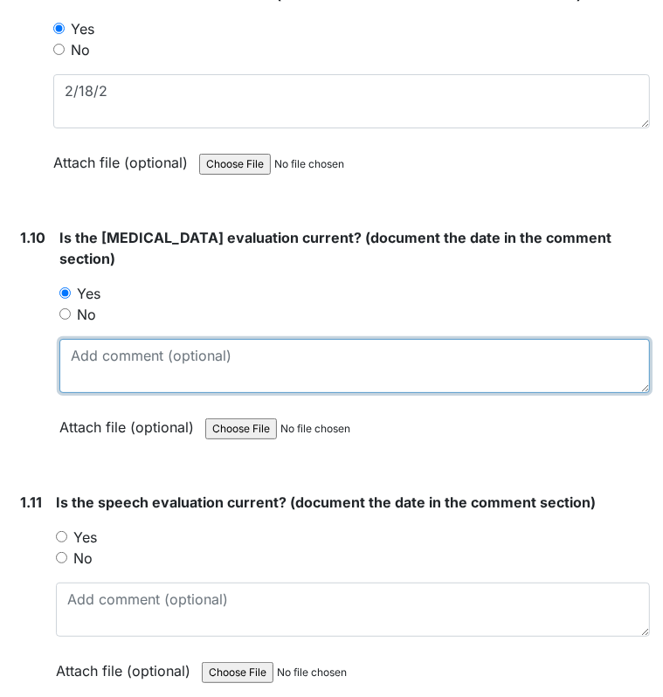
click at [78, 350] on textarea at bounding box center [354, 366] width 590 height 54
click at [112, 343] on textarea "9/24/`19" at bounding box center [354, 366] width 590 height 54
type textarea "9/24/19"
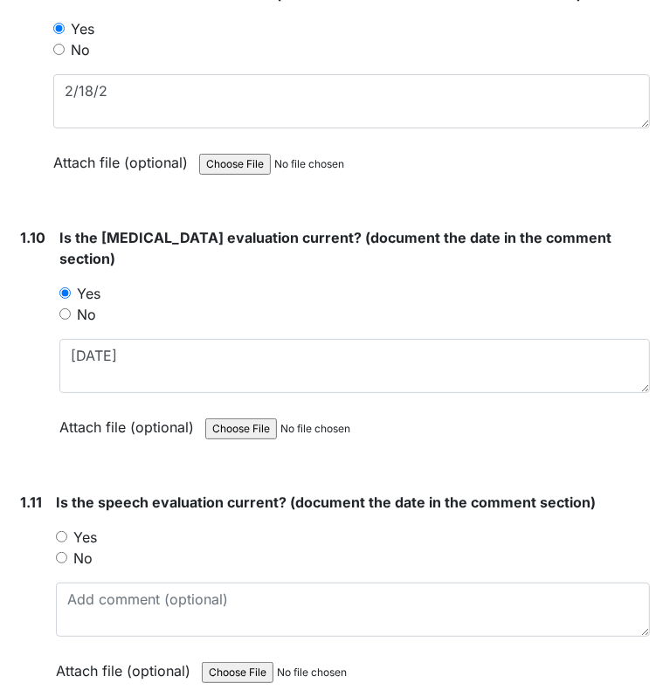
click at [59, 531] on input "Yes" at bounding box center [61, 536] width 11 height 11
radio input "true"
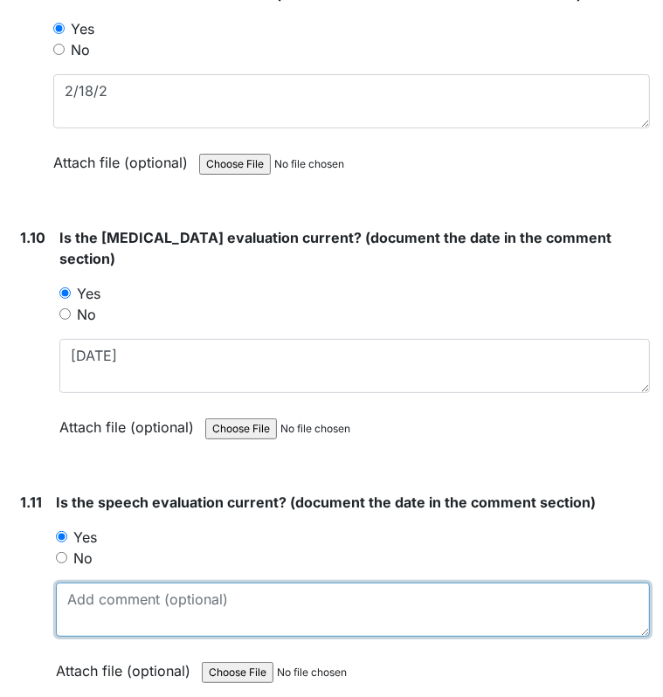
click at [80, 584] on textarea at bounding box center [353, 609] width 594 height 54
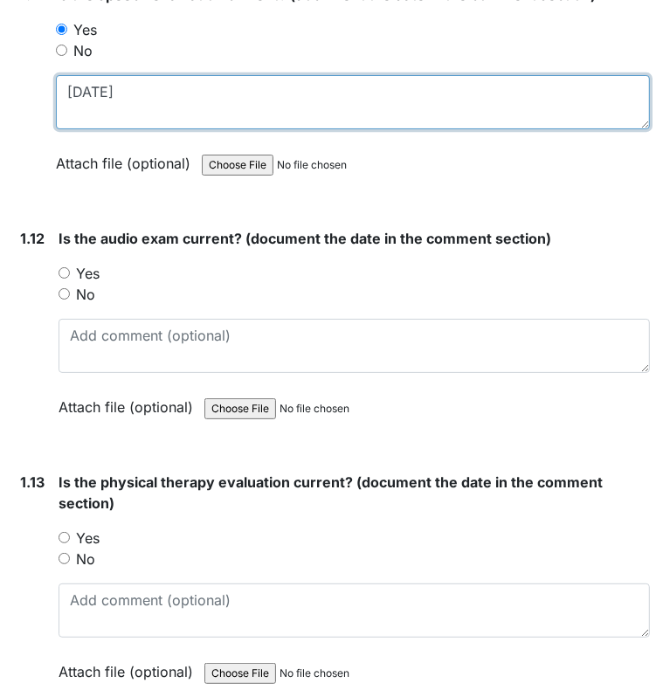
scroll to position [3039, 0]
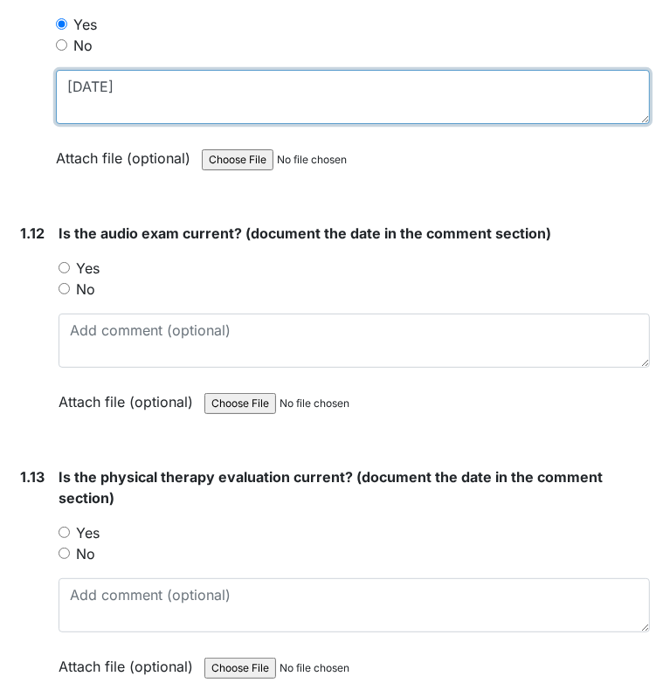
type textarea "9/30/85"
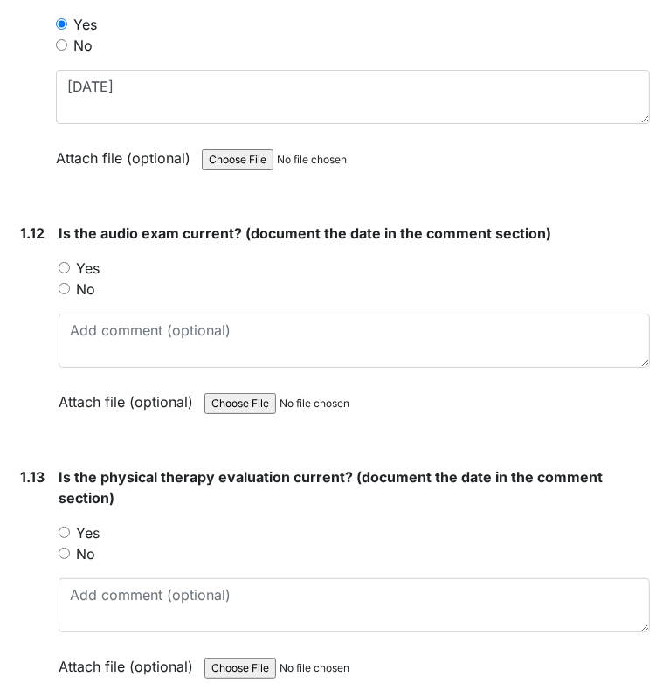
click at [58, 262] on input "Yes" at bounding box center [63, 267] width 11 height 11
radio input "true"
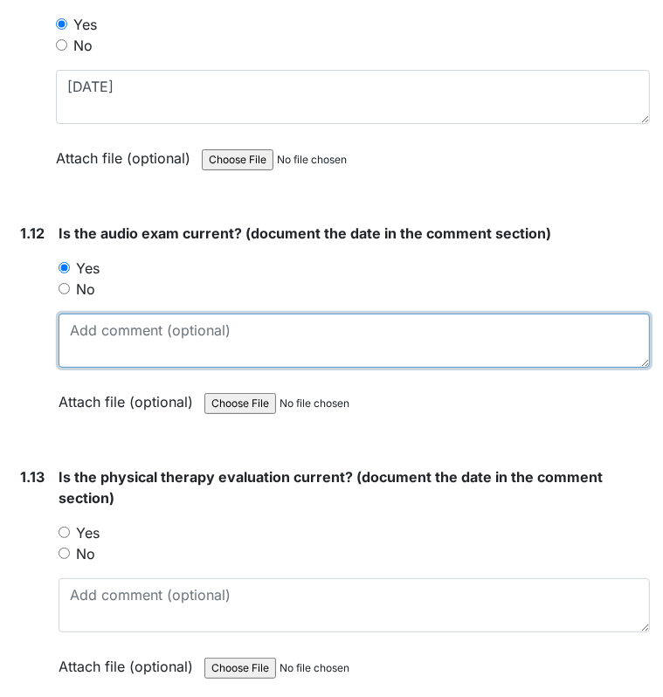
click at [108, 331] on textarea at bounding box center [353, 340] width 591 height 54
type textarea "11/2/11"
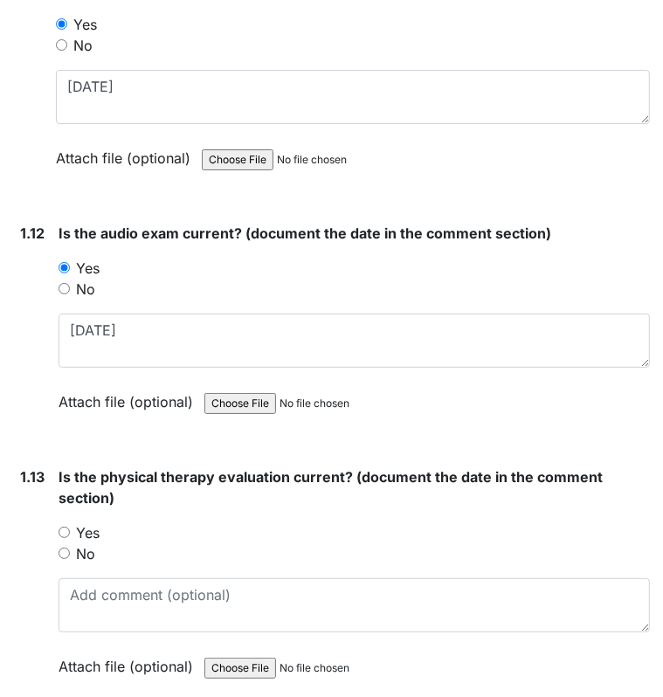
click at [66, 526] on input "Yes" at bounding box center [63, 531] width 11 height 11
radio input "true"
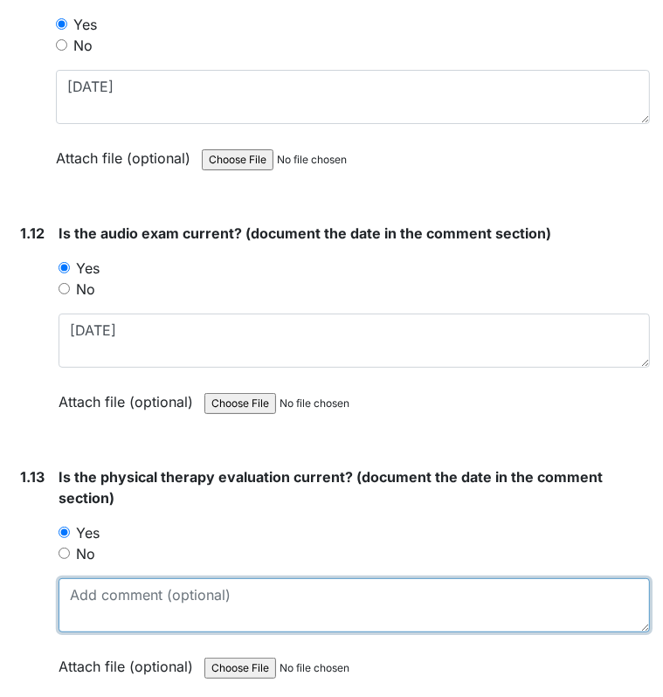
click at [113, 587] on textarea at bounding box center [353, 605] width 591 height 54
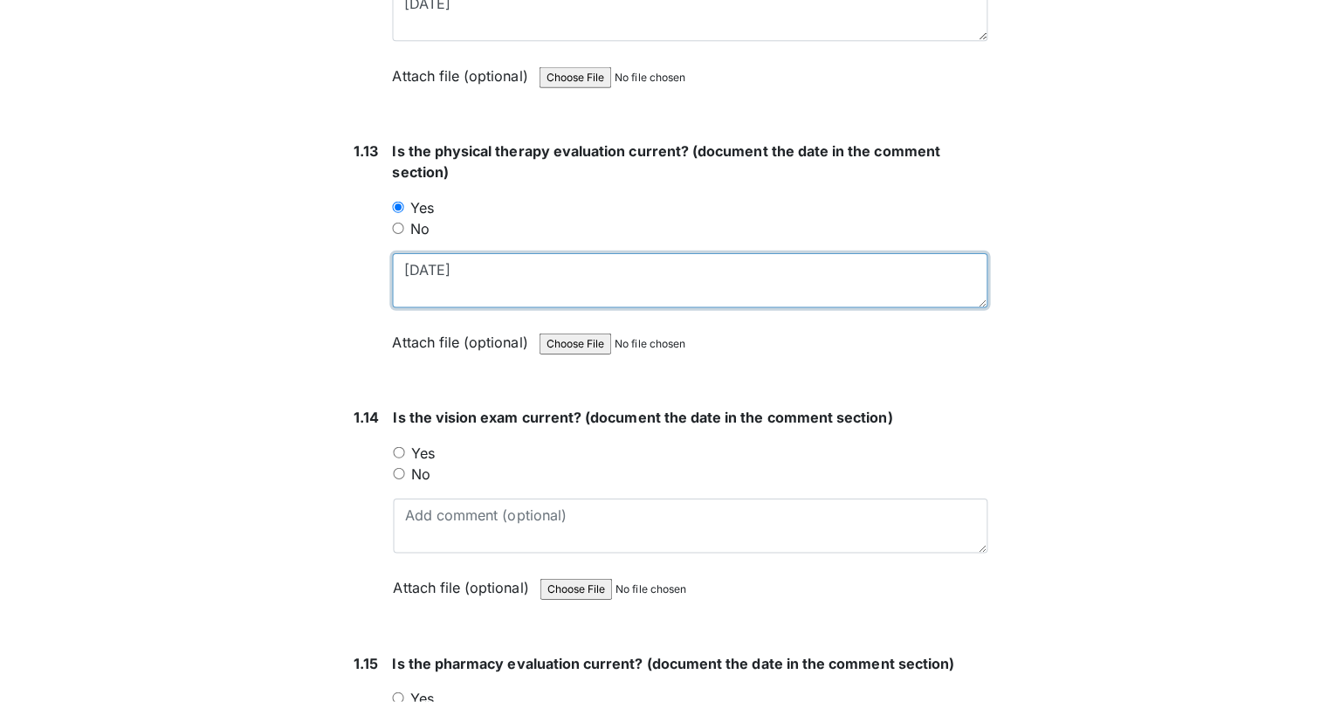
scroll to position [3523, 0]
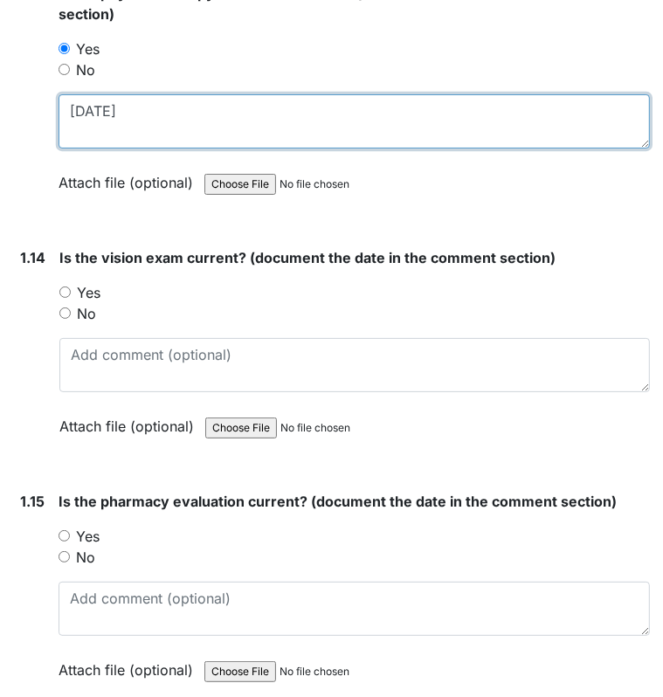
type textarea "4/13/23"
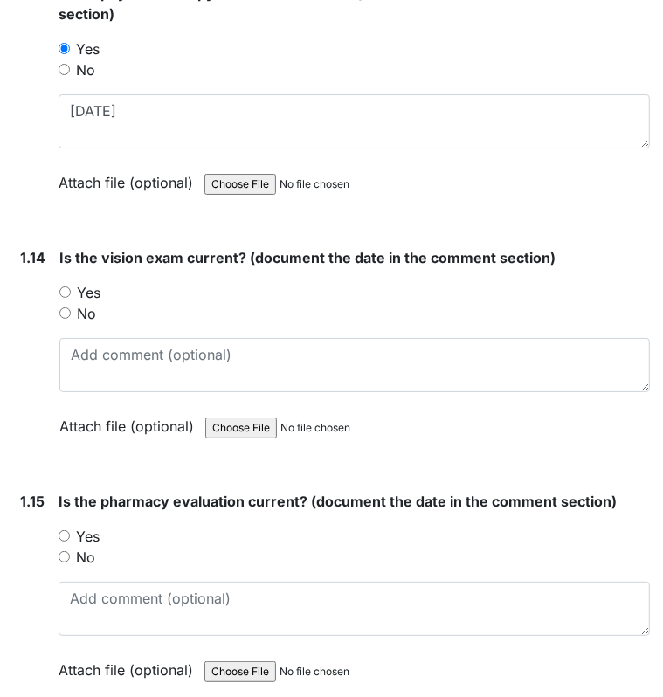
click at [65, 286] on input "Yes" at bounding box center [64, 291] width 11 height 11
radio input "true"
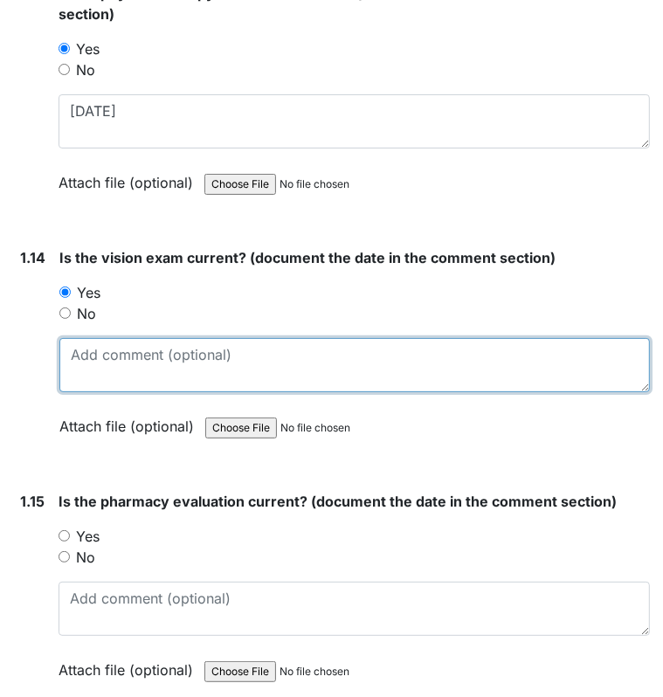
click at [88, 341] on textarea at bounding box center [354, 365] width 590 height 54
type textarea "3/25/25"
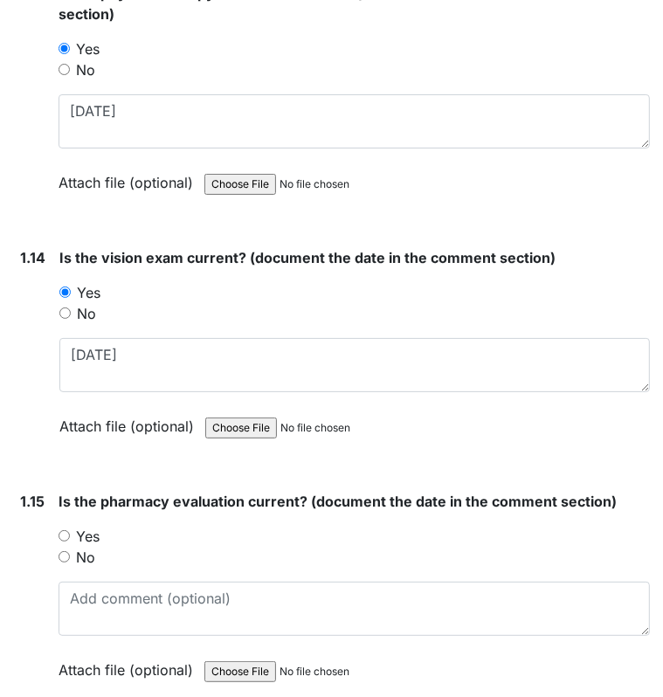
click at [62, 530] on input "Yes" at bounding box center [63, 535] width 11 height 11
radio input "true"
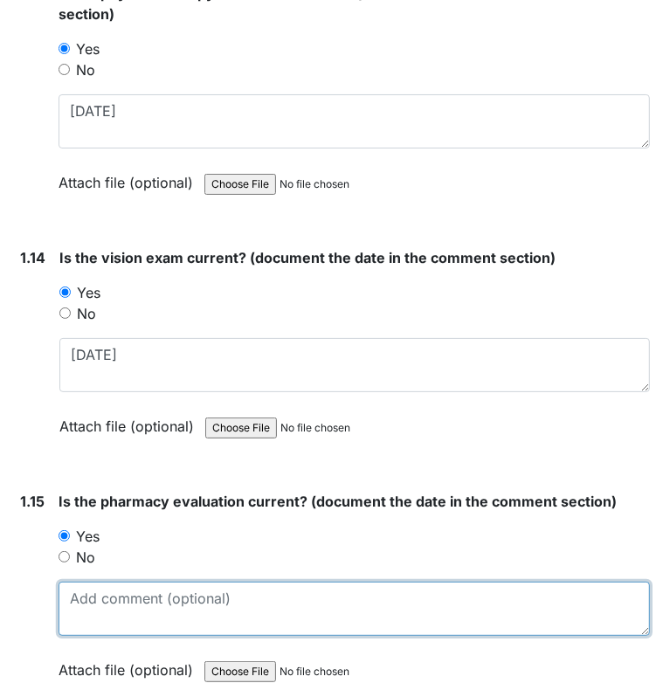
click at [105, 603] on textarea at bounding box center [353, 608] width 591 height 54
type textarea "3/31/25"
drag, startPoint x: 170, startPoint y: 580, endPoint x: 49, endPoint y: 573, distance: 121.5
click at [49, 573] on div "1.15 Is the pharmacy evaluation current? (document the date in the comment sect…" at bounding box center [331, 599] width 636 height 216
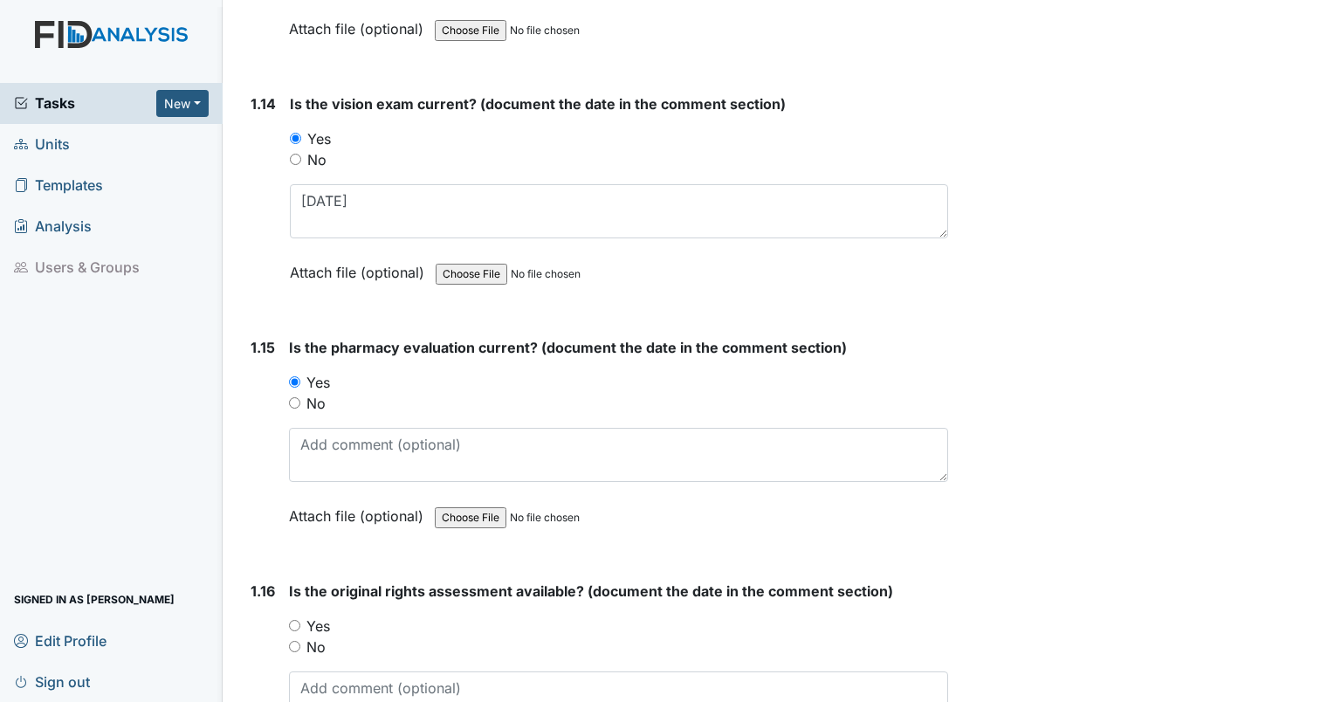
click at [293, 397] on input "No" at bounding box center [294, 402] width 11 height 11
radio input "true"
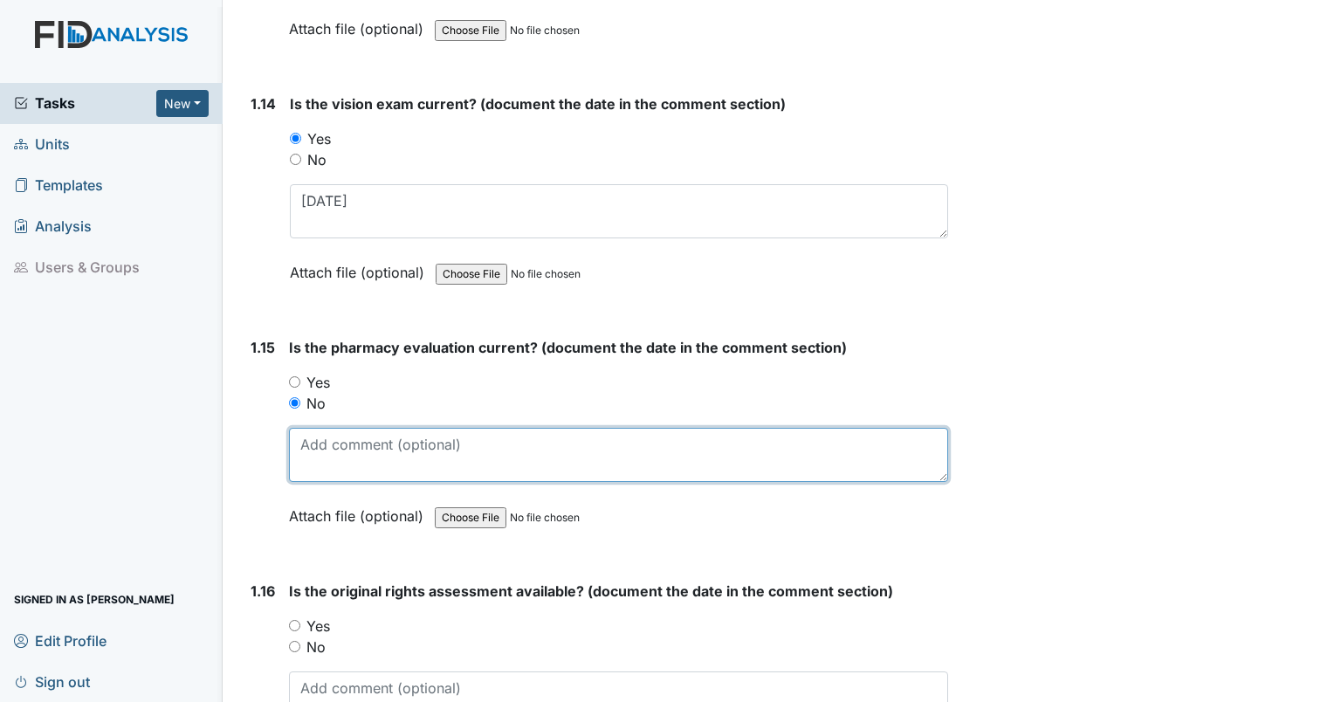
click at [313, 428] on textarea at bounding box center [618, 455] width 659 height 54
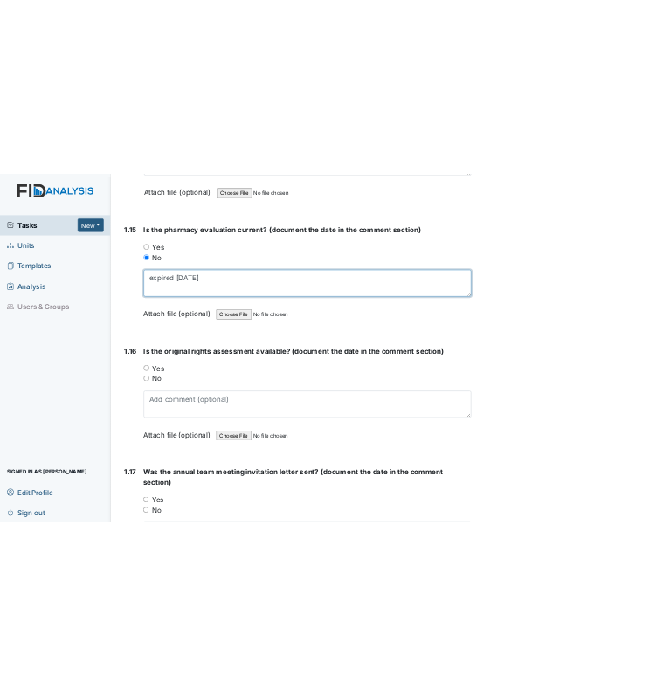
scroll to position [3789, 0]
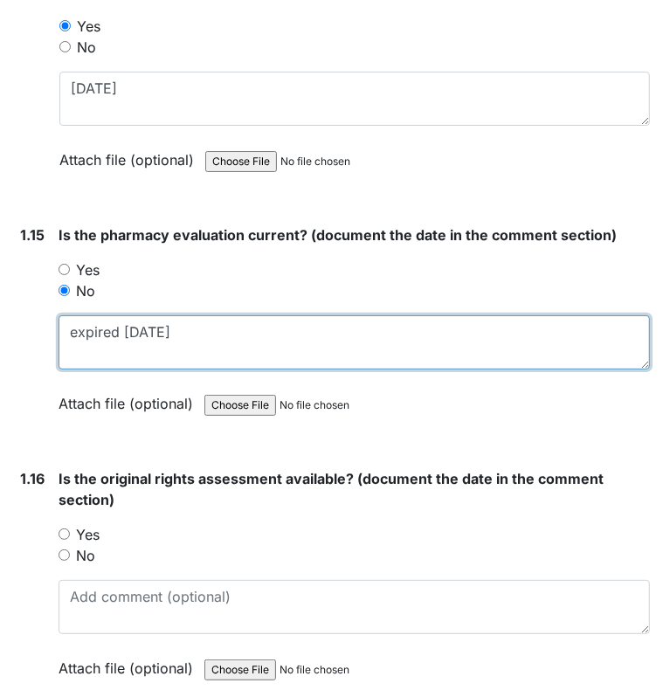
type textarea "expired 8/31/25"
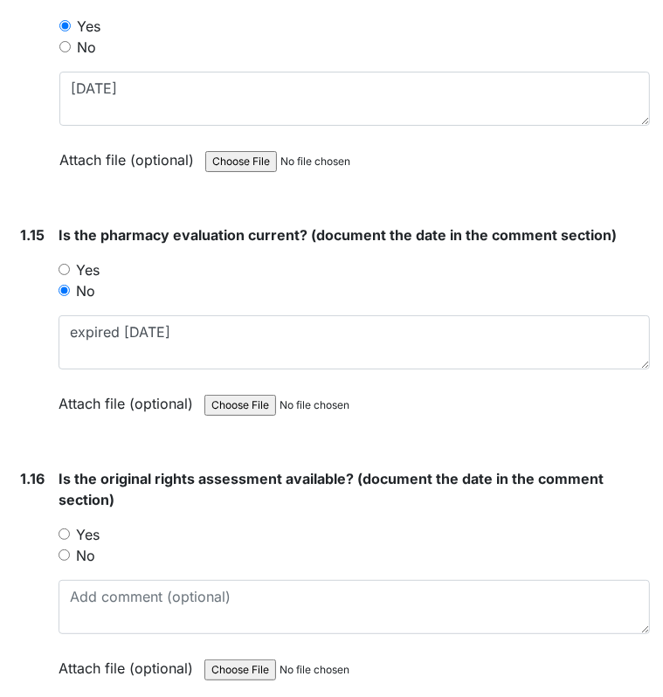
click at [56, 511] on div "1.16 Is the original rights assessment available? (document the date in the com…" at bounding box center [331, 586] width 636 height 237
click at [64, 528] on input "Yes" at bounding box center [63, 533] width 11 height 11
radio input "true"
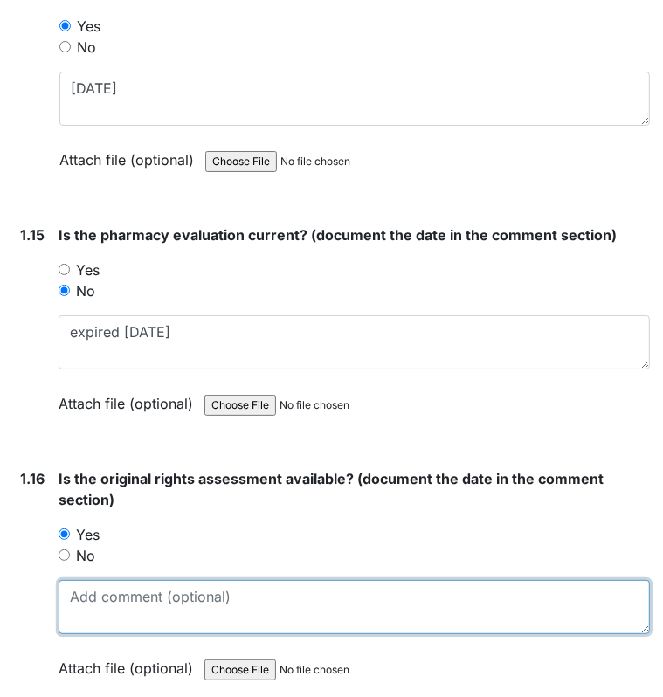
click at [91, 603] on textarea at bounding box center [353, 607] width 591 height 54
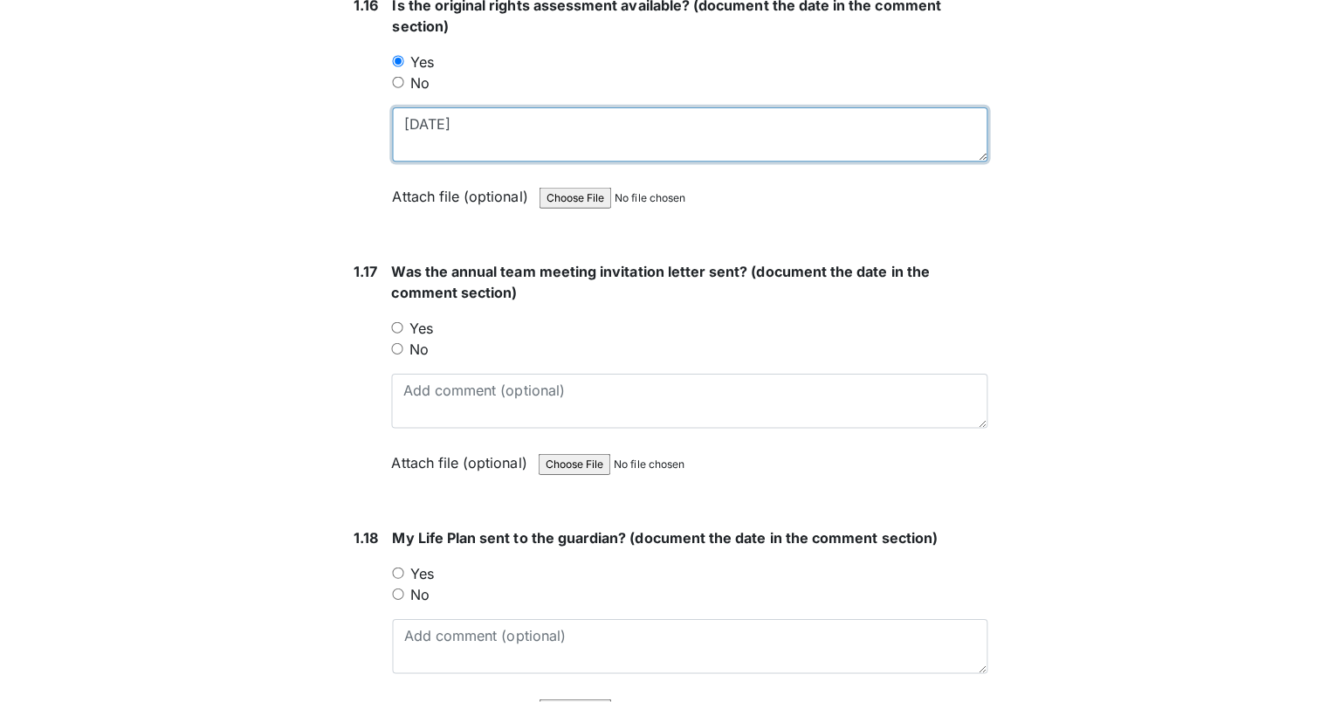
scroll to position [4296, 0]
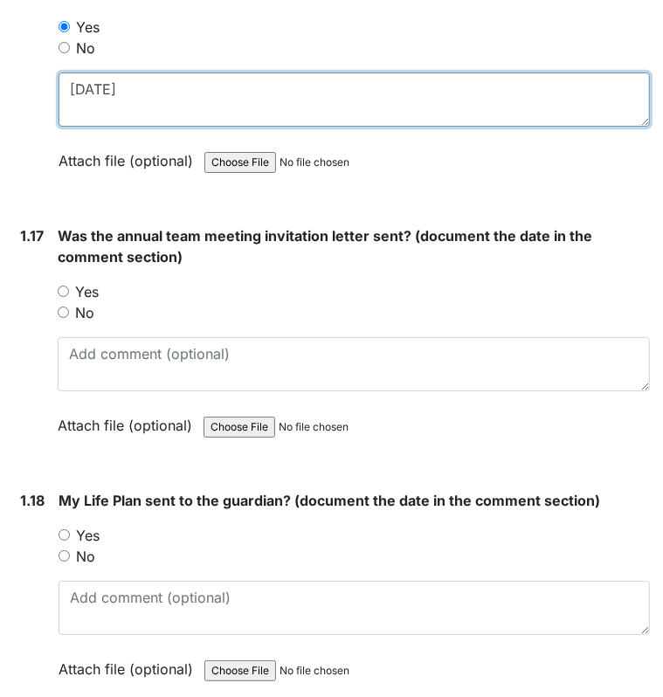
type textarea "7/14/95"
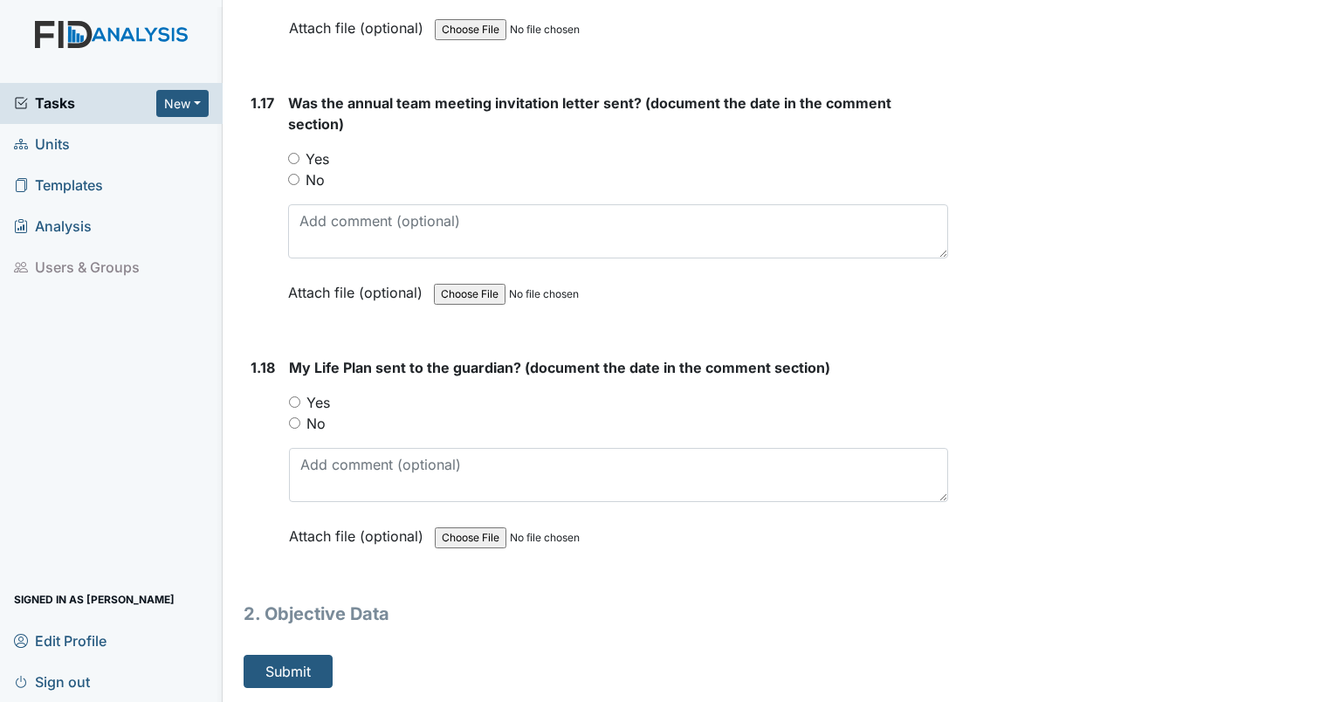
scroll to position [4238, 0]
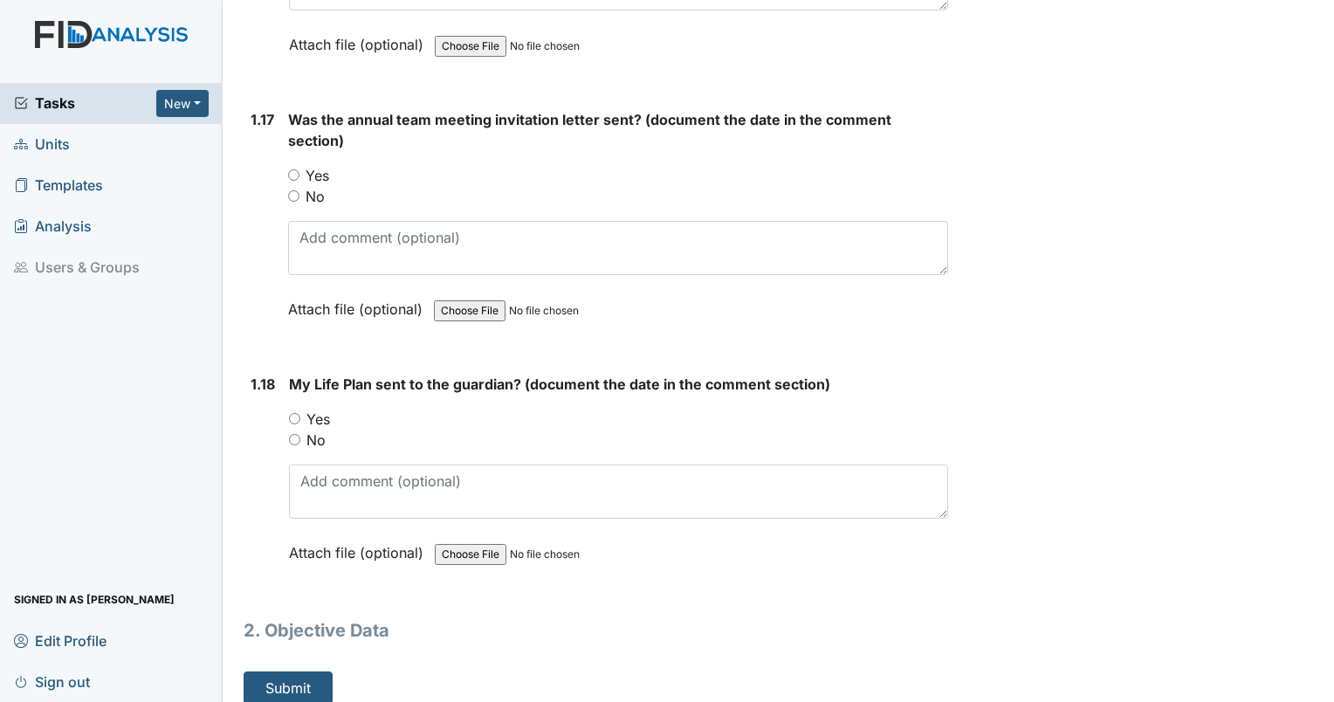
click at [294, 190] on input "No" at bounding box center [293, 195] width 11 height 11
radio input "true"
drag, startPoint x: 291, startPoint y: 367, endPoint x: 537, endPoint y: 363, distance: 246.2
click at [537, 375] on span "My Life Plan sent to the guardian? (document the date in the comment section)" at bounding box center [559, 383] width 541 height 17
click at [290, 434] on input "No" at bounding box center [294, 439] width 11 height 11
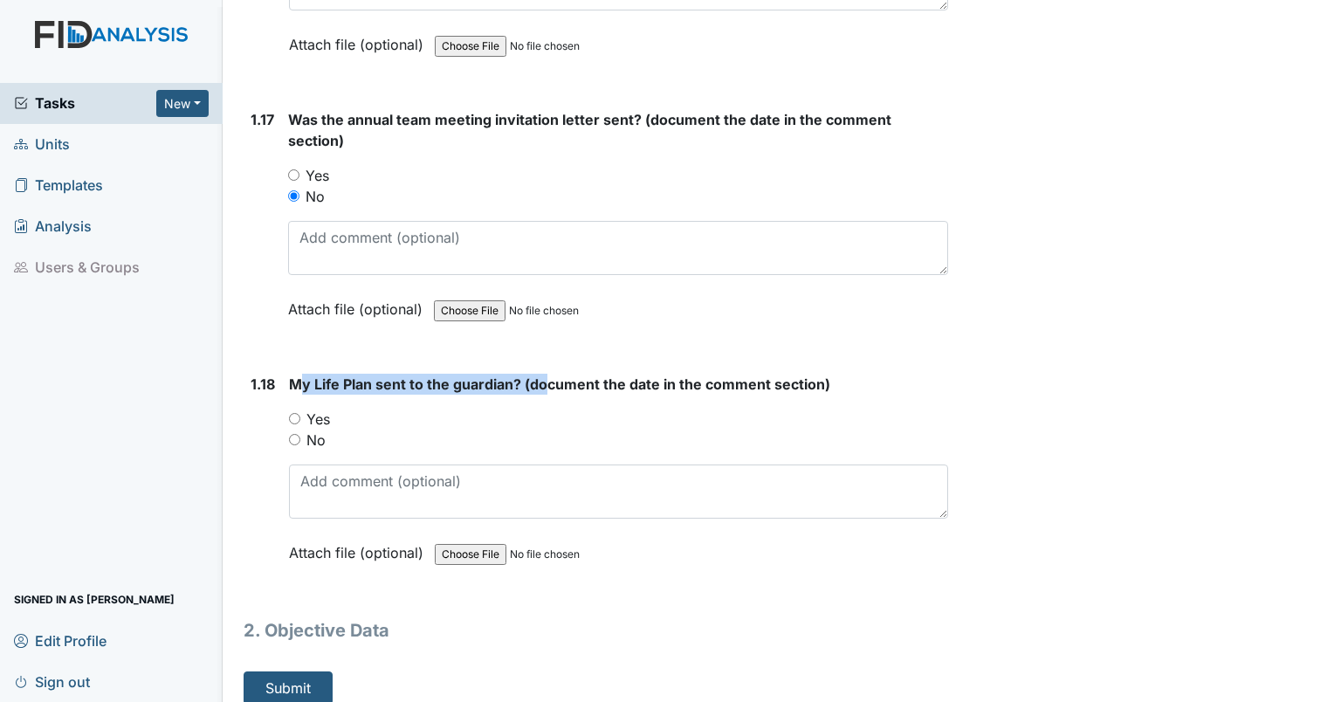
radio input "true"
click at [288, 671] on button "Submit" at bounding box center [288, 687] width 89 height 33
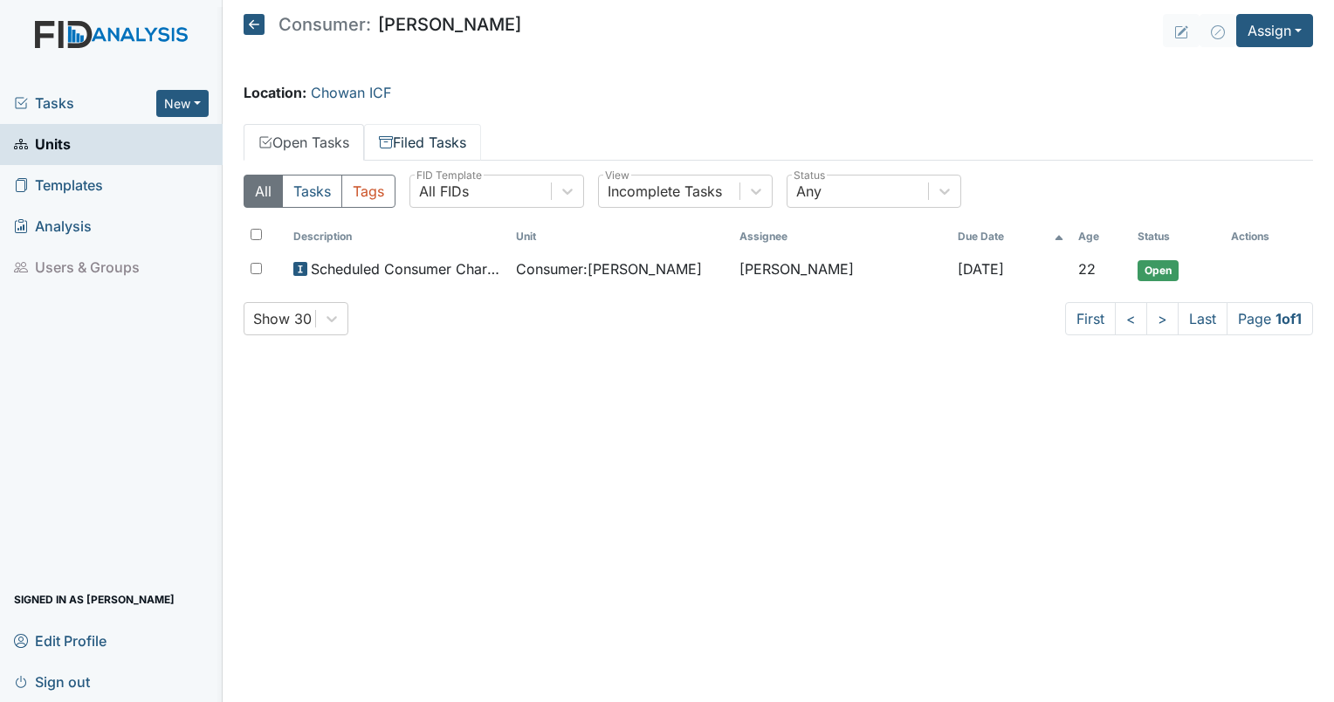
click at [426, 147] on link "Filed Tasks" at bounding box center [422, 142] width 117 height 37
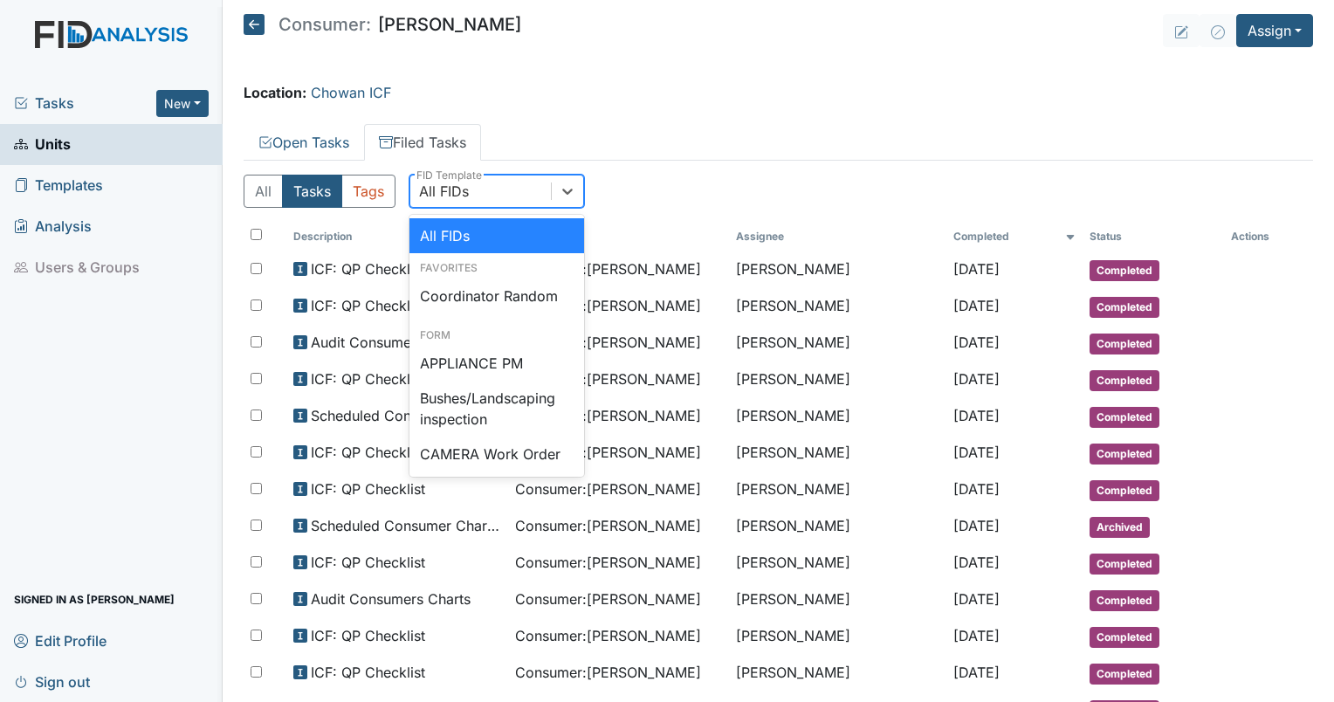
click at [450, 187] on div "All FIDs" at bounding box center [444, 191] width 50 height 21
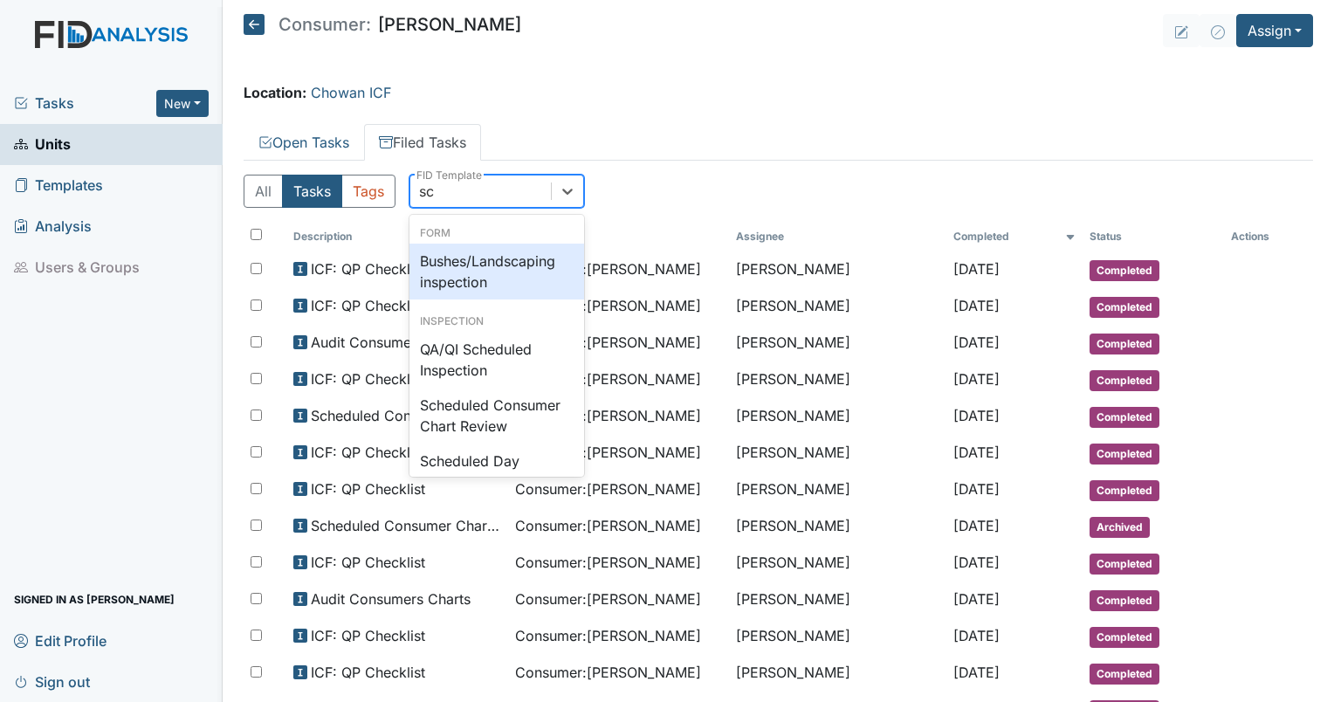
type input "sch"
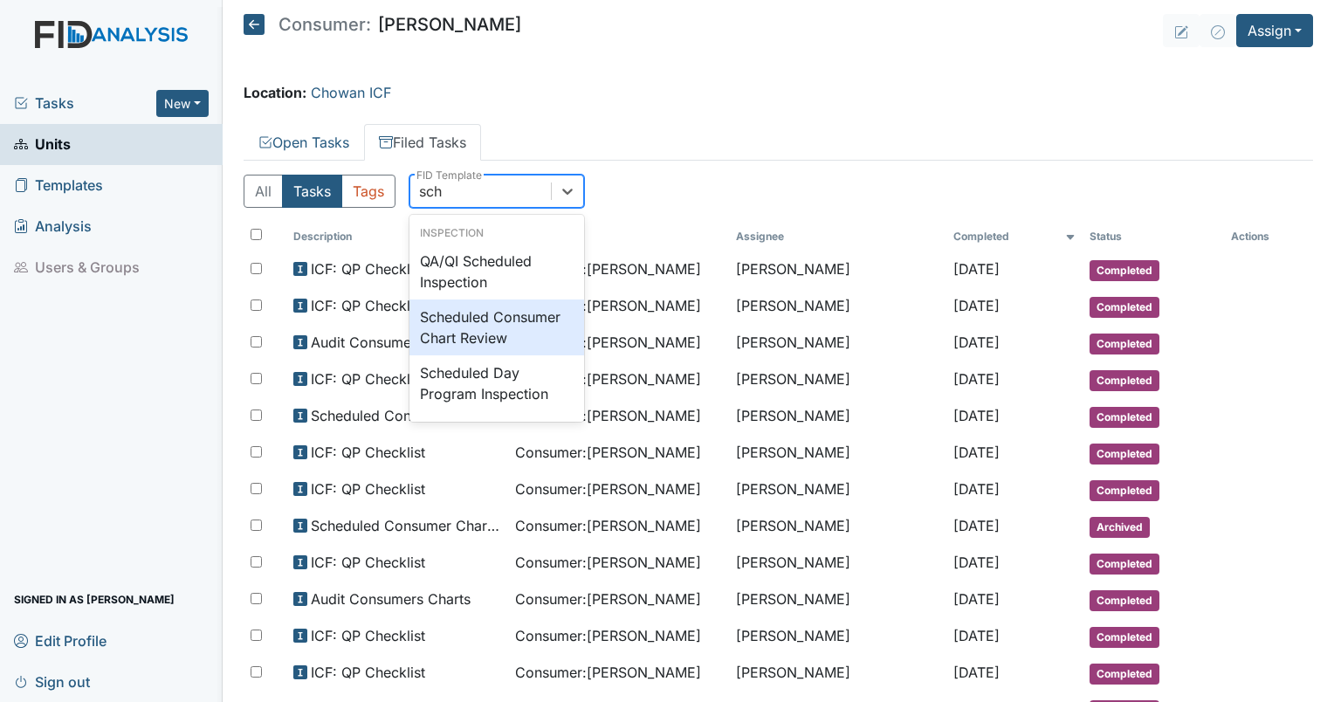
click at [491, 352] on div "Scheduled Consumer Chart Review" at bounding box center [496, 327] width 175 height 56
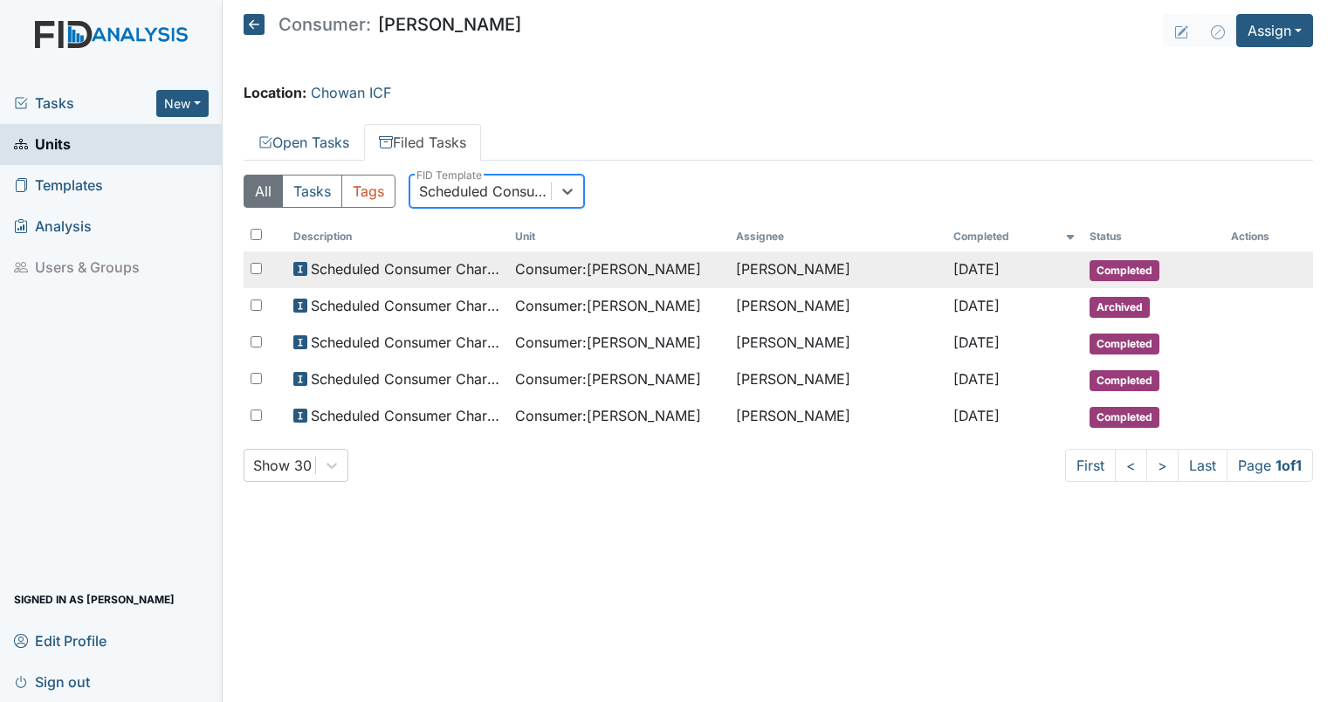
click at [754, 259] on td "[PERSON_NAME]" at bounding box center [837, 269] width 217 height 37
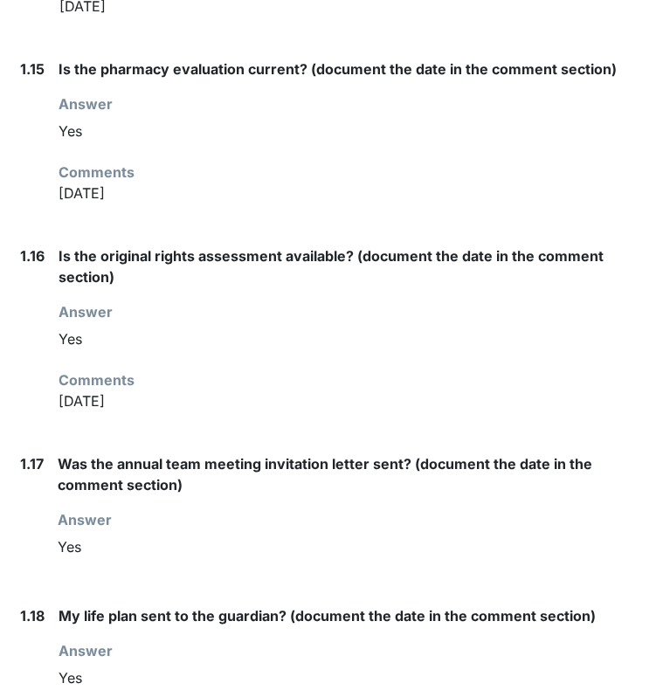
scroll to position [2680, 0]
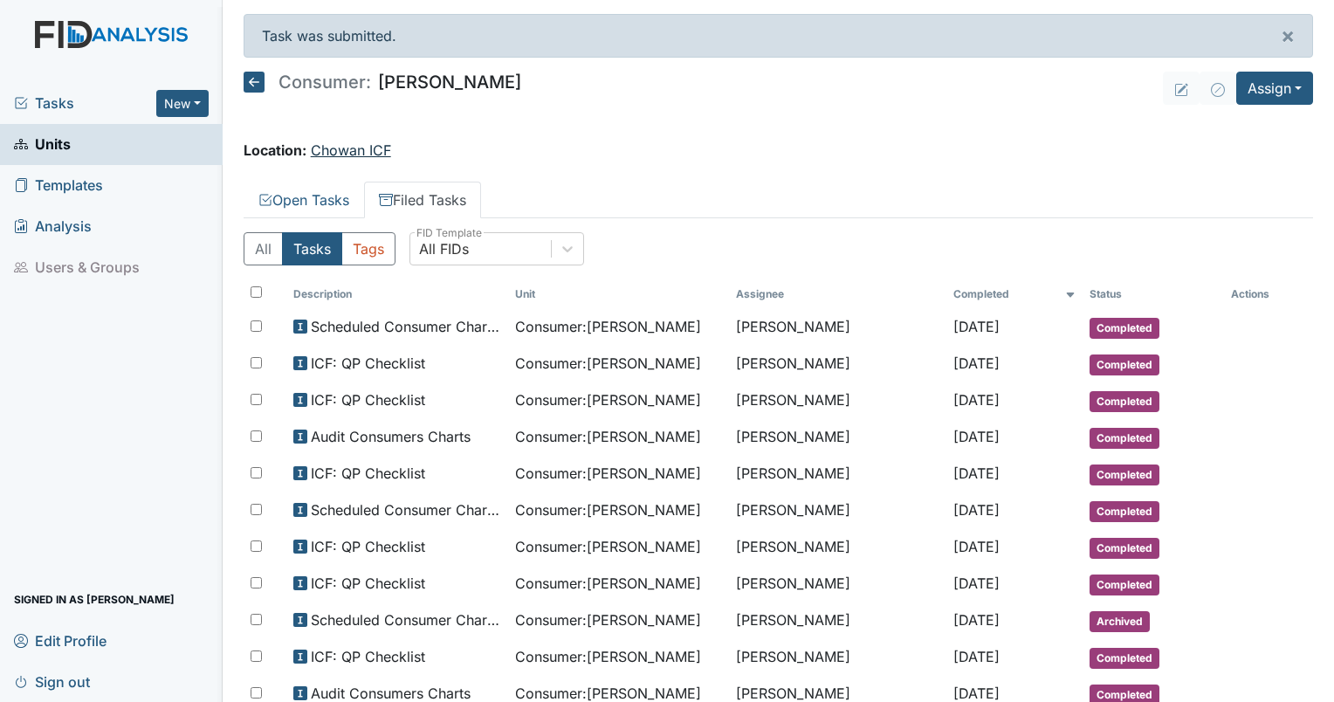
click at [349, 145] on link "Chowan ICF" at bounding box center [351, 149] width 80 height 17
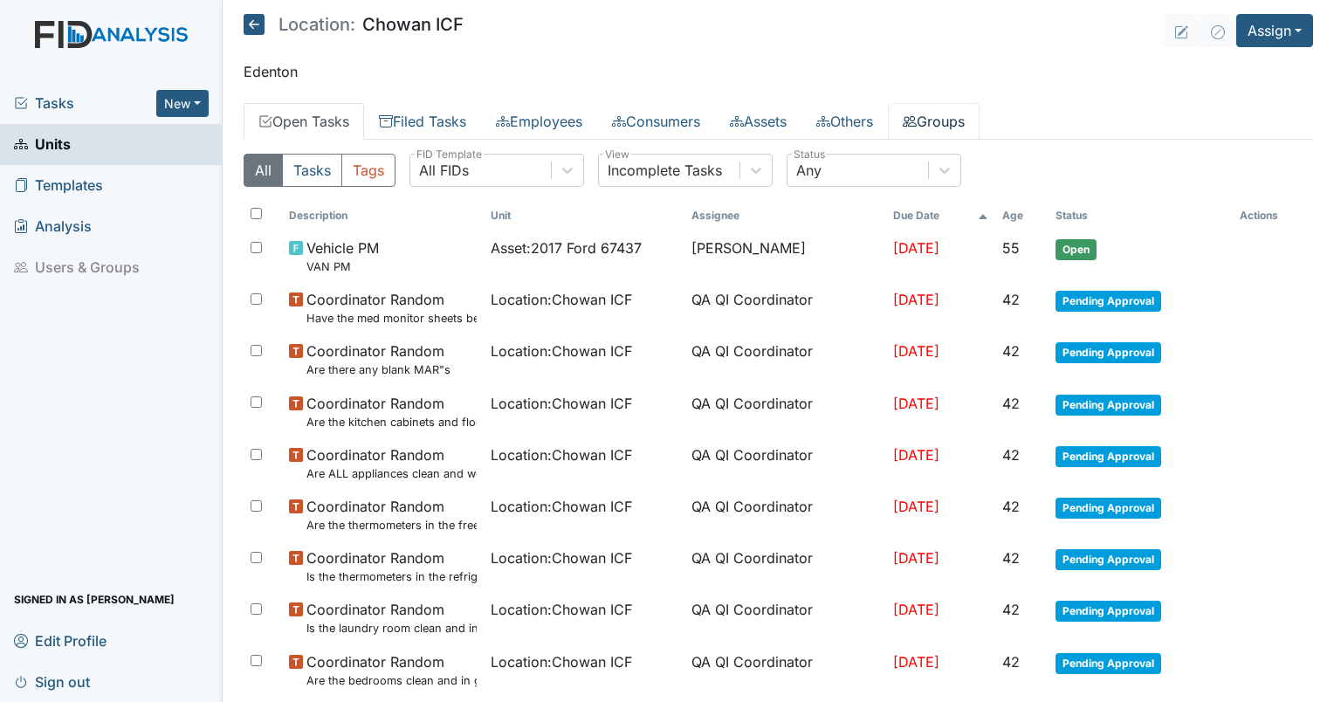
click at [962, 121] on link "Groups" at bounding box center [934, 121] width 92 height 37
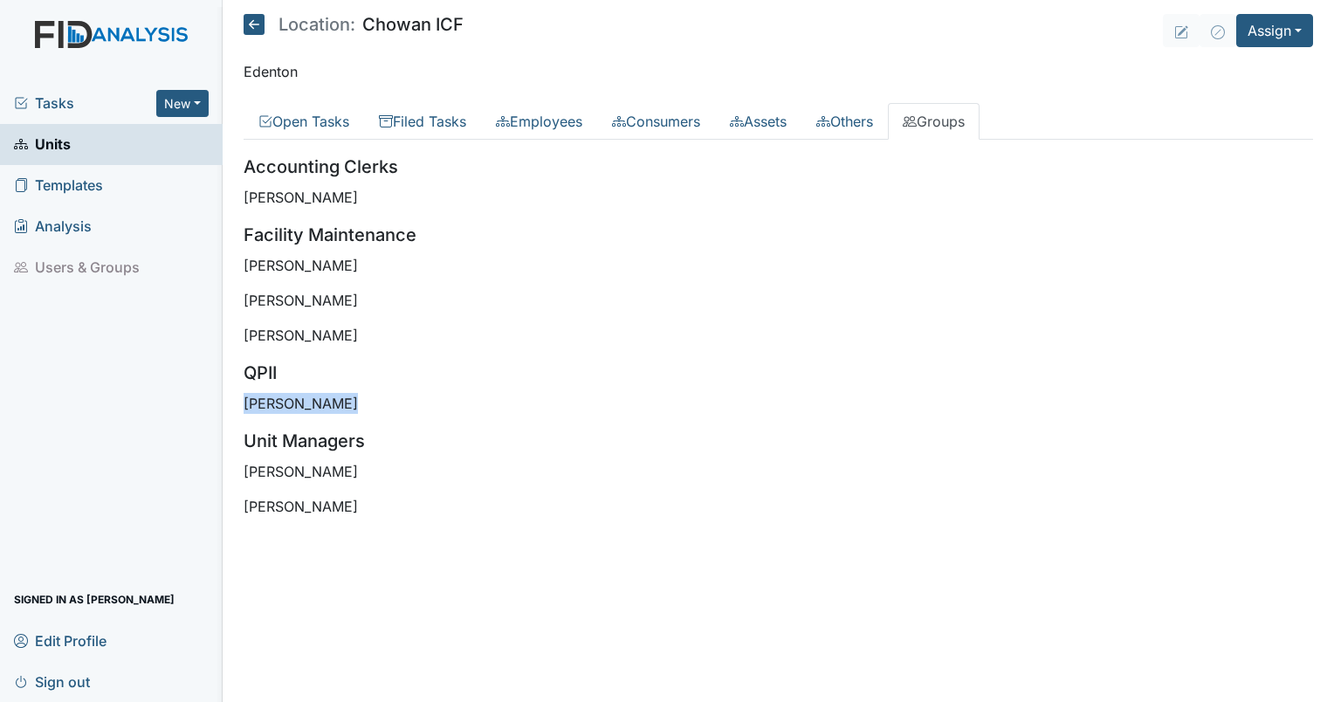
drag, startPoint x: 368, startPoint y: 400, endPoint x: 241, endPoint y: 389, distance: 127.9
click at [241, 389] on main "Location: Chowan ICF Assign Assign Form Assign Inspection Assign Document Assig…" at bounding box center [778, 351] width 1111 height 702
click at [69, 100] on span "Tasks" at bounding box center [85, 103] width 142 height 21
click at [40, 108] on span "Tasks" at bounding box center [85, 103] width 142 height 21
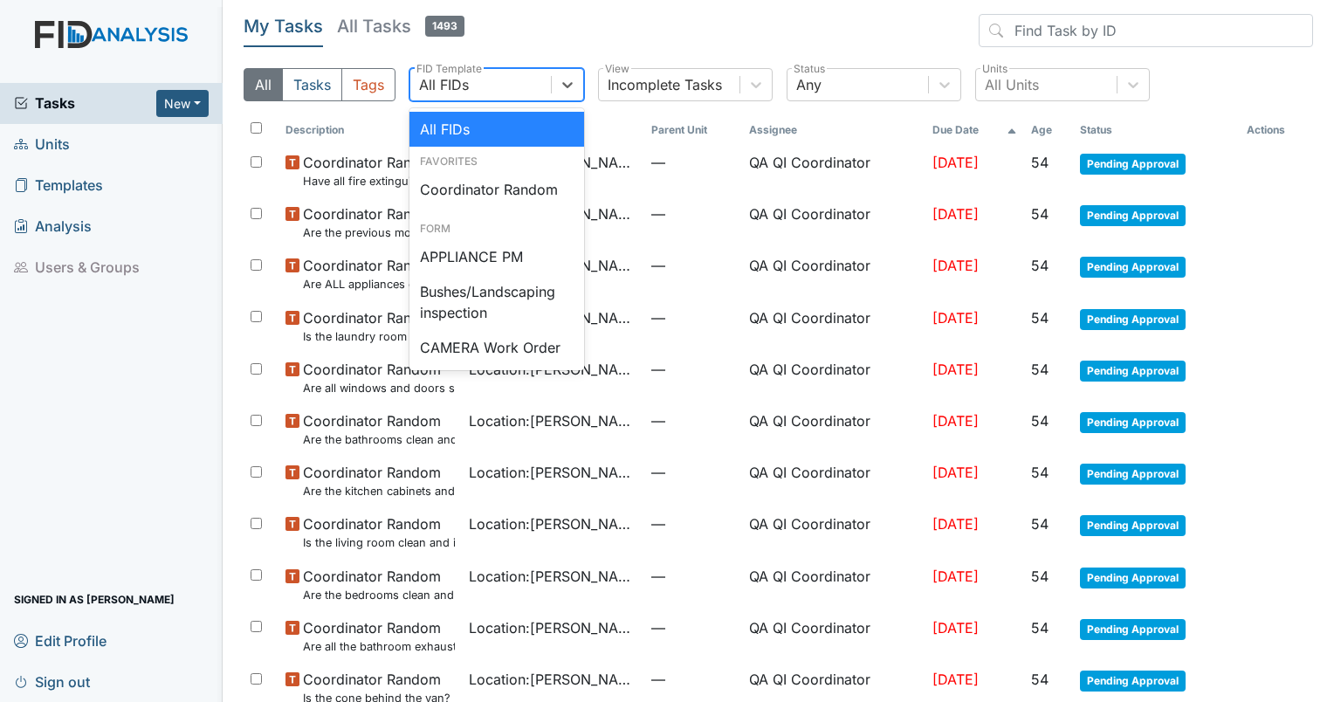
click at [515, 86] on div "All FIDs" at bounding box center [480, 84] width 141 height 31
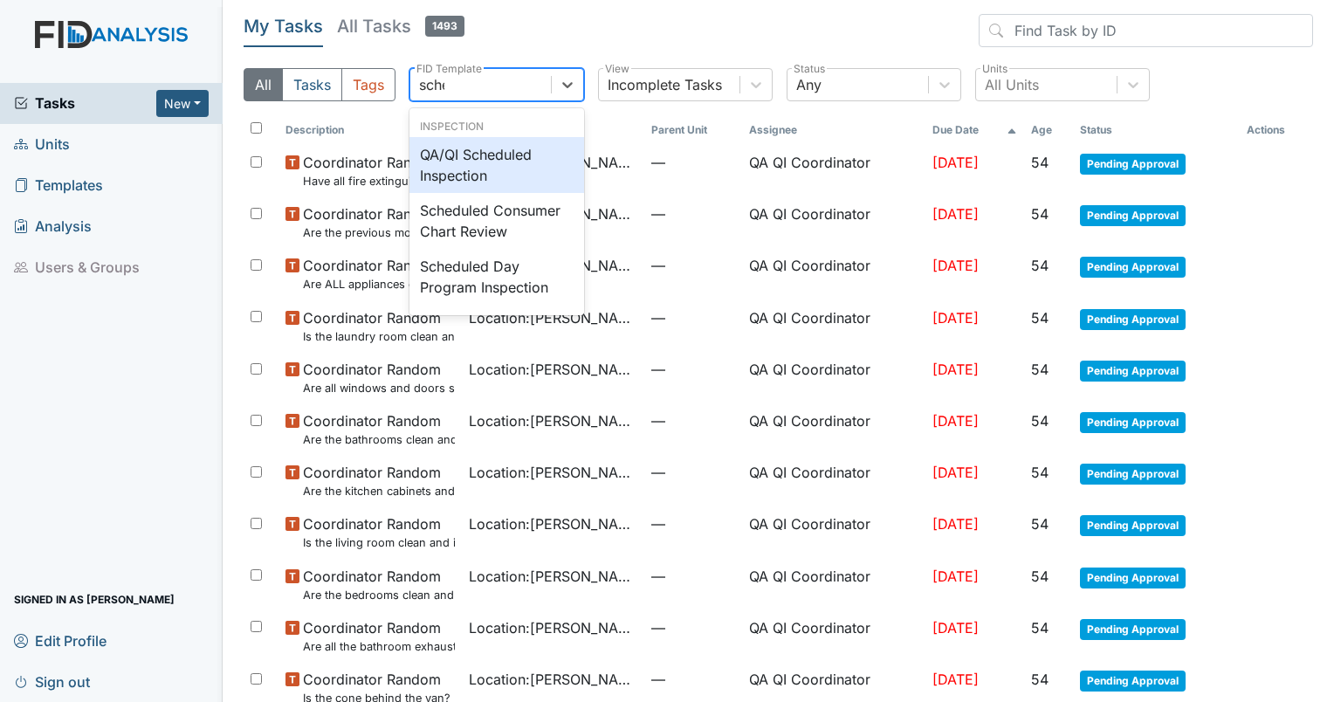
type input "sched"
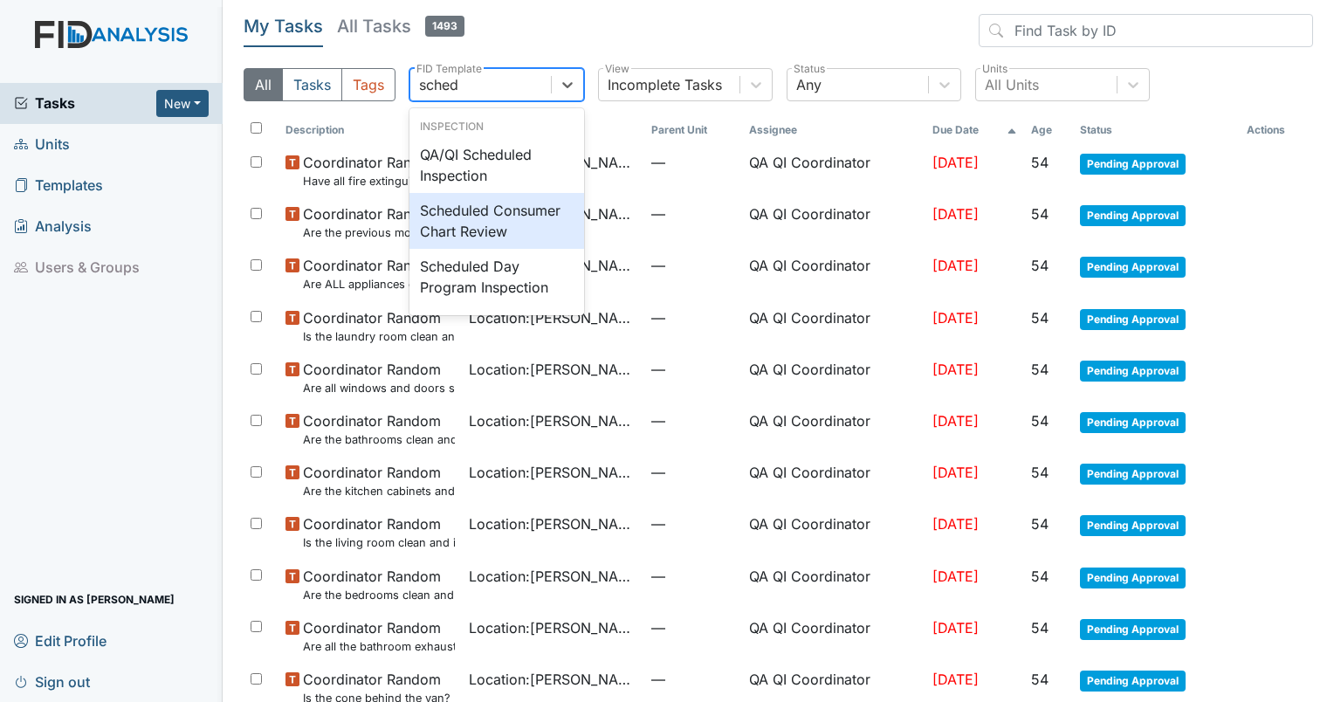
click at [510, 210] on div "Scheduled Consumer Chart Review" at bounding box center [496, 221] width 175 height 56
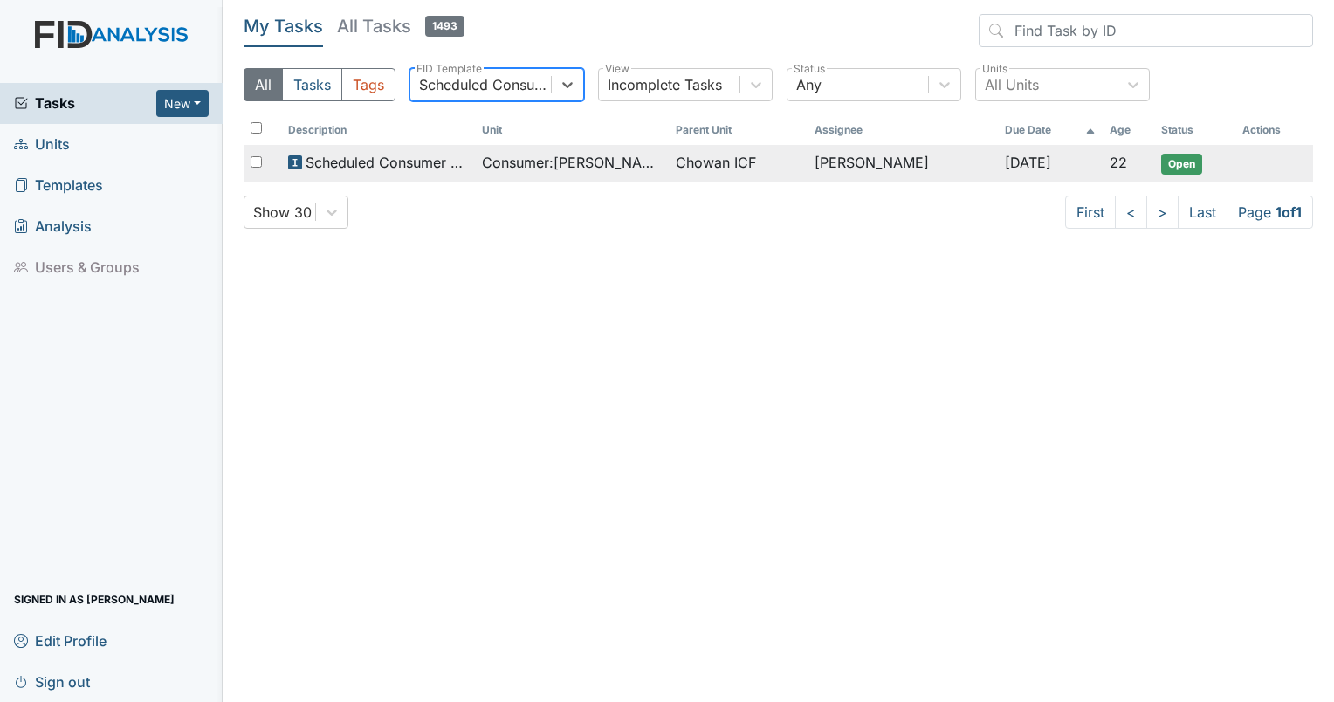
click at [555, 169] on span "Consumer : Graves, Blondie" at bounding box center [572, 162] width 180 height 21
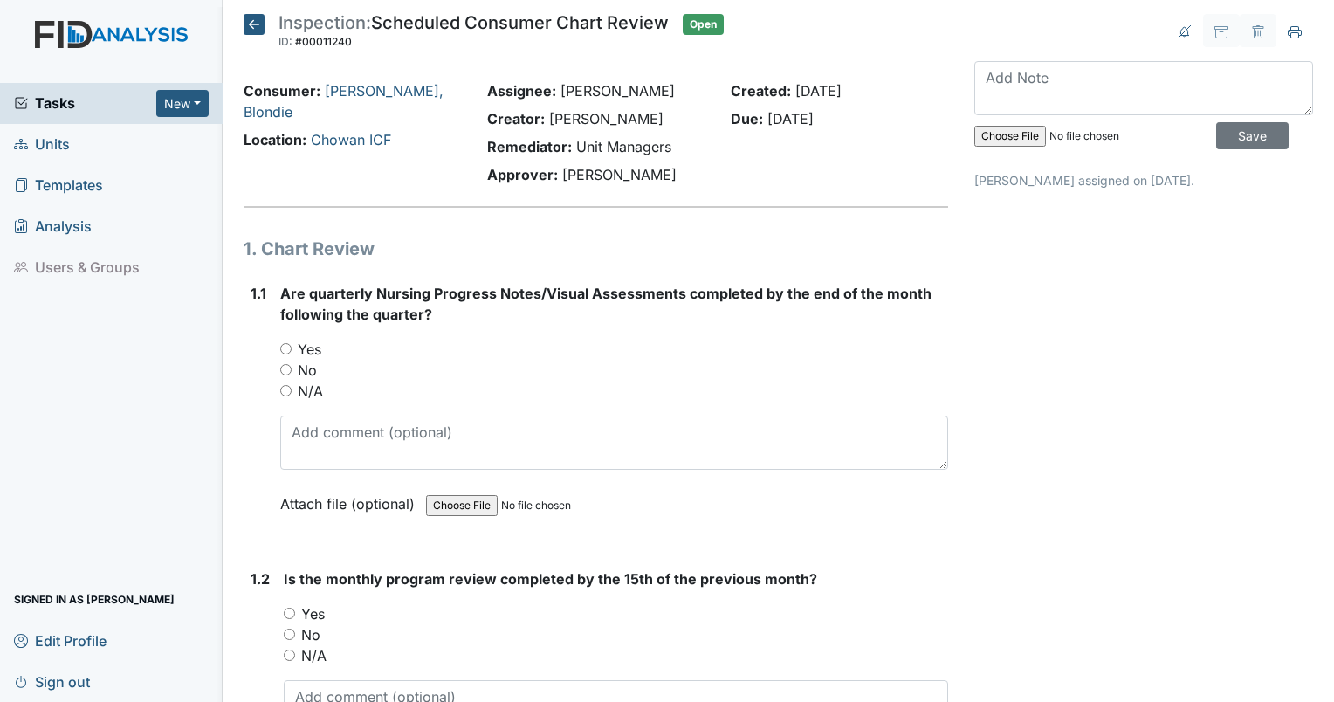
click at [290, 349] on input "Yes" at bounding box center [285, 348] width 11 height 11
radio input "true"
click at [290, 608] on input "Yes" at bounding box center [289, 613] width 11 height 11
radio input "true"
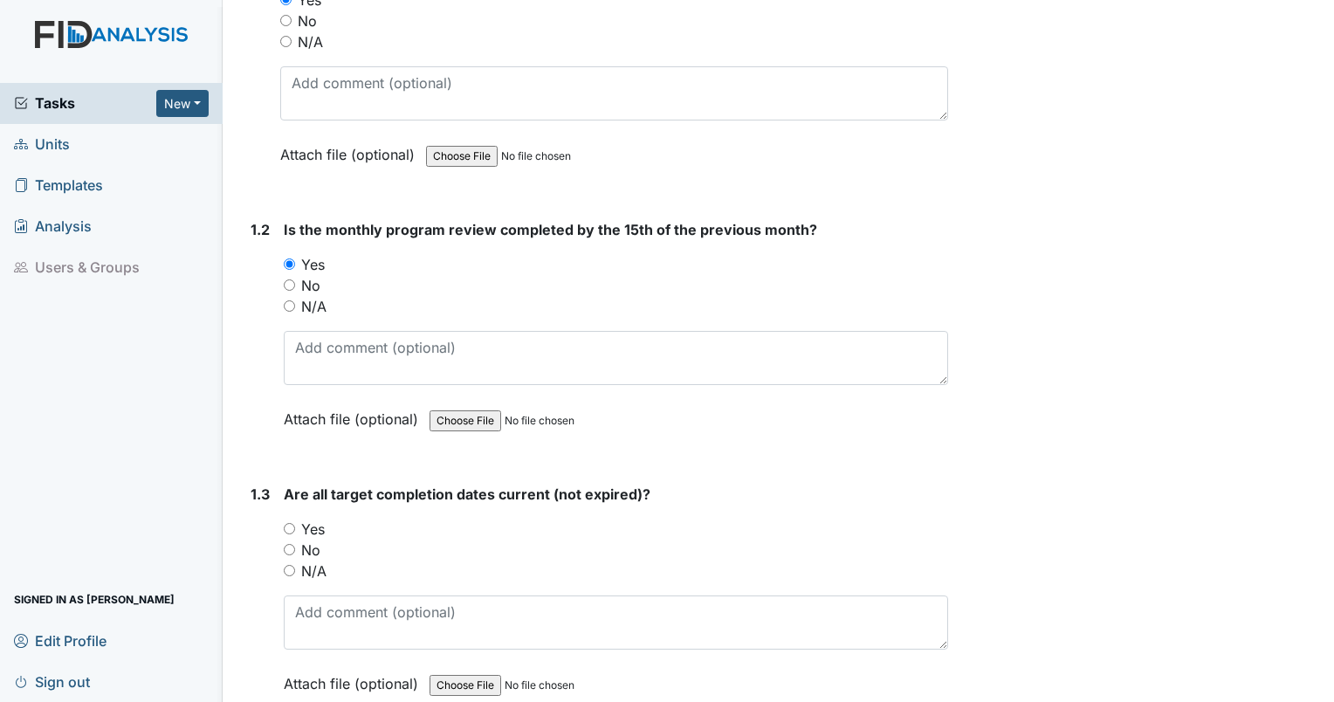
scroll to position [464, 0]
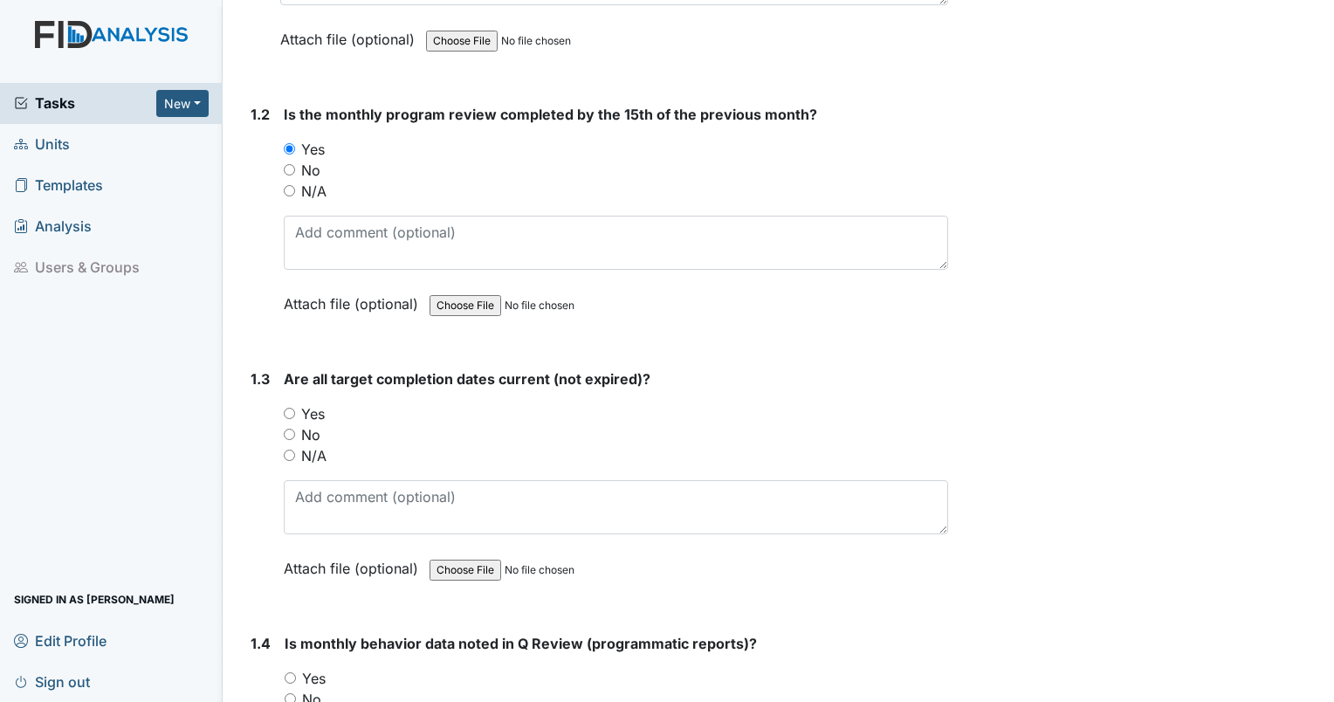
click at [284, 435] on input "No" at bounding box center [289, 434] width 11 height 11
radio input "true"
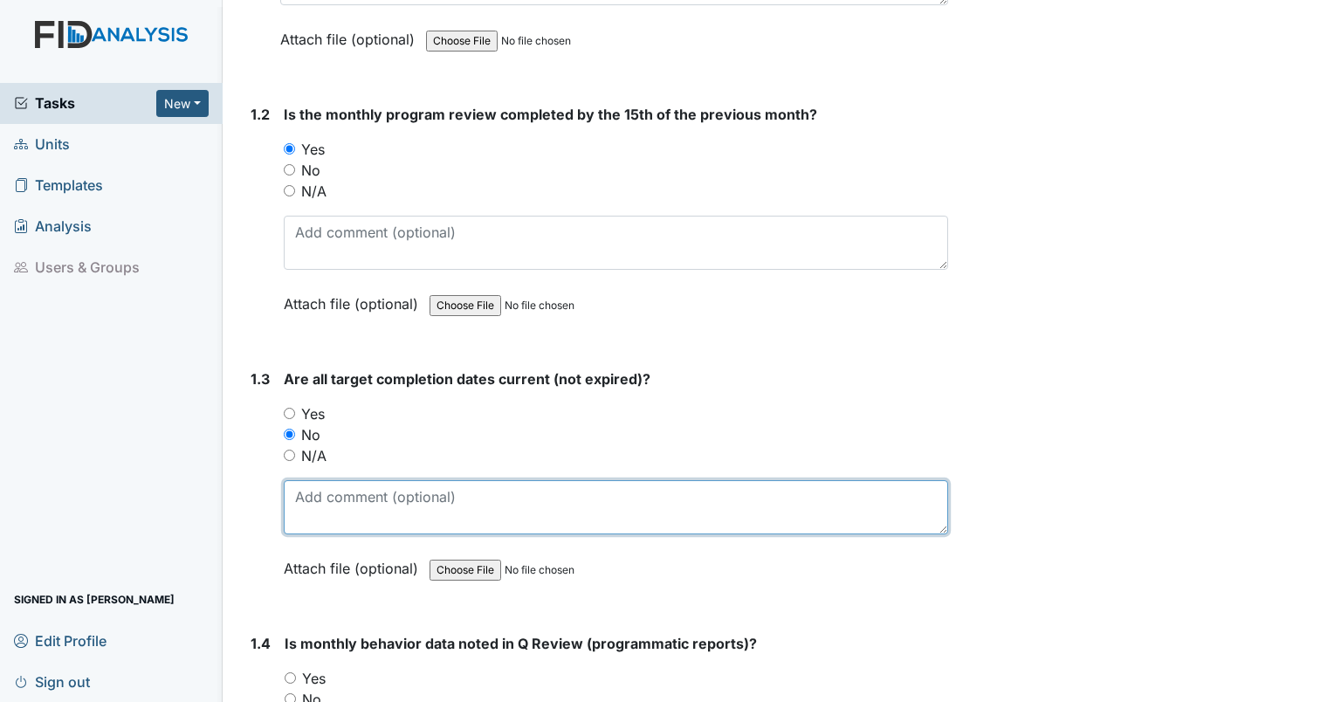
click at [336, 489] on textarea at bounding box center [616, 507] width 664 height 54
click at [360, 496] on textarea "obj" at bounding box center [616, 507] width 664 height 54
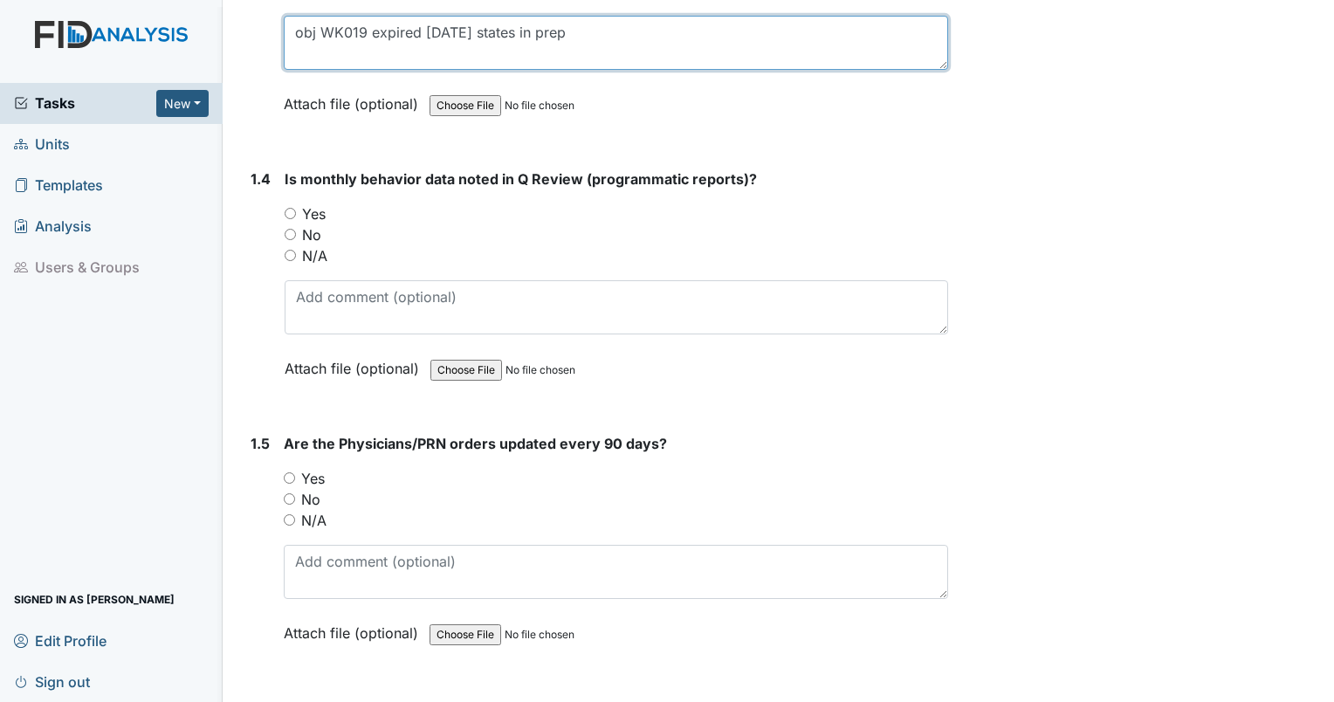
scroll to position [981, 0]
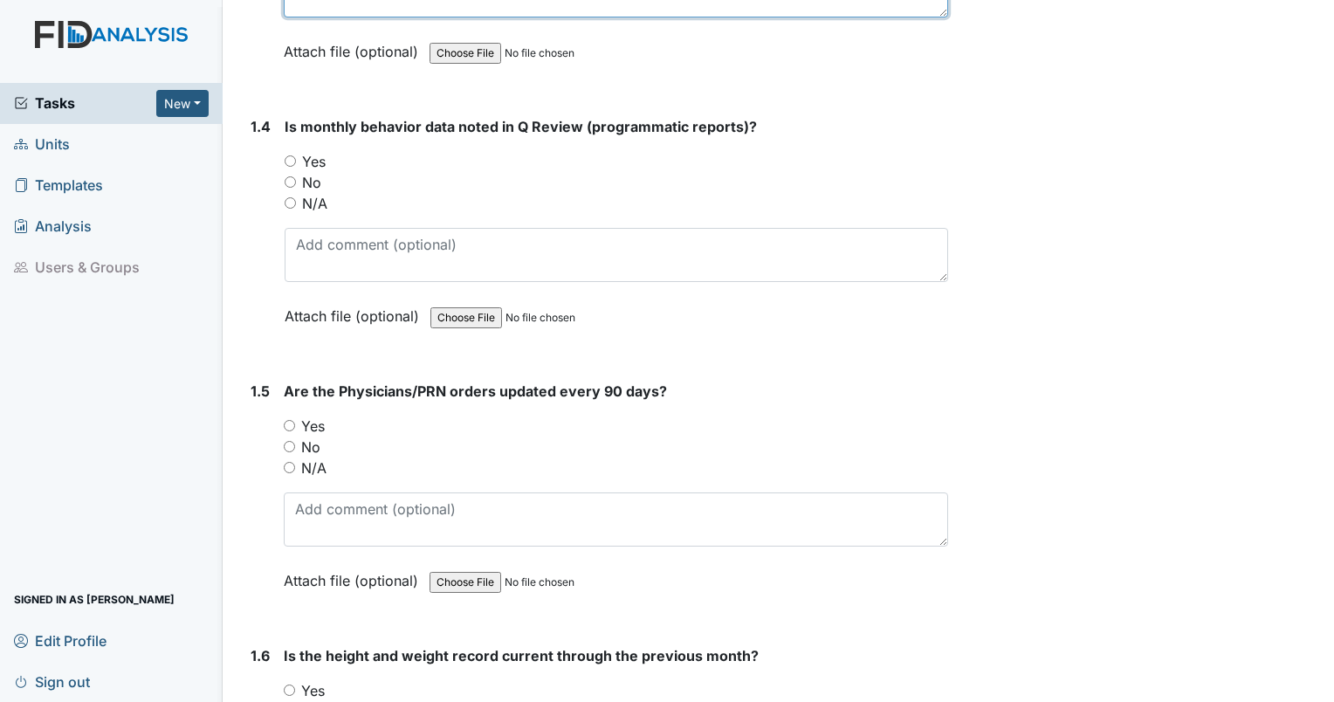
type textarea "obj WK019 expired 3/31/24 states in prep"
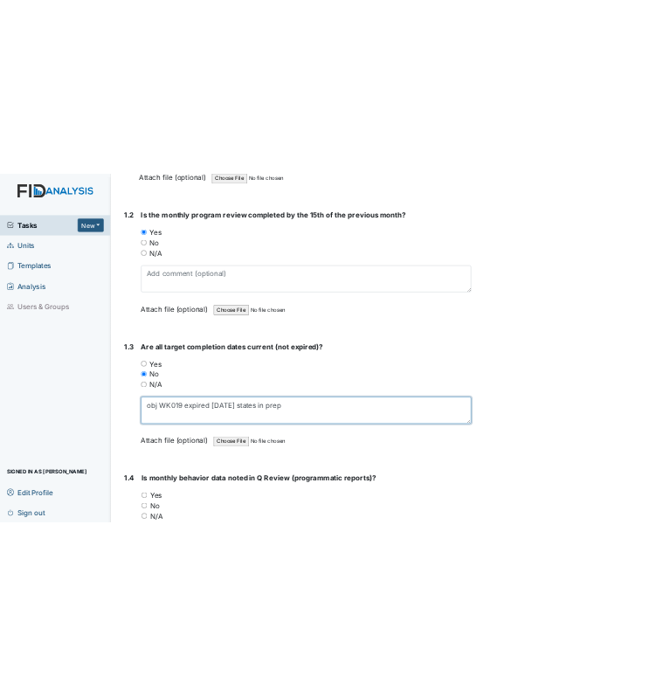
scroll to position [0, 0]
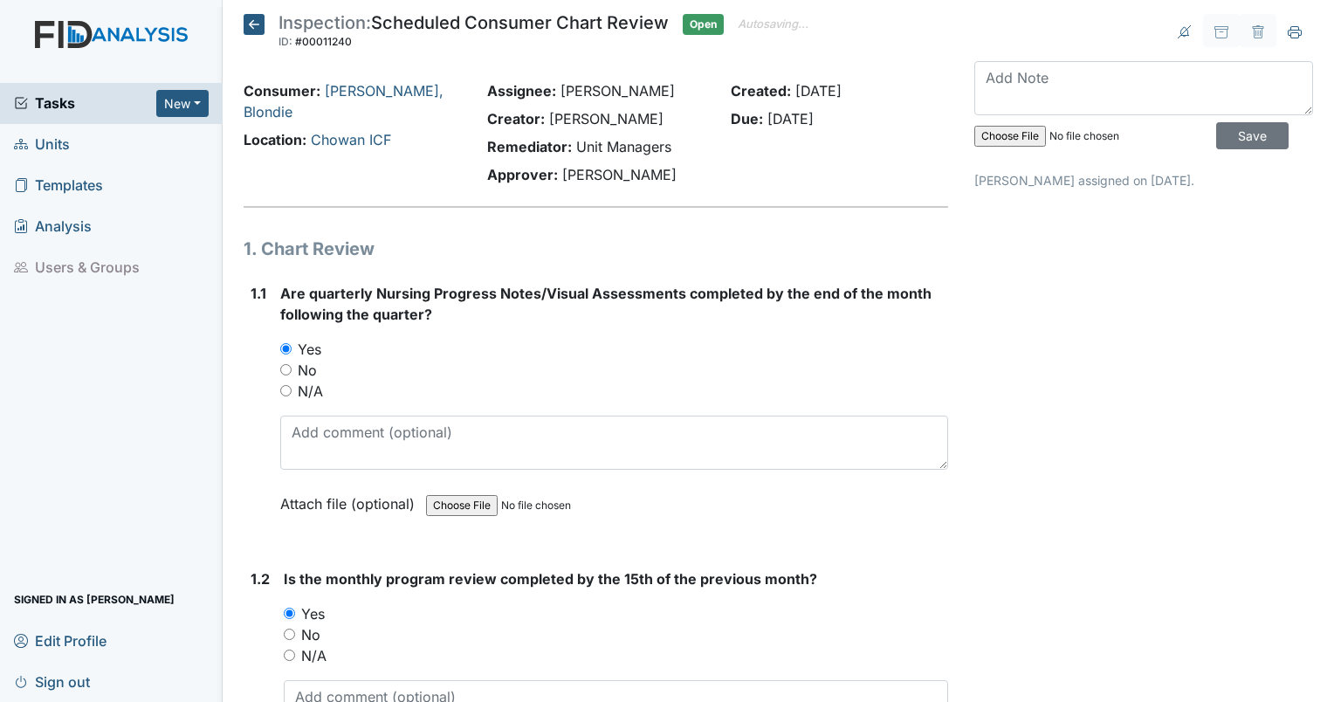
click at [360, 80] on div "Consumer: Graves, Blondie" at bounding box center [352, 101] width 217 height 42
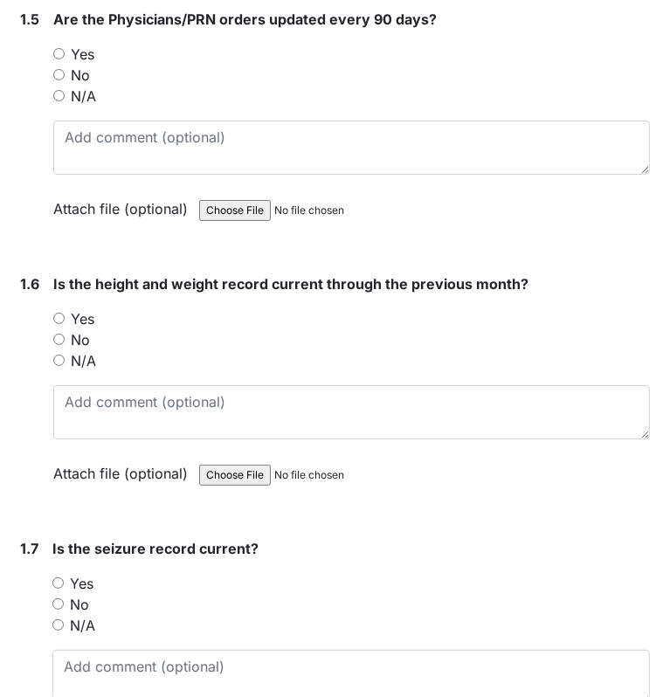
scroll to position [1470, 0]
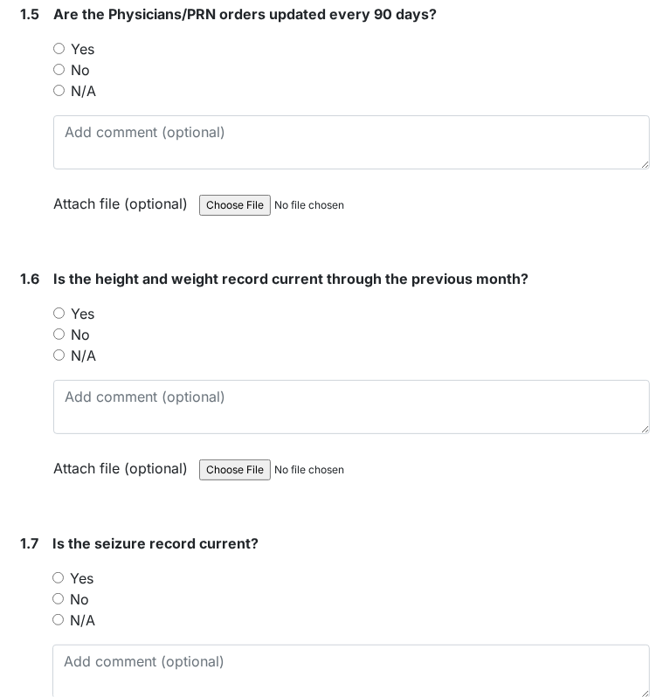
click at [57, 615] on input "N/A" at bounding box center [57, 619] width 11 height 11
radio input "true"
click at [59, 307] on input "Yes" at bounding box center [58, 312] width 11 height 11
radio input "true"
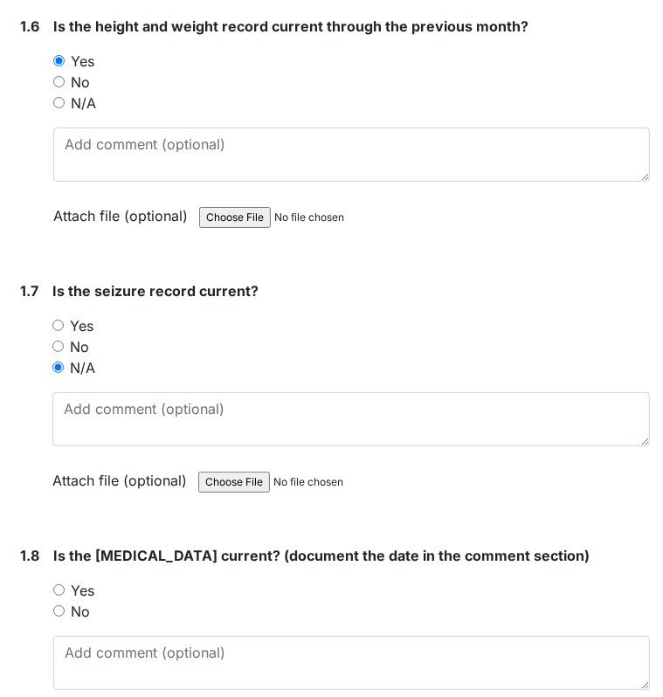
scroll to position [1734, 0]
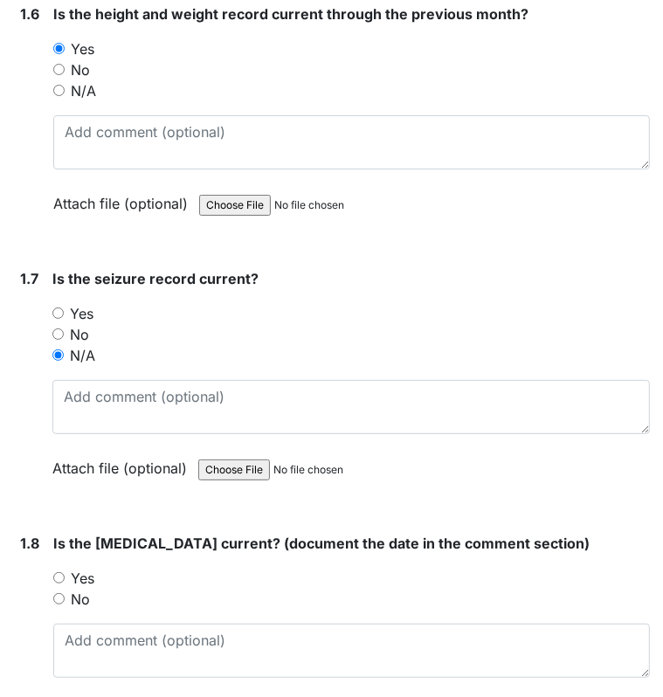
click at [59, 572] on input "Yes" at bounding box center [58, 577] width 11 height 11
radio input "true"
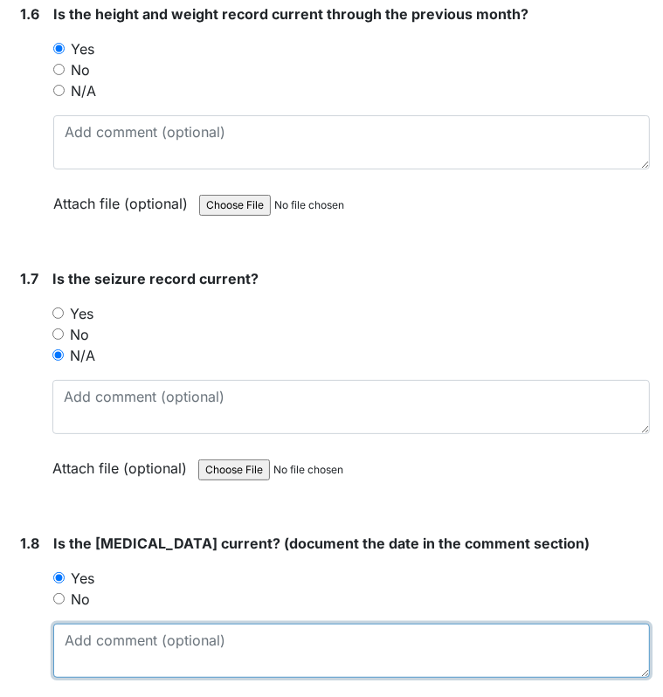
click at [94, 636] on textarea at bounding box center [351, 650] width 596 height 54
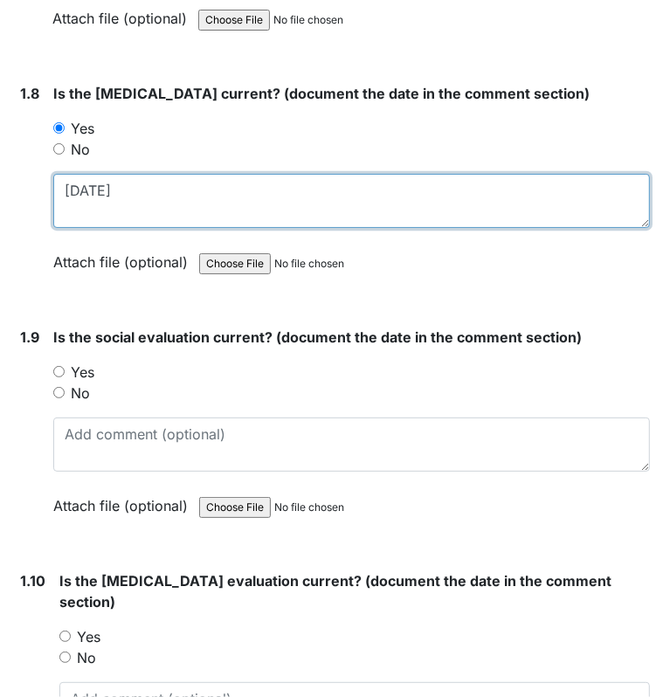
scroll to position [2200, 0]
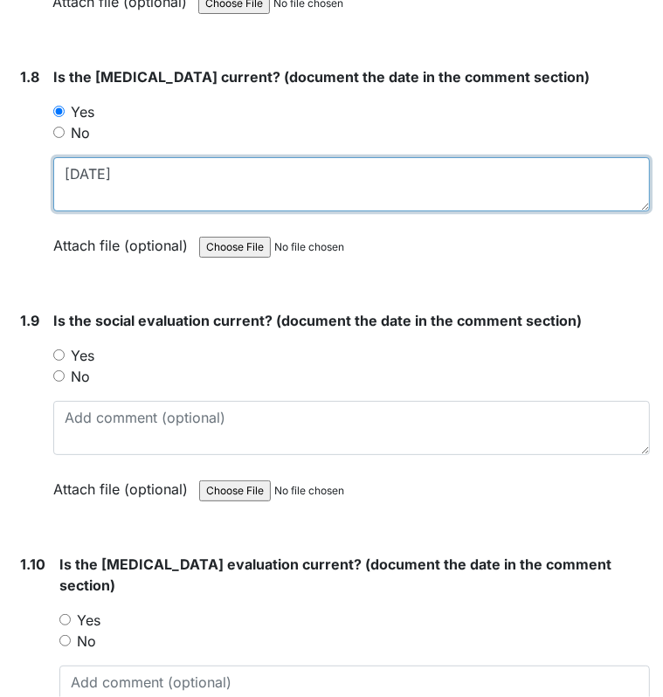
type textarea "8/15/02"
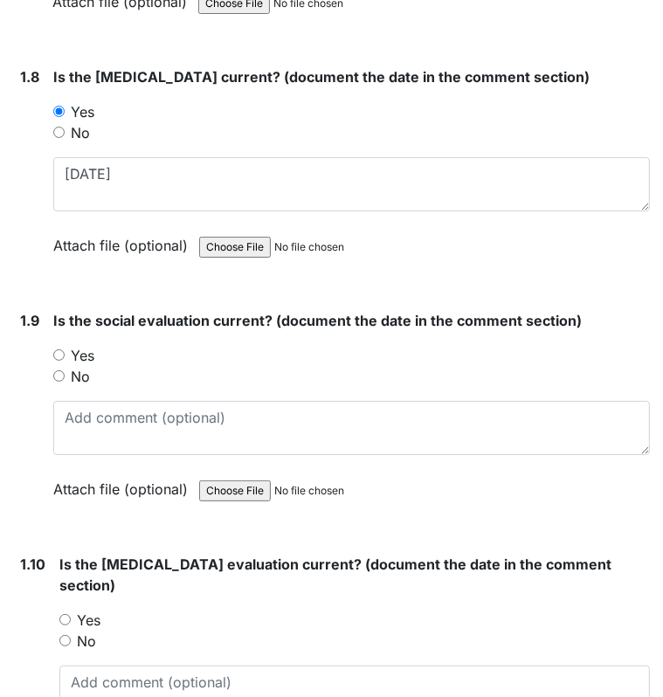
click at [58, 349] on input "Yes" at bounding box center [58, 354] width 11 height 11
radio input "true"
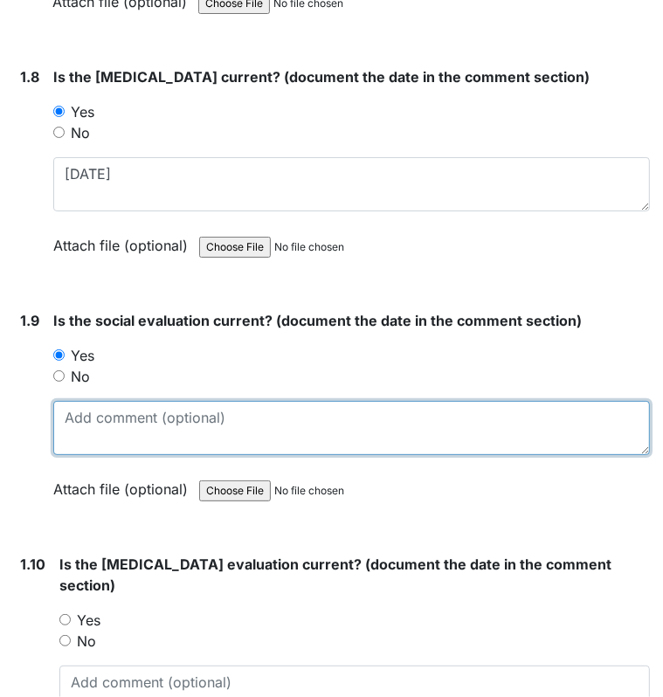
click at [94, 401] on textarea at bounding box center [351, 428] width 596 height 54
click at [106, 408] on textarea at bounding box center [351, 428] width 596 height 54
type textarea "8/21/02"
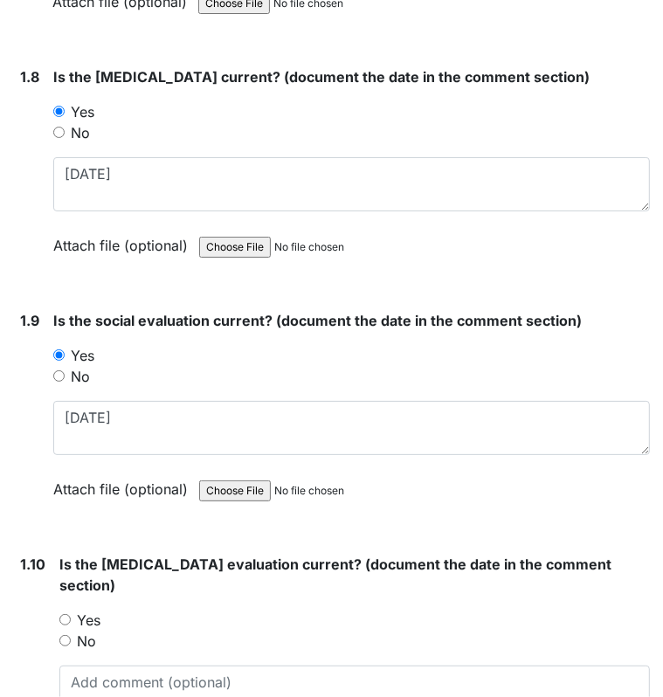
click at [64, 614] on input "Yes" at bounding box center [64, 619] width 11 height 11
radio input "true"
click at [89, 667] on textarea at bounding box center [354, 692] width 590 height 54
click at [96, 675] on textarea at bounding box center [354, 692] width 590 height 54
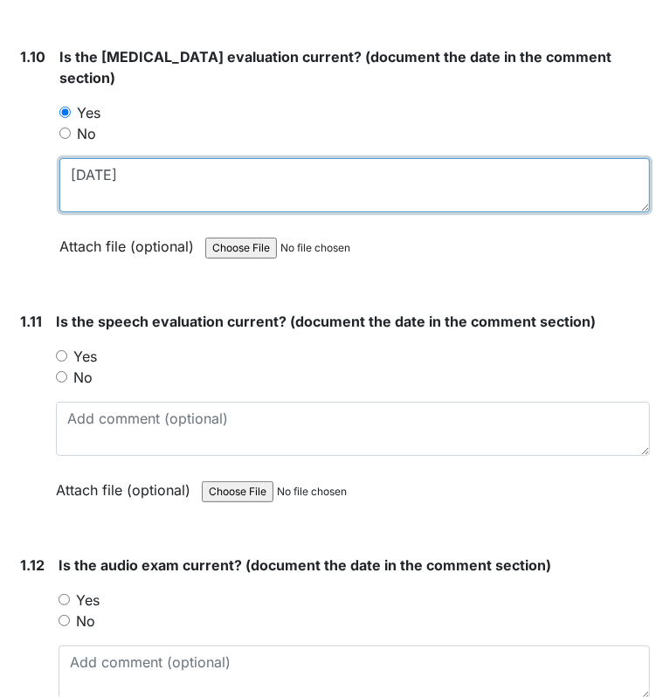
scroll to position [2736, 0]
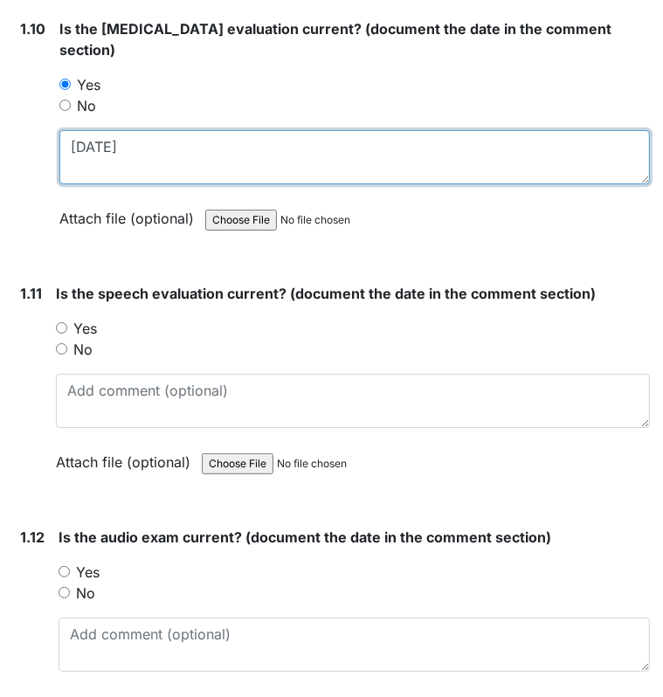
type textarea "3/1/23"
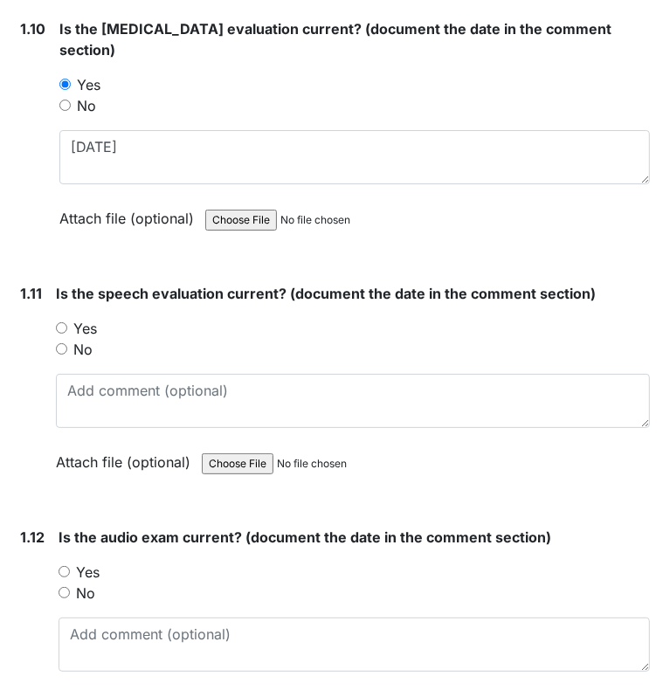
click at [60, 322] on input "Yes" at bounding box center [61, 327] width 11 height 11
radio input "true"
click at [63, 566] on input "Yes" at bounding box center [63, 571] width 11 height 11
radio input "true"
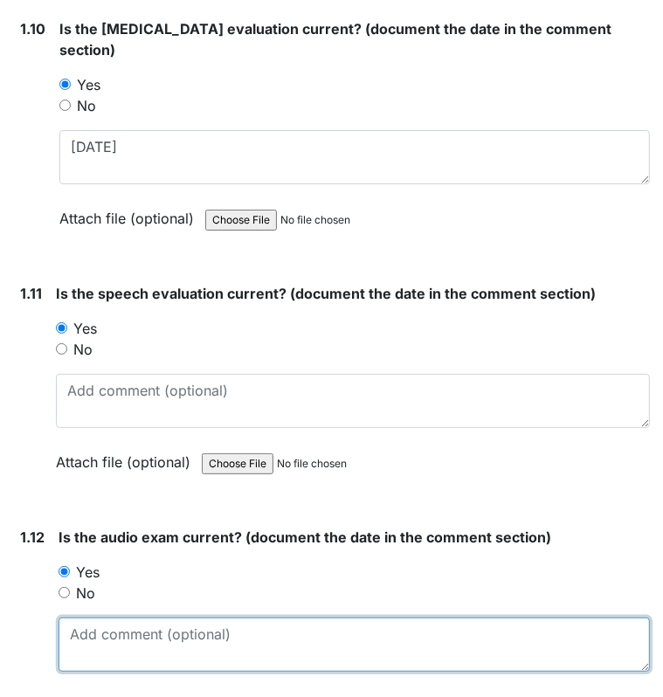
click at [91, 626] on textarea at bounding box center [353, 644] width 591 height 54
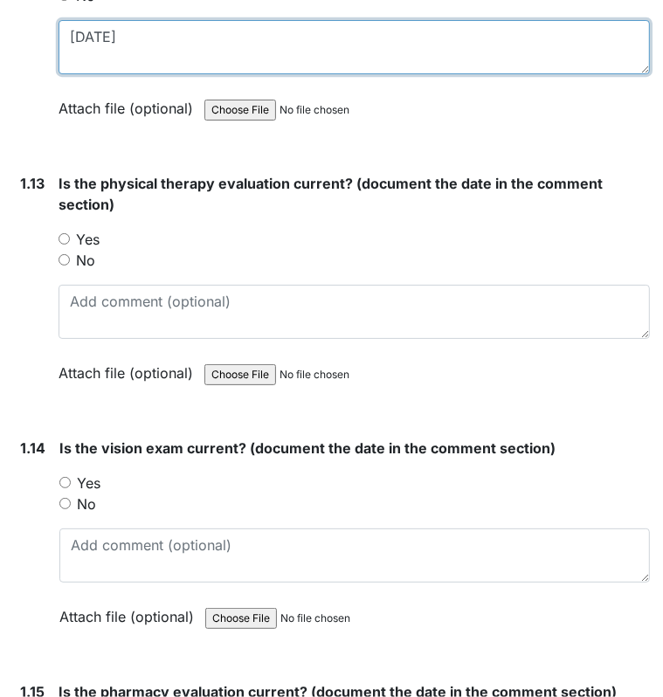
scroll to position [3349, 0]
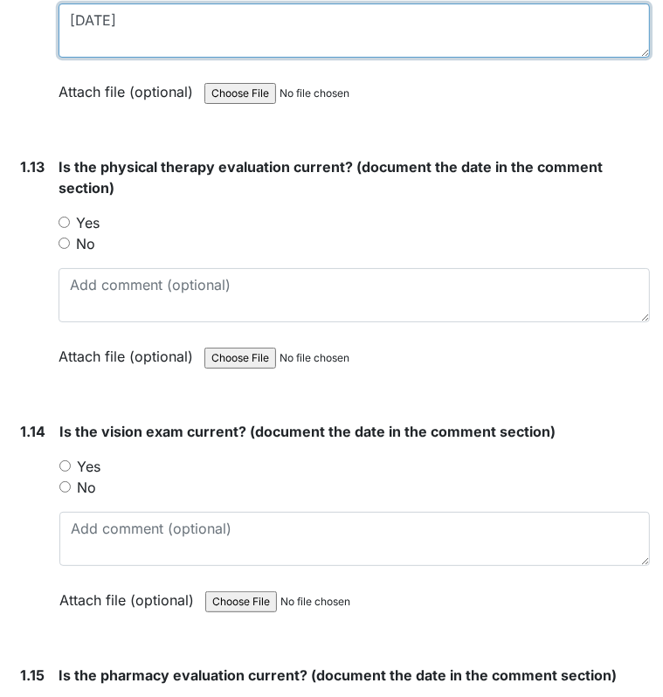
type textarea "5/15/24"
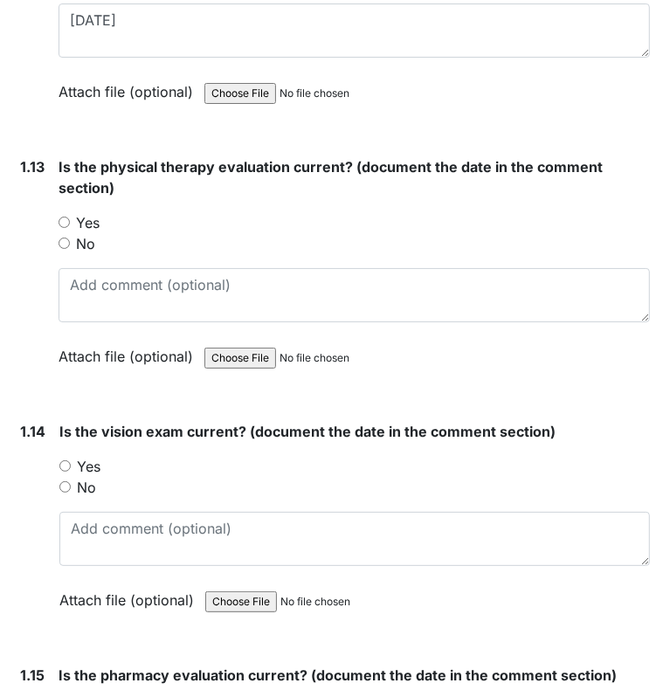
click at [62, 216] on input "Yes" at bounding box center [63, 221] width 11 height 11
radio input "true"
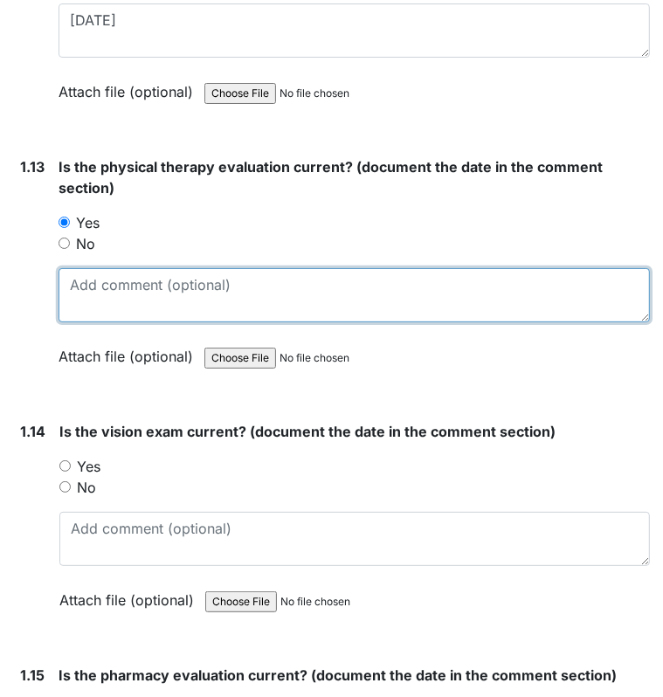
click at [87, 271] on textarea at bounding box center [353, 295] width 591 height 54
type textarea "3/16/23"
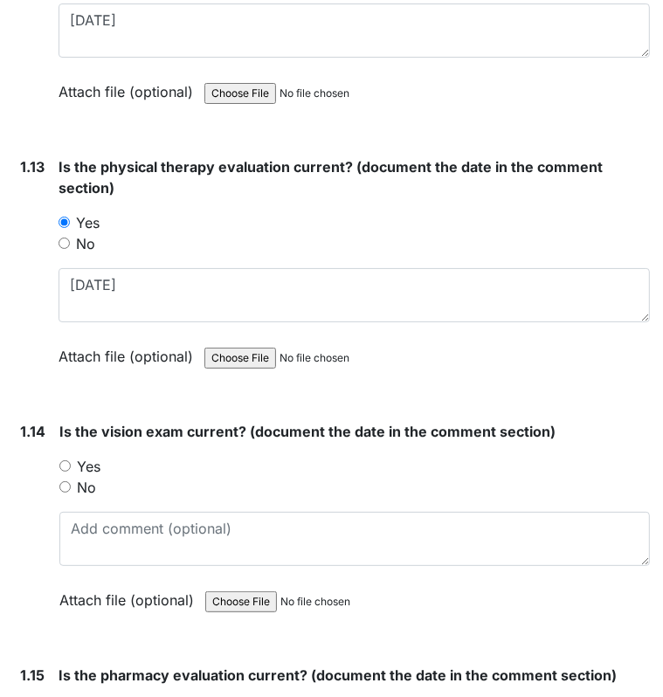
click at [65, 460] on input "Yes" at bounding box center [64, 465] width 11 height 11
radio input "true"
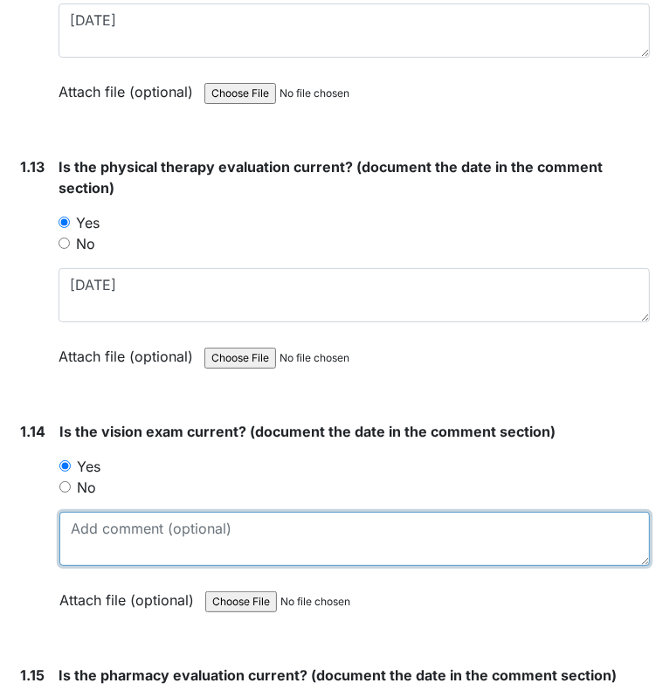
click at [141, 524] on textarea at bounding box center [354, 538] width 590 height 54
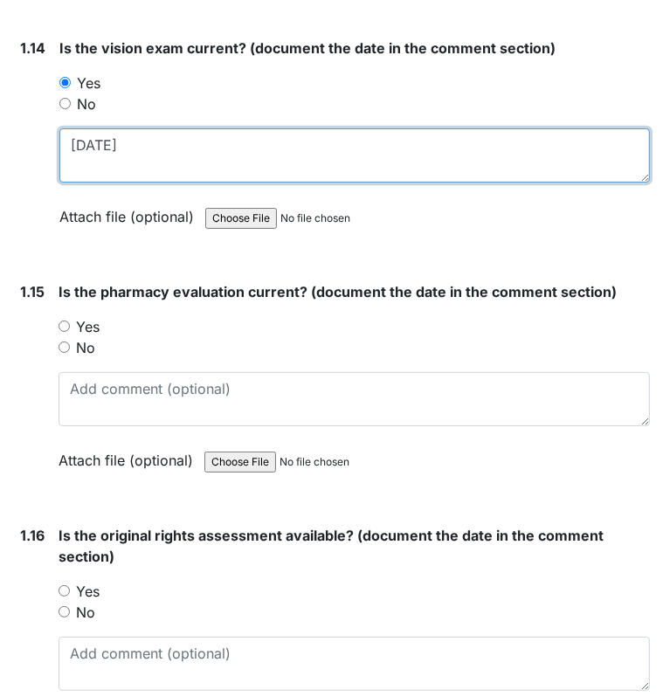
scroll to position [3726, 0]
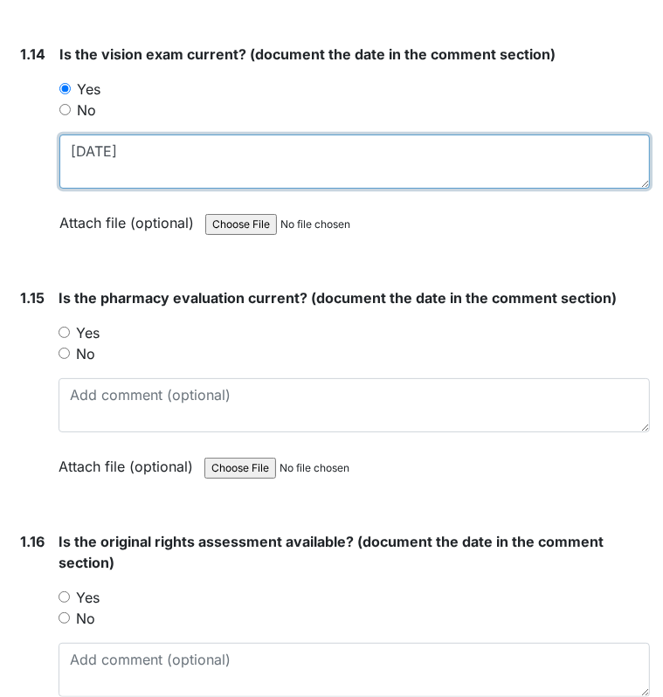
type textarea "5/28/24"
click at [333, 174] on textarea "5/28/24" at bounding box center [354, 161] width 590 height 54
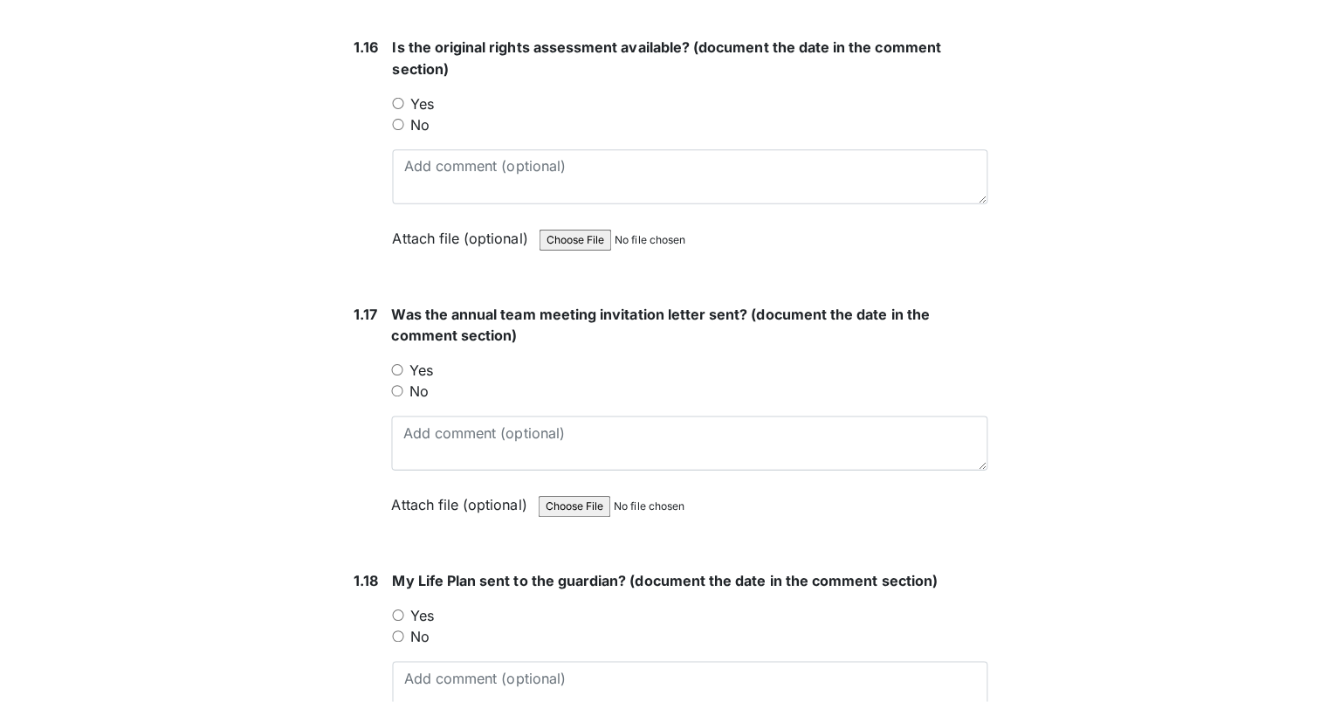
scroll to position [4209, 0]
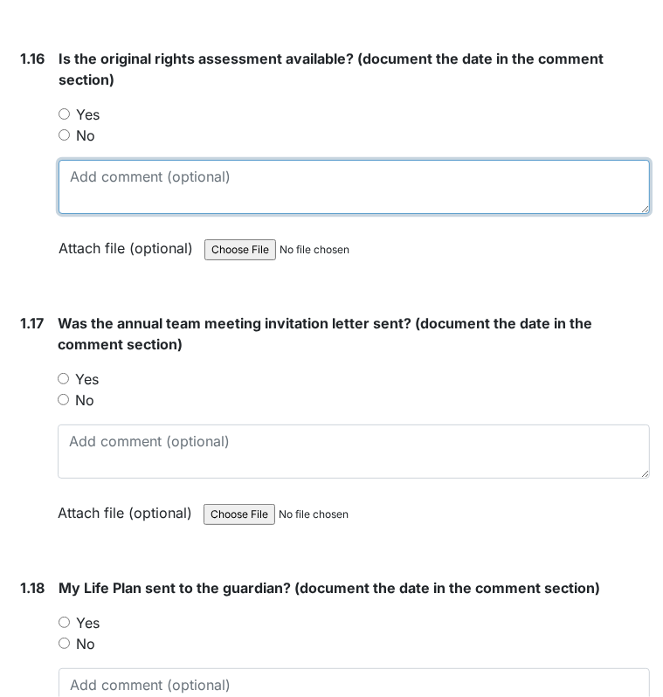
click at [147, 184] on textarea at bounding box center [353, 187] width 591 height 54
type textarea "6/20/02"
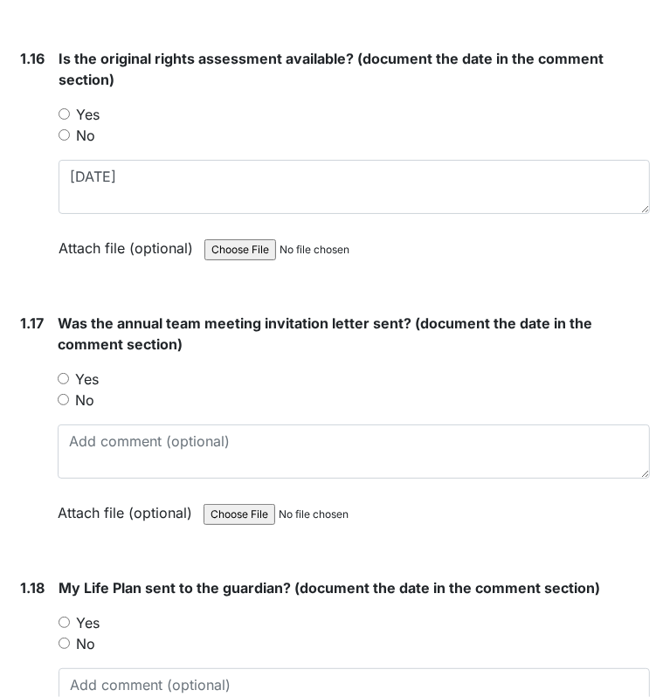
click at [68, 616] on input "Yes" at bounding box center [63, 621] width 11 height 11
radio input "true"
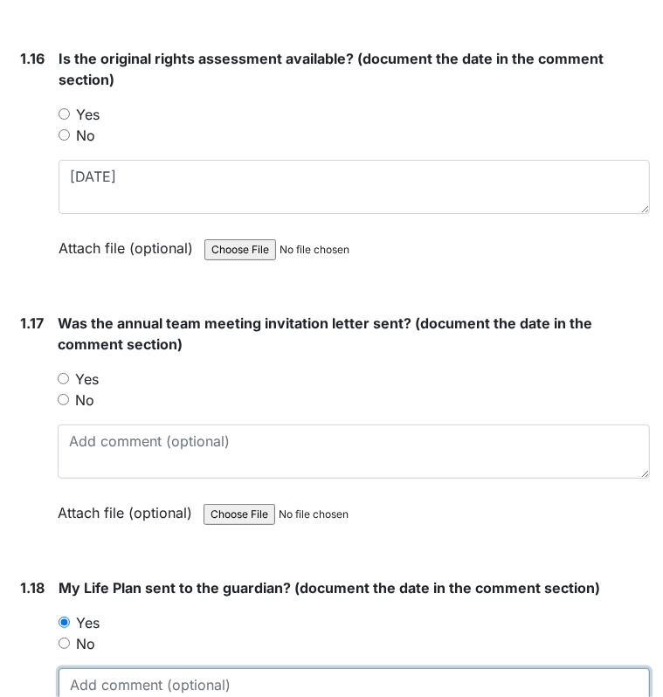
click at [88, 671] on textarea at bounding box center [353, 695] width 591 height 54
type textarea "9/27/25"
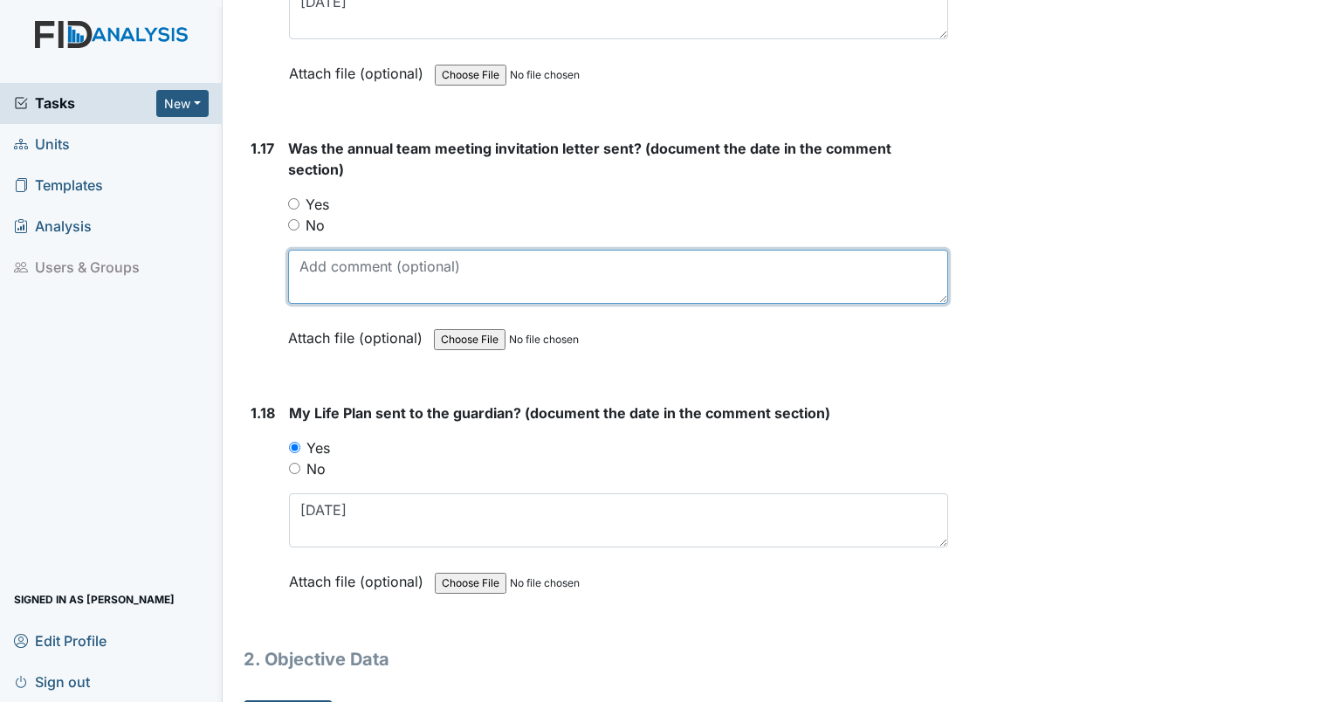
click at [322, 272] on textarea at bounding box center [618, 277] width 660 height 54
type textarea "12/4/24"
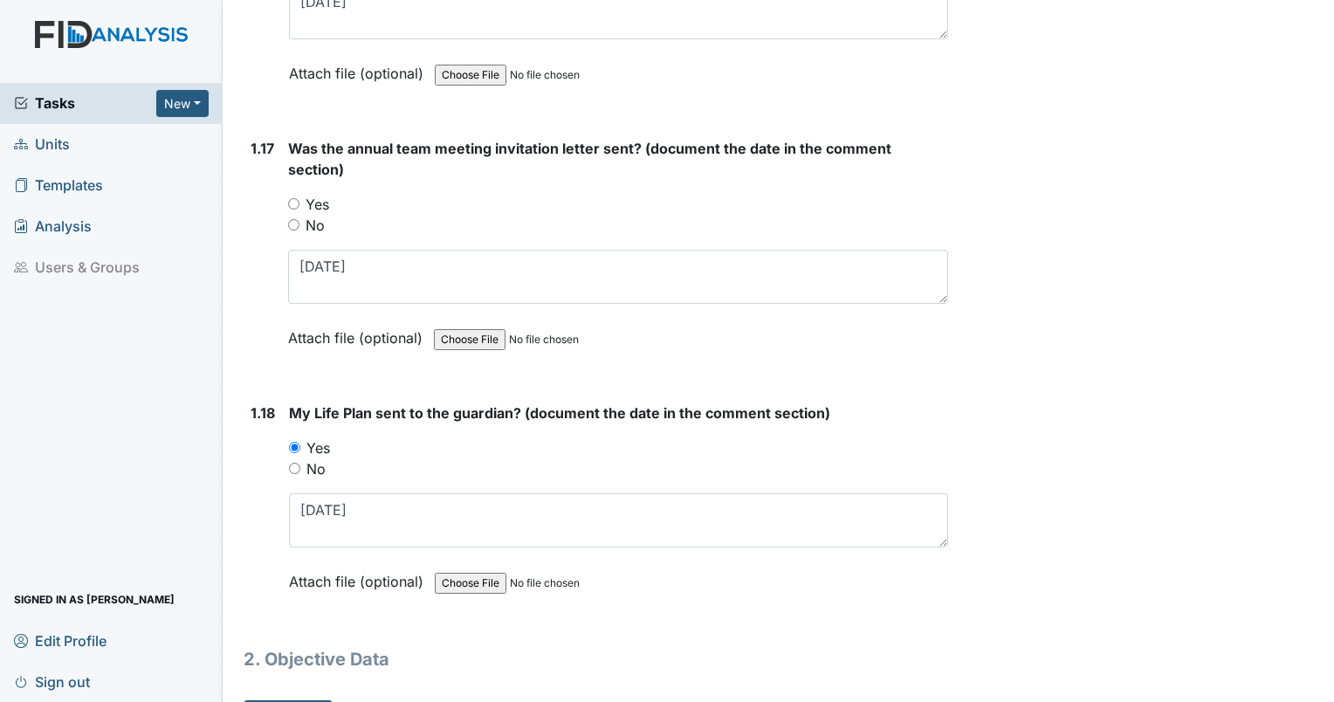
click at [297, 194] on div "Yes" at bounding box center [618, 204] width 660 height 21
click at [296, 198] on input "Yes" at bounding box center [293, 203] width 11 height 11
radio input "true"
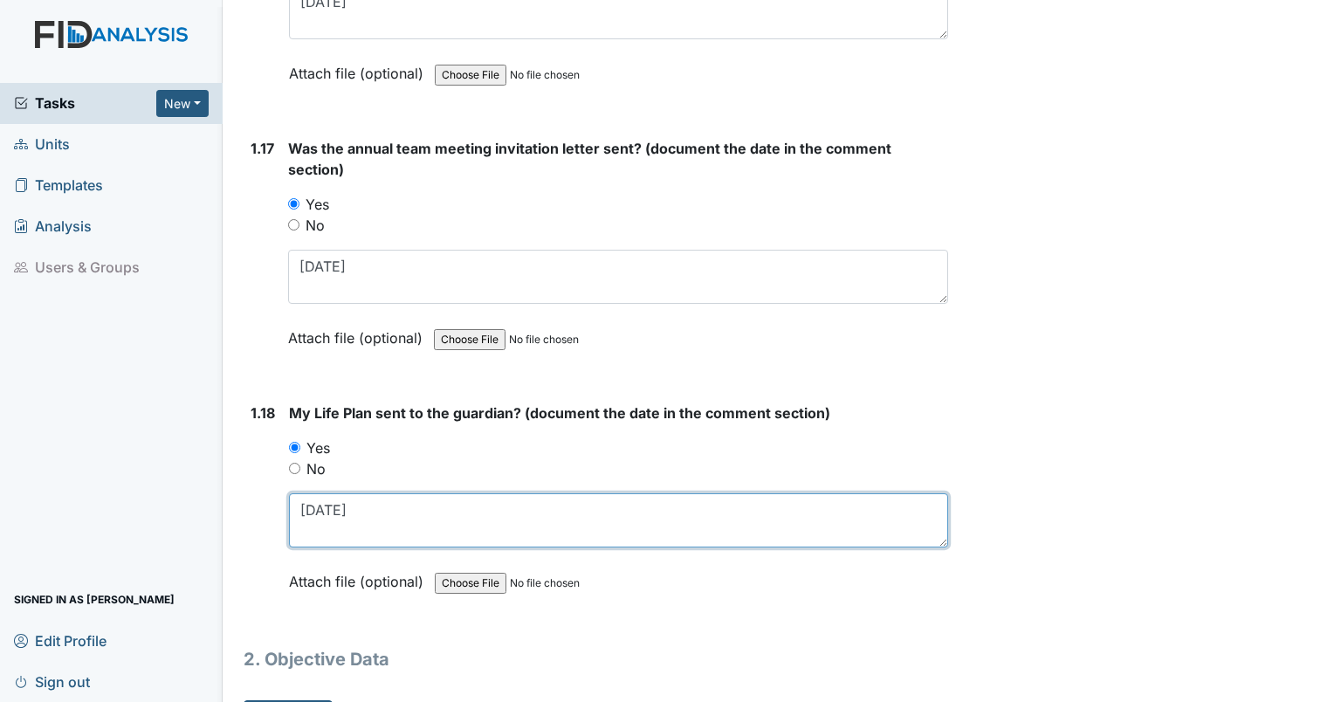
drag, startPoint x: 363, startPoint y: 506, endPoint x: 272, endPoint y: 491, distance: 92.1
click at [272, 491] on div "1.18 My Life Plan sent to the guardian? (document the date in the comment secti…" at bounding box center [596, 510] width 704 height 216
type textarea "1/16/25"
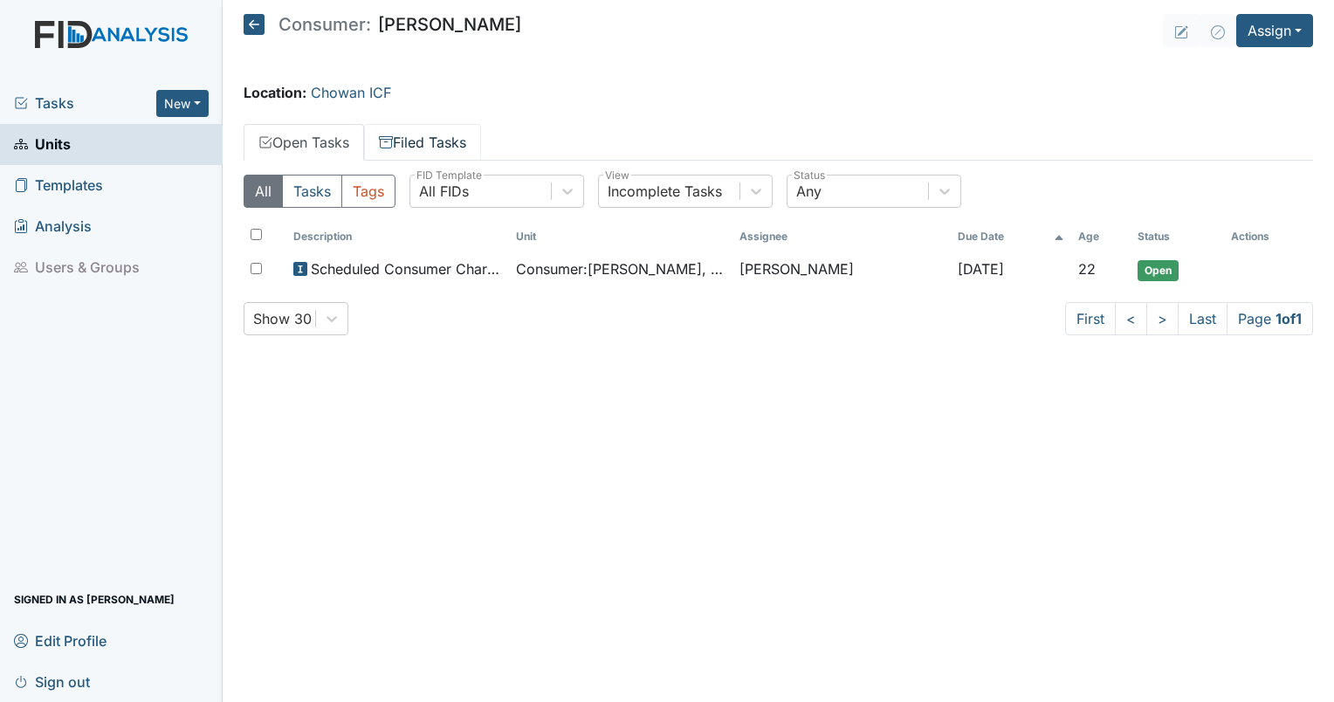
click at [400, 136] on link "Filed Tasks" at bounding box center [422, 142] width 117 height 37
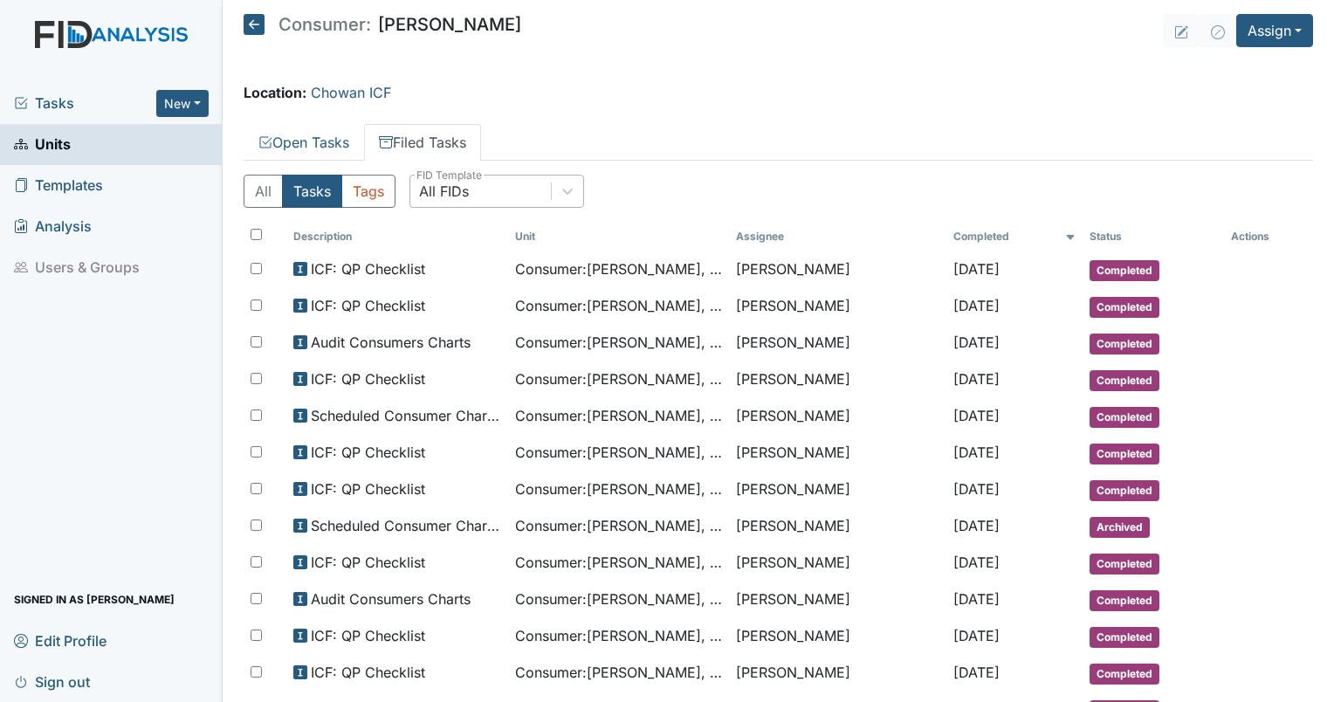
click at [457, 201] on div "All FIDs" at bounding box center [480, 190] width 141 height 31
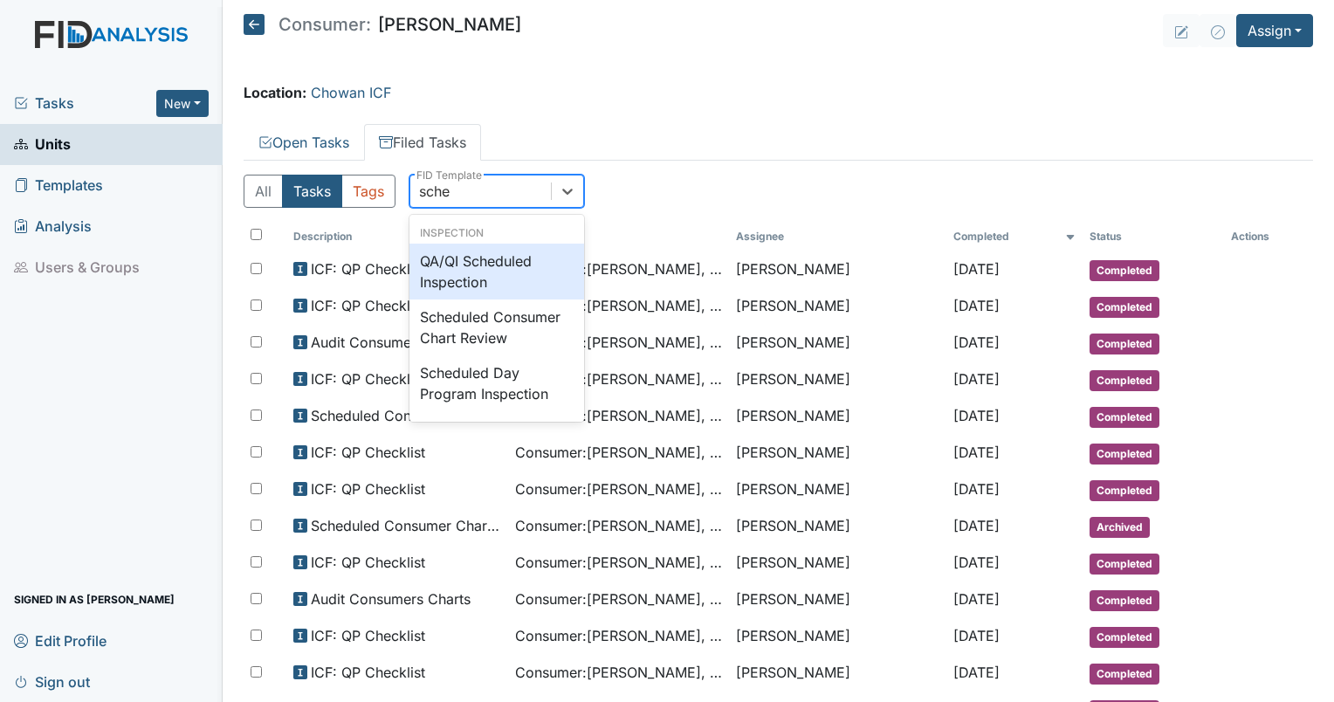
type input "sched"
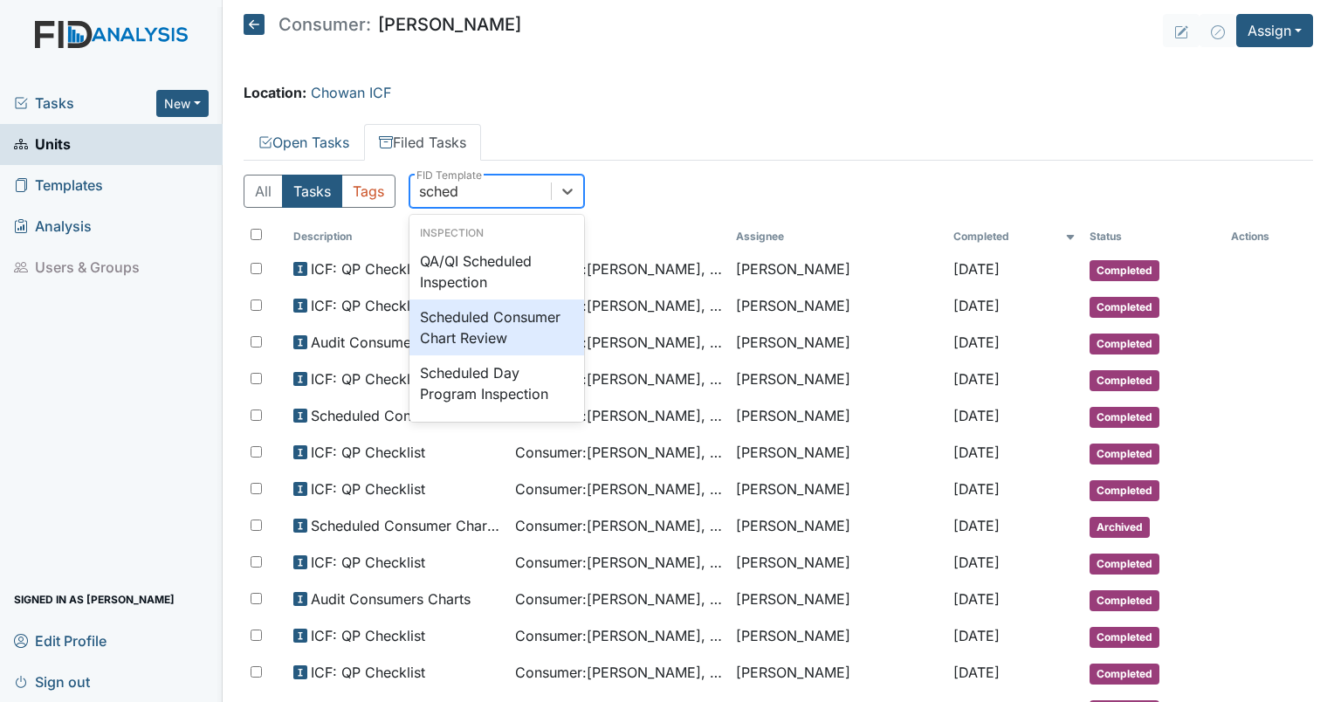
click at [474, 325] on div "Scheduled Consumer Chart Review" at bounding box center [496, 327] width 175 height 56
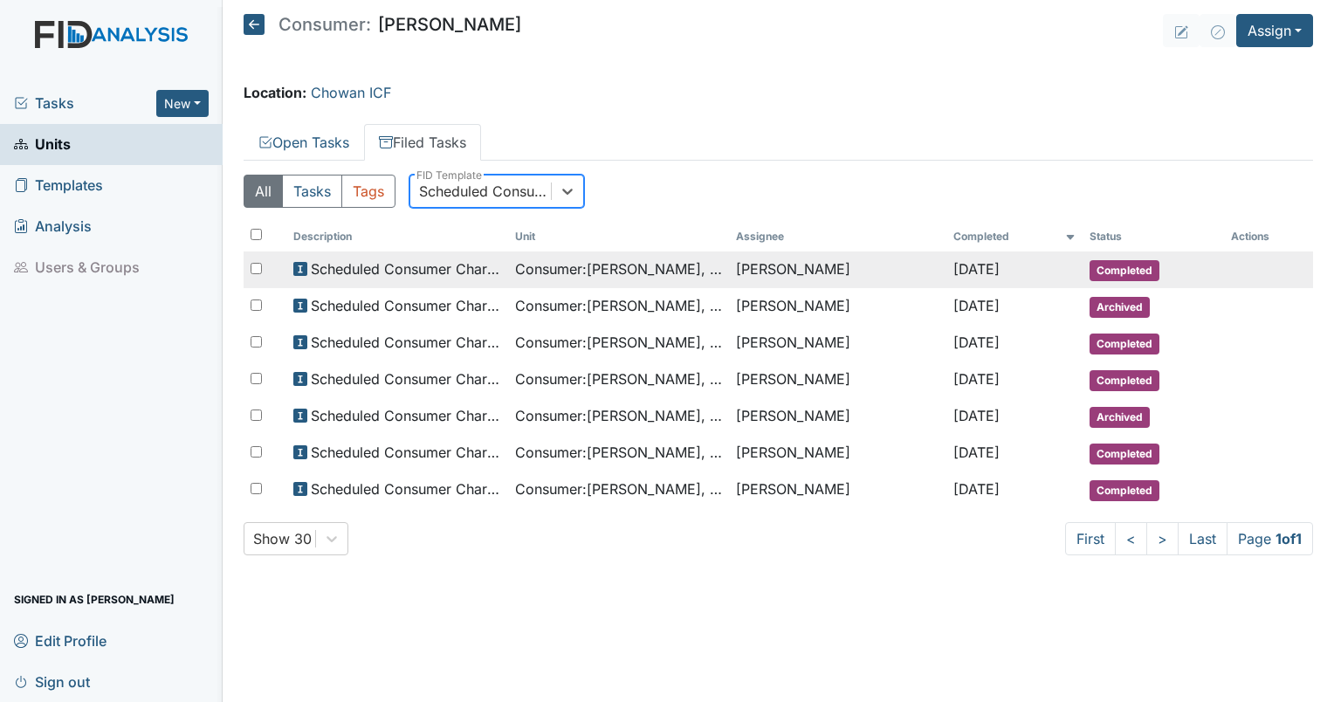
click at [533, 269] on span "Consumer : [PERSON_NAME], Blondie" at bounding box center [619, 268] width 208 height 21
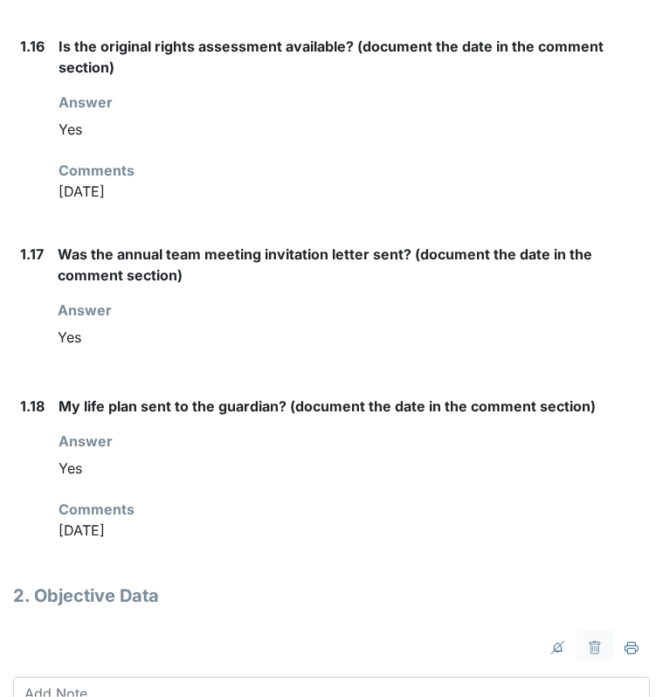
scroll to position [2976, 0]
